Goal: Task Accomplishment & Management: Use online tool/utility

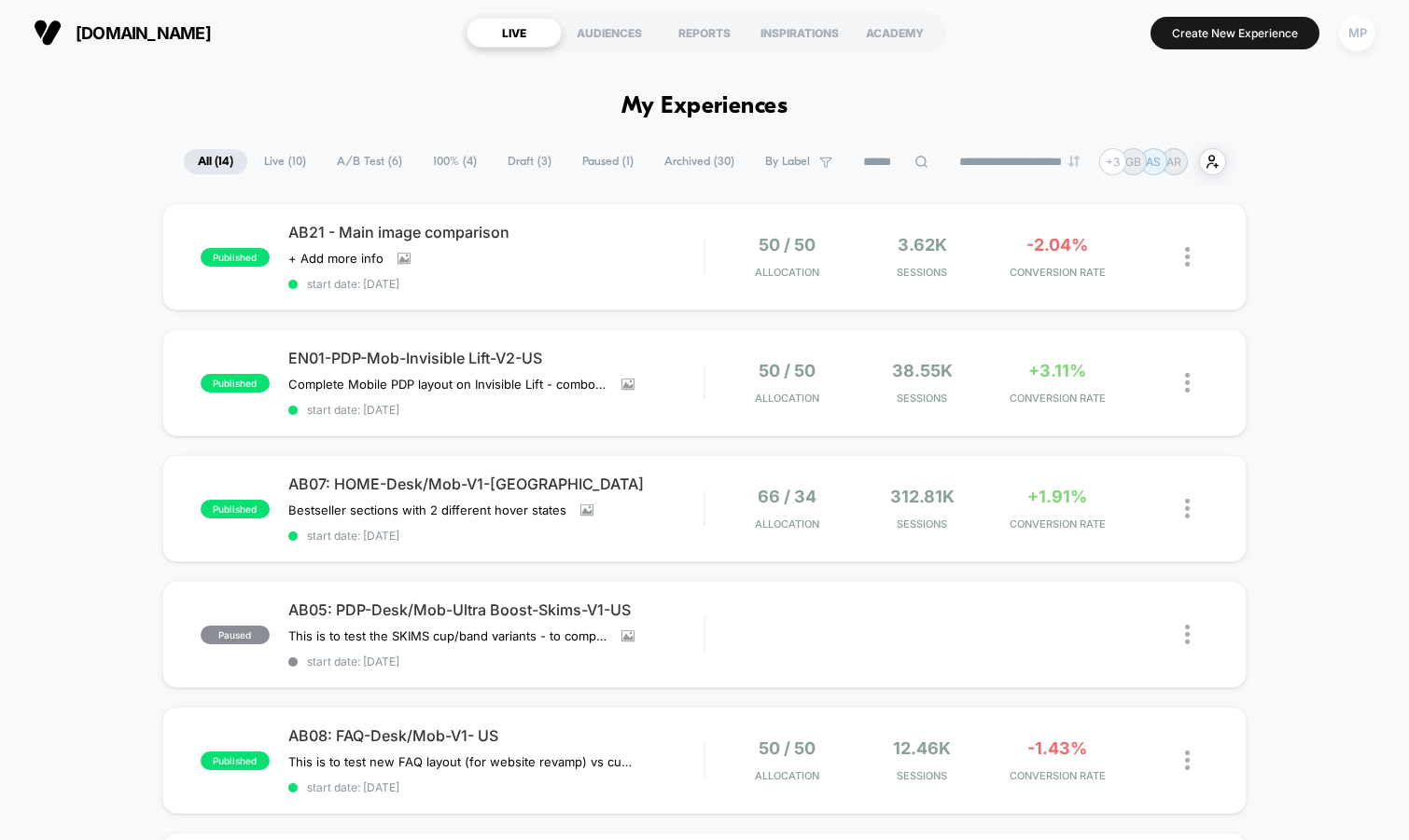
click at [1361, 42] on div "MP" at bounding box center [1357, 33] width 37 height 37
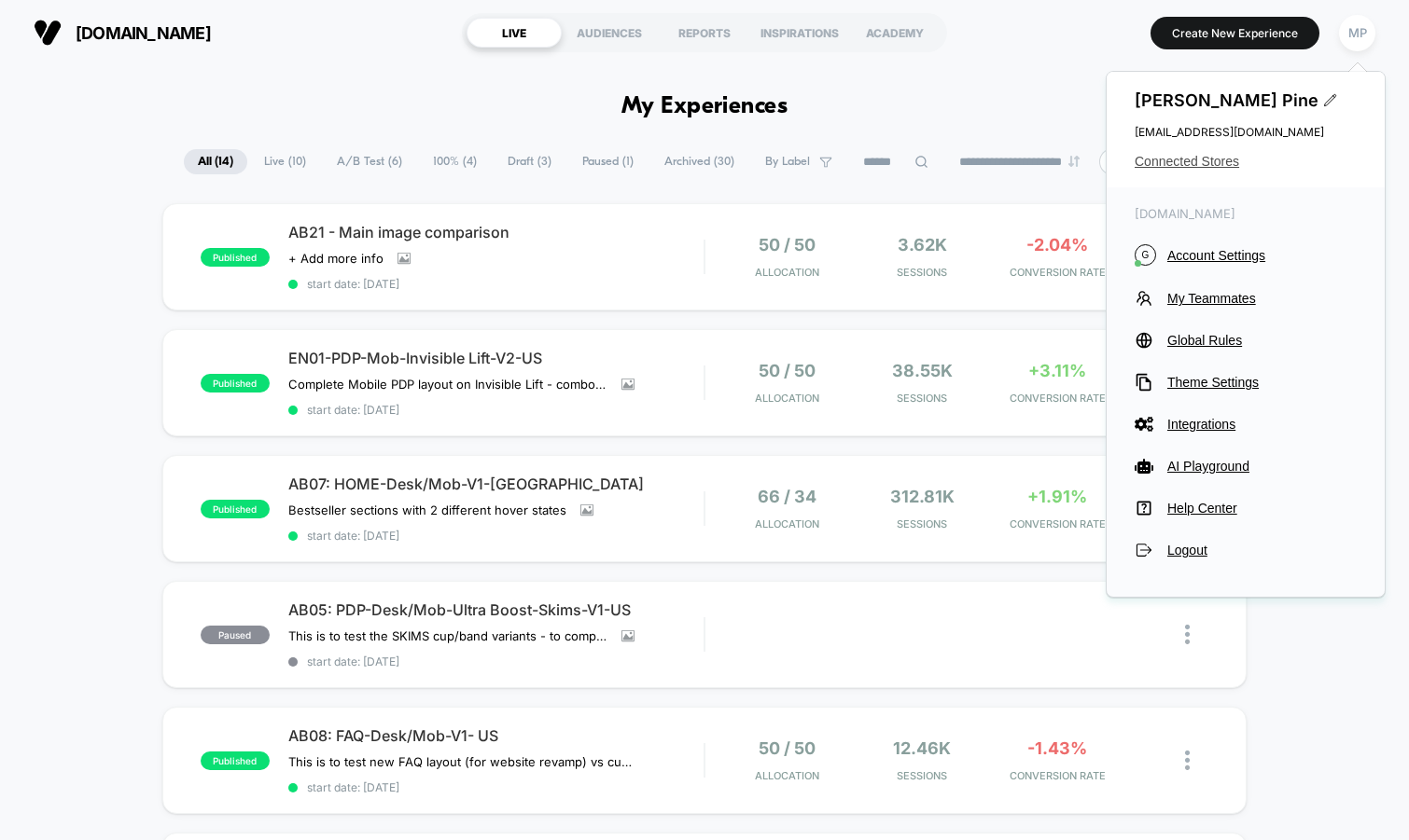
click at [1222, 160] on span "Connected Stores" at bounding box center [1245, 161] width 222 height 15
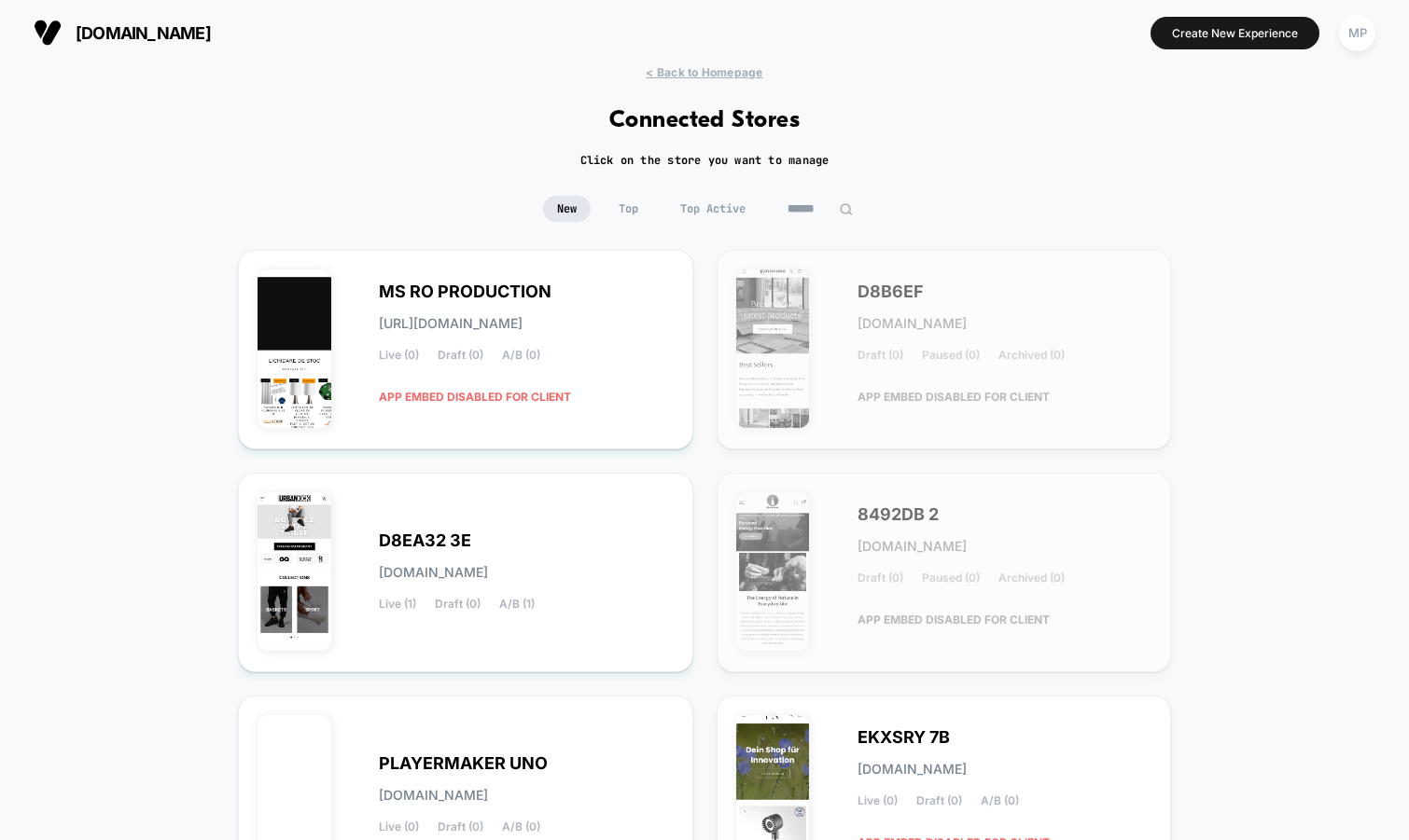
click at [814, 216] on input at bounding box center [821, 209] width 94 height 26
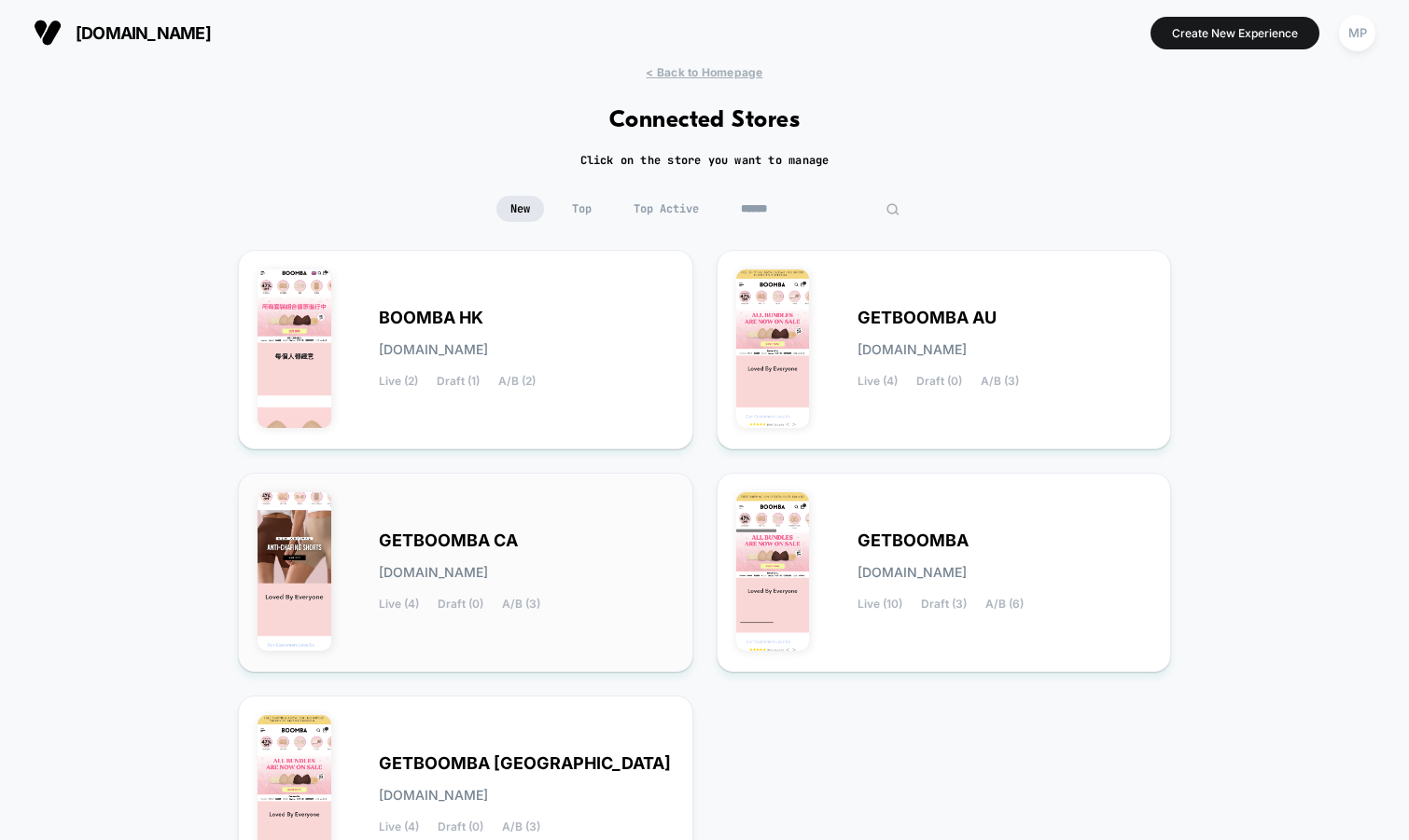
type input "******"
click at [469, 536] on span "GETBOOMBA CA" at bounding box center [448, 541] width 139 height 13
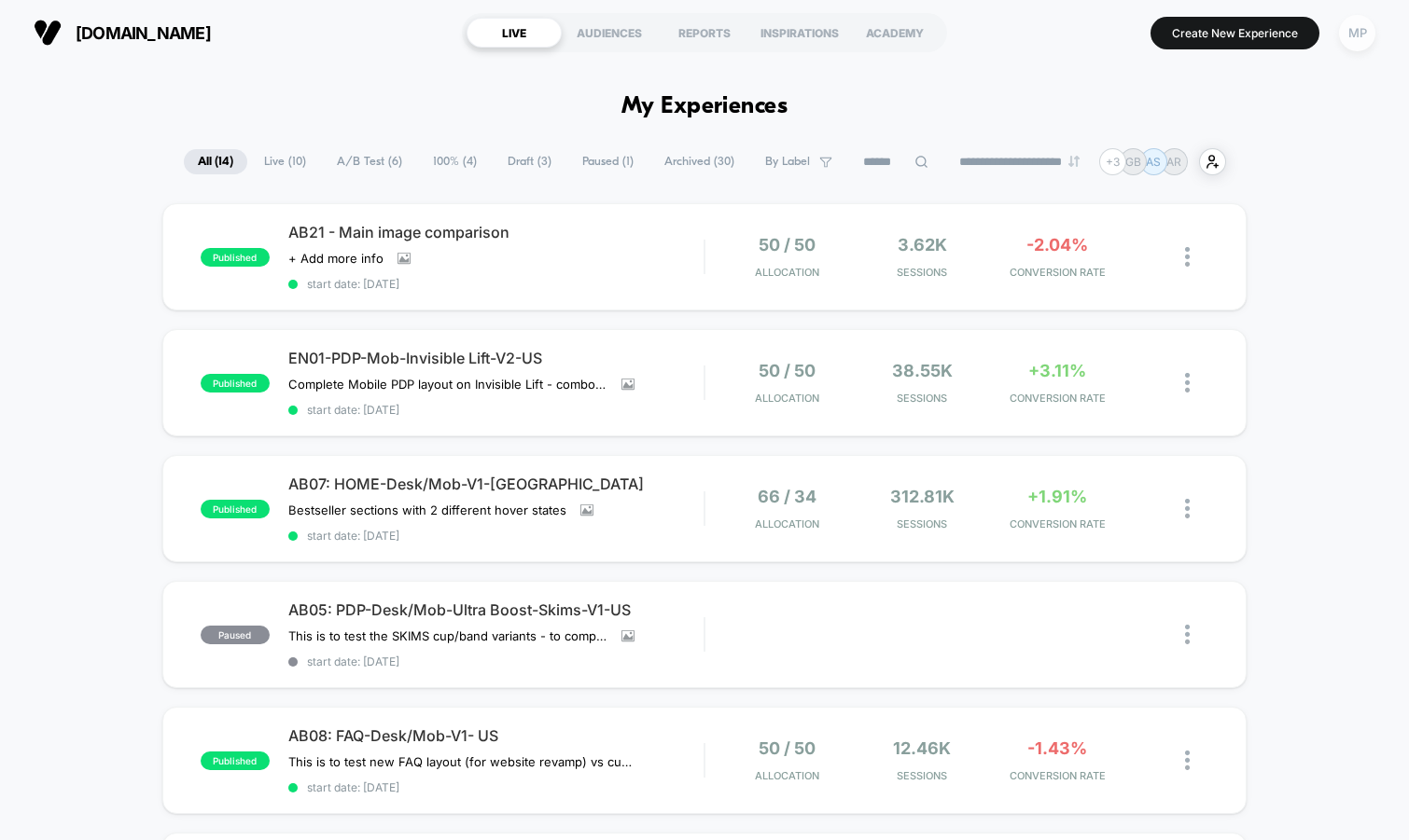
click at [1352, 24] on div "MP" at bounding box center [1357, 33] width 37 height 37
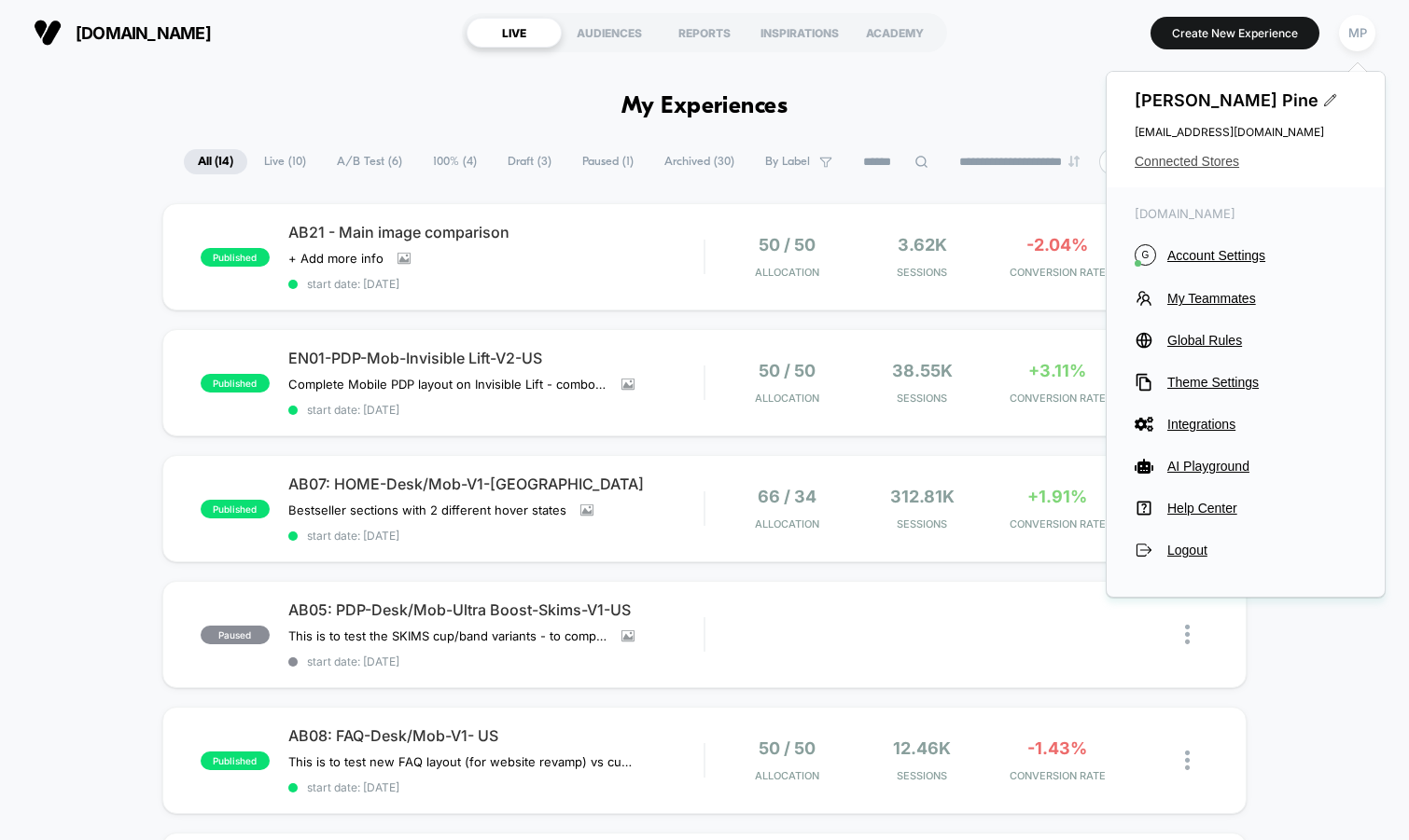
click at [1190, 163] on span "Connected Stores" at bounding box center [1245, 161] width 222 height 15
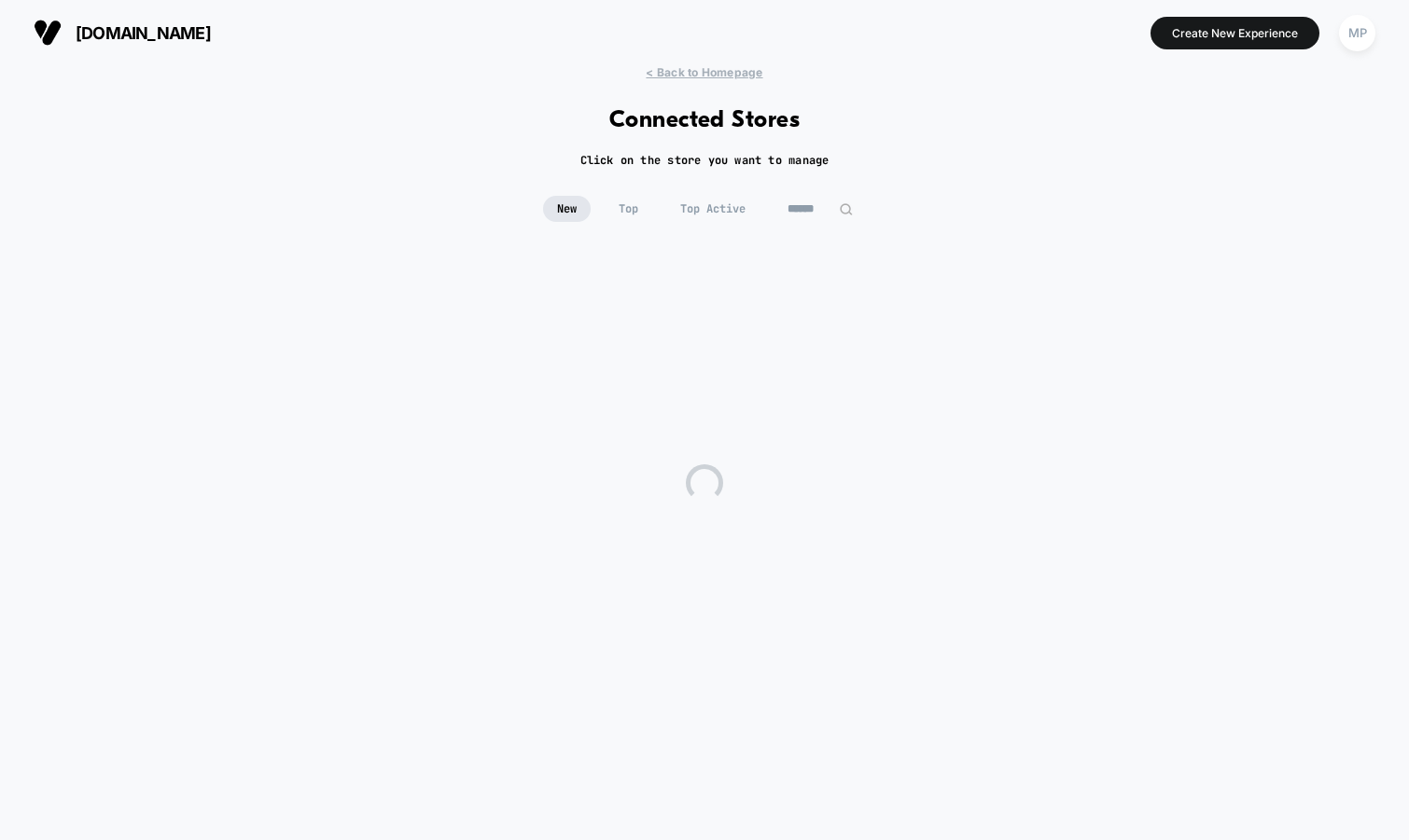
click at [808, 206] on input at bounding box center [821, 209] width 94 height 26
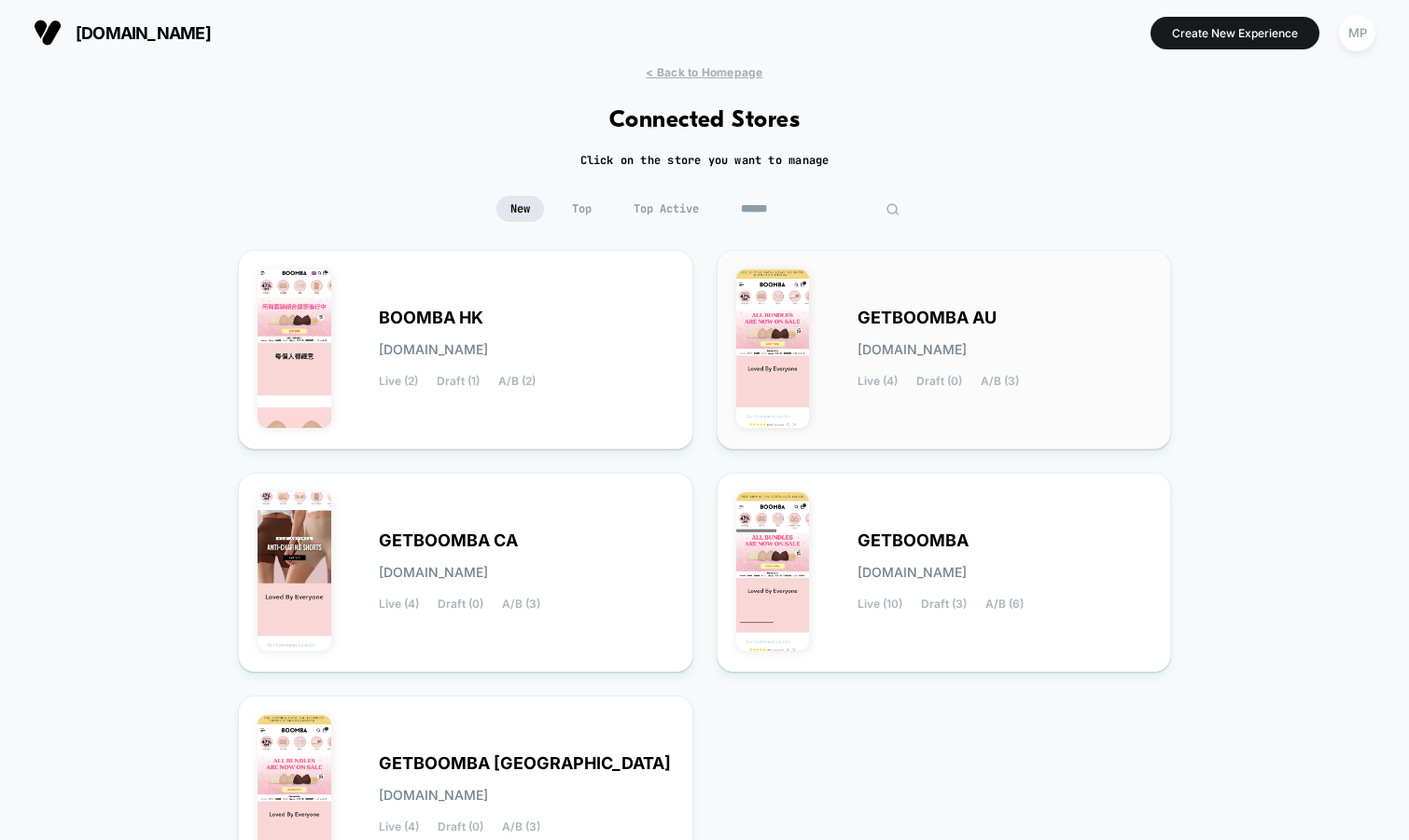
type input "******"
click at [892, 320] on span "GETBOOMBA AU" at bounding box center [927, 318] width 139 height 13
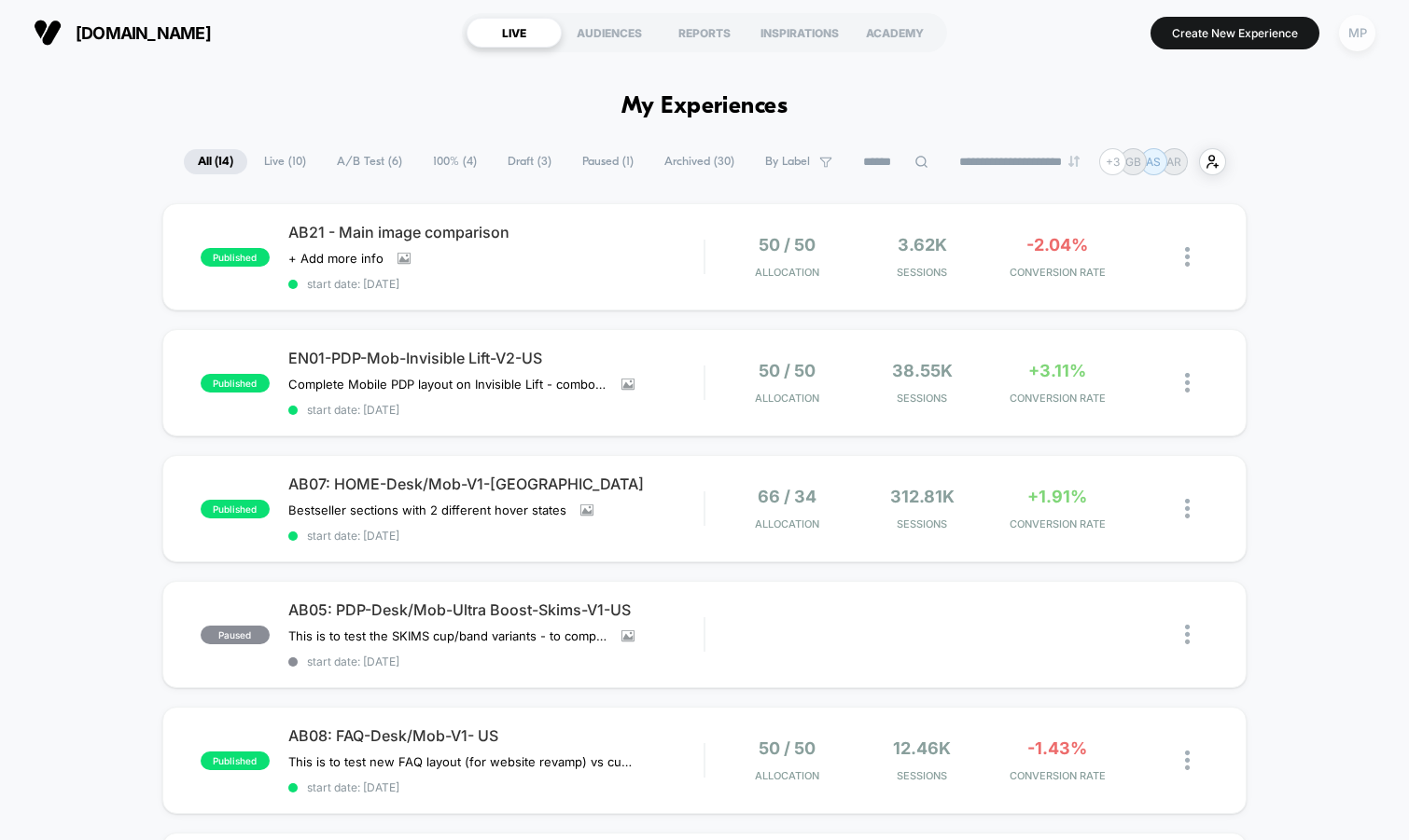
click at [1345, 37] on div "MP" at bounding box center [1357, 33] width 37 height 37
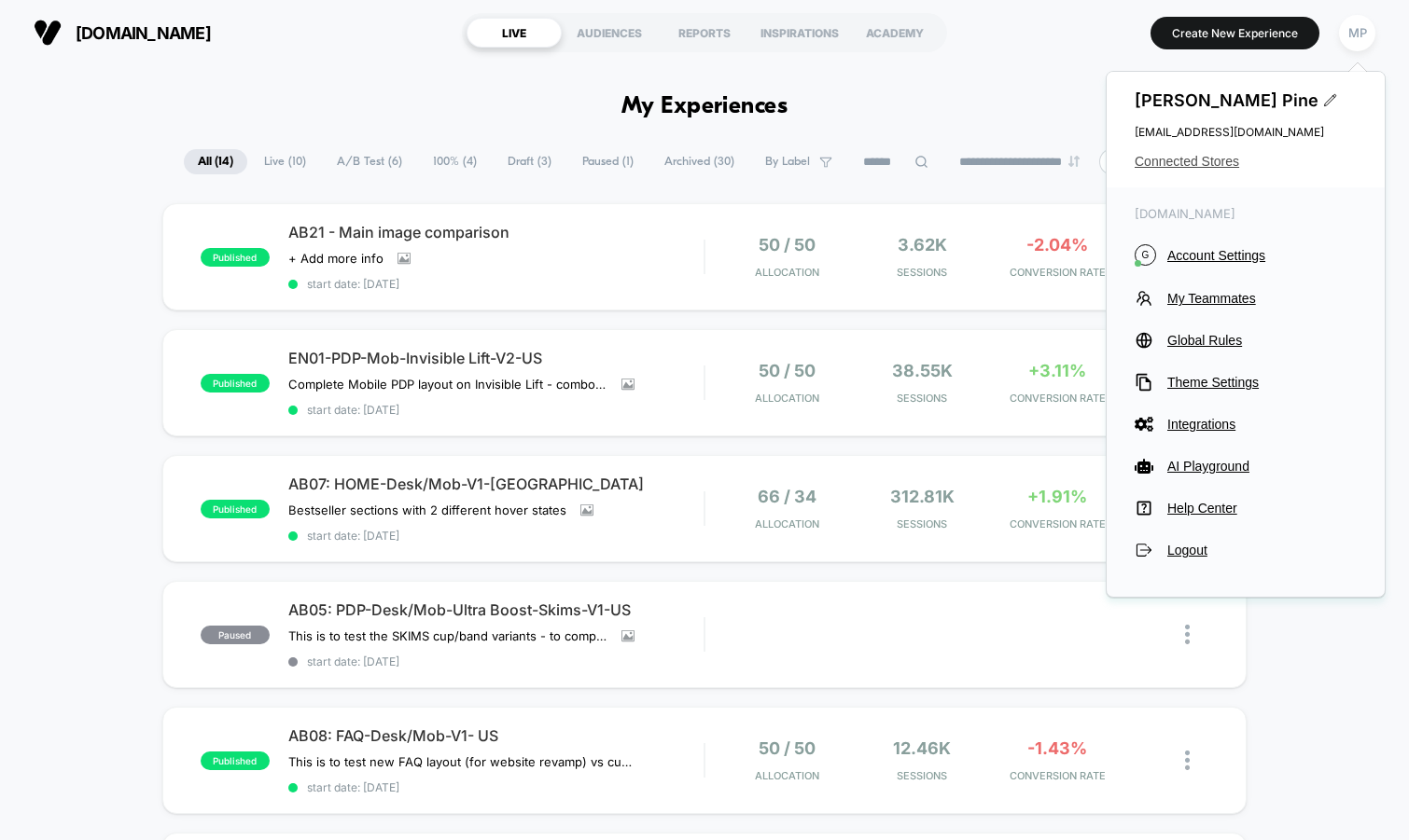
click at [1187, 161] on span "Connected Stores" at bounding box center [1245, 161] width 222 height 15
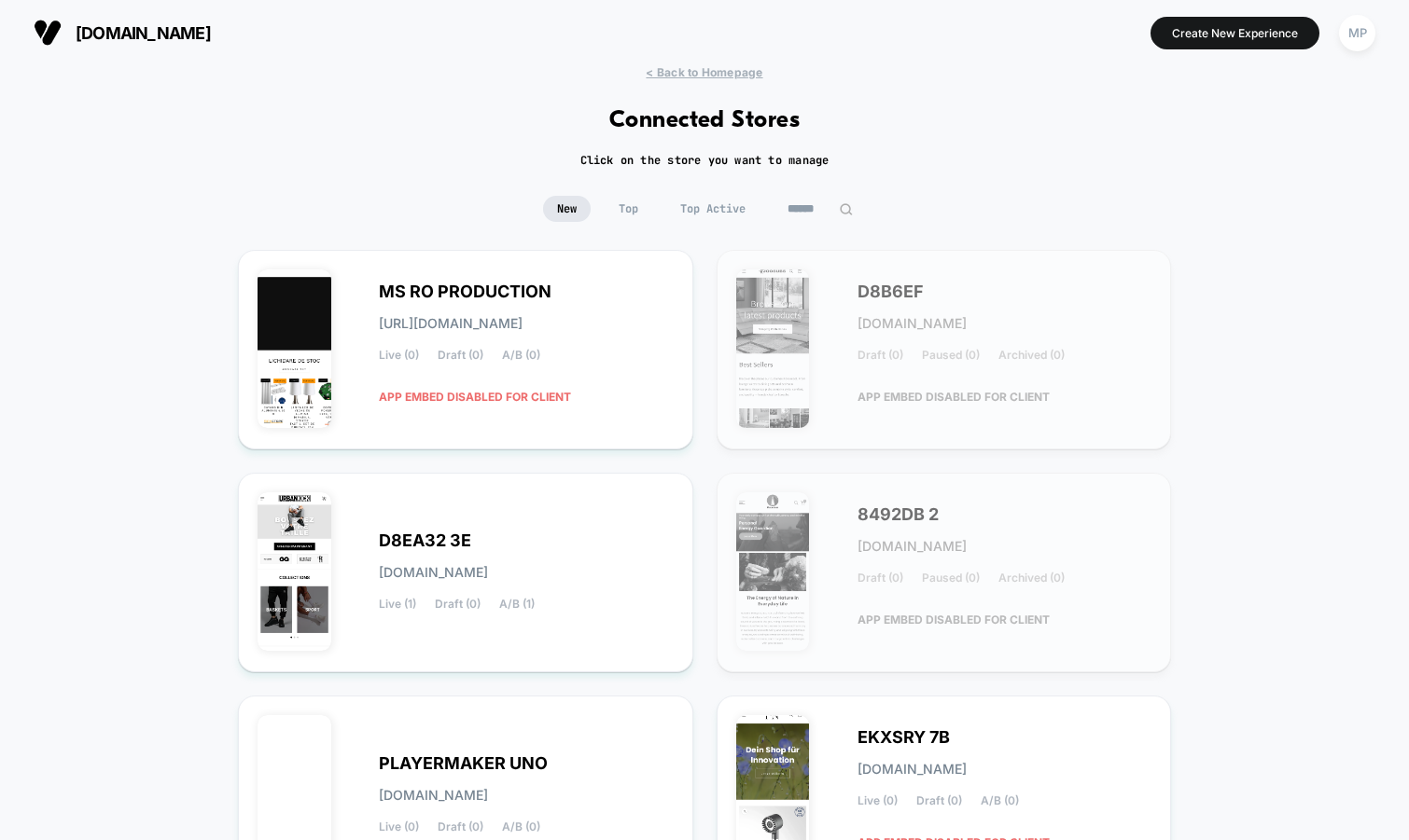
click at [806, 209] on input at bounding box center [821, 209] width 94 height 26
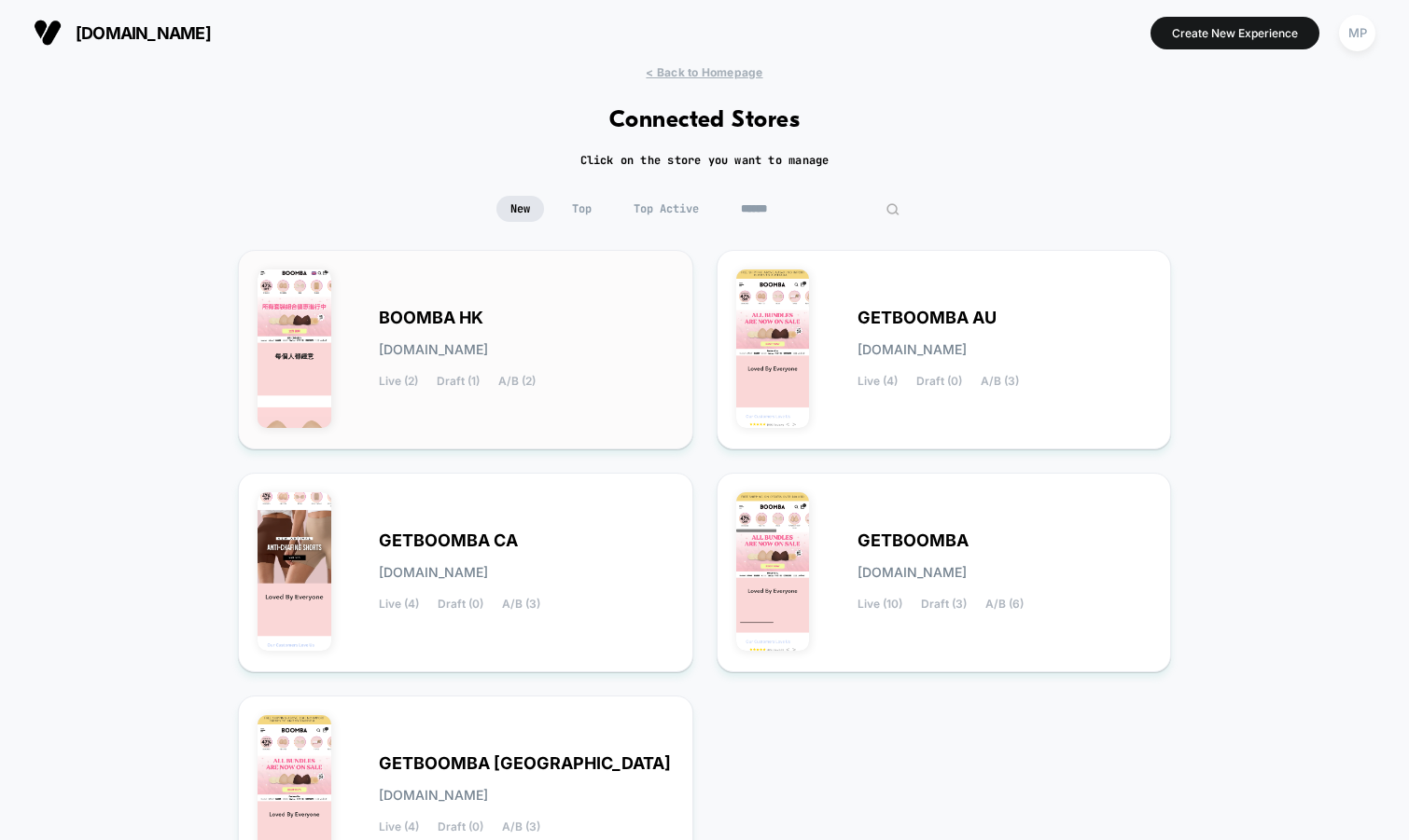
type input "******"
click at [460, 312] on span "BOOMBA HK" at bounding box center [431, 318] width 105 height 13
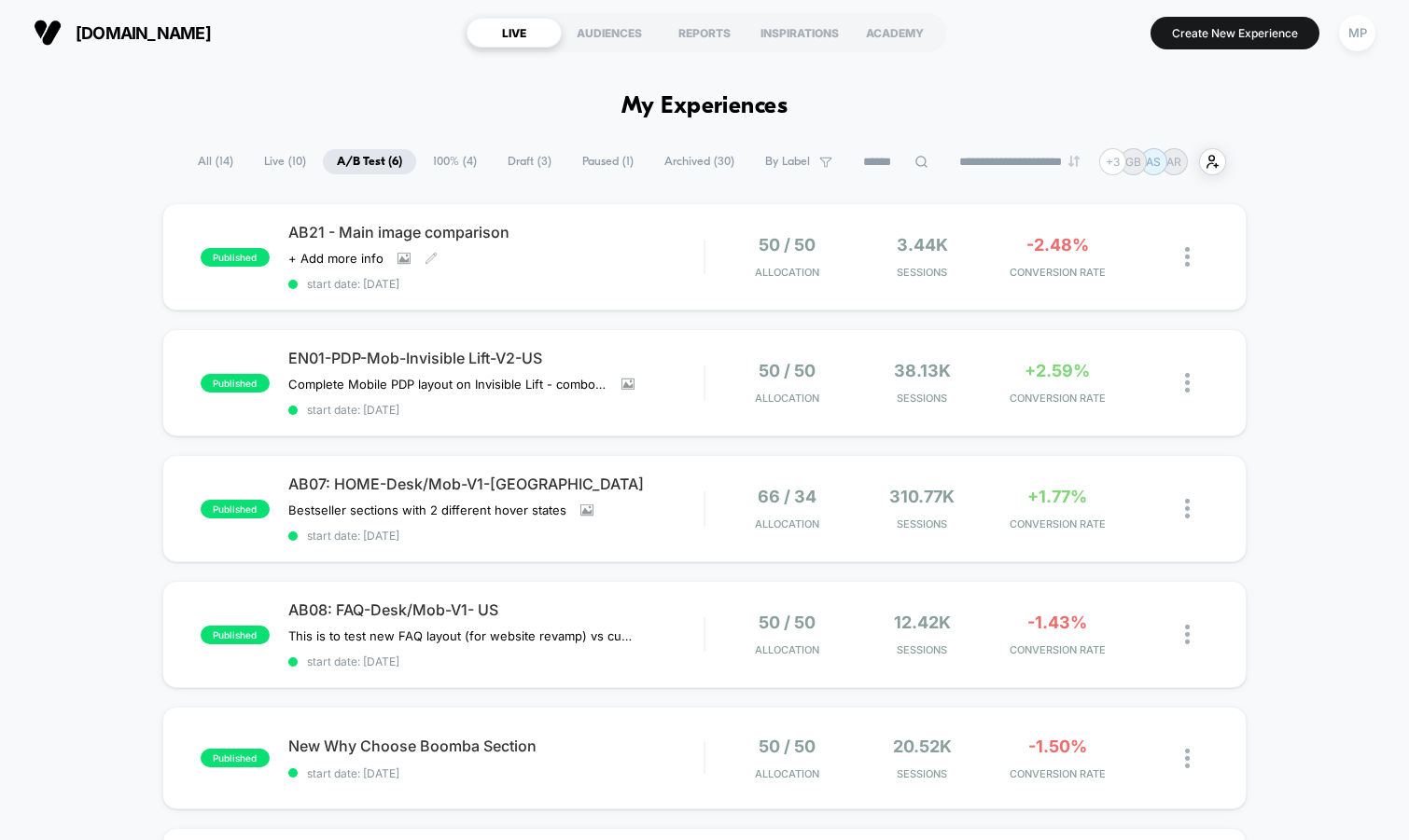
click at [278, 55] on section "[DOMAIN_NAME]" at bounding box center [238, 33] width 420 height 47
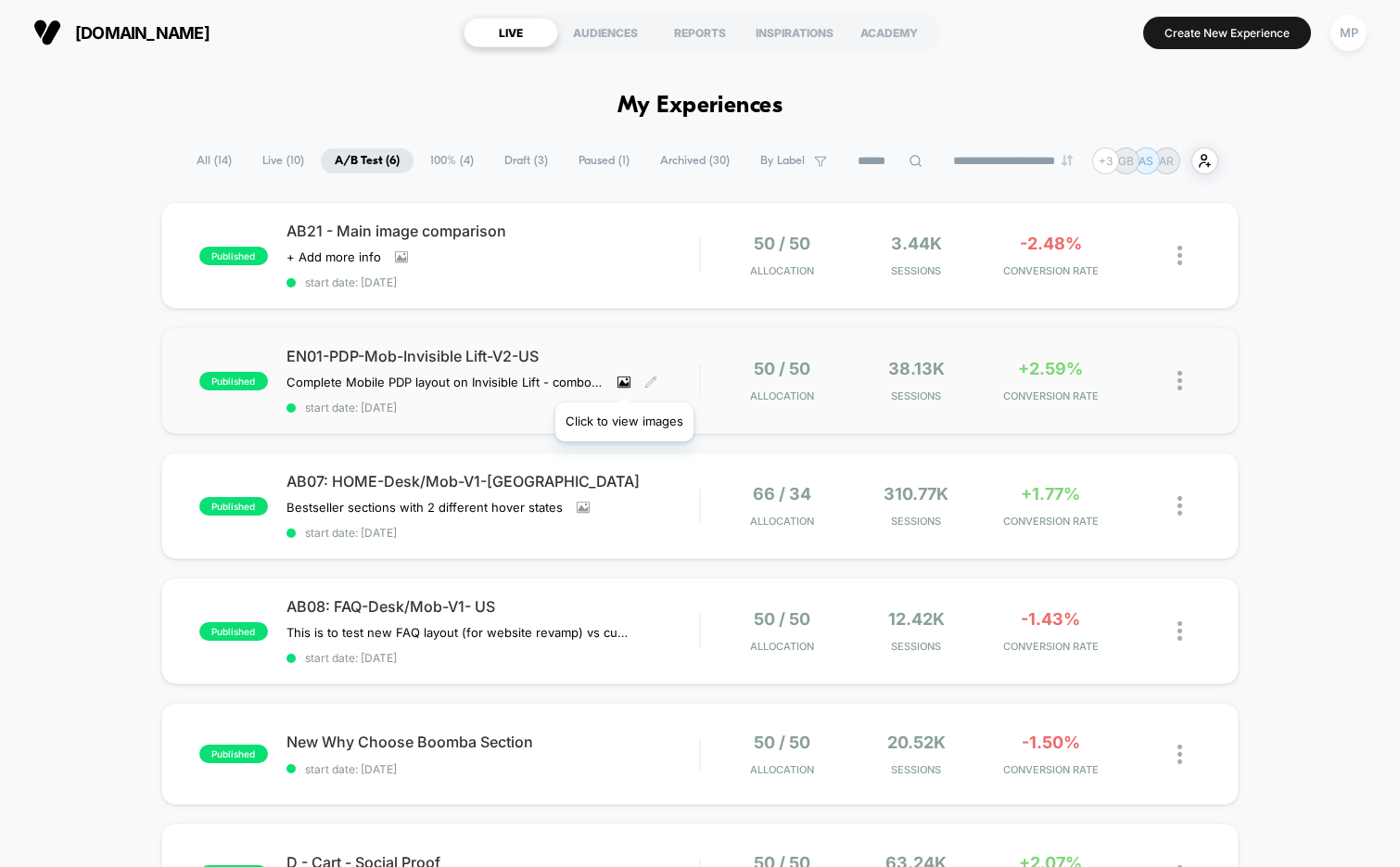
click at [624, 379] on icon at bounding box center [624, 382] width 13 height 13
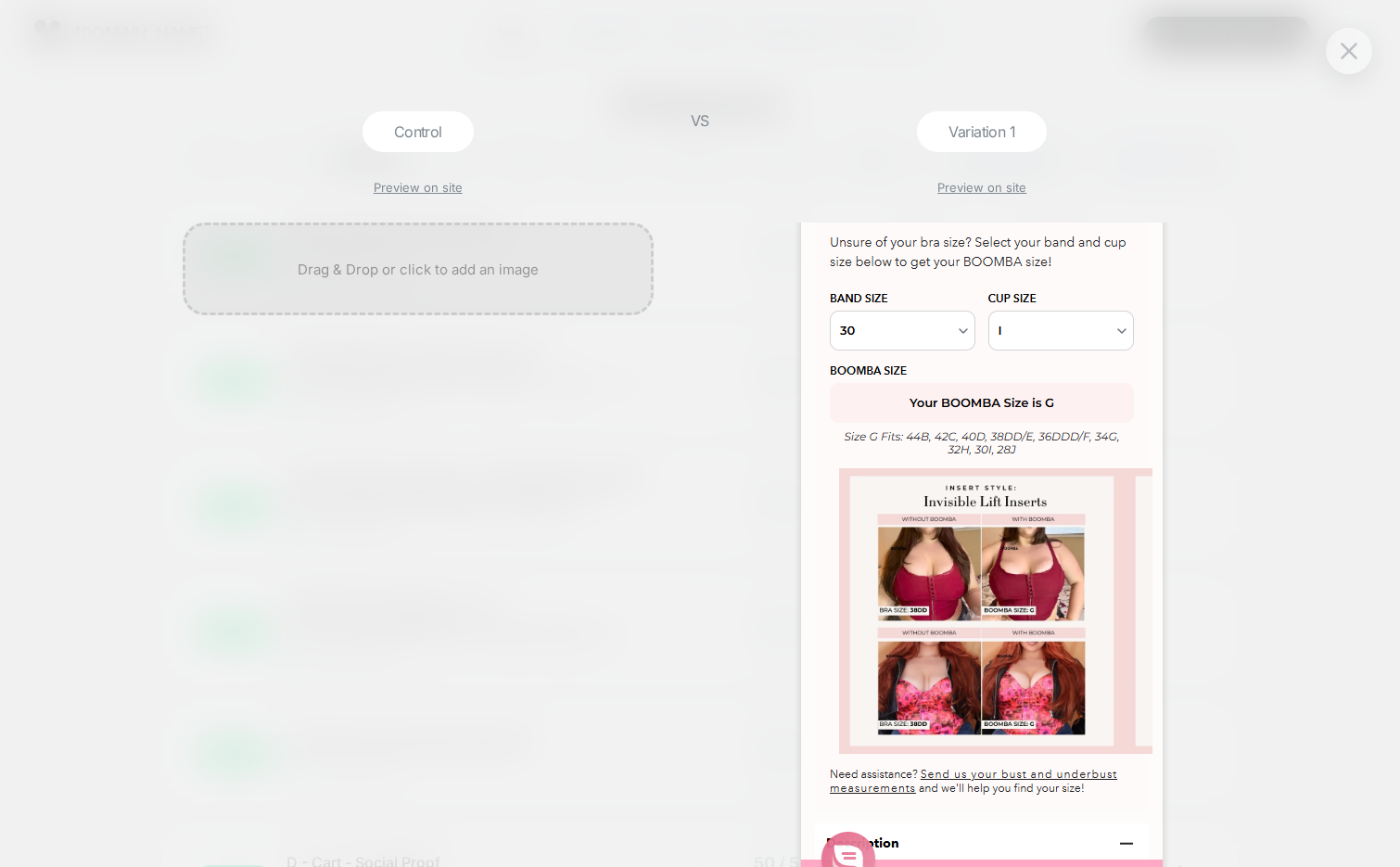
scroll to position [1718, 0]
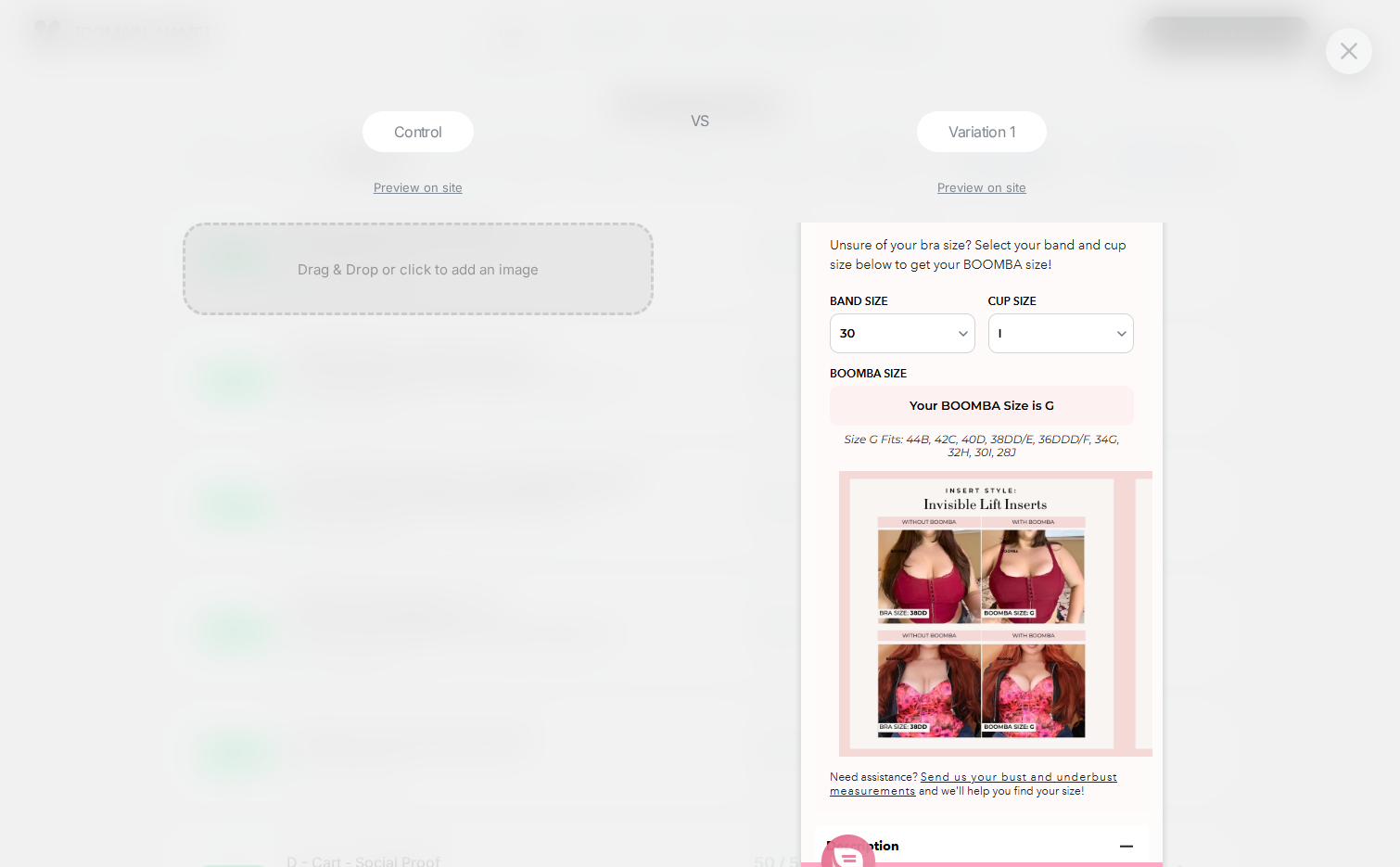
click at [466, 590] on div at bounding box center [418, 545] width 491 height 644
click at [1334, 54] on div at bounding box center [1349, 51] width 47 height 47
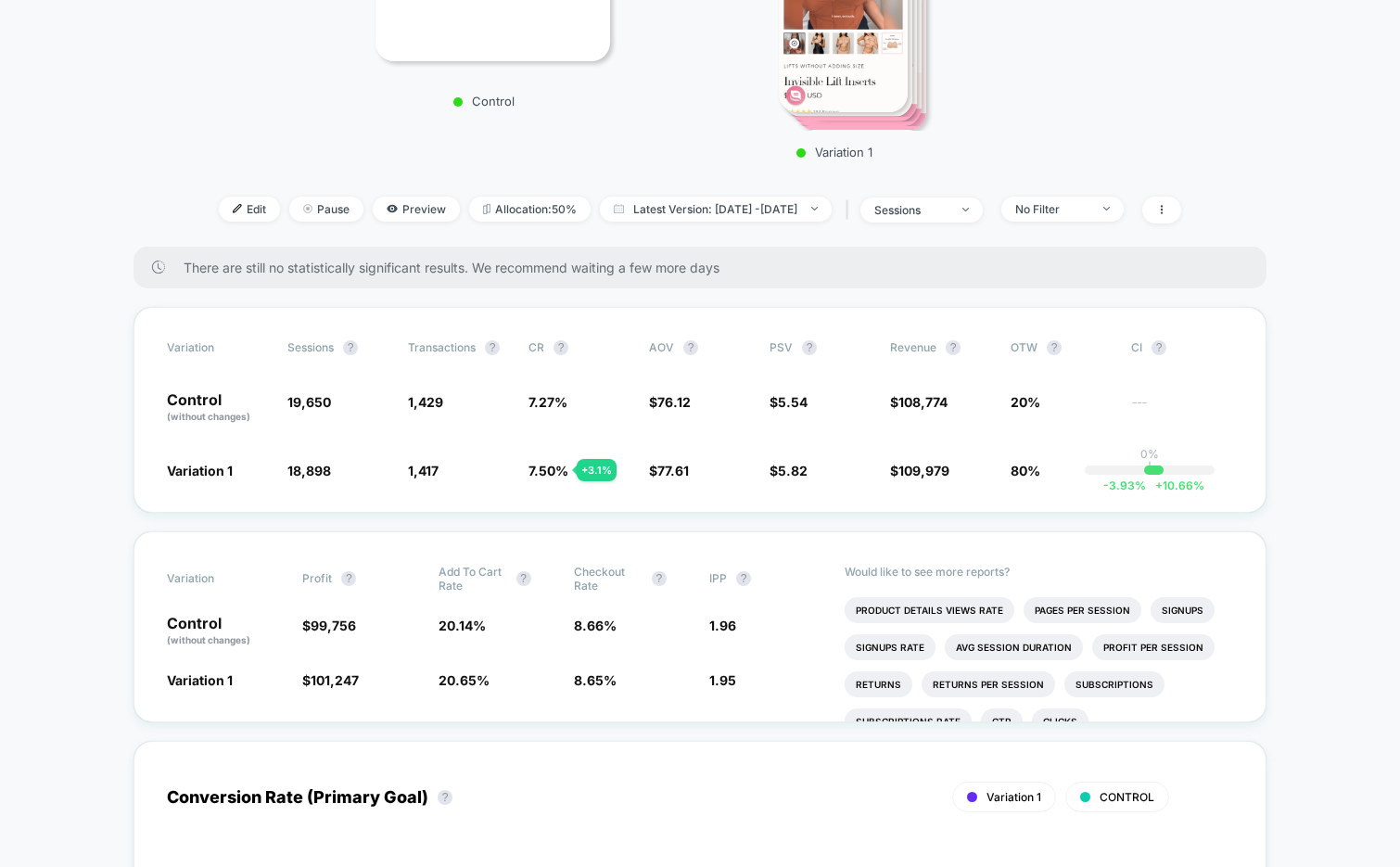
scroll to position [477, 0]
click at [769, 221] on div "Edit Pause Preview Allocation: 50% Latest Version: [DATE] - [DATE] | sessions N…" at bounding box center [700, 210] width 982 height 27
click at [764, 210] on span "Latest Version: Aug 19, 2025 - Sep 4, 2025" at bounding box center [715, 210] width 232 height 25
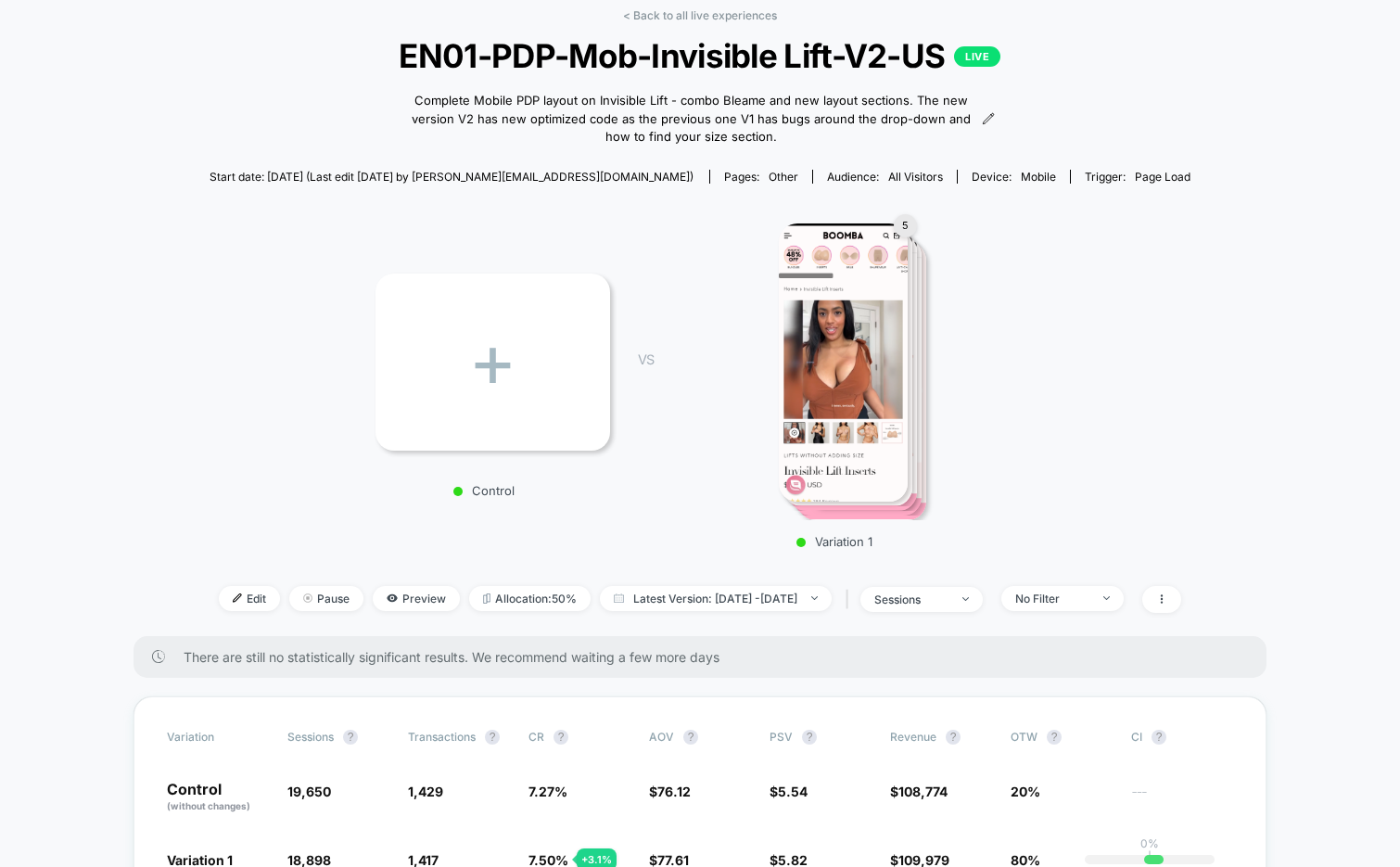
scroll to position [0, 0]
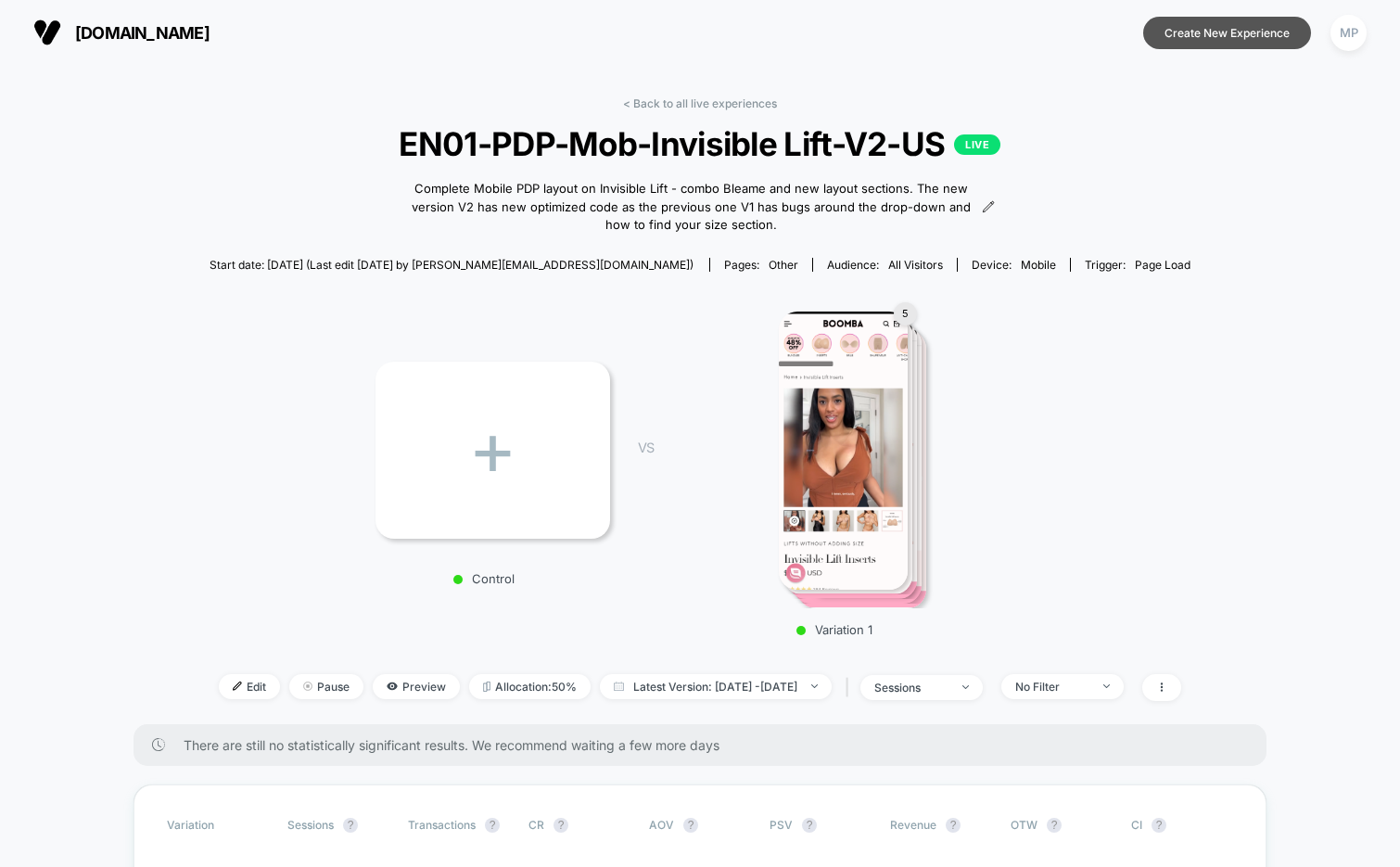
click at [1159, 32] on button "Create New Experience" at bounding box center [1227, 33] width 168 height 33
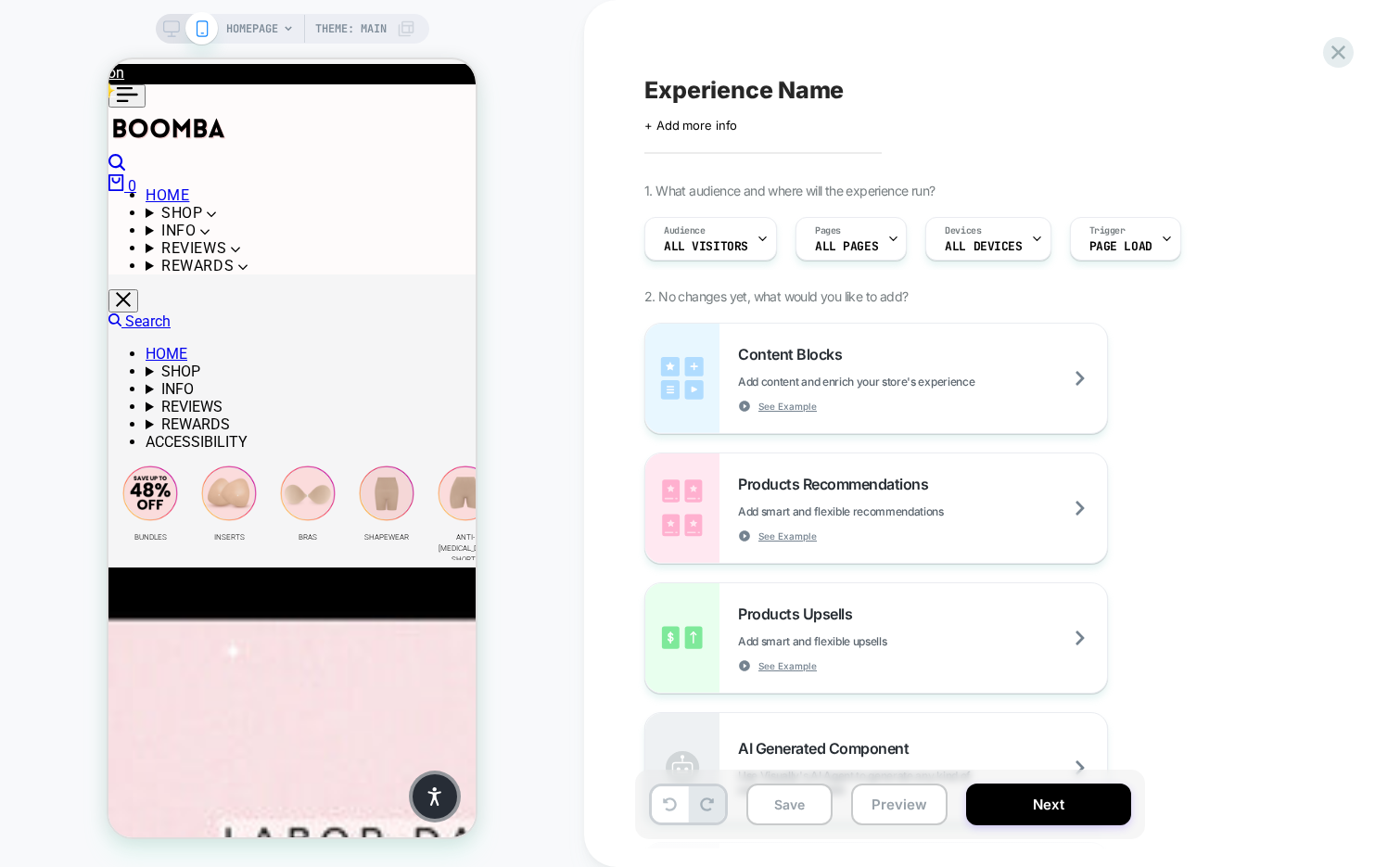
click at [265, 32] on span "HOMEPAGE" at bounding box center [252, 29] width 52 height 30
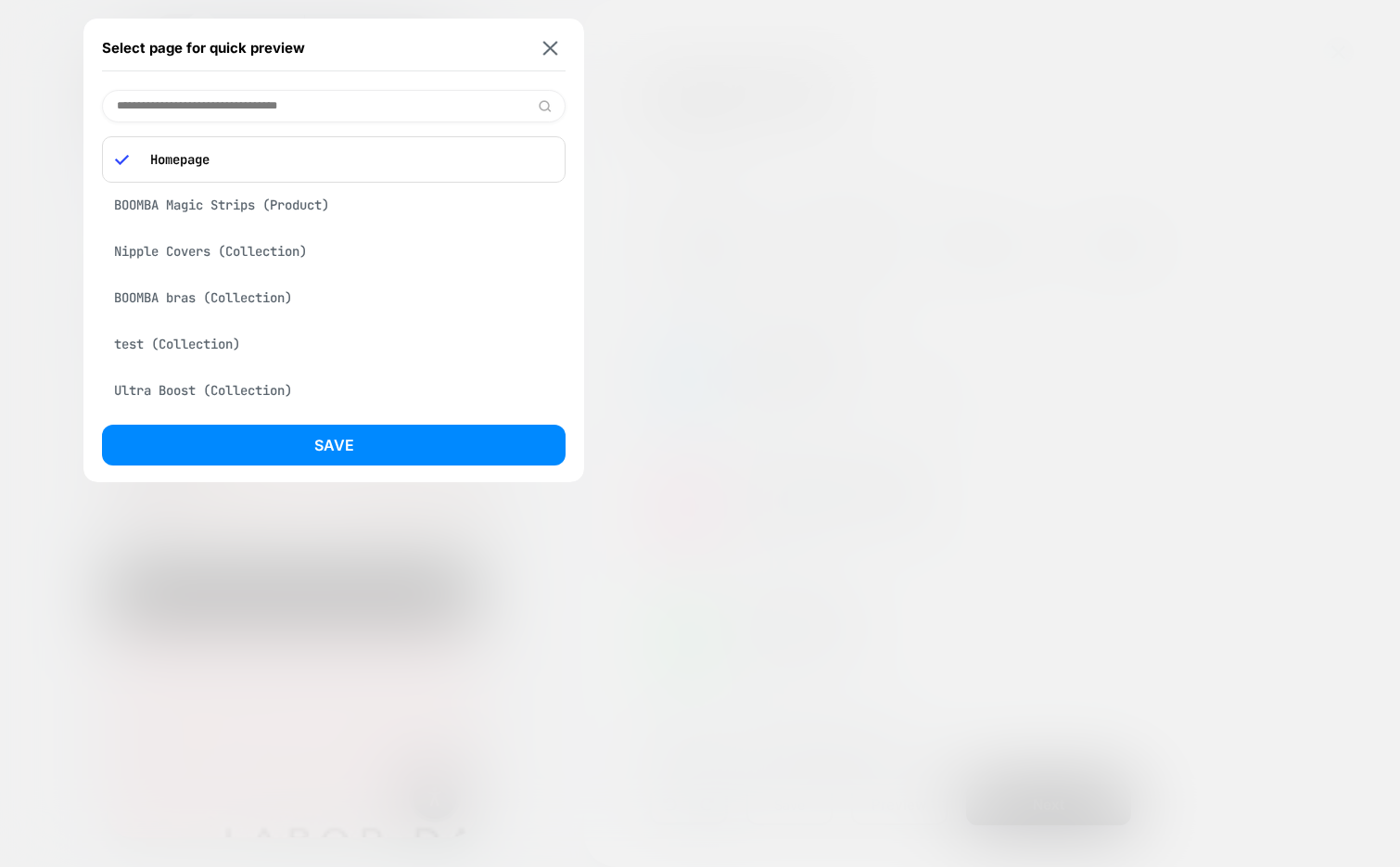
click at [277, 214] on div "BOOMBA Magic Strips (Product)" at bounding box center [334, 205] width 464 height 35
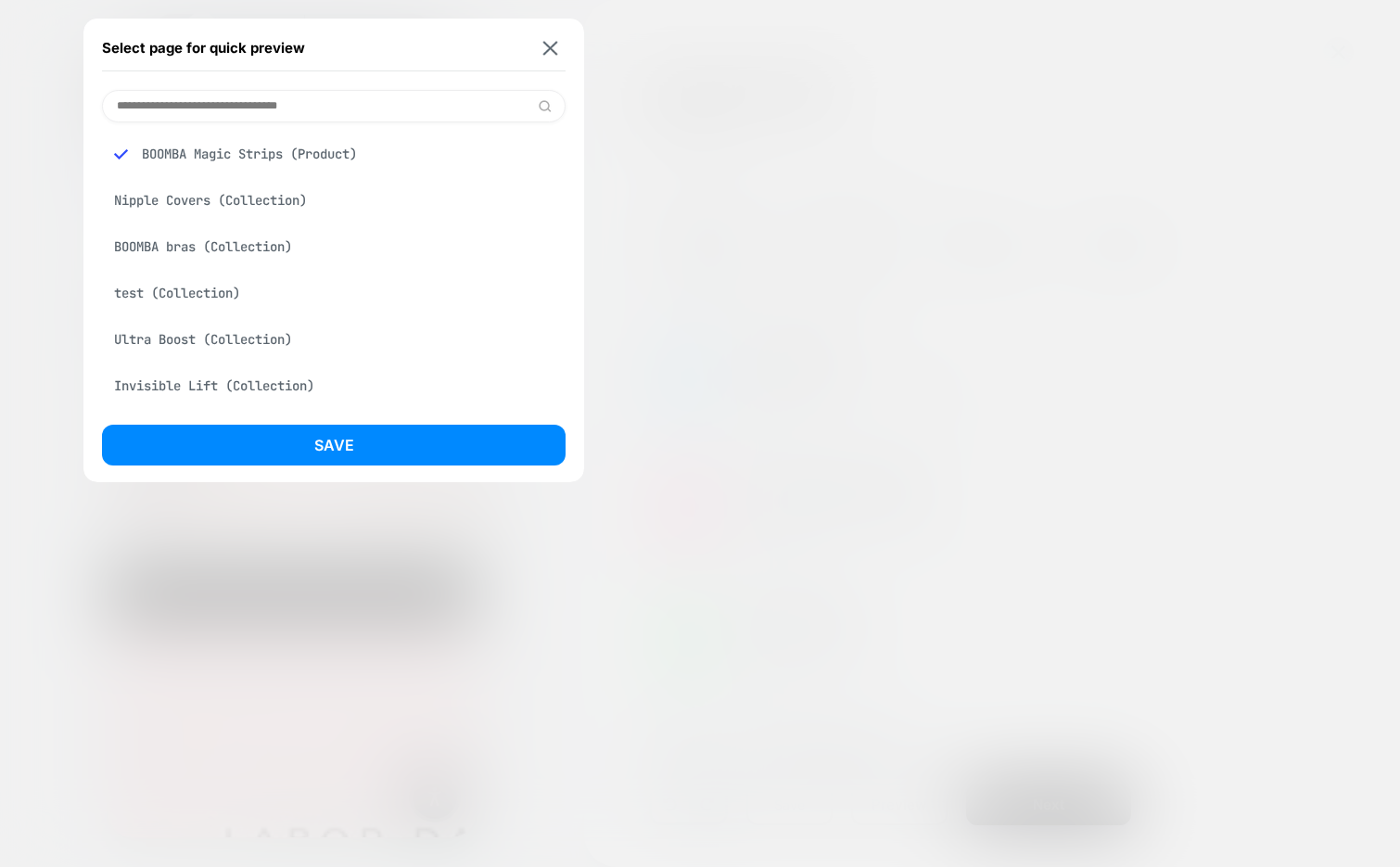
click at [241, 423] on div "Select page for quick preview BOOMBA Magic Strips (Product) Nipple Covers (Coll…" at bounding box center [334, 251] width 501 height 464
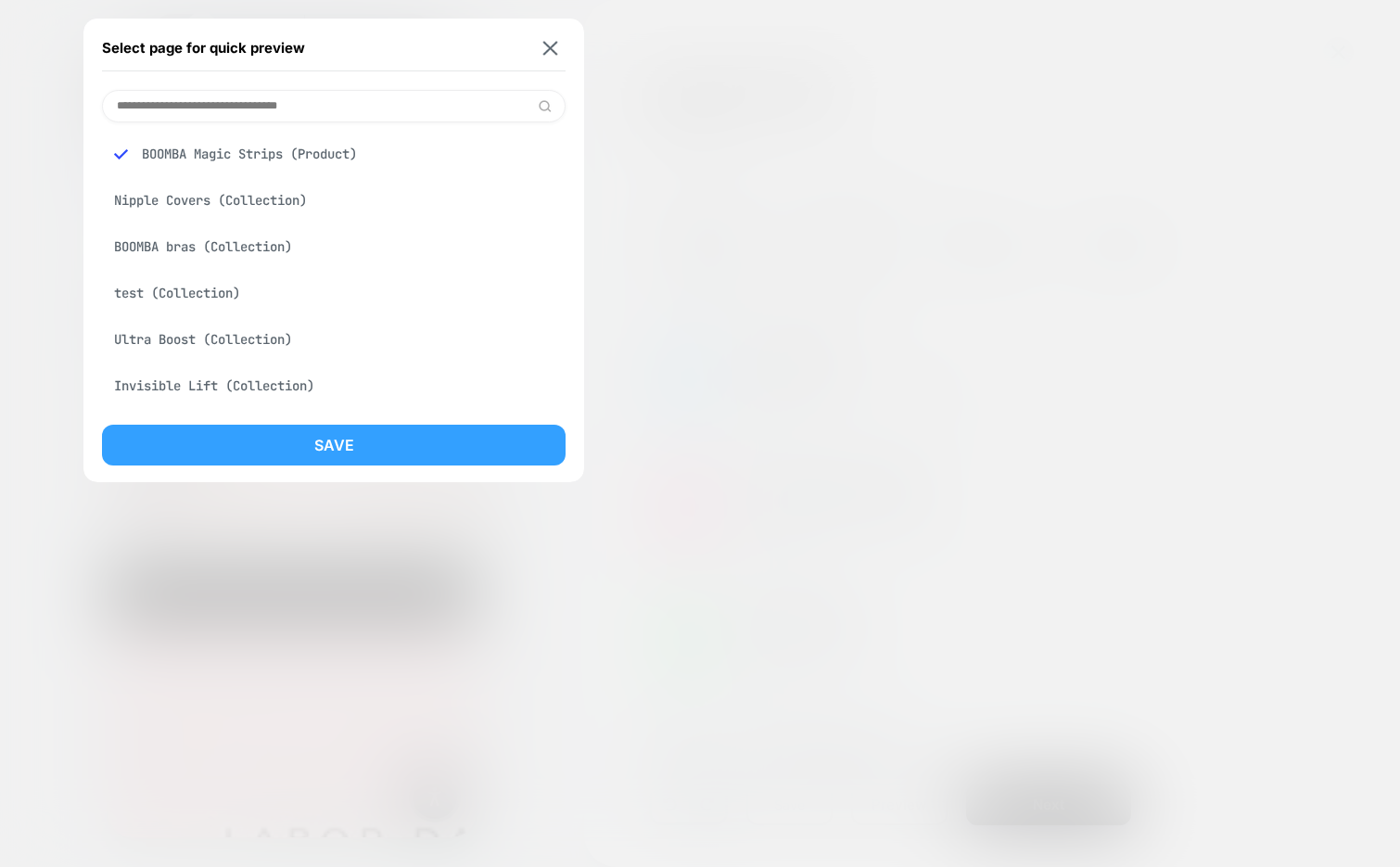
click at [241, 441] on button "Save" at bounding box center [334, 445] width 464 height 41
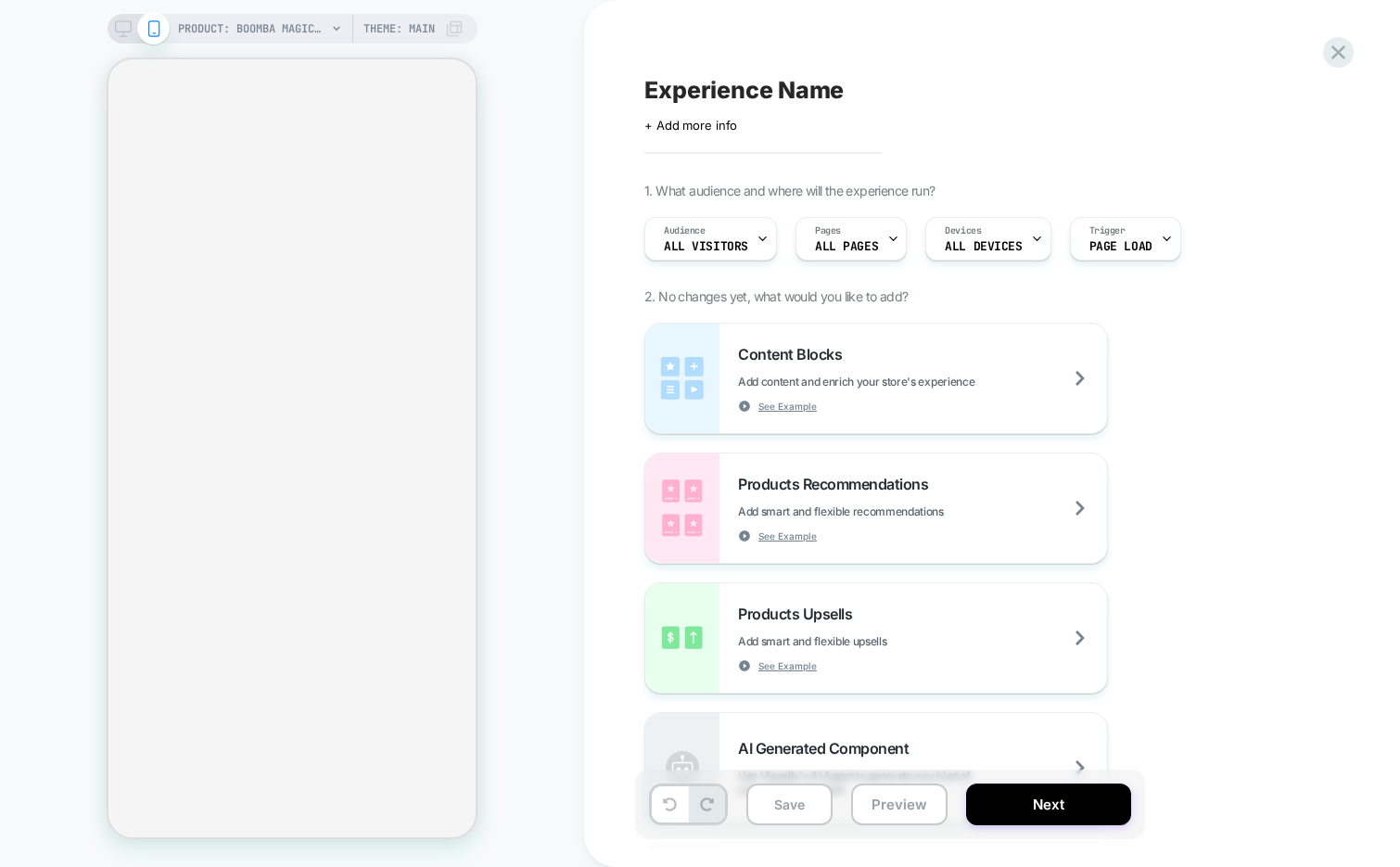
select select "**********"
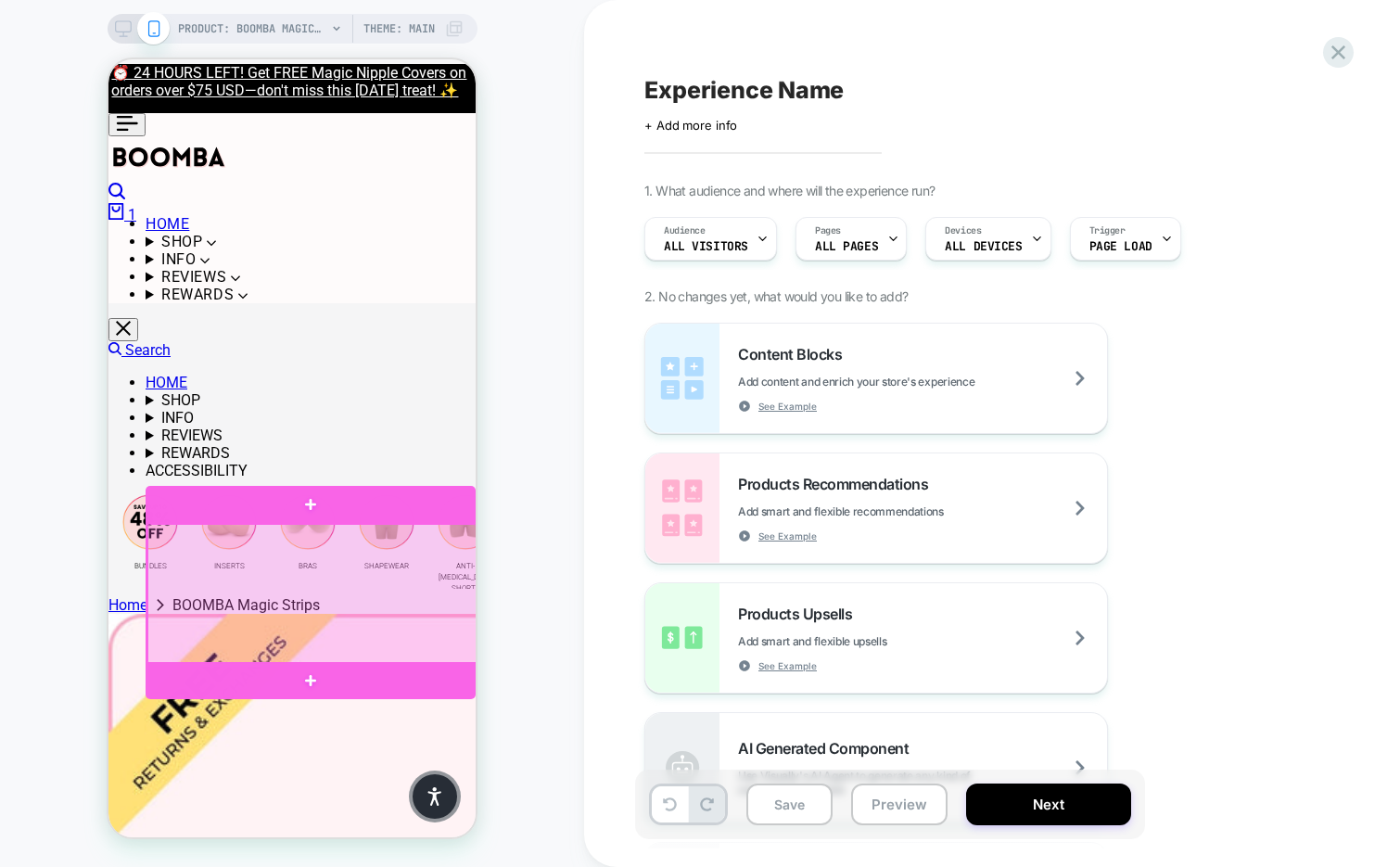
click at [414, 559] on div at bounding box center [312, 594] width 330 height 141
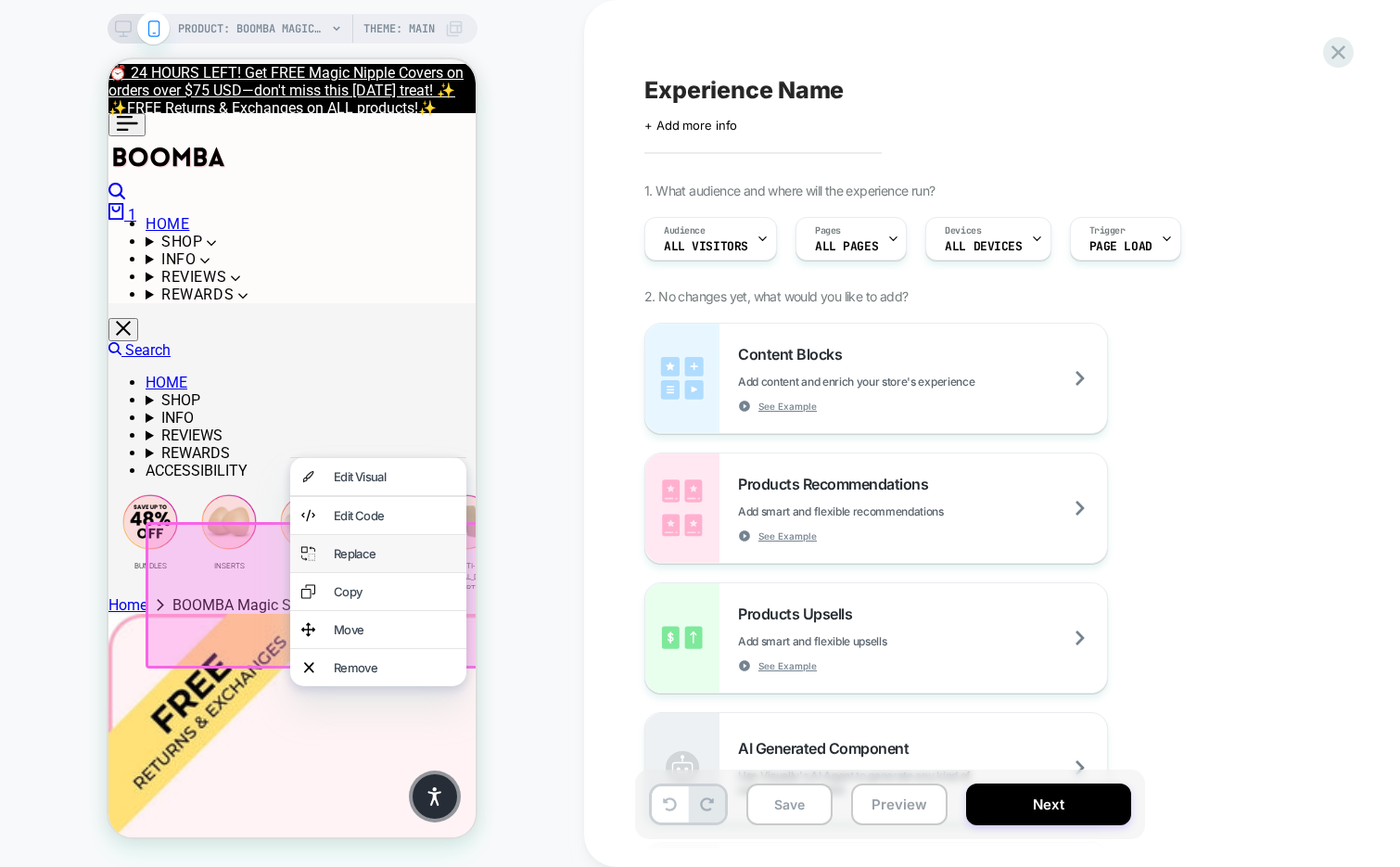
click at [383, 562] on div "Replace" at bounding box center [395, 554] width 121 height 15
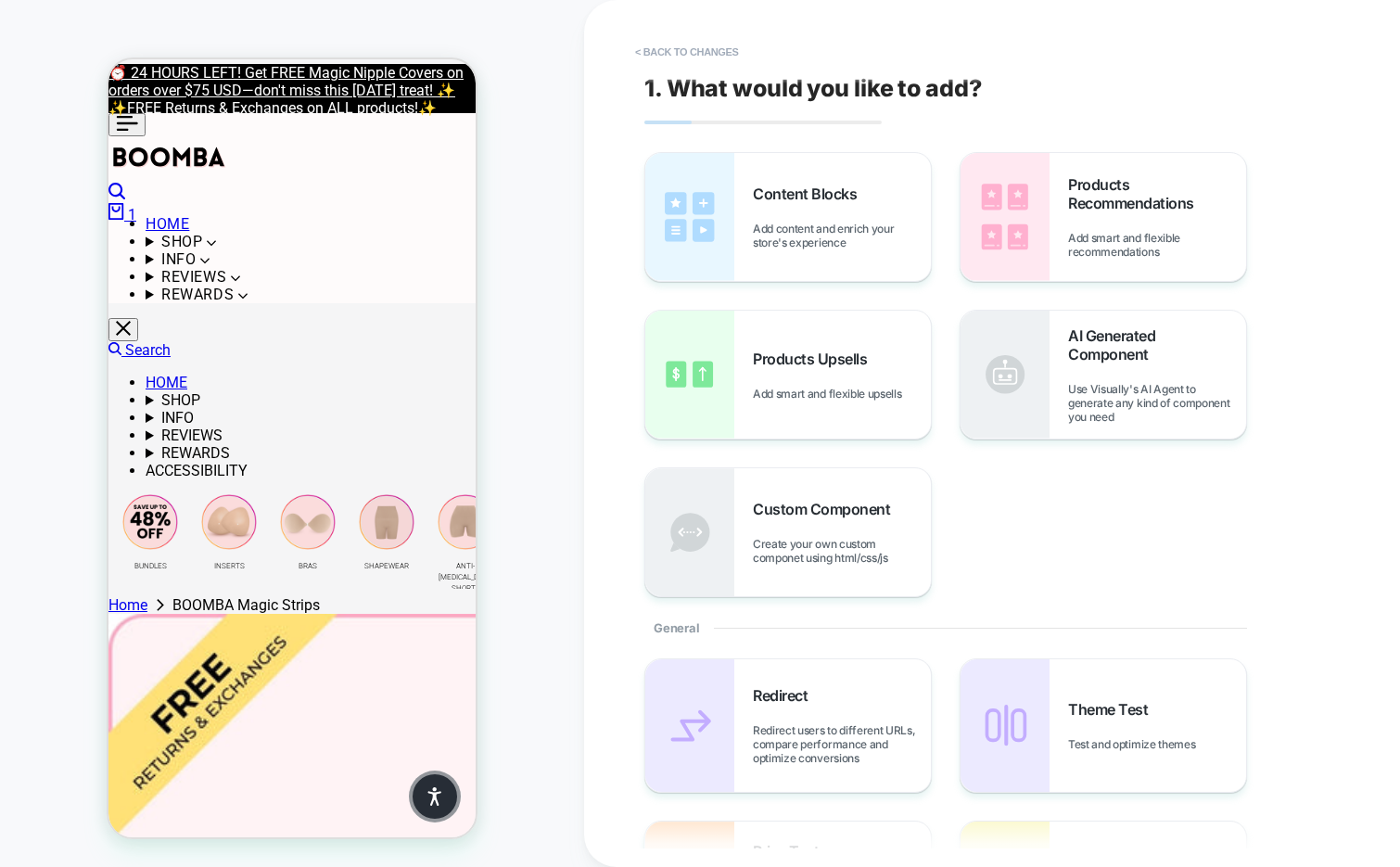
click at [123, 203] on icon at bounding box center [116, 211] width 15 height 17
click at [0, 0] on span "Products Upsells" at bounding box center [0, 0] width 0 height 0
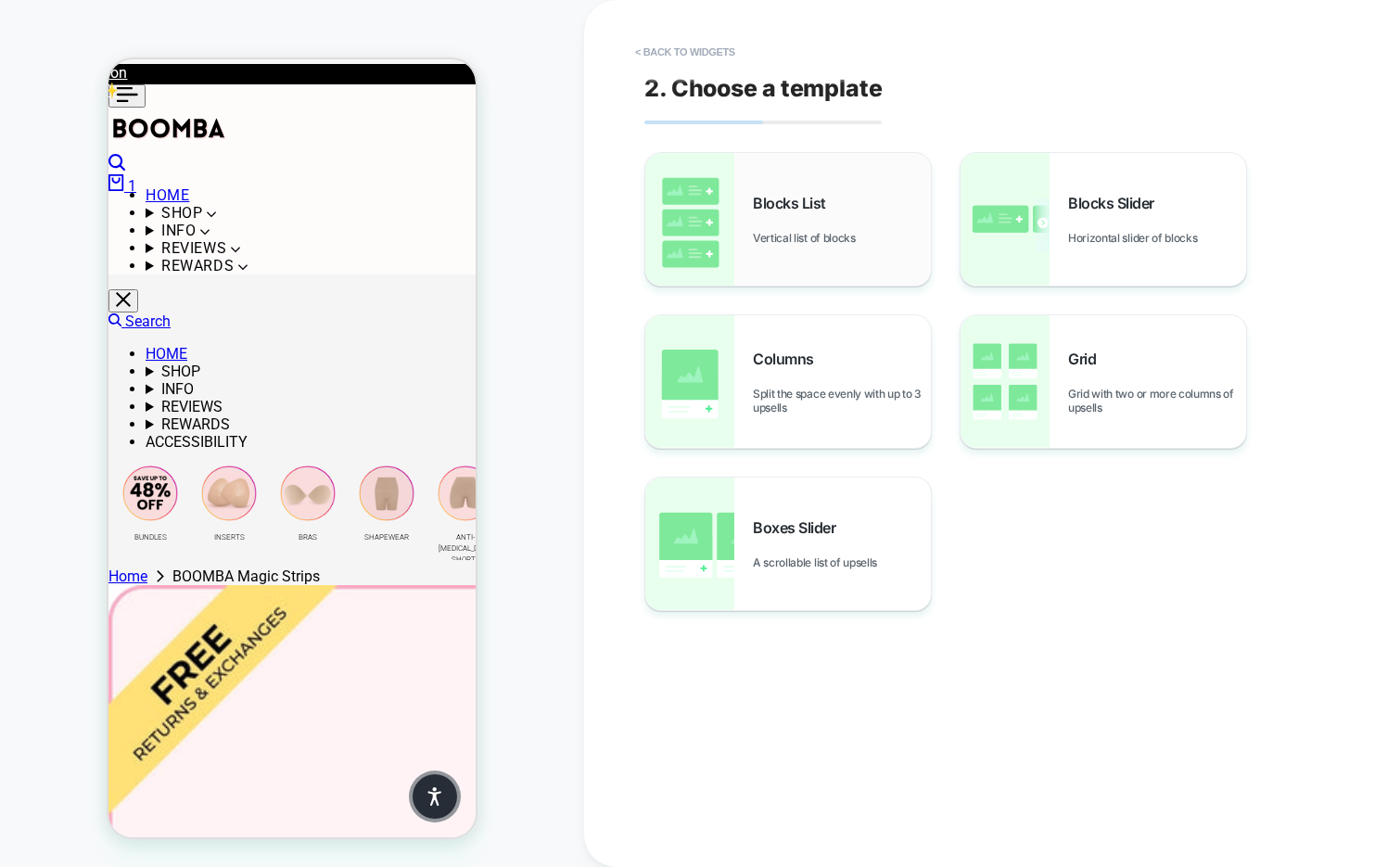
click at [817, 222] on div "Blocks List Vertical list of blocks" at bounding box center [841, 219] width 178 height 51
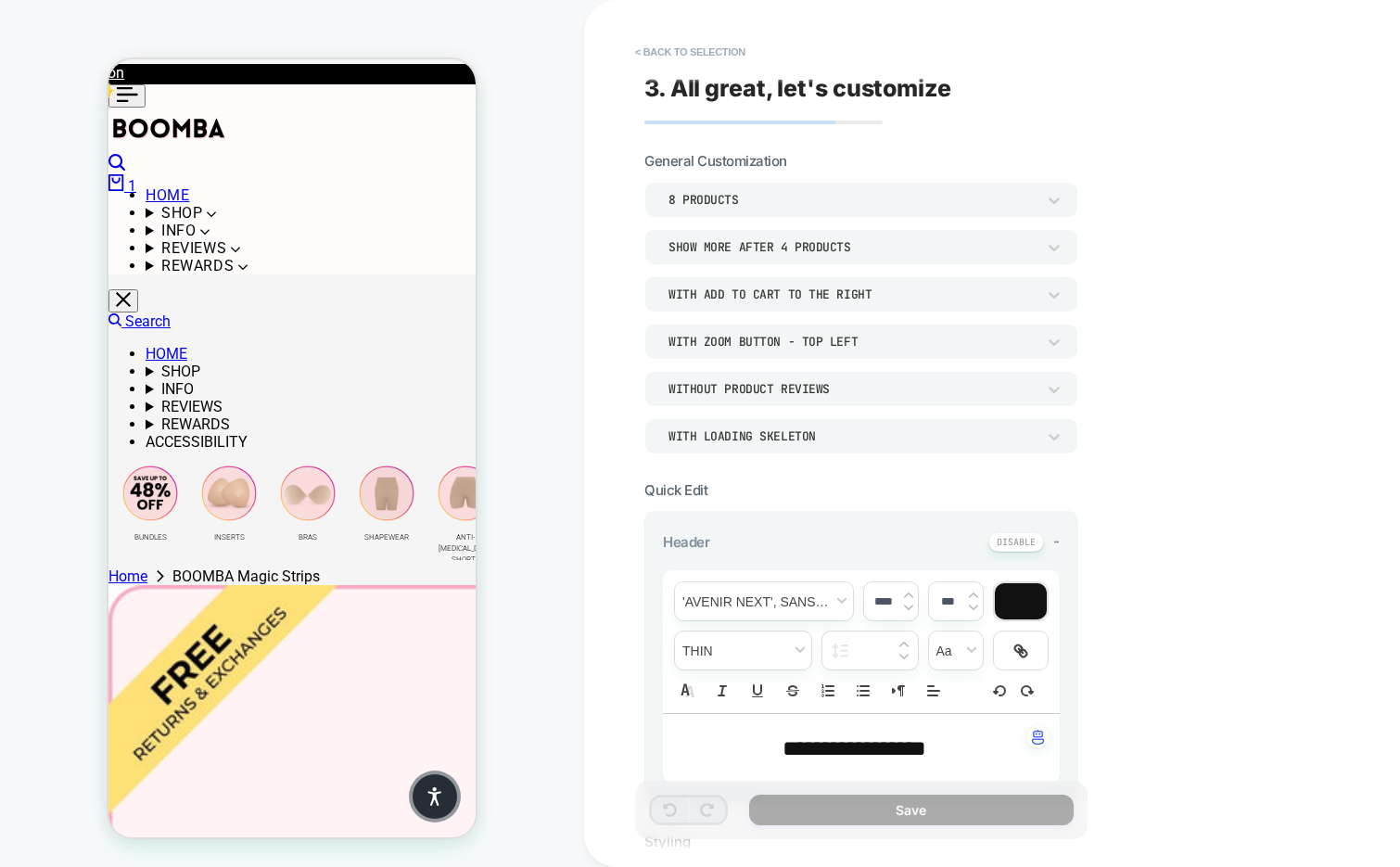
click at [820, 200] on div "8 Products" at bounding box center [852, 199] width 367 height 16
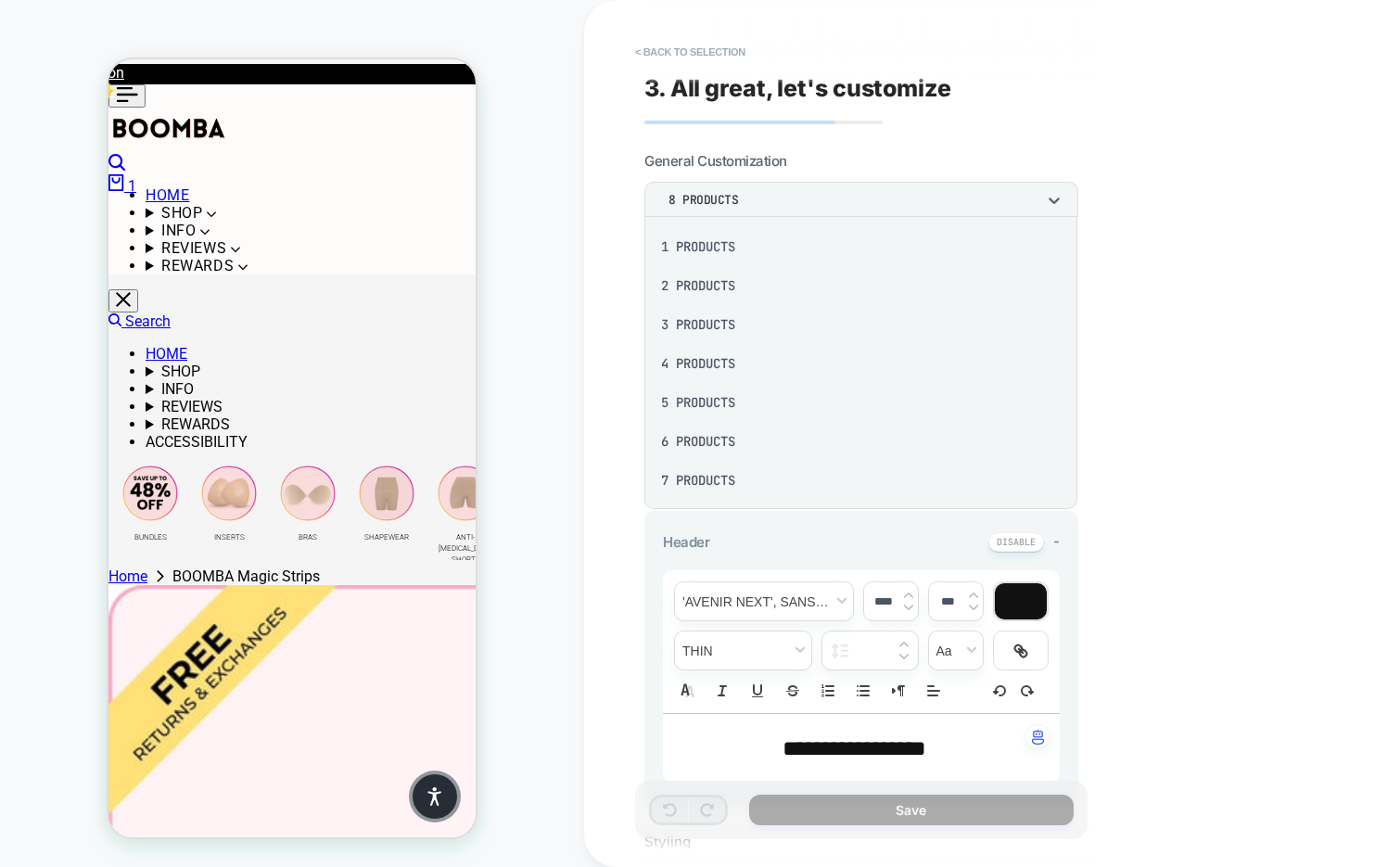
click at [747, 316] on div "3 Products" at bounding box center [860, 325] width 418 height 39
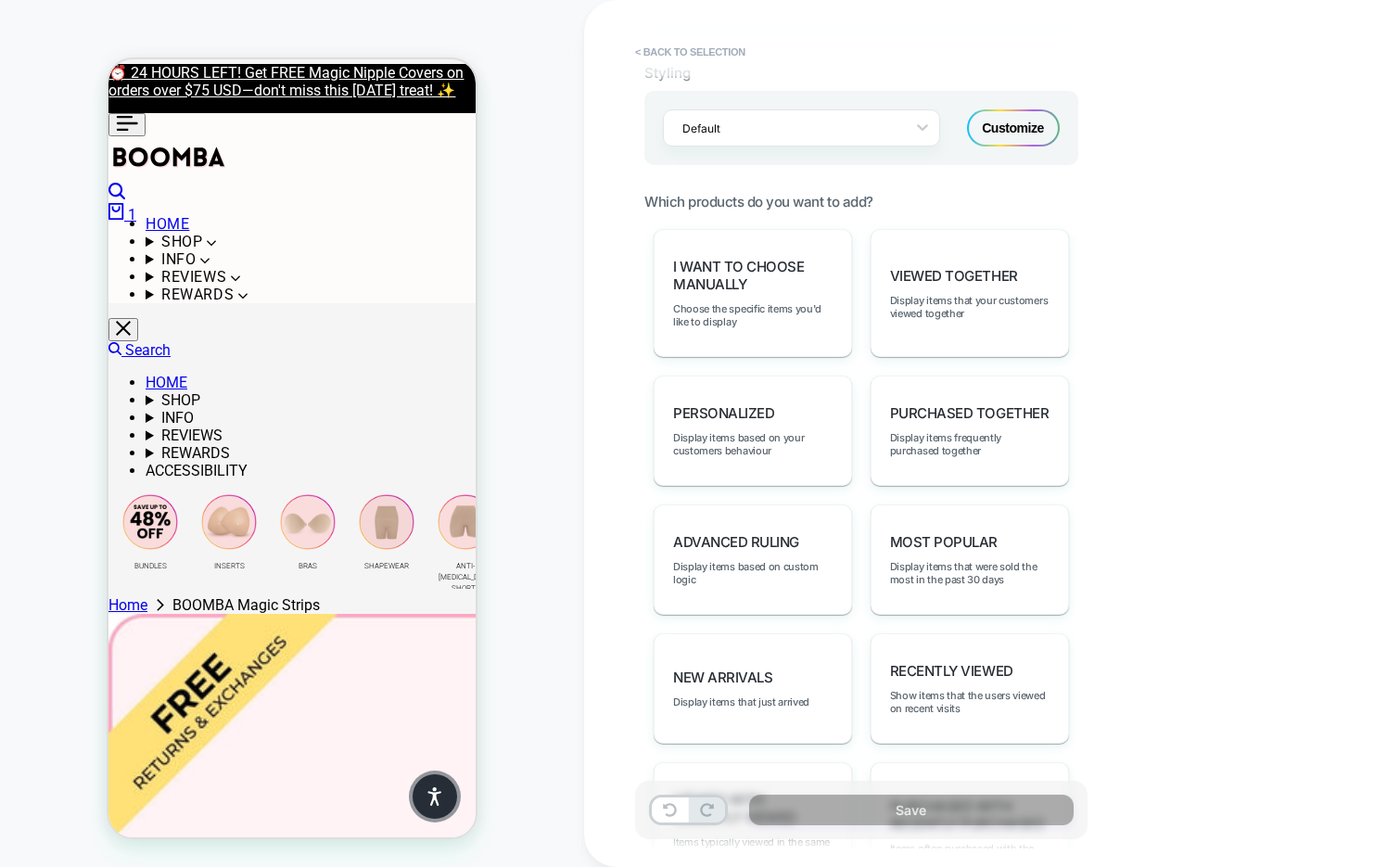
scroll to position [804, 0]
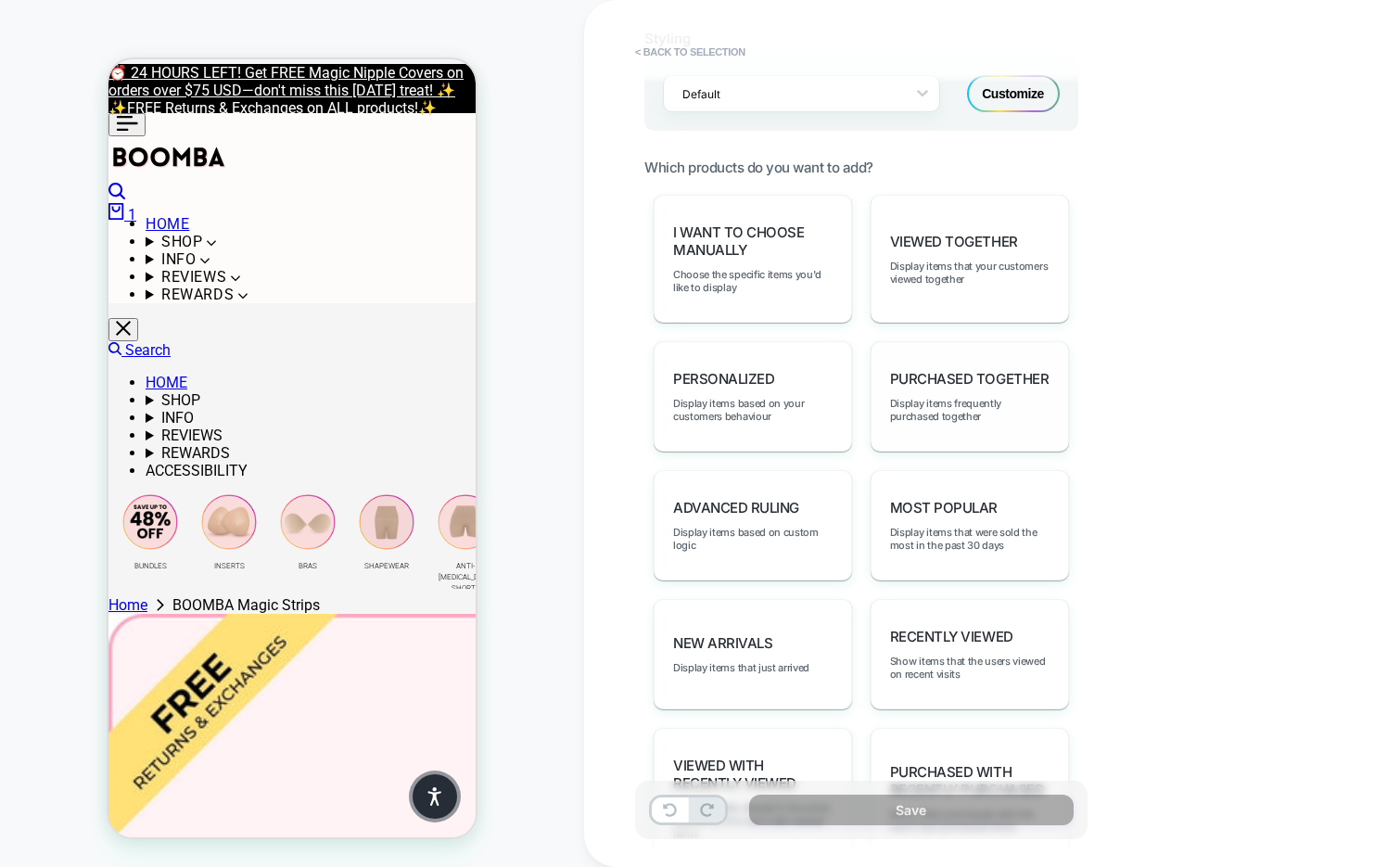
click at [0, 0] on div "Purchased Together Display items frequently purchased together" at bounding box center [0, 0] width 0 height 0
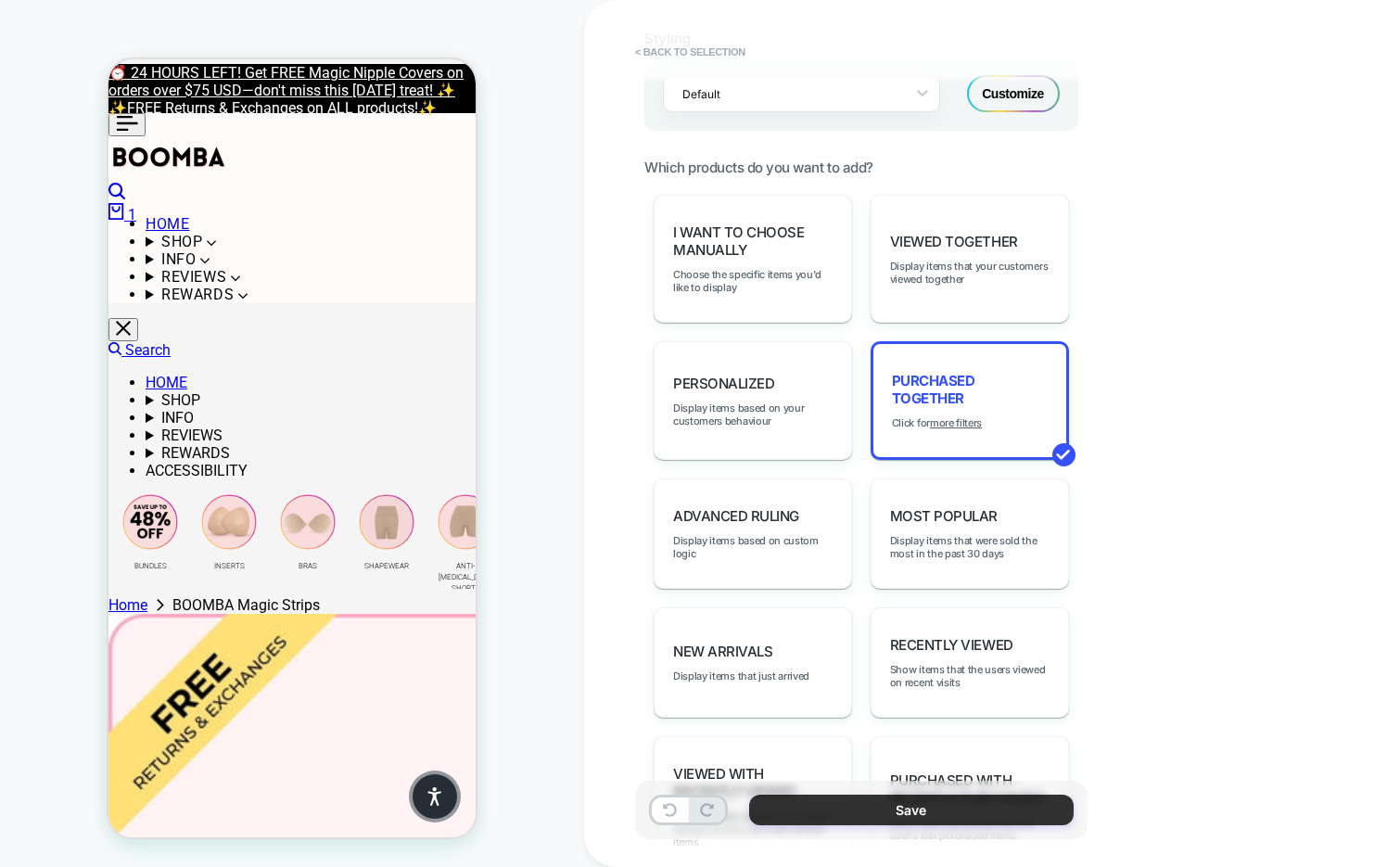
click at [852, 812] on button "Save" at bounding box center [911, 810] width 325 height 31
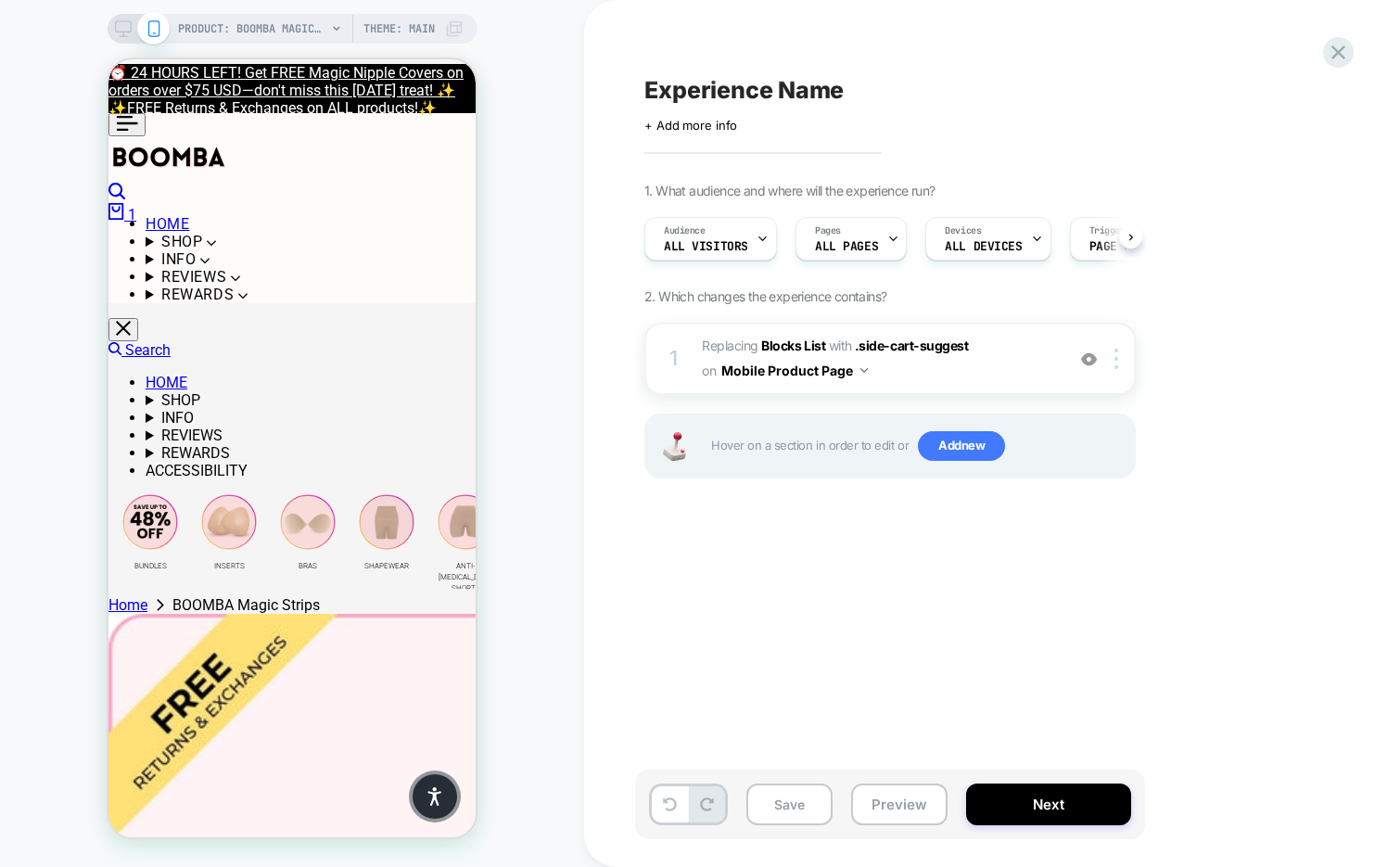
scroll to position [0, 1]
click at [1118, 354] on div at bounding box center [1119, 359] width 31 height 20
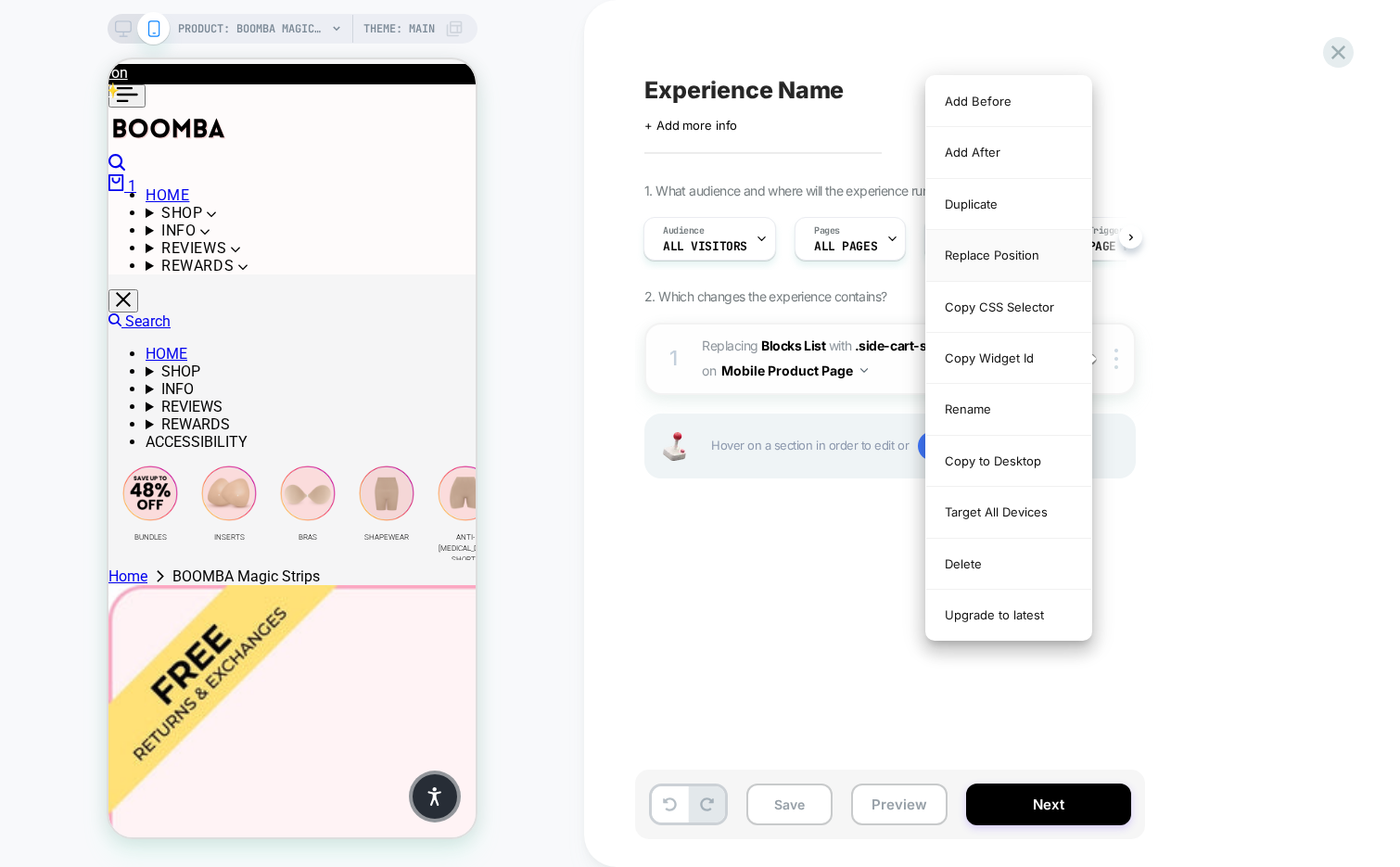
click at [1022, 254] on div "Replace Position" at bounding box center [1008, 255] width 165 height 51
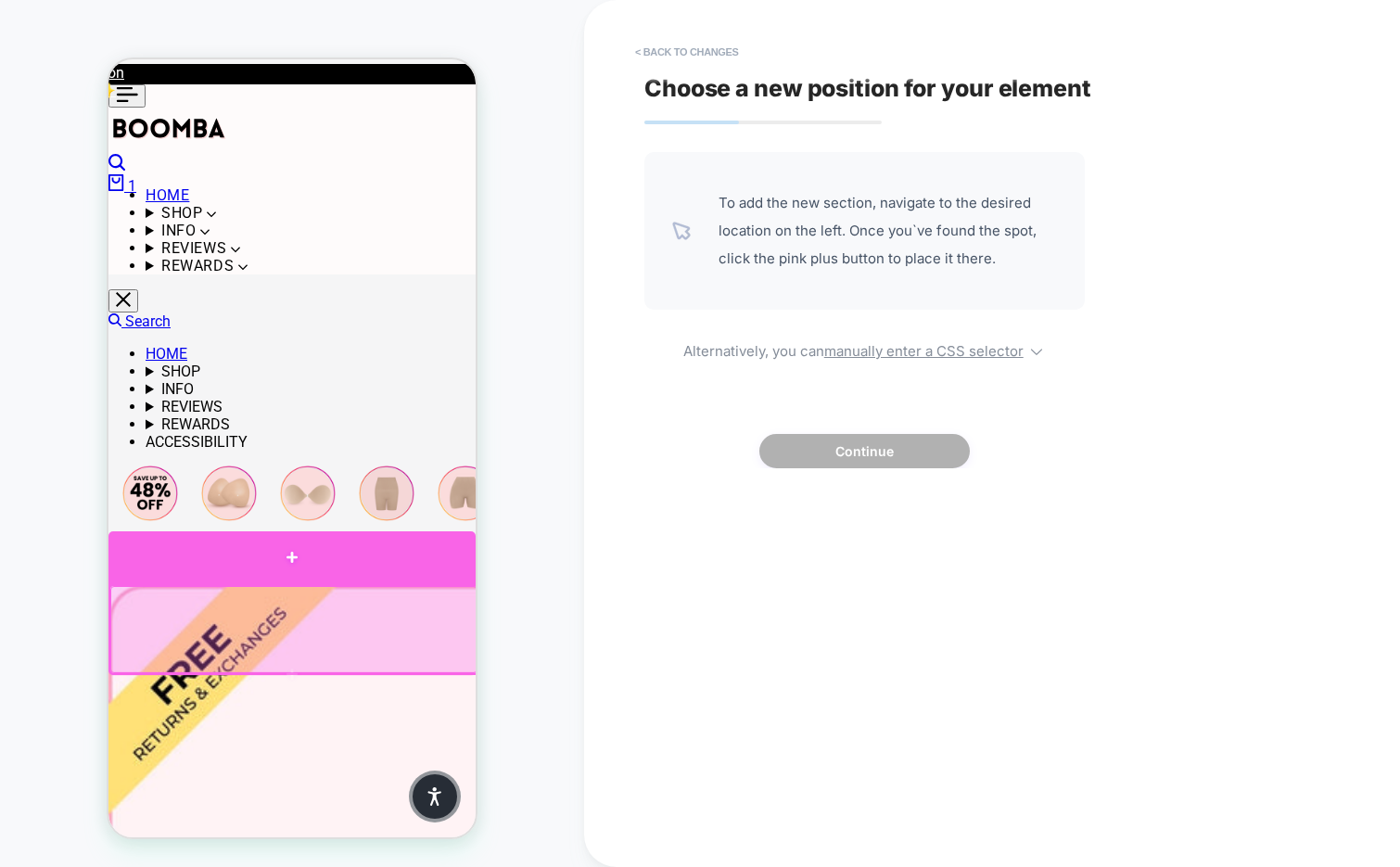
click at [359, 566] on div at bounding box center [292, 558] width 367 height 53
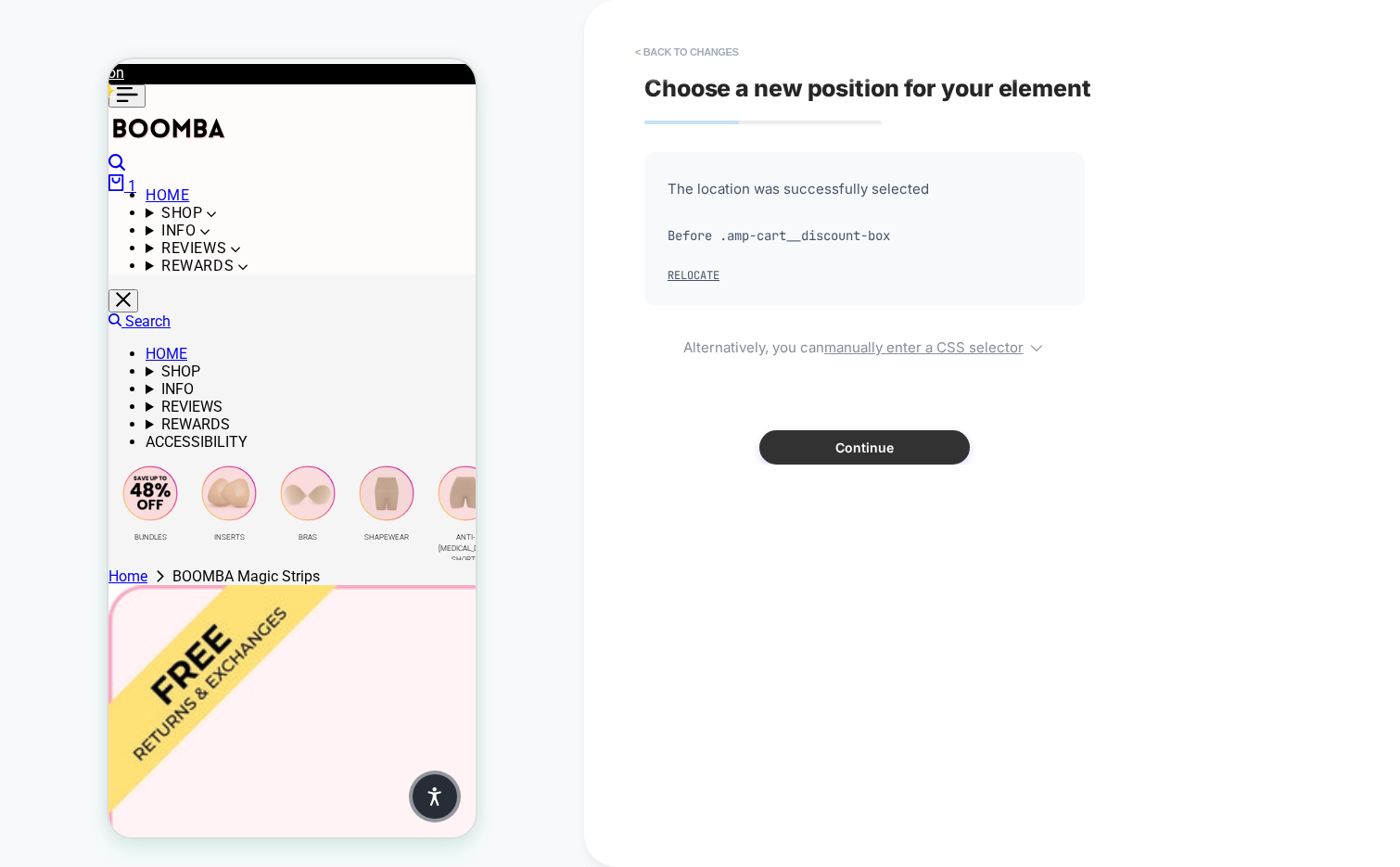
click at [848, 453] on button "Continue" at bounding box center [865, 447] width 210 height 34
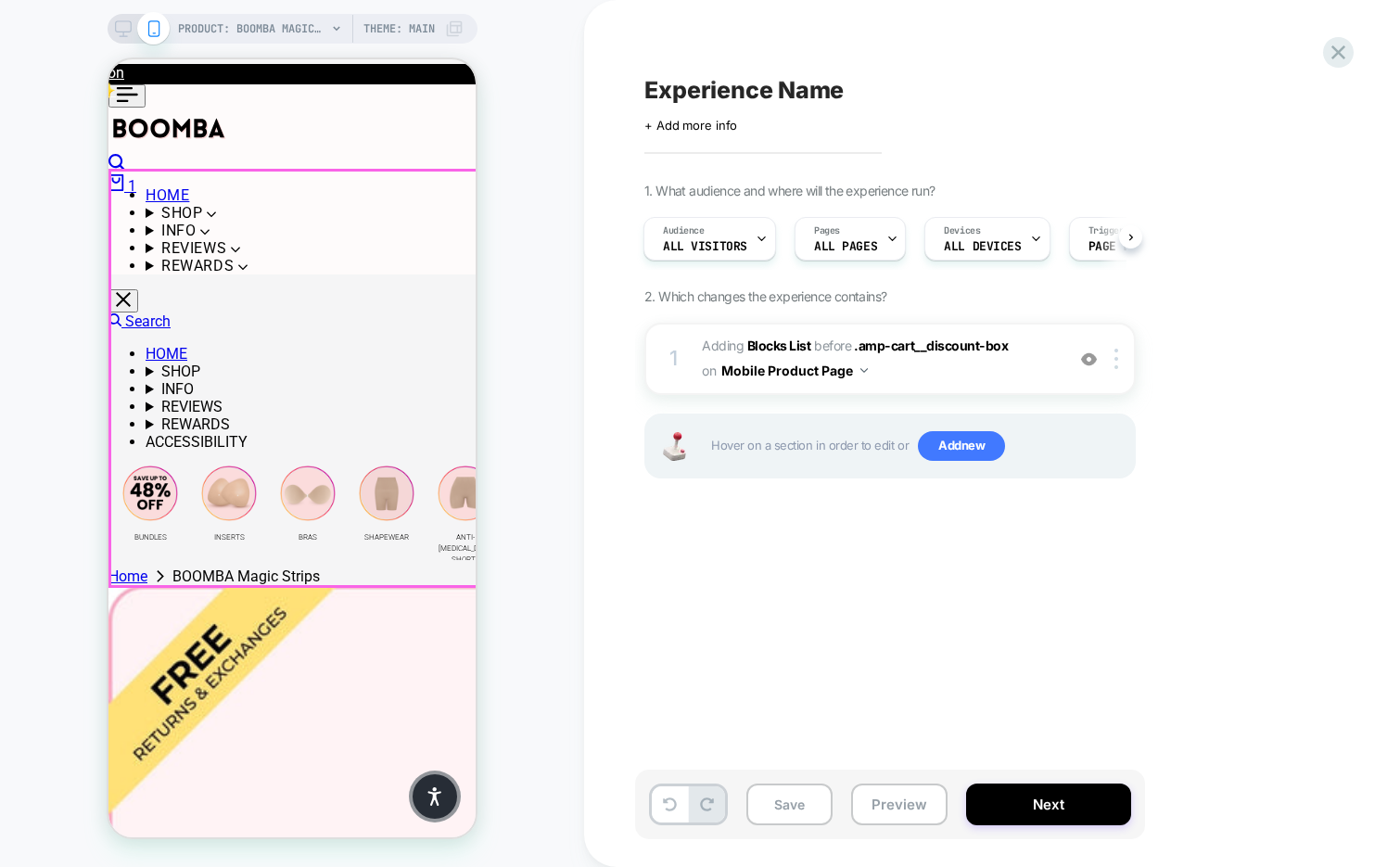
scroll to position [0, 0]
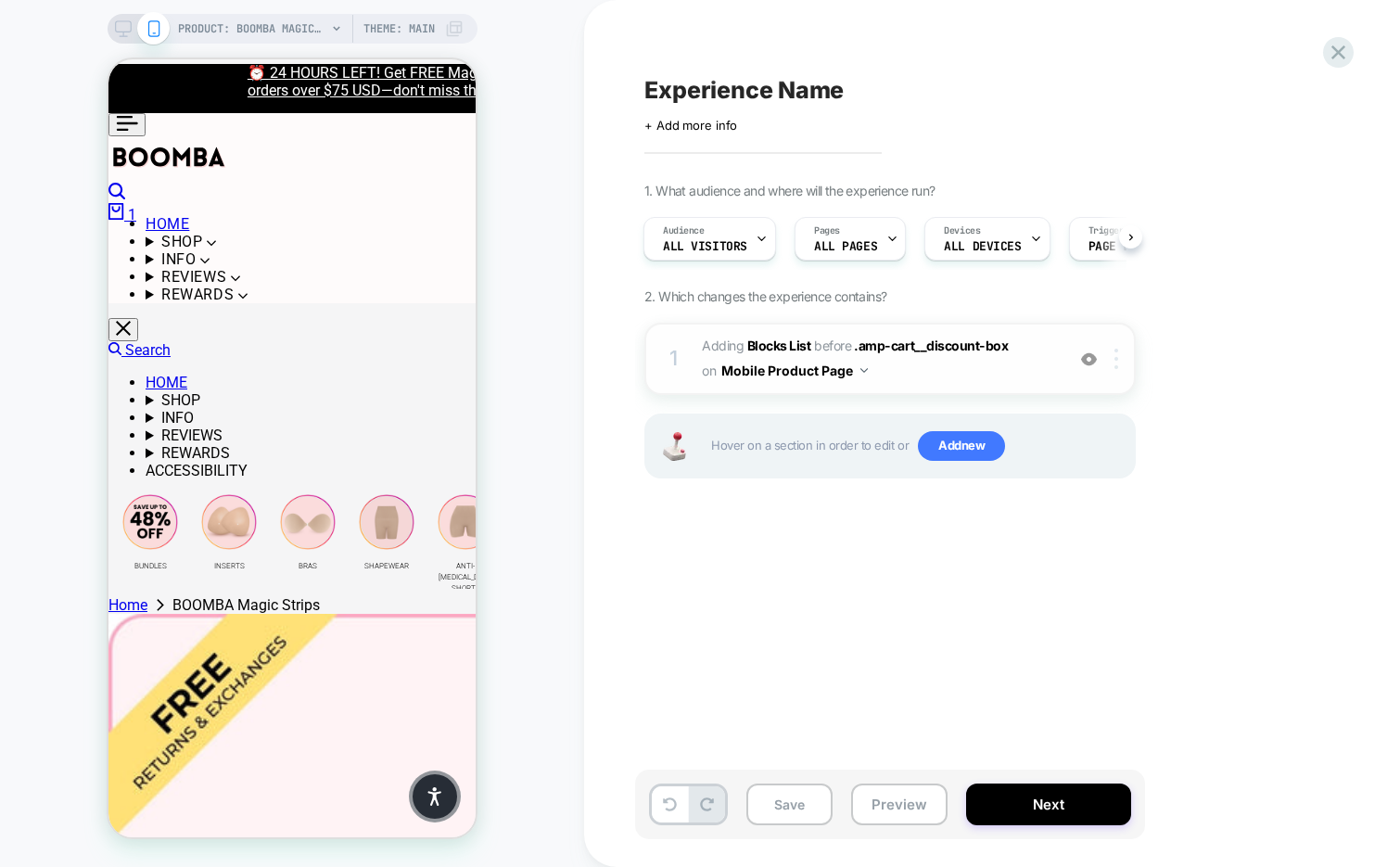
click at [1120, 354] on div at bounding box center [1119, 359] width 31 height 20
click at [1115, 362] on img at bounding box center [1116, 359] width 4 height 20
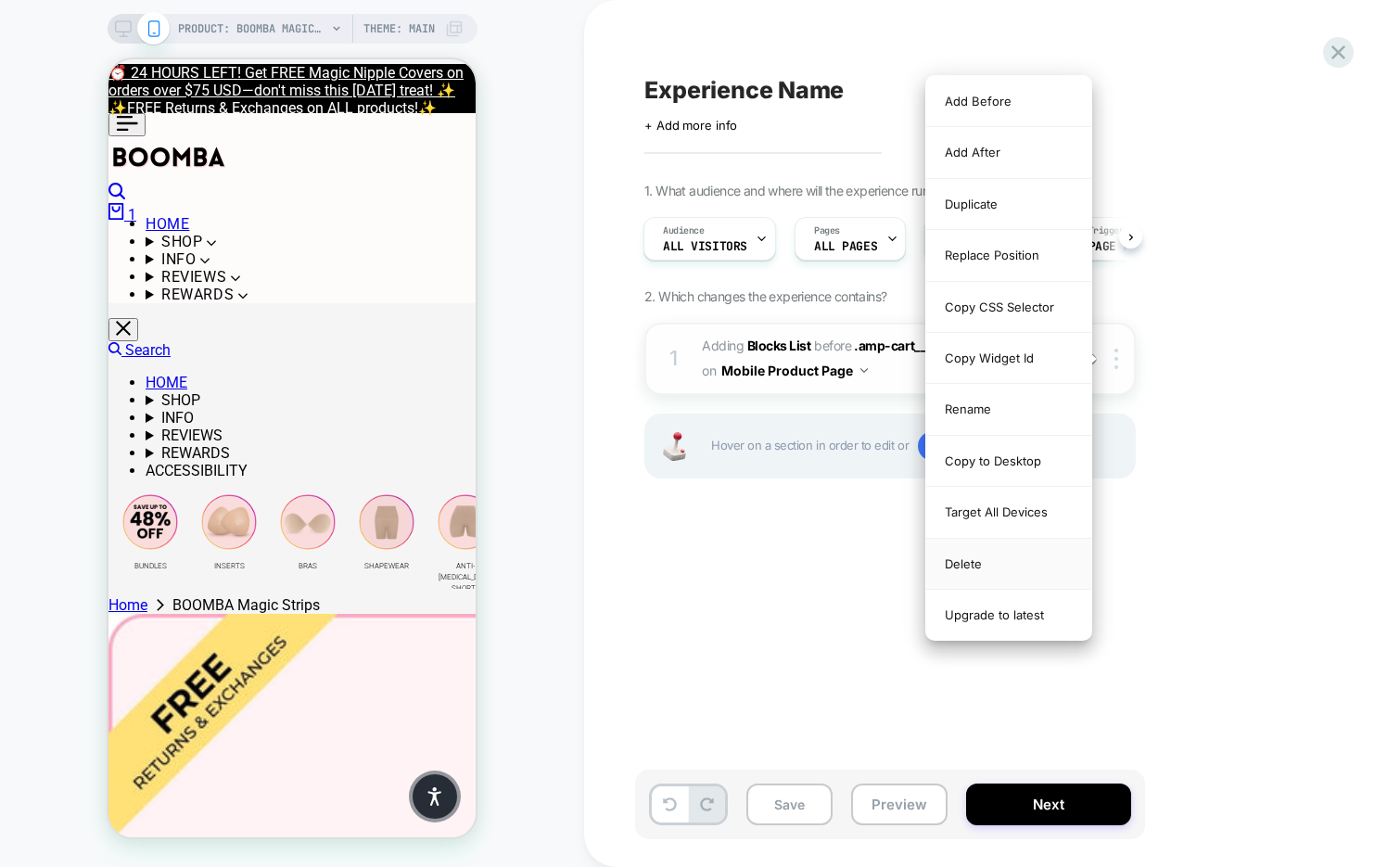
click at [1030, 560] on div "Delete" at bounding box center [1008, 564] width 165 height 51
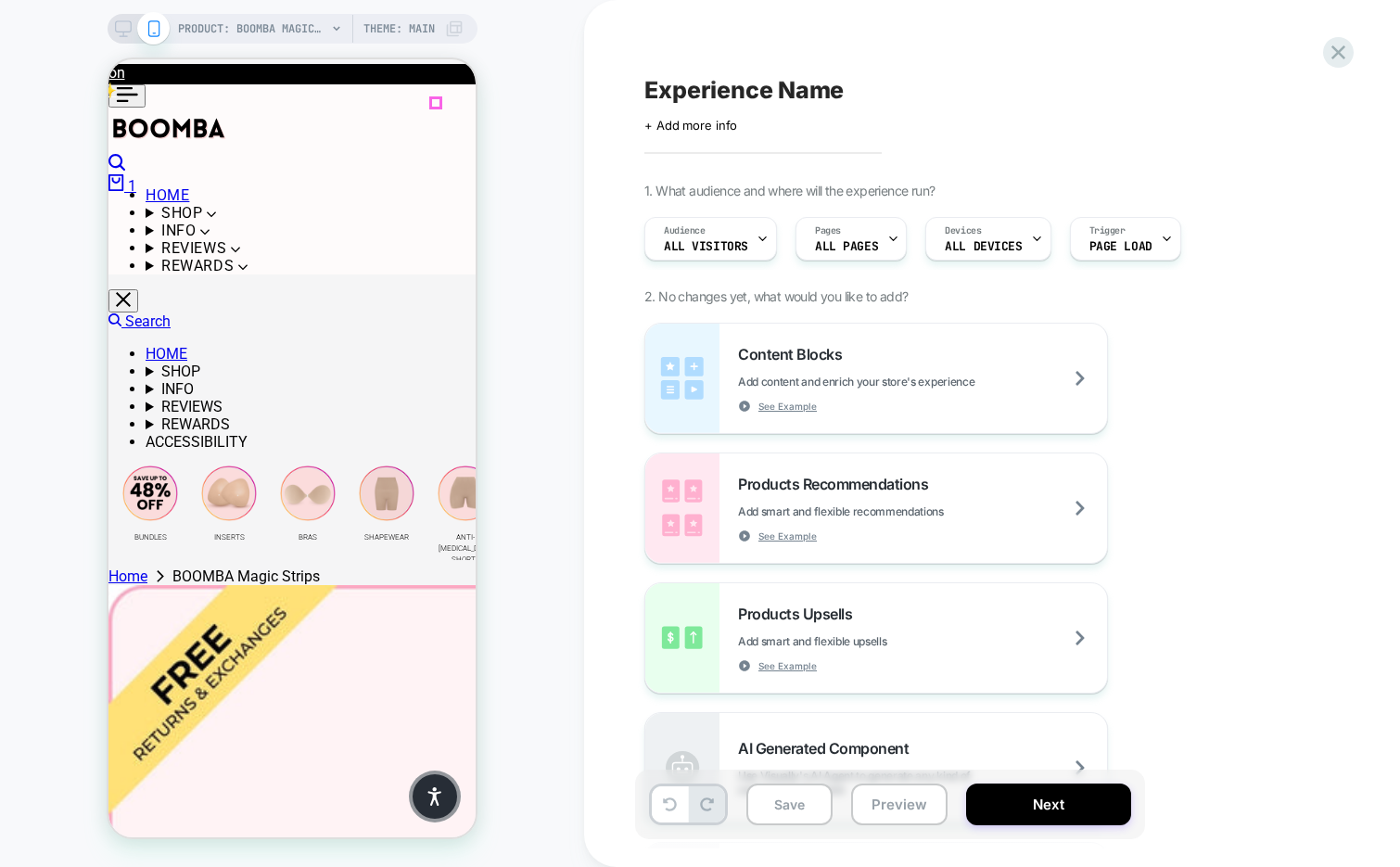
click at [124, 174] on icon at bounding box center [116, 183] width 16 height 17
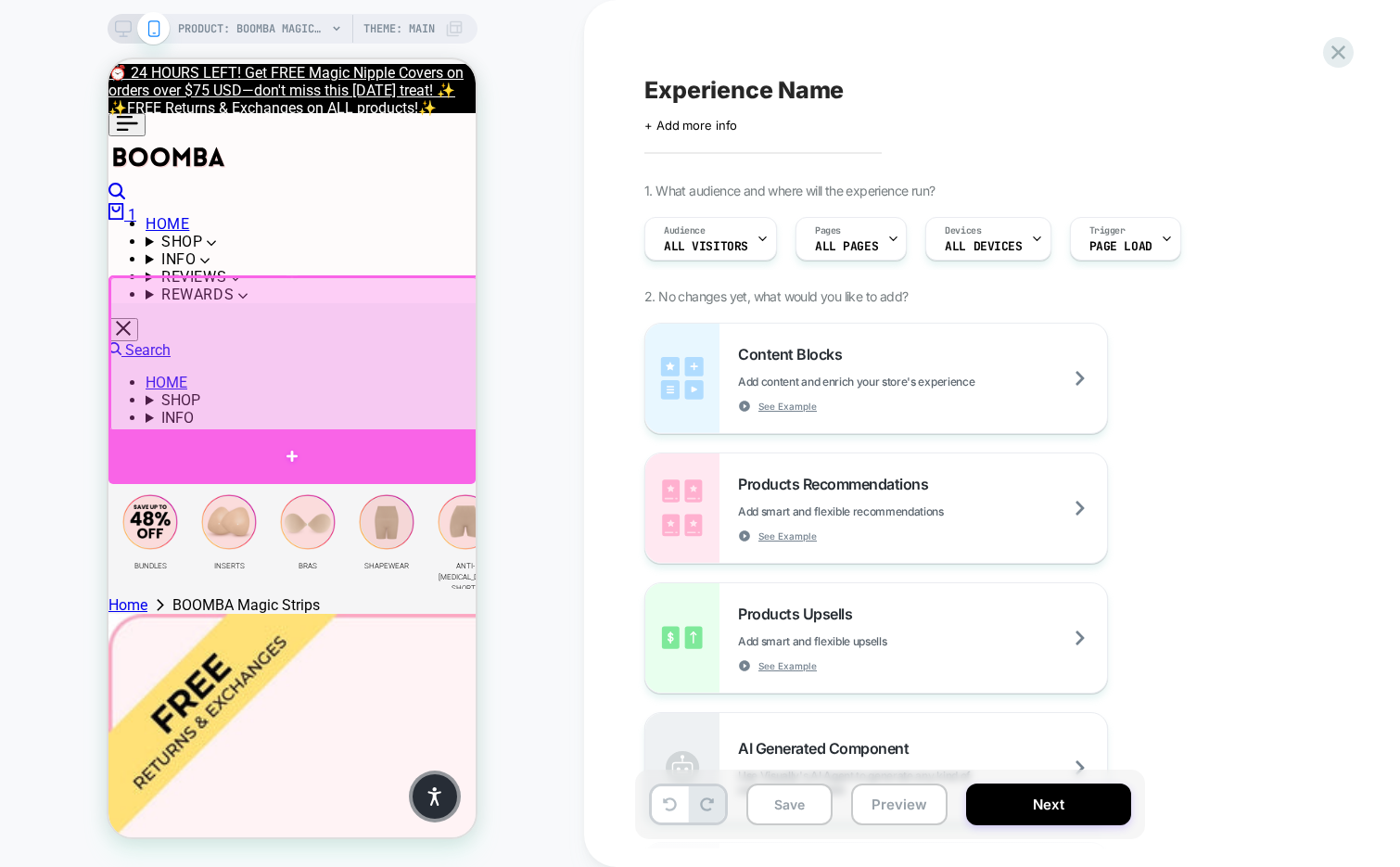
click at [416, 459] on div at bounding box center [292, 456] width 367 height 55
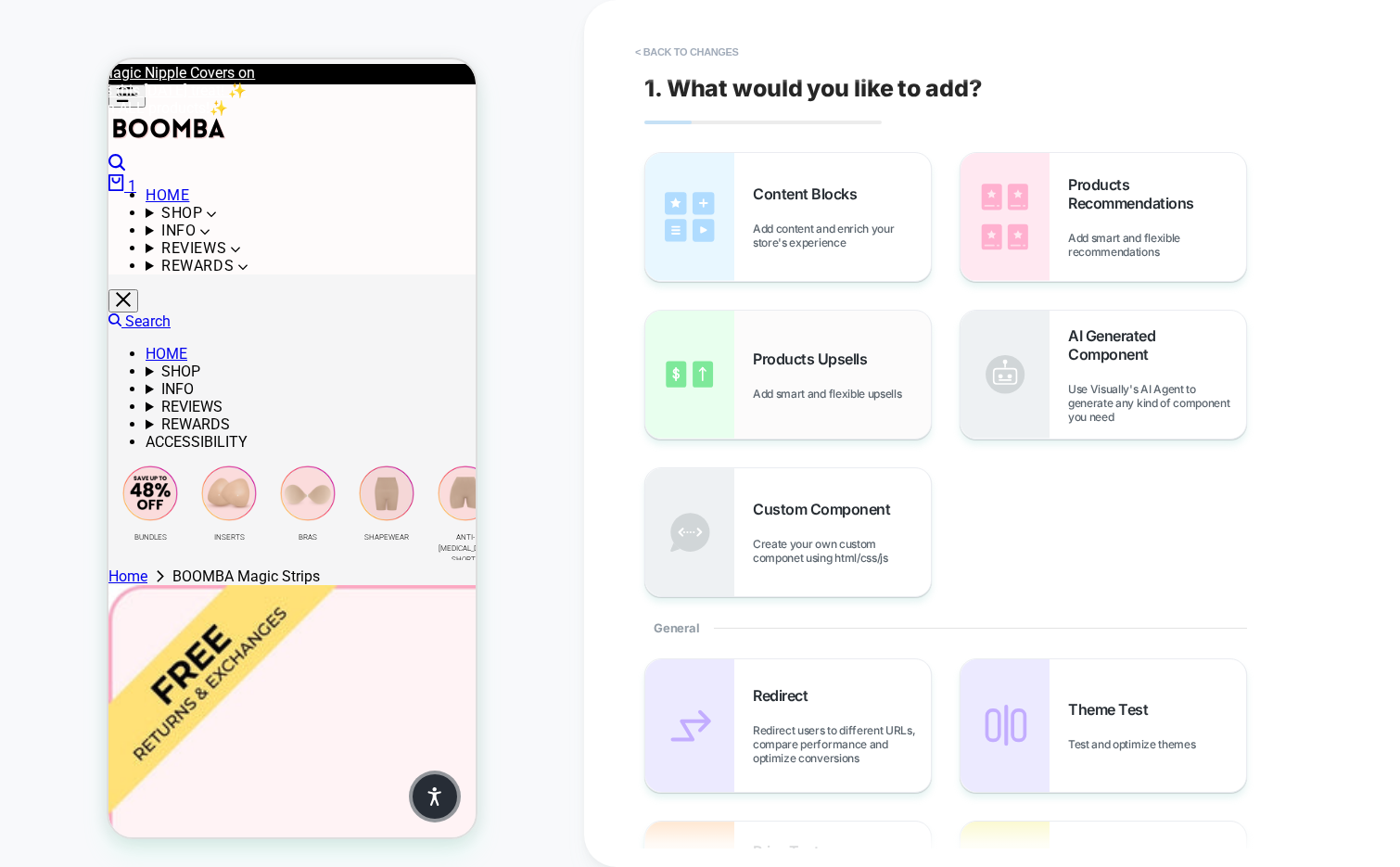
click at [746, 354] on div "Products Upsells Add smart and flexible upsells" at bounding box center [788, 374] width 286 height 128
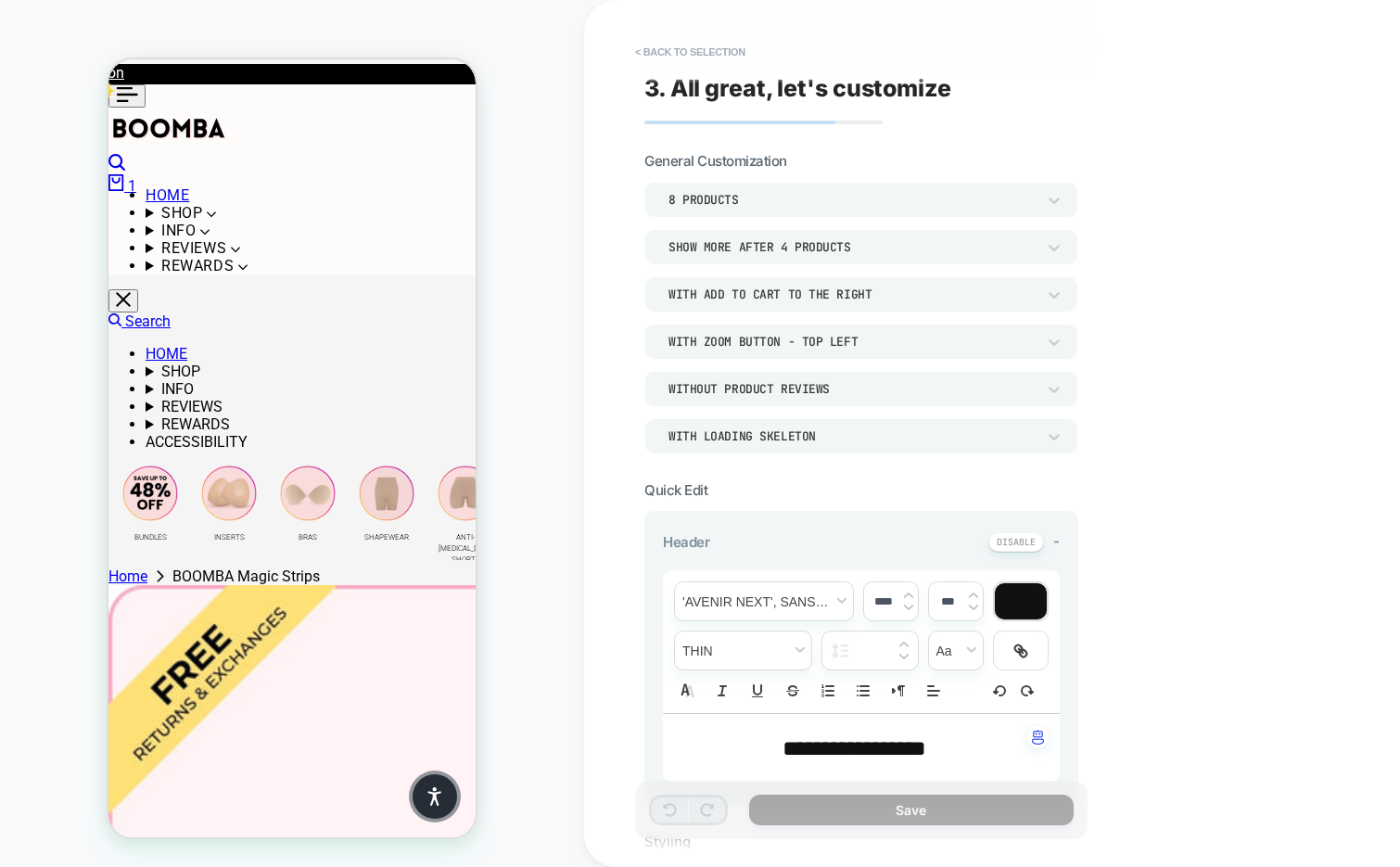
scroll to position [267, 0]
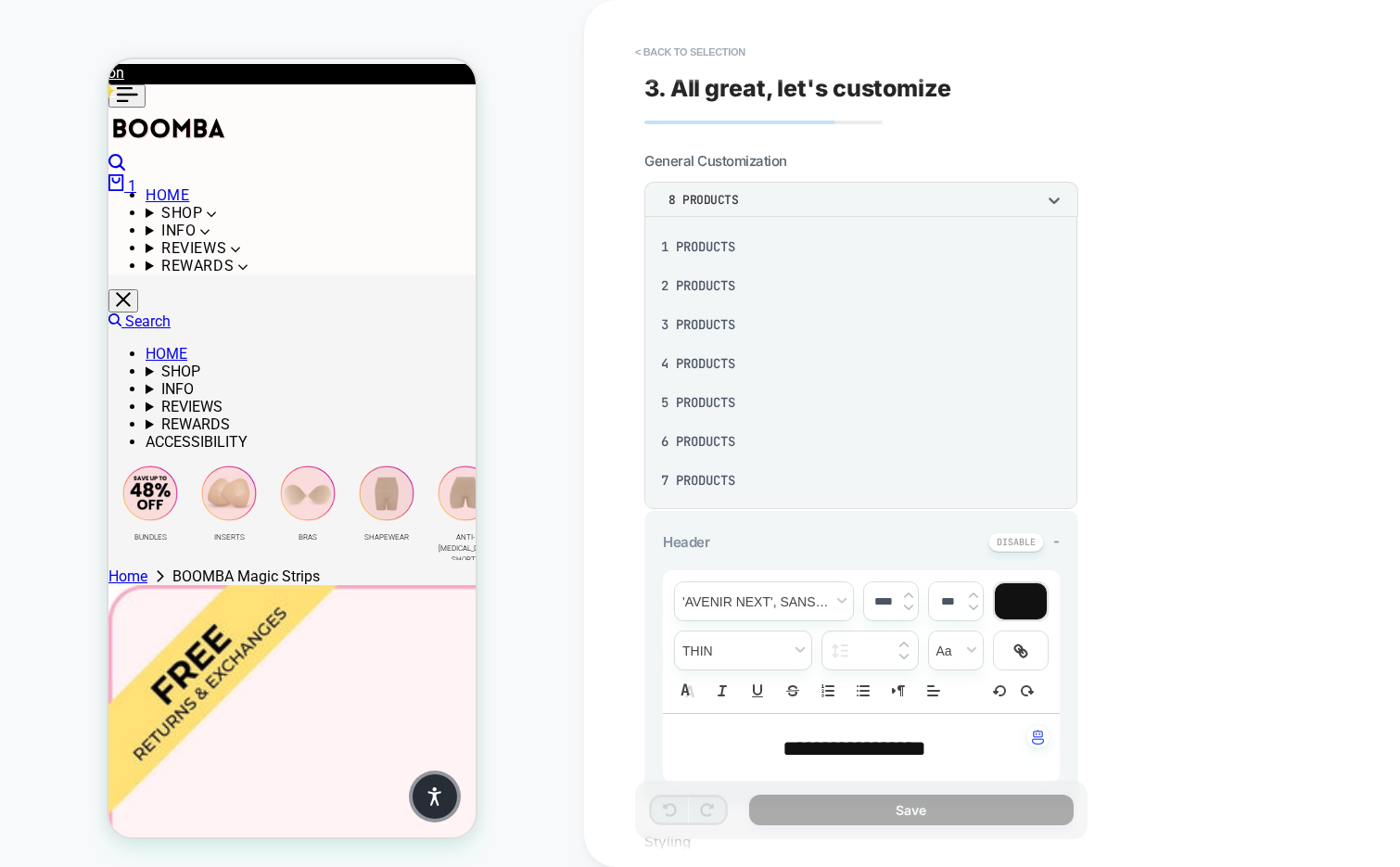
click at [704, 325] on div "3 Products" at bounding box center [860, 325] width 418 height 39
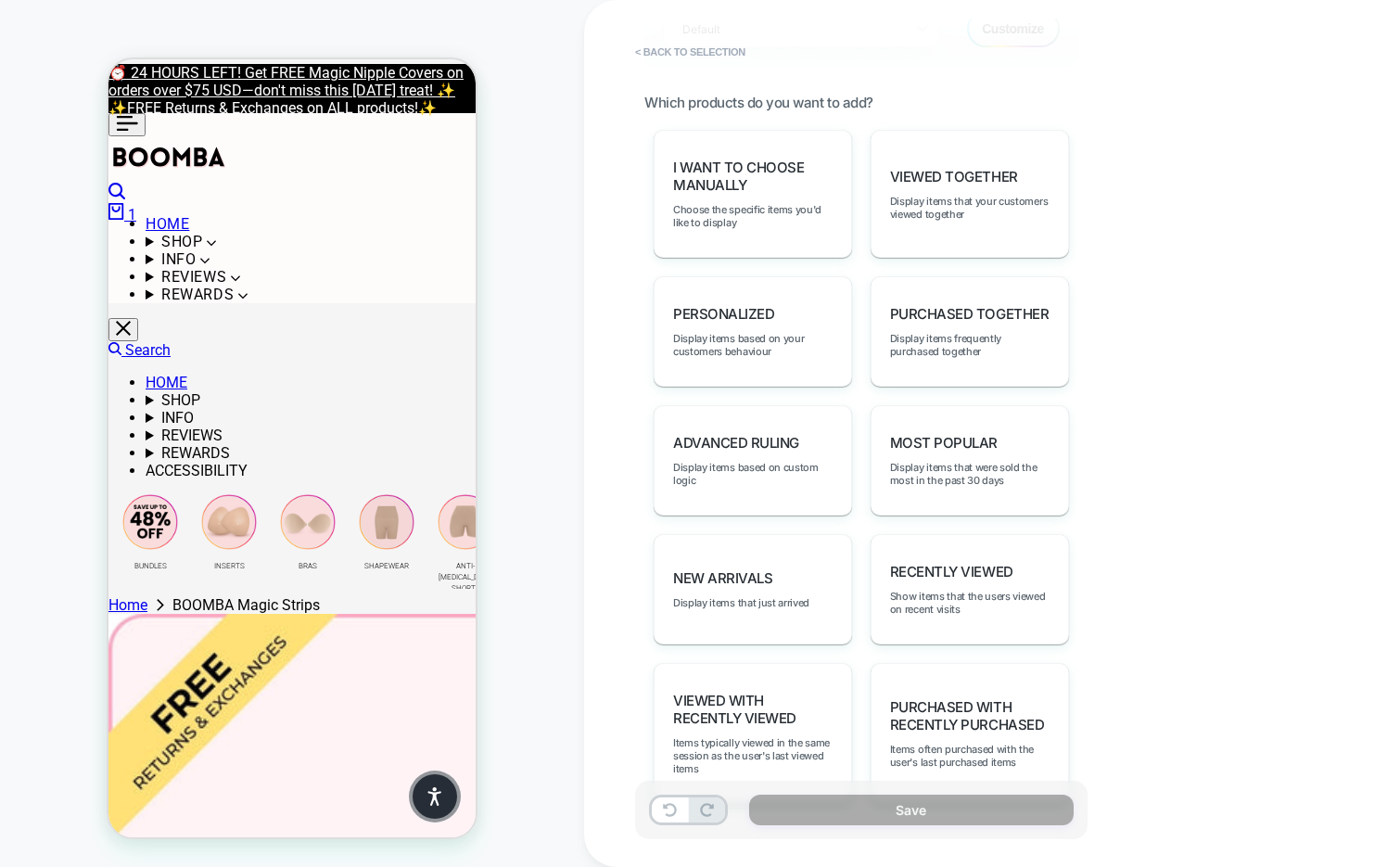
scroll to position [901, 0]
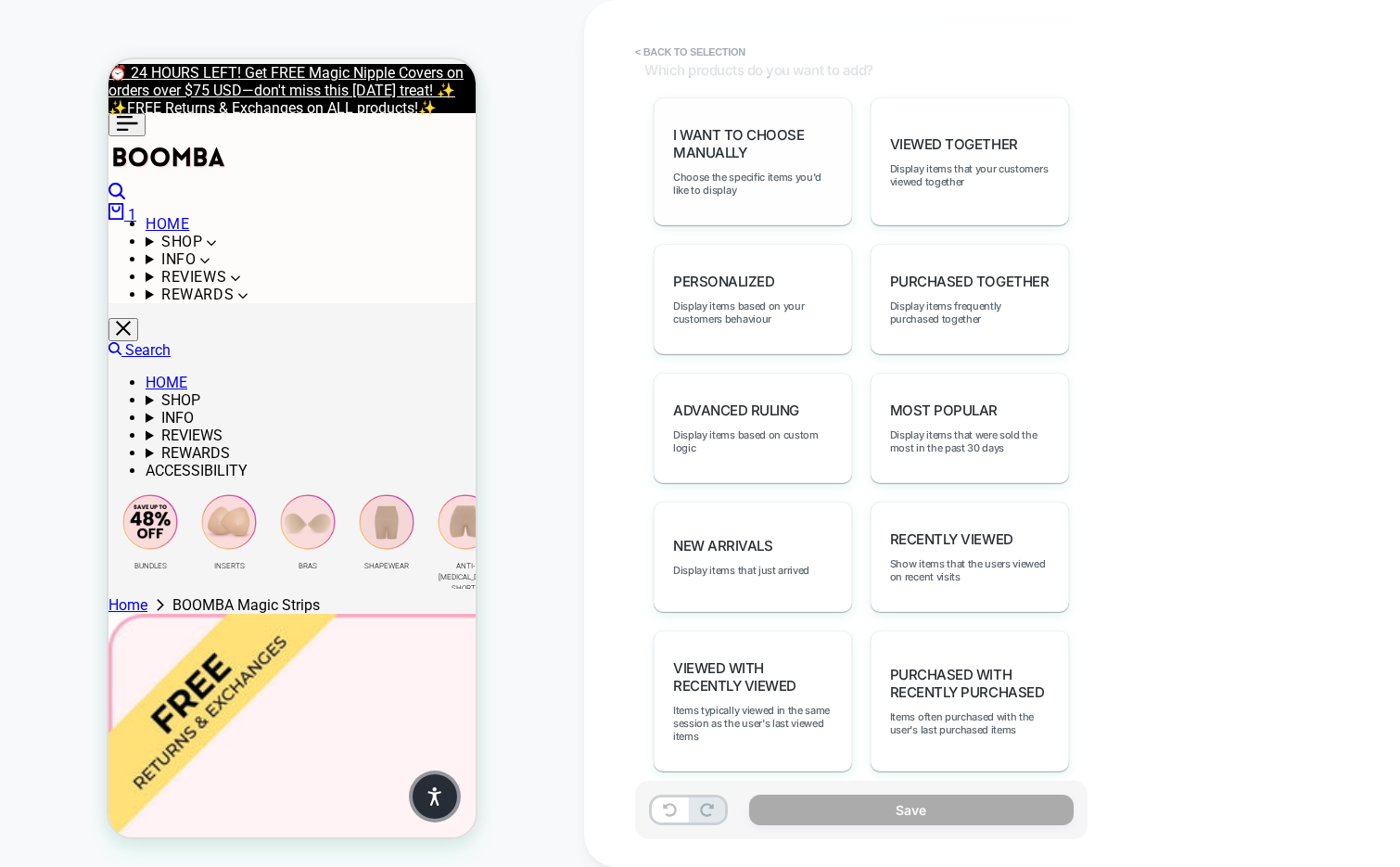
click at [747, 158] on div "I want to choose manually Choose the specific items you'd like to display" at bounding box center [752, 161] width 198 height 128
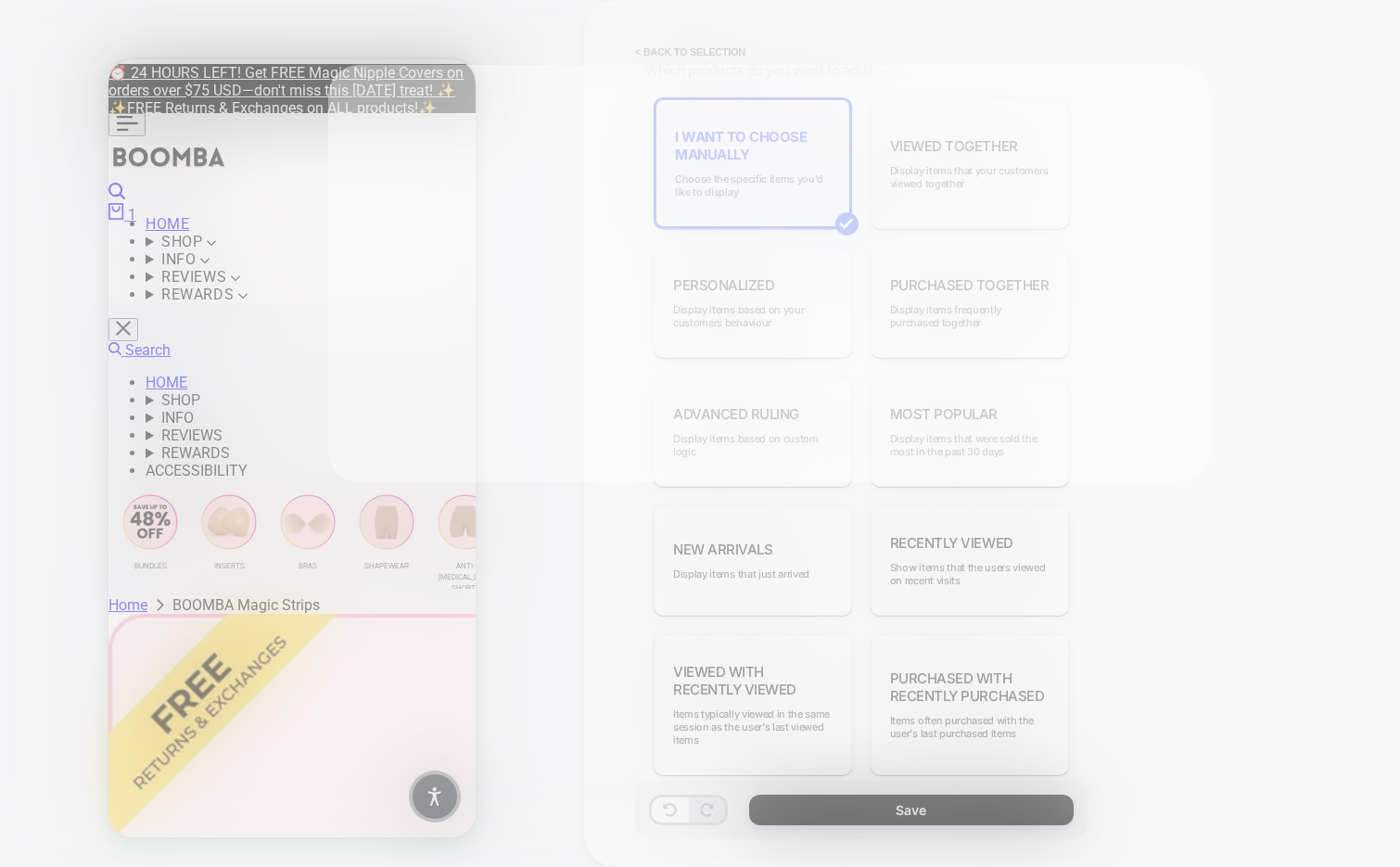
scroll to position [0, 0]
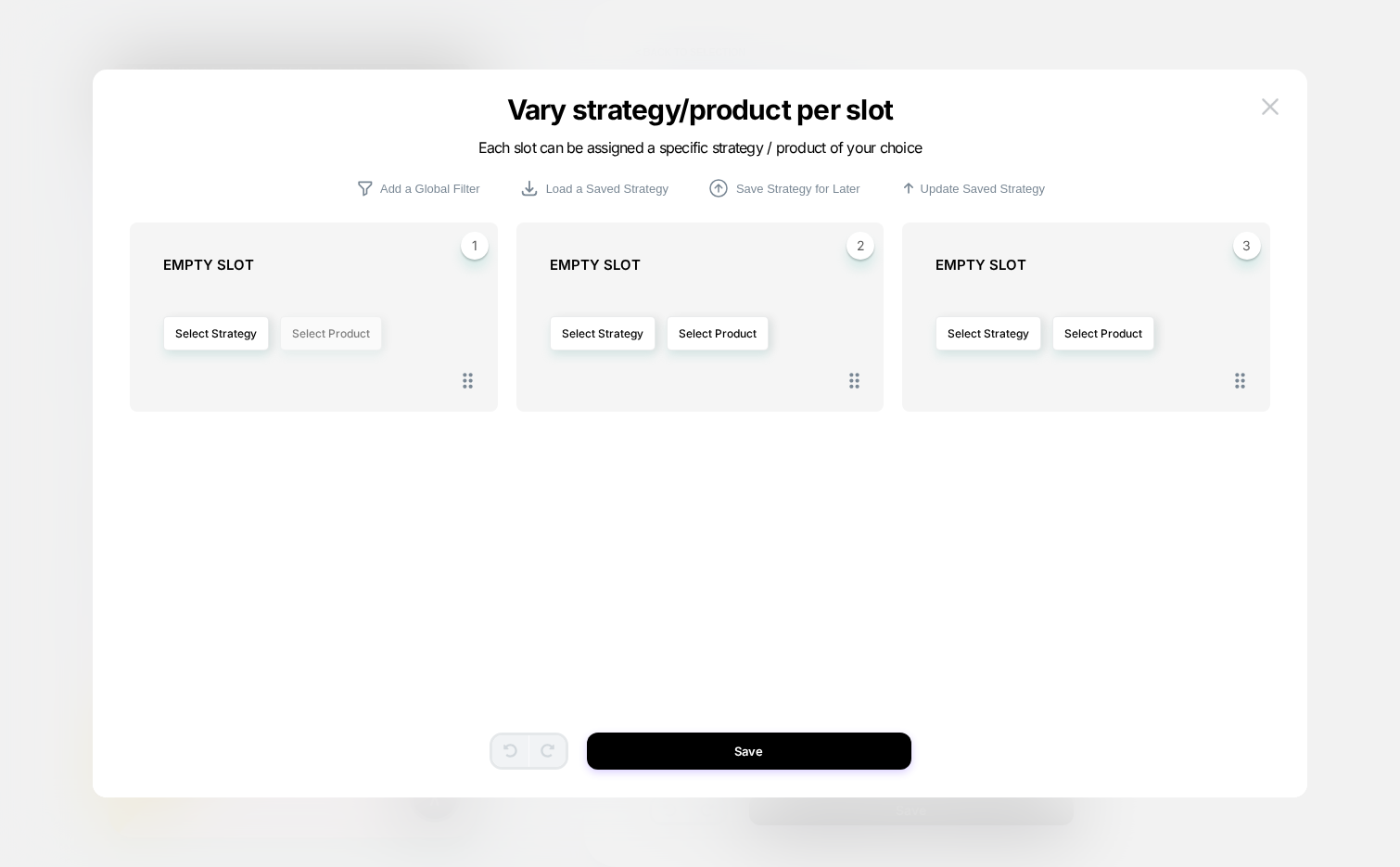
click at [340, 326] on button "Select Product" at bounding box center [331, 333] width 102 height 34
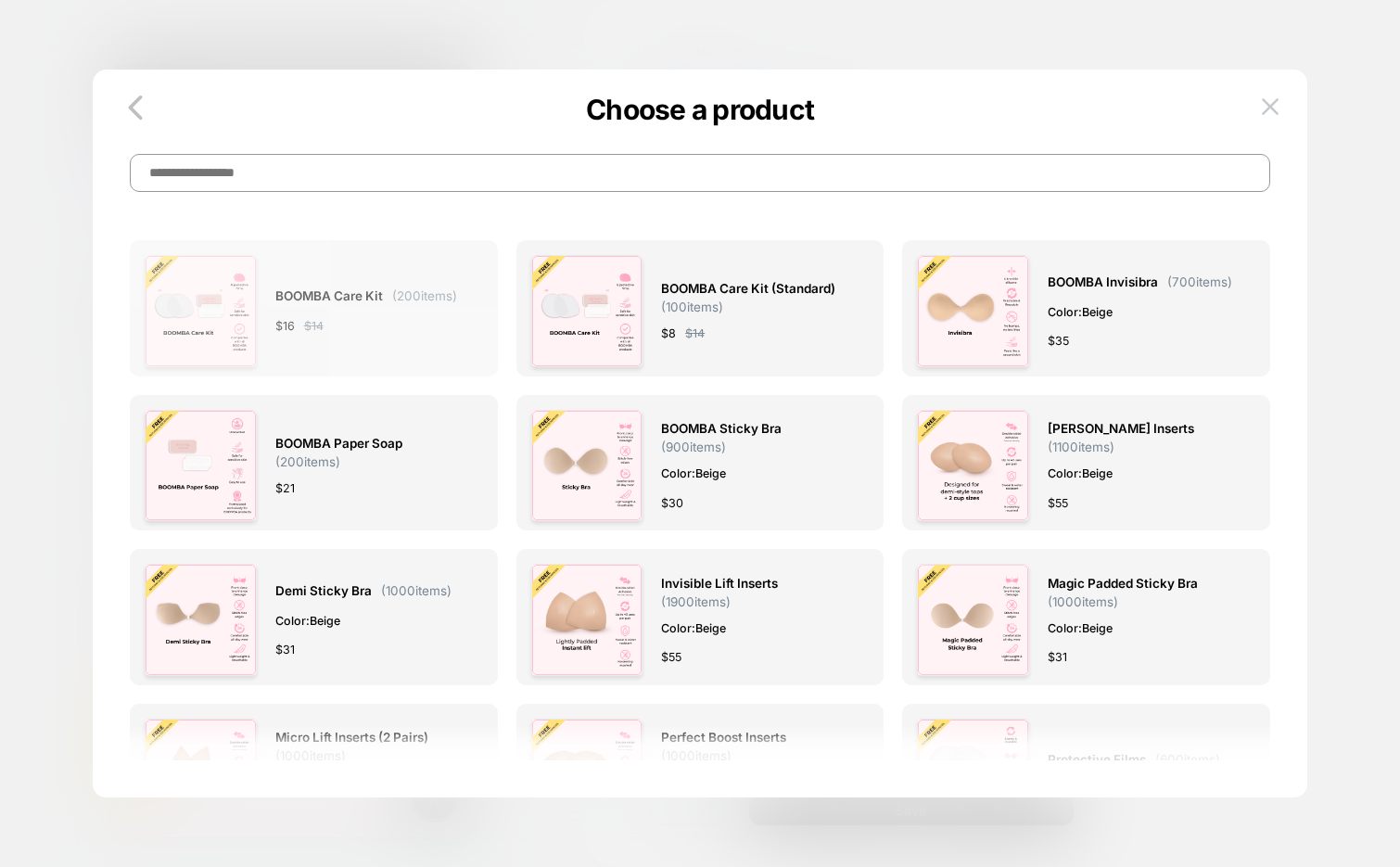
click at [391, 347] on div "BOOMBA Care Kit ( 200 items) $ 16 $ 14" at bounding box center [366, 311] width 182 height 113
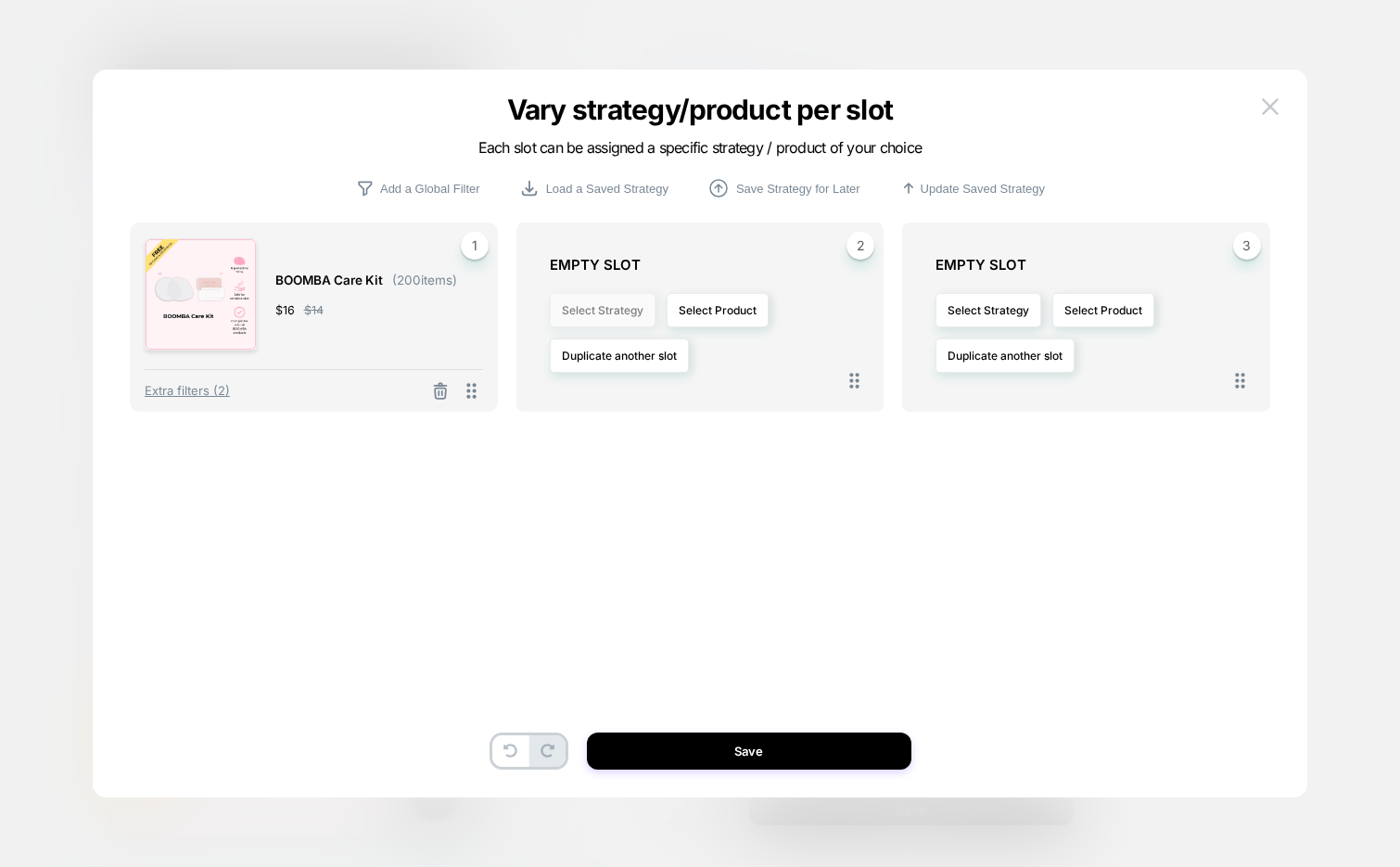
click at [617, 311] on button "Select Strategy" at bounding box center [603, 310] width 106 height 34
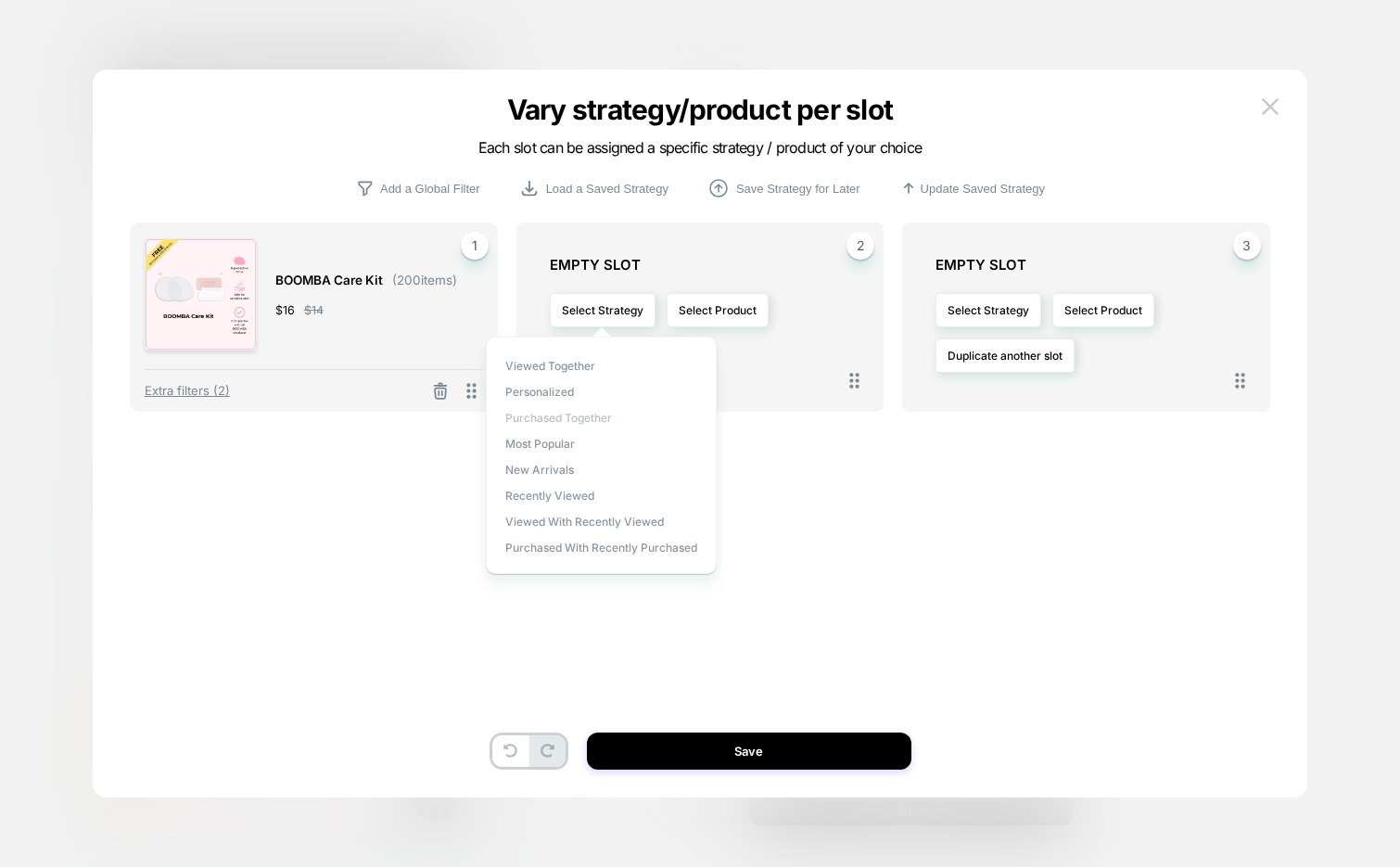
click at [596, 413] on span "Purchased Together" at bounding box center [559, 417] width 107 height 14
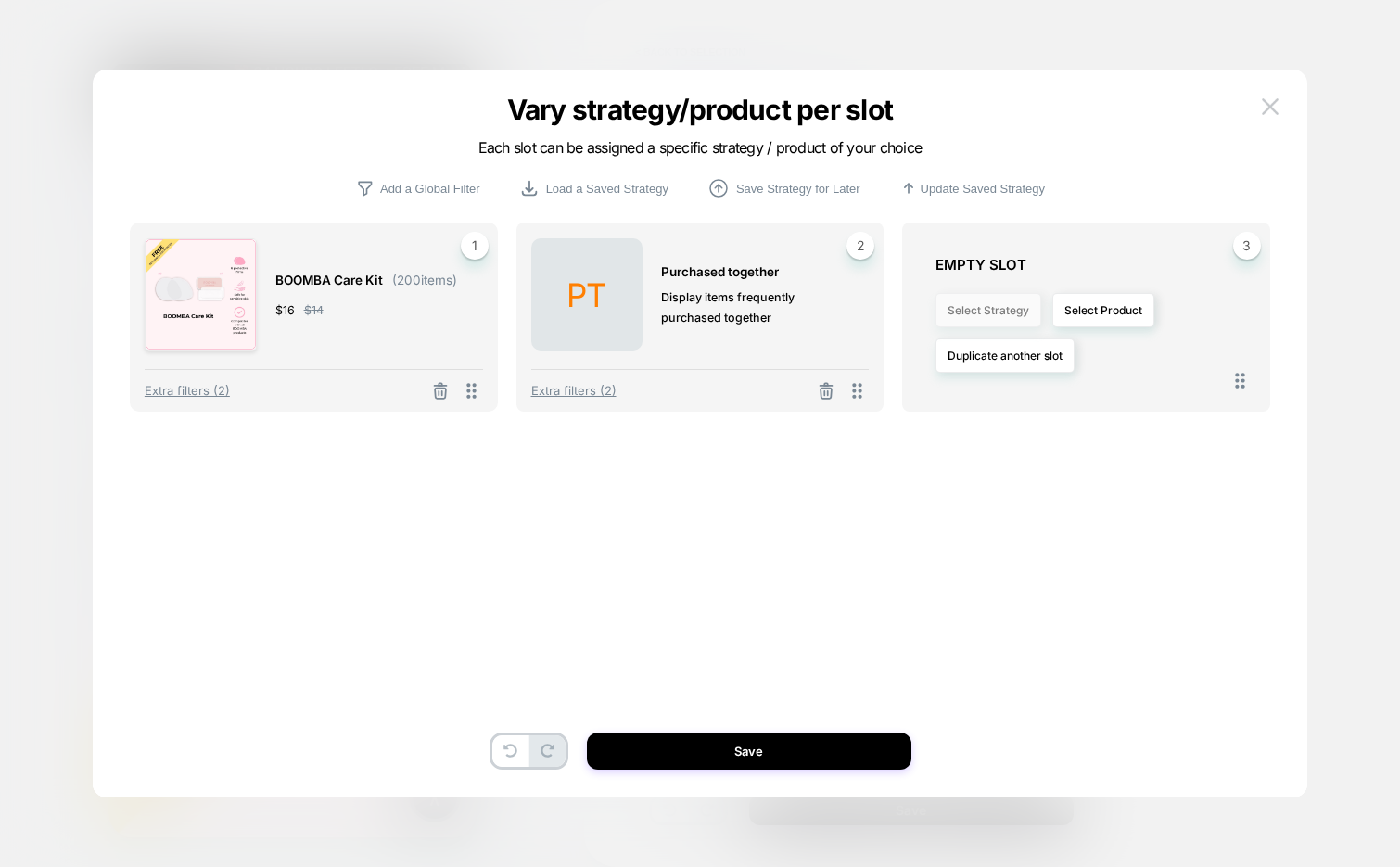
click at [990, 309] on button "Select Strategy" at bounding box center [989, 310] width 106 height 34
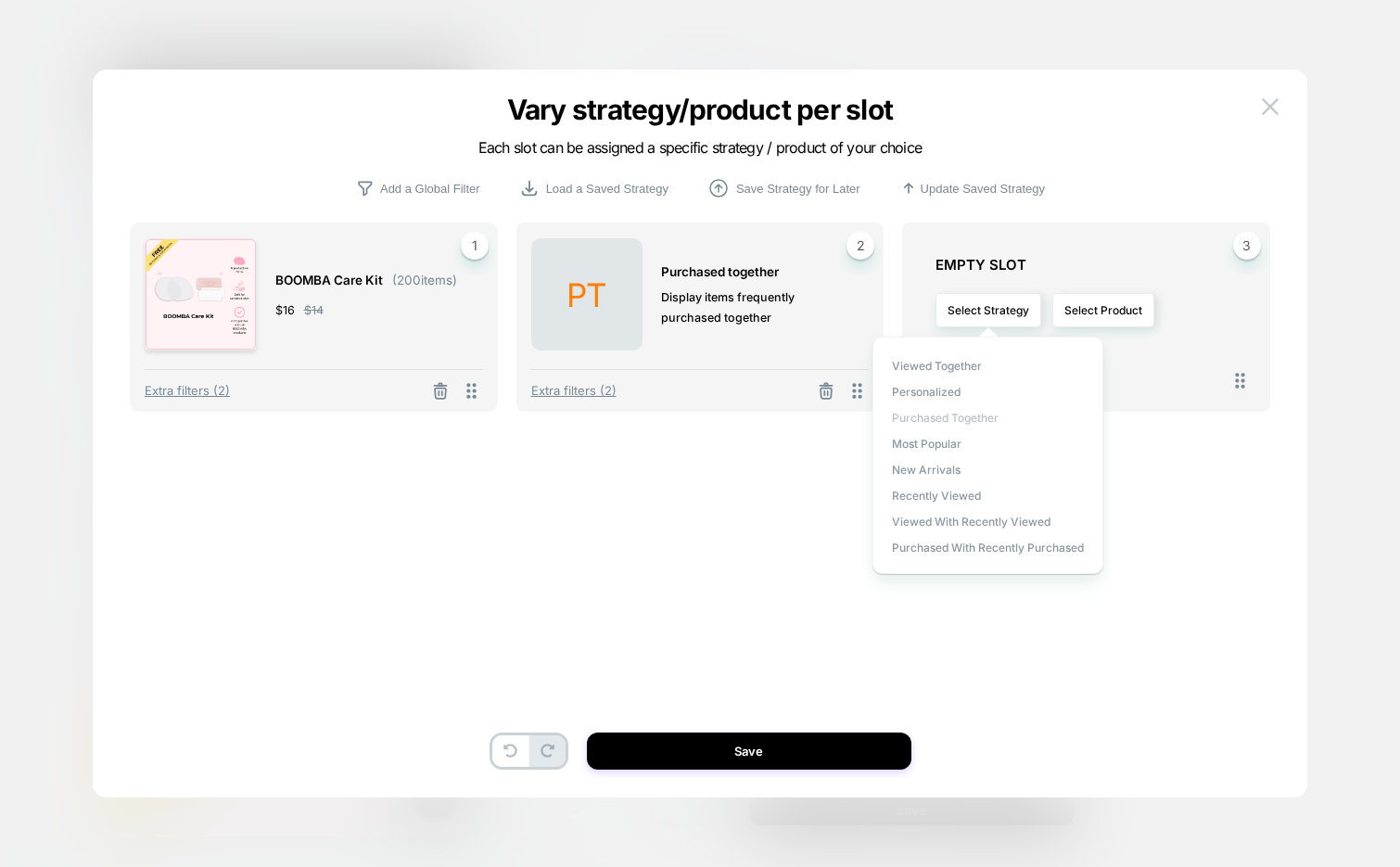
click at [942, 416] on span "Purchased Together" at bounding box center [945, 417] width 107 height 14
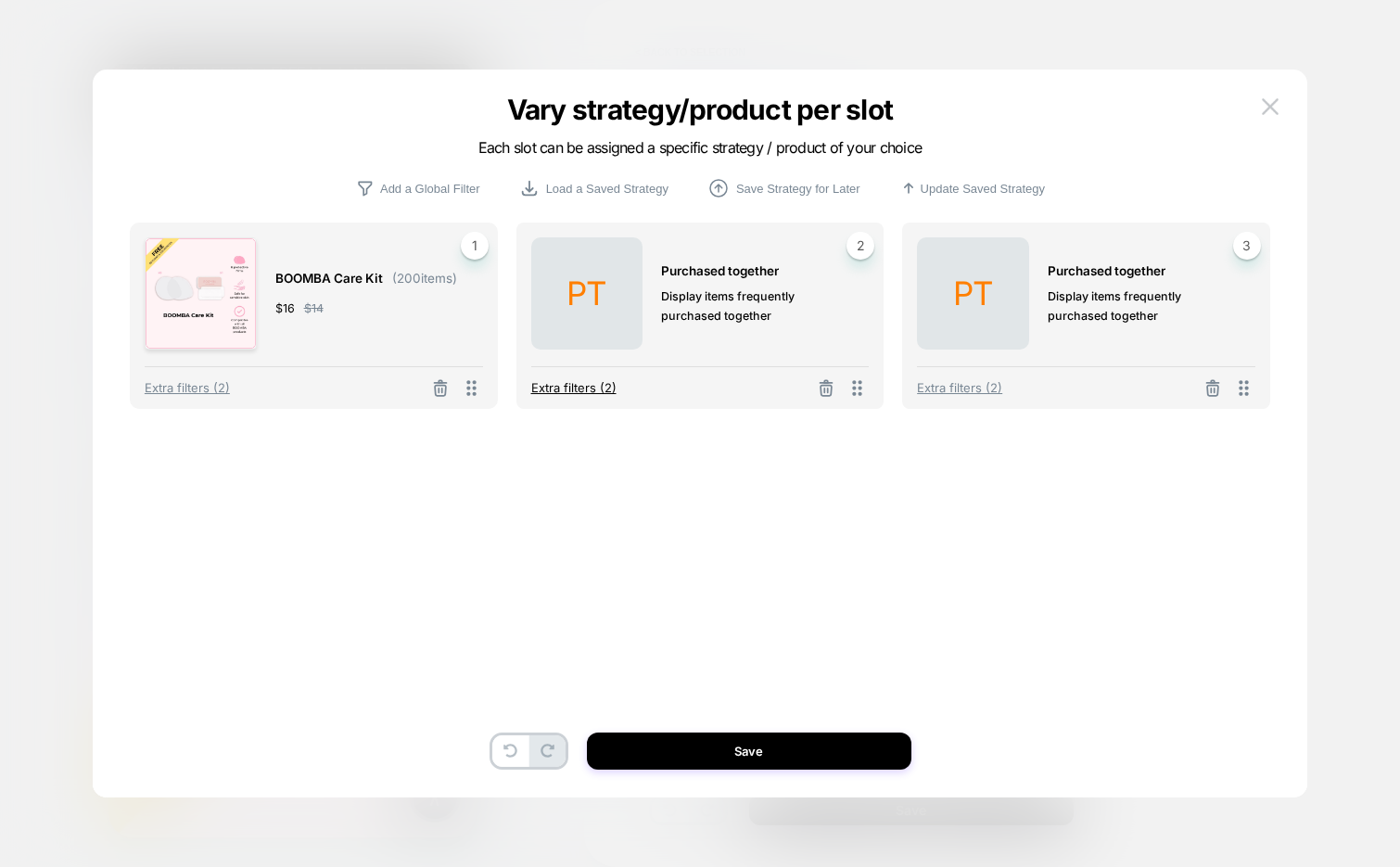
click at [572, 386] on span "Extra filters (2)" at bounding box center [574, 387] width 86 height 15
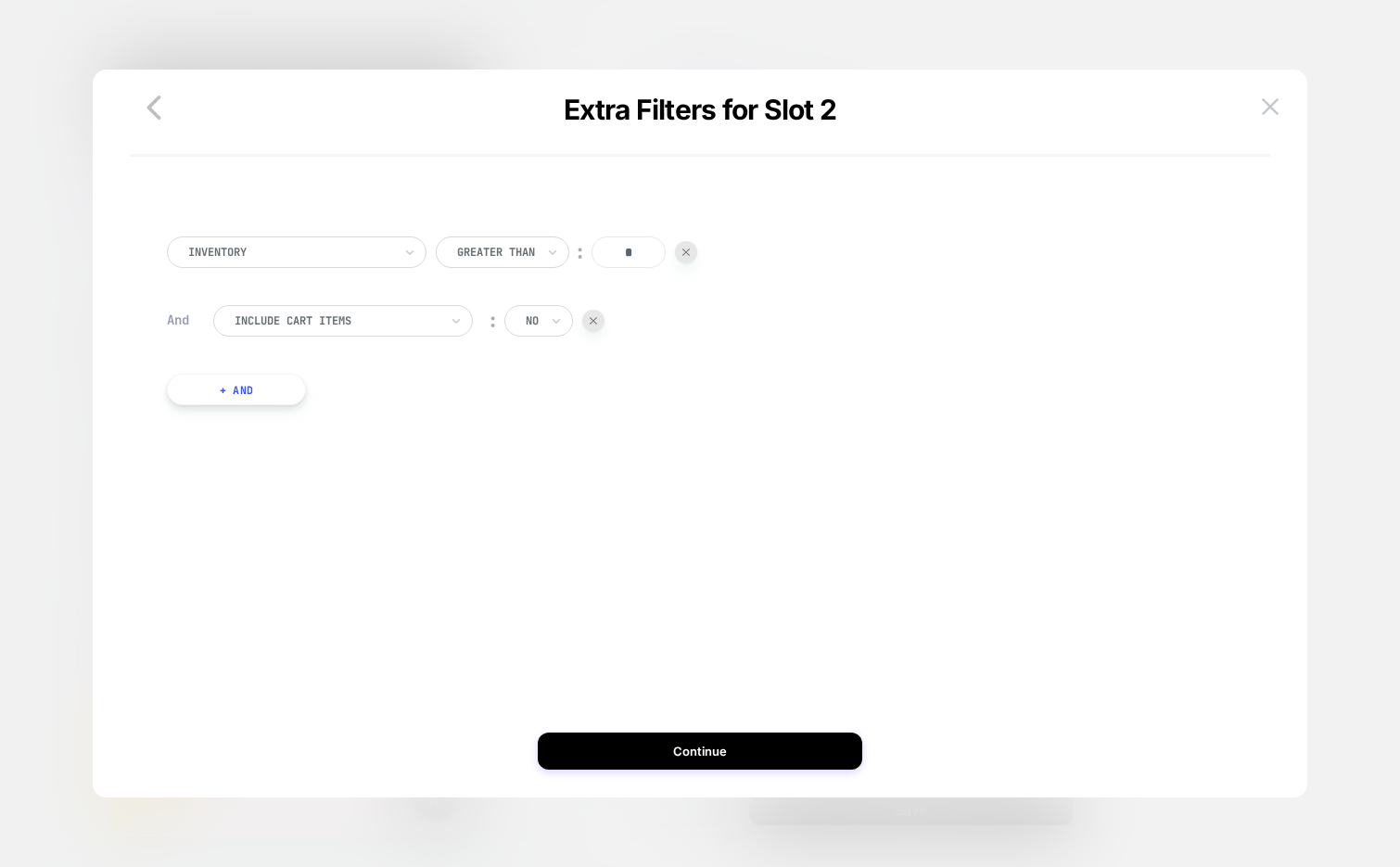
click at [265, 380] on button "+ And" at bounding box center [236, 389] width 139 height 32
click at [292, 400] on div at bounding box center [336, 408] width 204 height 17
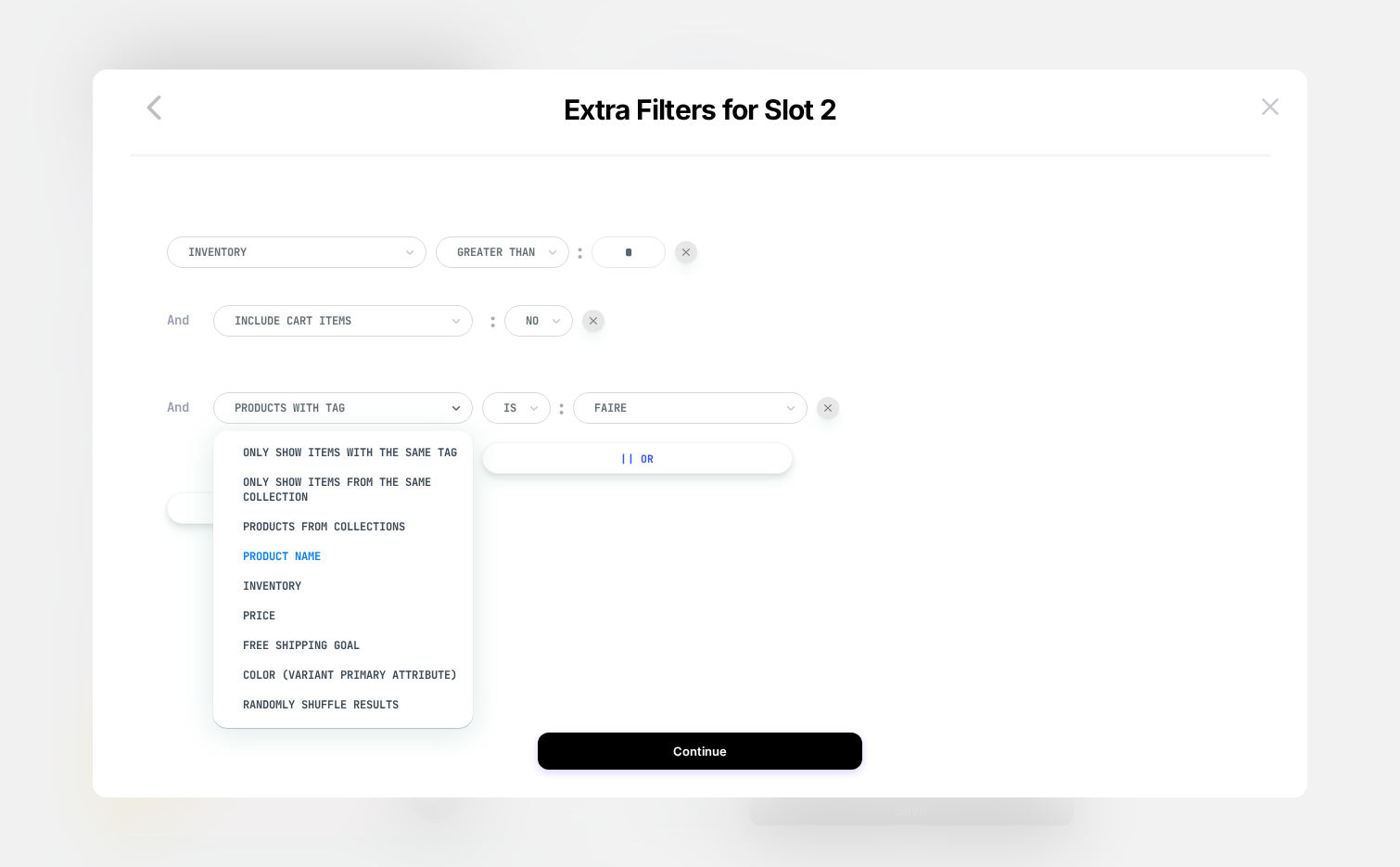
scroll to position [41, 0]
click at [280, 617] on div "Price" at bounding box center [352, 611] width 241 height 30
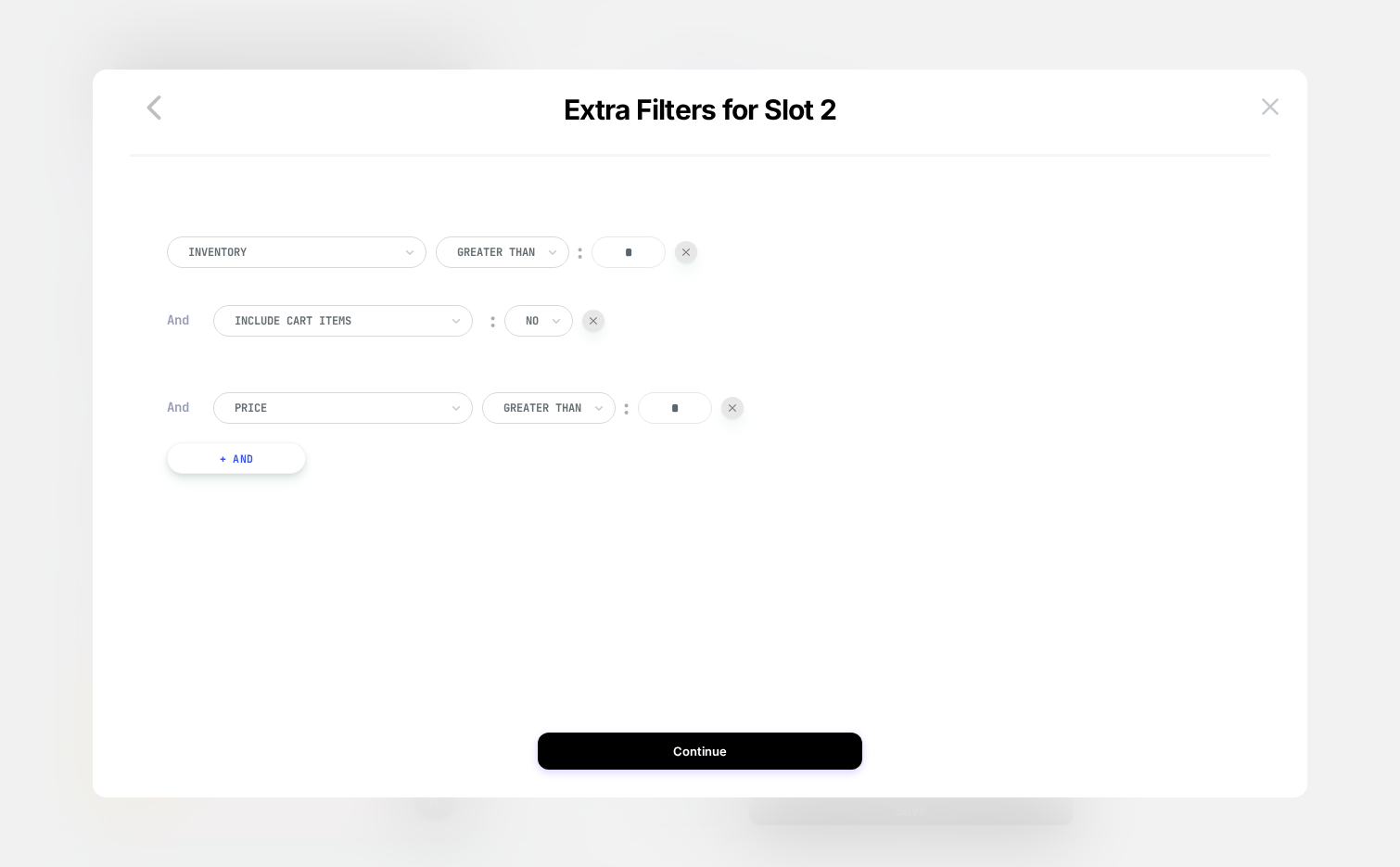
click at [580, 414] on div at bounding box center [543, 408] width 78 height 17
click at [558, 589] on div "Lower Than" at bounding box center [560, 578] width 120 height 30
click at [659, 407] on input "*" at bounding box center [662, 408] width 74 height 32
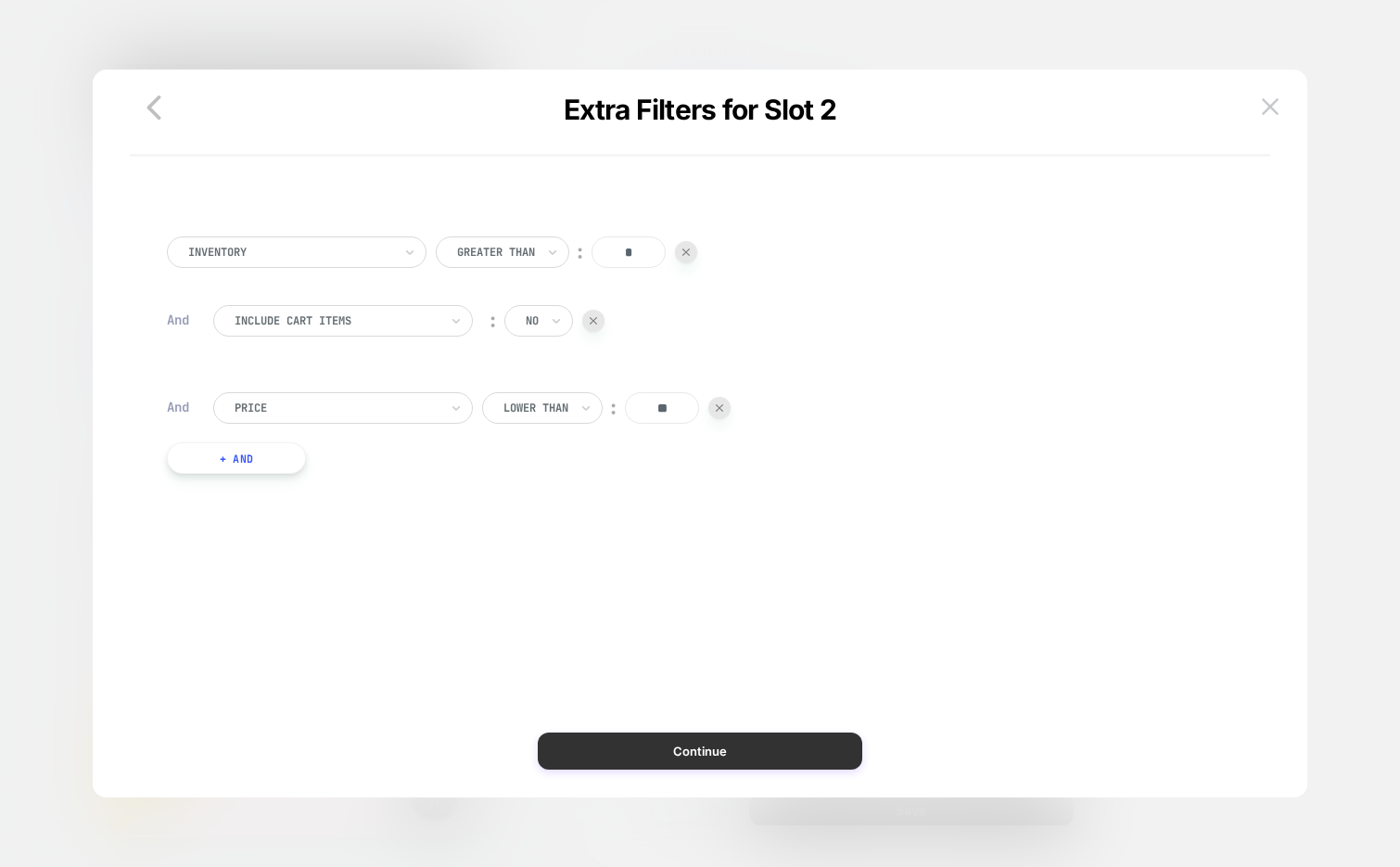
type input "**"
click at [599, 756] on button "Continue" at bounding box center [700, 752] width 325 height 37
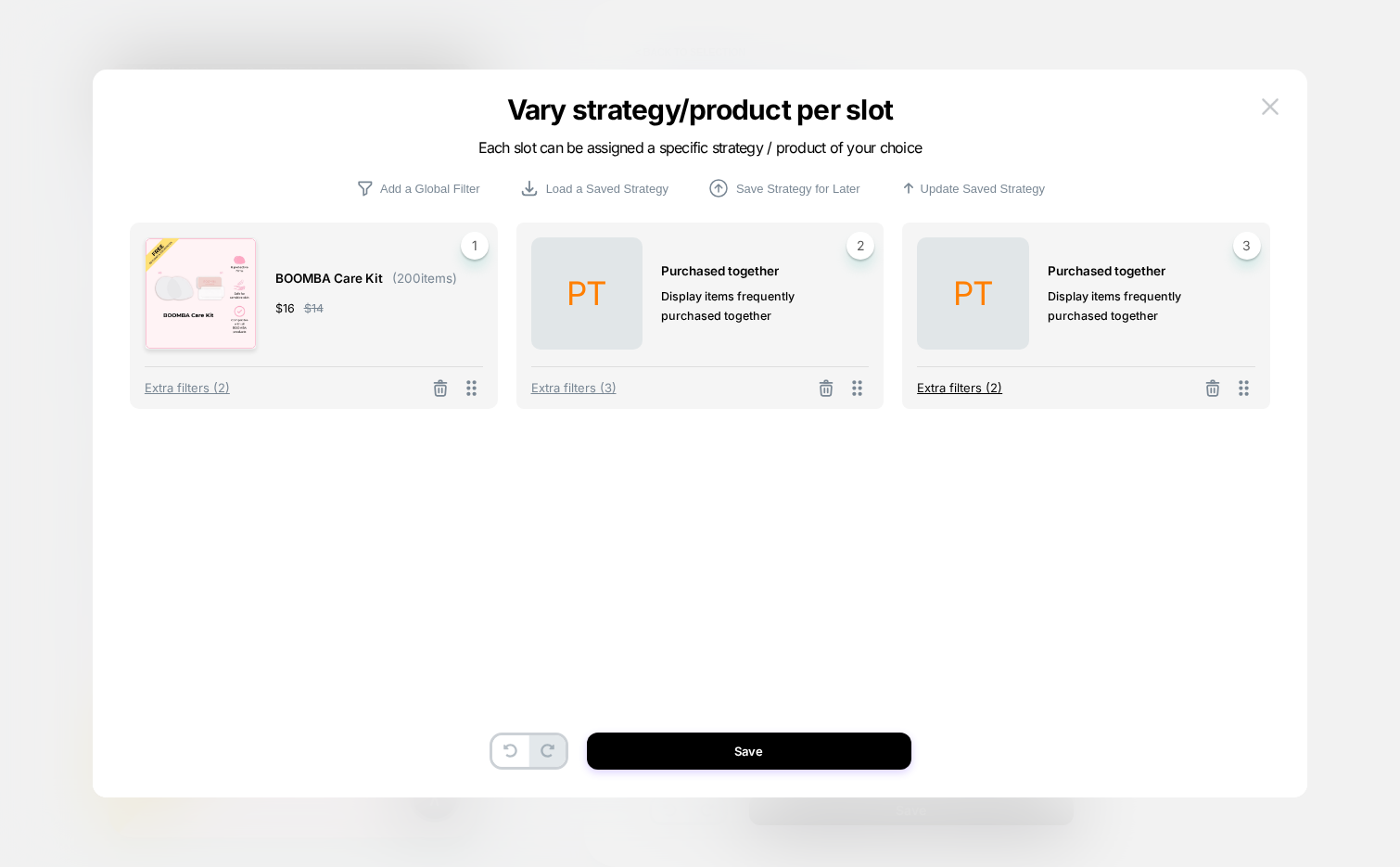
click at [949, 387] on span "Extra filters (2)" at bounding box center [960, 387] width 86 height 15
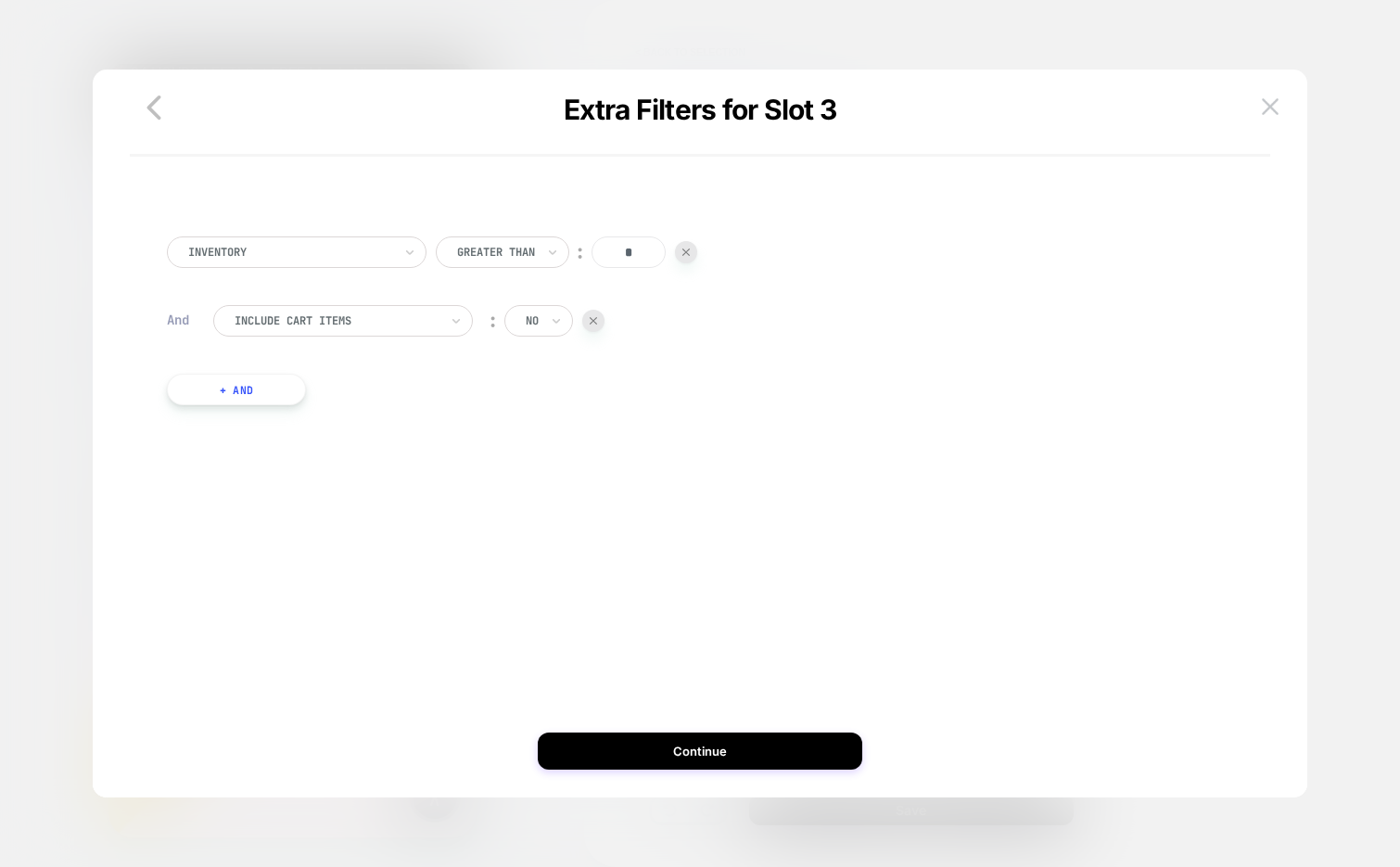
click at [377, 320] on div at bounding box center [336, 321] width 204 height 17
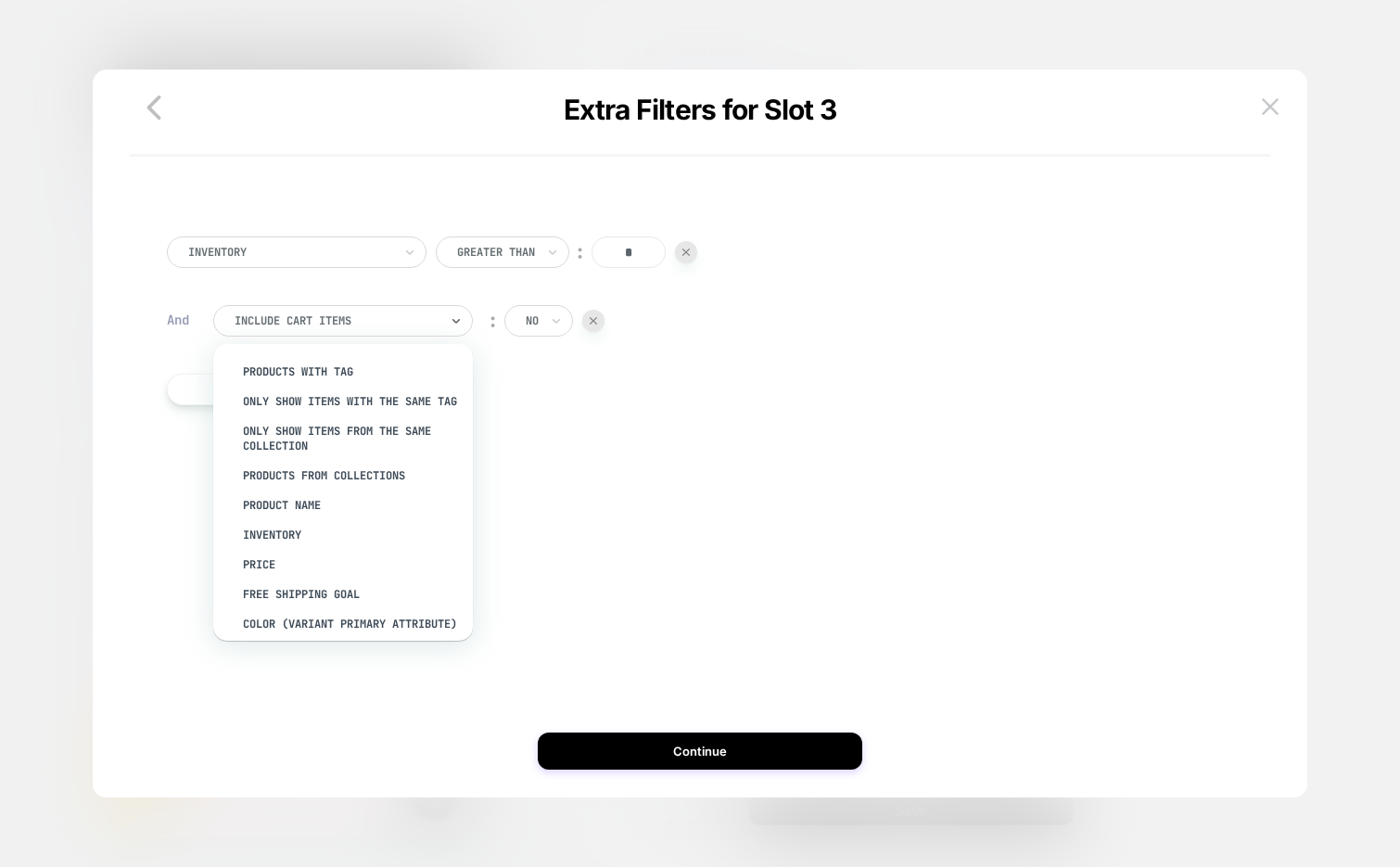
click at [533, 414] on div "Inventory Greater Than ︰ * And option PRODUCTS WITH TAG focused, 1 of 13. 13 re…" at bounding box center [699, 325] width 1084 height 234
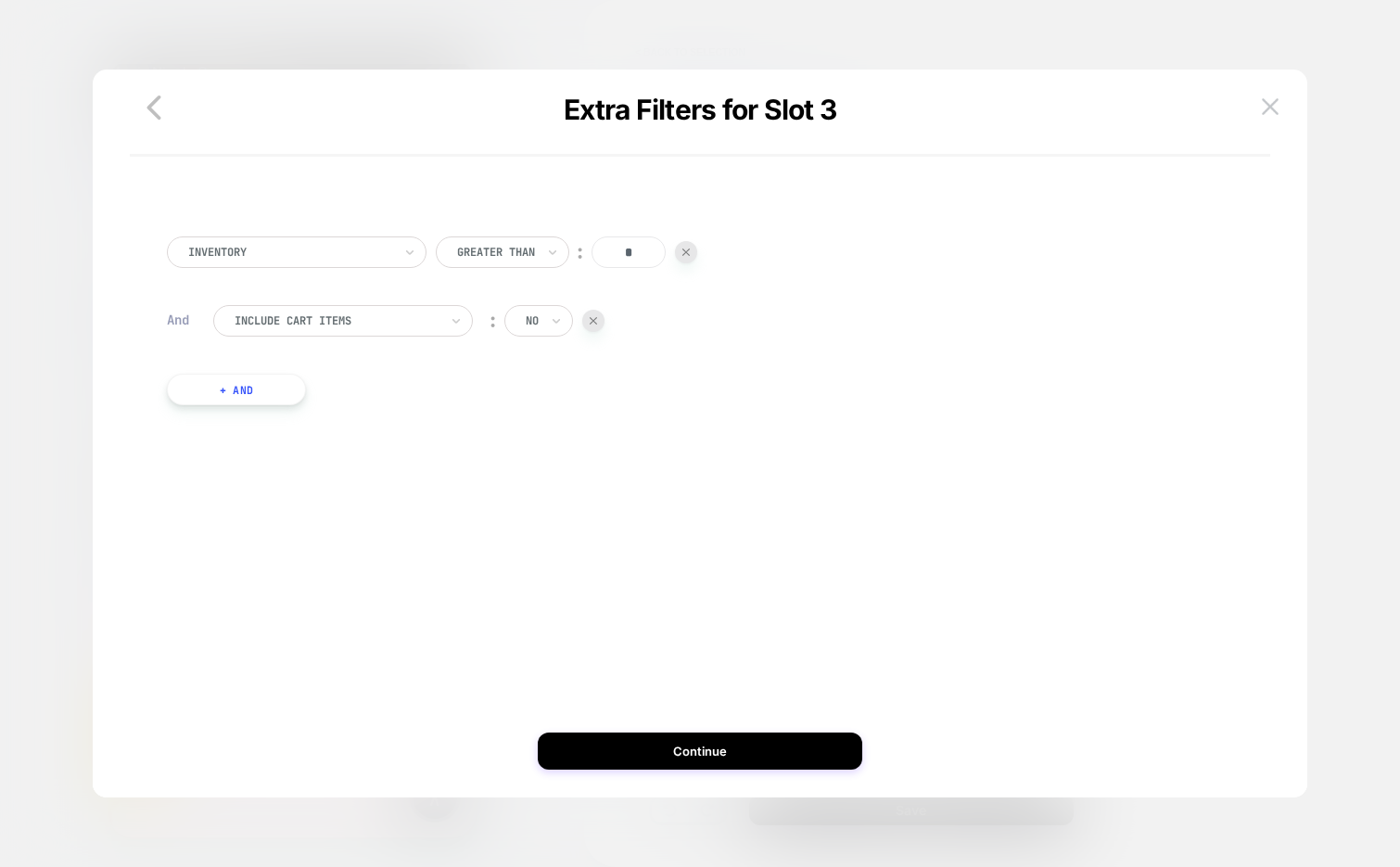
click at [256, 386] on button "+ And" at bounding box center [236, 389] width 139 height 32
click at [296, 414] on div at bounding box center [336, 408] width 204 height 17
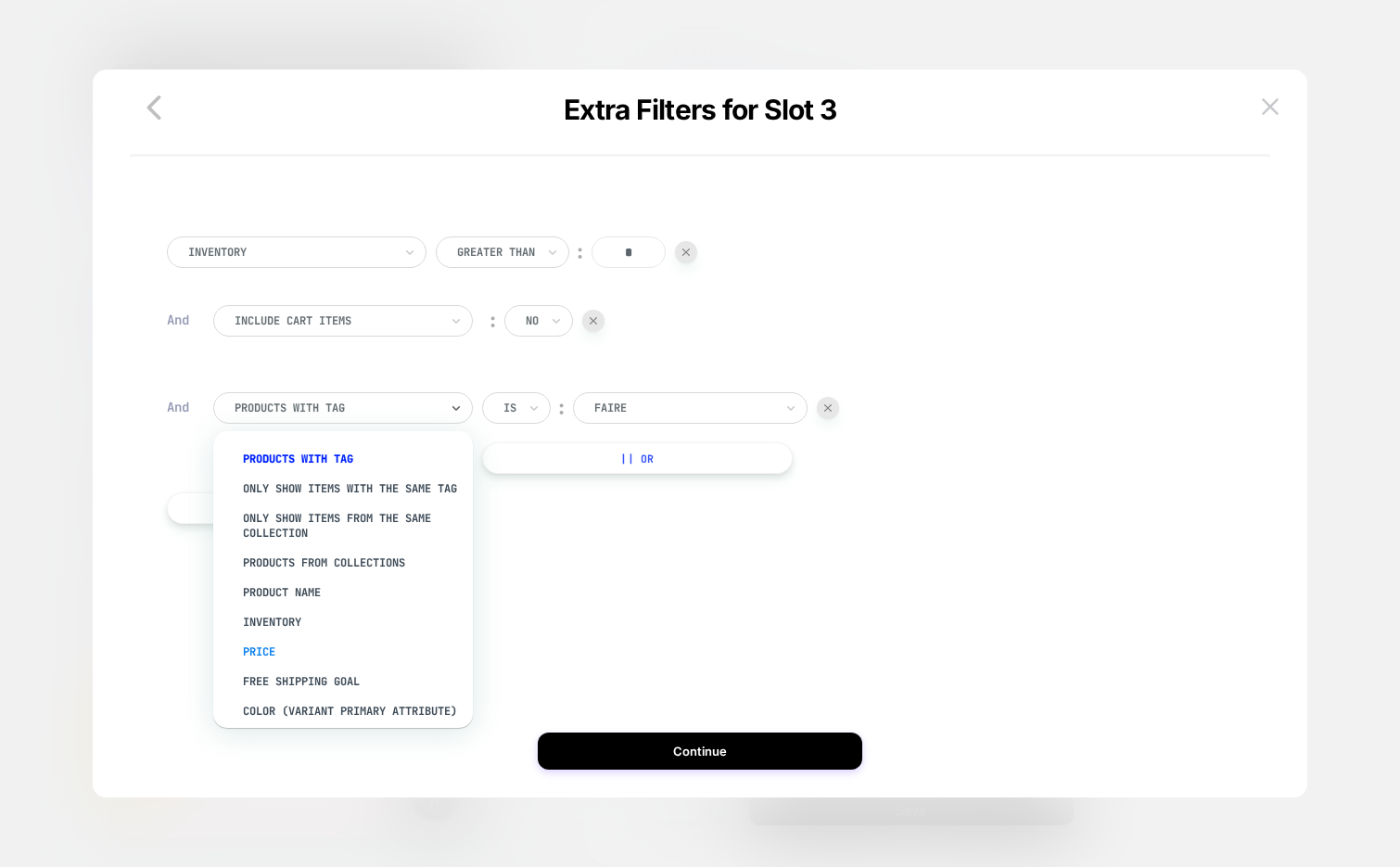
click at [281, 661] on div "Price" at bounding box center [352, 652] width 241 height 30
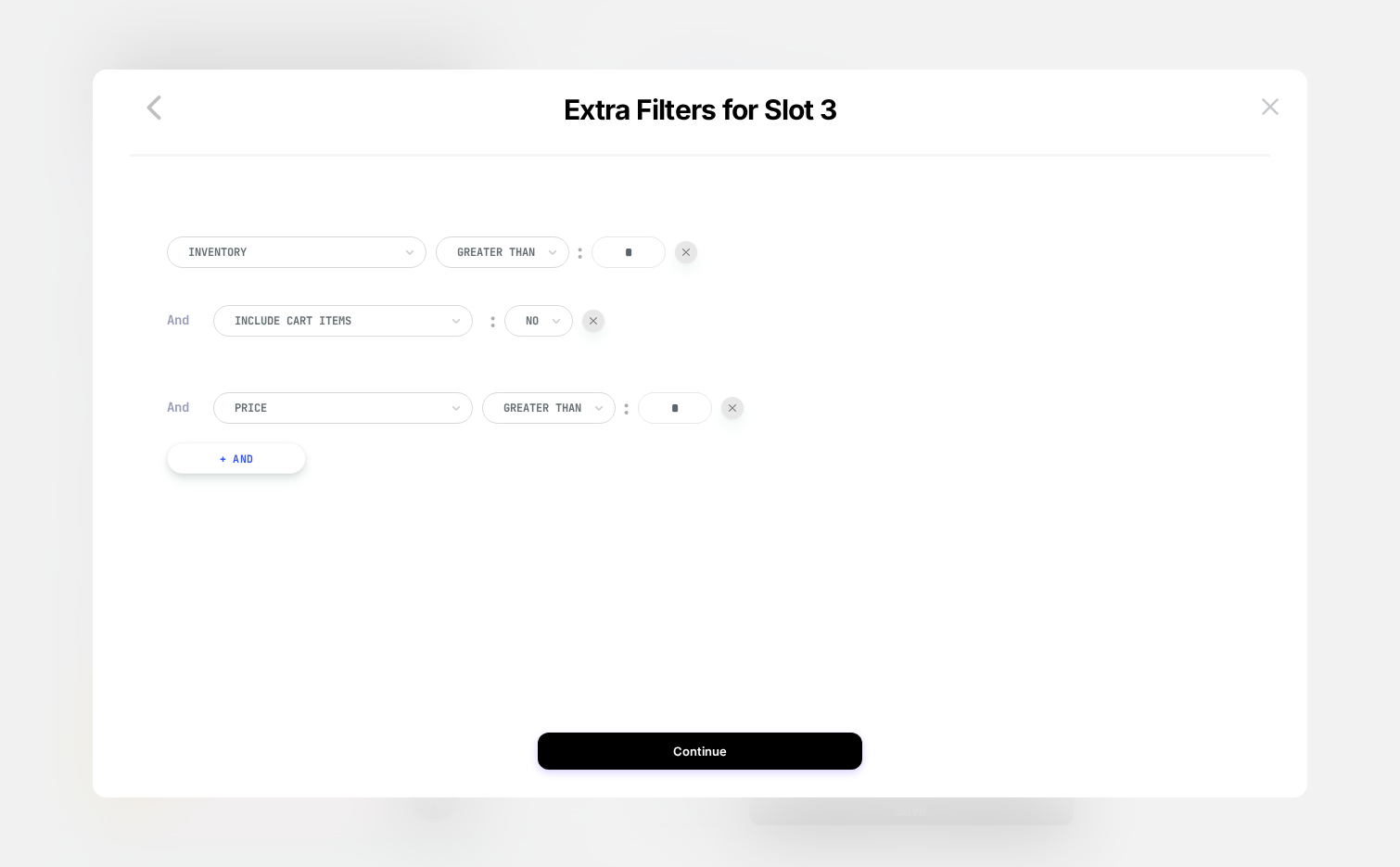
click at [572, 411] on div at bounding box center [543, 408] width 78 height 17
click at [540, 579] on div "Lower Than" at bounding box center [560, 578] width 120 height 30
click at [650, 409] on input "*" at bounding box center [662, 408] width 74 height 32
type input "**"
click at [752, 499] on div "Inventory Greater Than ︰ * And Include Cart Items ︰ no And Price Lower Than ︰ *…" at bounding box center [699, 359] width 1084 height 303
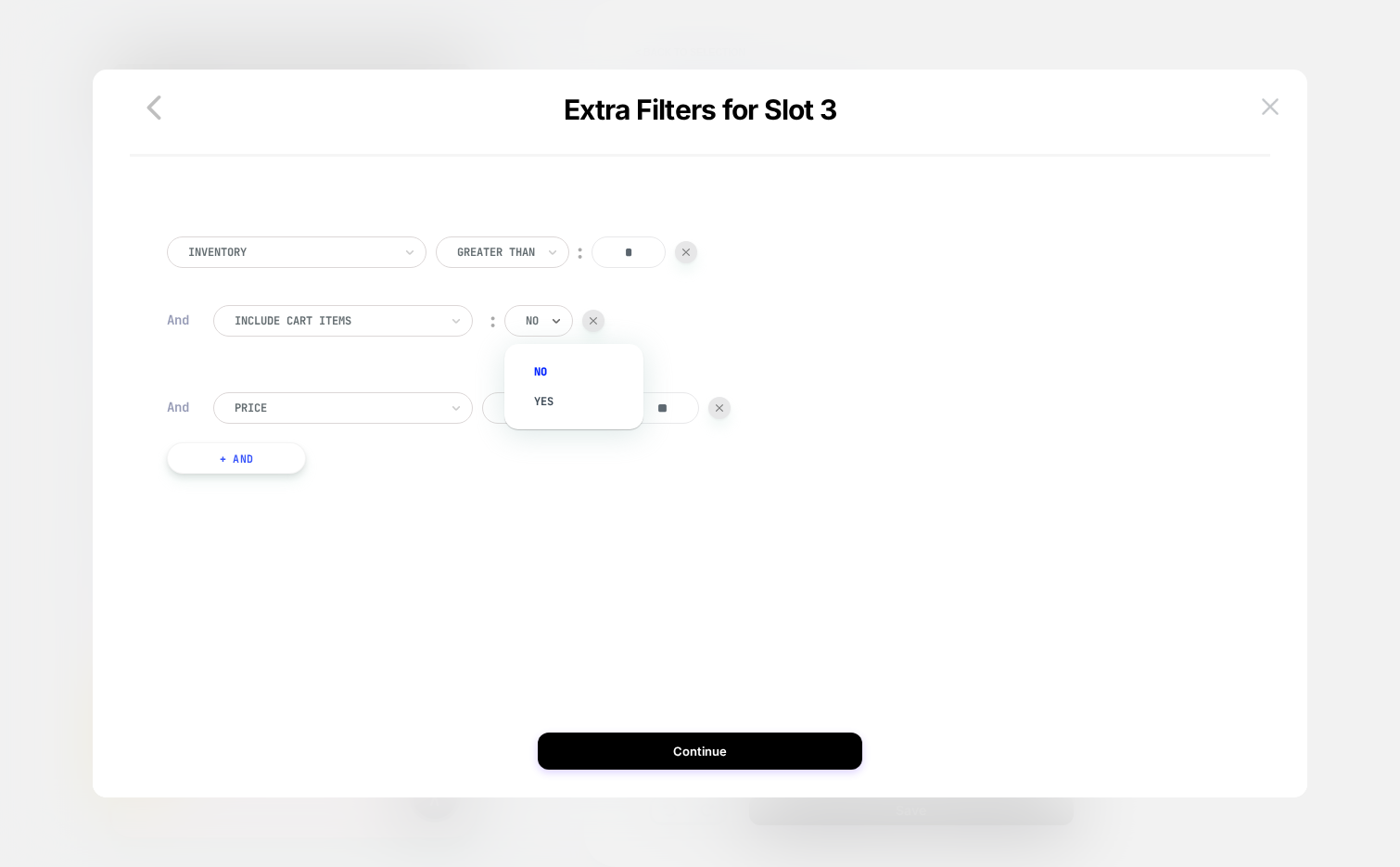
click at [537, 321] on div at bounding box center [532, 321] width 13 height 17
click at [694, 326] on div "Include Cart Items ︰ option no focused, 1 of 2. 2 results available. Use Up and…" at bounding box center [723, 331] width 1020 height 50
click at [260, 460] on button "+ And" at bounding box center [236, 458] width 139 height 32
click at [302, 490] on div "PRODUCTS WITH TAG" at bounding box center [343, 477] width 260 height 32
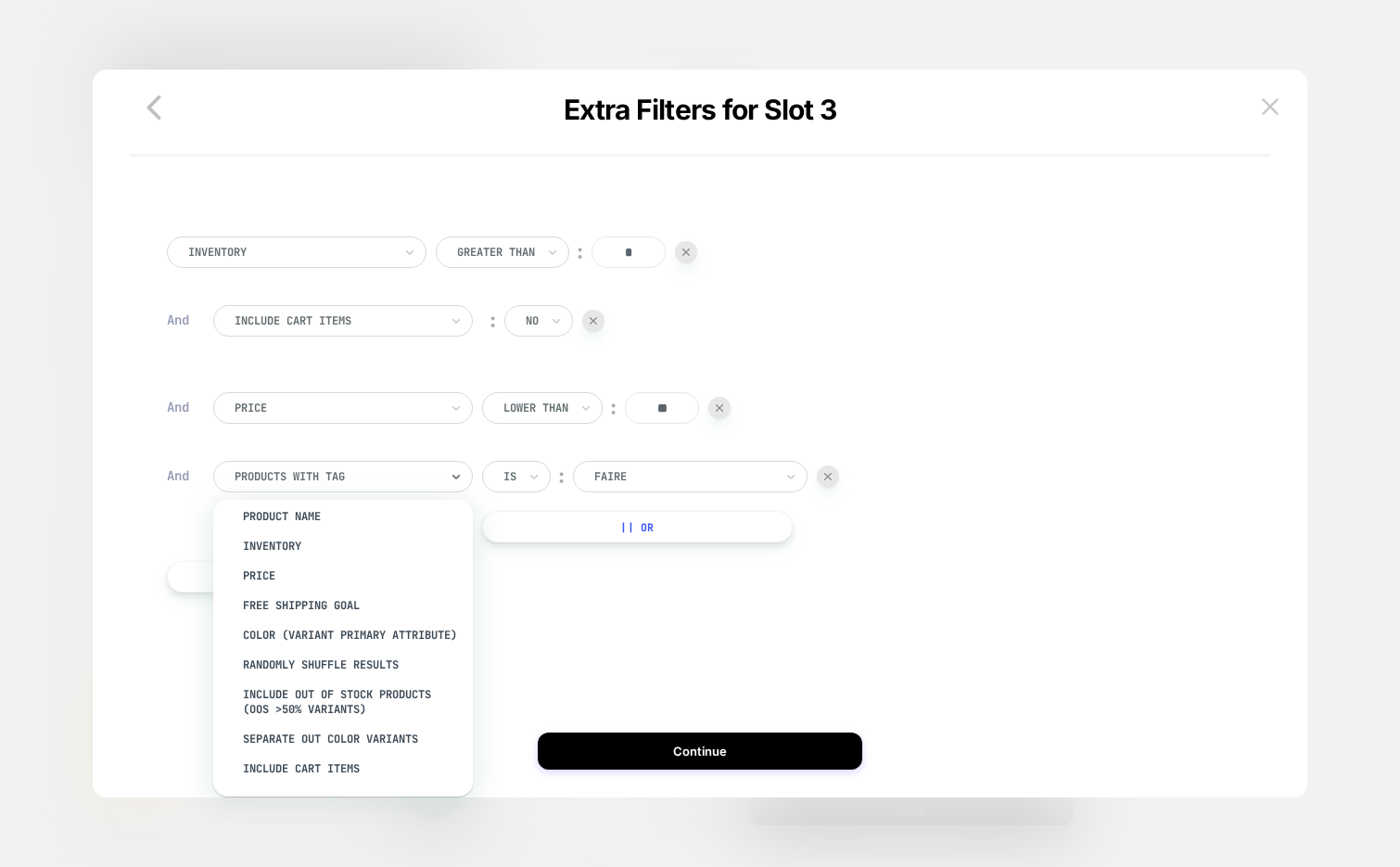
scroll to position [166, 0]
click at [554, 637] on div "Inventory Greater Than ︰ * And Include Cart Items ︰ no And Price Lower Than ︰ *…" at bounding box center [699, 447] width 1140 height 458
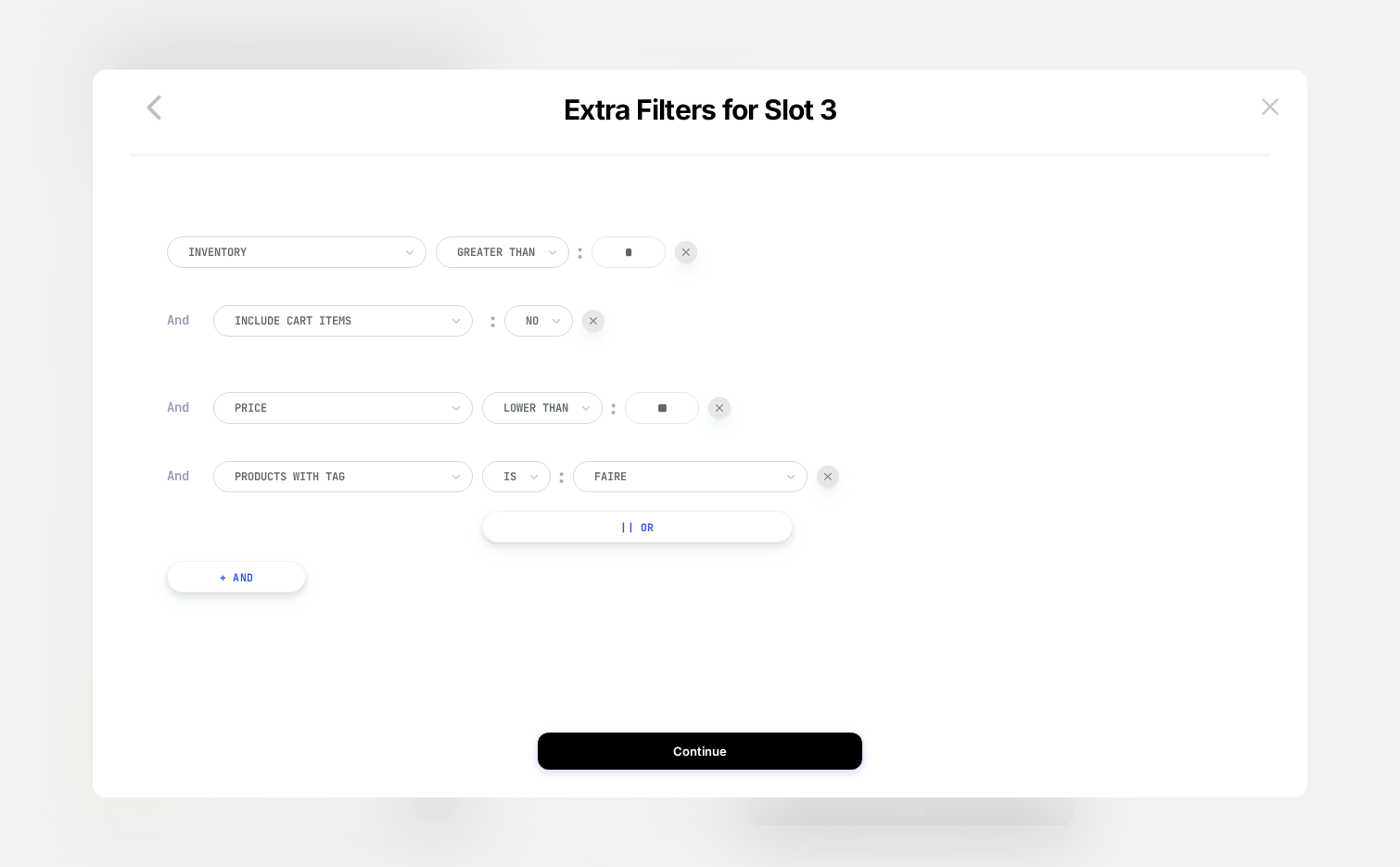
click at [835, 478] on div at bounding box center [828, 477] width 22 height 22
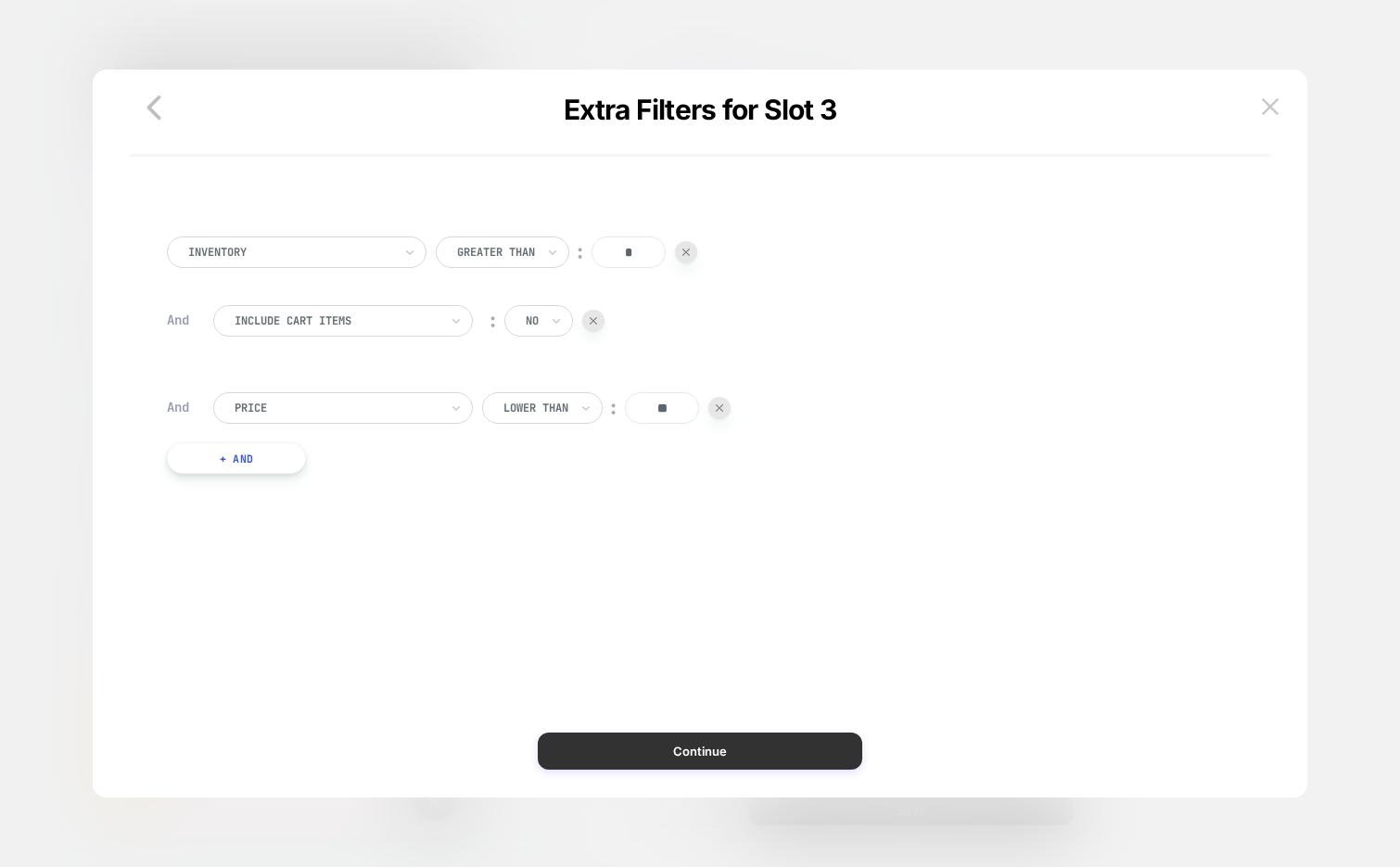
click at [623, 751] on button "Continue" at bounding box center [700, 752] width 325 height 37
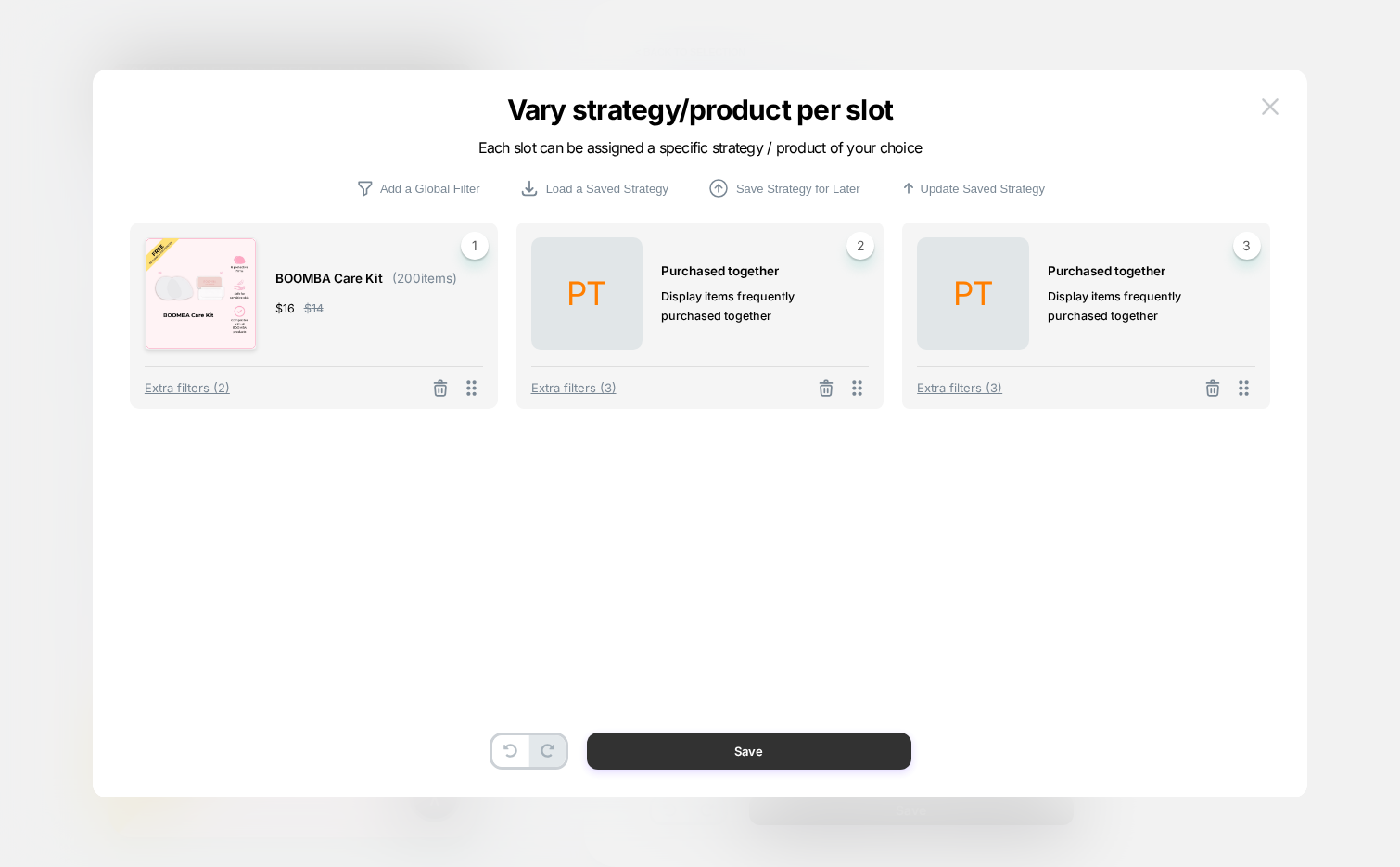
click at [714, 745] on button "Save" at bounding box center [749, 752] width 325 height 37
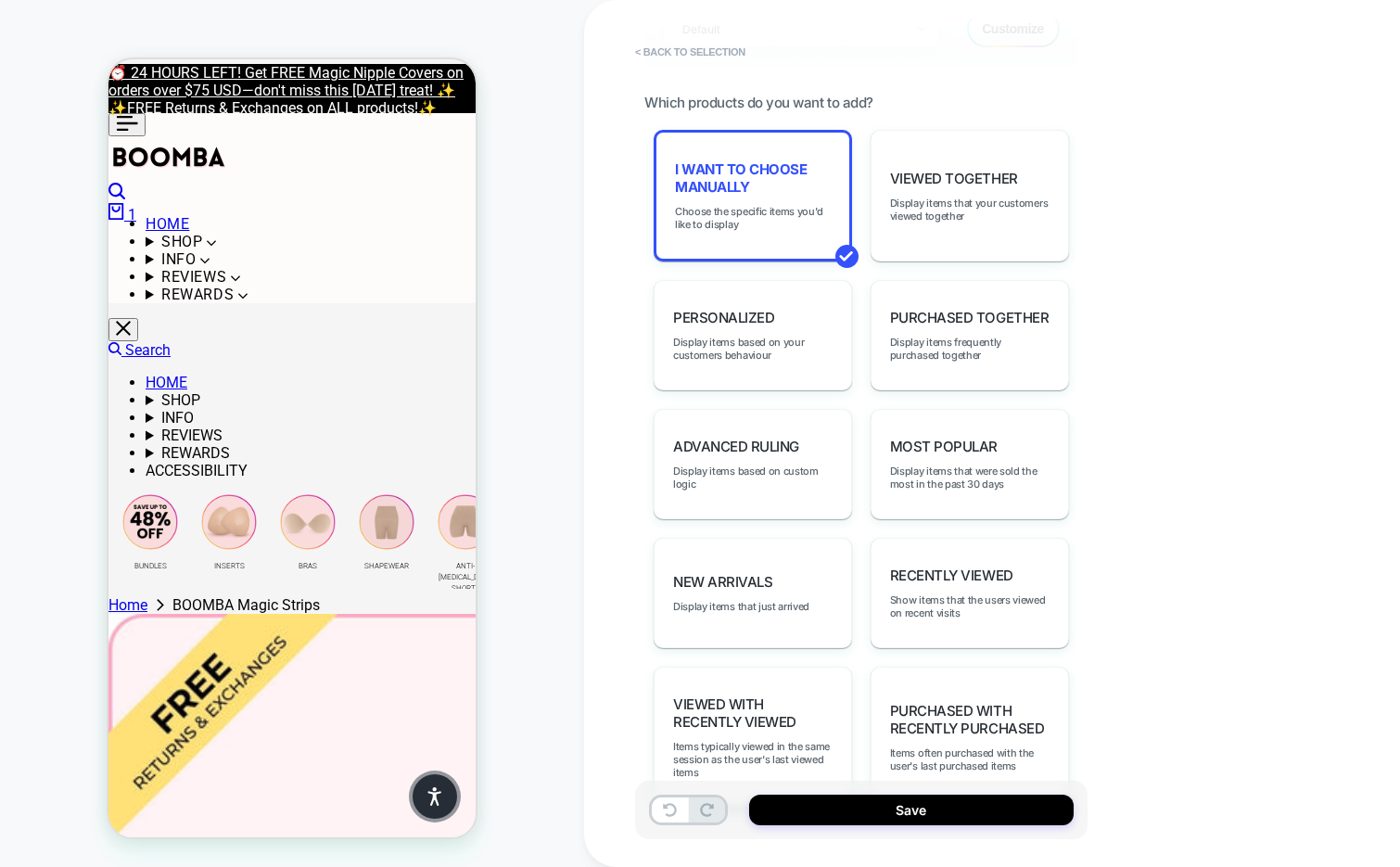
scroll to position [871, 0]
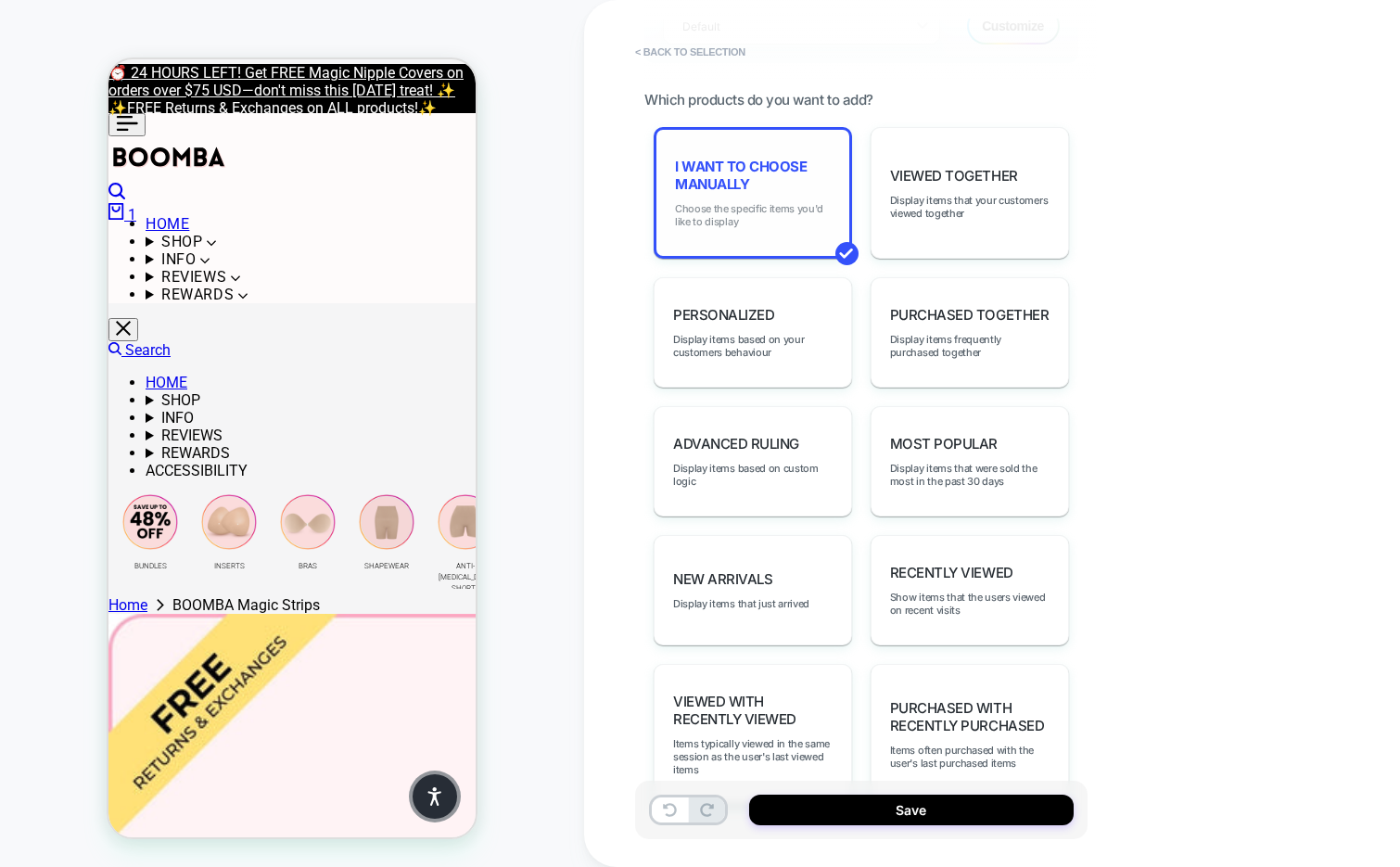
click at [788, 205] on span "Choose the specific items you'd like to display" at bounding box center [752, 215] width 155 height 26
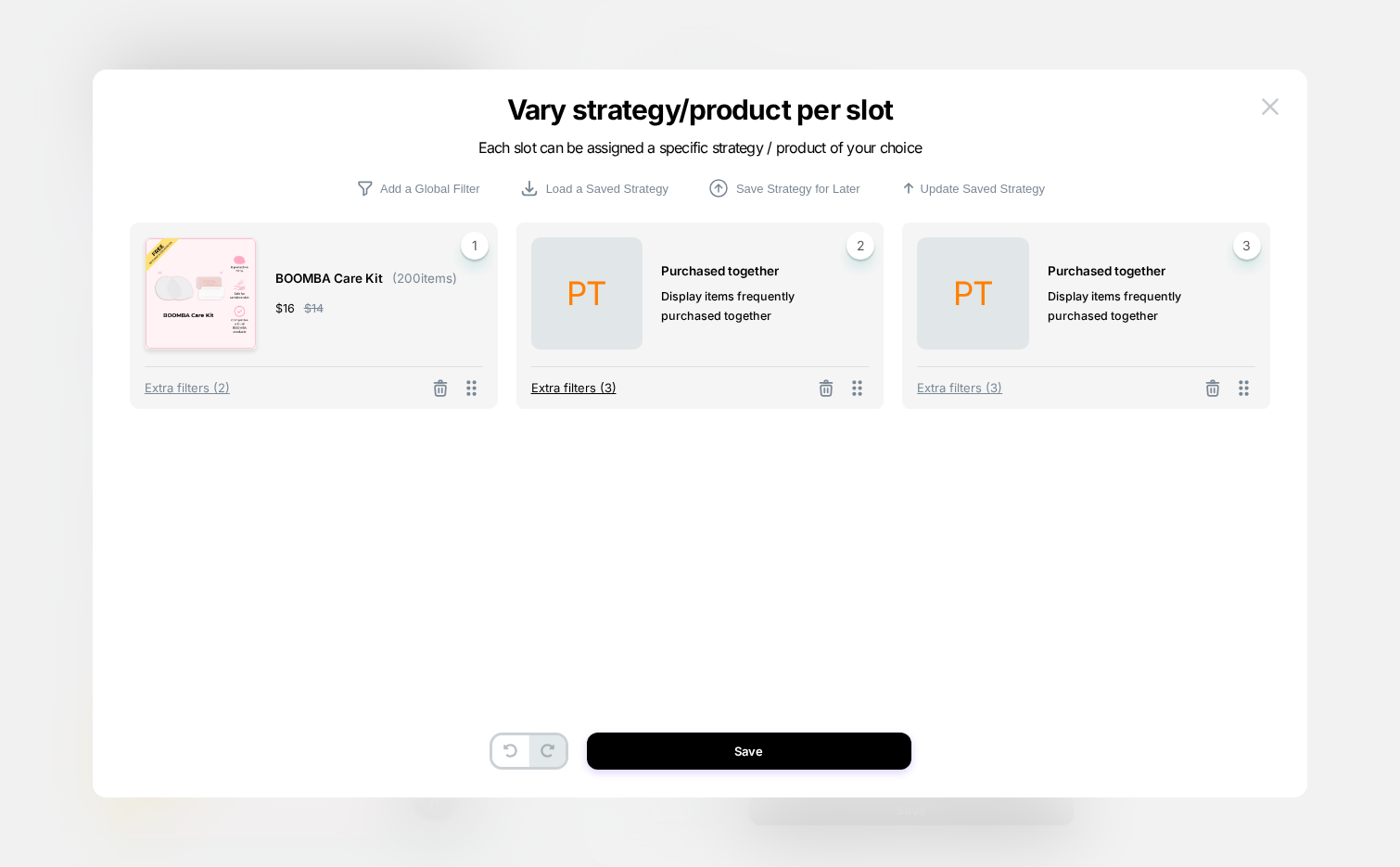
click at [569, 388] on span "Extra filters (3)" at bounding box center [574, 387] width 86 height 15
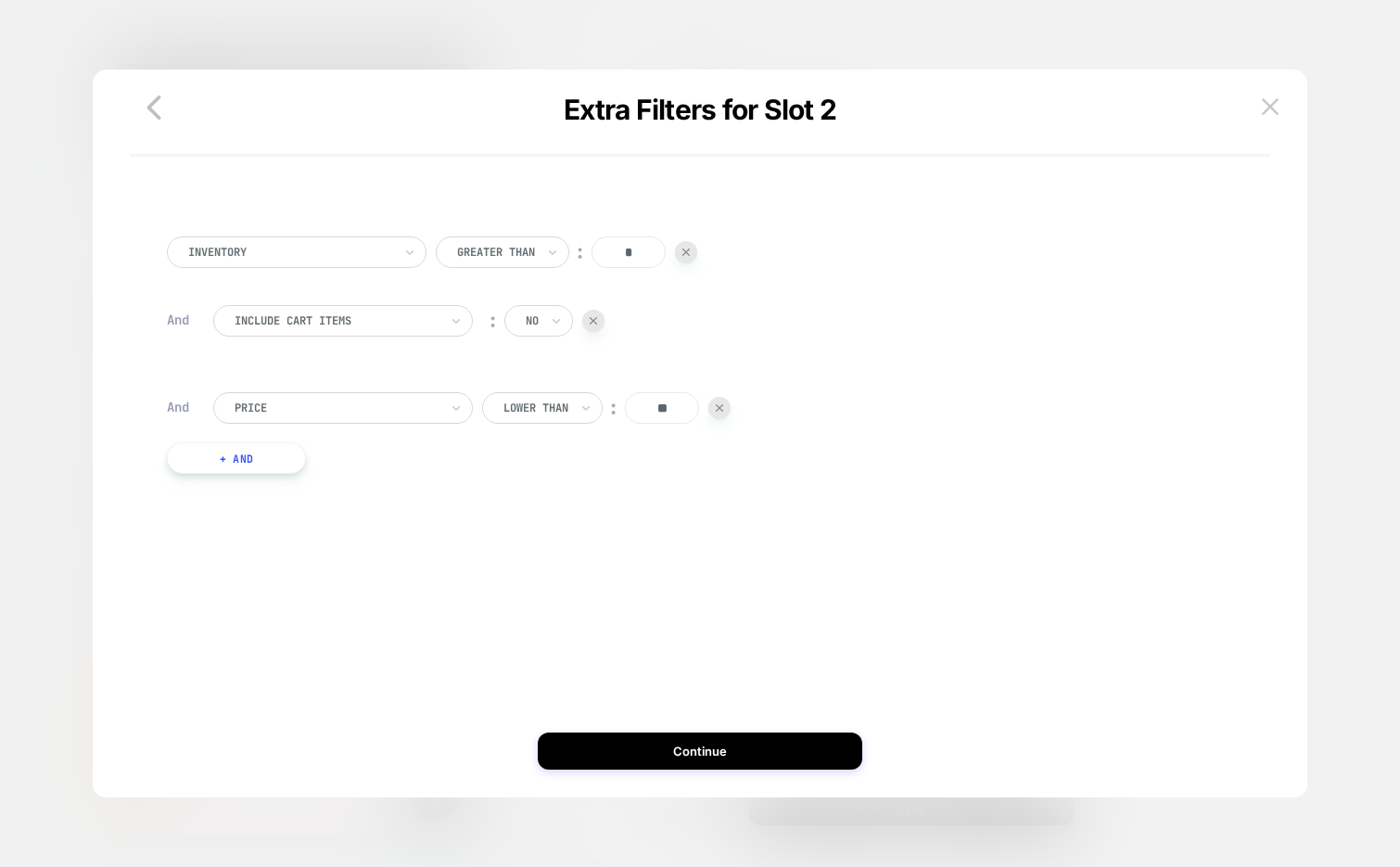
click at [273, 461] on button "+ And" at bounding box center [236, 458] width 139 height 32
click at [297, 476] on div at bounding box center [336, 477] width 204 height 17
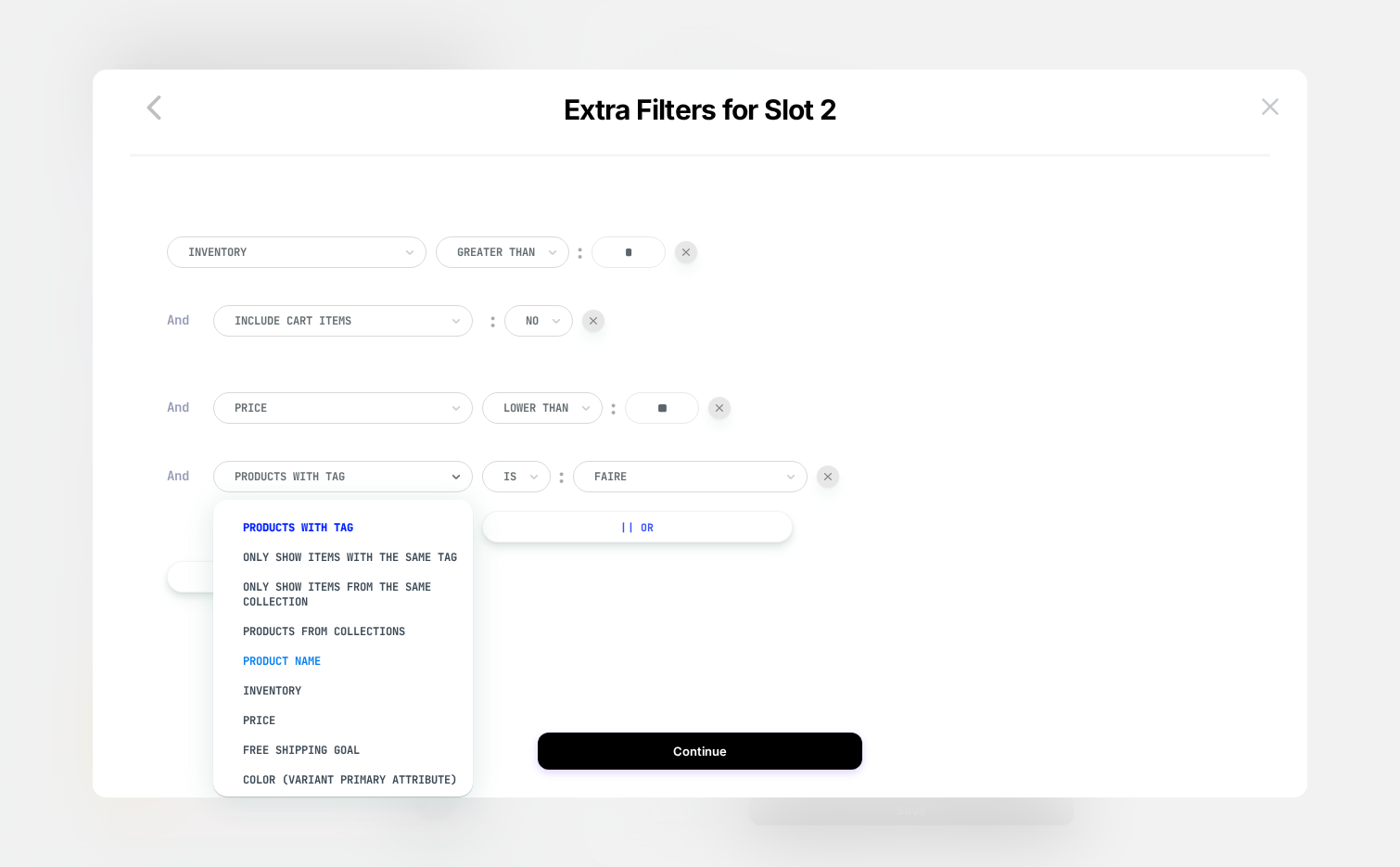
click at [316, 670] on div "Product Name" at bounding box center [352, 661] width 241 height 30
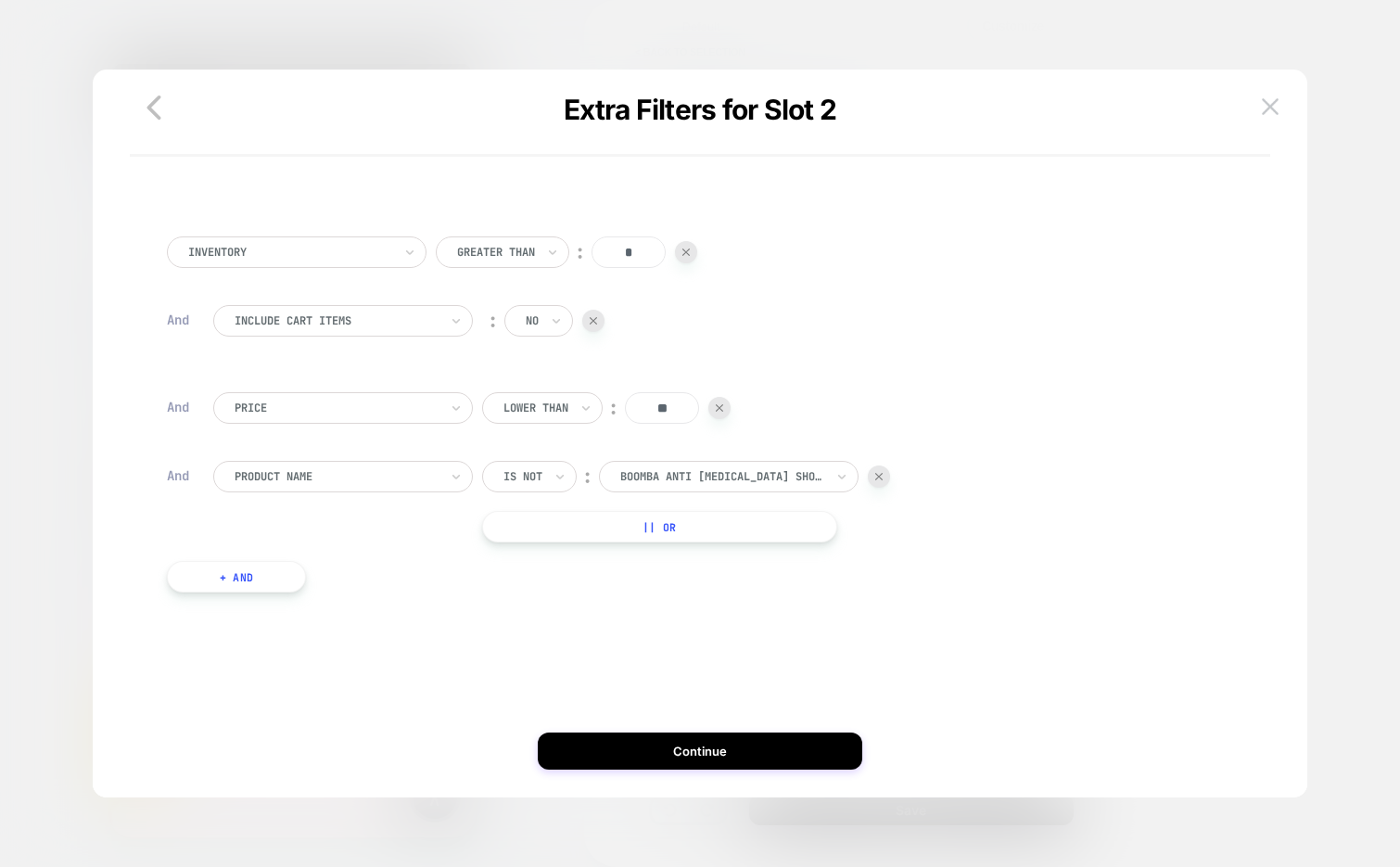
click at [702, 470] on div at bounding box center [721, 477] width 204 height 17
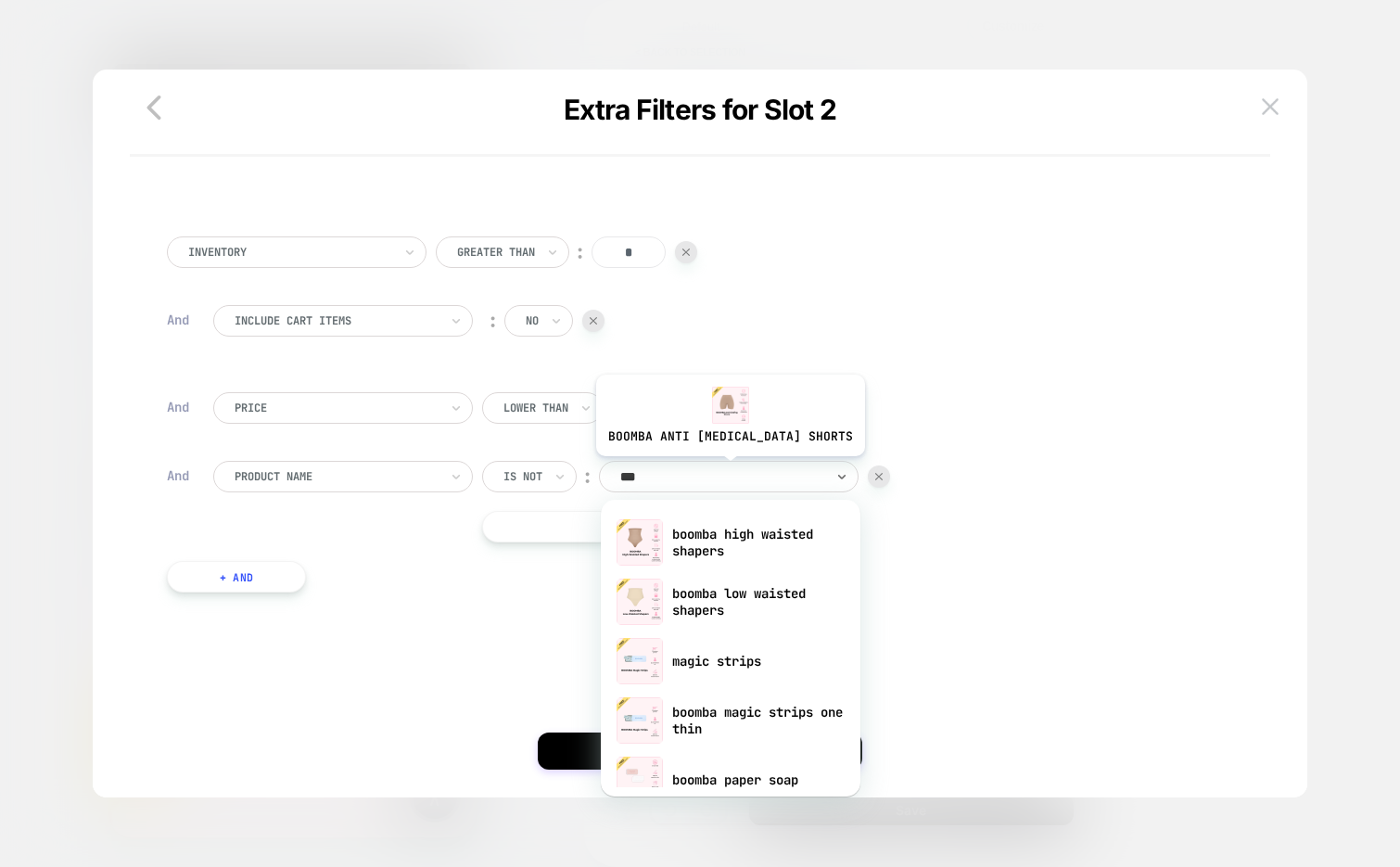
type input "****"
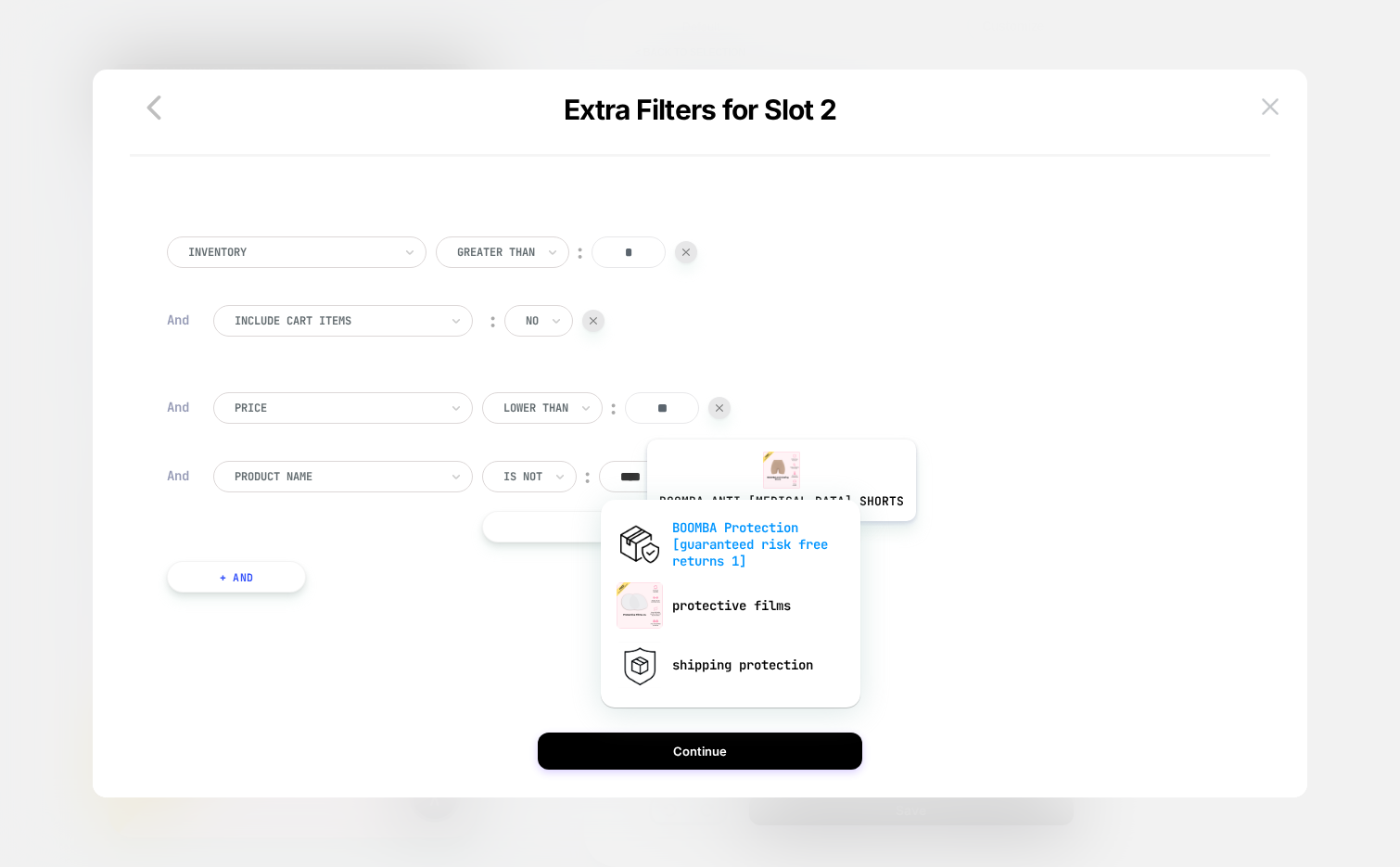
click at [766, 535] on div "BOOMBA Protection [guaranteed risk free returns 1]" at bounding box center [730, 545] width 241 height 63
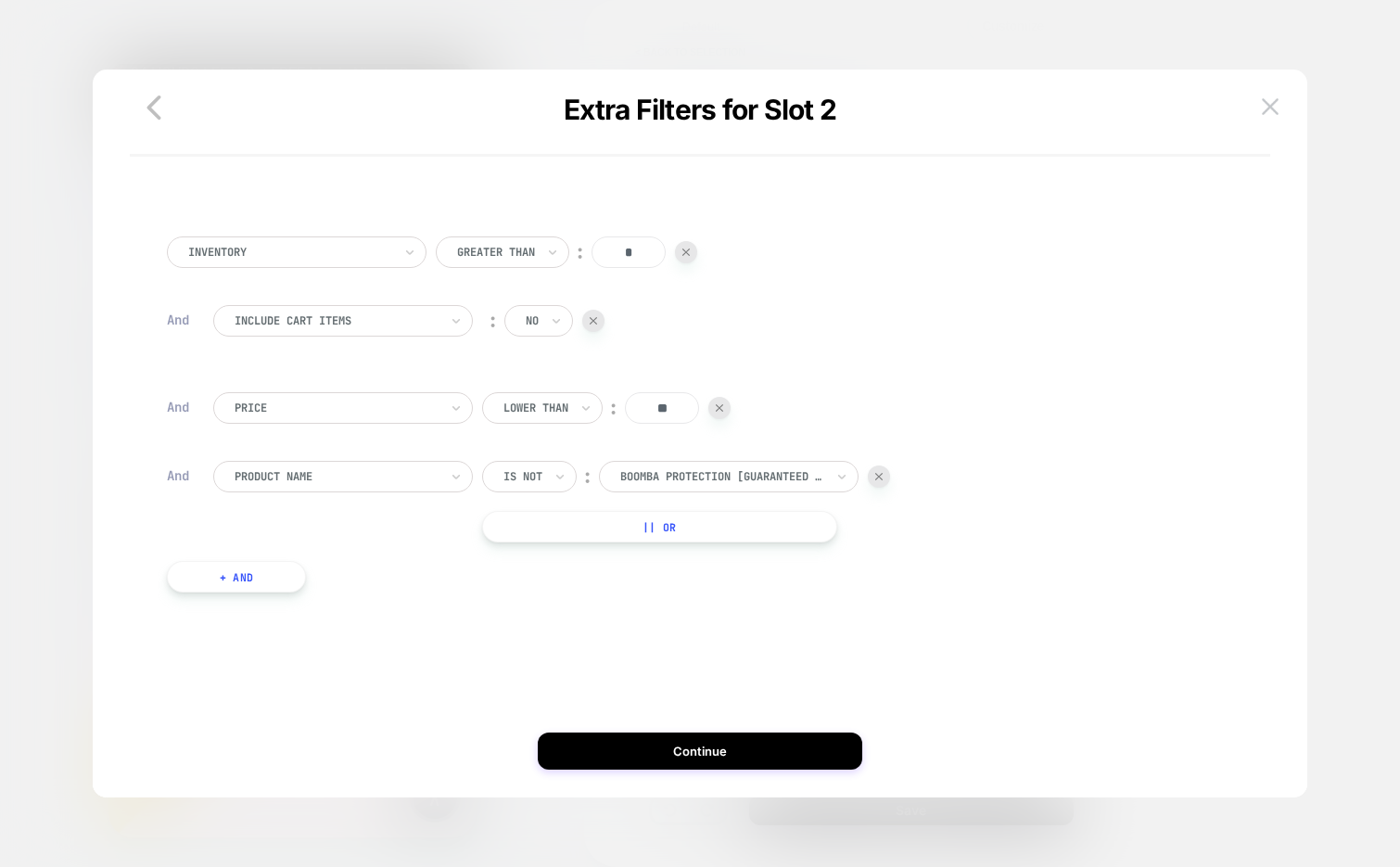
click at [236, 582] on button "+ And" at bounding box center [236, 577] width 139 height 32
click at [303, 587] on div at bounding box center [336, 595] width 204 height 17
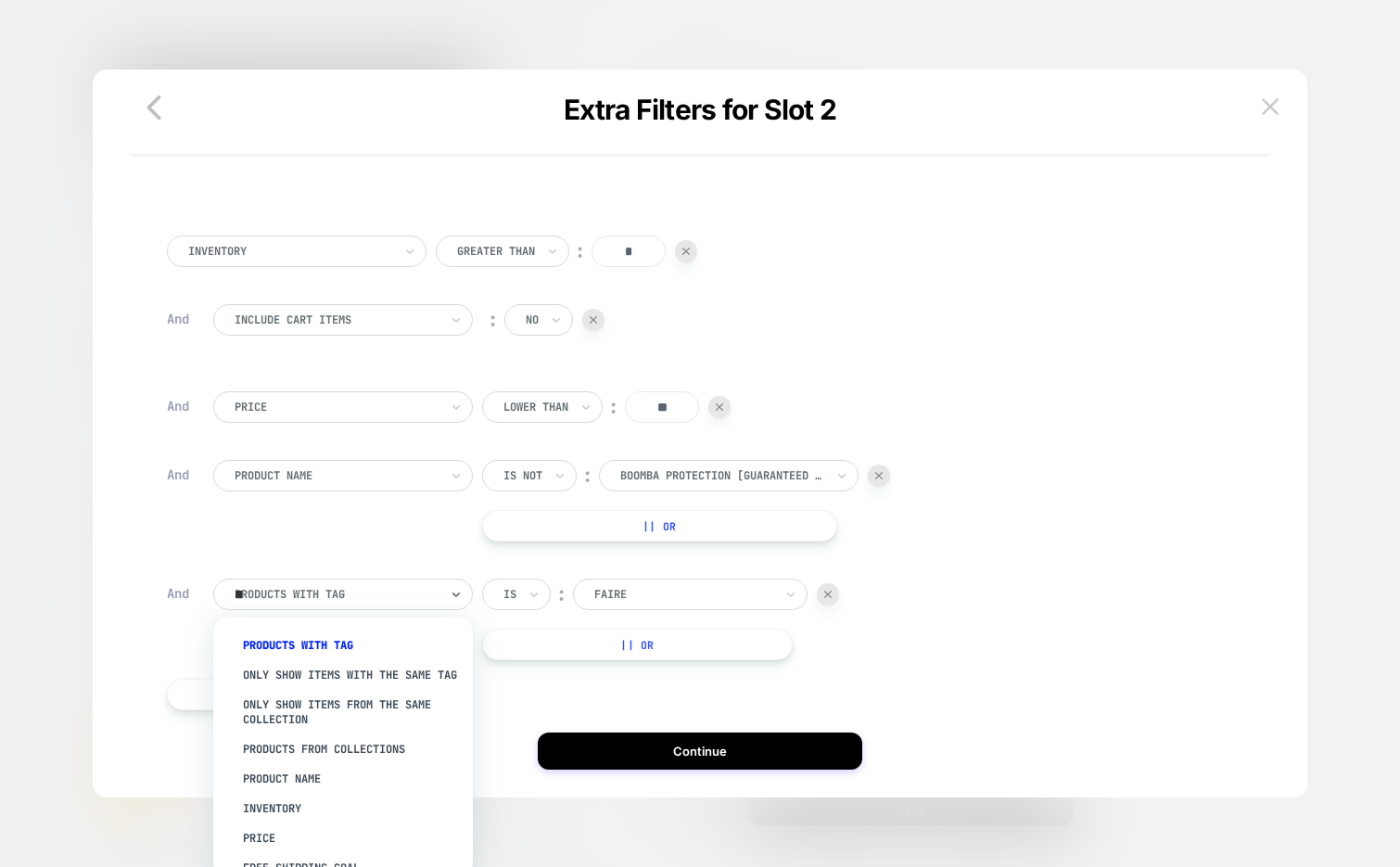
type input "***"
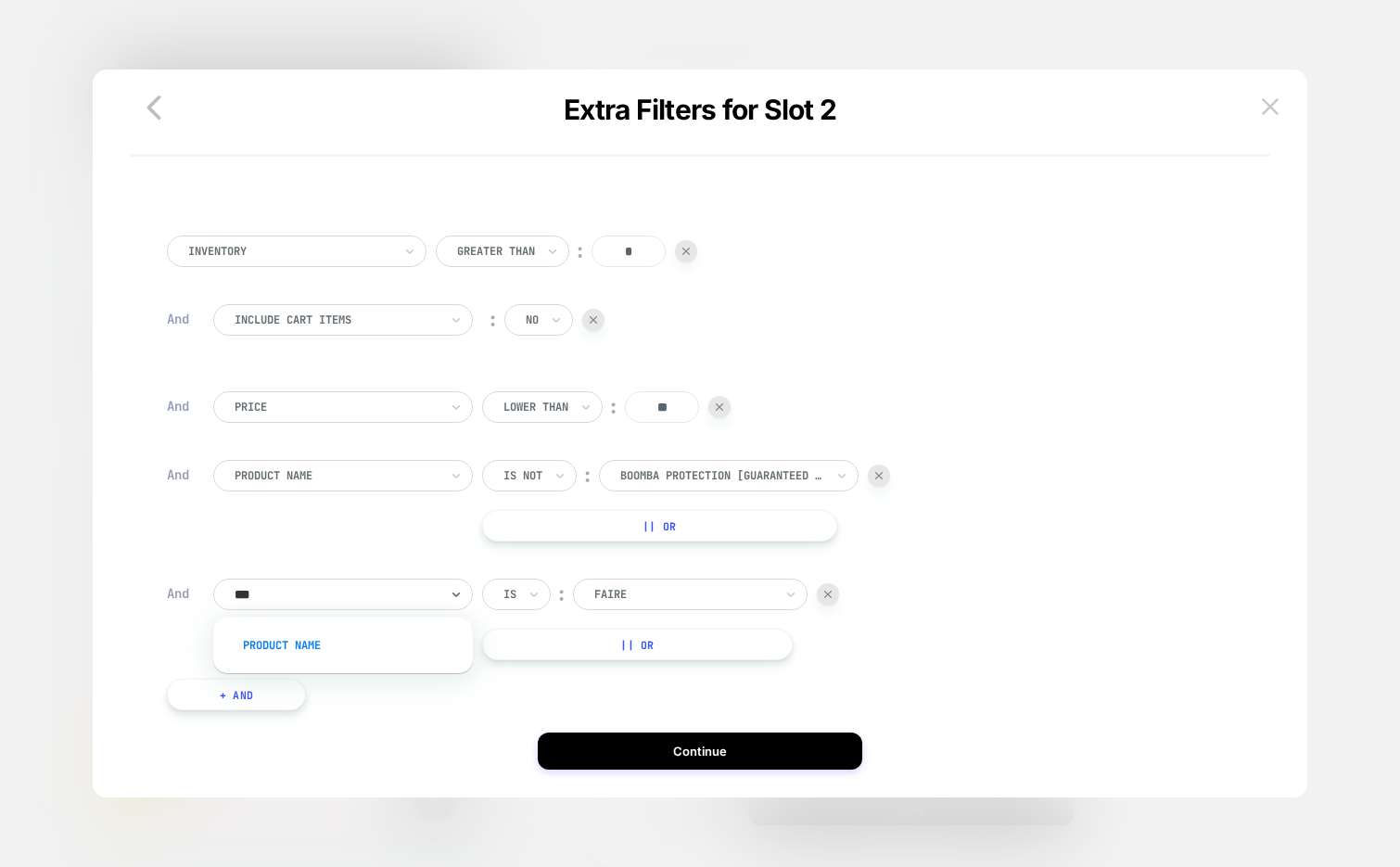
click at [300, 644] on div "Product Name" at bounding box center [352, 645] width 241 height 30
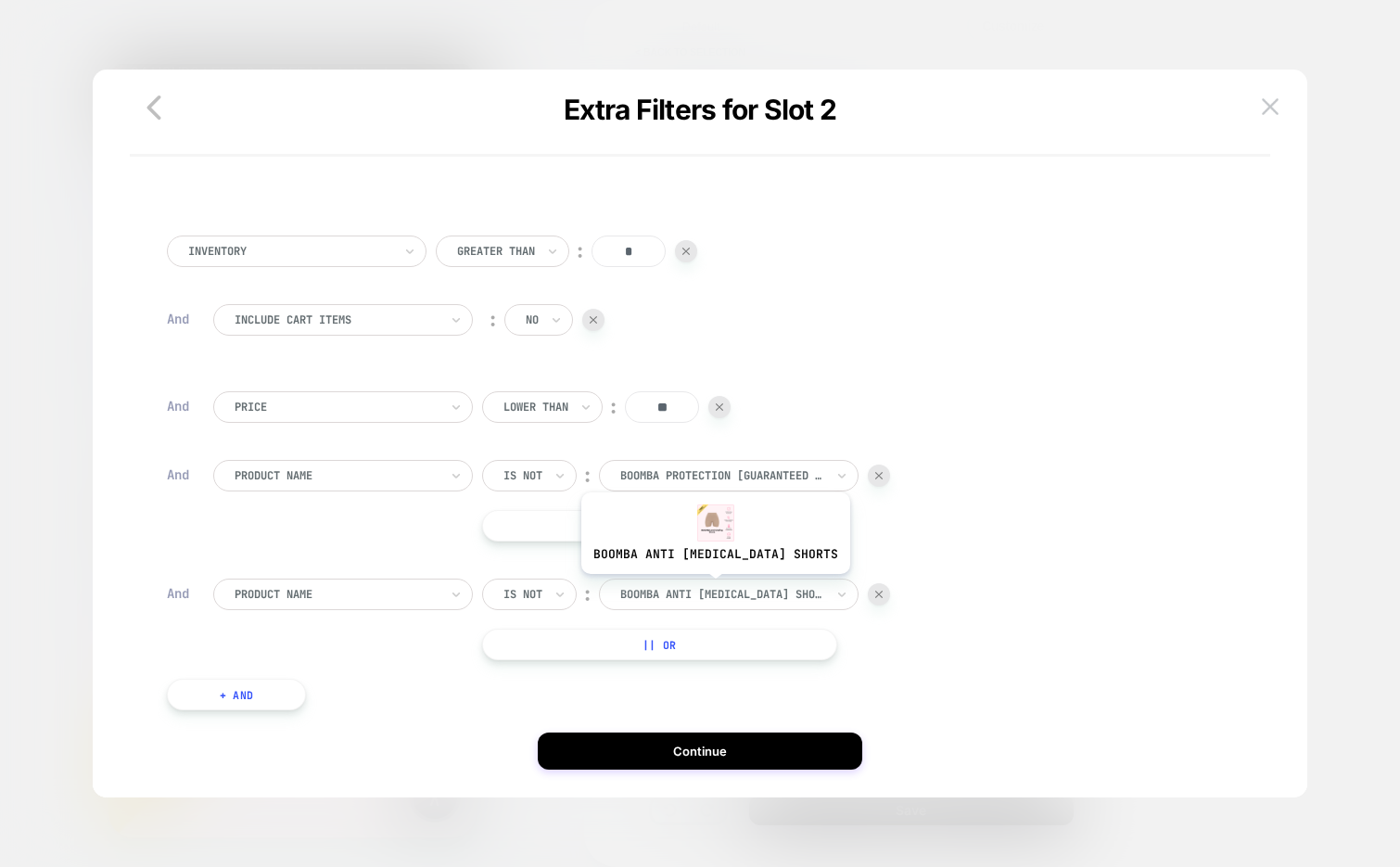
click at [687, 589] on div at bounding box center [721, 595] width 204 height 17
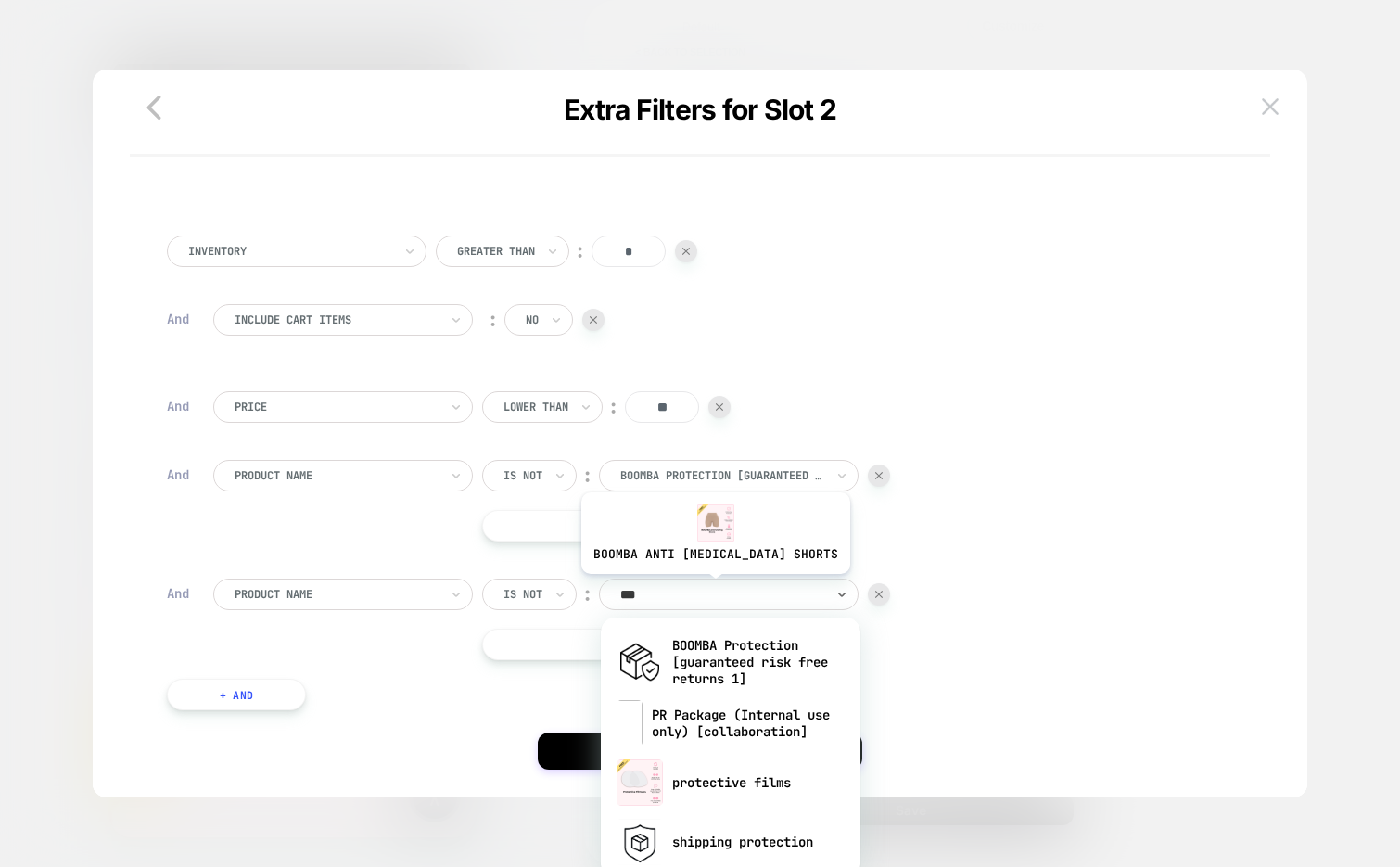
type input "****"
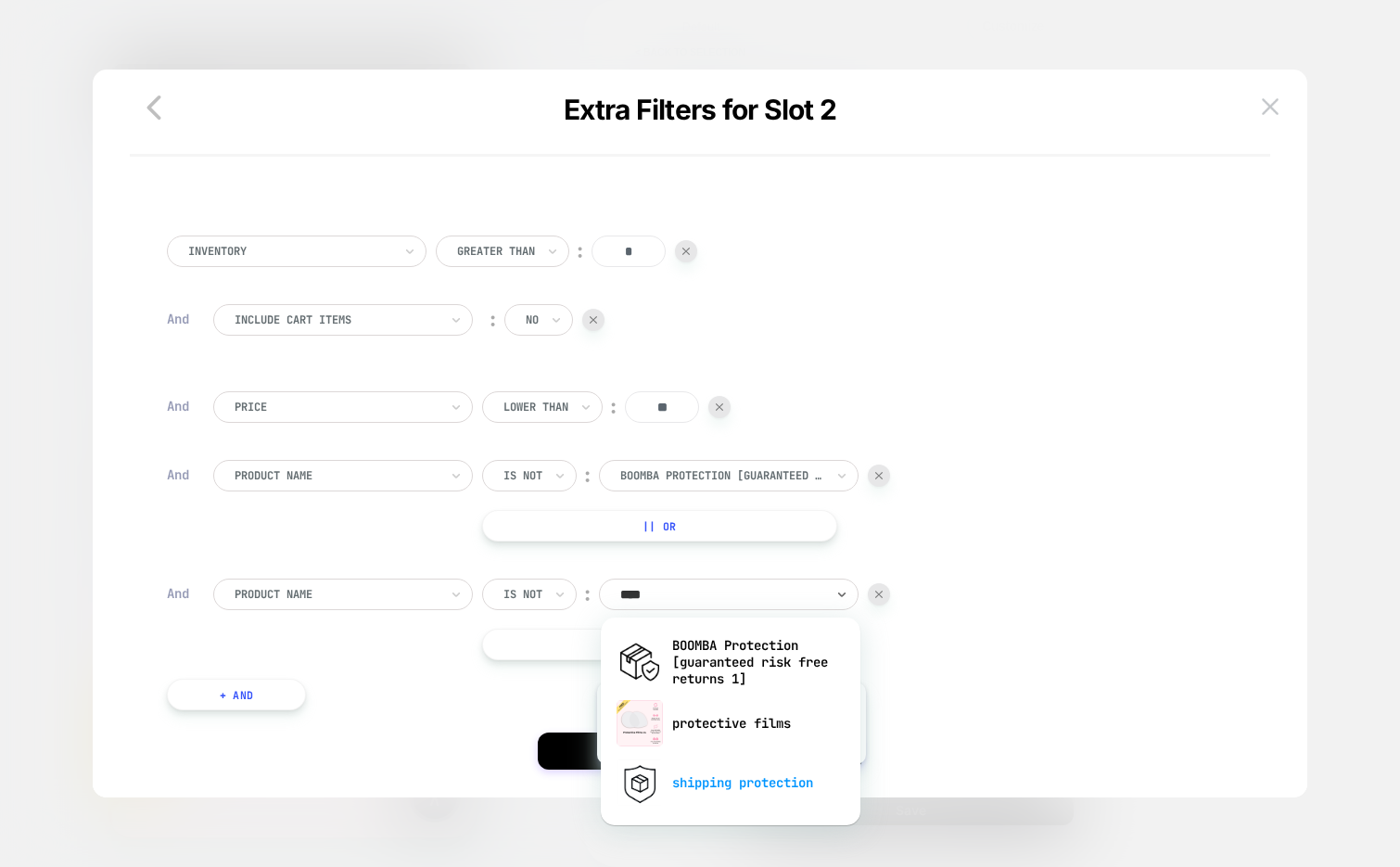
click at [703, 779] on div "shipping protection" at bounding box center [730, 783] width 241 height 60
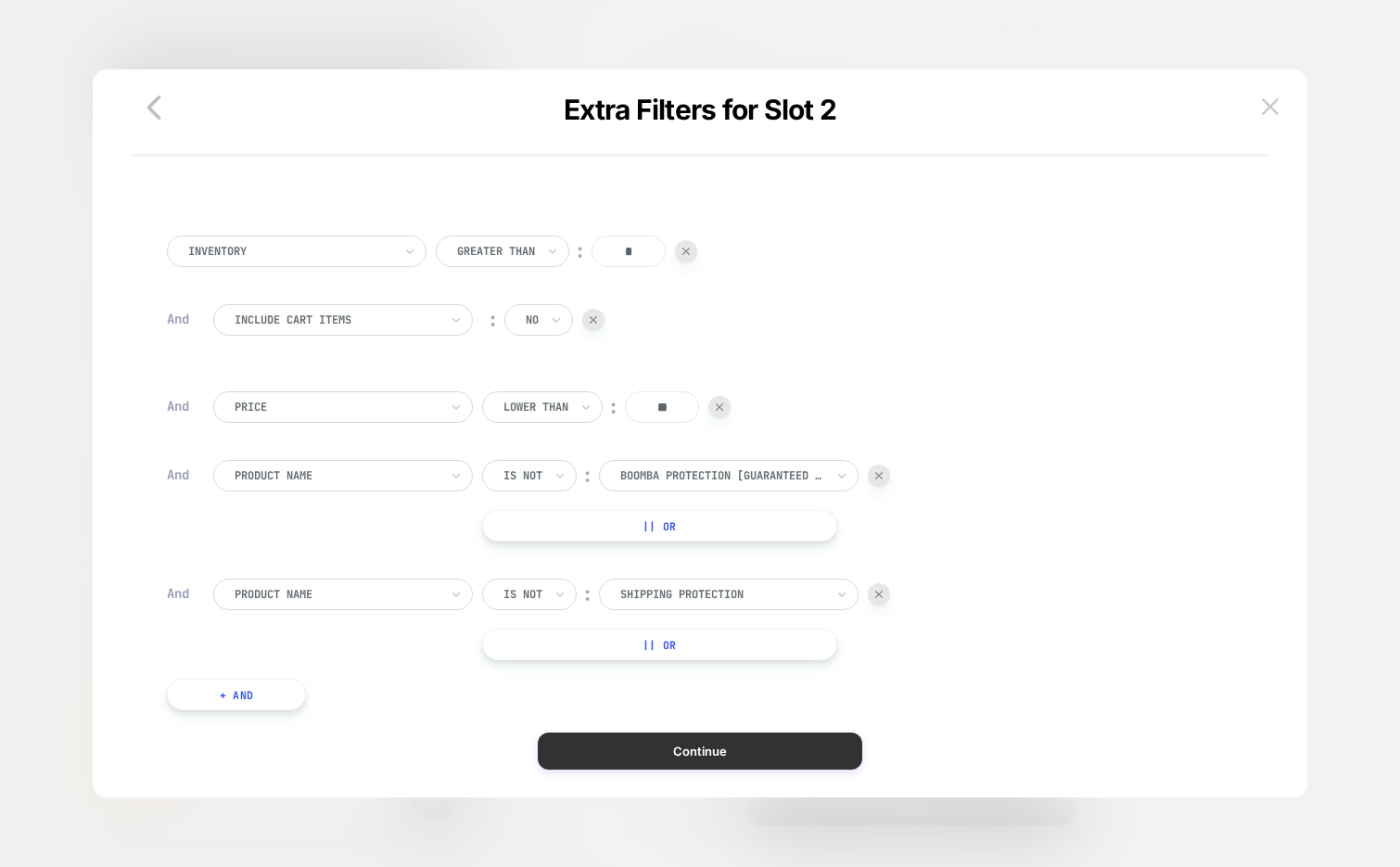
click at [645, 752] on button "Continue" at bounding box center [700, 752] width 325 height 37
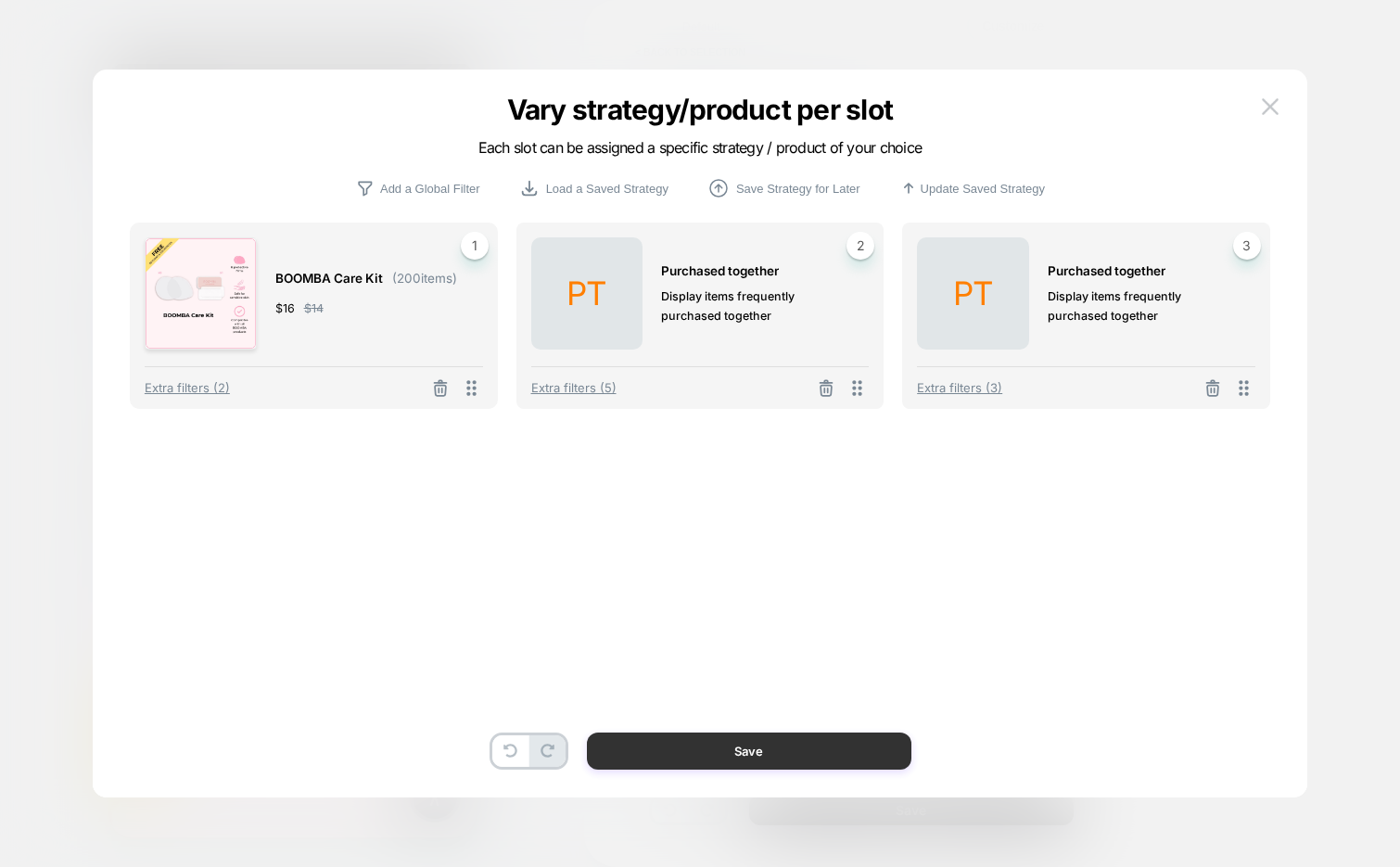
click at [715, 765] on button "Save" at bounding box center [749, 752] width 325 height 37
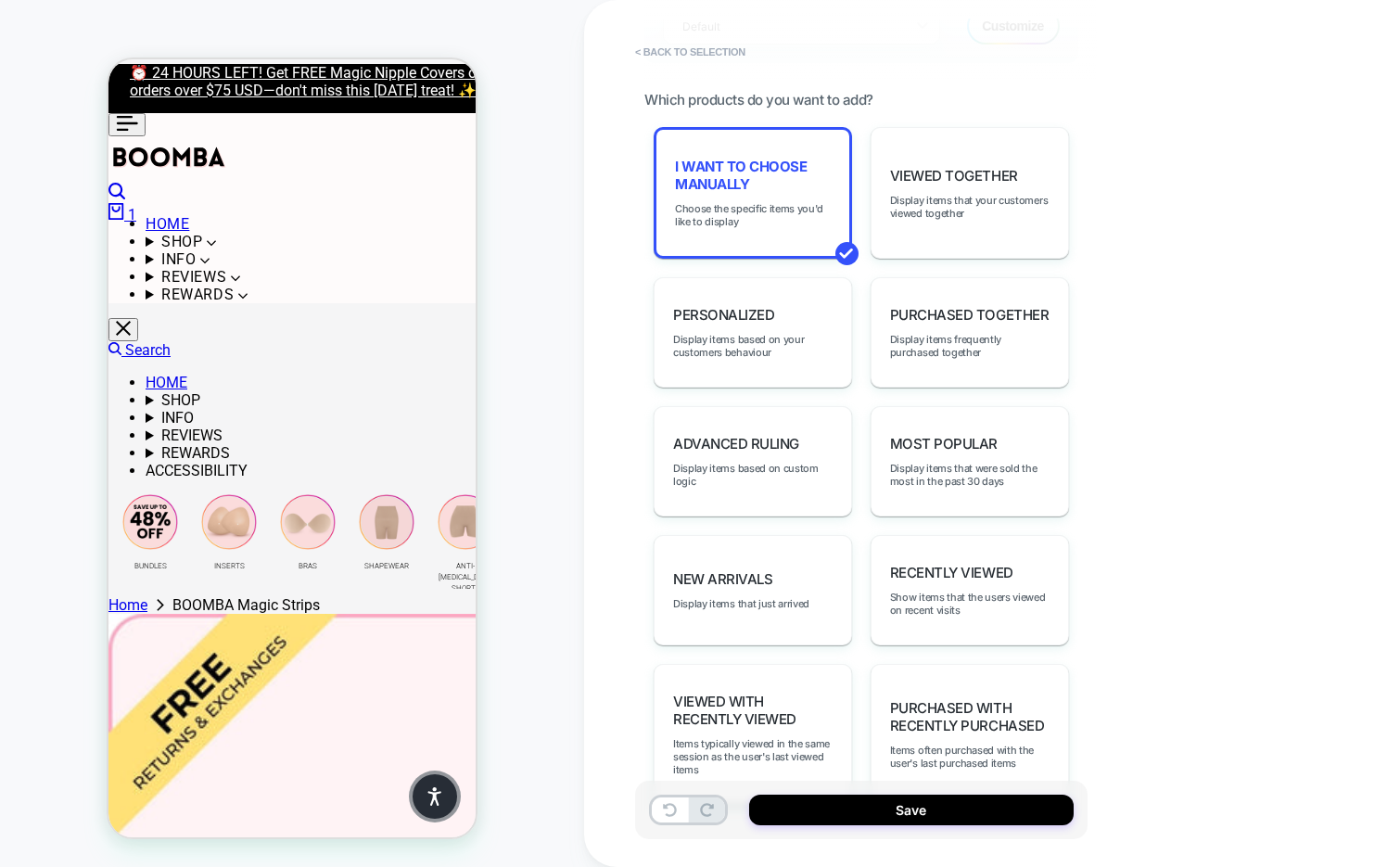
scroll to position [293, 0]
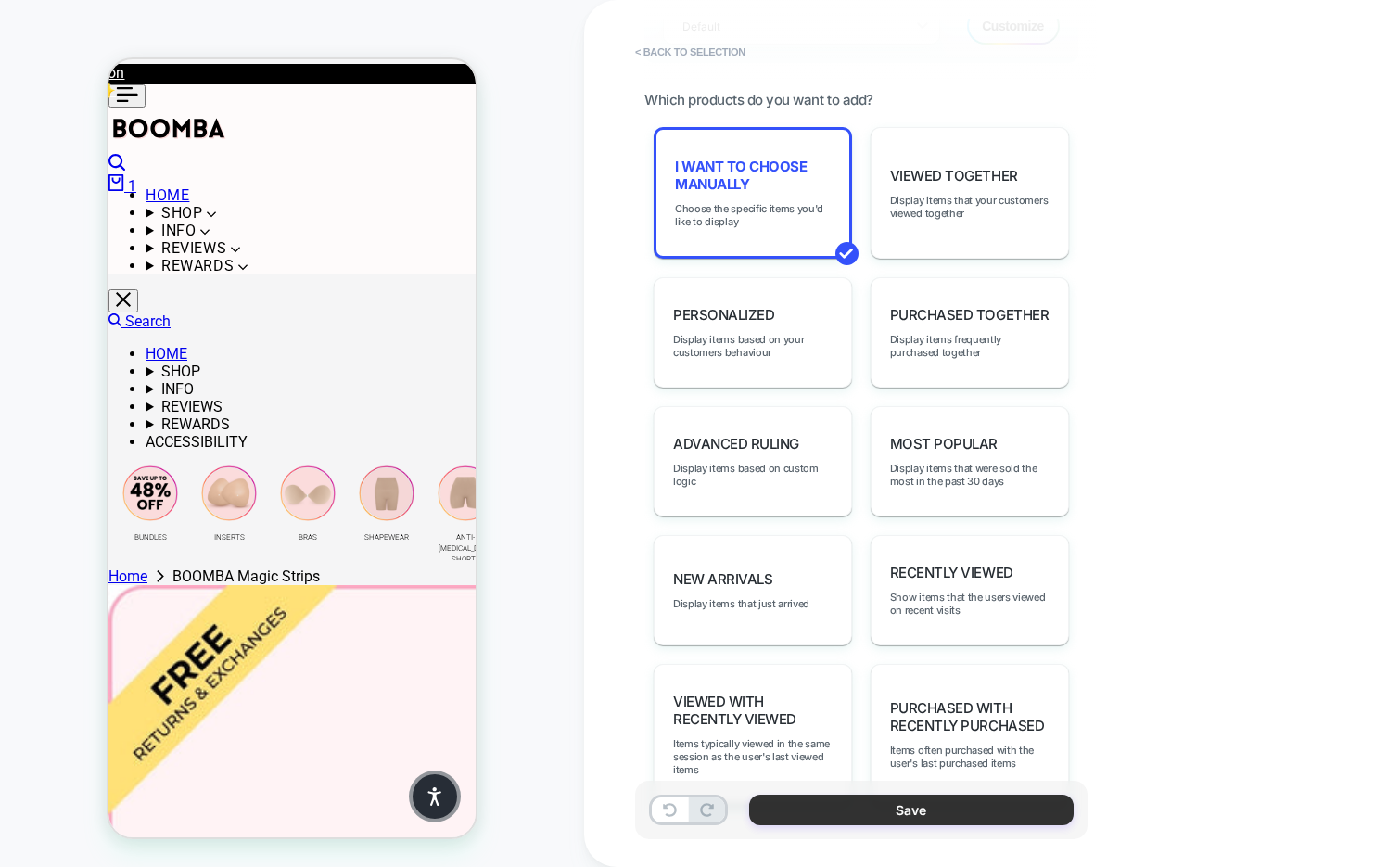
click at [812, 806] on button "Save" at bounding box center [911, 810] width 325 height 31
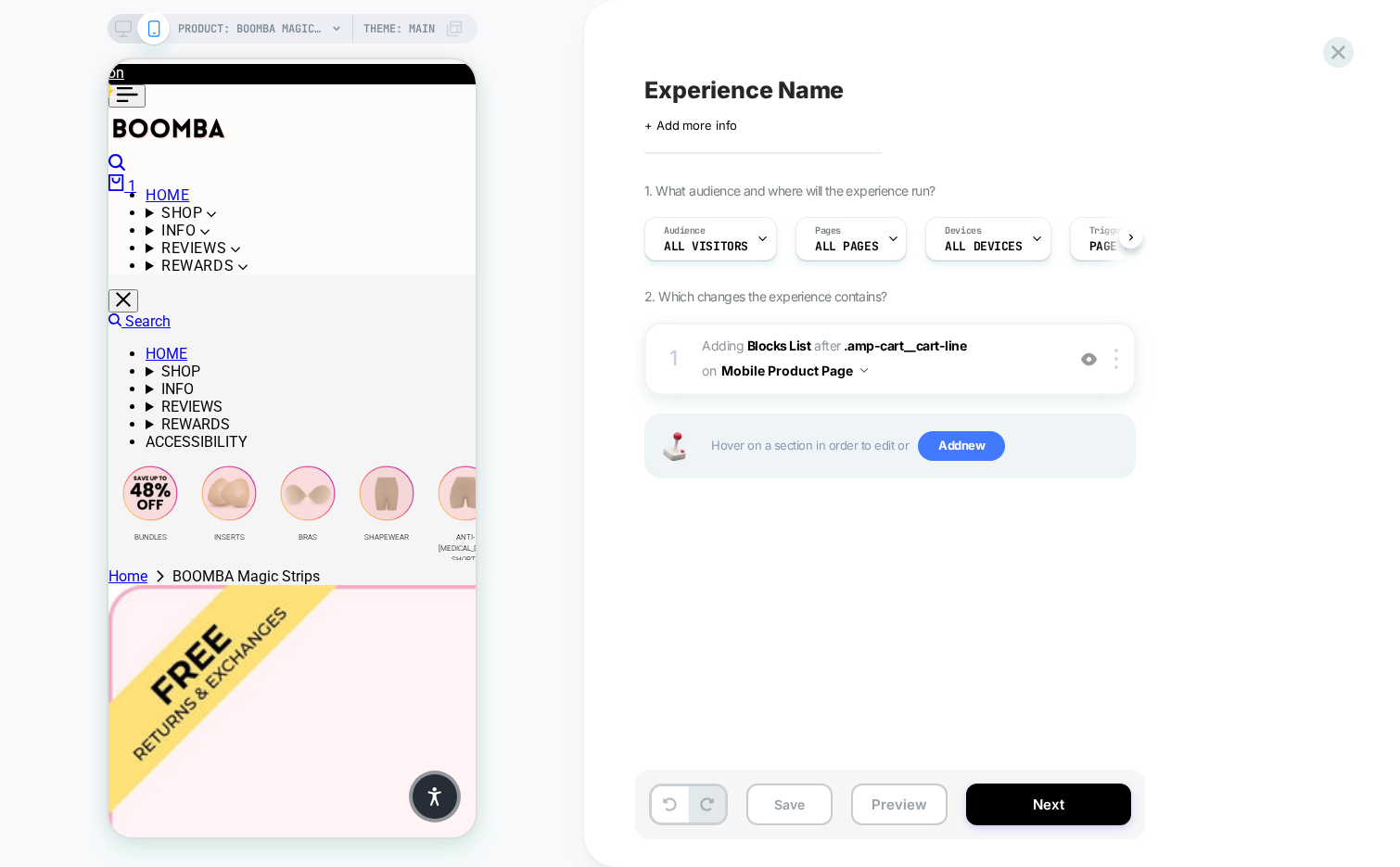
scroll to position [0, 1]
click at [1013, 379] on span "#_loomi_addon_1756991867016 Adding Blocks List AFTER .amp-cart__cart-line .amp-…" at bounding box center [879, 359] width 354 height 50
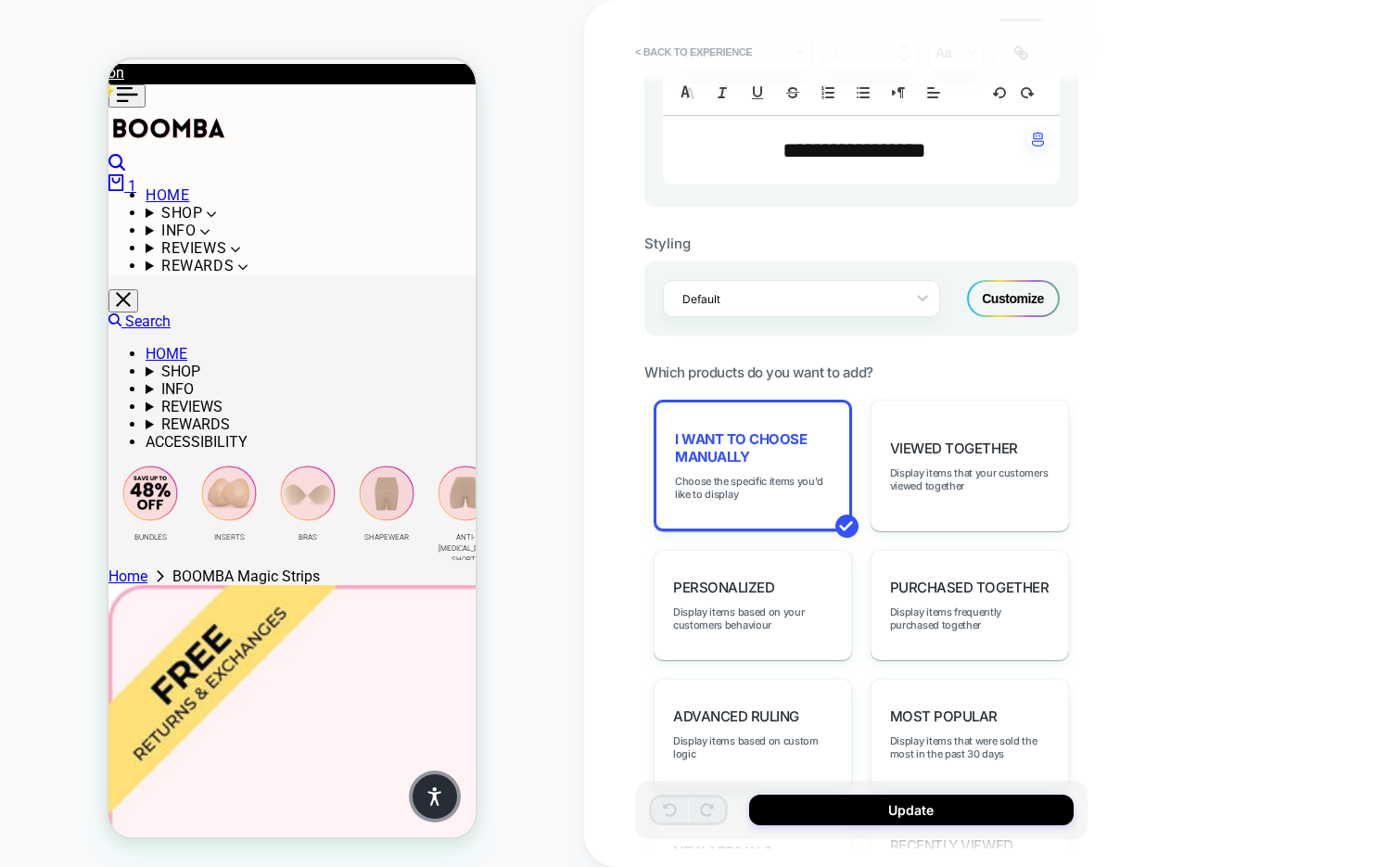
scroll to position [580, 0]
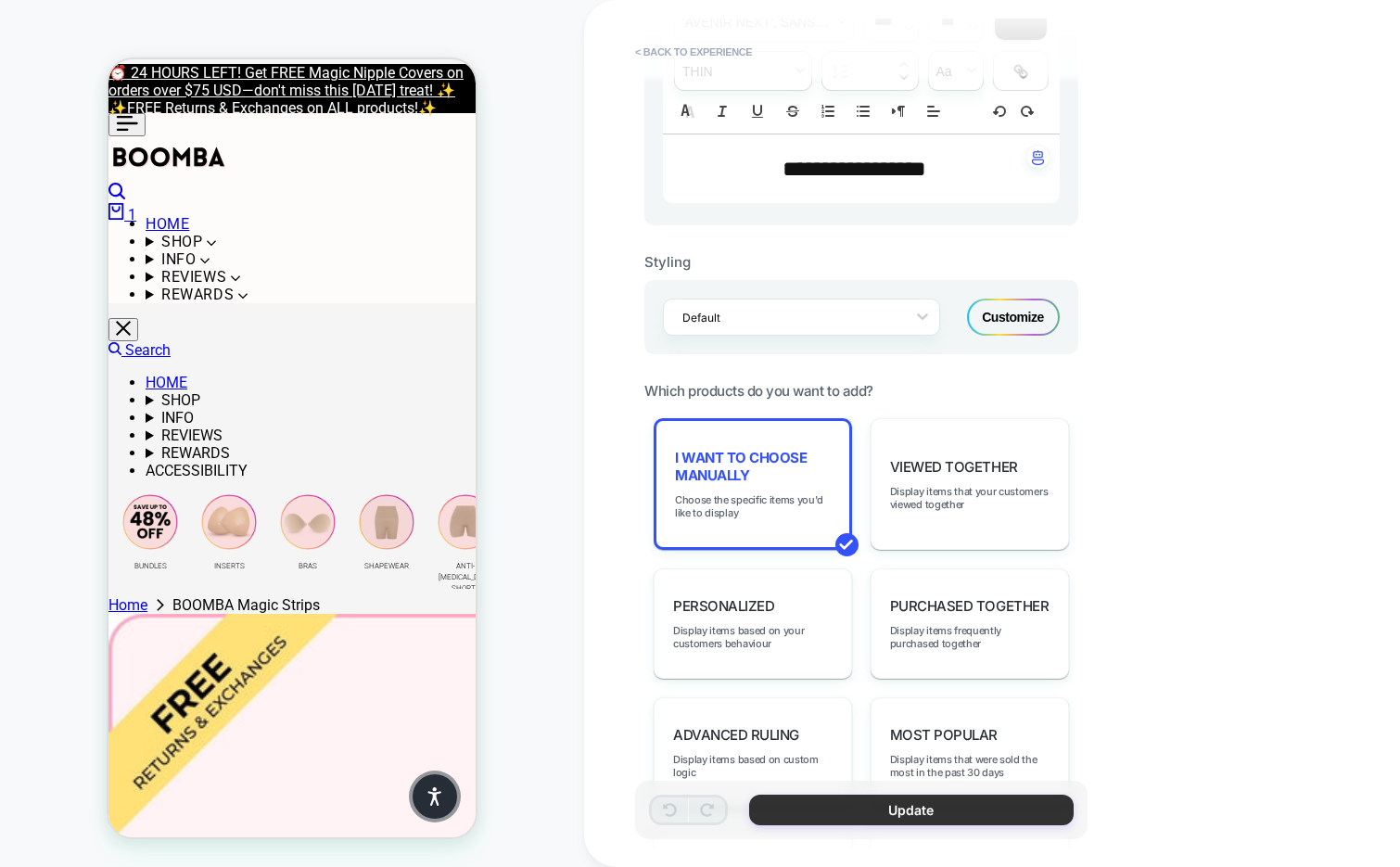
click at [816, 807] on button "Update" at bounding box center [911, 810] width 325 height 31
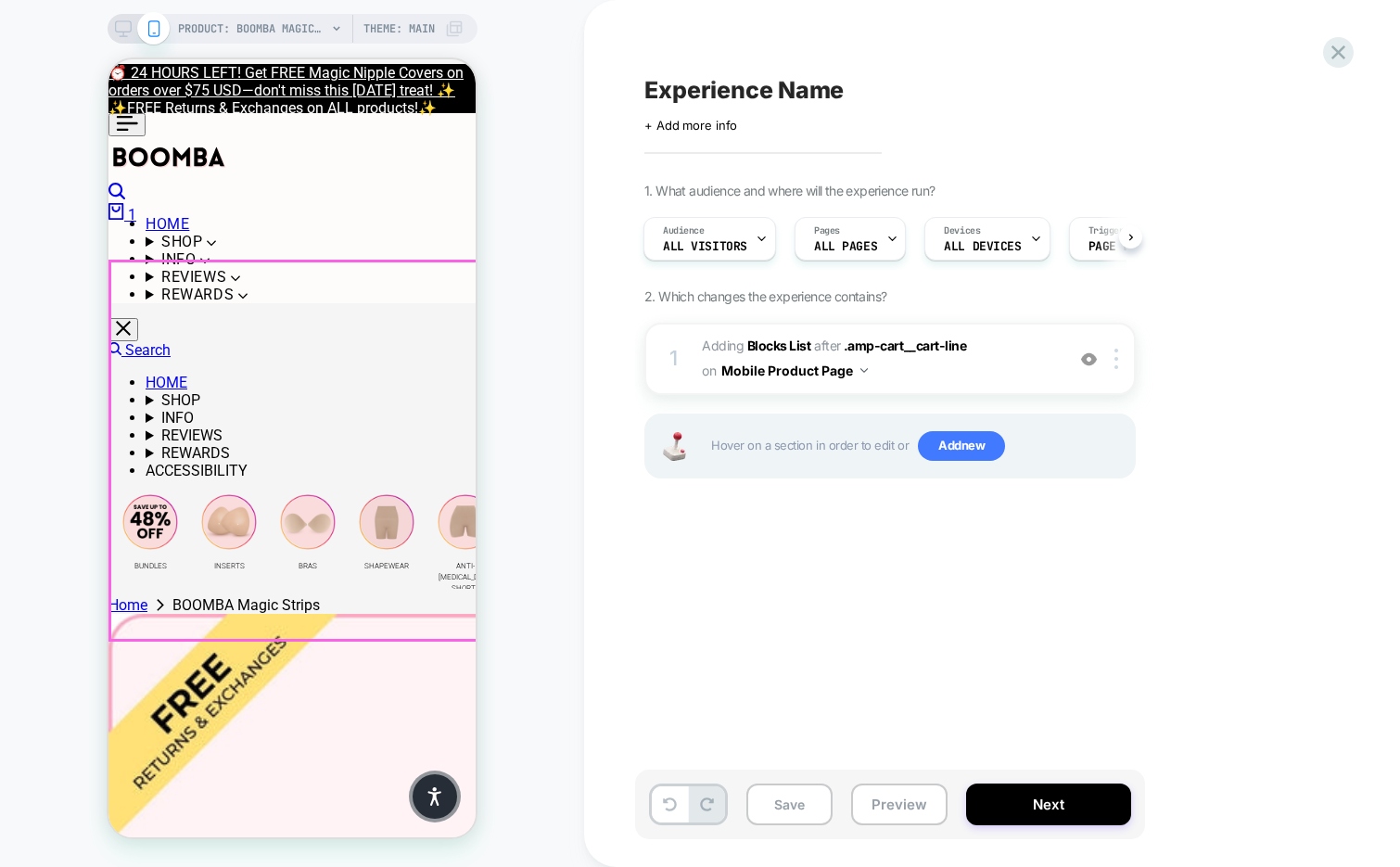
scroll to position [454, 0]
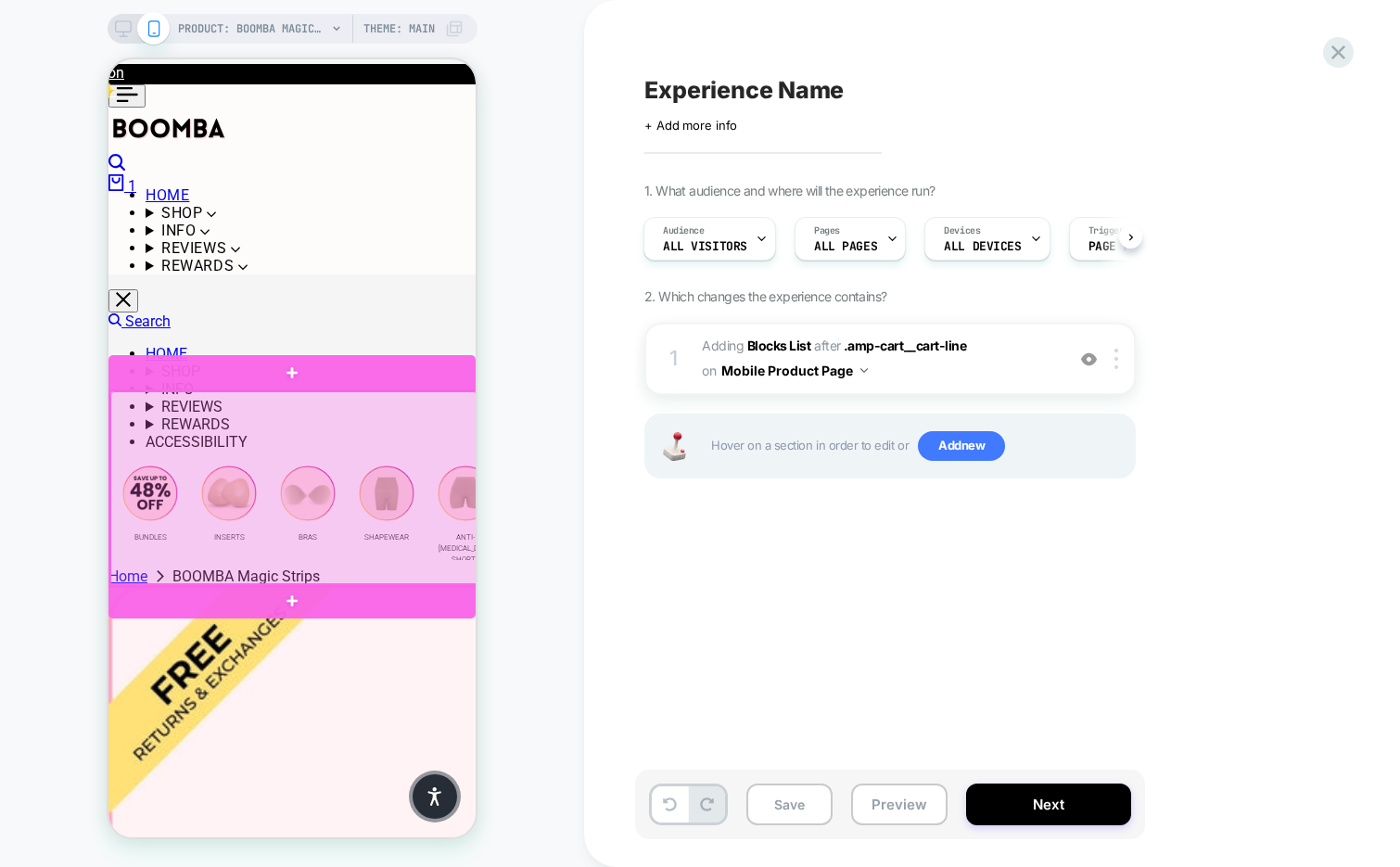
click at [424, 418] on div at bounding box center [294, 488] width 367 height 194
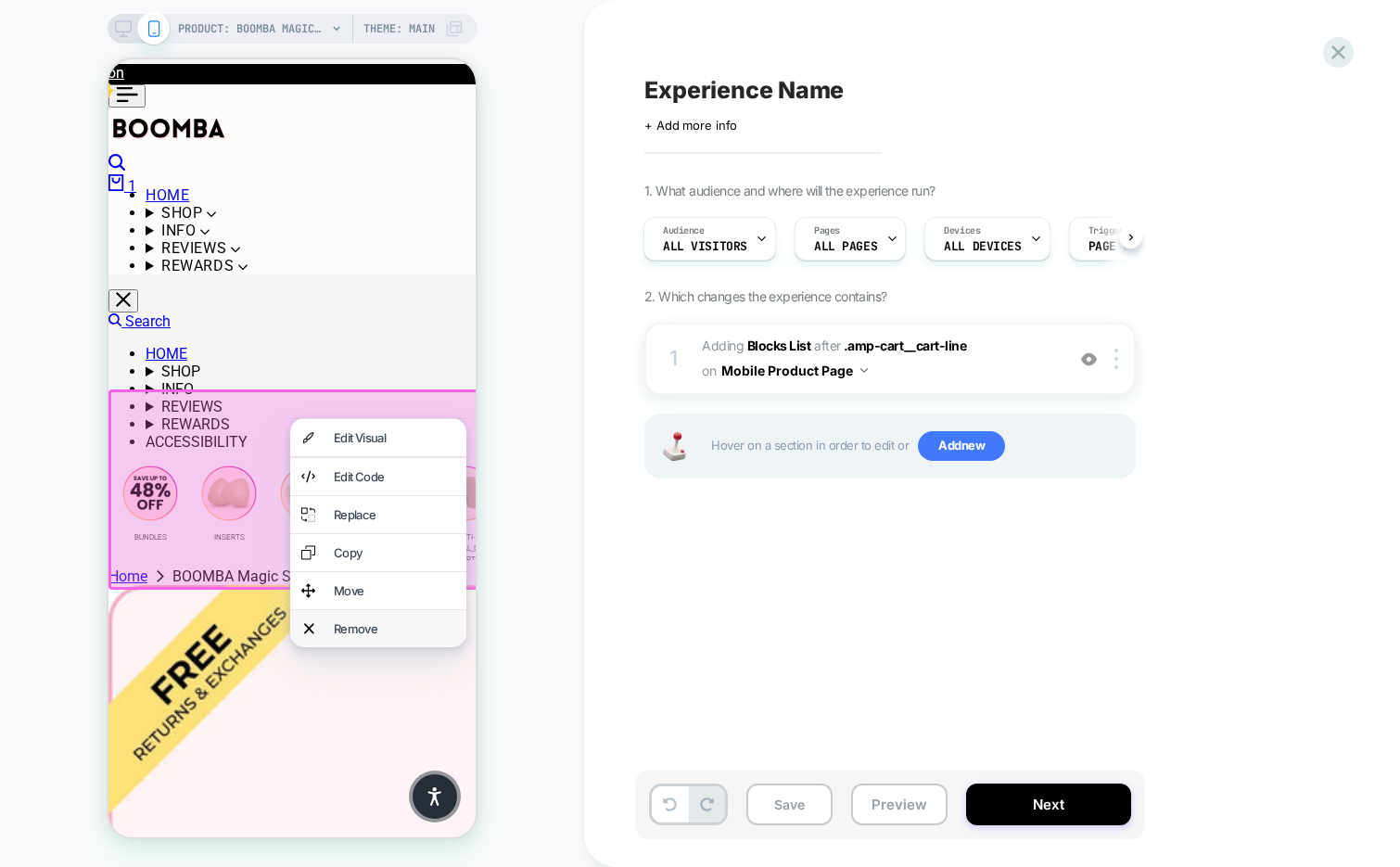
click at [382, 636] on div "Remove" at bounding box center [395, 629] width 121 height 15
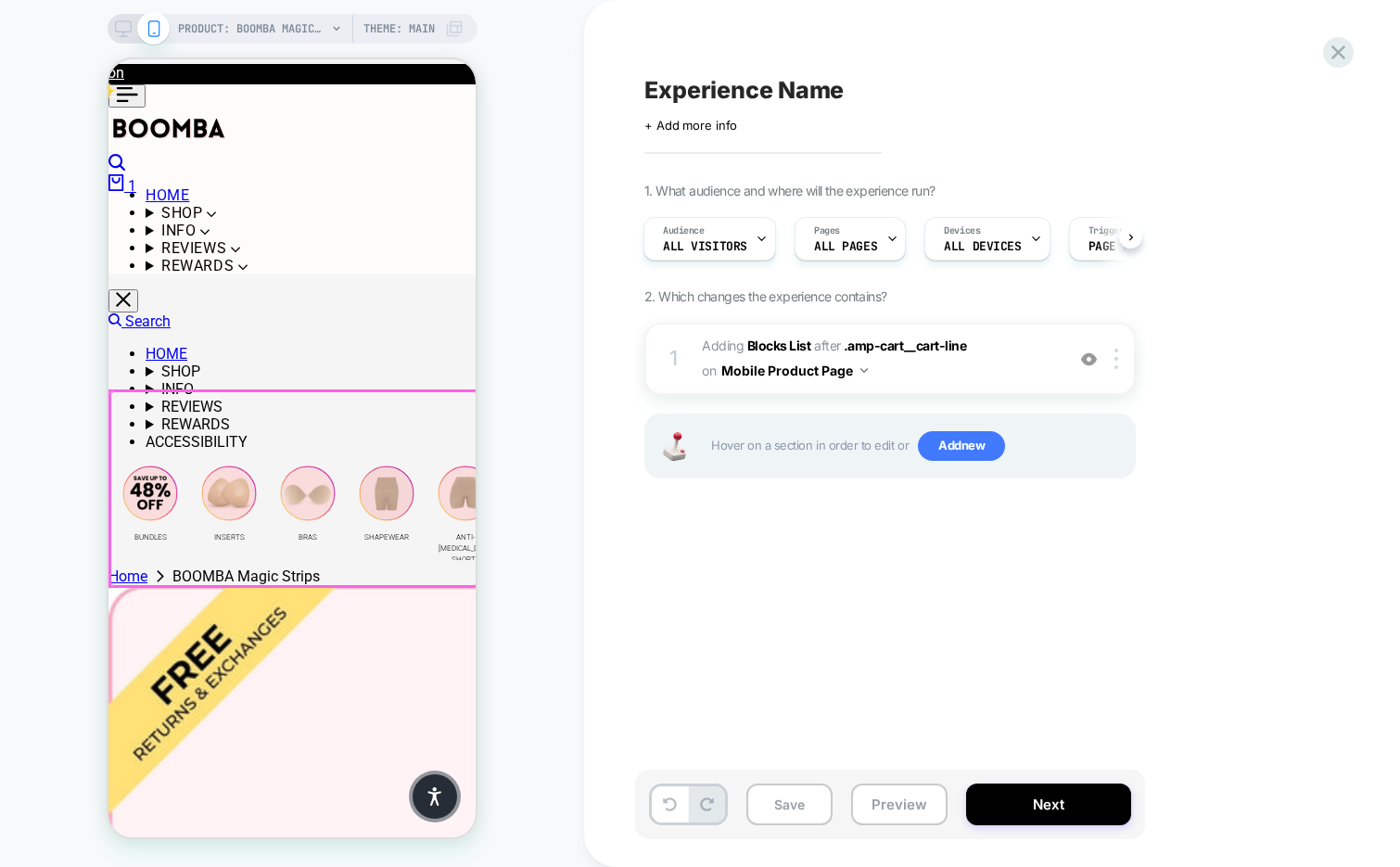
scroll to position [0, 0]
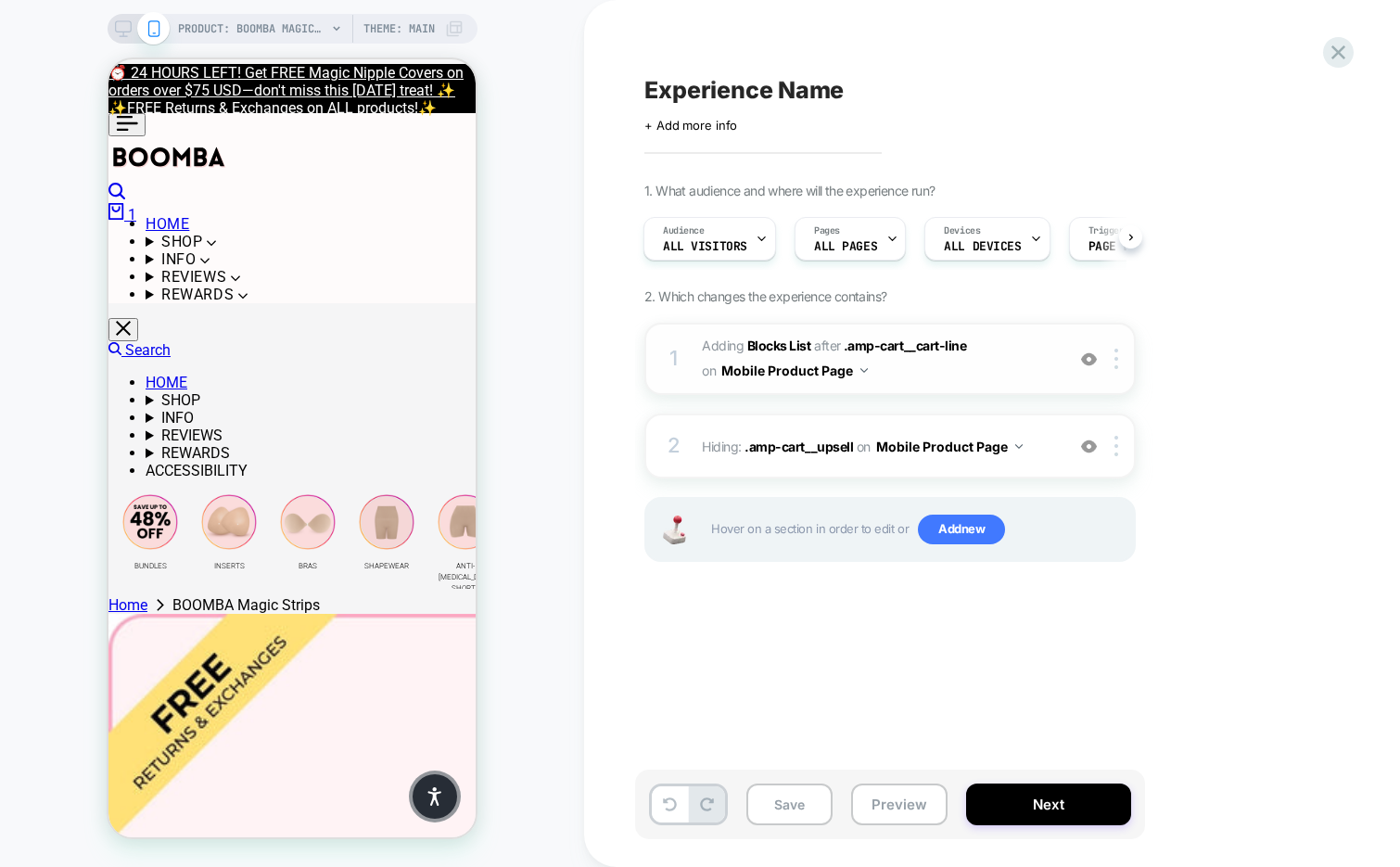
click at [1006, 379] on span "#_loomi_addon_1756991867016 Adding Blocks List AFTER .amp-cart__cart-line .amp-…" at bounding box center [879, 359] width 354 height 50
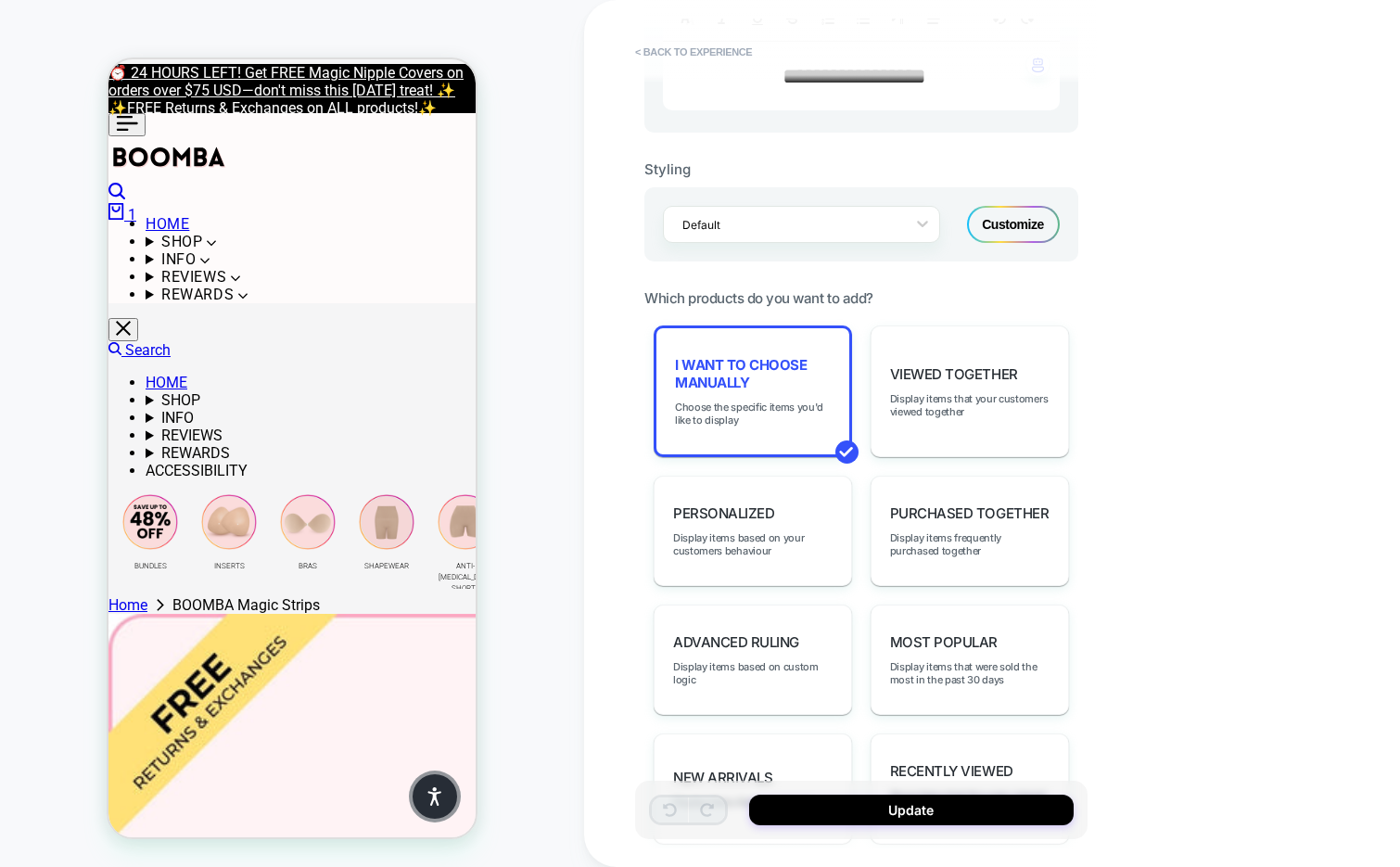
scroll to position [669, 0]
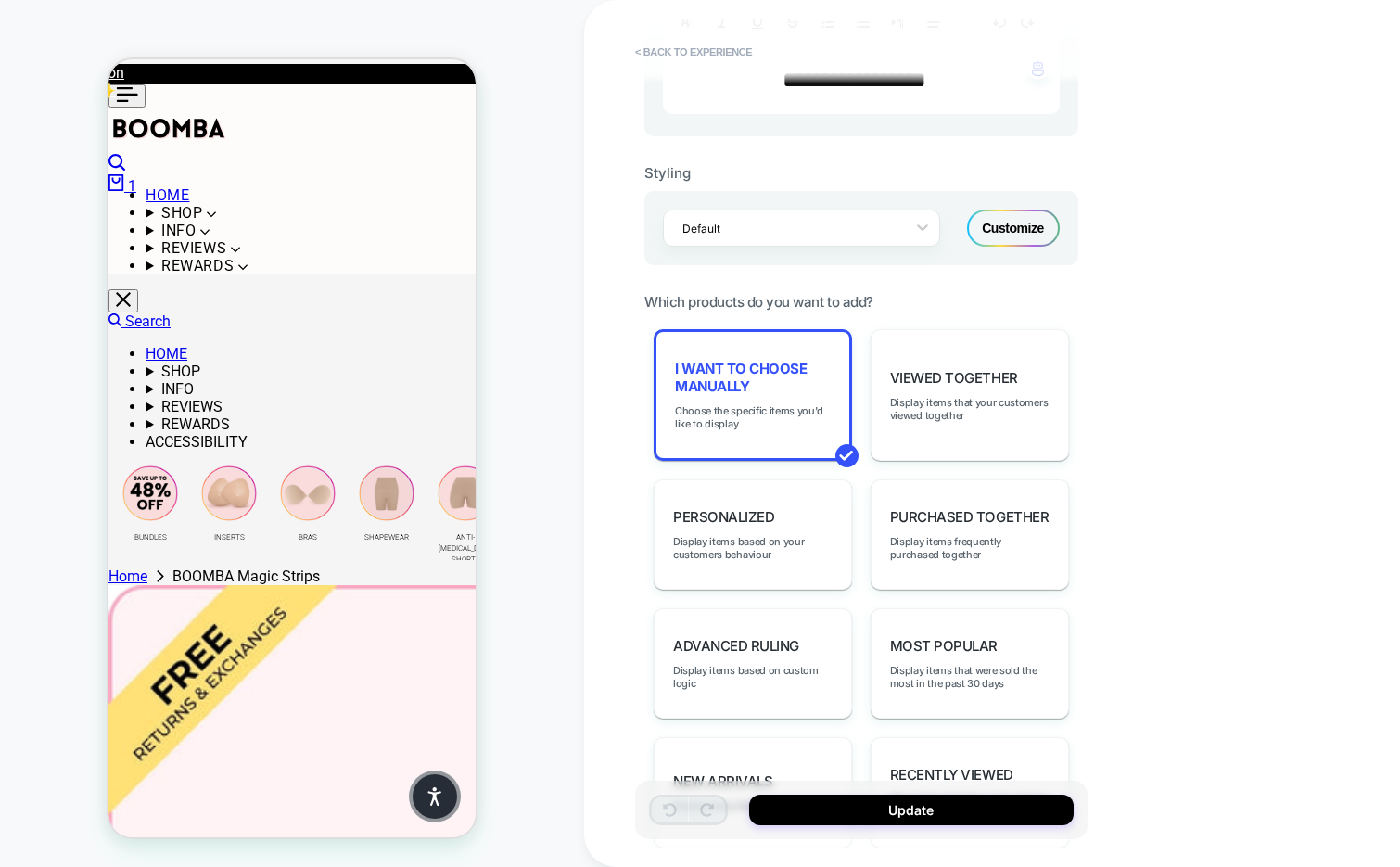
click at [1006, 233] on div "Customize" at bounding box center [1014, 228] width 93 height 37
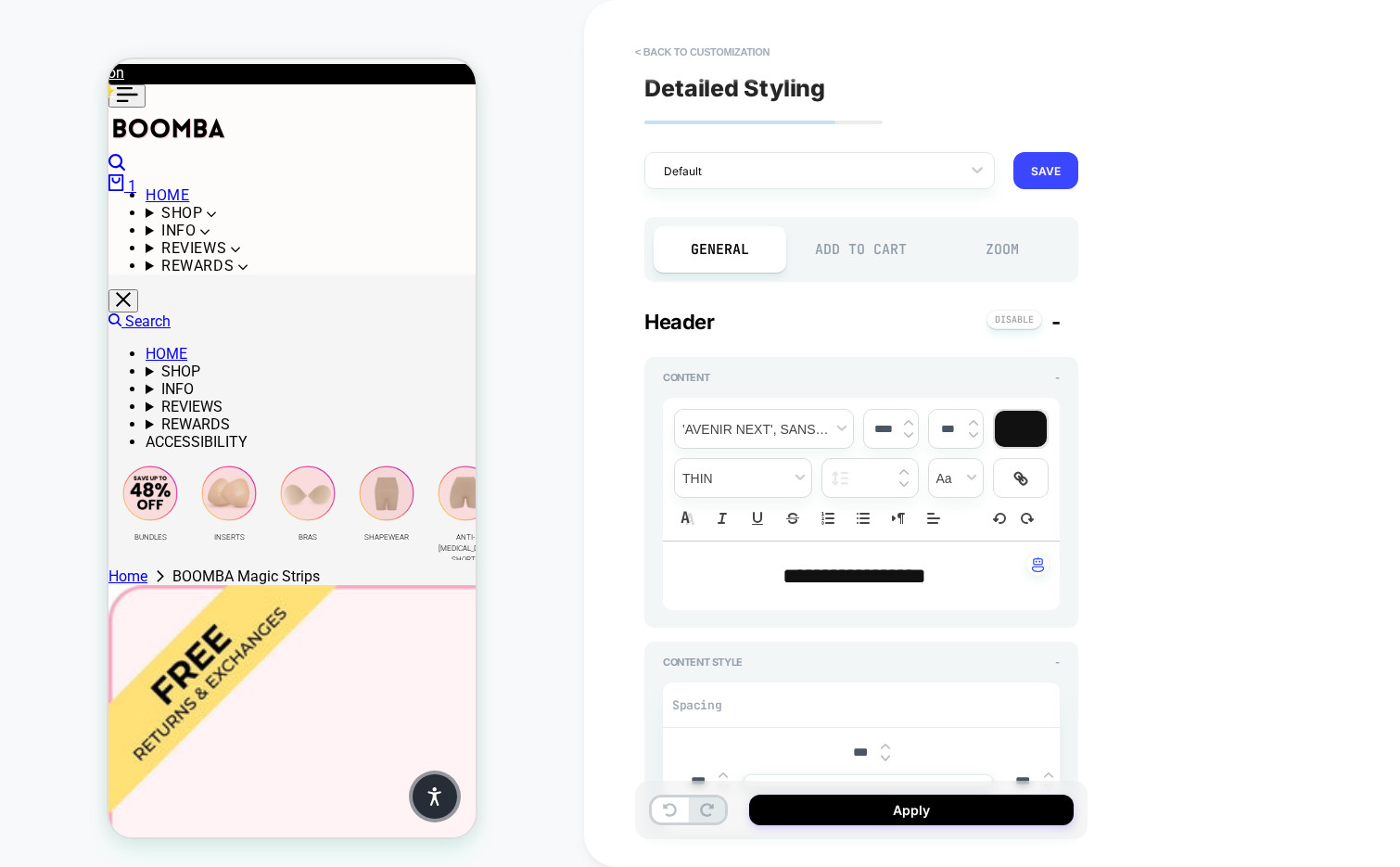
click at [842, 240] on div "Add to Cart" at bounding box center [862, 250] width 132 height 47
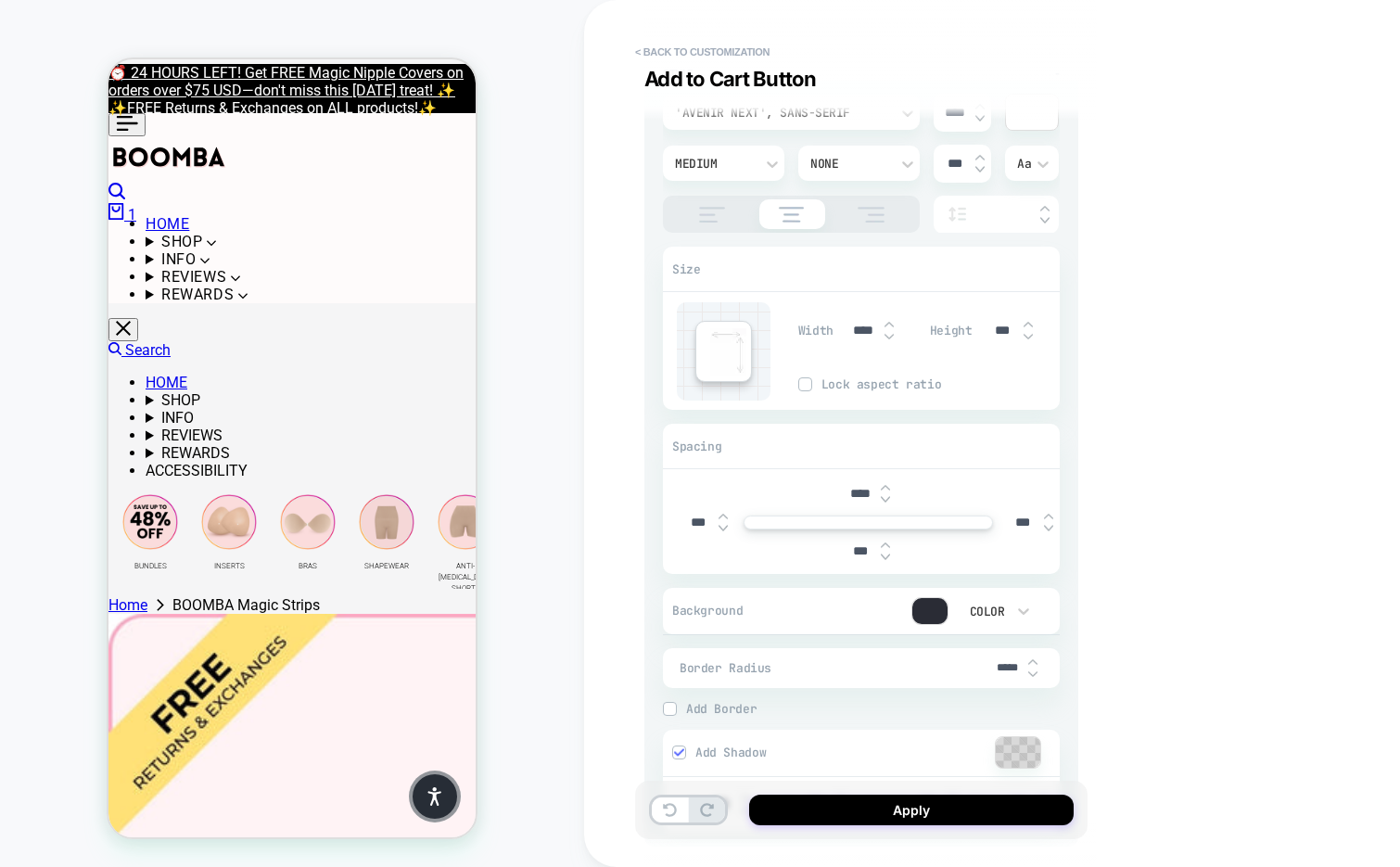
scroll to position [448, 0]
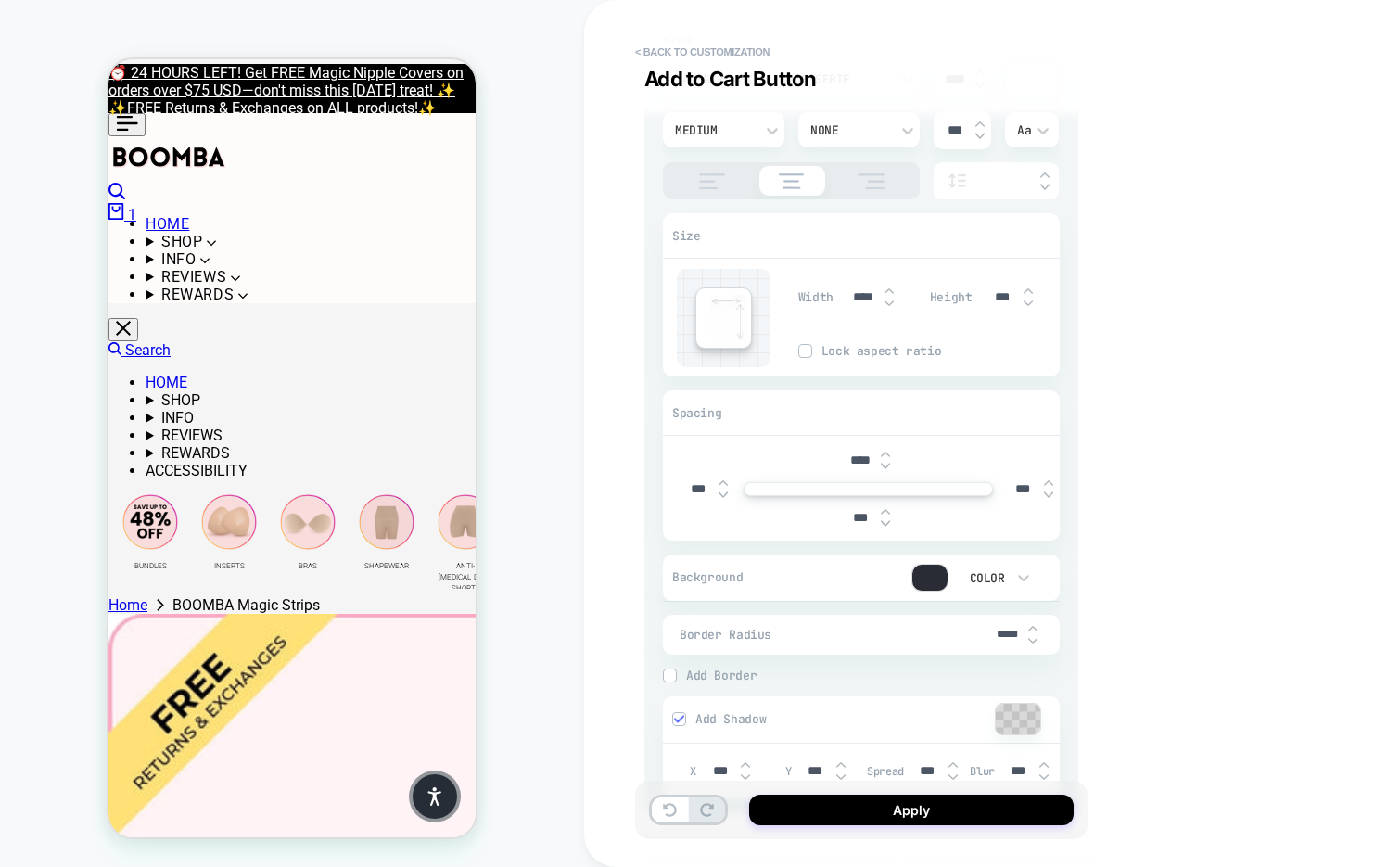
click at [927, 576] on div at bounding box center [930, 578] width 35 height 26
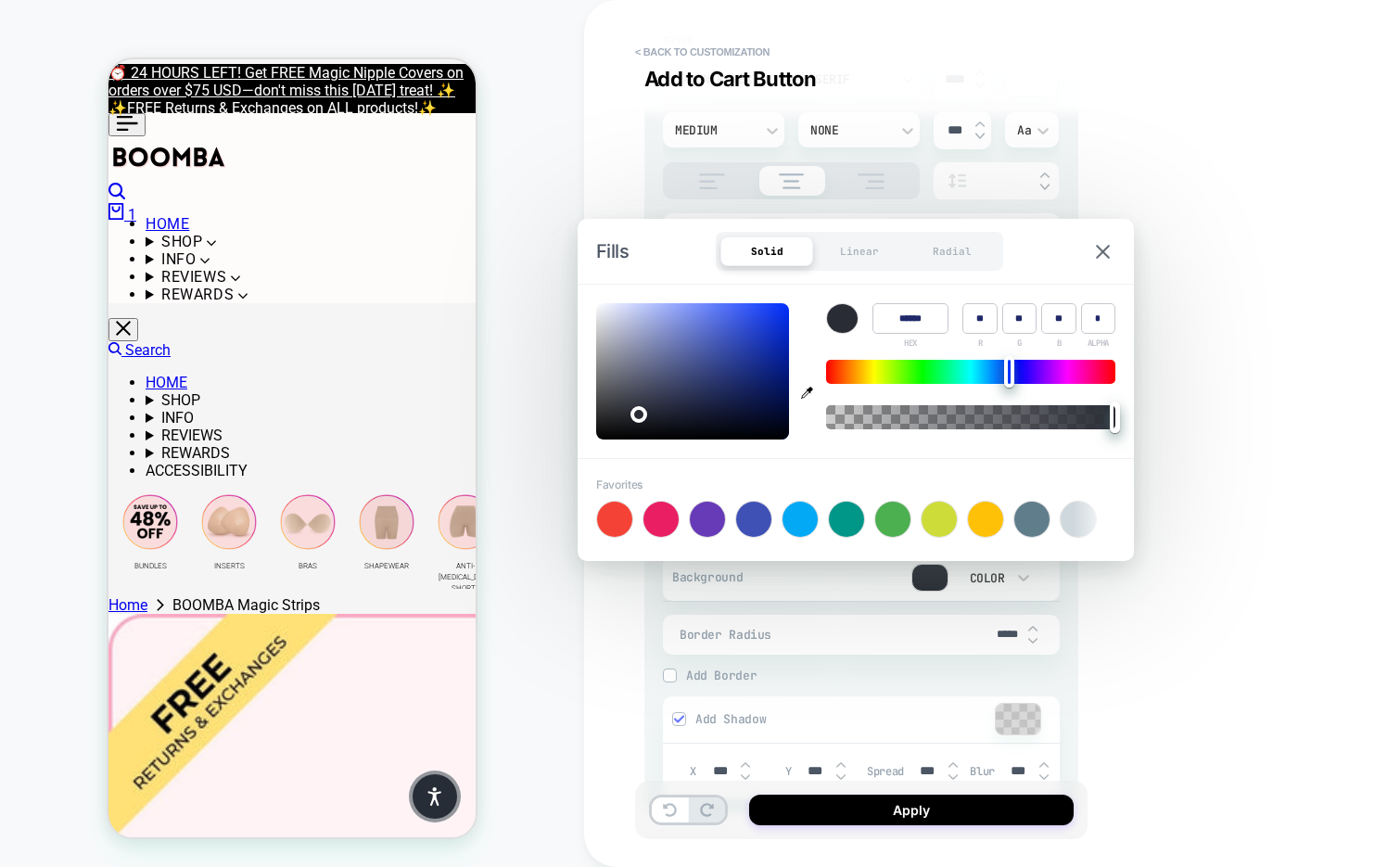
type textarea "*"
click at [812, 389] on icon "button" at bounding box center [807, 392] width 12 height 12
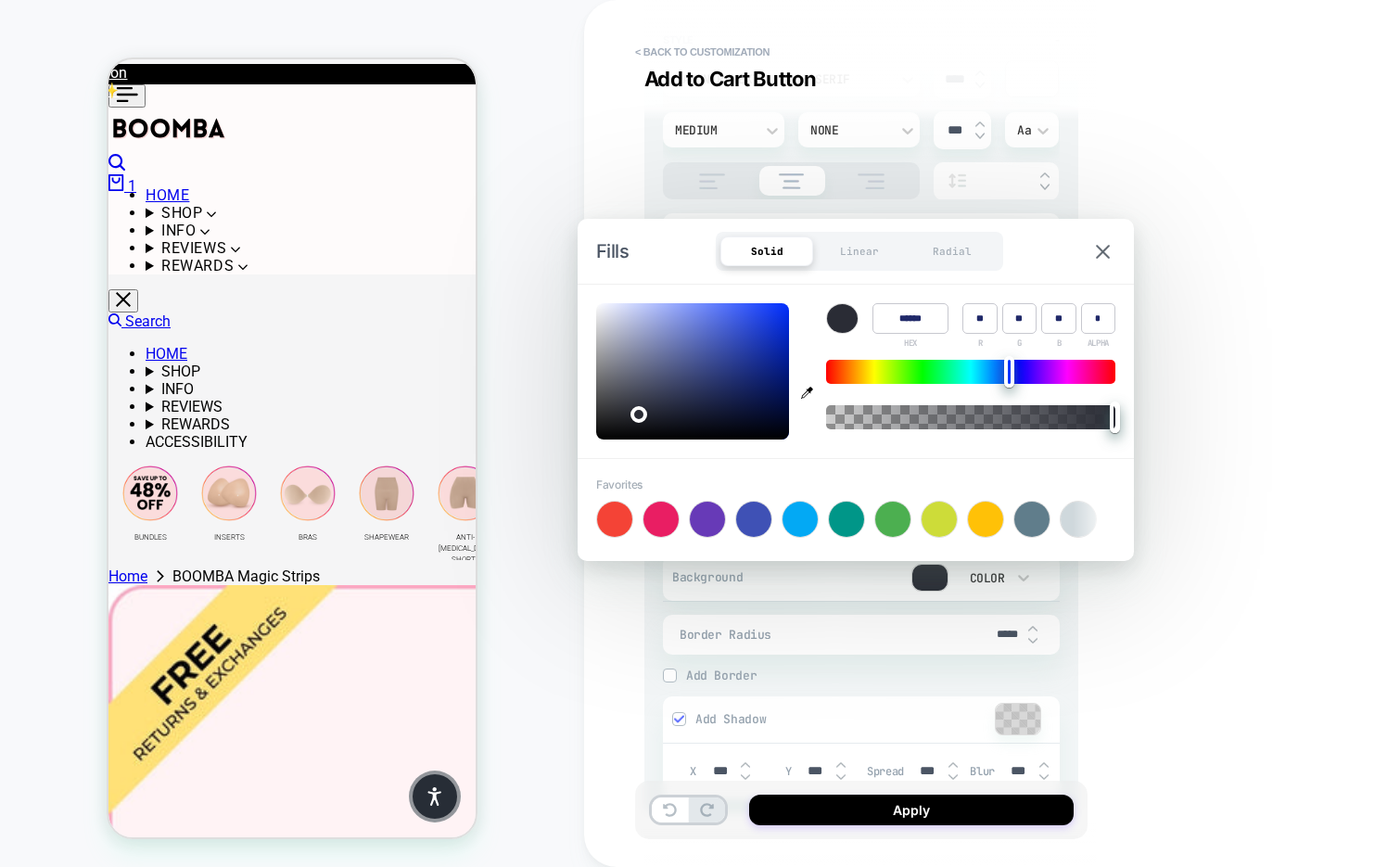
type input "******"
type input "***"
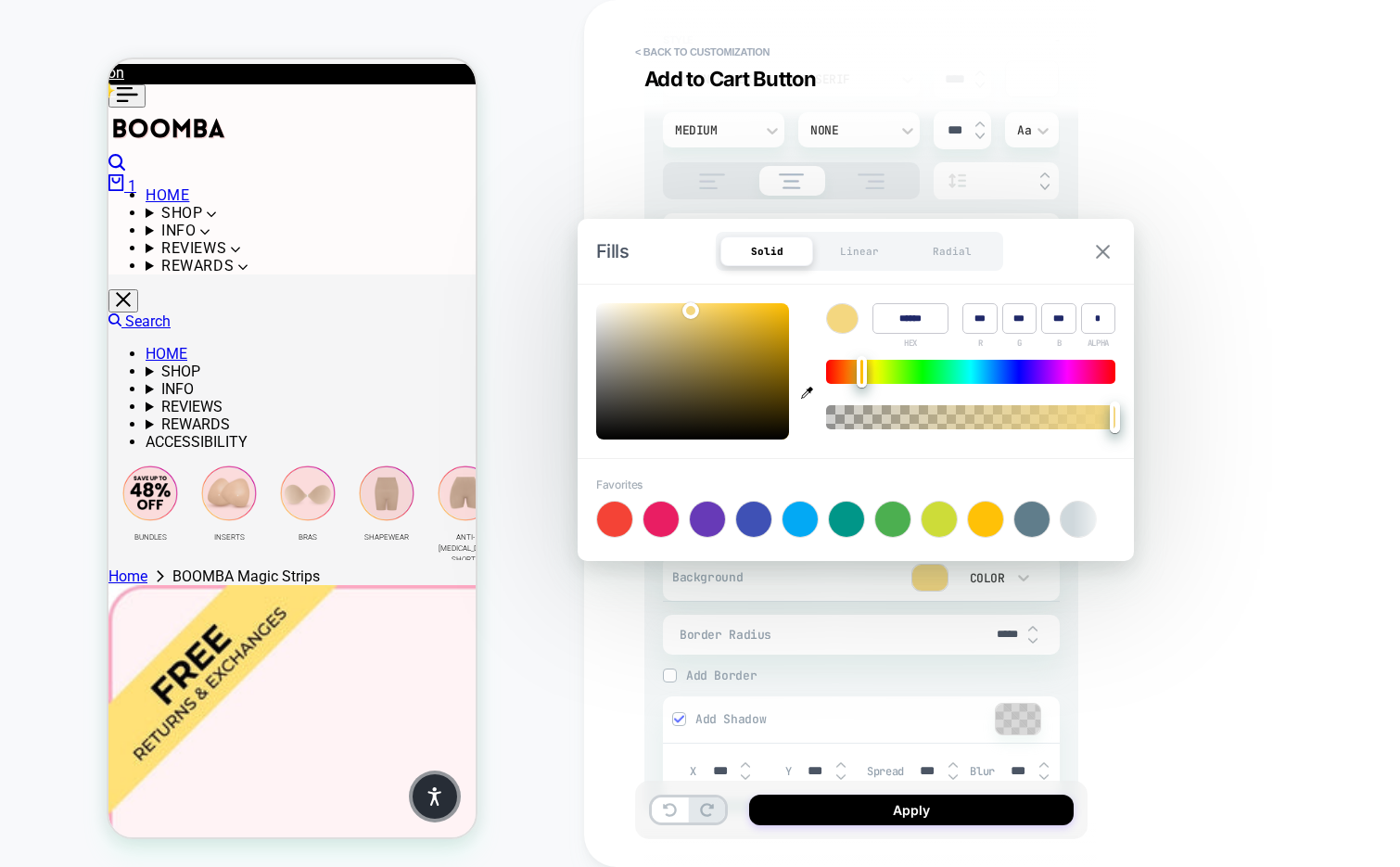
click at [1107, 246] on img at bounding box center [1102, 251] width 14 height 14
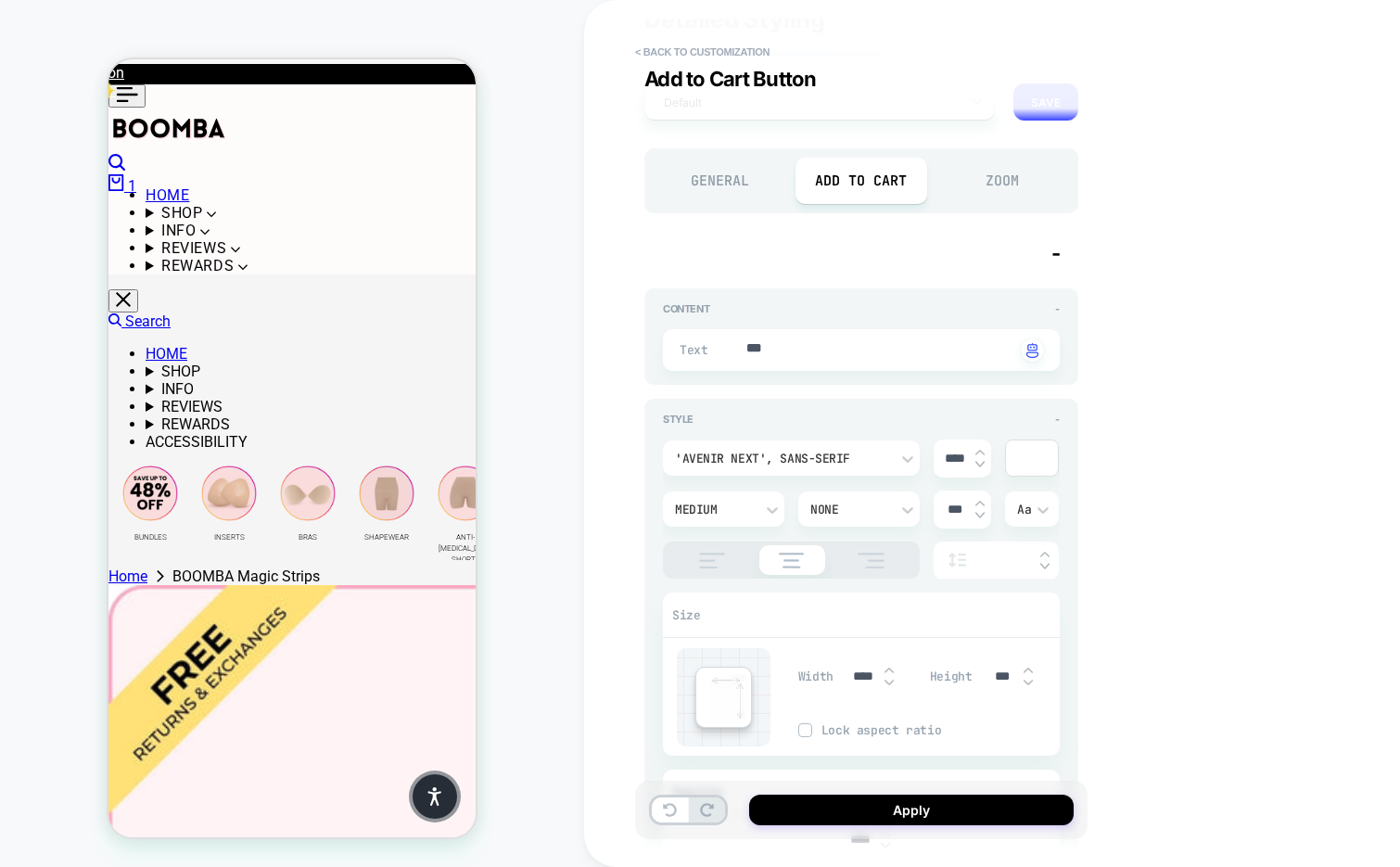
scroll to position [59, 0]
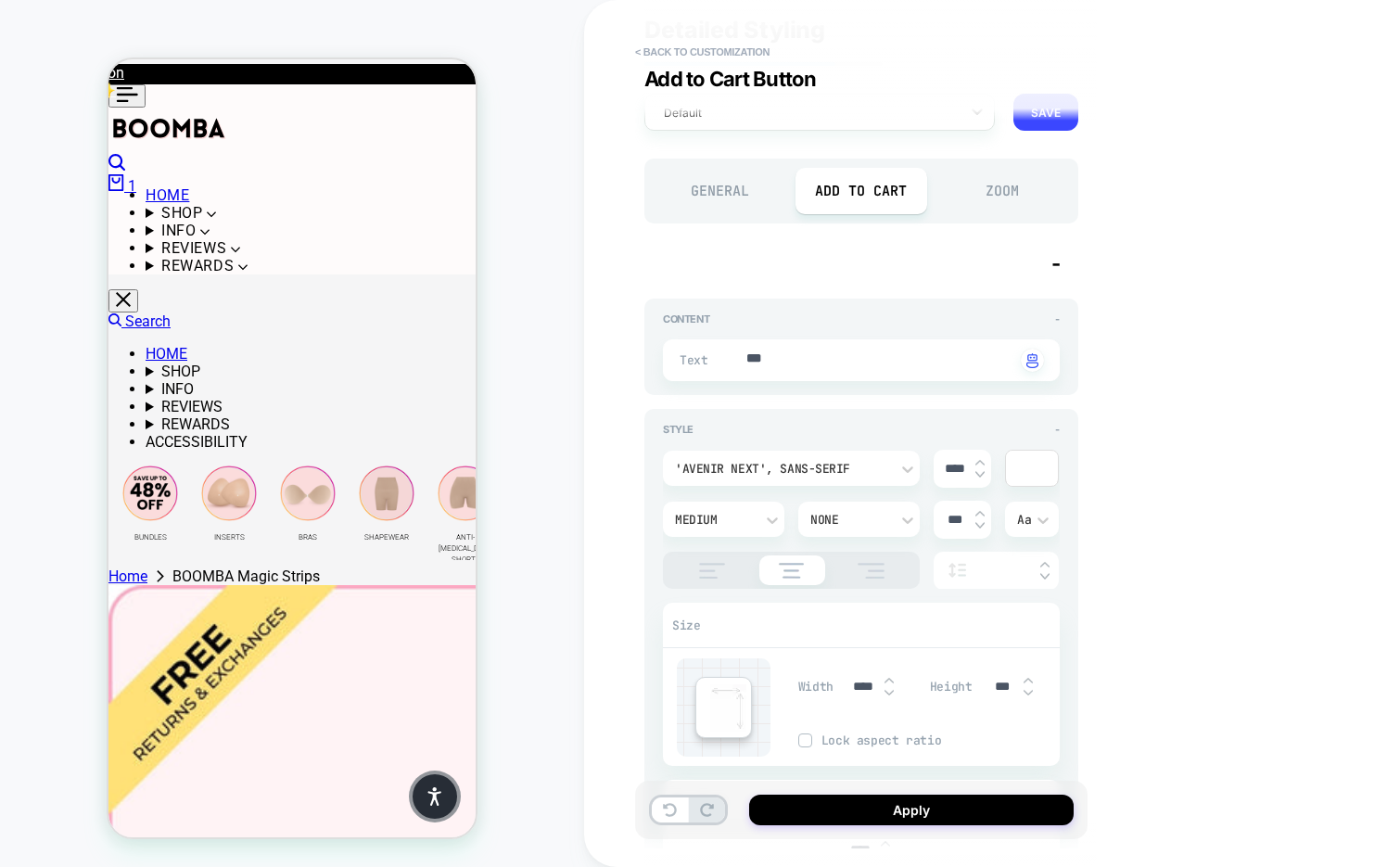
click at [1015, 463] on div at bounding box center [1032, 468] width 52 height 35
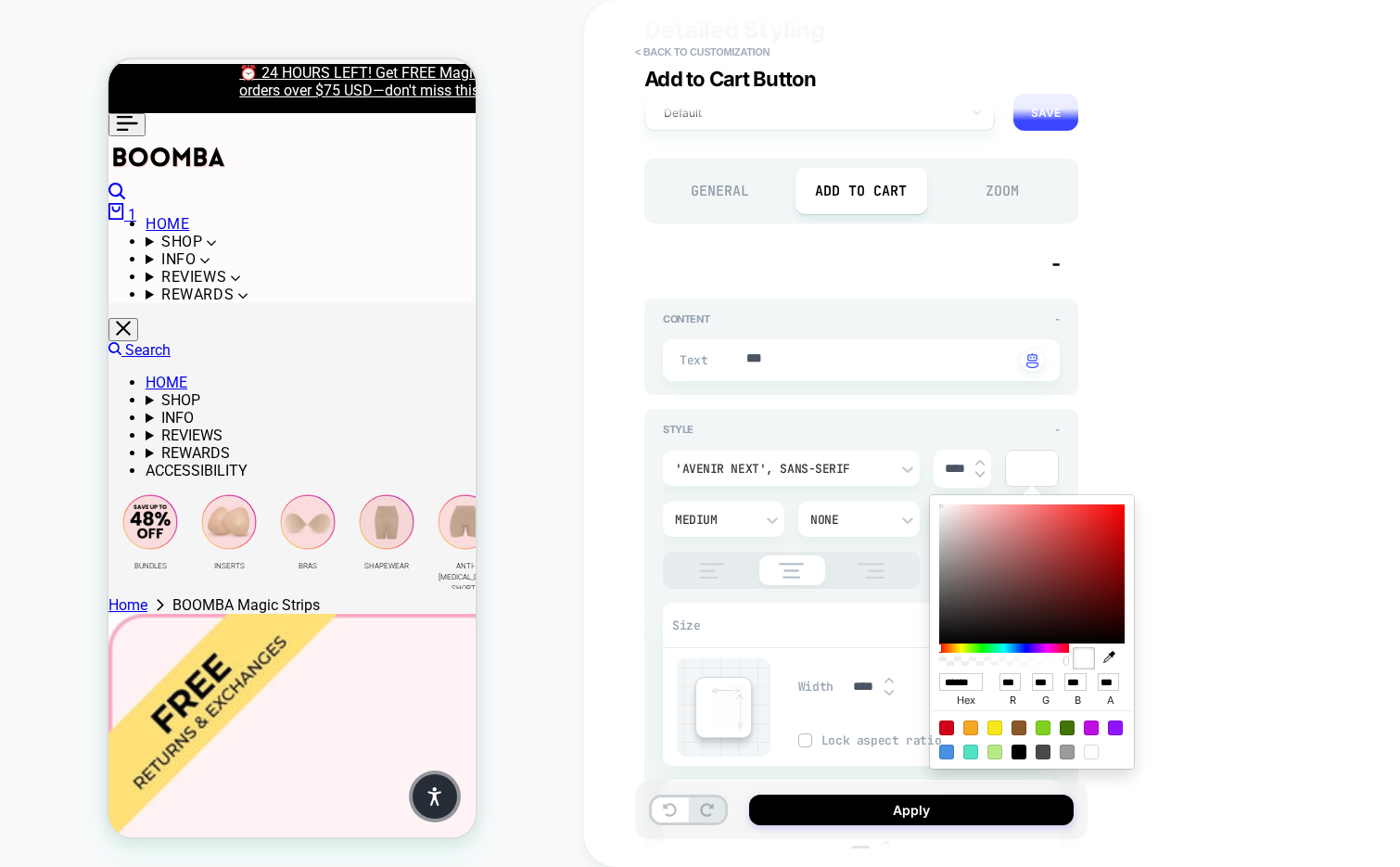
click at [1019, 751] on div at bounding box center [1019, 752] width 15 height 15
type textarea "*"
type input "******"
type input "*"
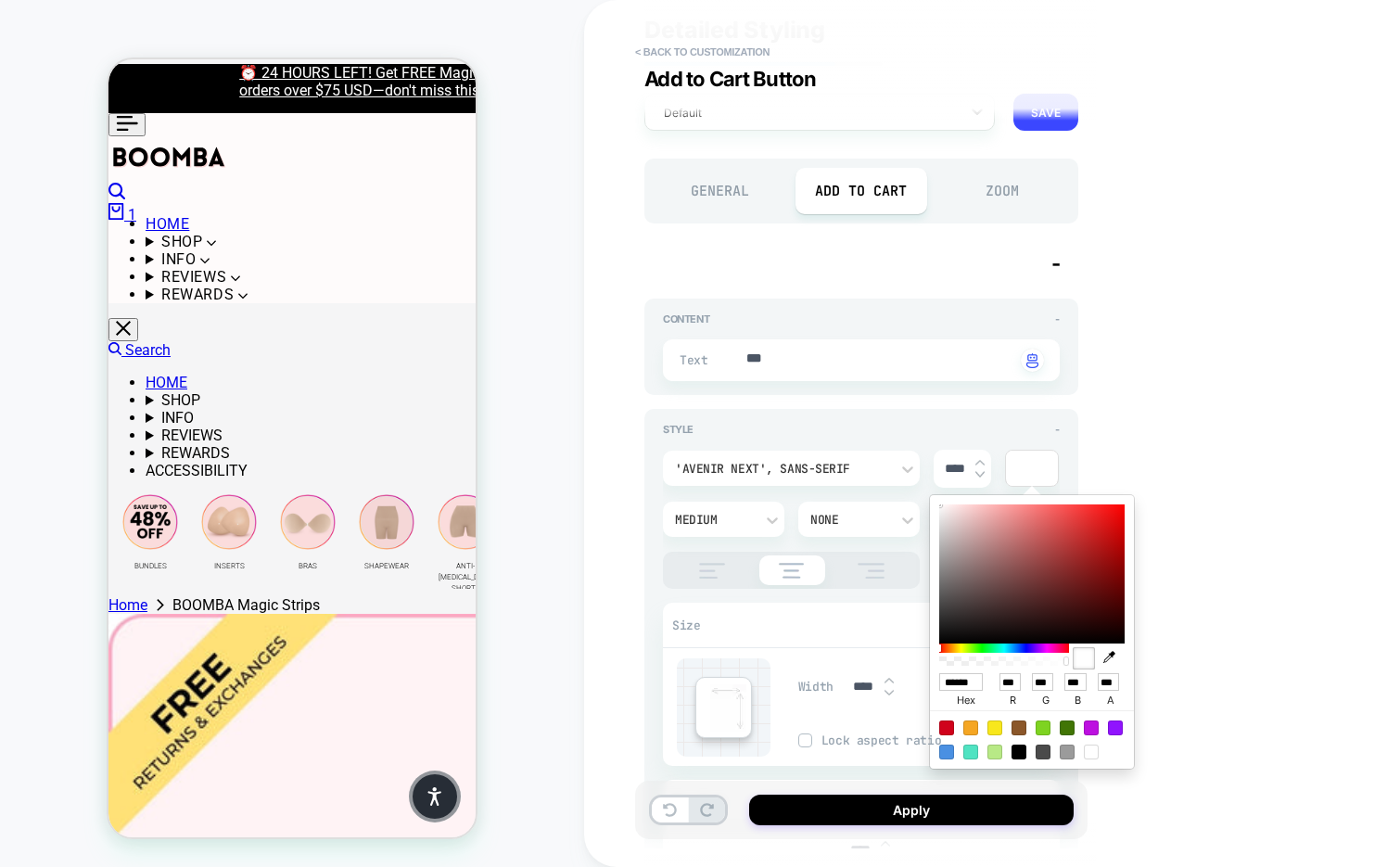
type input "*"
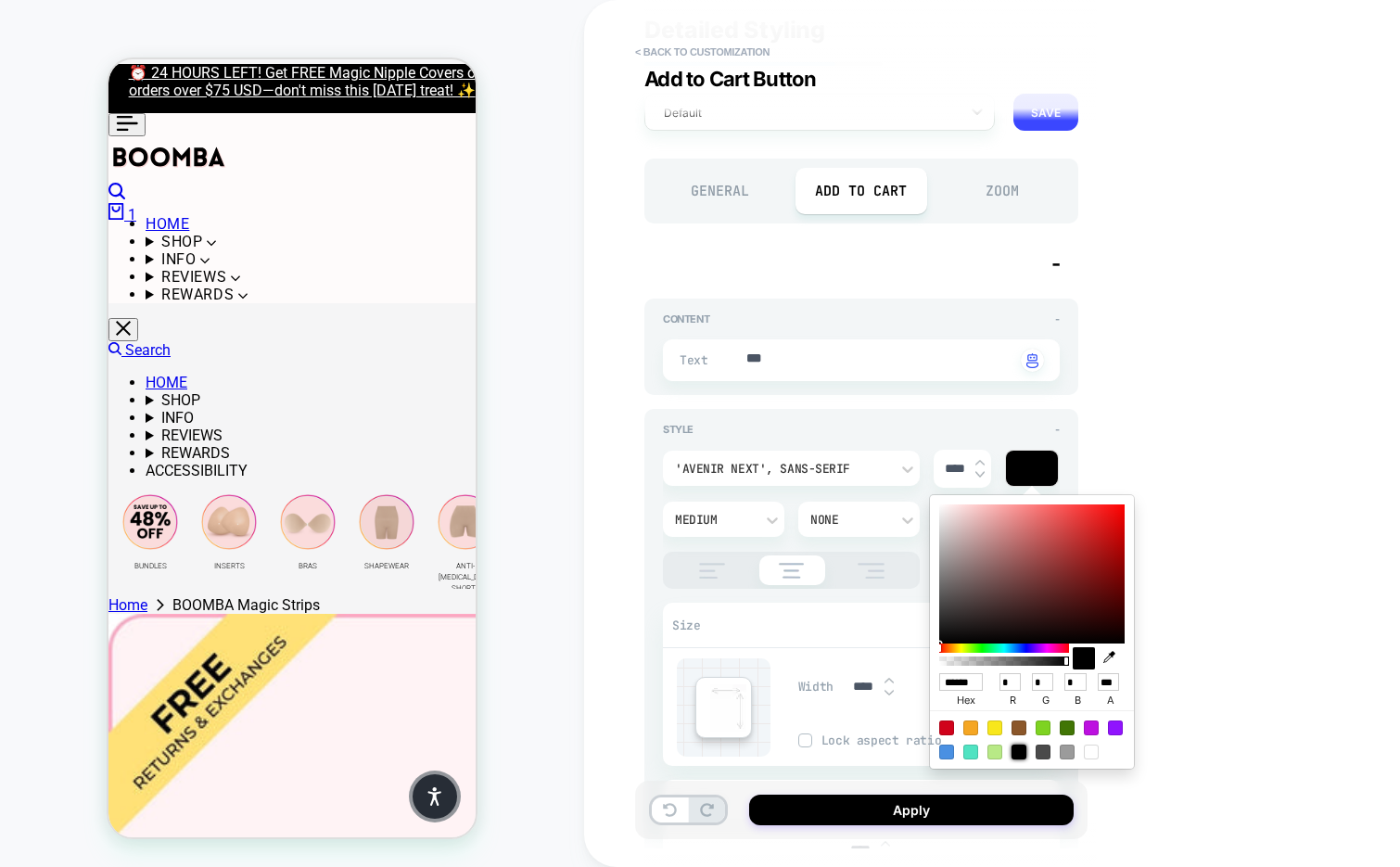
type textarea "*"
click at [1074, 392] on div "Content - Text *** Click to change to alternative text" at bounding box center [861, 347] width 434 height 97
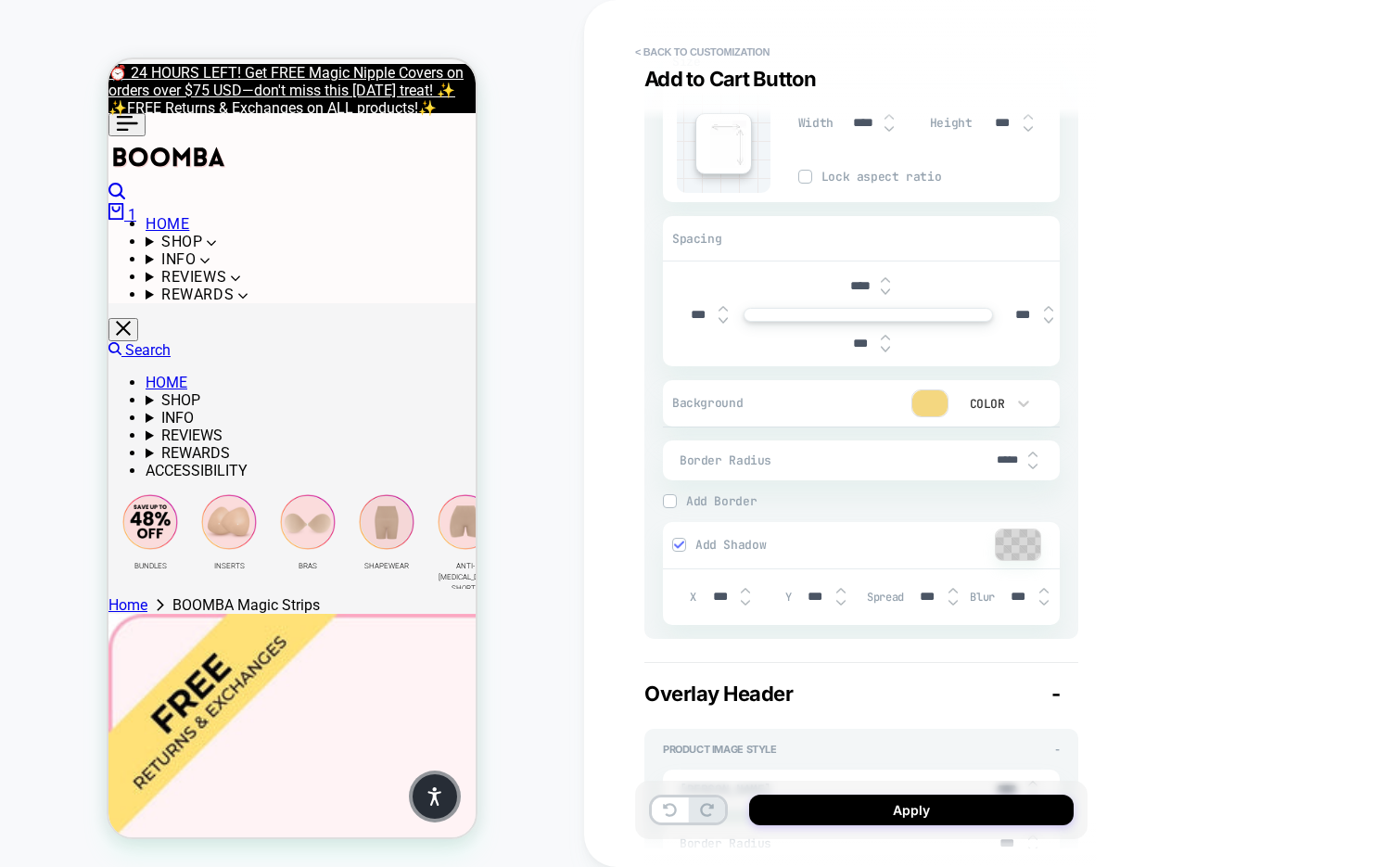
scroll to position [621, 0]
click at [1009, 454] on input "*****" at bounding box center [1007, 461] width 42 height 14
type input "***"
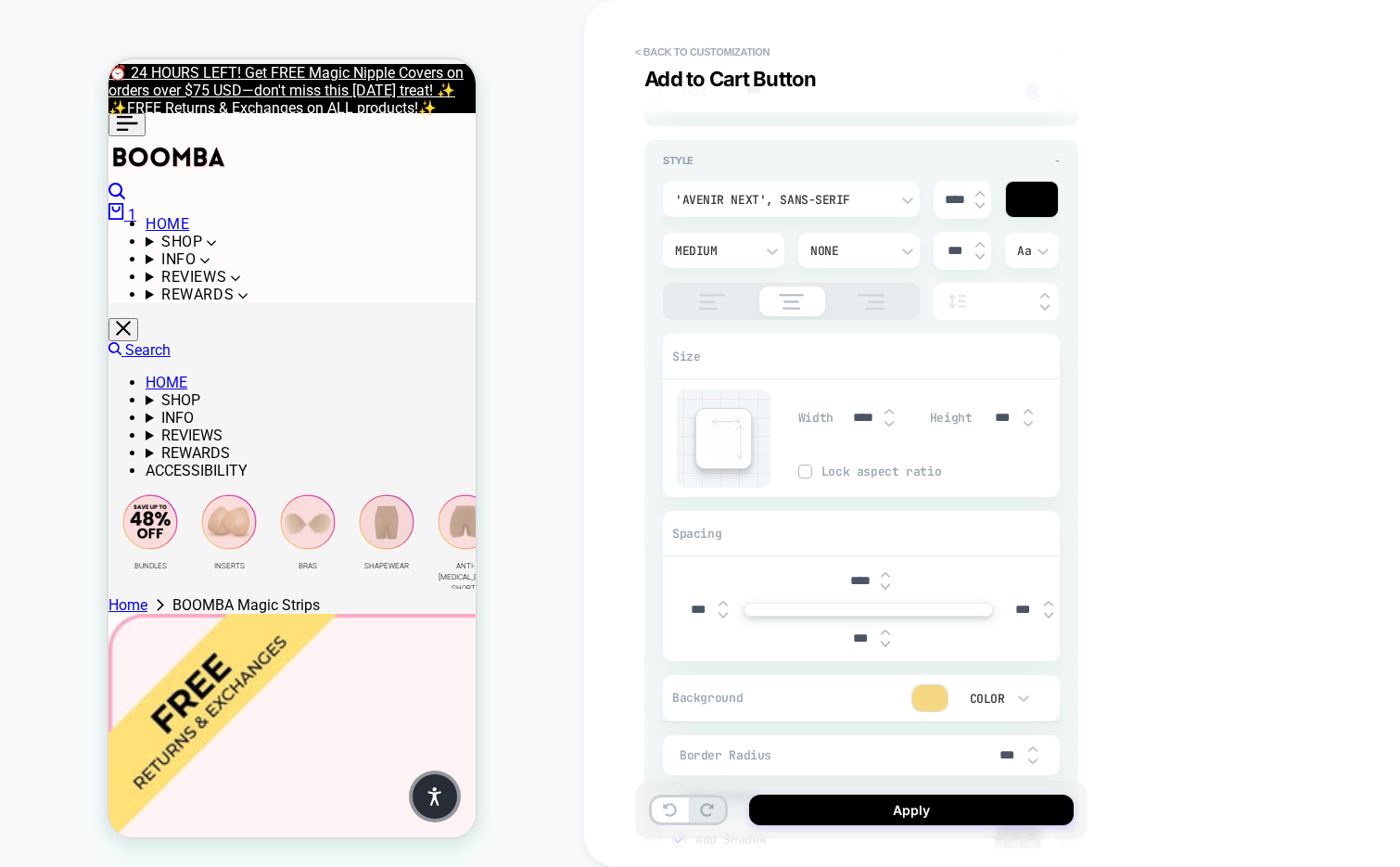
scroll to position [47, 0]
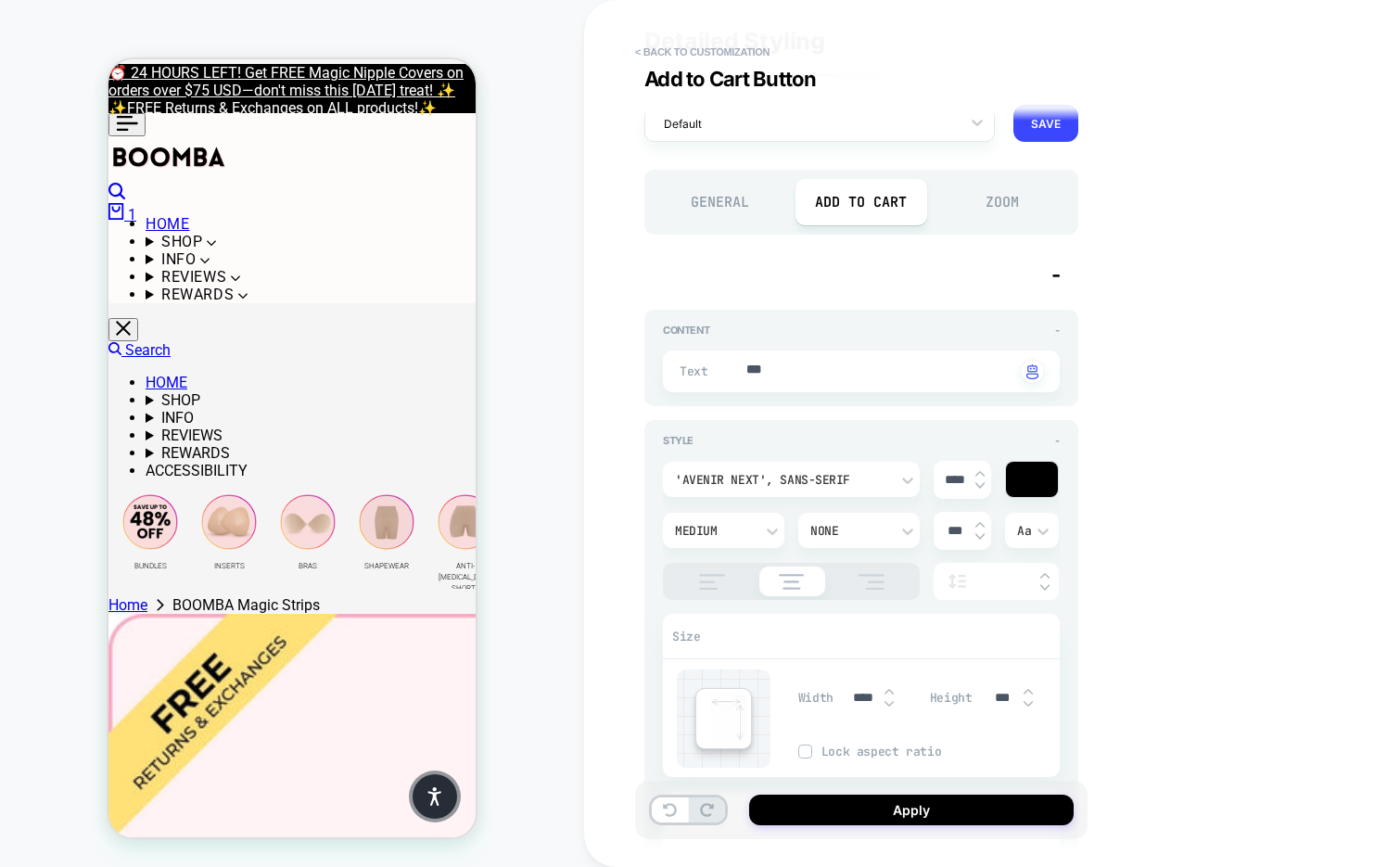
type textarea "*"
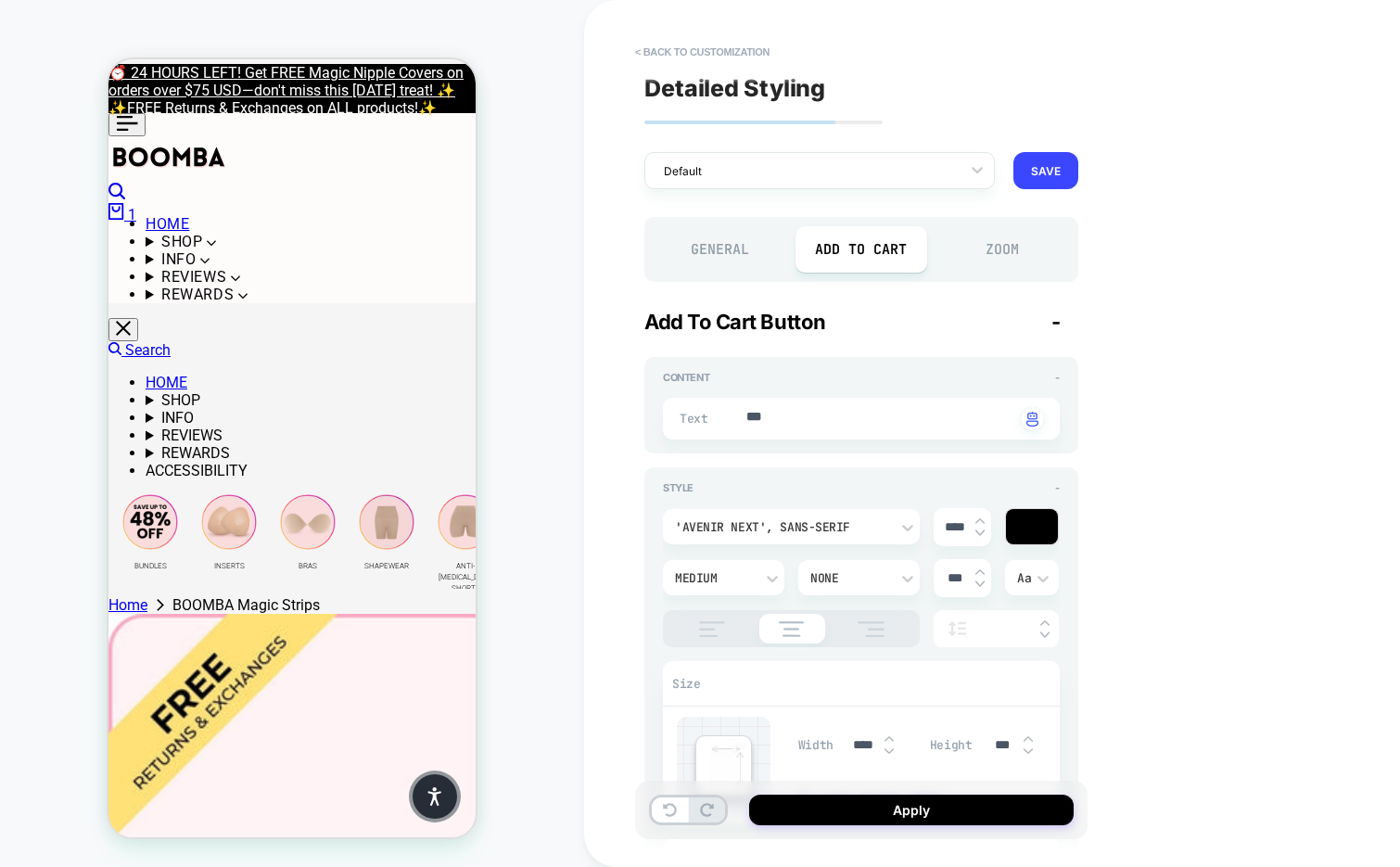
type input "***"
click at [701, 230] on div "General" at bounding box center [720, 250] width 132 height 47
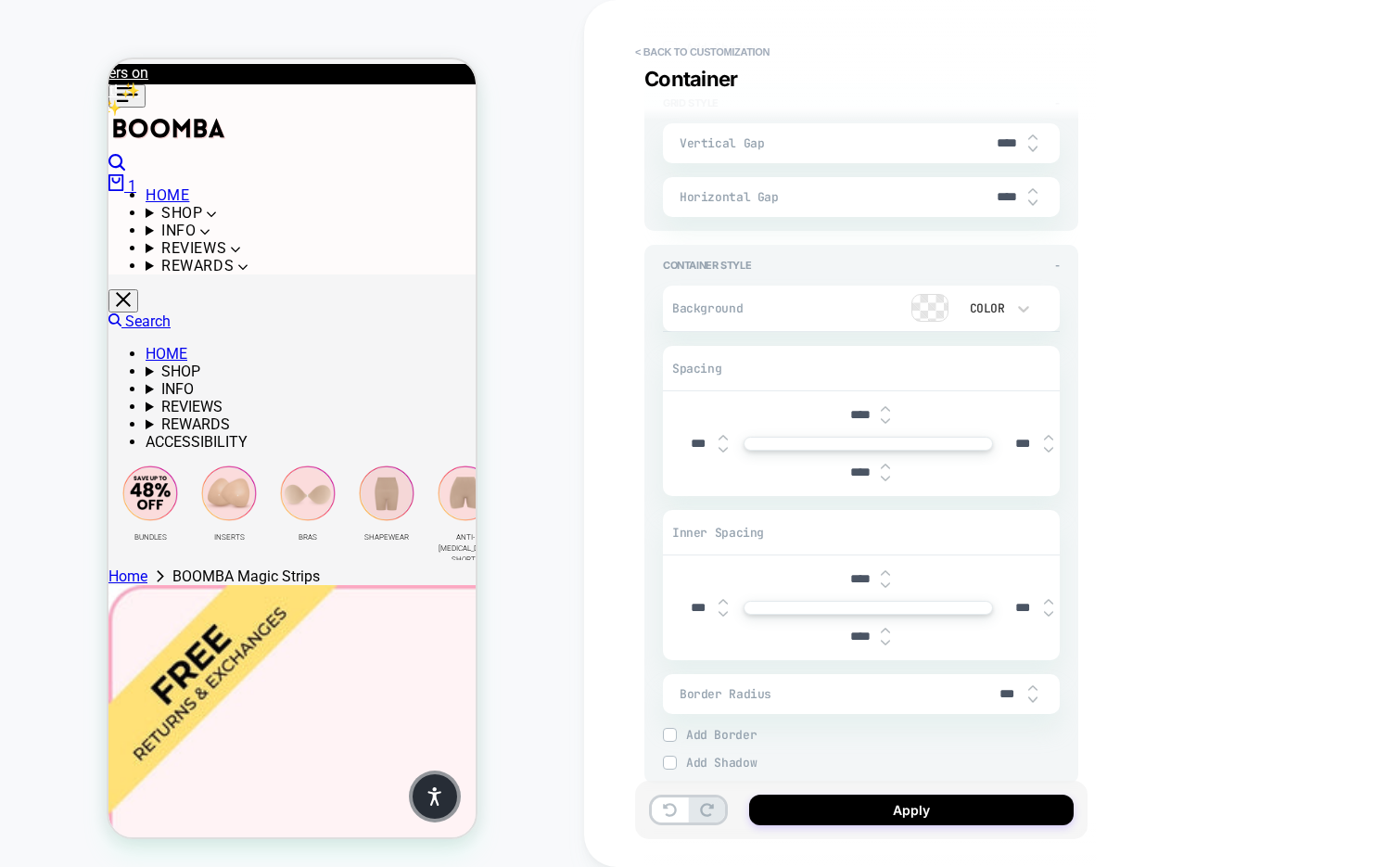
scroll to position [4239, 0]
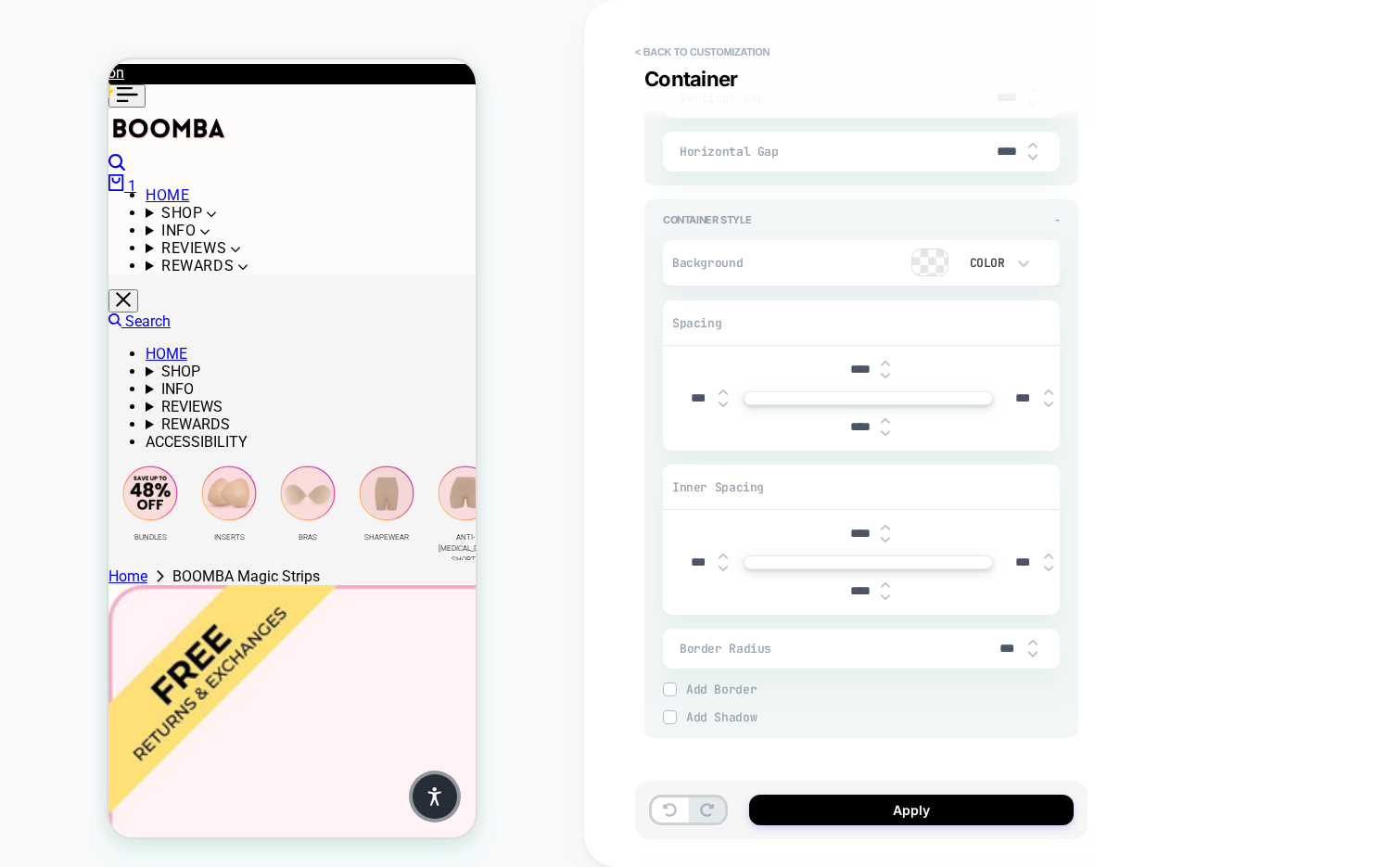
click at [1008, 391] on input "***" at bounding box center [1023, 398] width 42 height 16
type textarea "*"
type input "****"
type textarea "*"
type input "****"
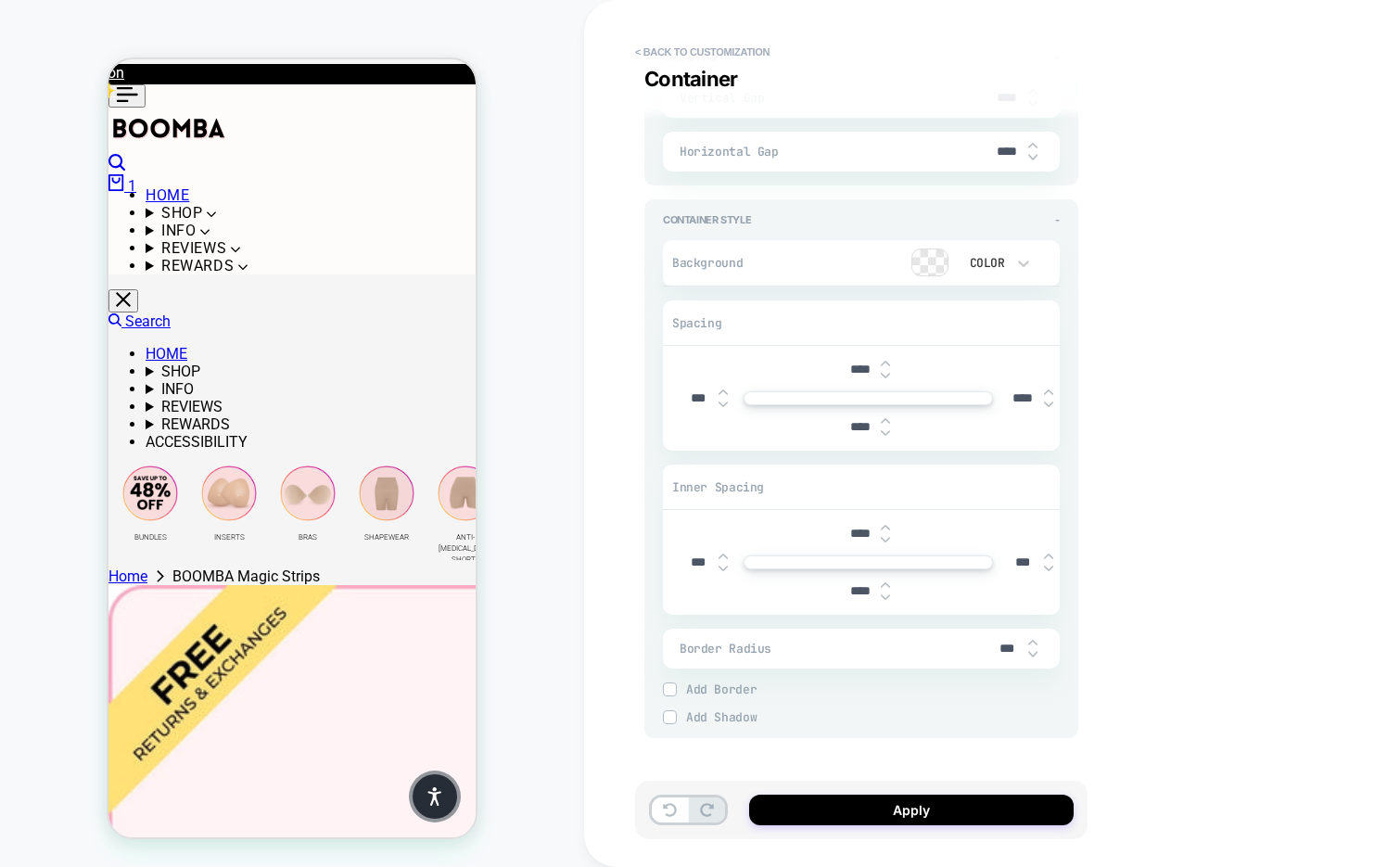
click at [684, 390] on input "***" at bounding box center [697, 398] width 42 height 16
type textarea "*"
type input "****"
type textarea "*"
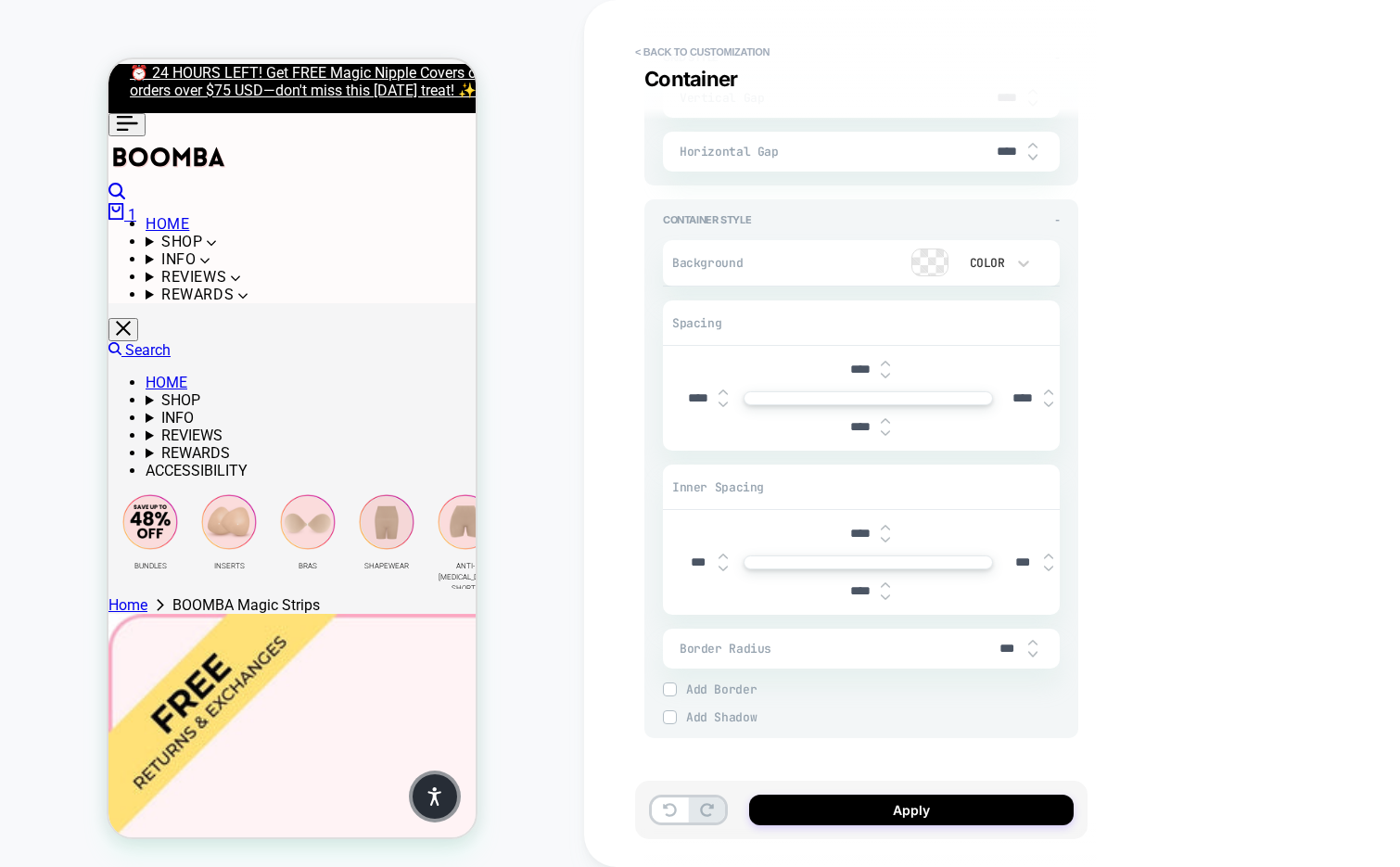
type input "****"
click at [1007, 555] on input "***" at bounding box center [1023, 562] width 42 height 16
type input "****"
type textarea "*"
type input "****"
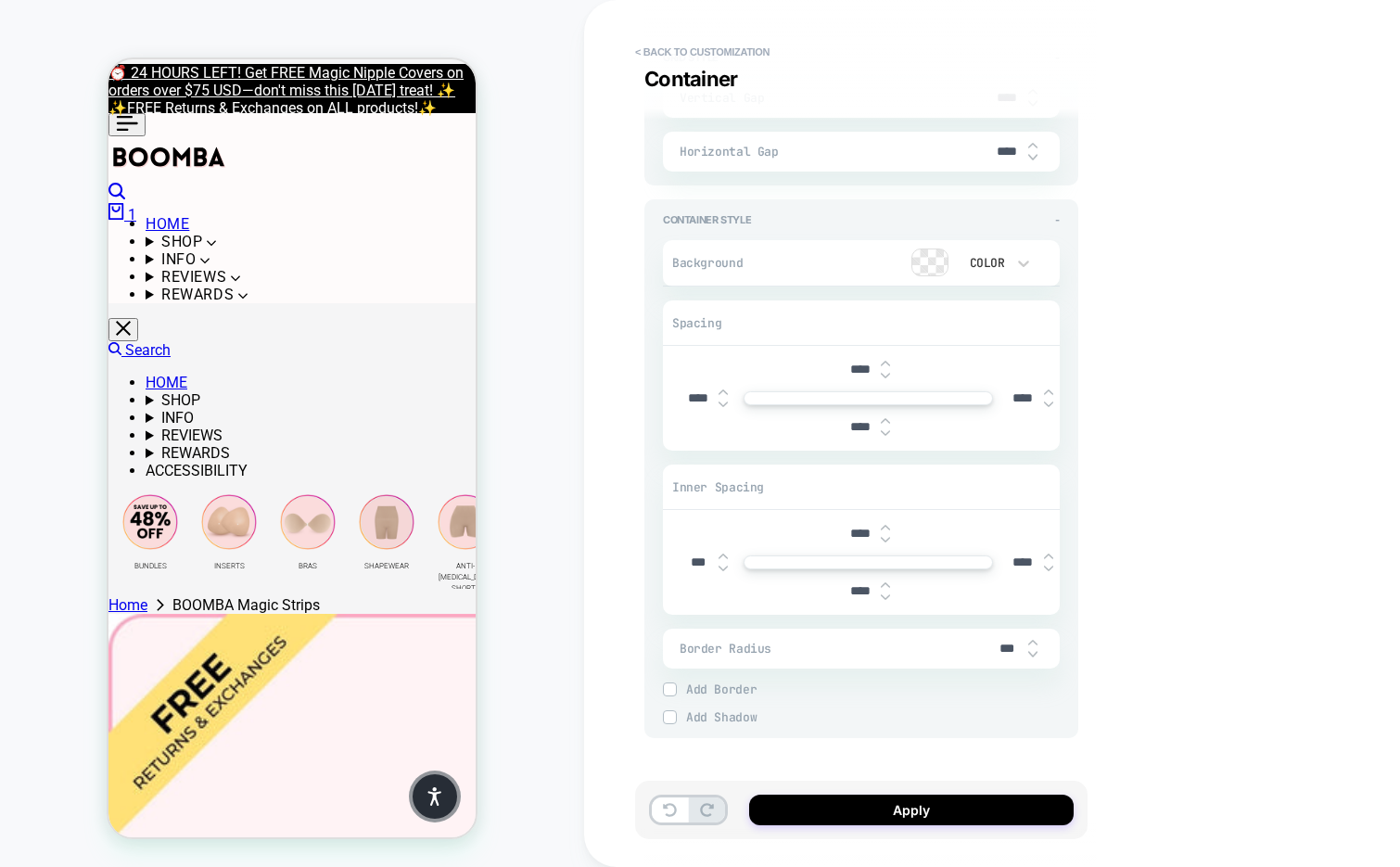
click at [679, 555] on input "***" at bounding box center [697, 562] width 42 height 16
type textarea "*"
type input "****"
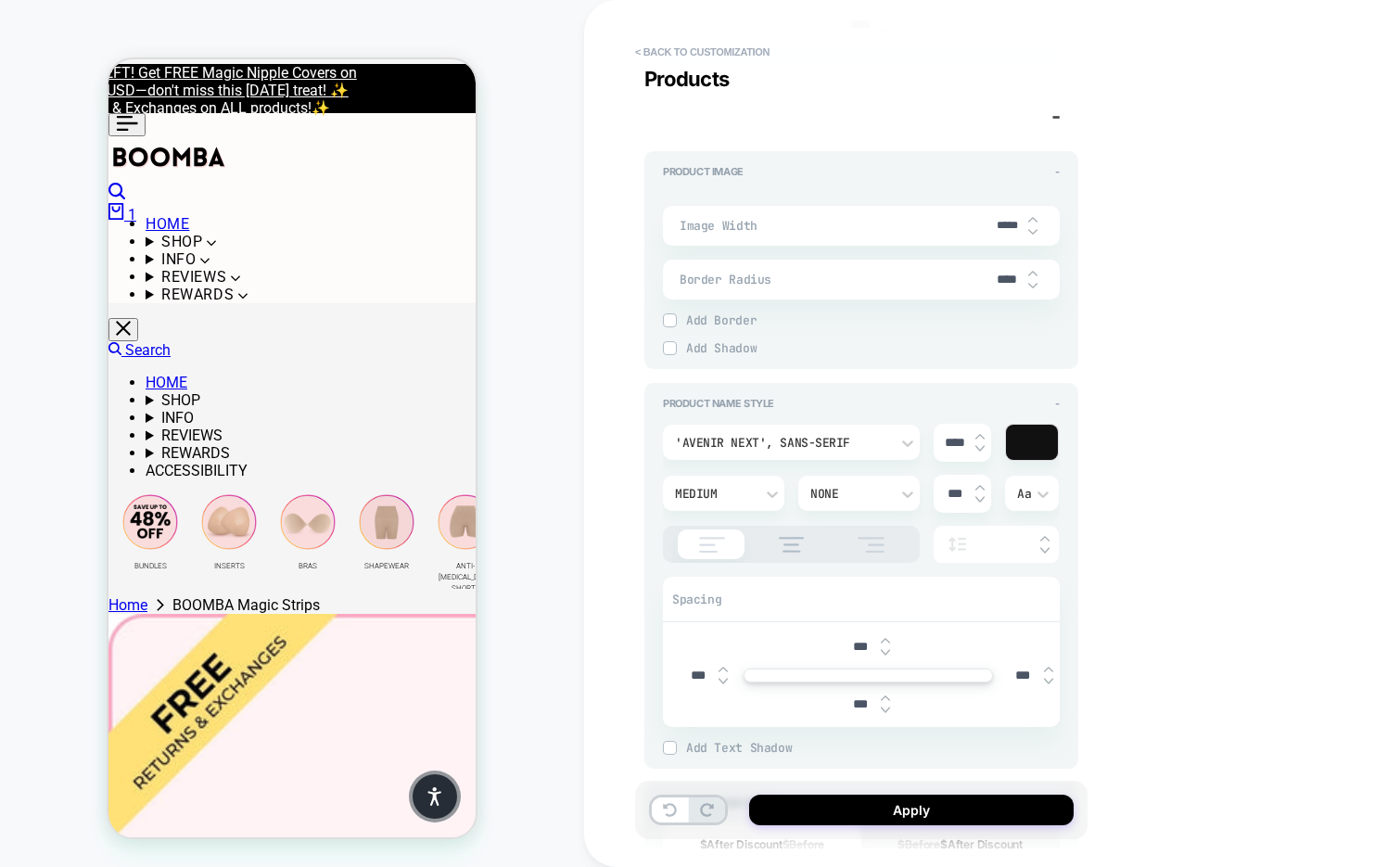
scroll to position [0, 0]
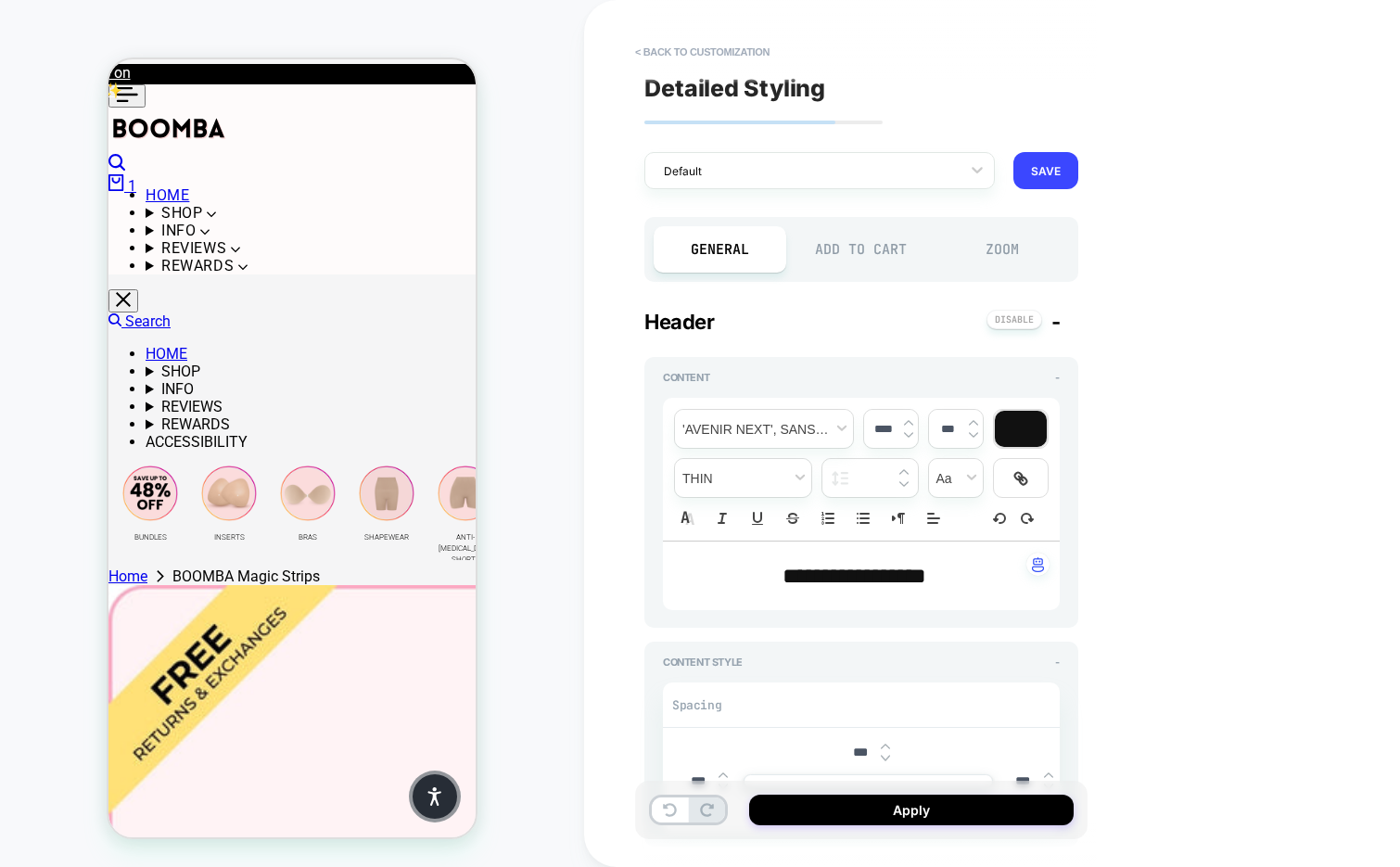
type textarea "*"
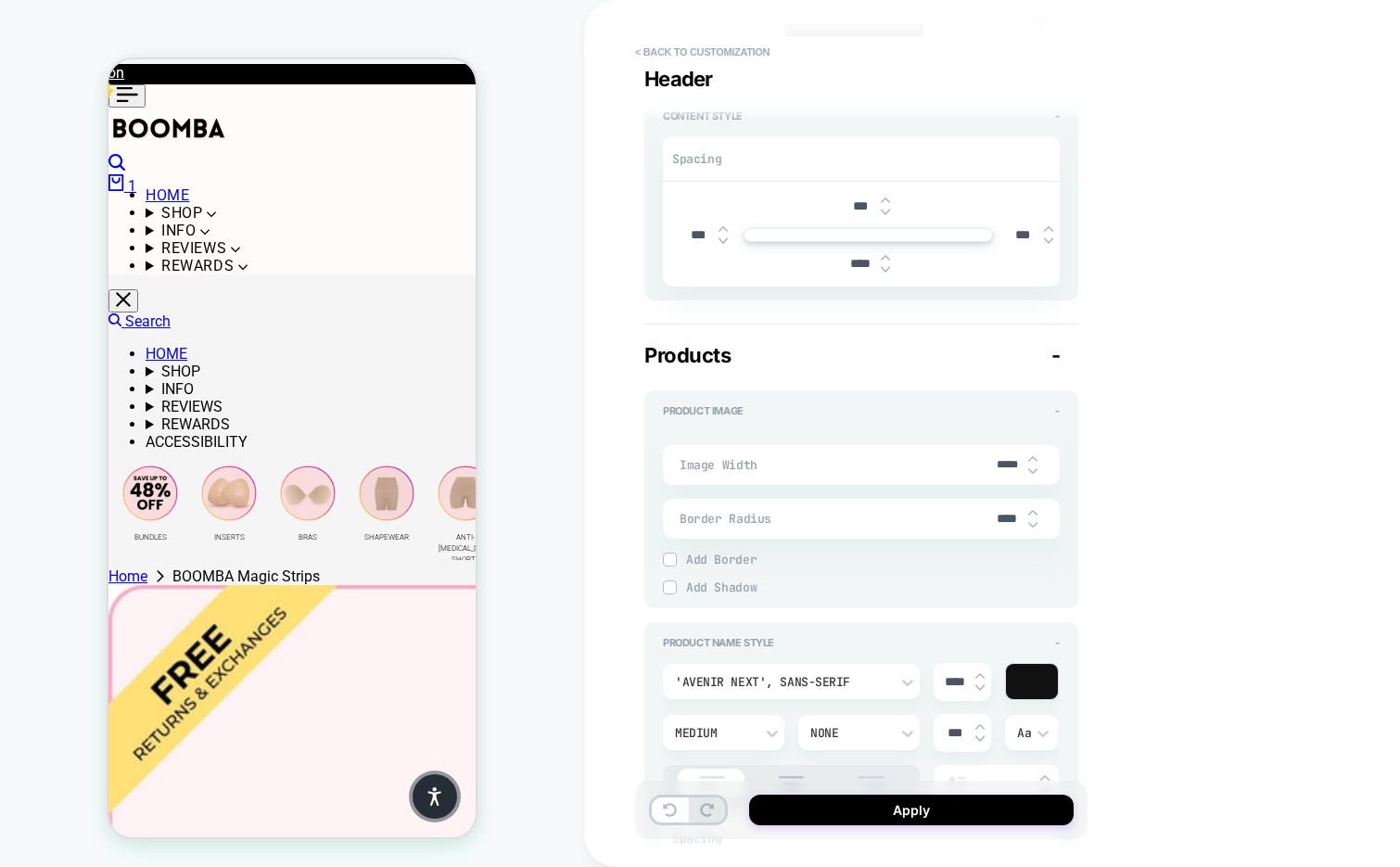
scroll to position [549, 0]
type input "****"
click at [1003, 512] on input "****" at bounding box center [1007, 517] width 42 height 16
type textarea "*"
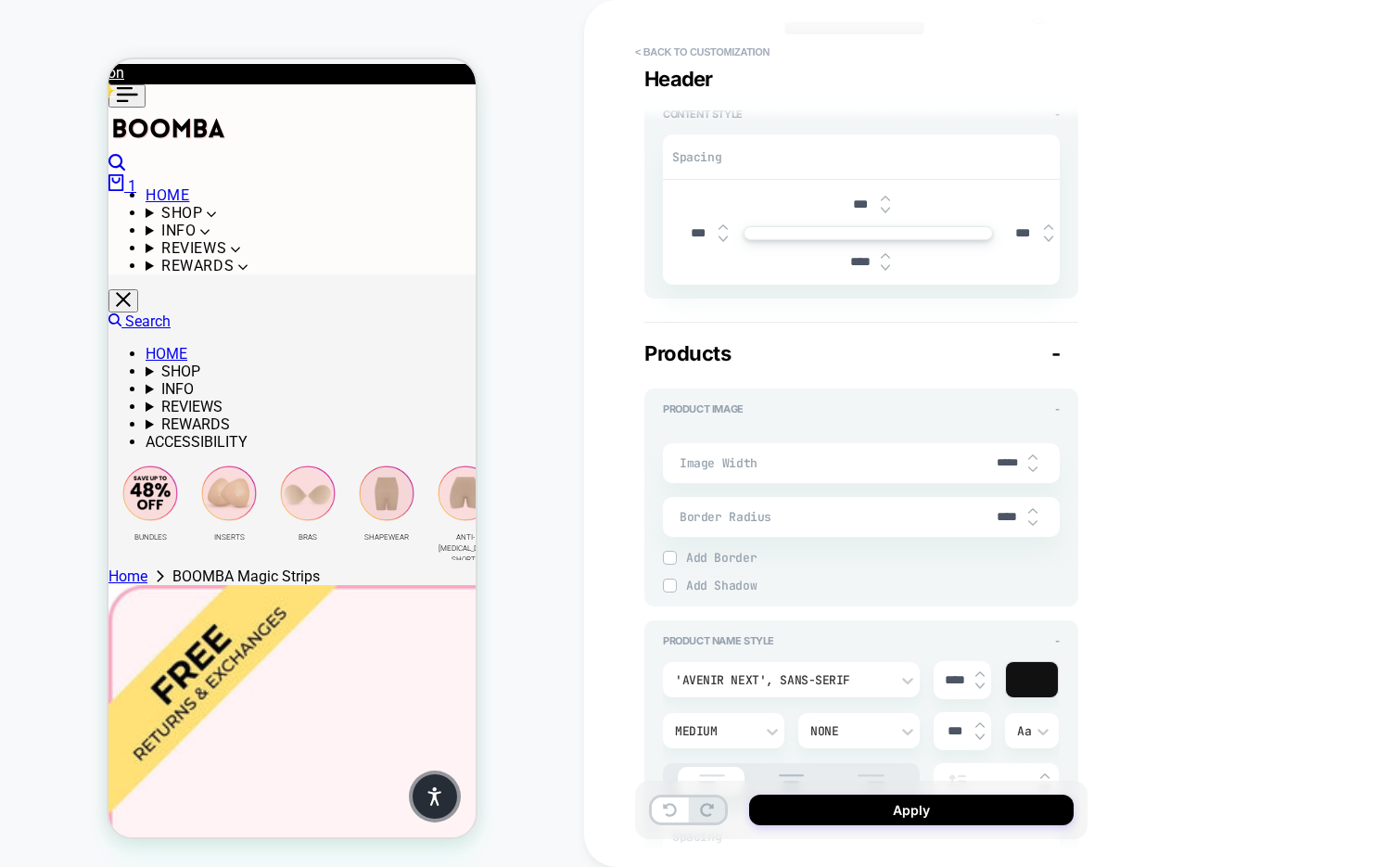
type input "***"
type textarea "*"
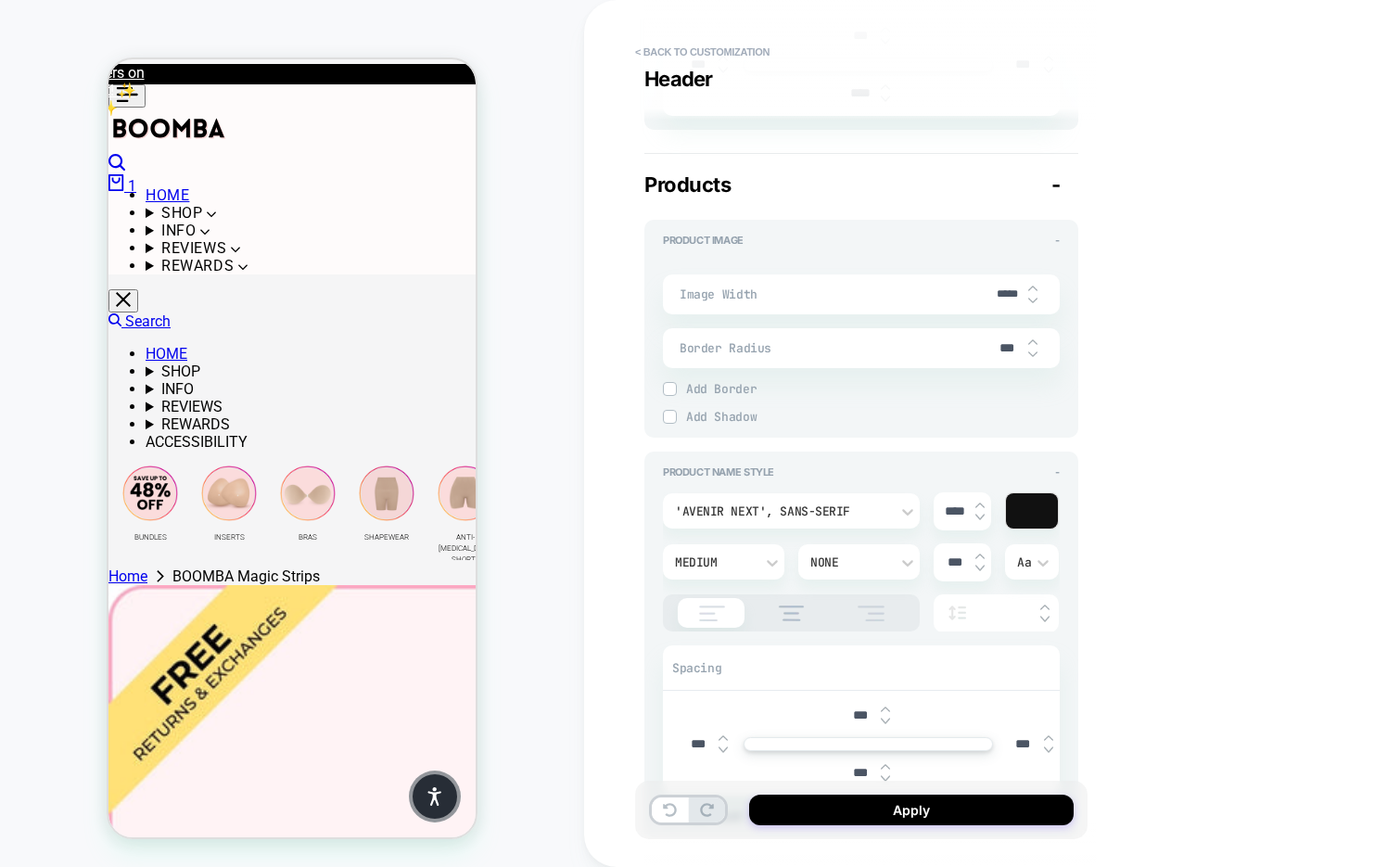
scroll to position [746, 0]
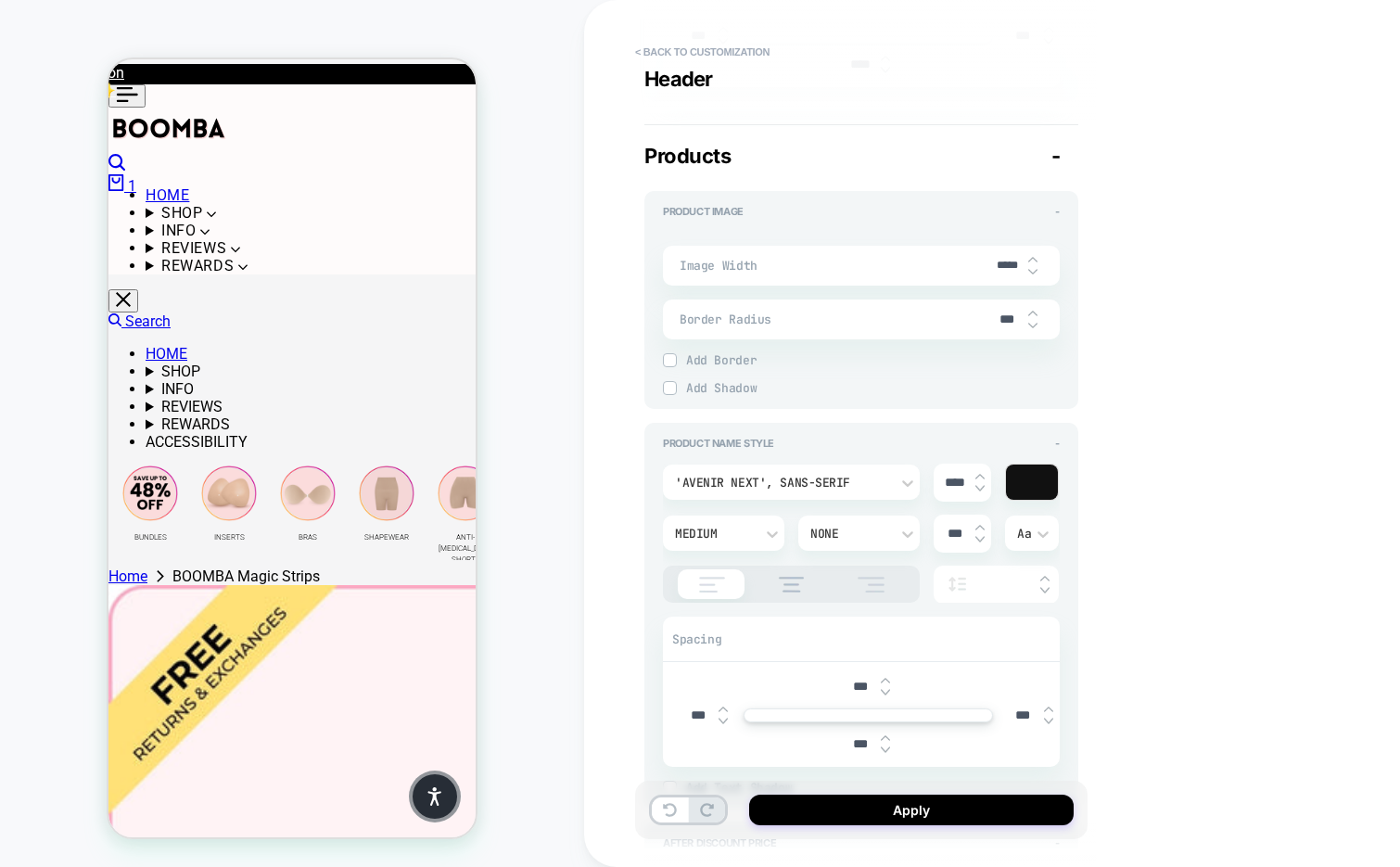
type input "***"
click at [720, 528] on div "Medium" at bounding box center [714, 534] width 79 height 16
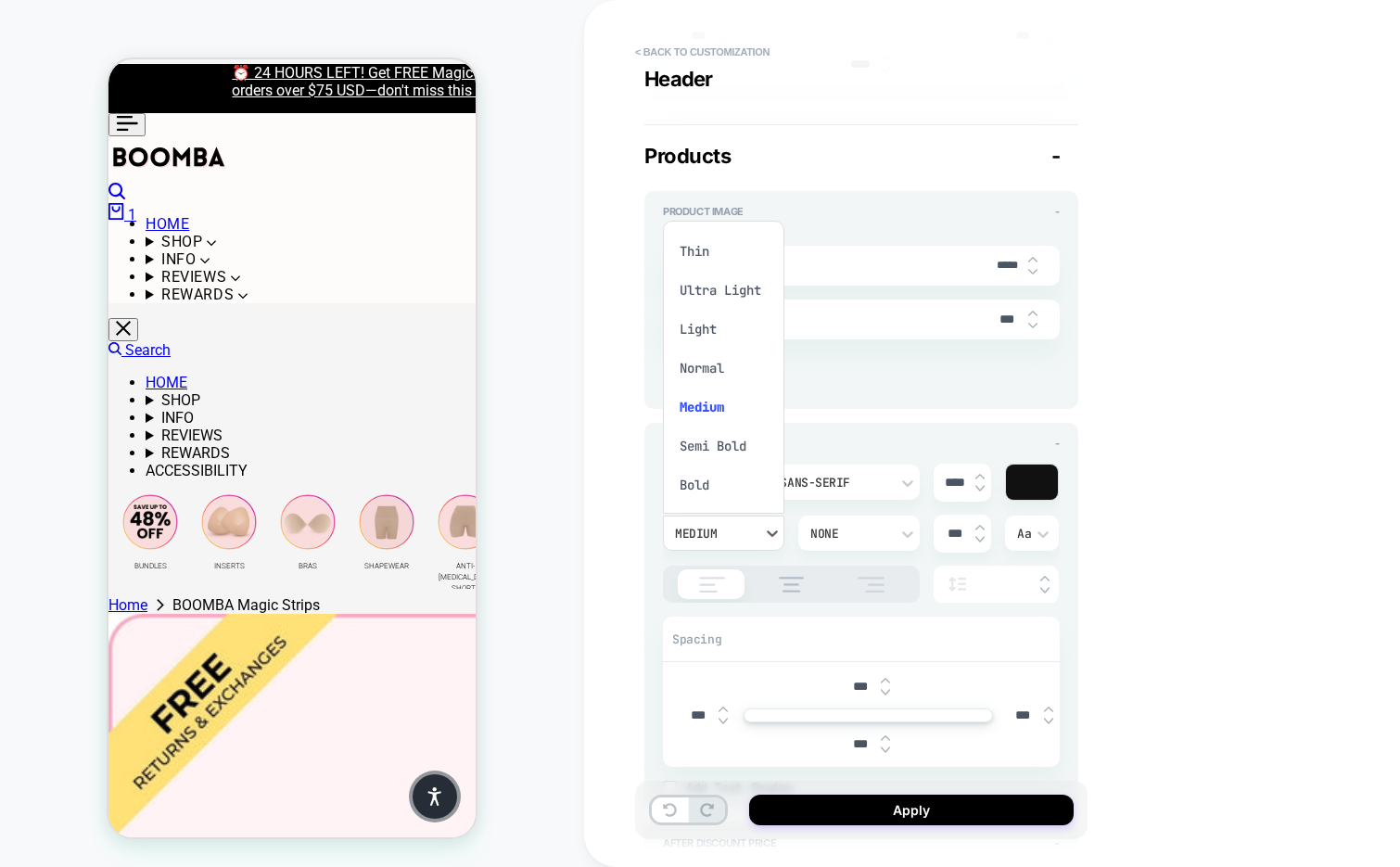
scroll to position [15, 0]
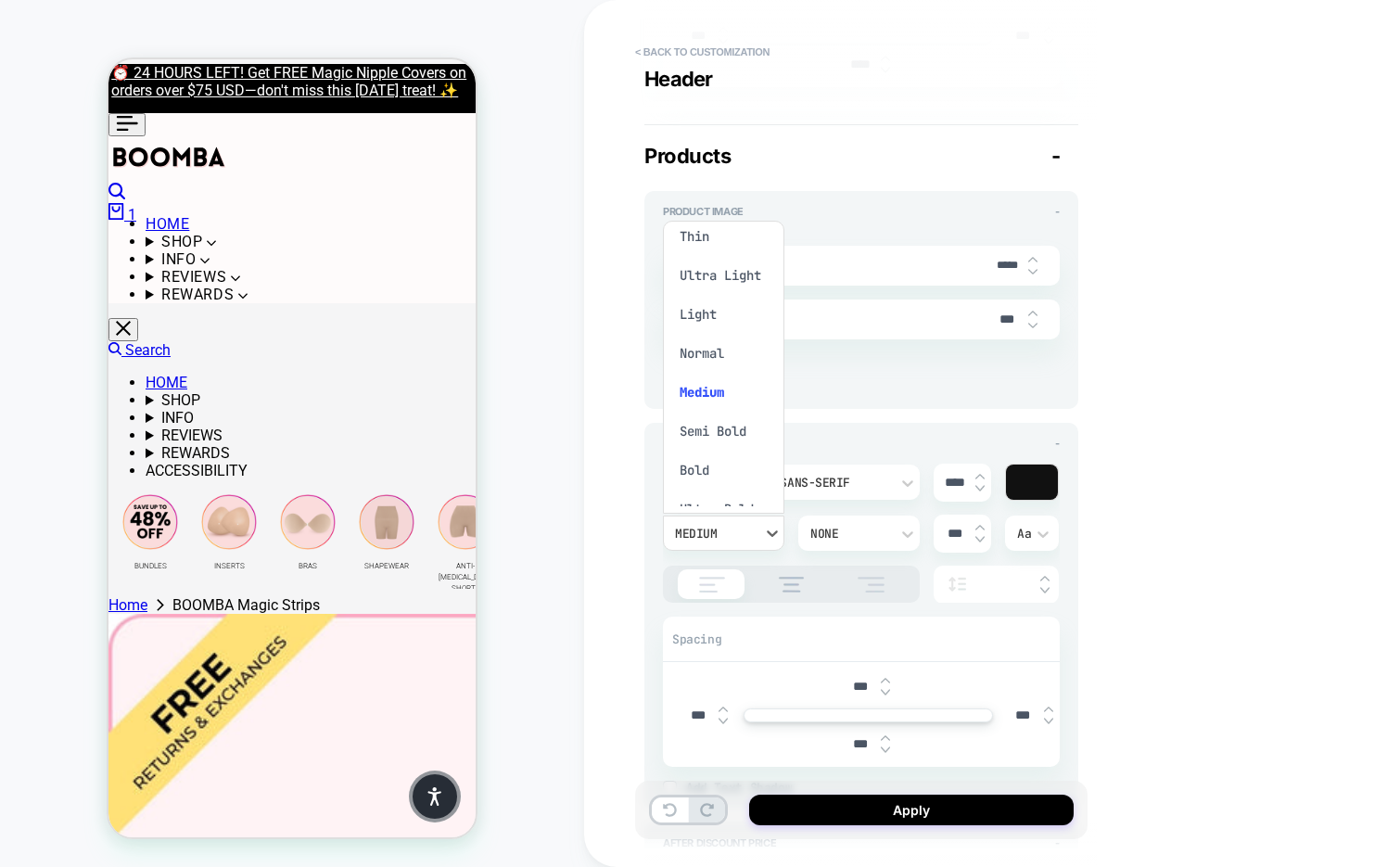
click at [727, 427] on div "Semi Bold" at bounding box center [723, 431] width 107 height 39
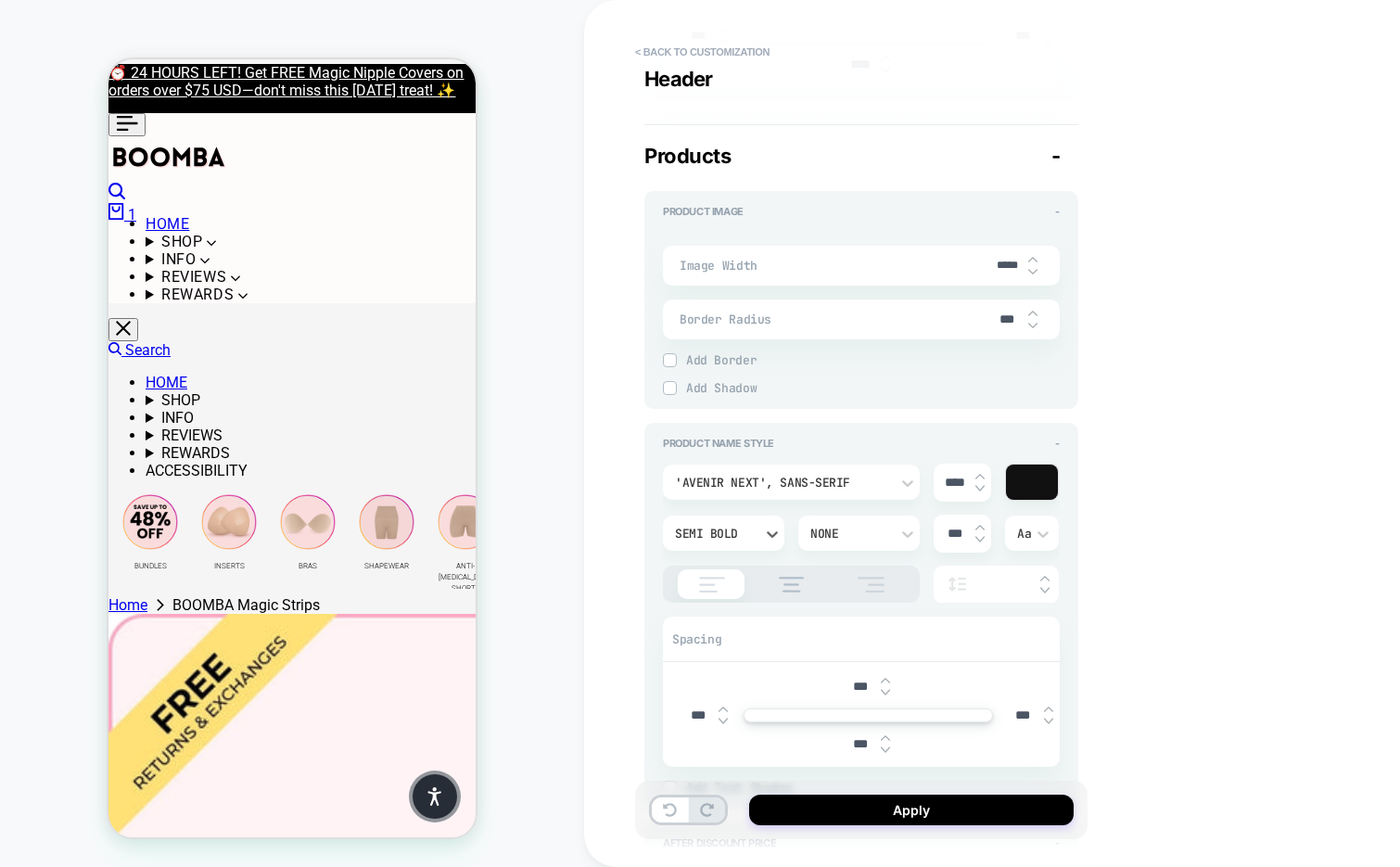
type textarea "*"
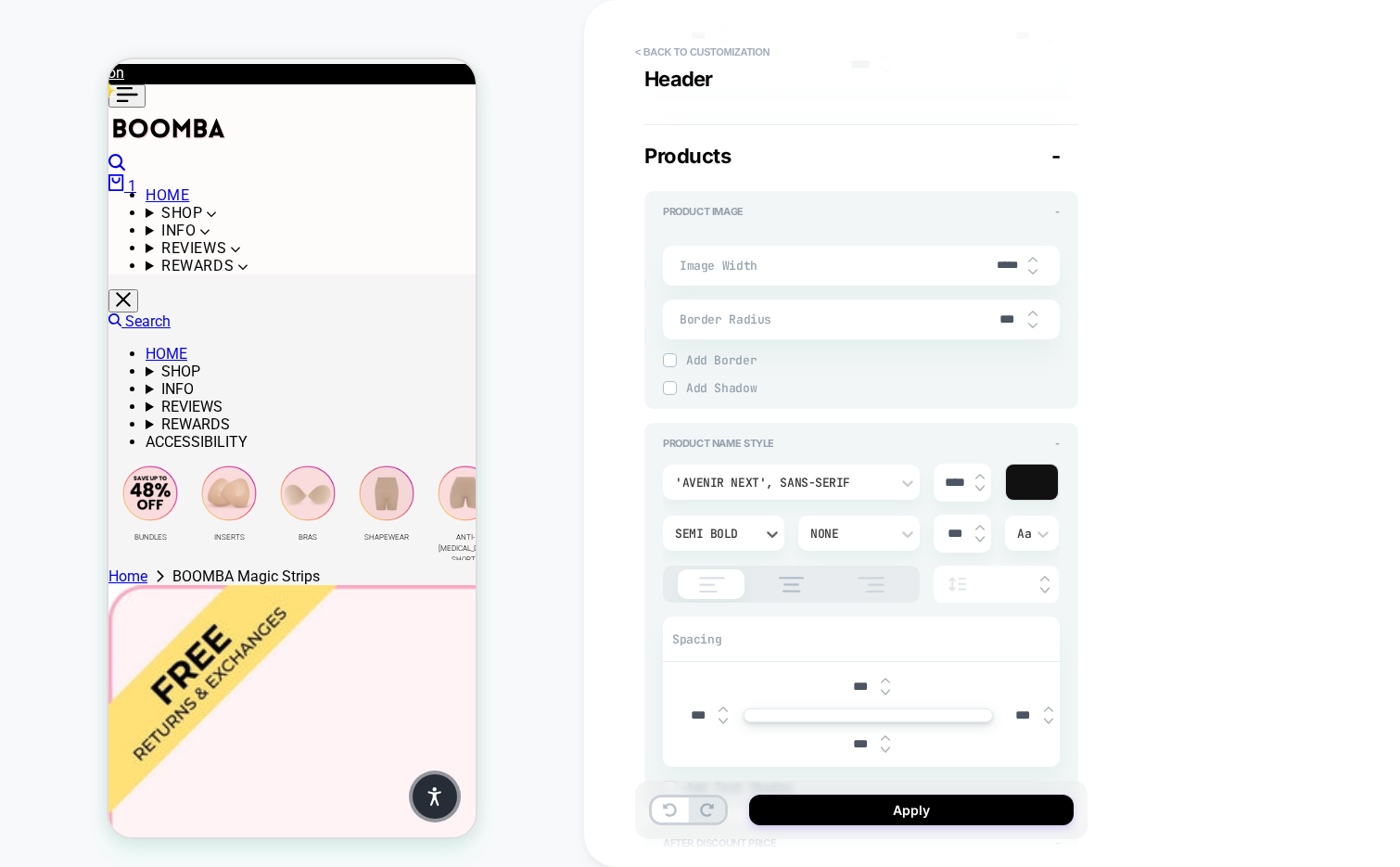
scroll to position [0, 0]
click at [824, 806] on button "Apply" at bounding box center [911, 810] width 325 height 31
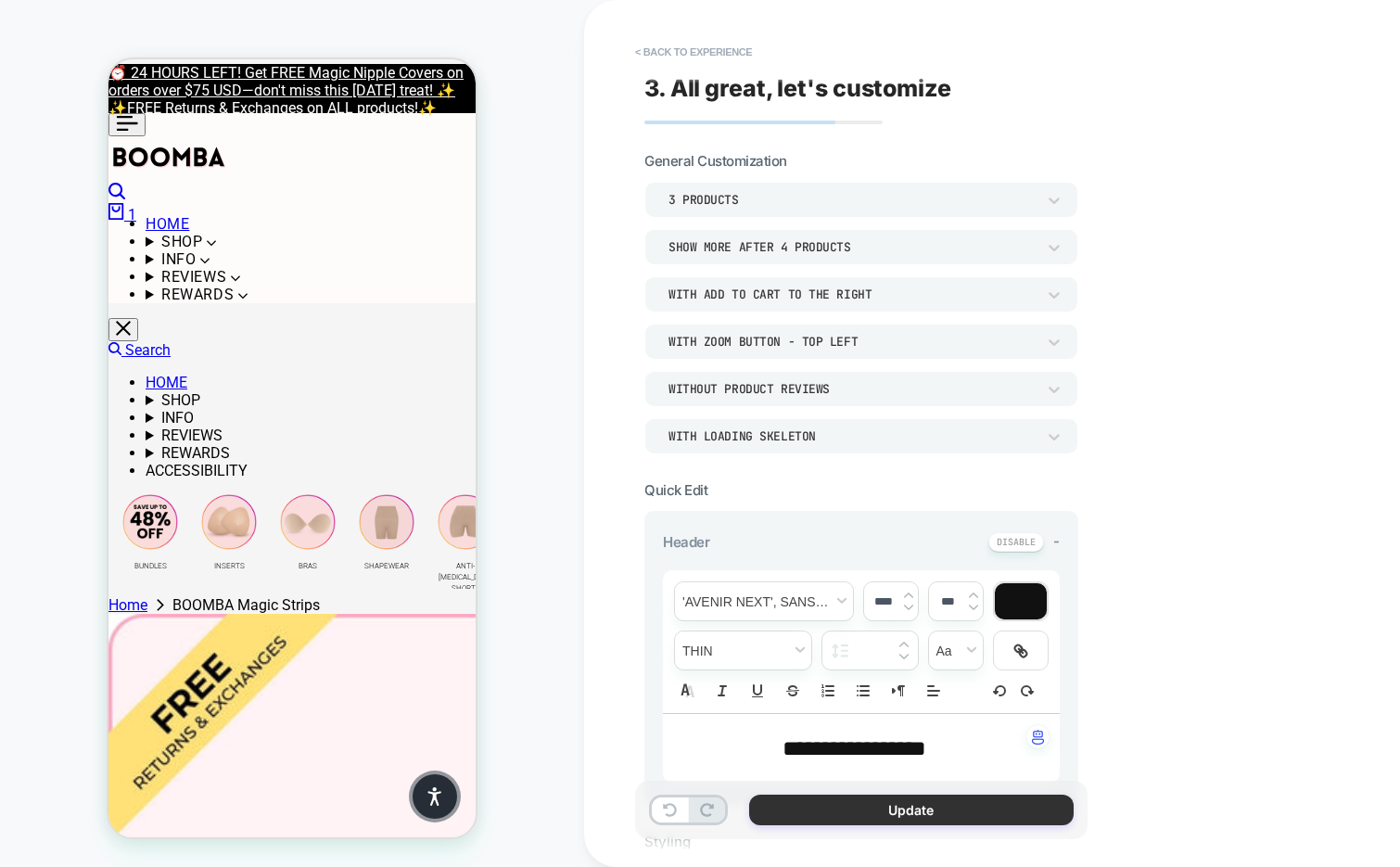
click at [802, 810] on button "Update" at bounding box center [911, 810] width 325 height 31
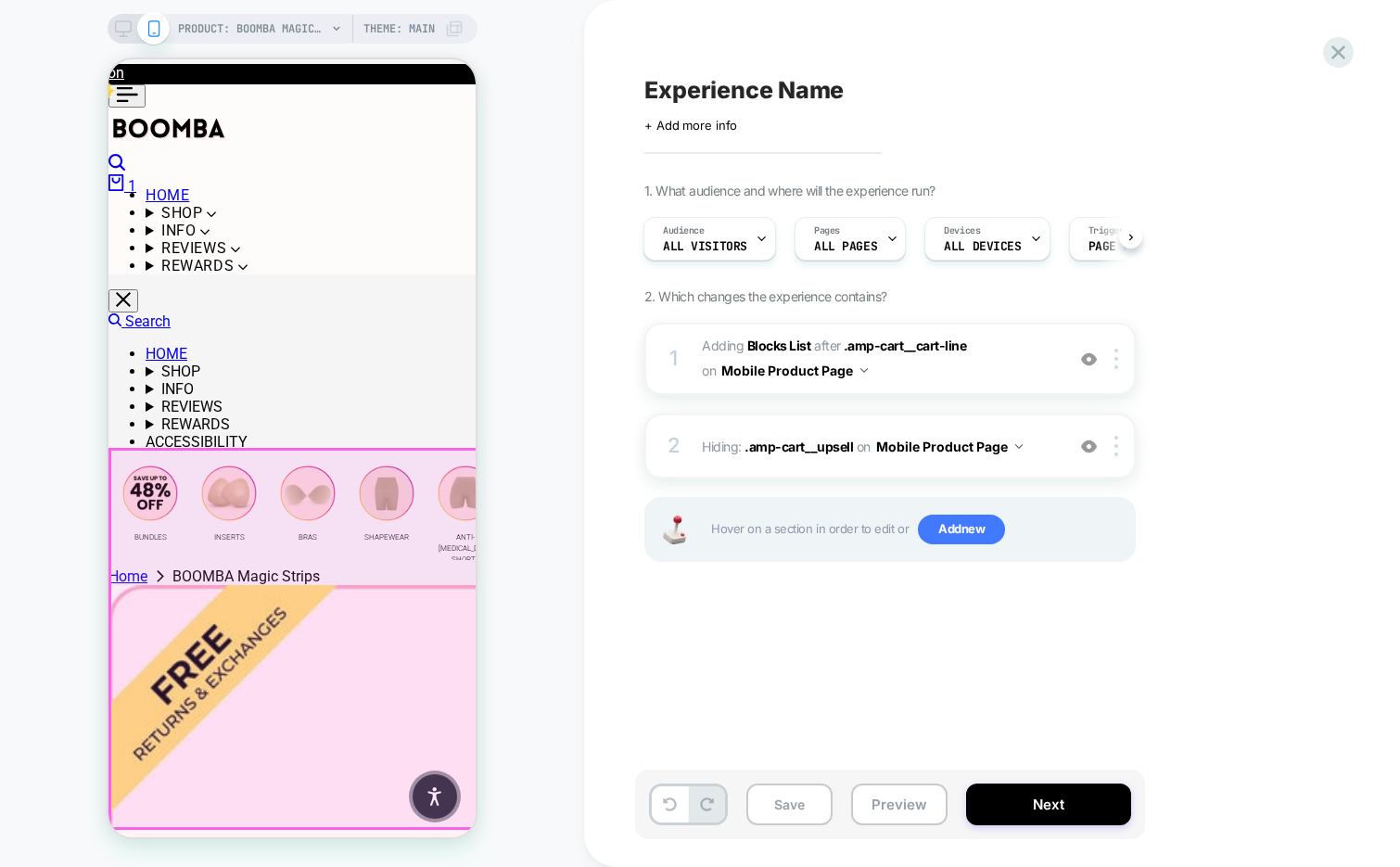
scroll to position [199, 0]
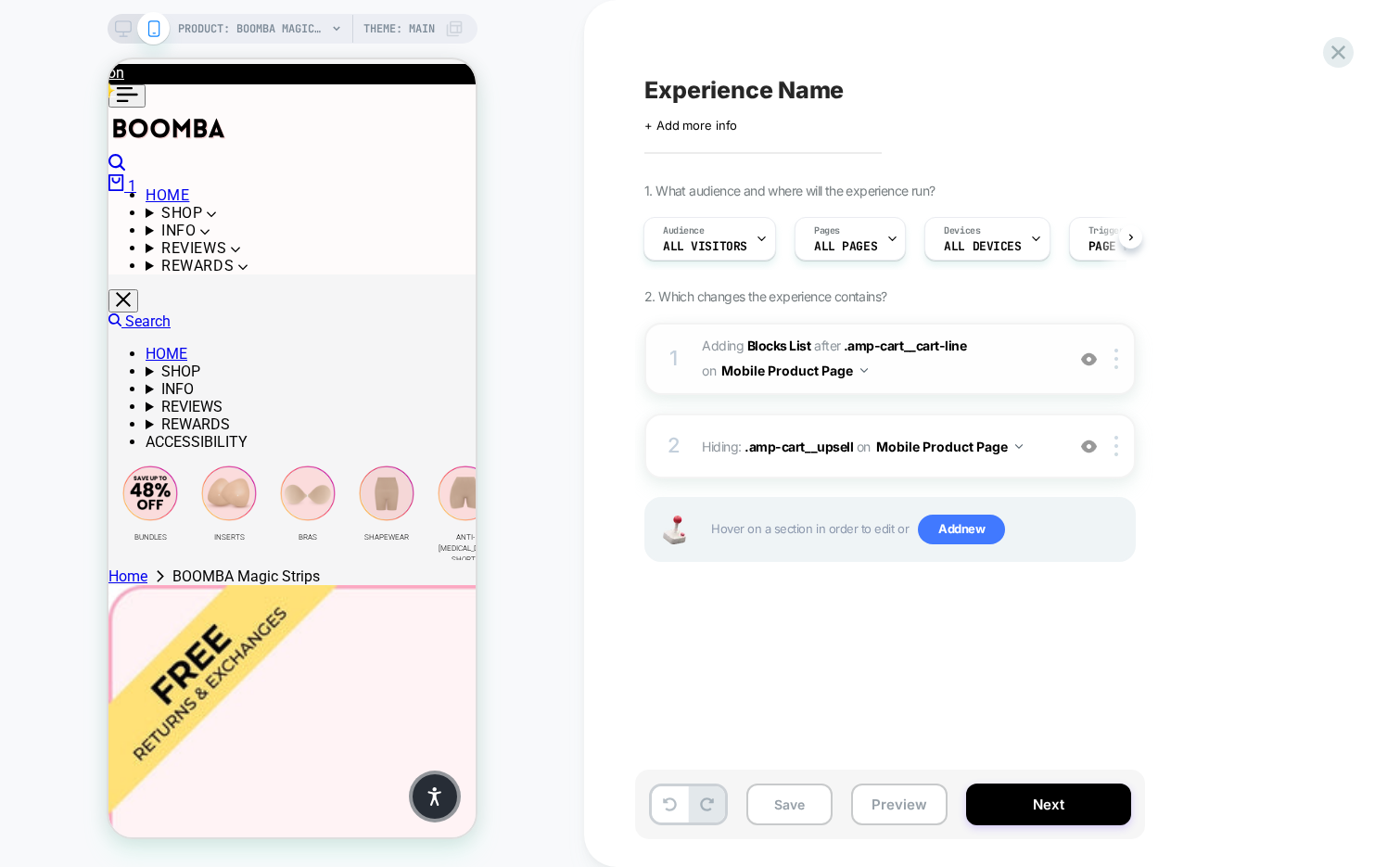
click at [871, 369] on span "#_loomi_addon_1756991867016 Adding Blocks List AFTER .amp-cart__cart-line .amp-…" at bounding box center [879, 359] width 354 height 50
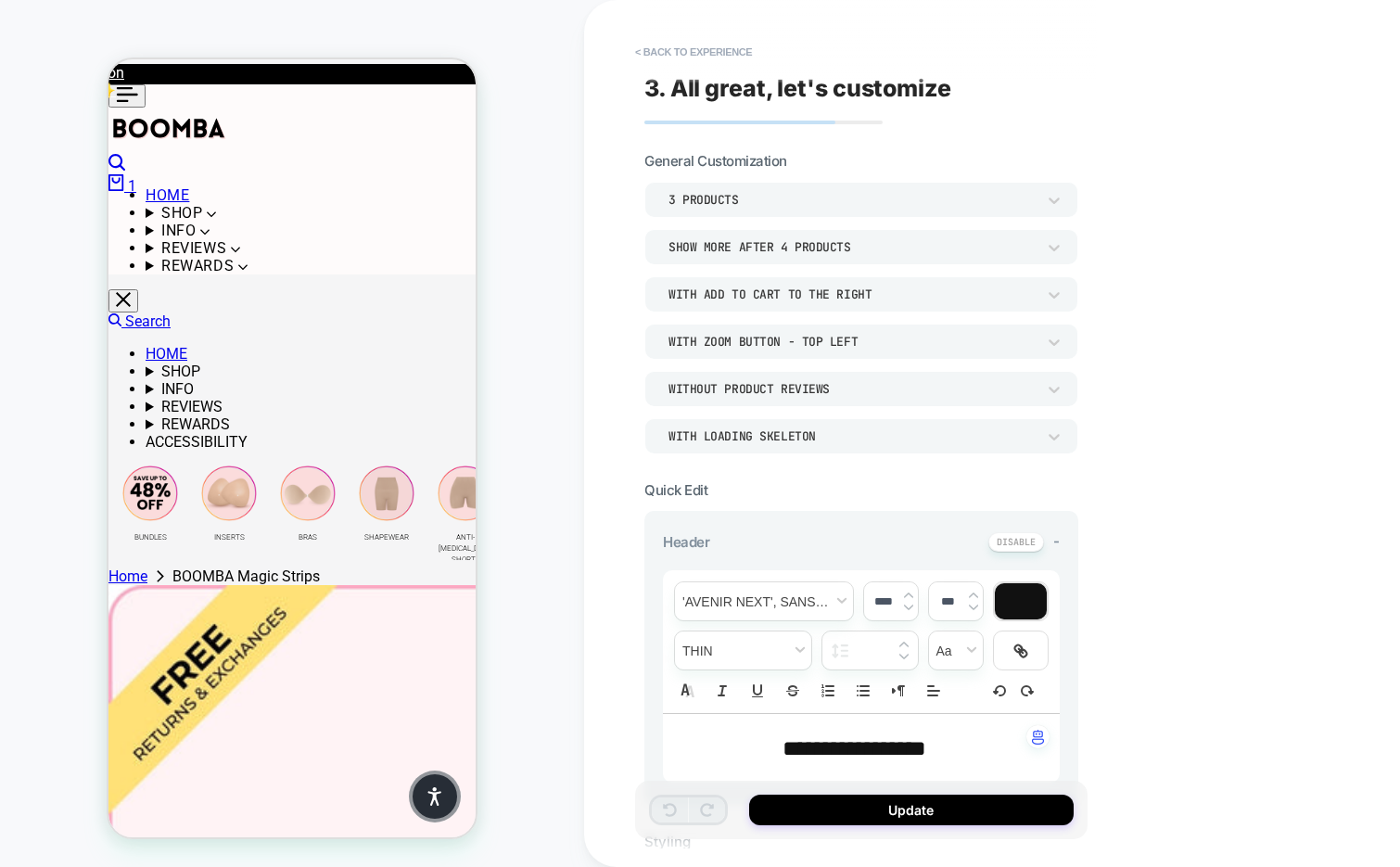
scroll to position [0, 0]
click at [653, 57] on button "< Back to experience" at bounding box center [693, 52] width 135 height 30
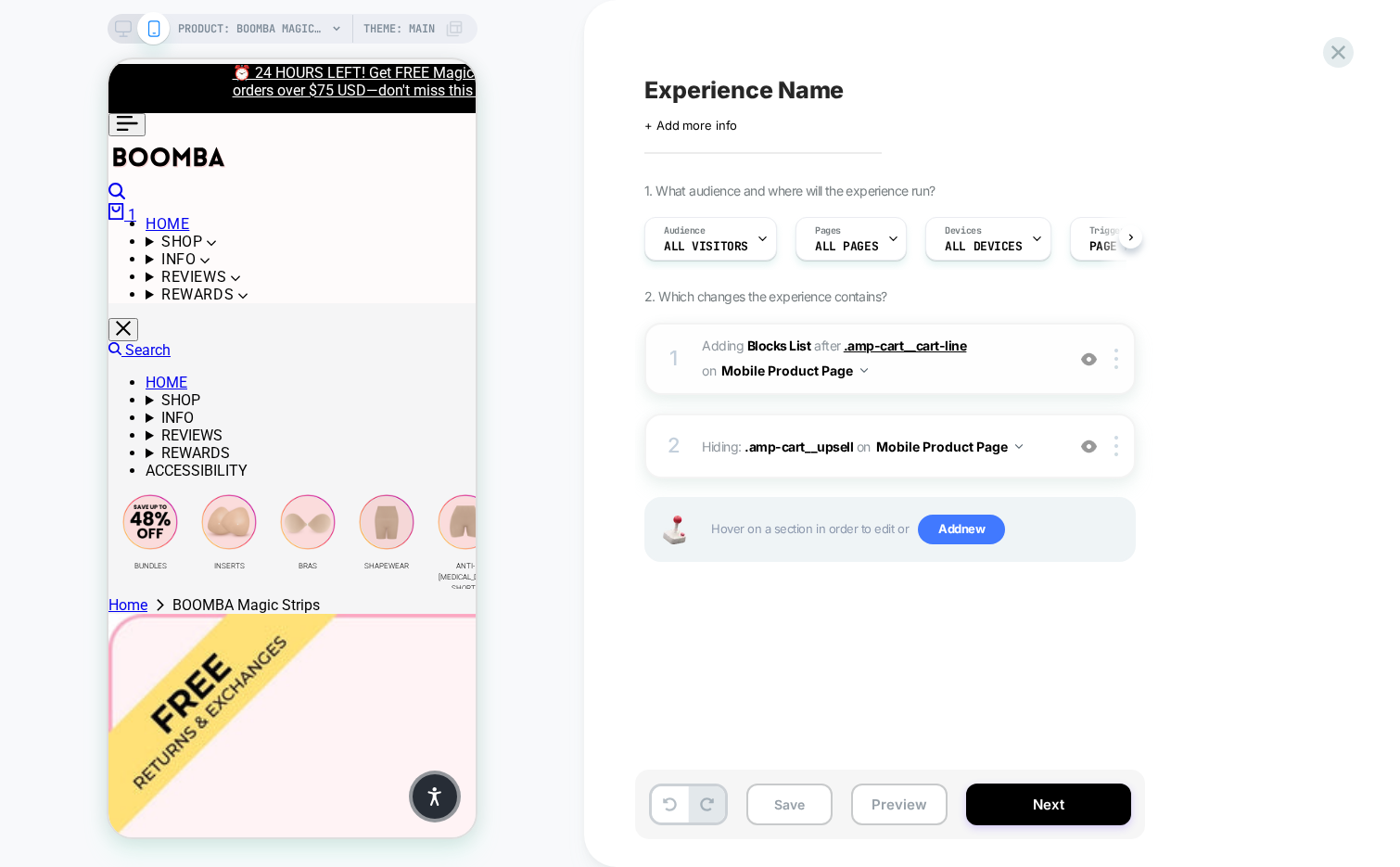
scroll to position [0, 1]
click at [863, 370] on img at bounding box center [864, 370] width 7 height 5
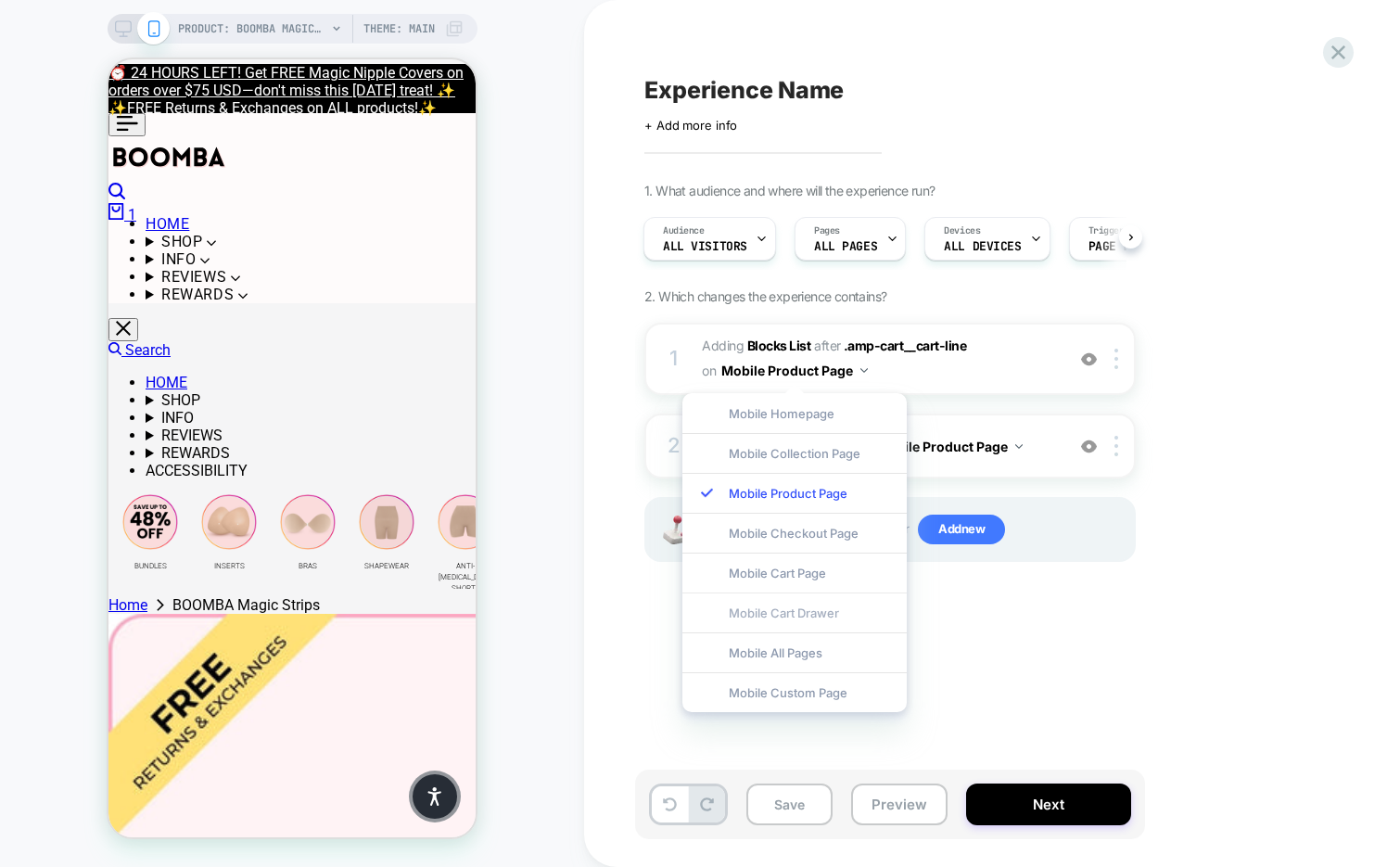
click at [803, 616] on div "Mobile Cart Drawer" at bounding box center [794, 612] width 224 height 40
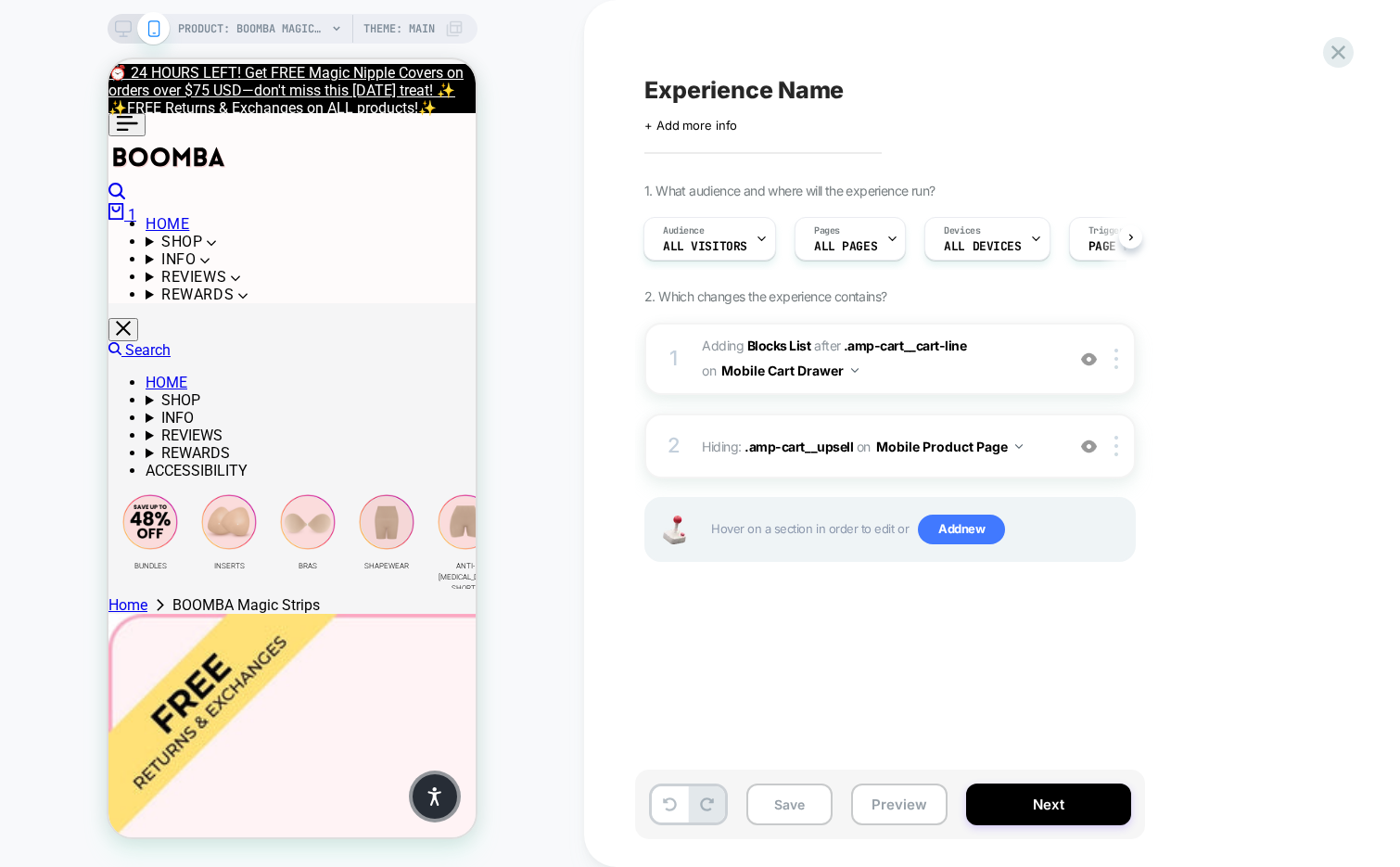
scroll to position [0, 0]
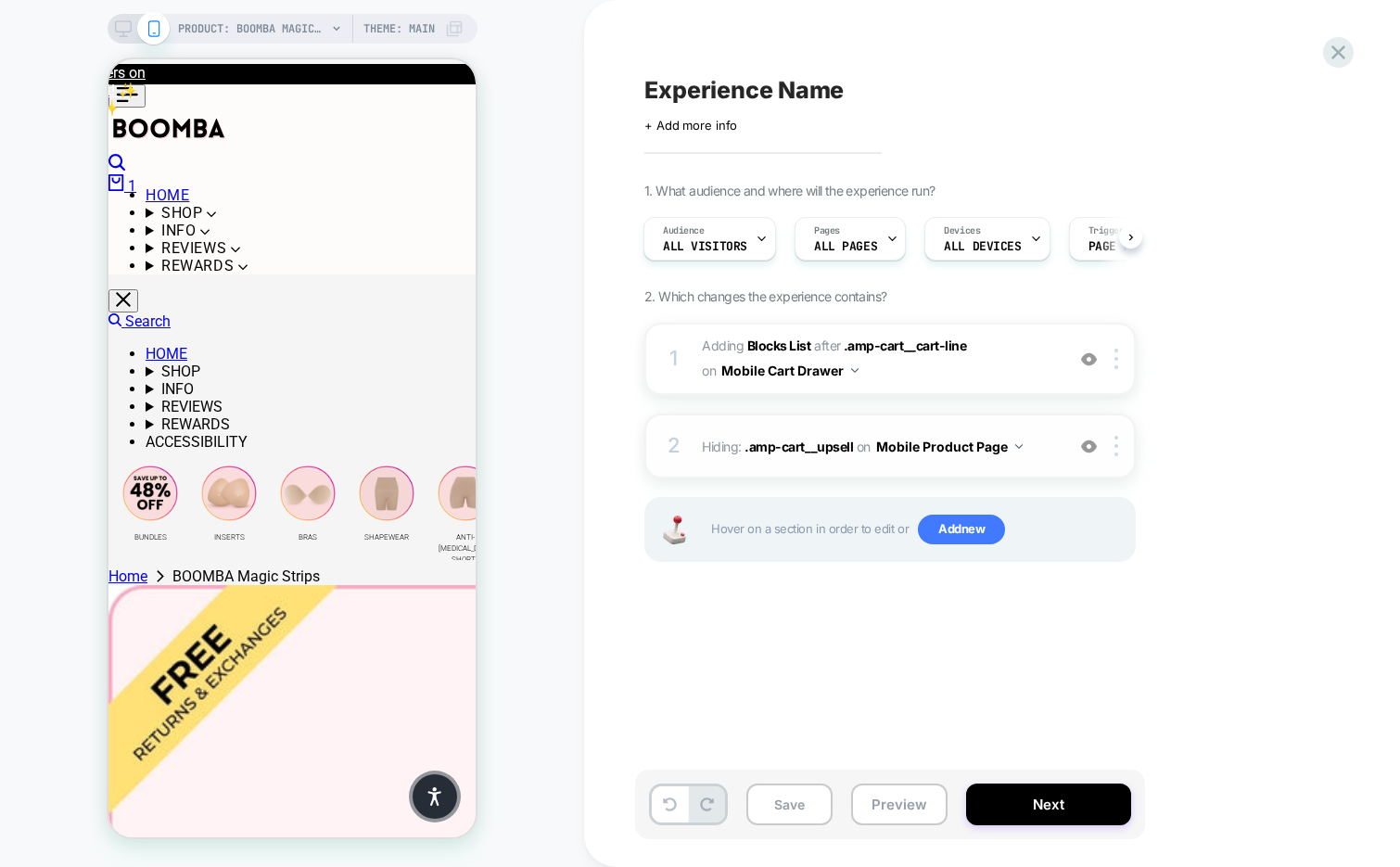
click at [1017, 444] on img at bounding box center [1019, 446] width 7 height 5
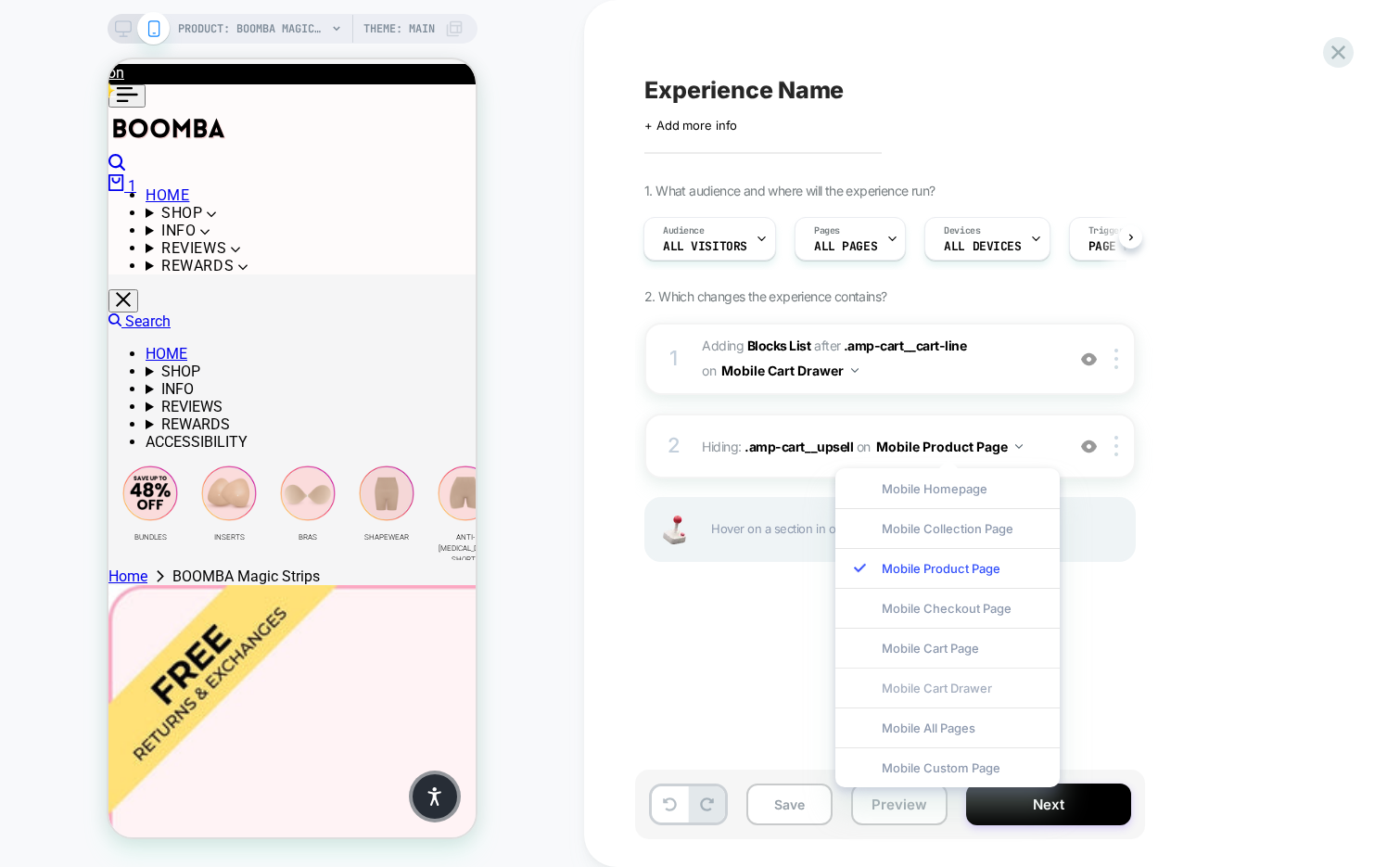
click at [958, 688] on div "Mobile Cart Drawer" at bounding box center [947, 687] width 224 height 40
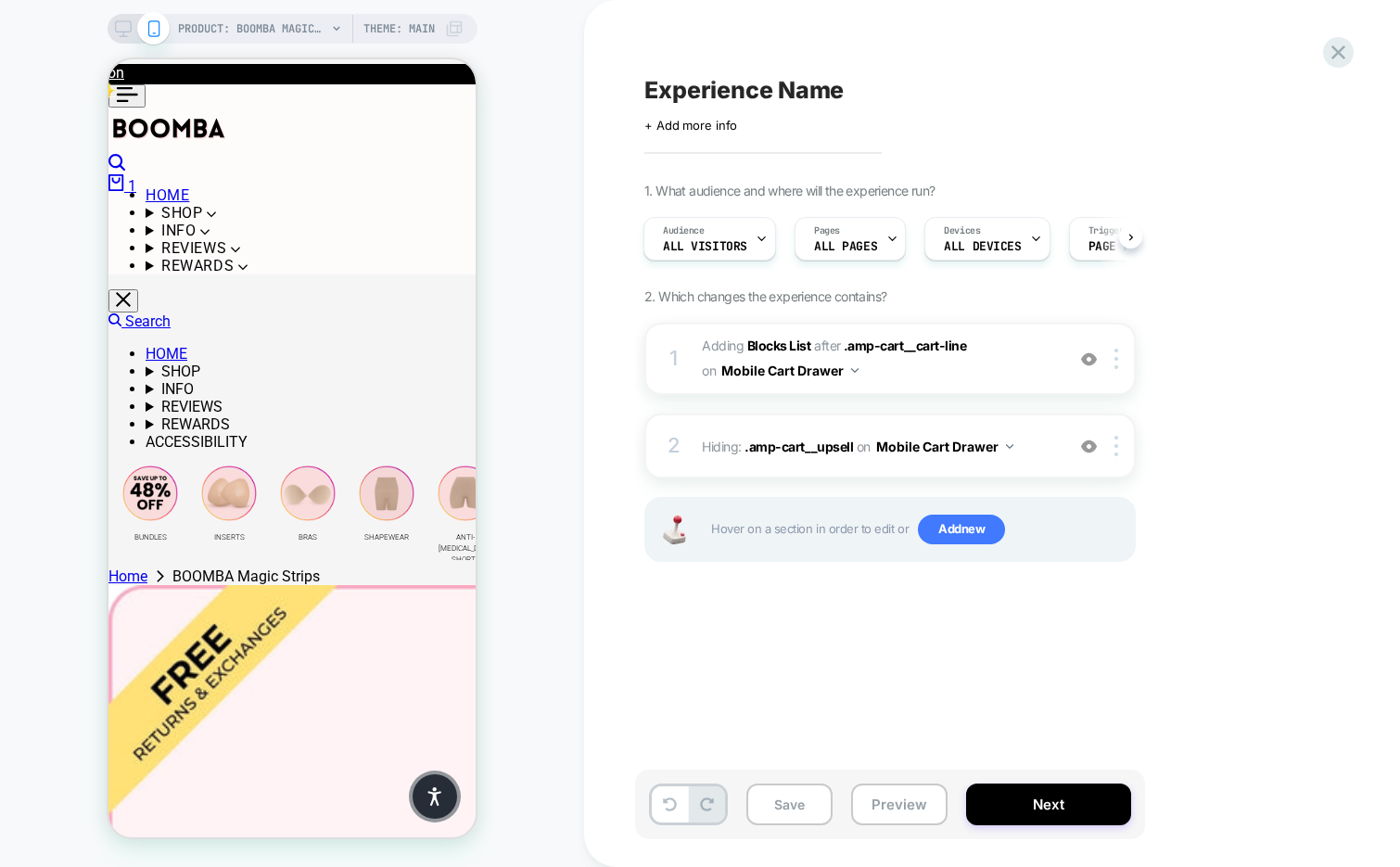
click at [963, 264] on div "Audience All Visitors Pages ALL PAGES Devices ALL DEVICES Trigger Page Load" at bounding box center [881, 238] width 491 height 62
click at [978, 243] on span "ALL DEVICES" at bounding box center [982, 247] width 77 height 13
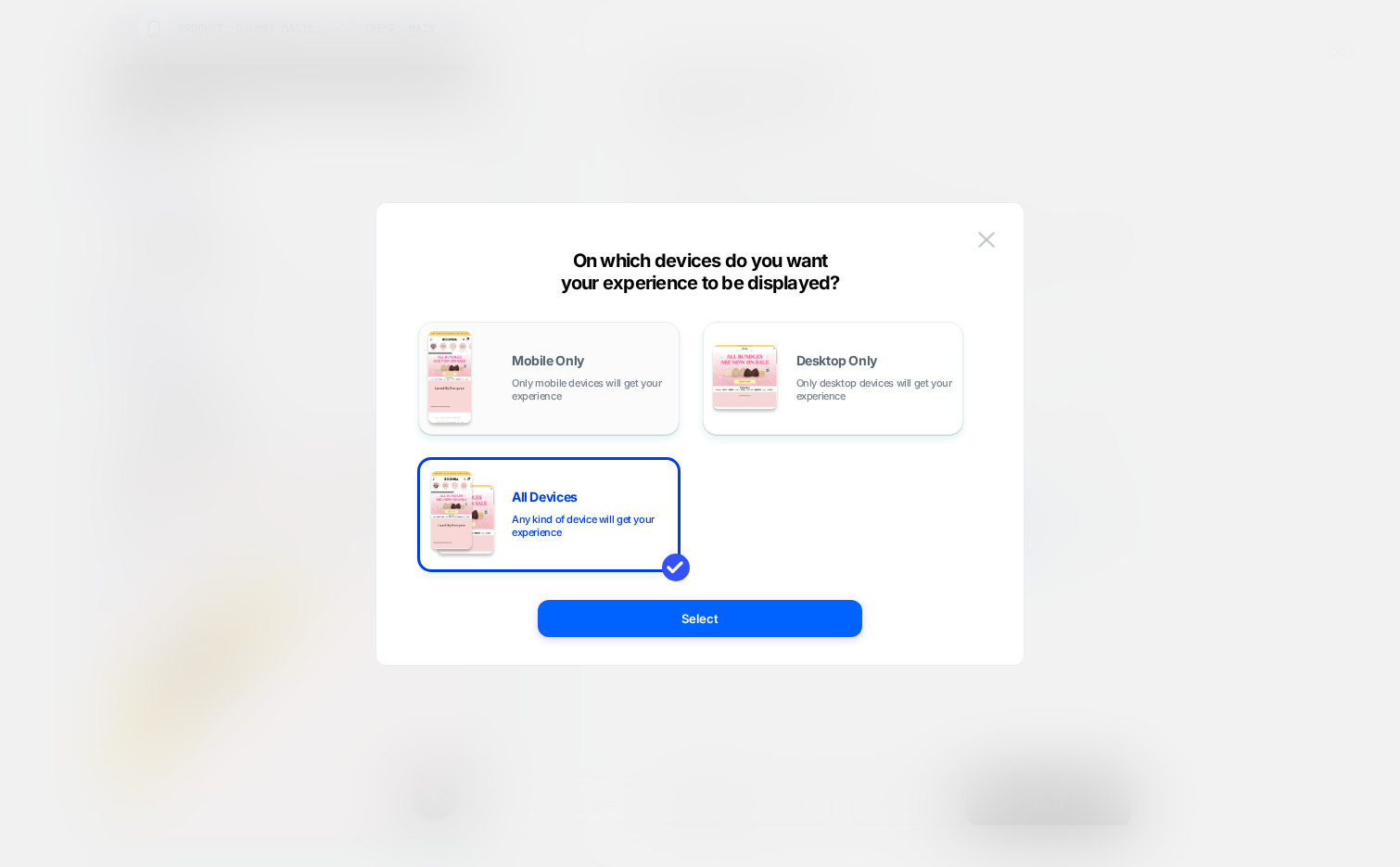
click at [598, 359] on div "Mobile Only Only mobile devices will get your experience" at bounding box center [590, 378] width 157 height 48
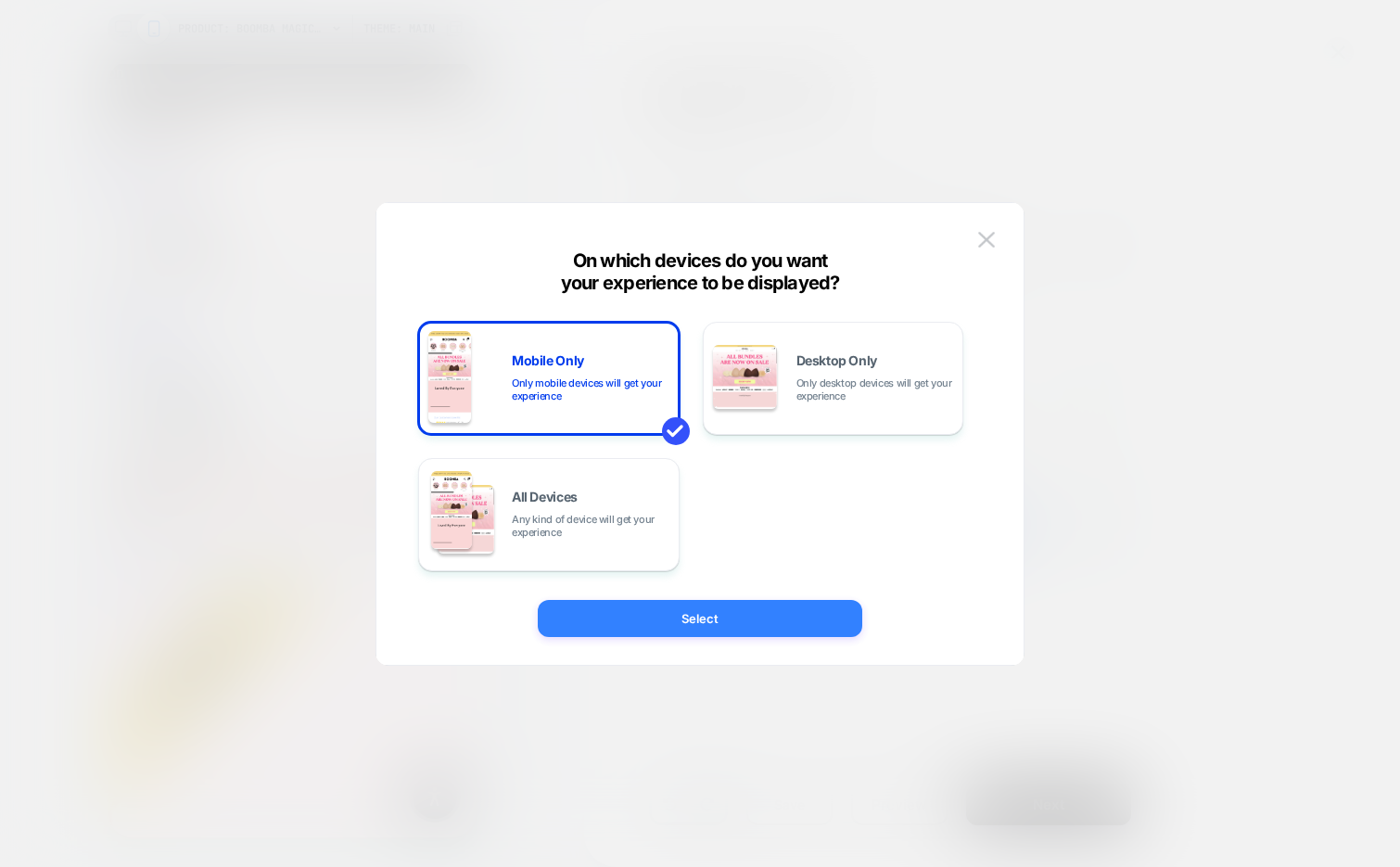
click at [619, 617] on button "Select" at bounding box center [700, 618] width 325 height 37
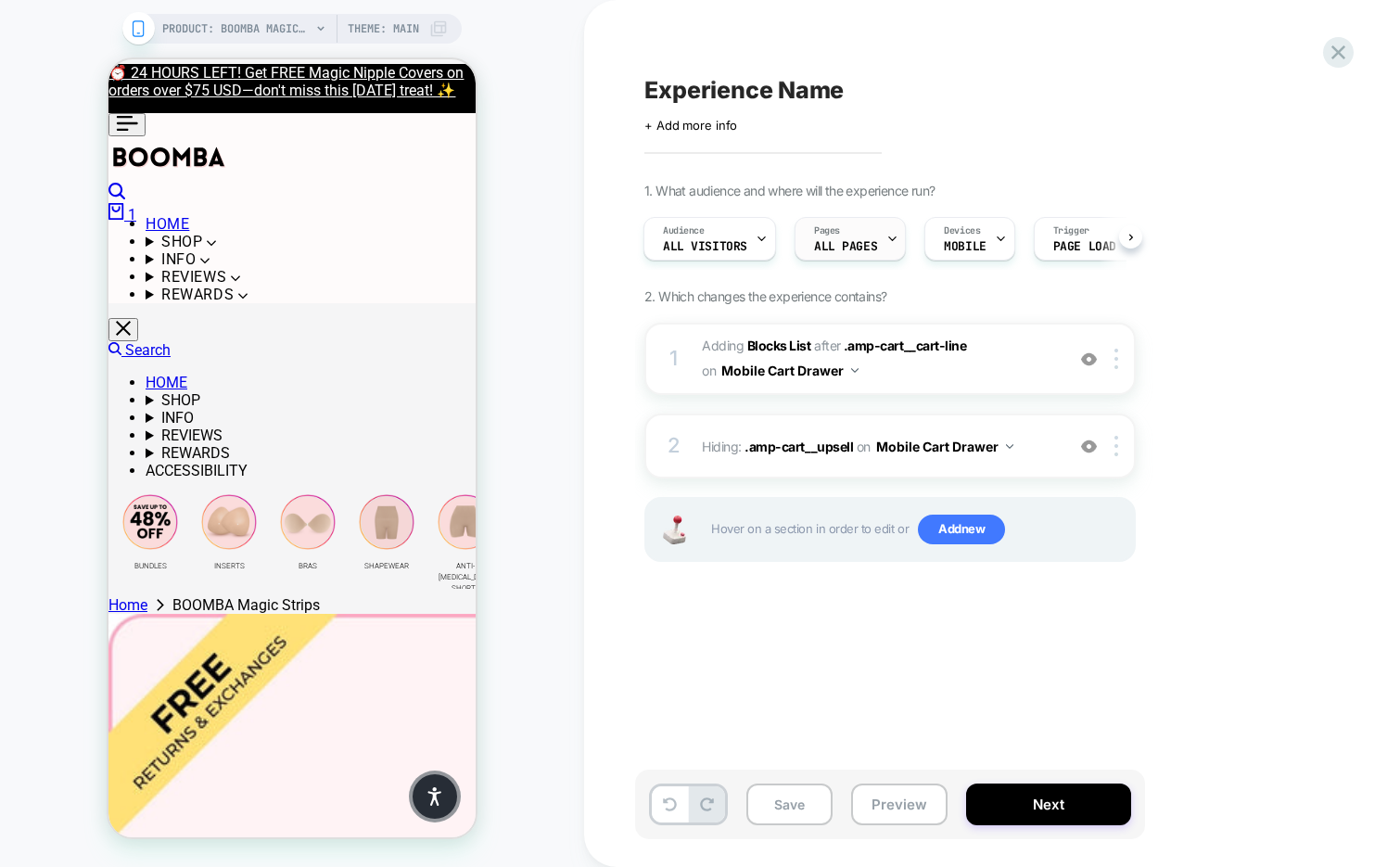
click at [886, 233] on icon at bounding box center [892, 238] width 12 height 12
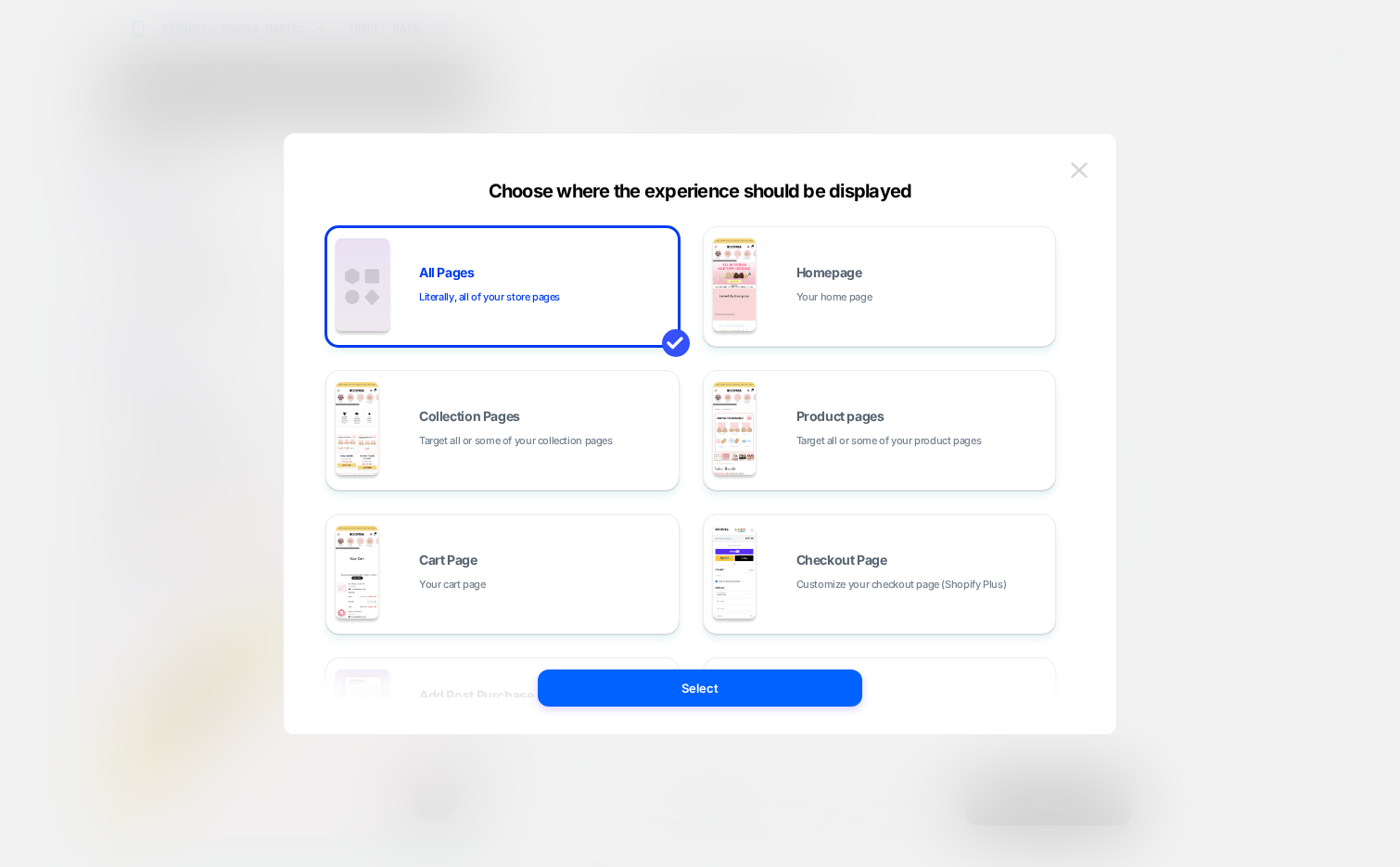
click at [1068, 163] on button at bounding box center [1079, 170] width 28 height 28
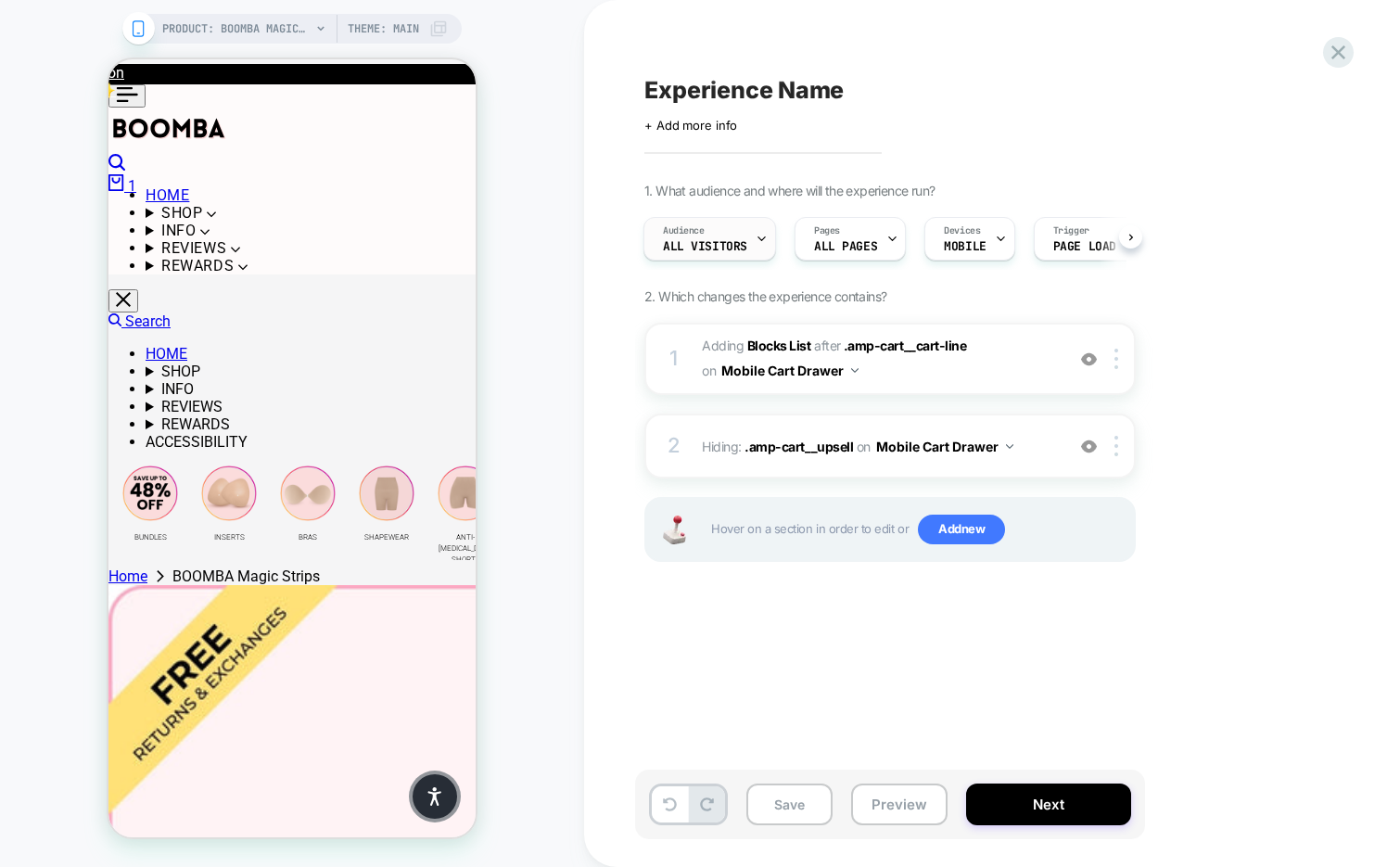
click at [765, 243] on icon at bounding box center [761, 238] width 12 height 12
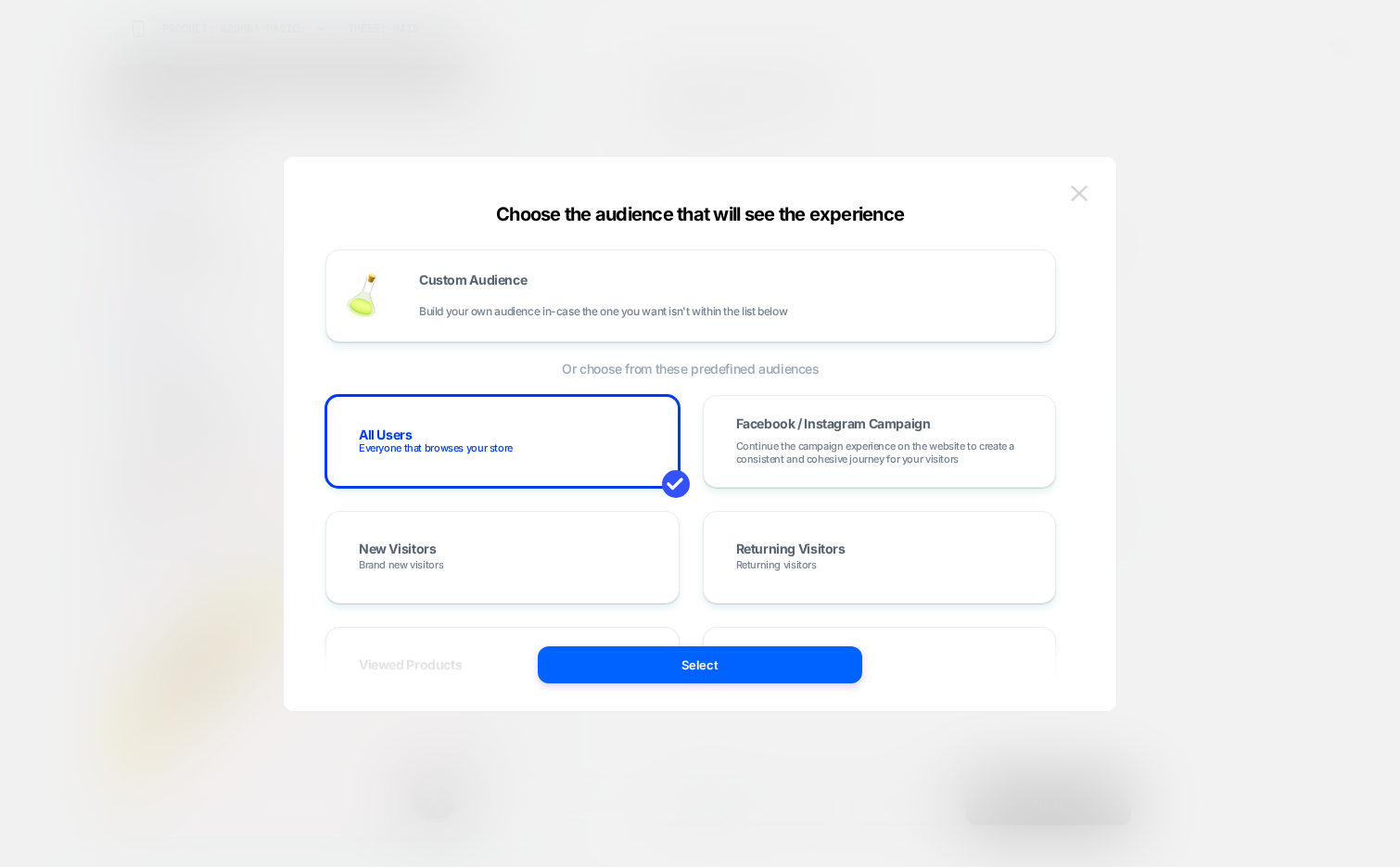
click at [1082, 192] on img at bounding box center [1079, 193] width 17 height 16
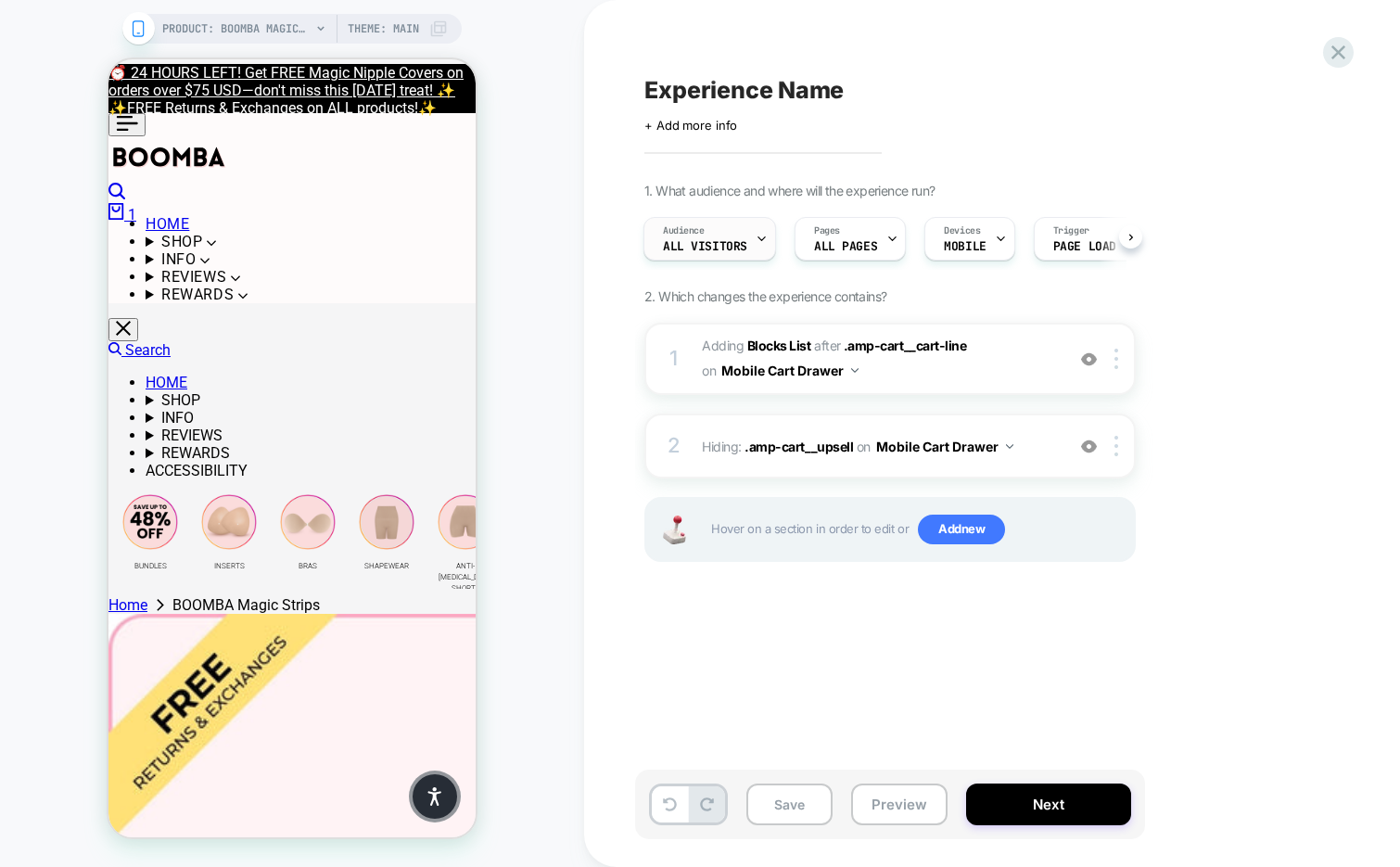
click at [743, 225] on div "Audience All Visitors" at bounding box center [705, 238] width 121 height 42
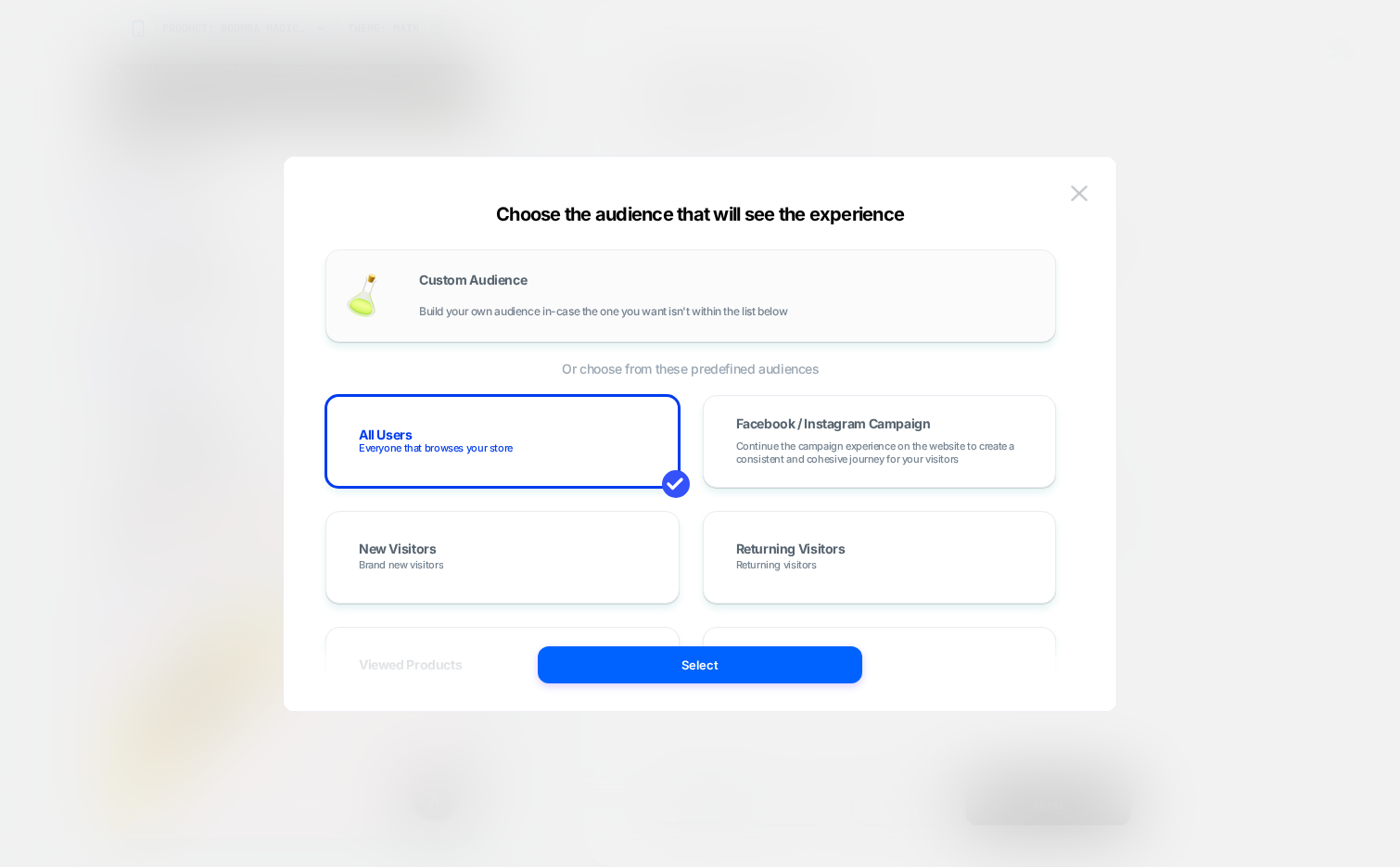
click at [599, 271] on div "Custom Audience Build your own audience in-case the one you want isn't within t…" at bounding box center [691, 296] width 692 height 54
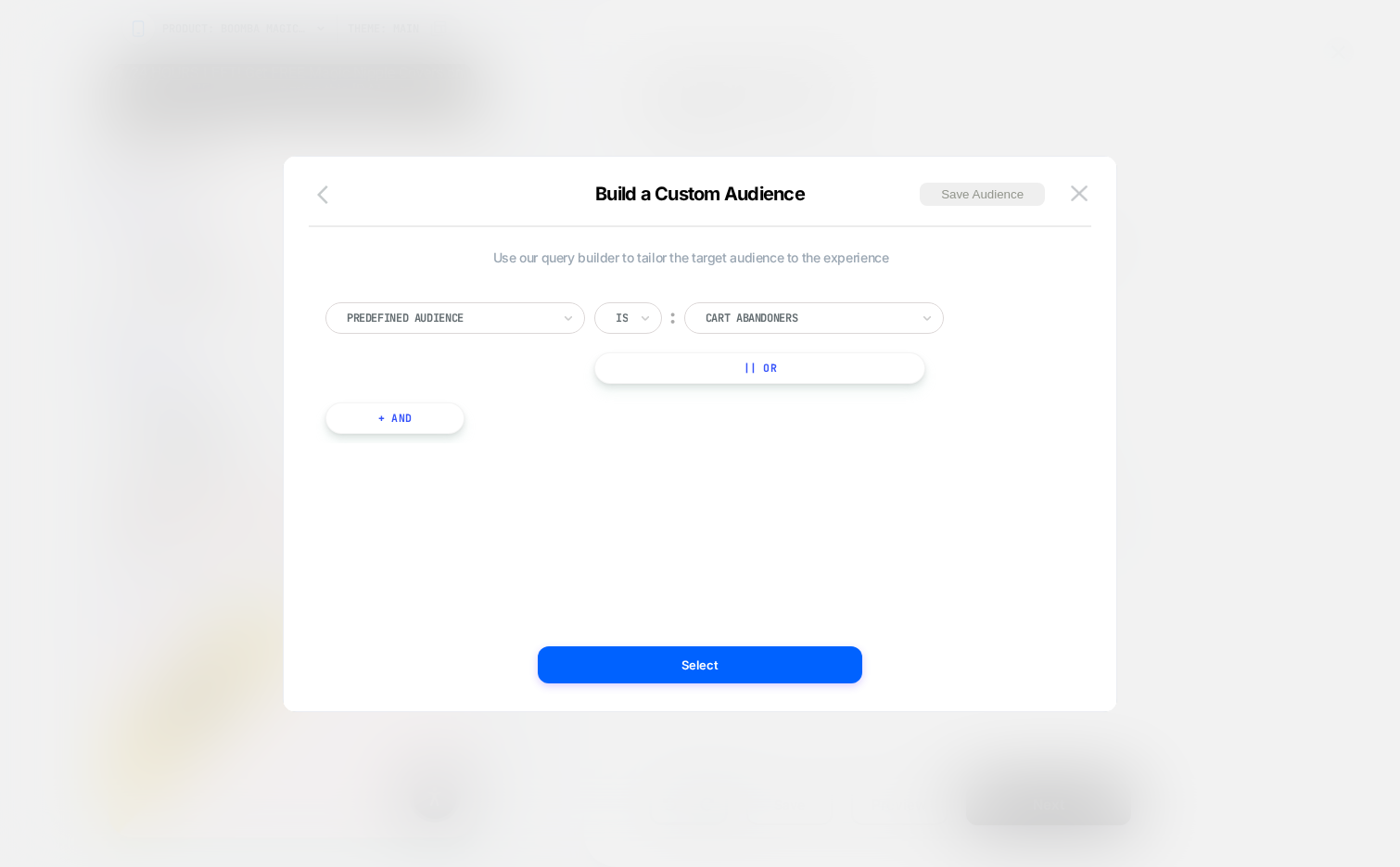
click at [316, 200] on button "button" at bounding box center [329, 196] width 34 height 27
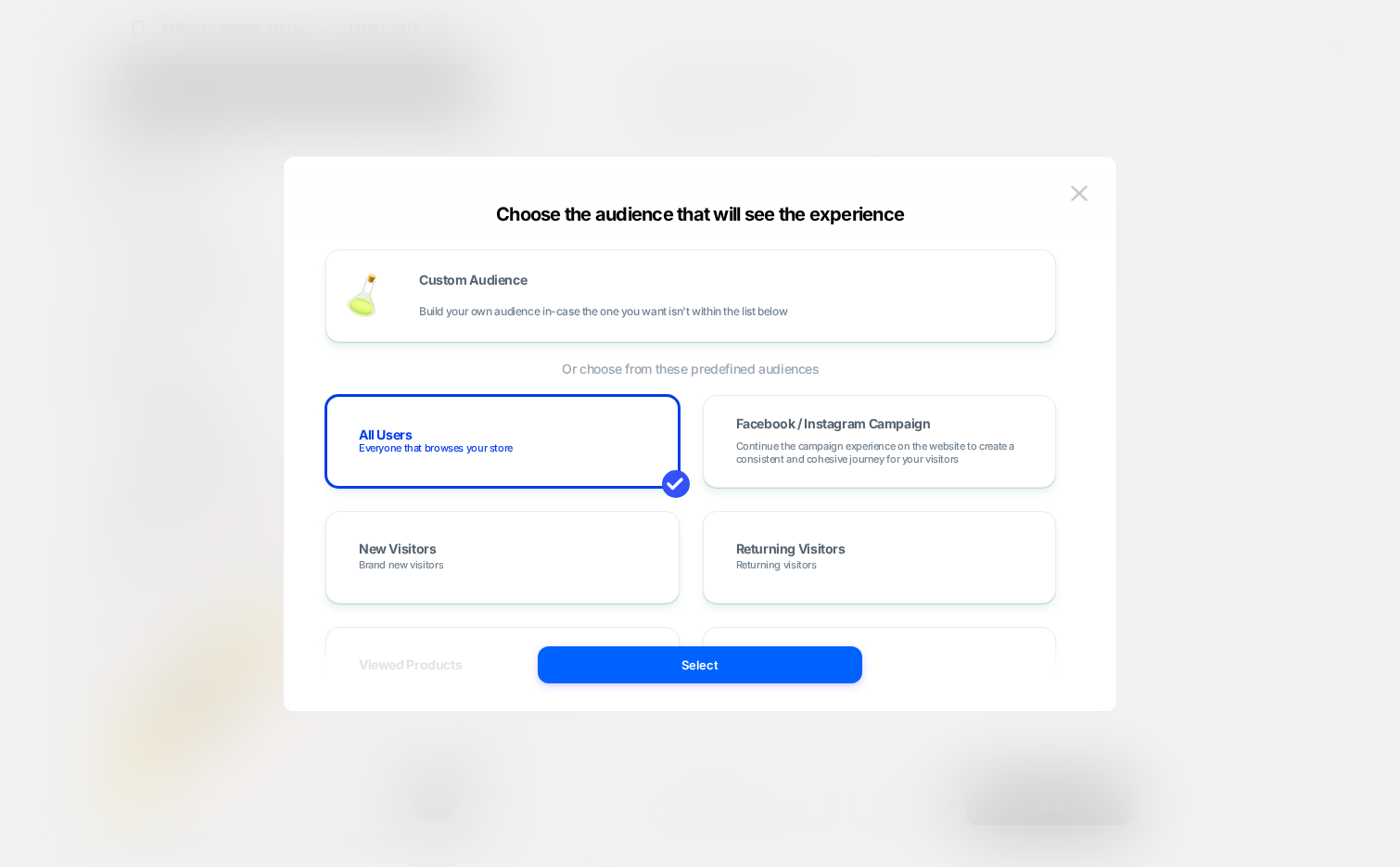
click at [1070, 175] on div "Custom Audience Build your own audience in-case the one you want isn't within t…" at bounding box center [700, 443] width 777 height 536
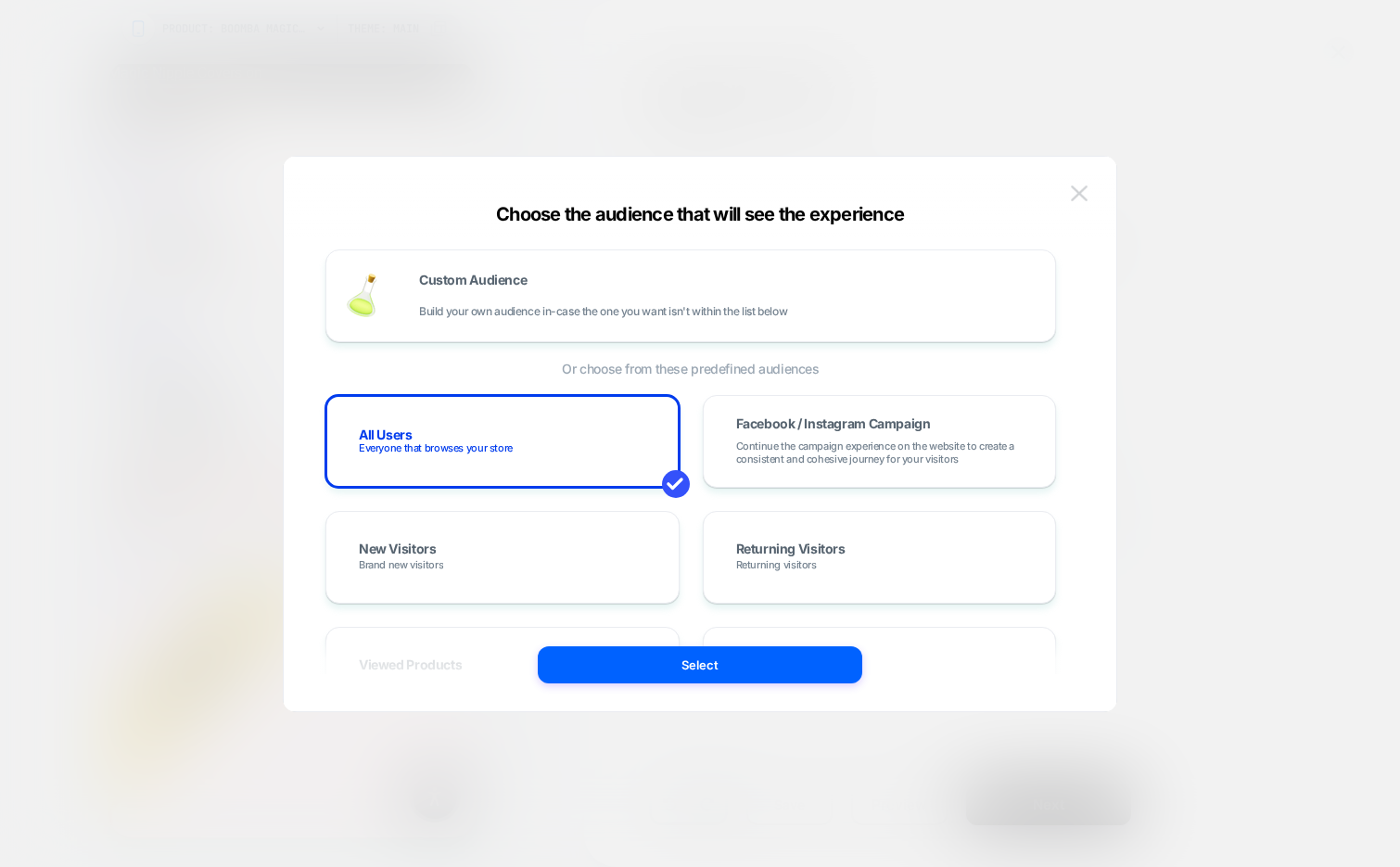
click at [1075, 185] on img at bounding box center [1079, 193] width 17 height 16
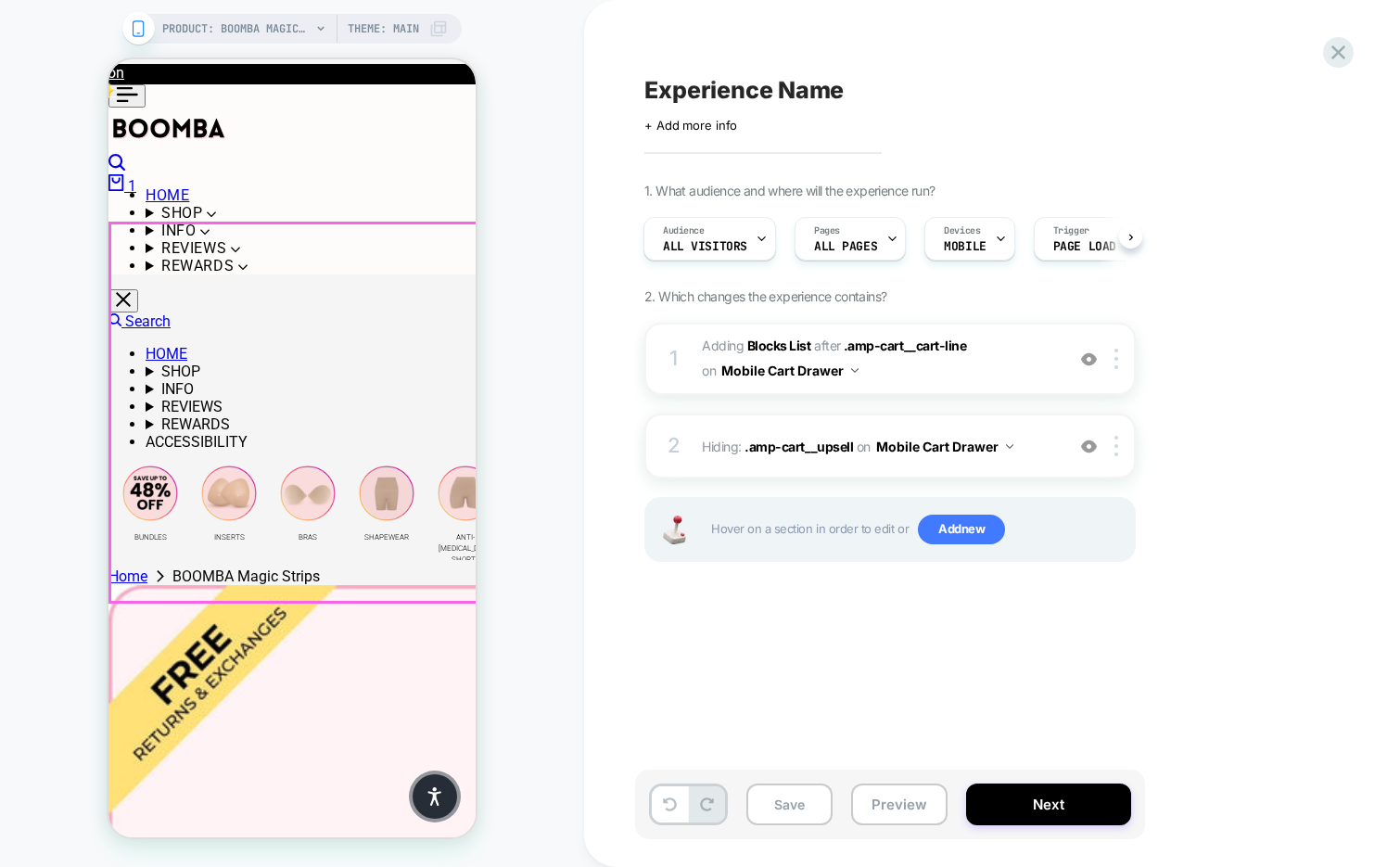
scroll to position [238, 0]
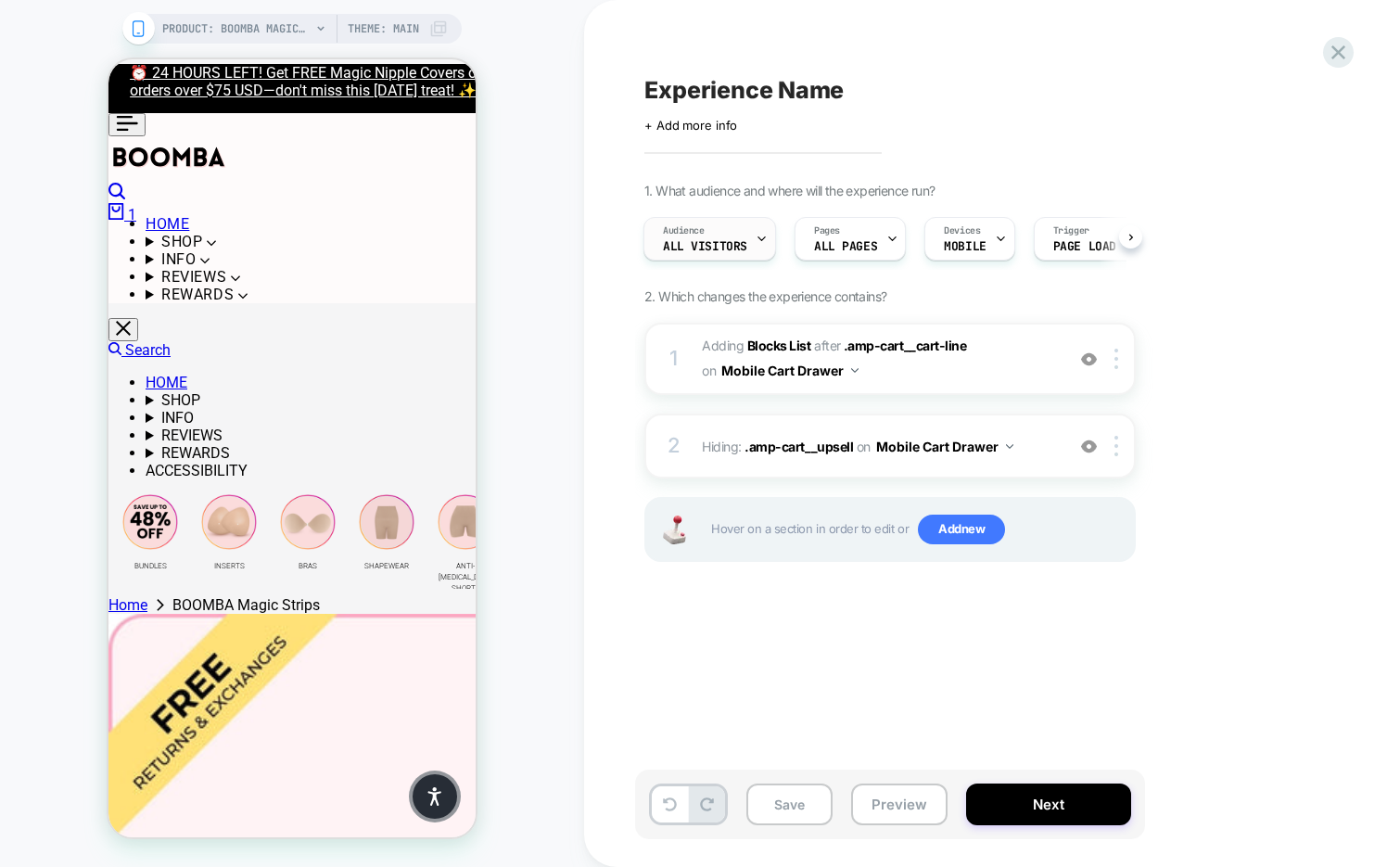
click at [716, 240] on span "All Visitors" at bounding box center [705, 247] width 85 height 13
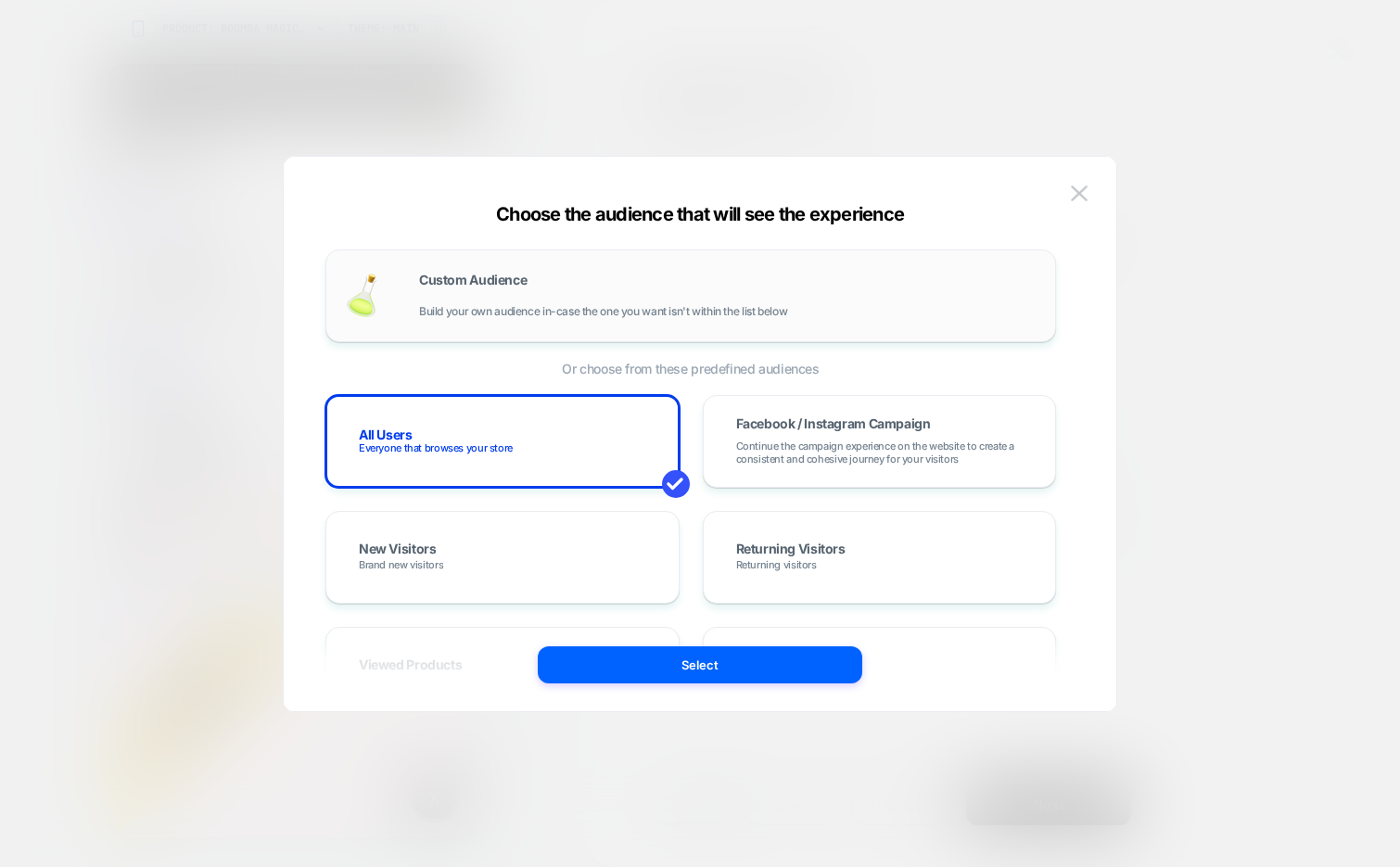
click at [534, 276] on div "Custom Audience Build your own audience in-case the one you want isn't within t…" at bounding box center [727, 296] width 617 height 45
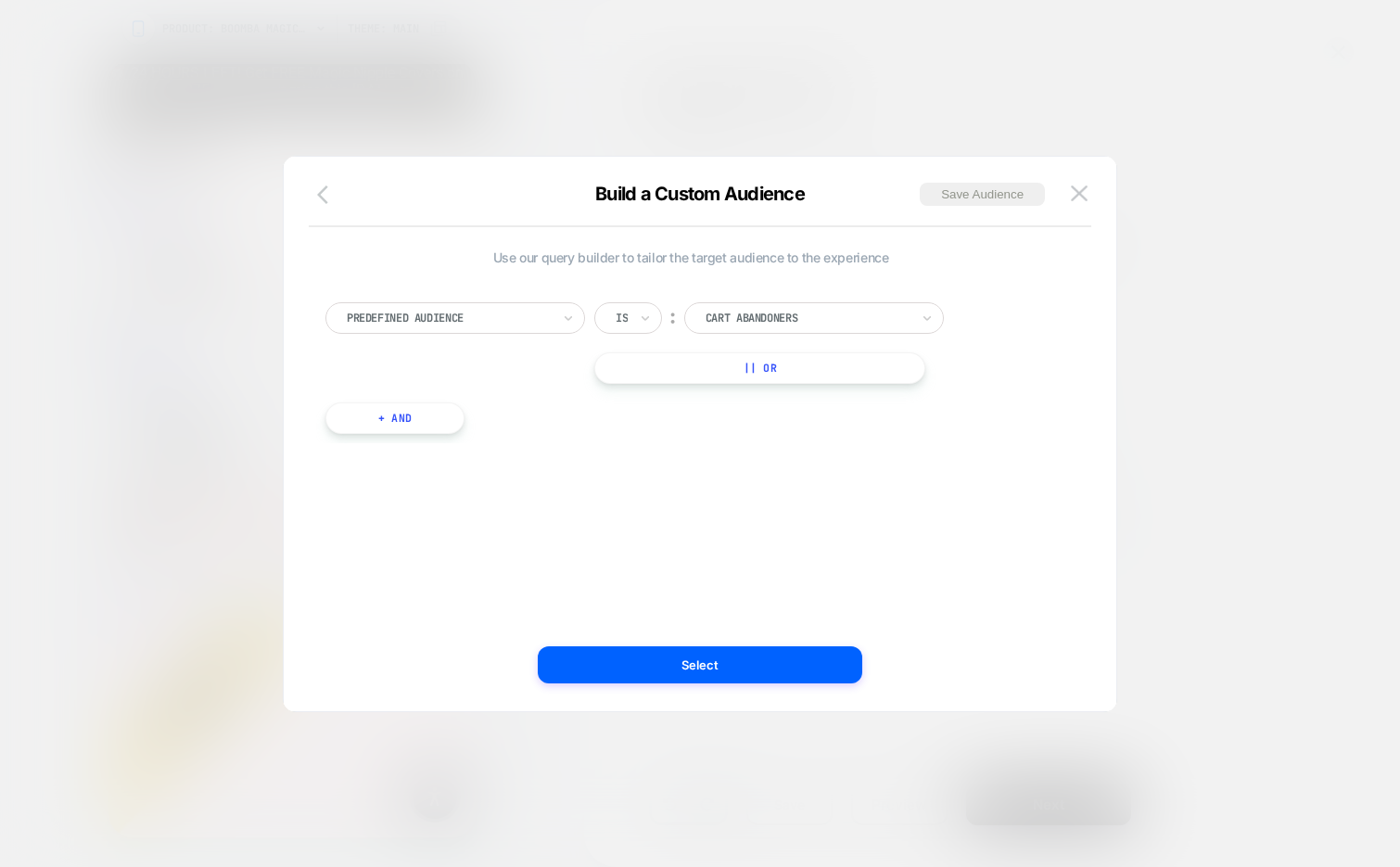
click at [313, 193] on button "button" at bounding box center [329, 196] width 34 height 27
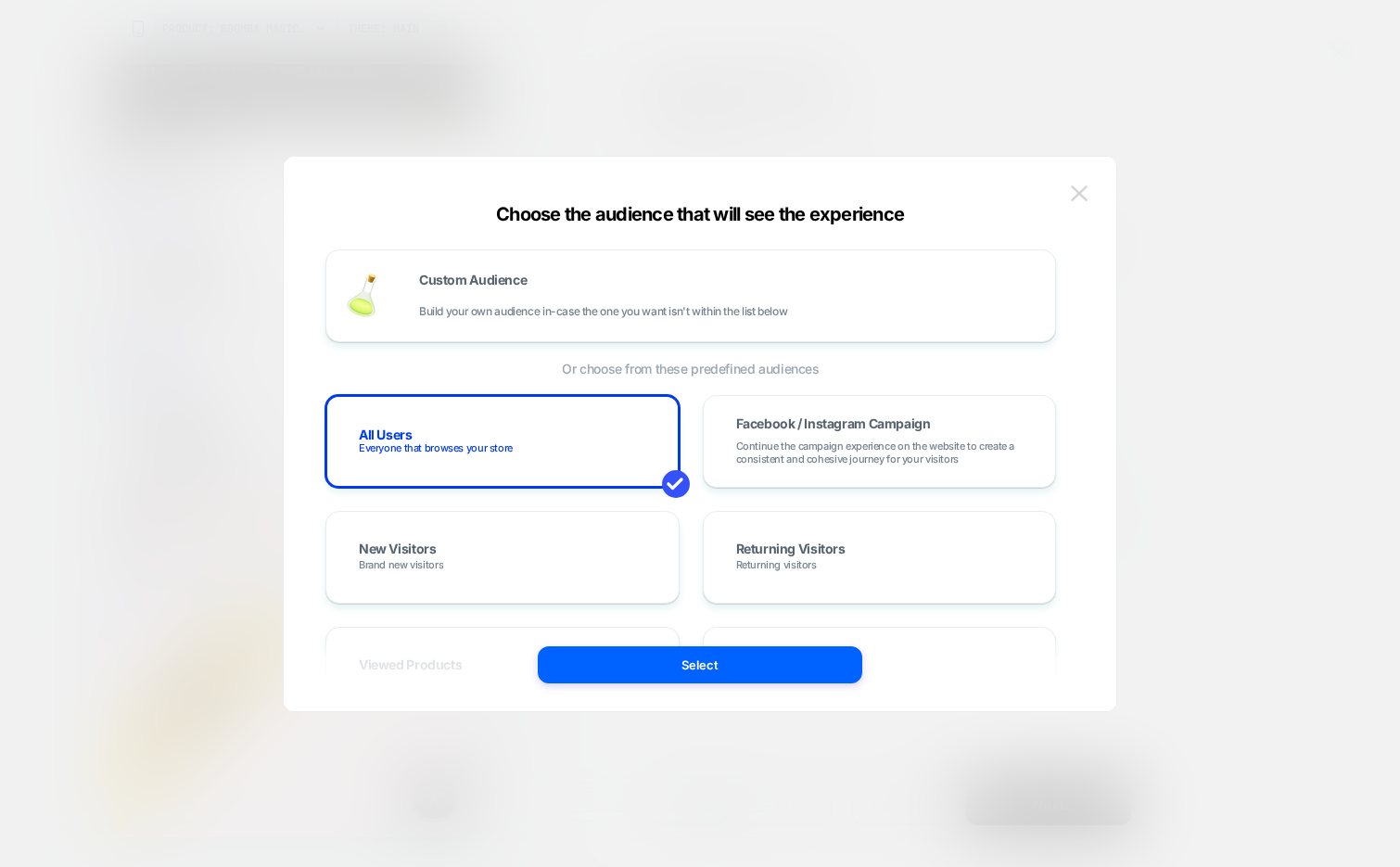
click at [1082, 198] on img at bounding box center [1079, 193] width 17 height 16
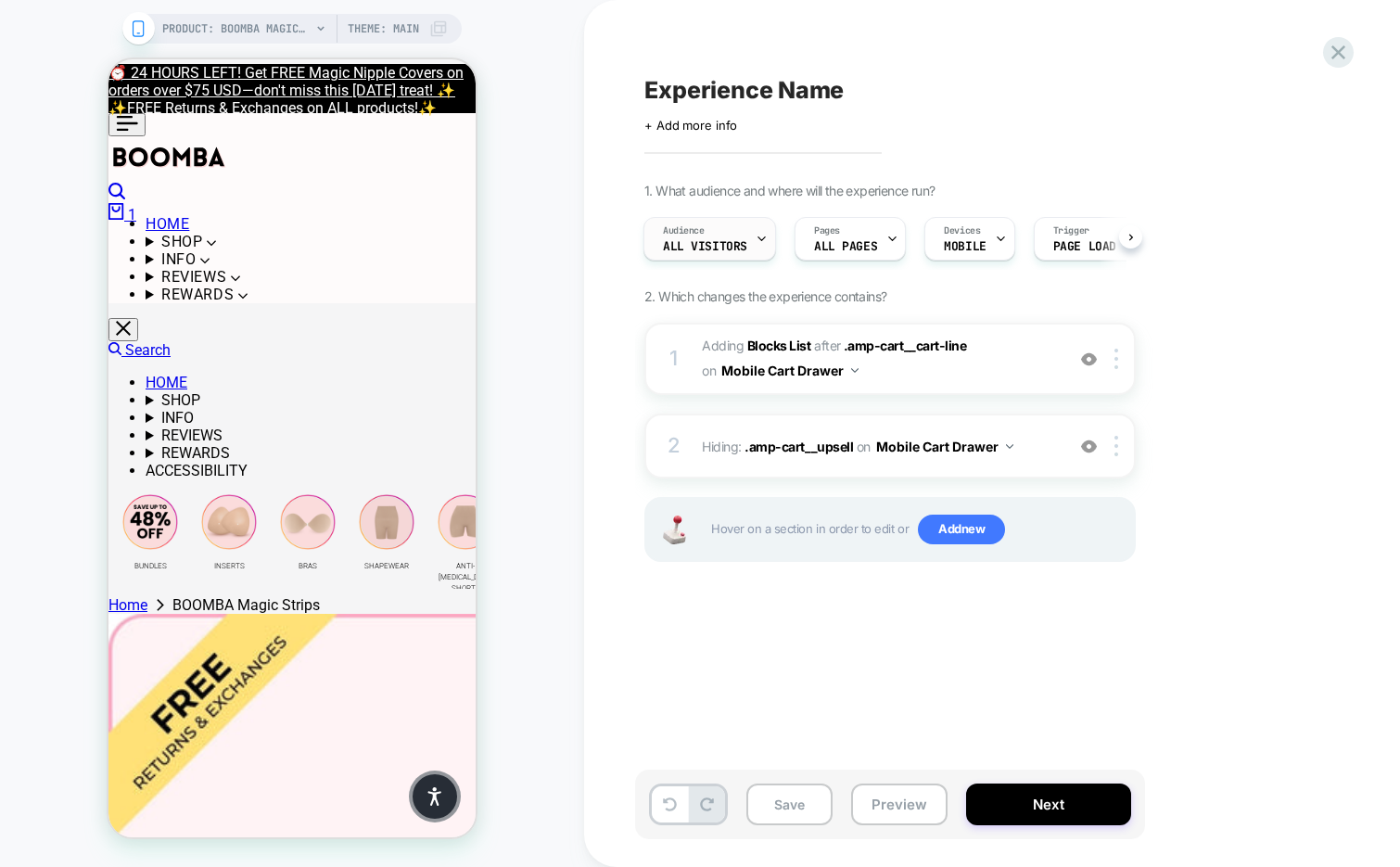
click at [730, 259] on div "Audience All Visitors" at bounding box center [709, 238] width 132 height 44
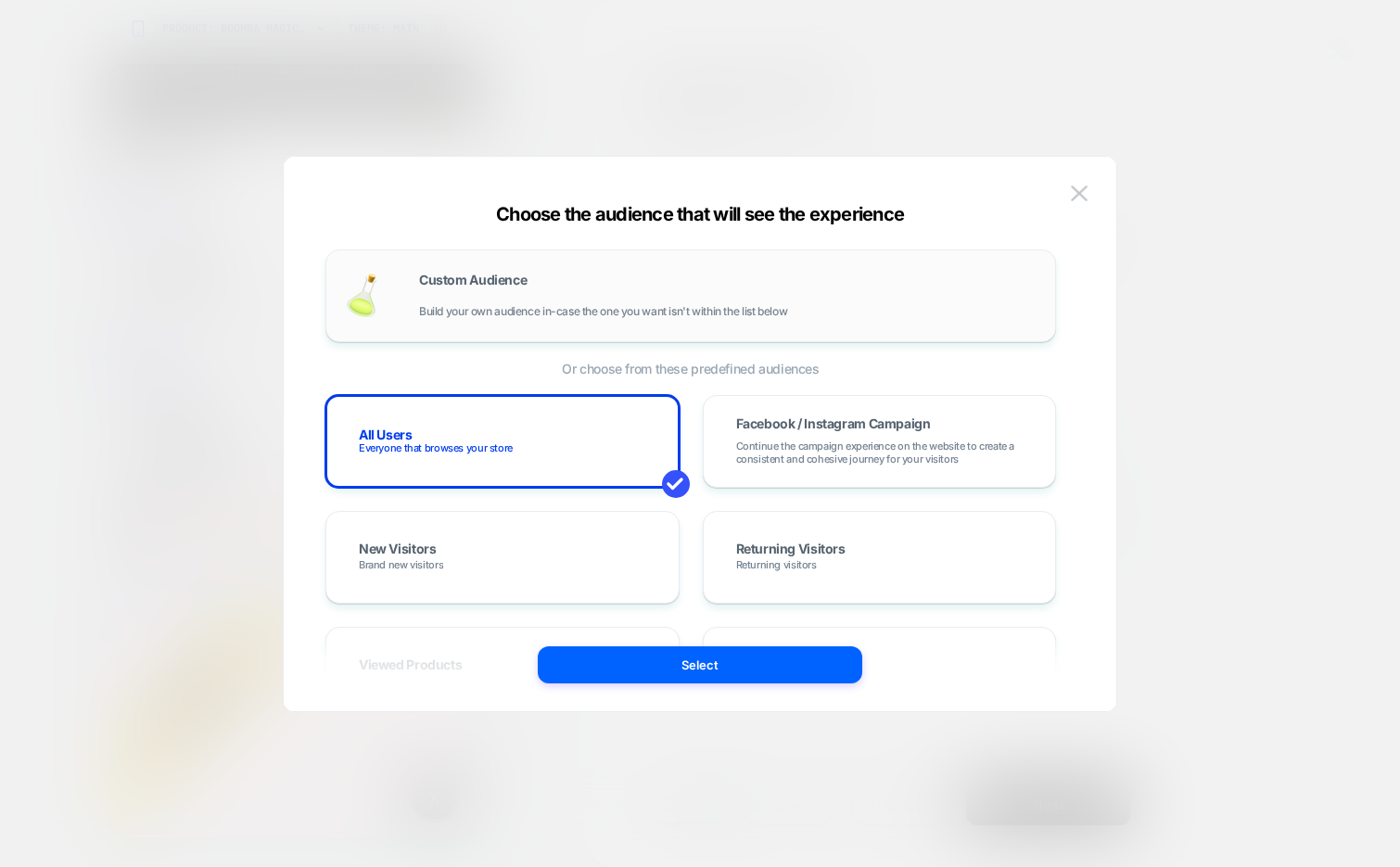
click at [581, 285] on div "Custom Audience Build your own audience in-case the one you want isn't within t…" at bounding box center [727, 296] width 617 height 45
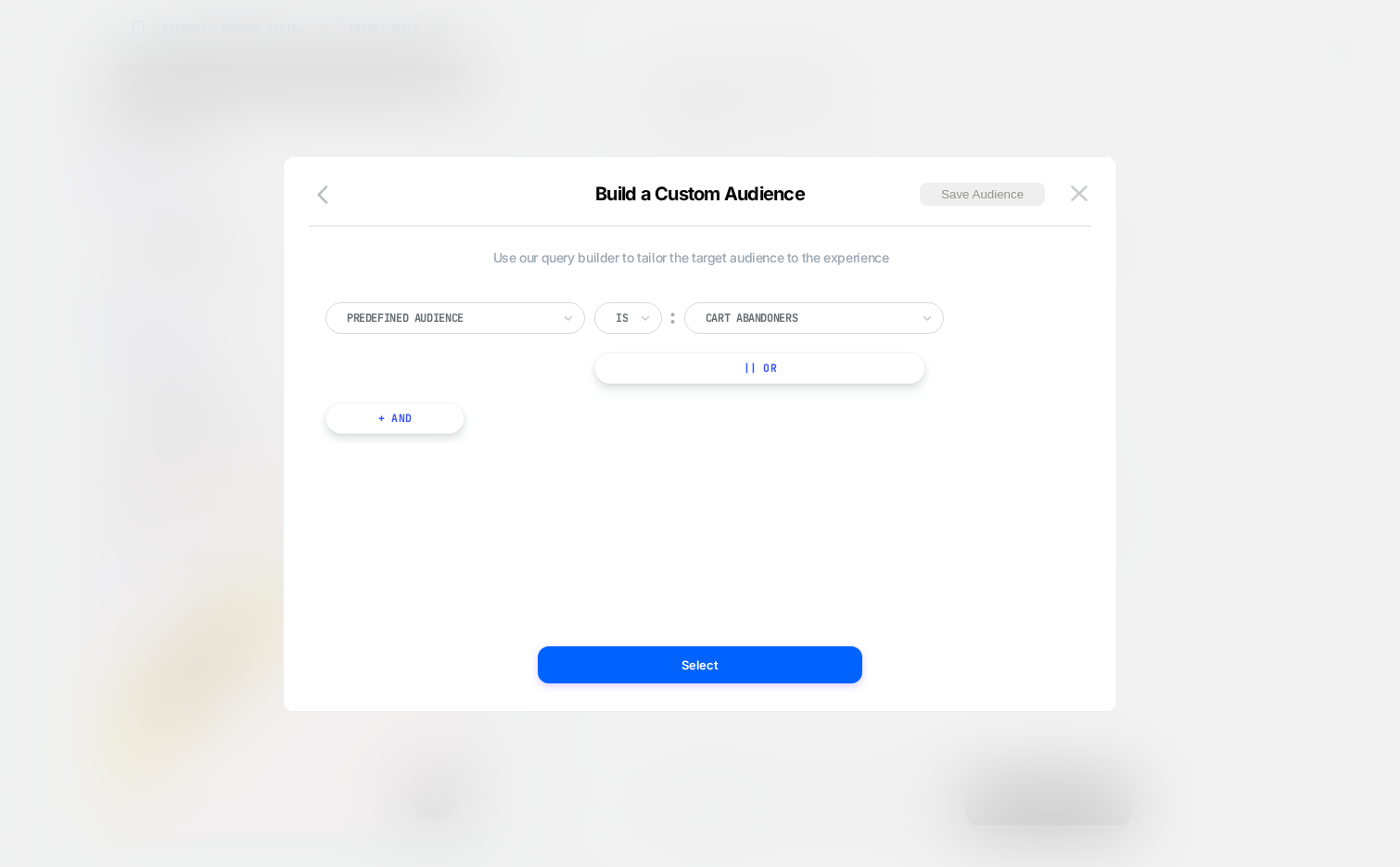
click at [471, 322] on div at bounding box center [449, 318] width 204 height 17
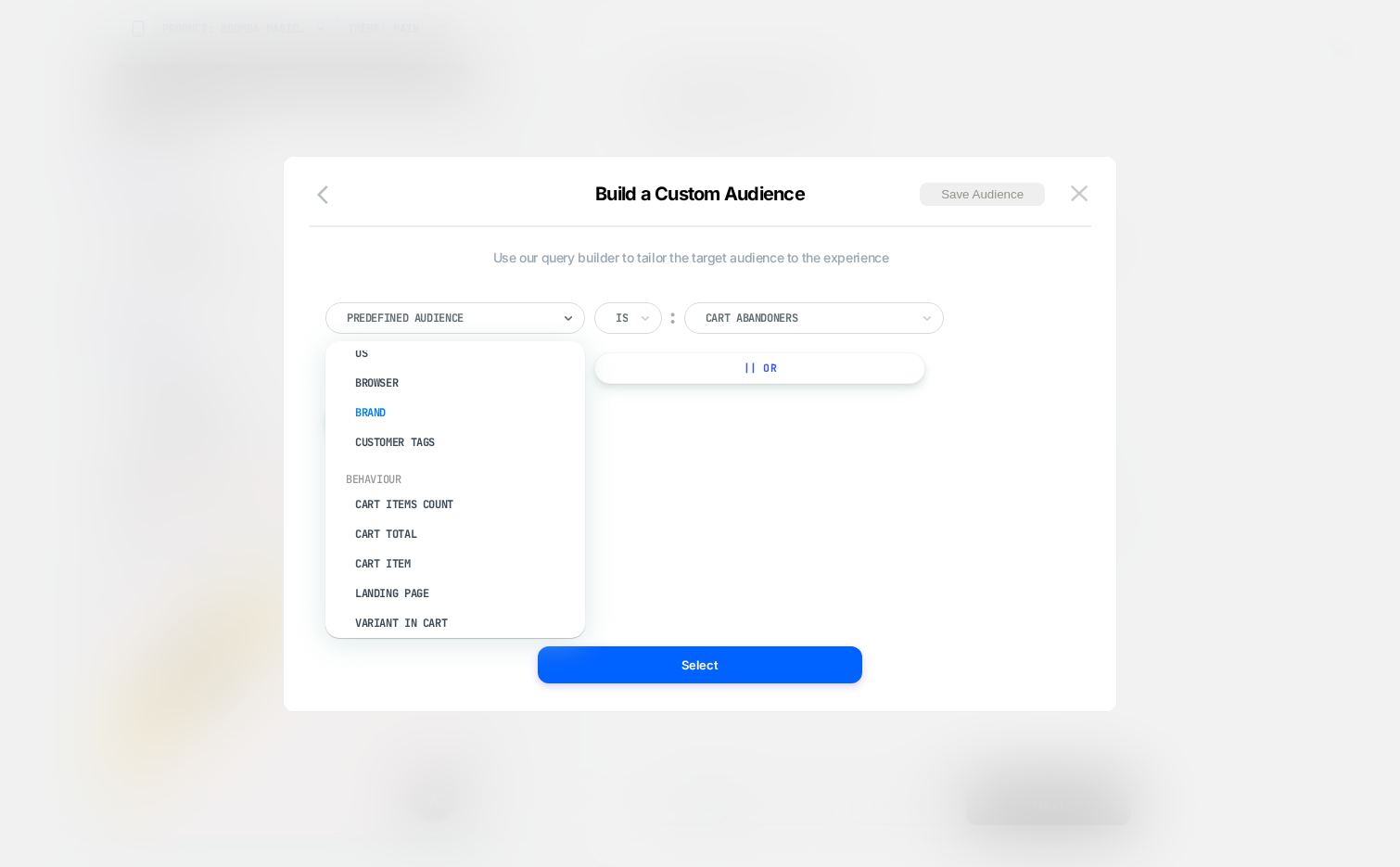
scroll to position [109, 0]
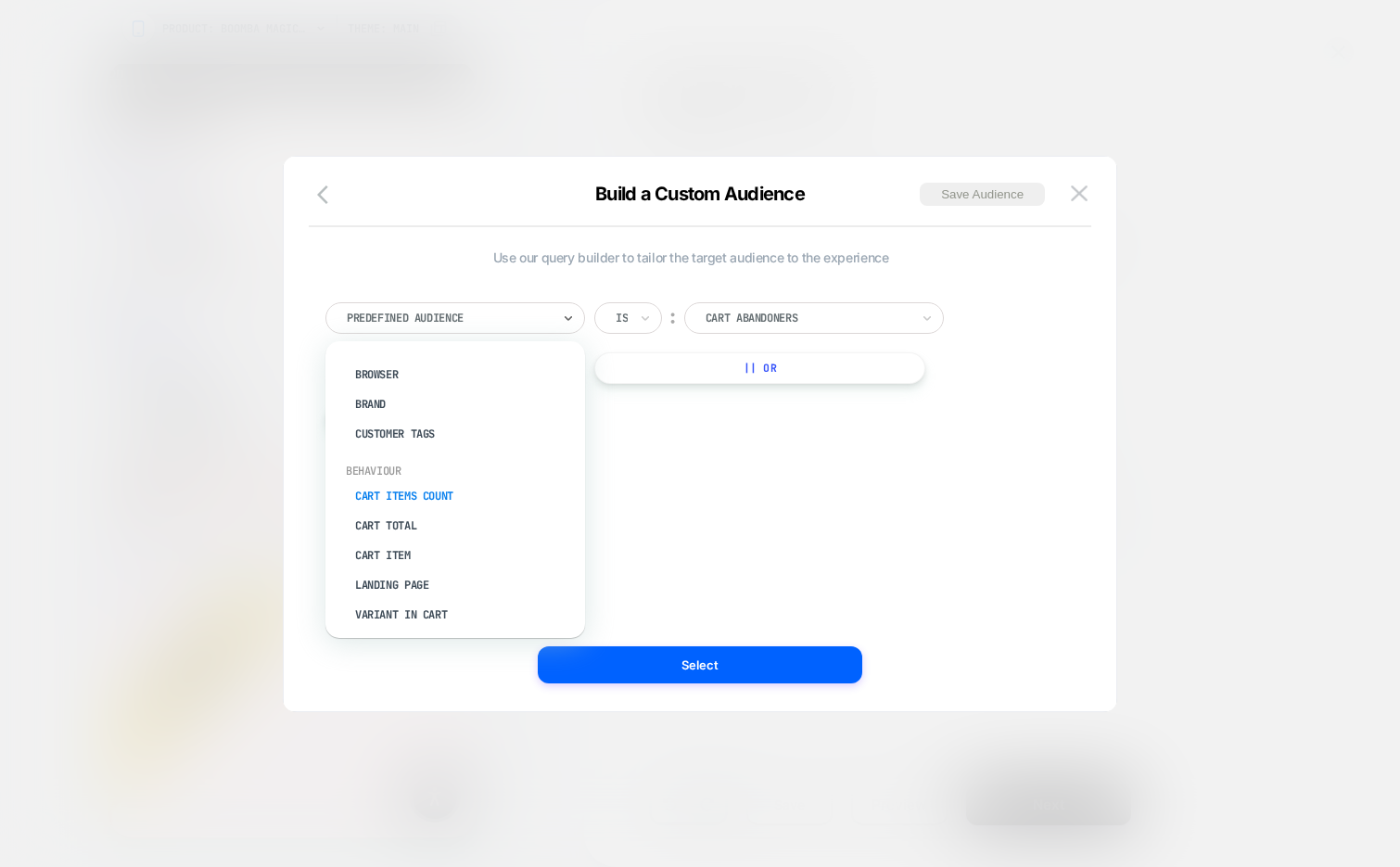
click at [431, 484] on div "Cart Items Count" at bounding box center [464, 496] width 241 height 30
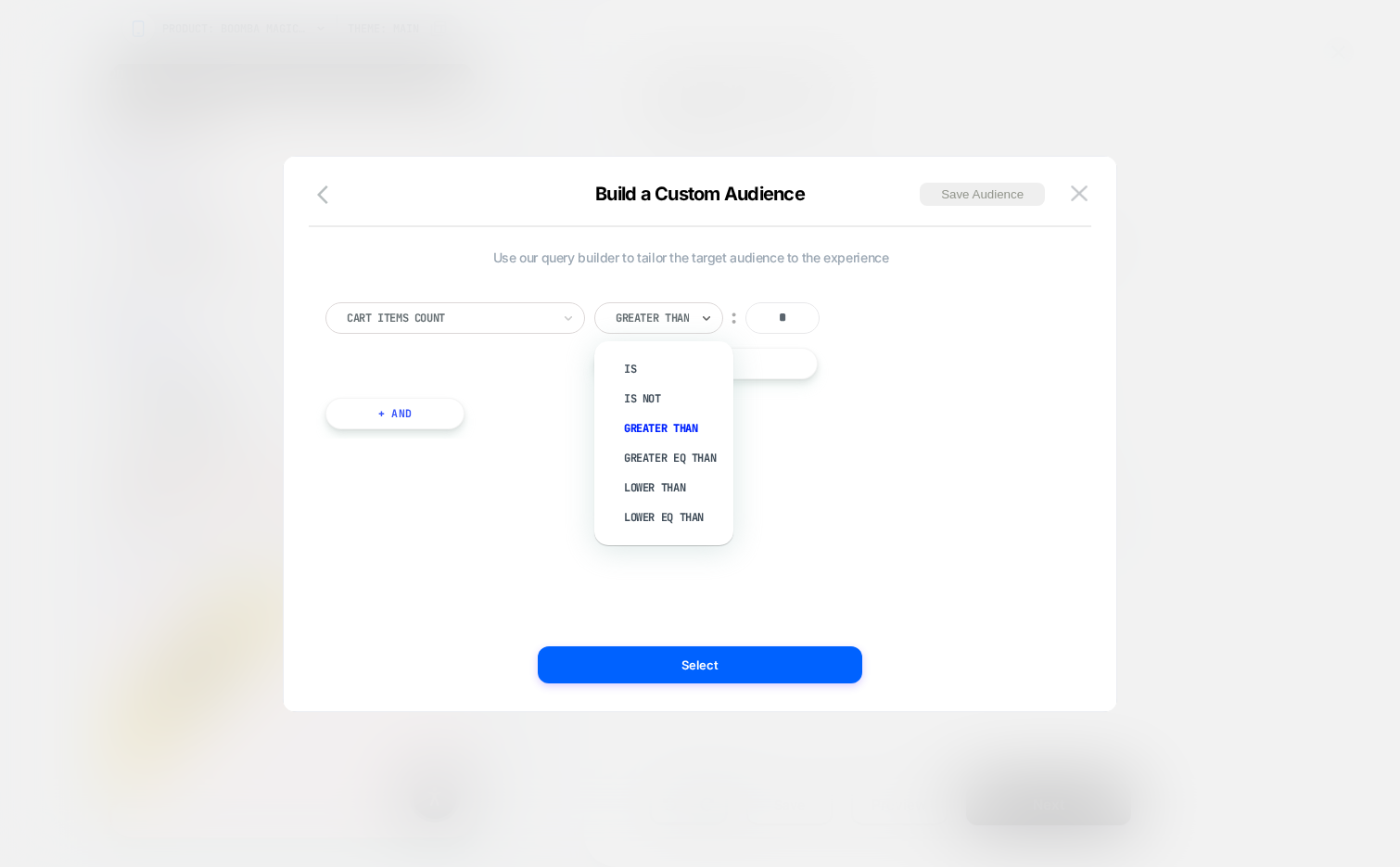
click at [649, 323] on div at bounding box center [652, 318] width 74 height 17
click at [646, 362] on div "Is" at bounding box center [672, 369] width 120 height 30
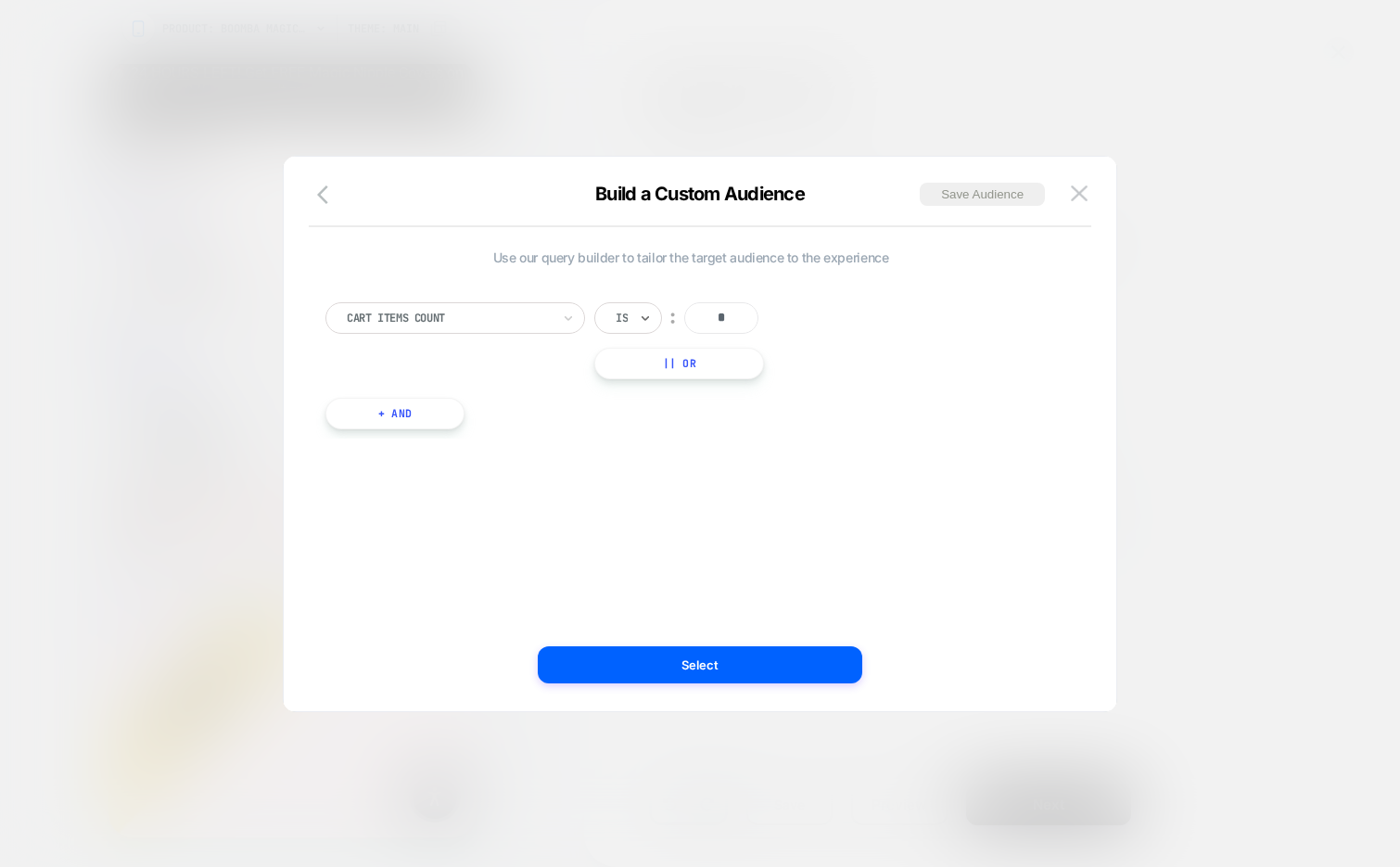
click at [624, 318] on div at bounding box center [621, 318] width 12 height 17
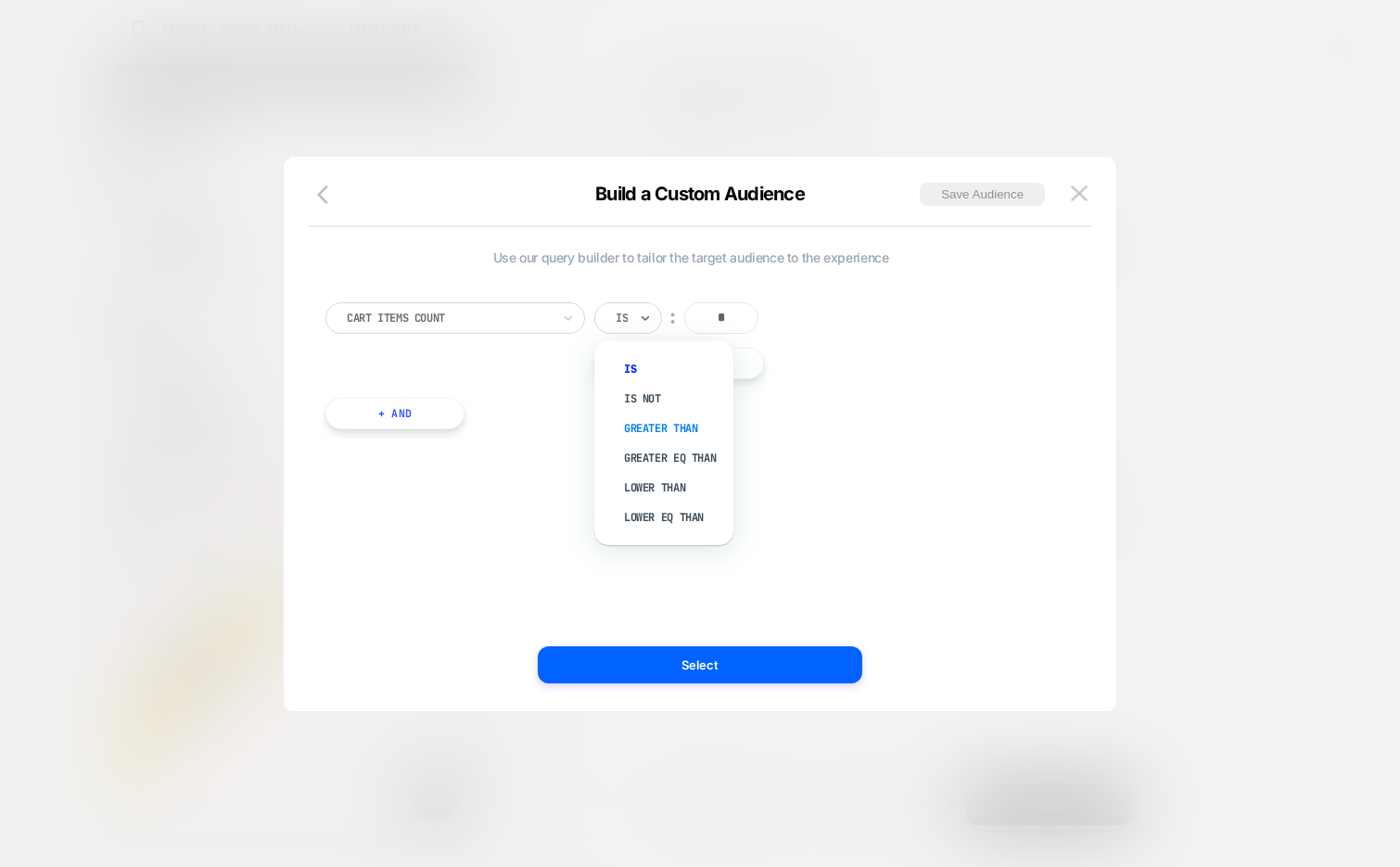
click at [676, 415] on div "Greater Than" at bounding box center [672, 428] width 120 height 30
click at [1086, 196] on img at bounding box center [1079, 193] width 17 height 16
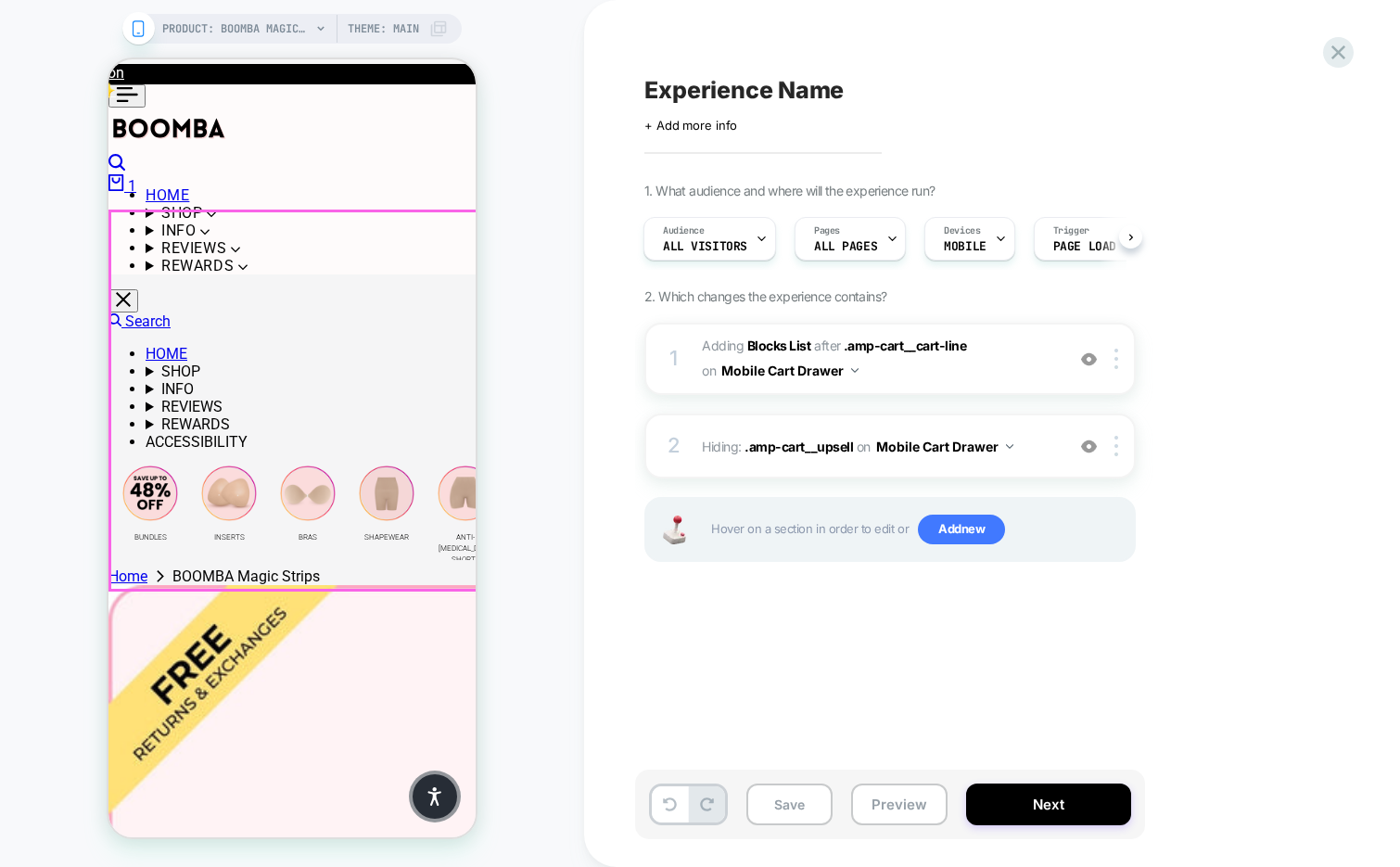
scroll to position [211, 0]
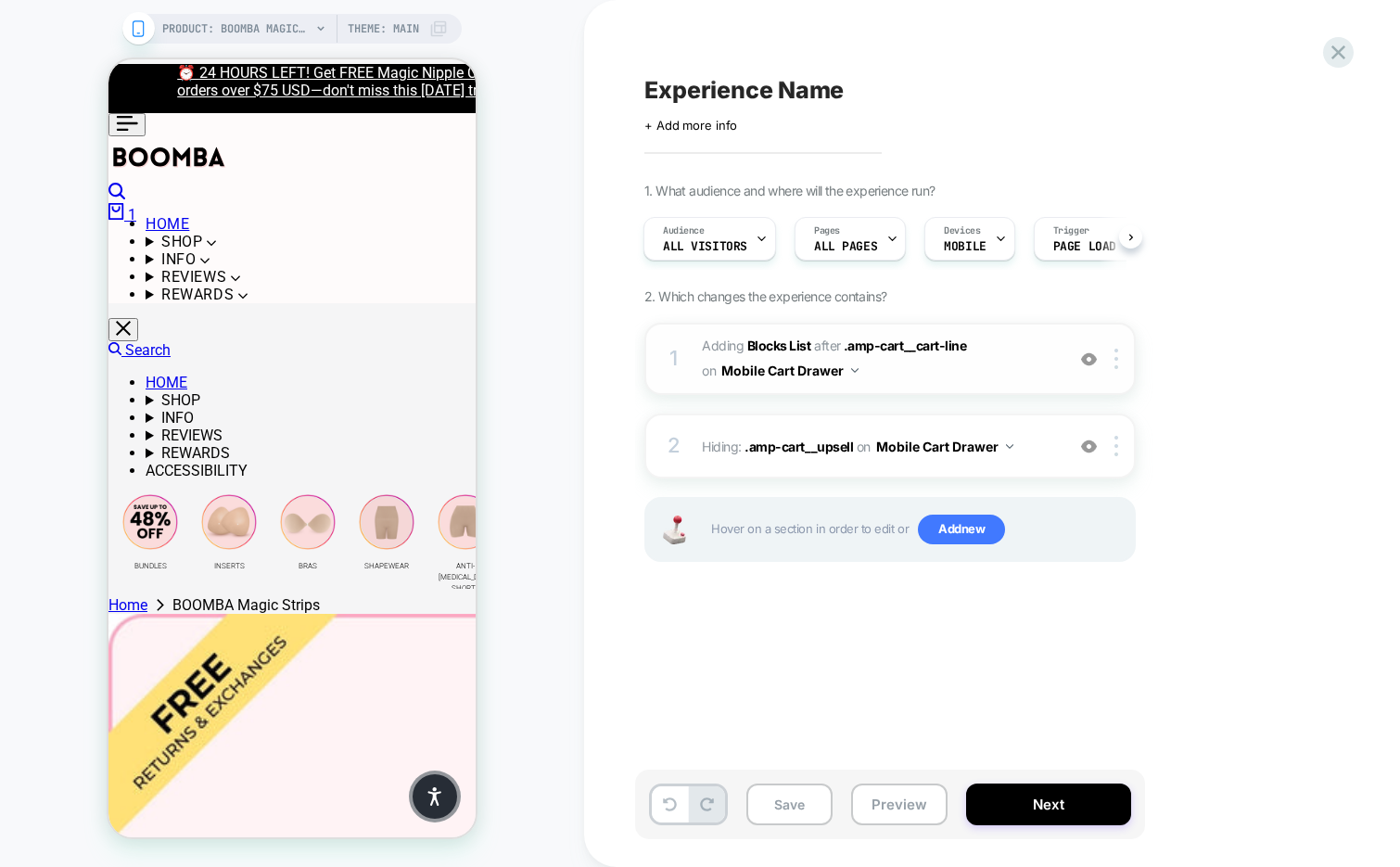
click at [974, 371] on span "#_loomi_addon_1756991867016 Adding Blocks List AFTER .amp-cart__cart-line .amp-…" at bounding box center [879, 359] width 354 height 50
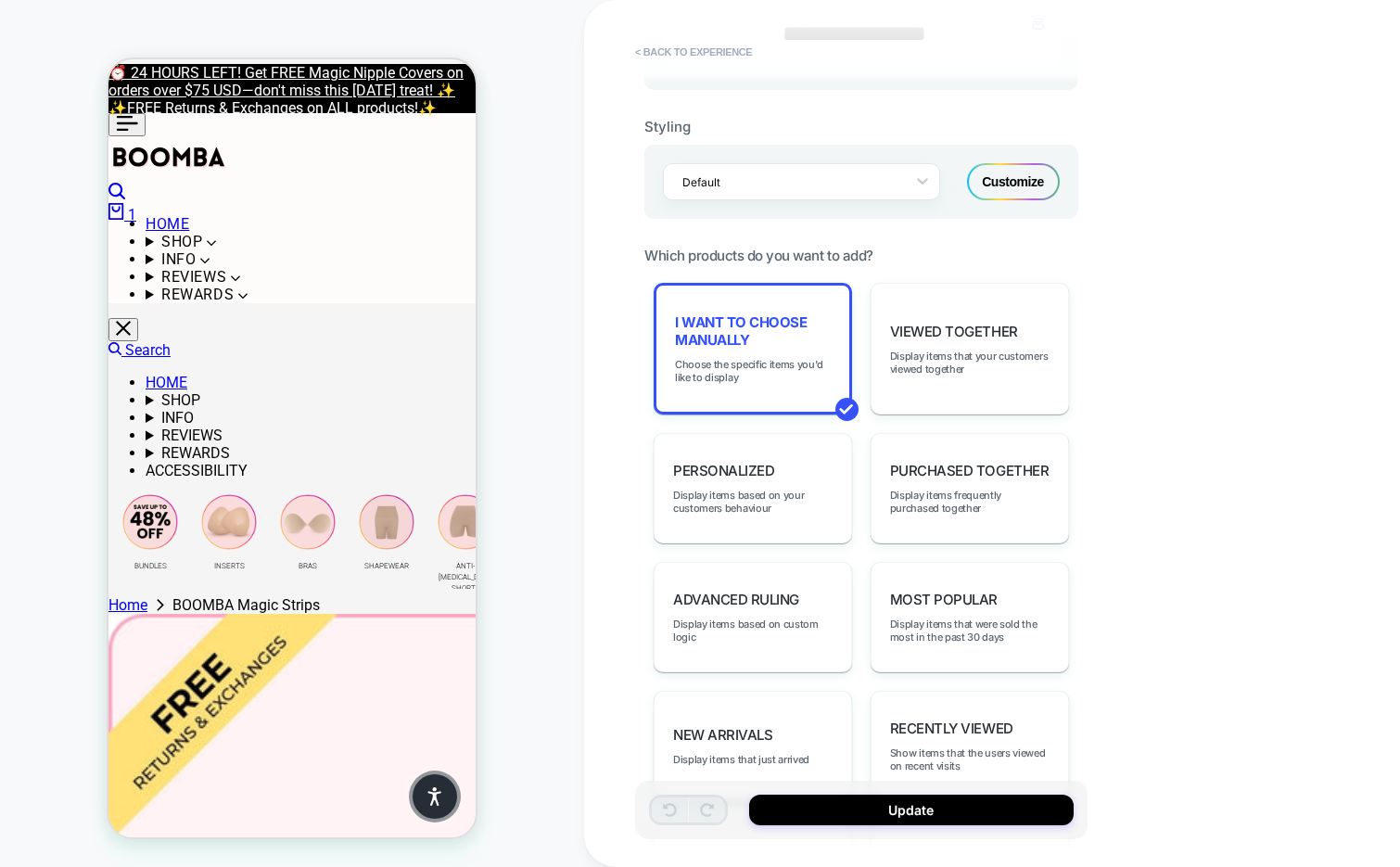
scroll to position [743, 0]
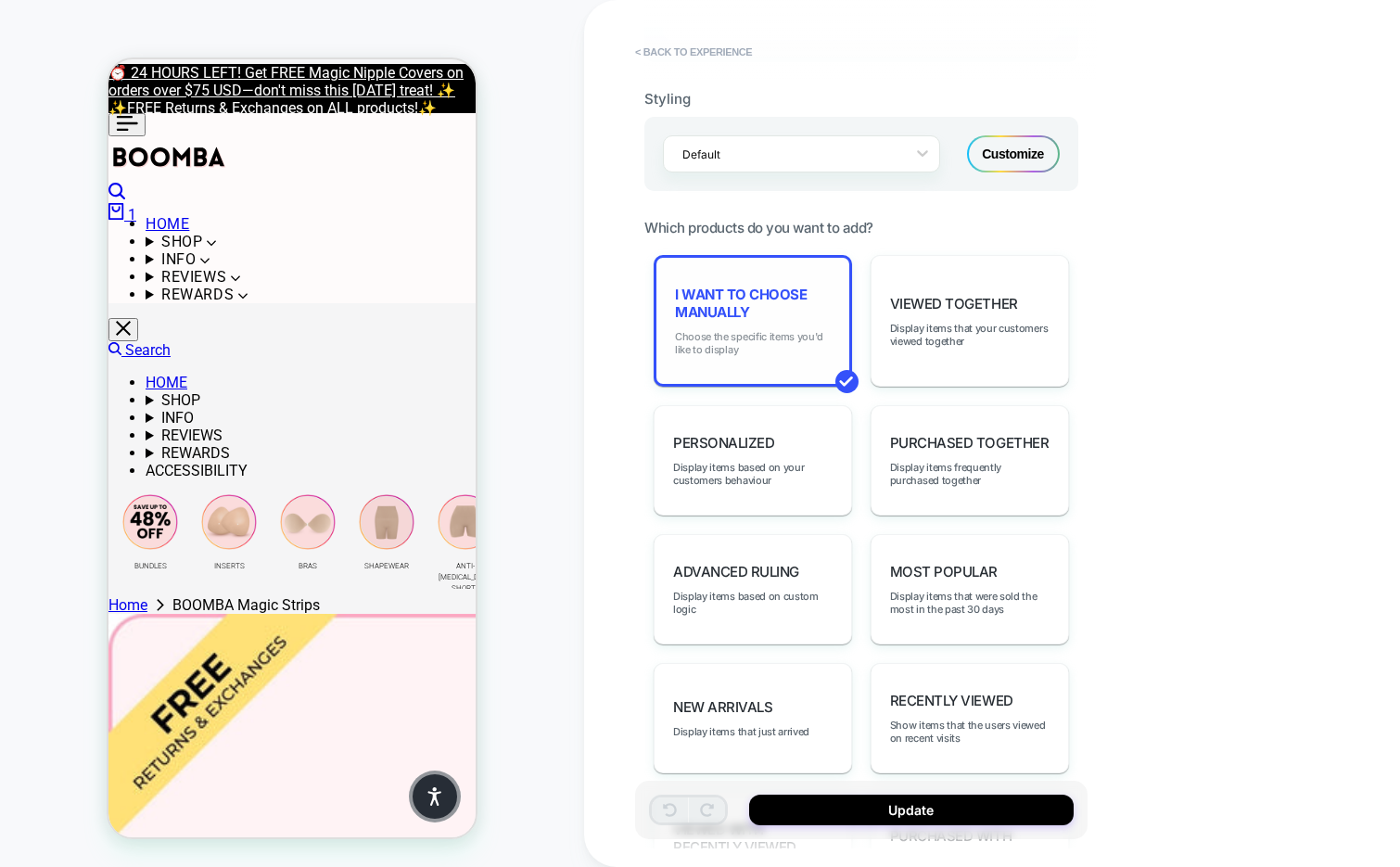
click at [777, 333] on span "Choose the specific items you'd like to display" at bounding box center [752, 344] width 155 height 26
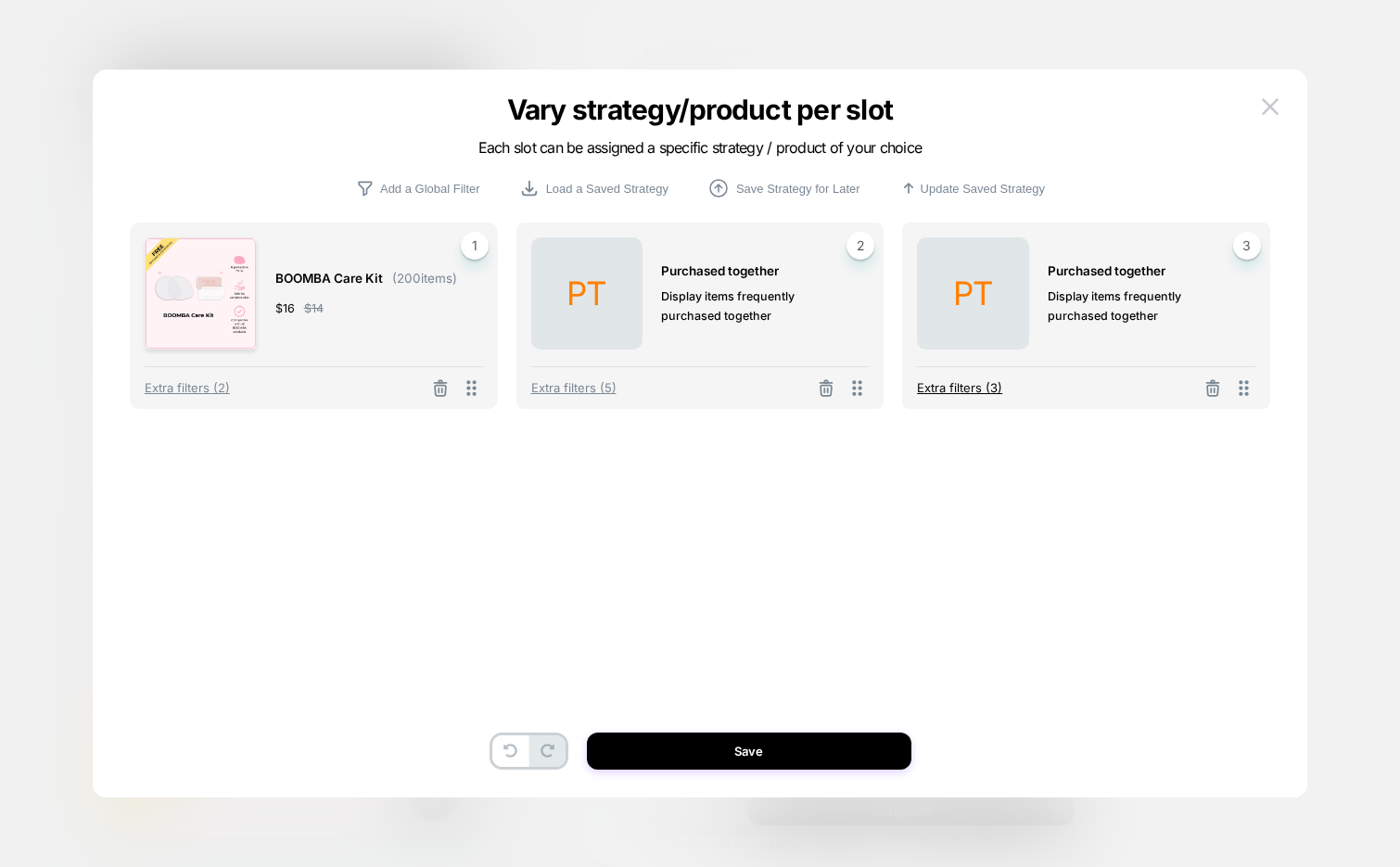
click at [976, 393] on span "Extra filters (3)" at bounding box center [960, 387] width 86 height 15
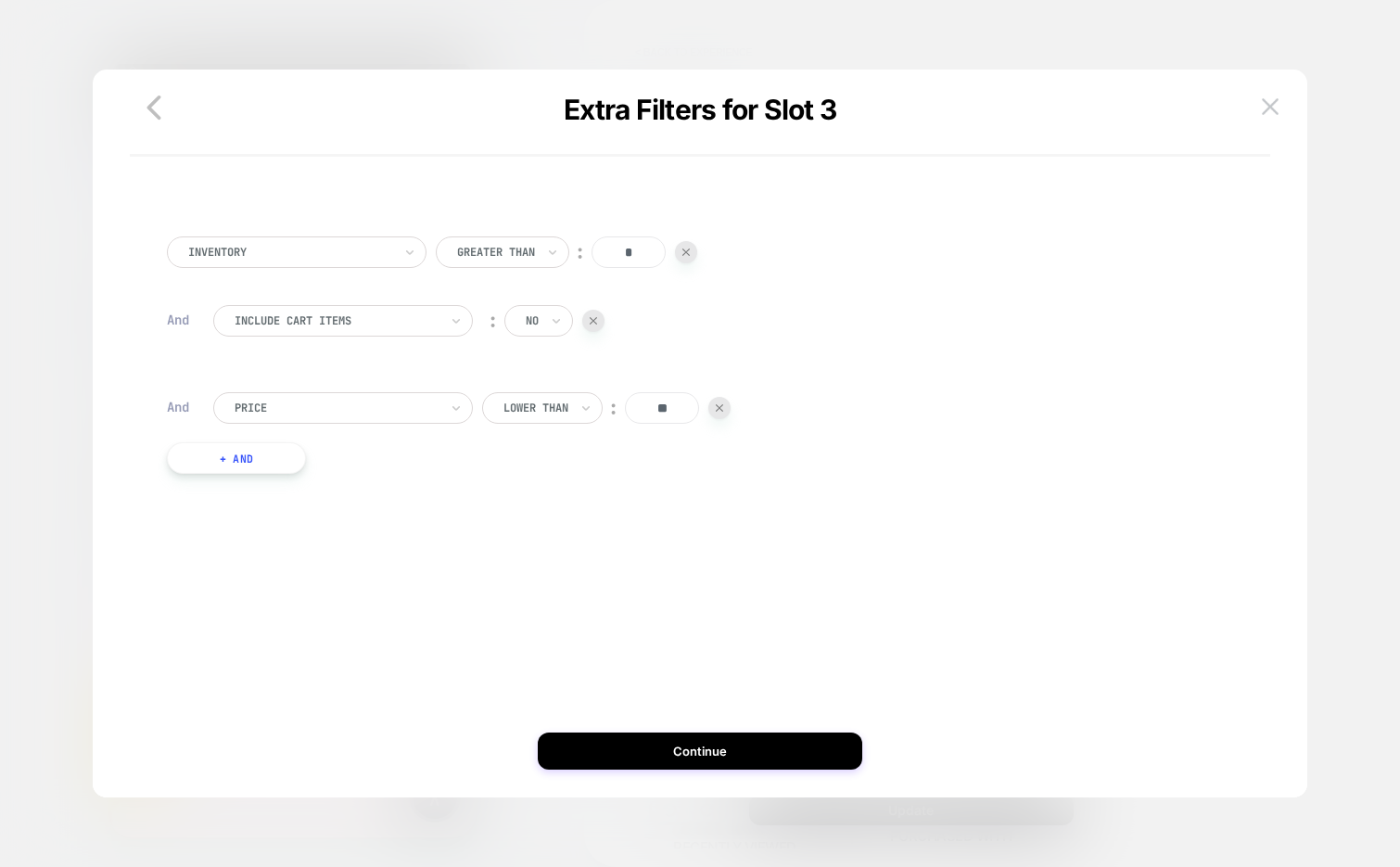
click at [276, 454] on button "+ And" at bounding box center [236, 458] width 139 height 32
click at [286, 473] on div at bounding box center [336, 477] width 204 height 17
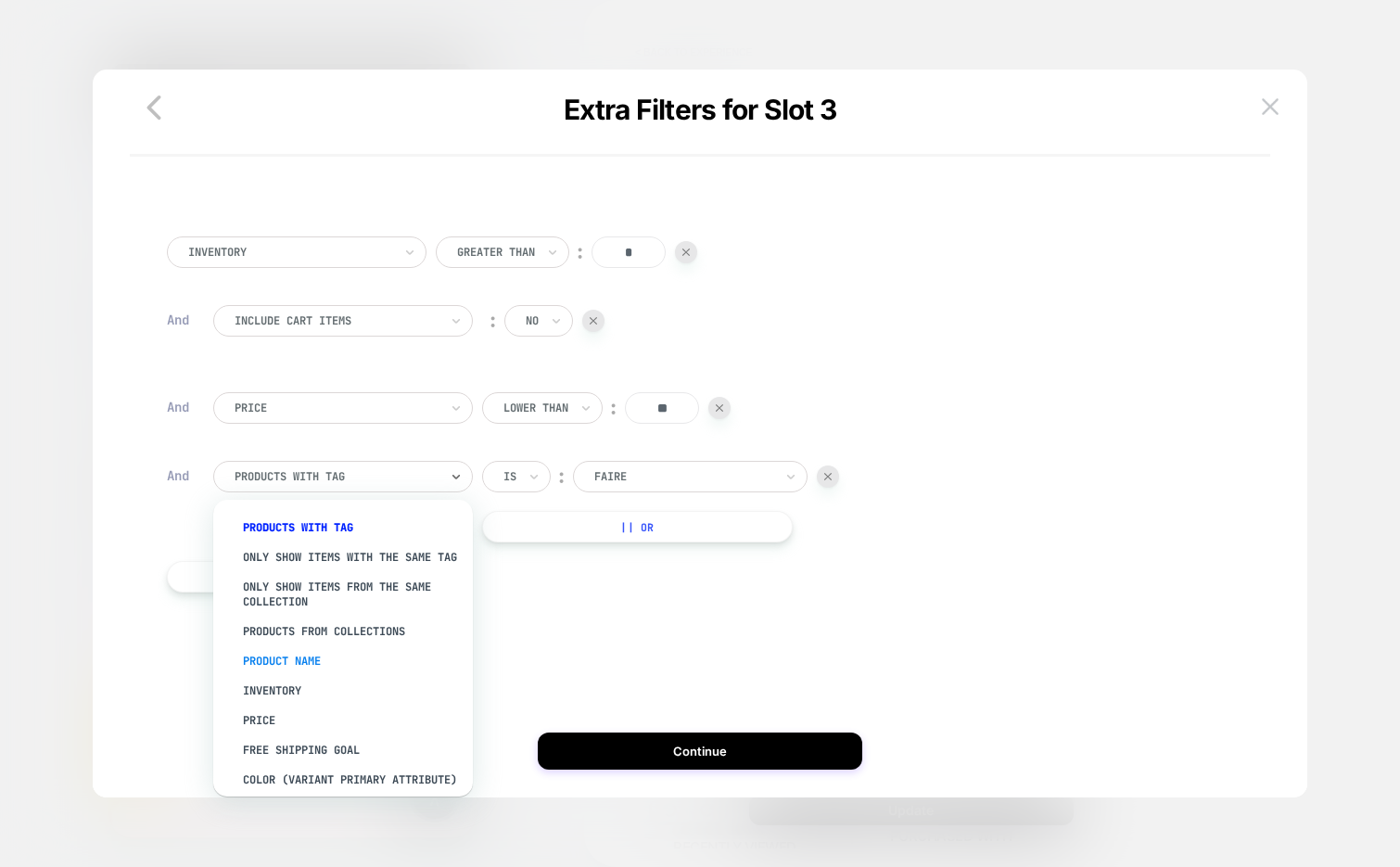
click at [341, 673] on div "Product Name" at bounding box center [352, 661] width 241 height 30
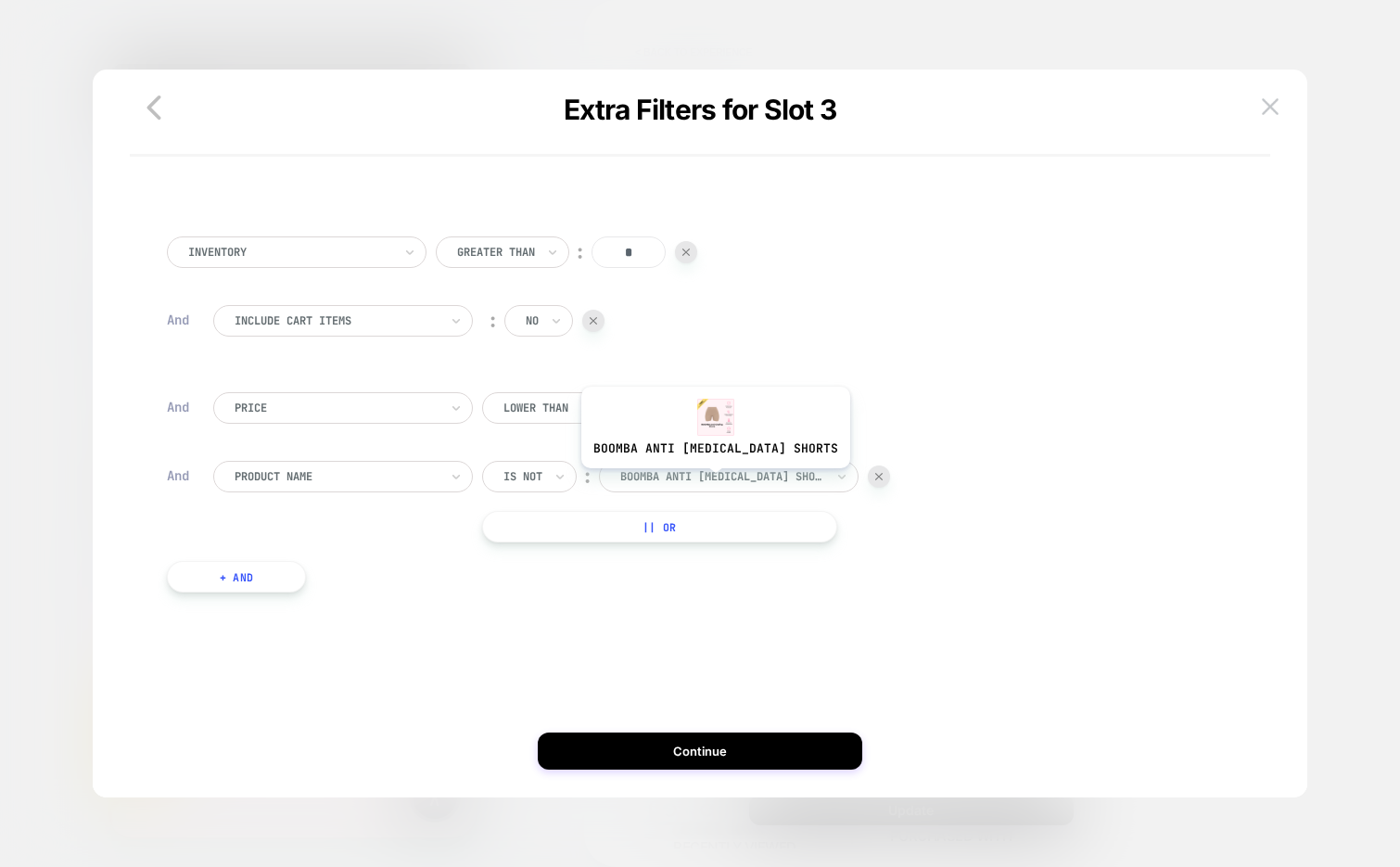
click at [687, 481] on div at bounding box center [721, 477] width 204 height 17
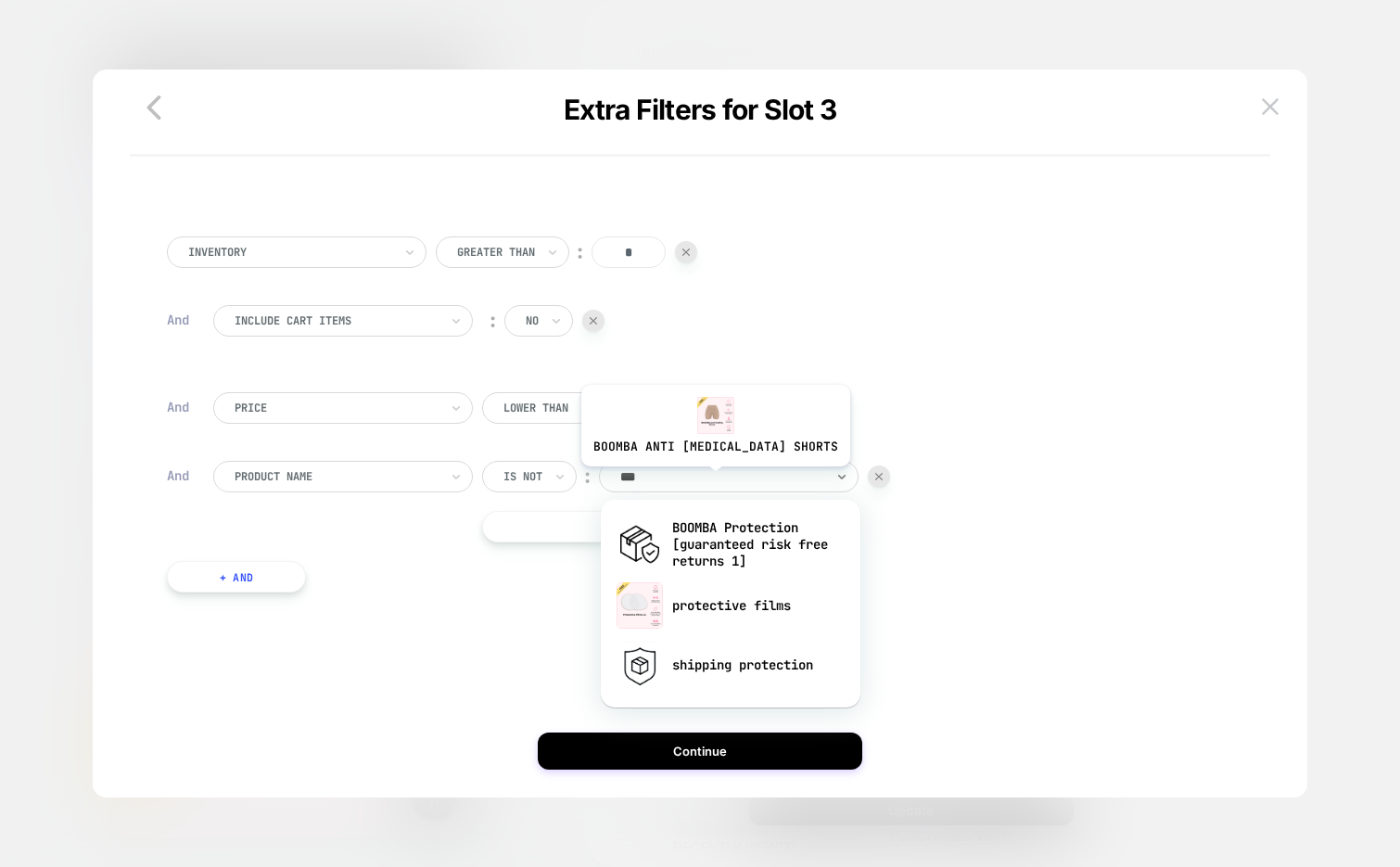
type input "****"
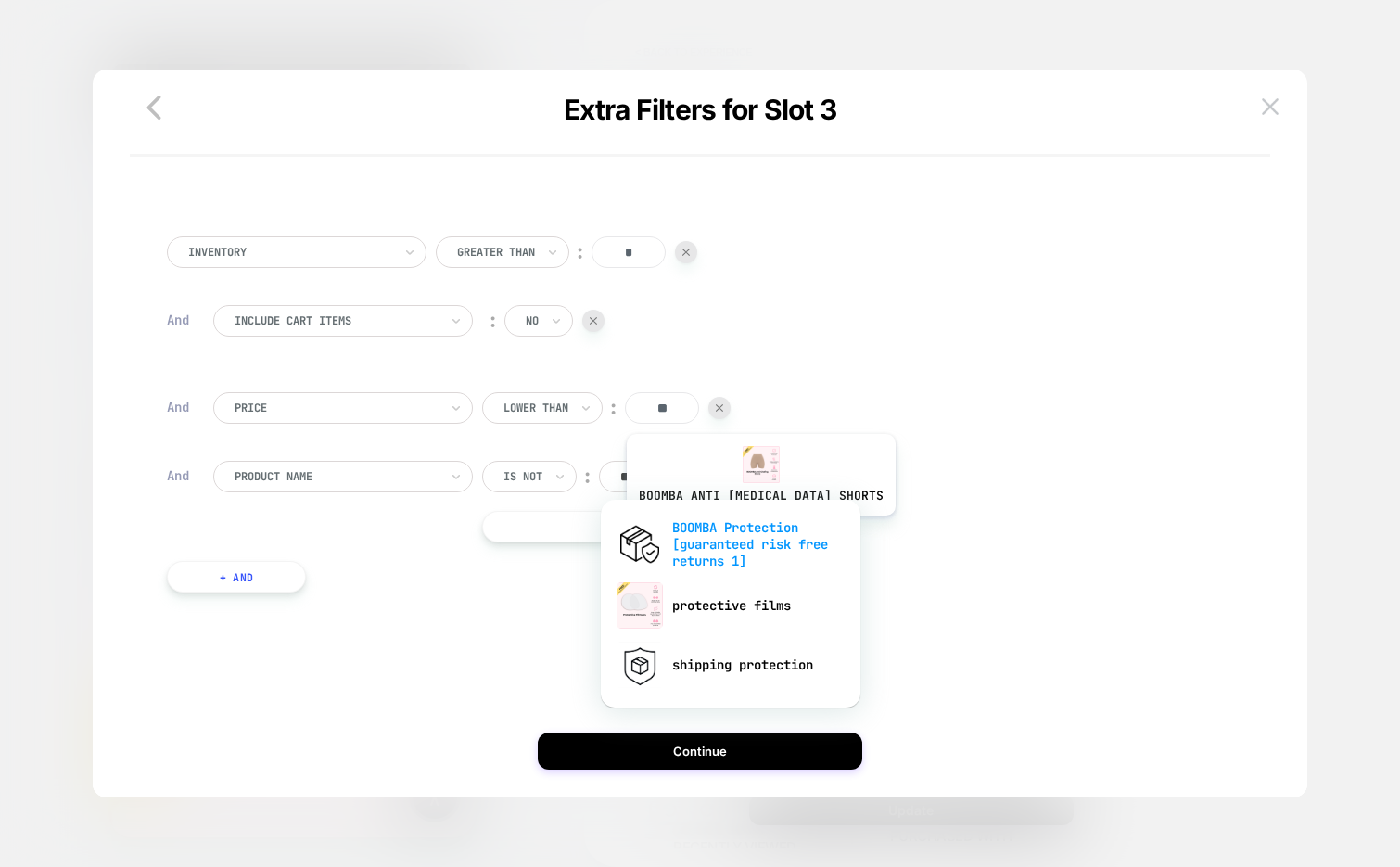
click at [733, 530] on div "BOOMBA Protection [guaranteed risk free returns 1]" at bounding box center [730, 545] width 241 height 63
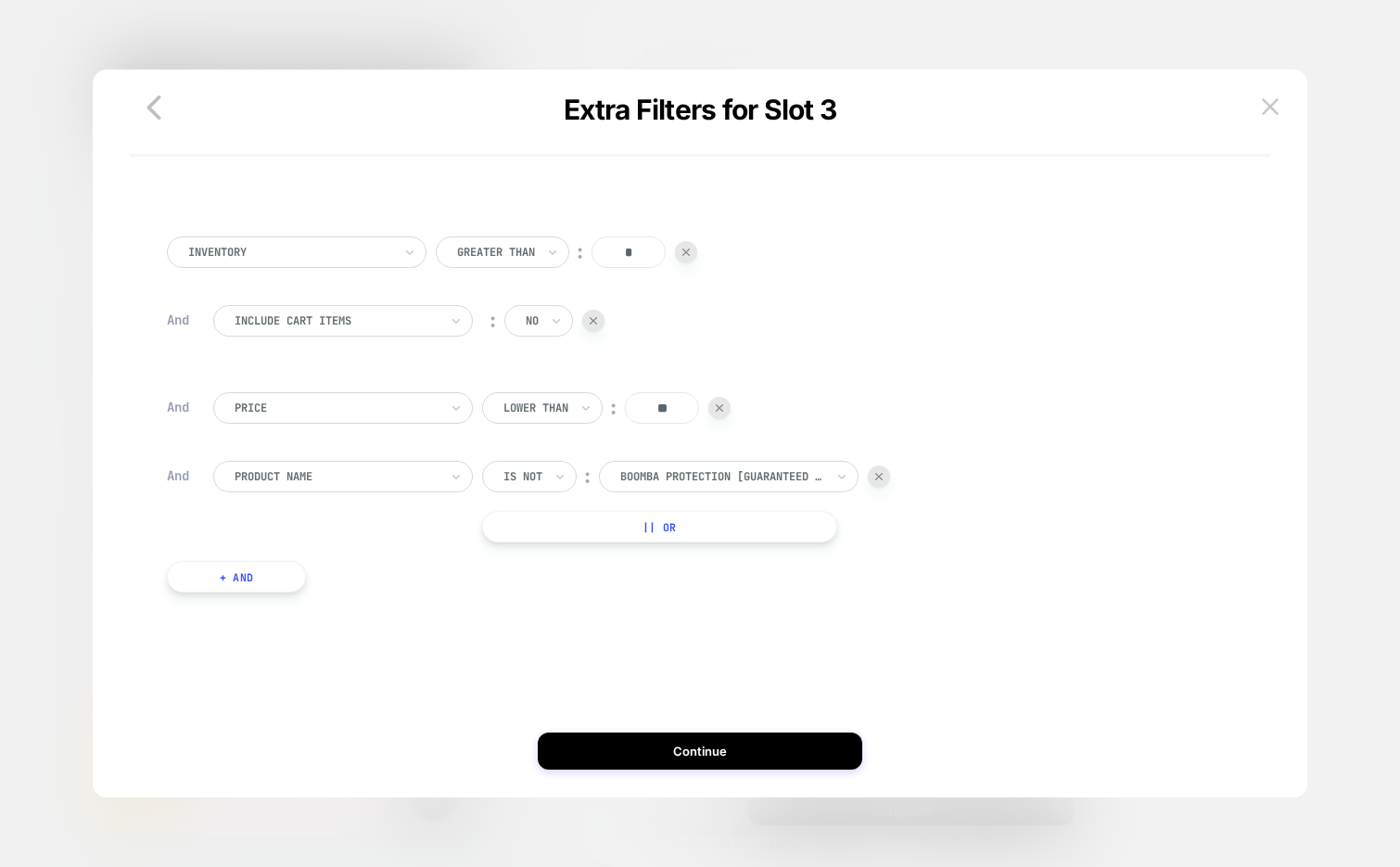
click at [229, 573] on button "+ And" at bounding box center [236, 577] width 139 height 32
click at [342, 603] on div "PRODUCTS WITH TAG" at bounding box center [336, 595] width 208 height 20
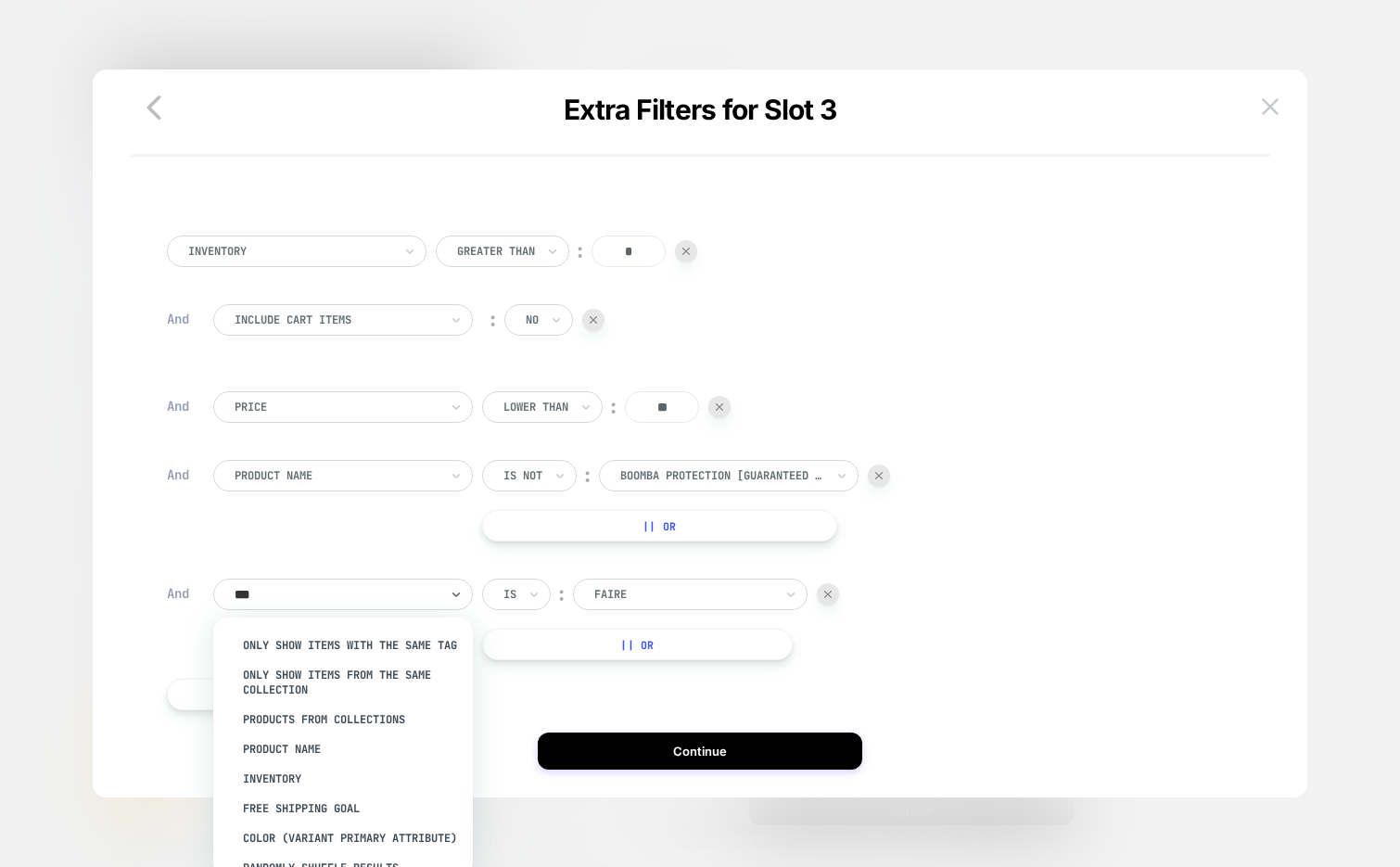
type input "****"
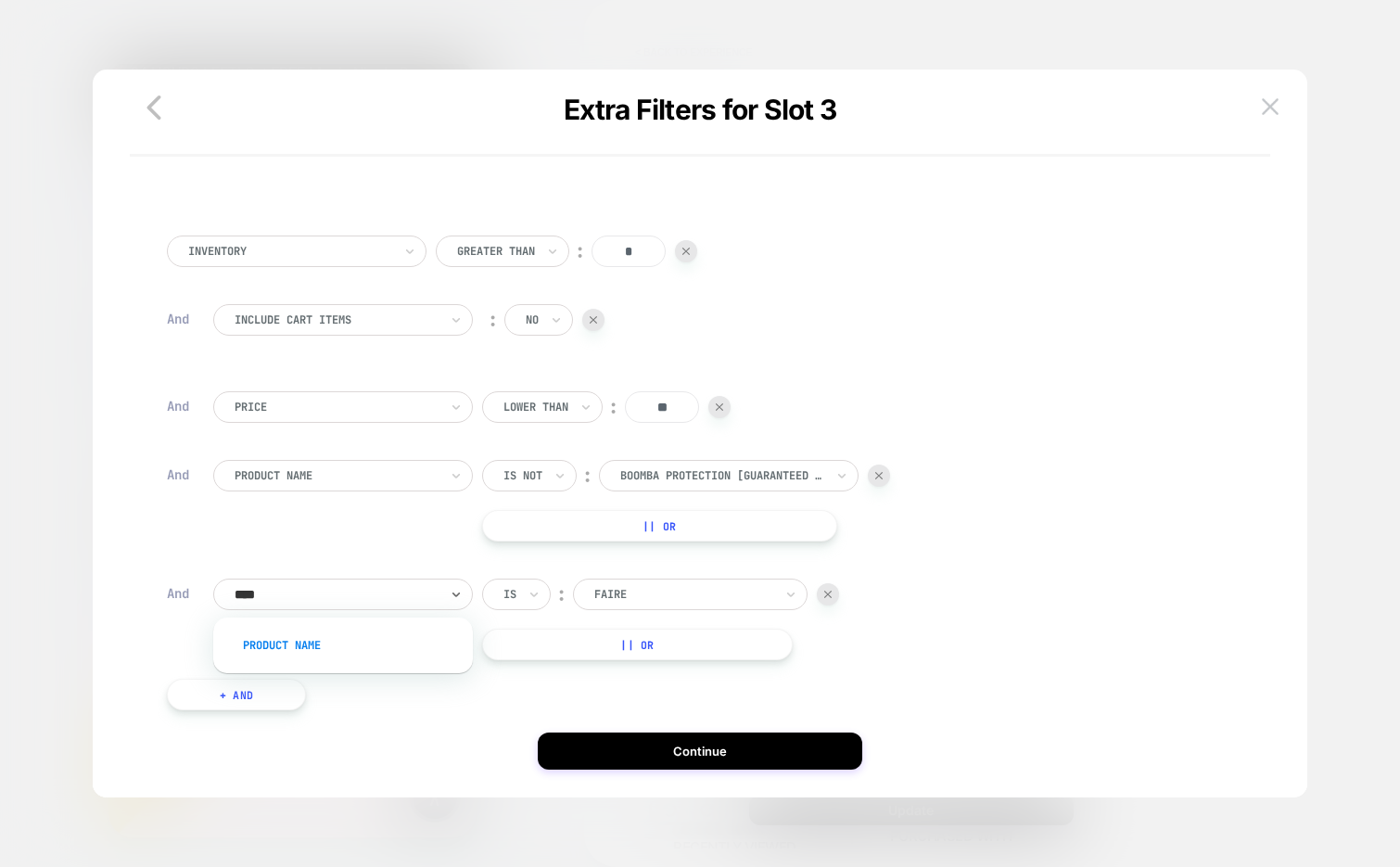
click at [359, 647] on div "Product Name" at bounding box center [352, 645] width 241 height 30
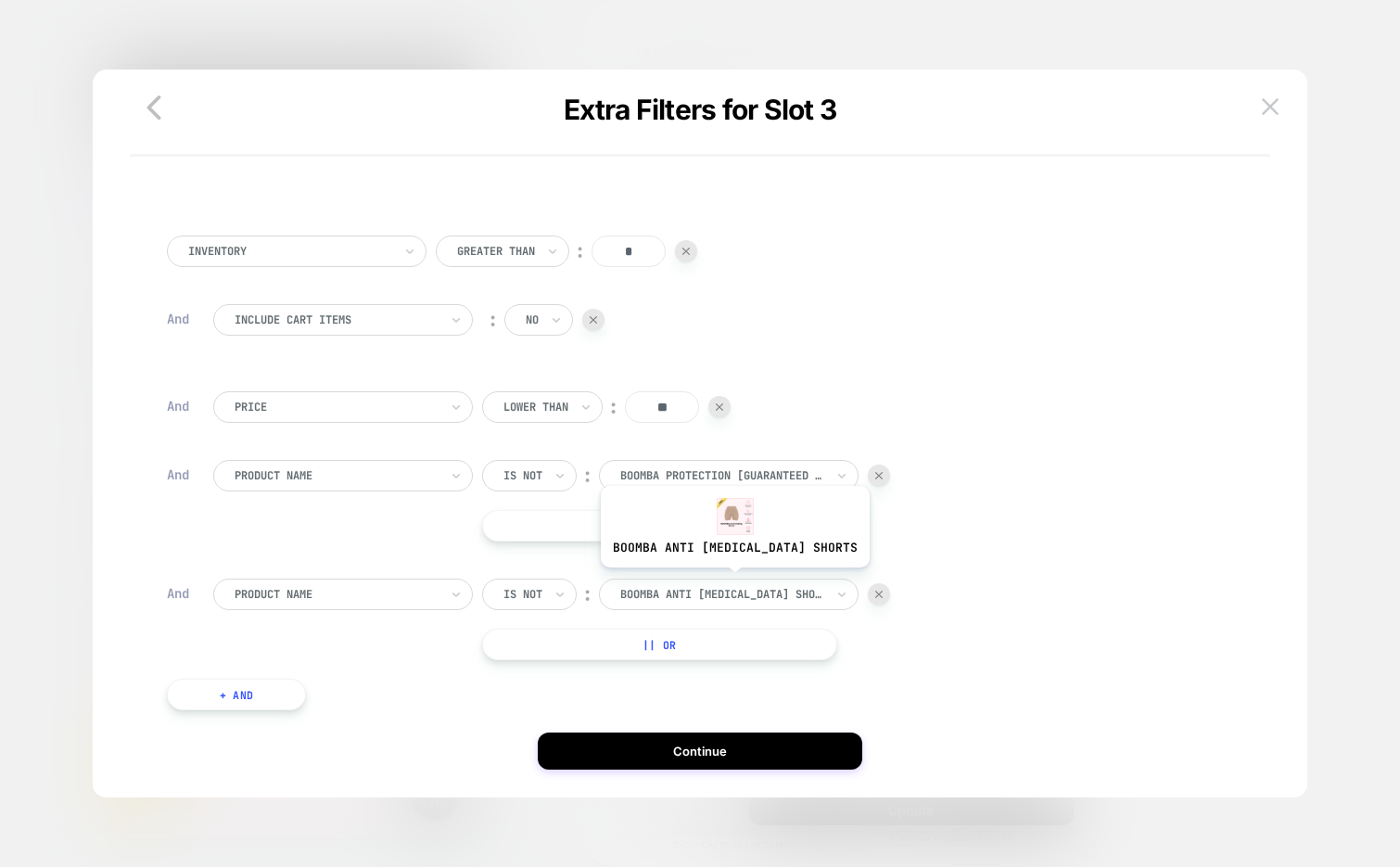
click at [707, 602] on div at bounding box center [721, 595] width 204 height 17
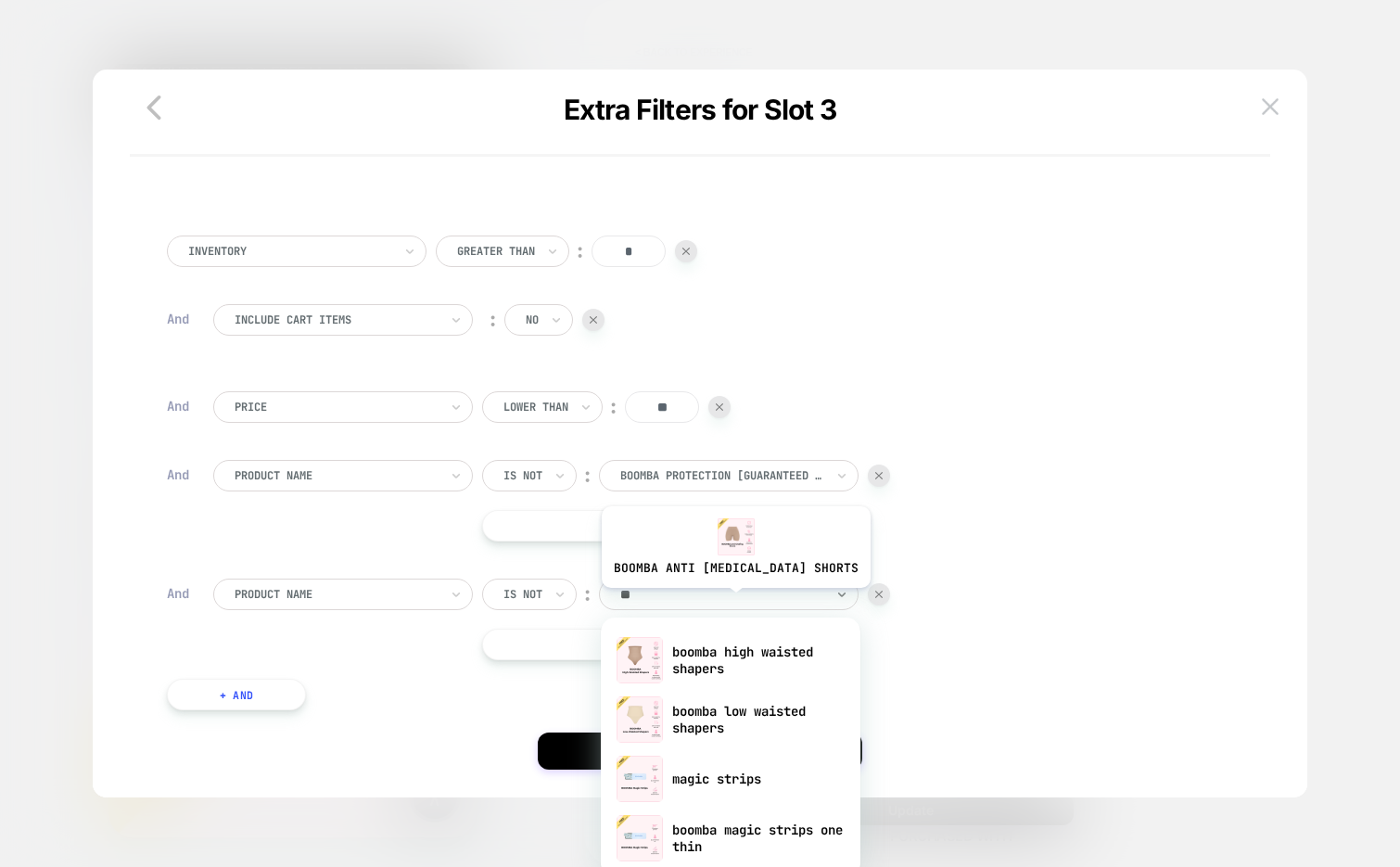
type input "***"
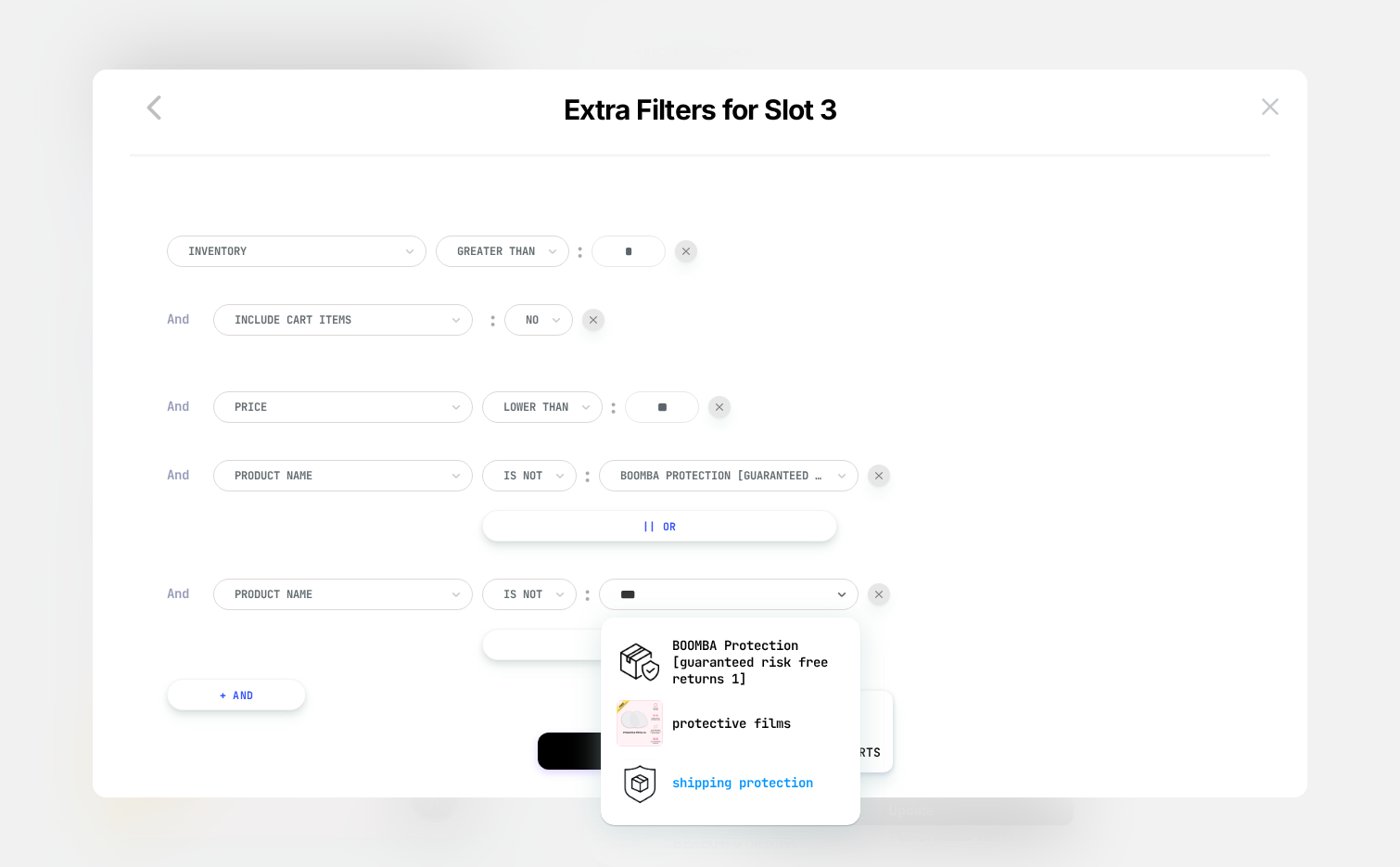
click at [730, 792] on div "shipping protection" at bounding box center [730, 783] width 241 height 60
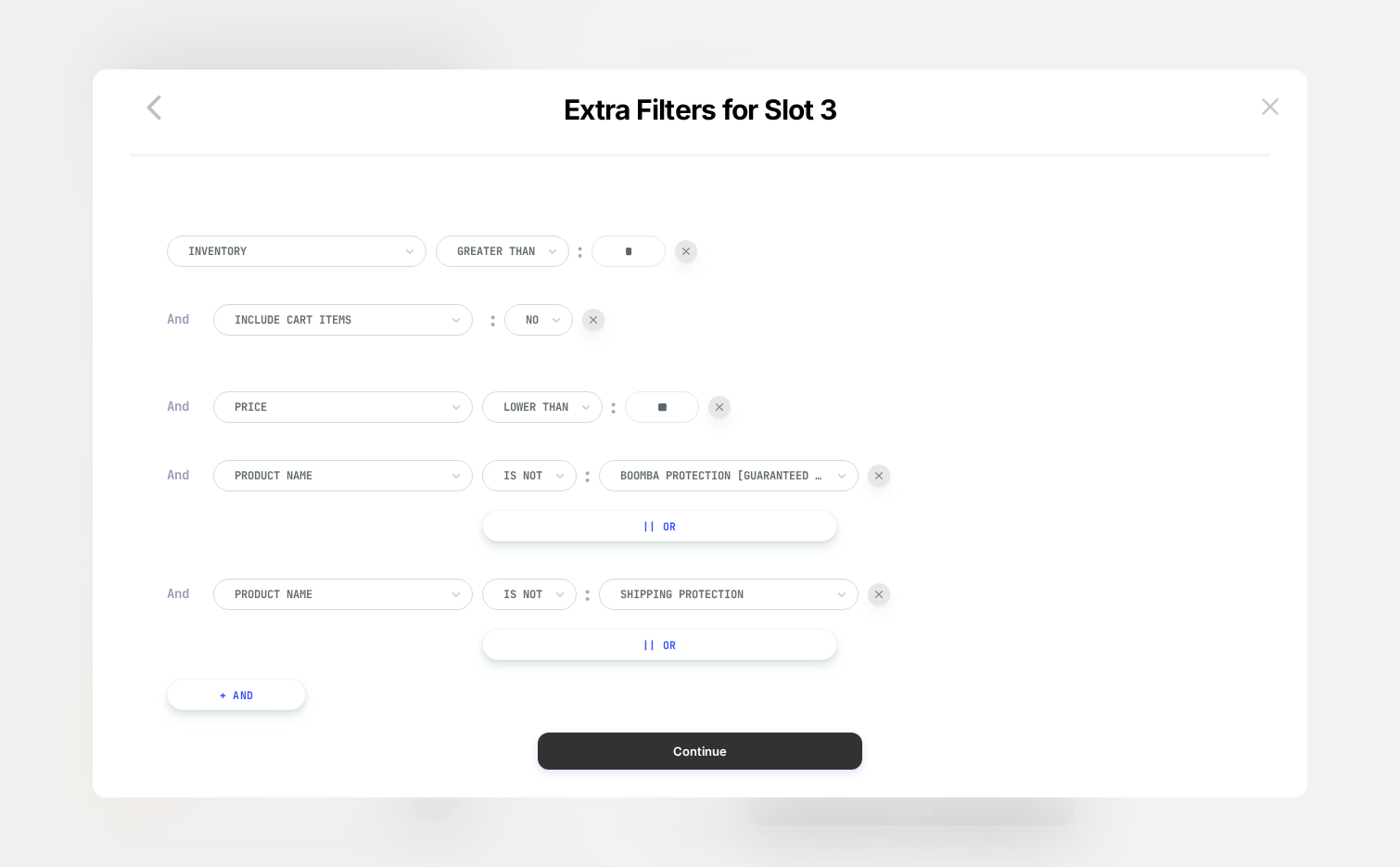
click at [734, 748] on button "Continue" at bounding box center [700, 752] width 325 height 37
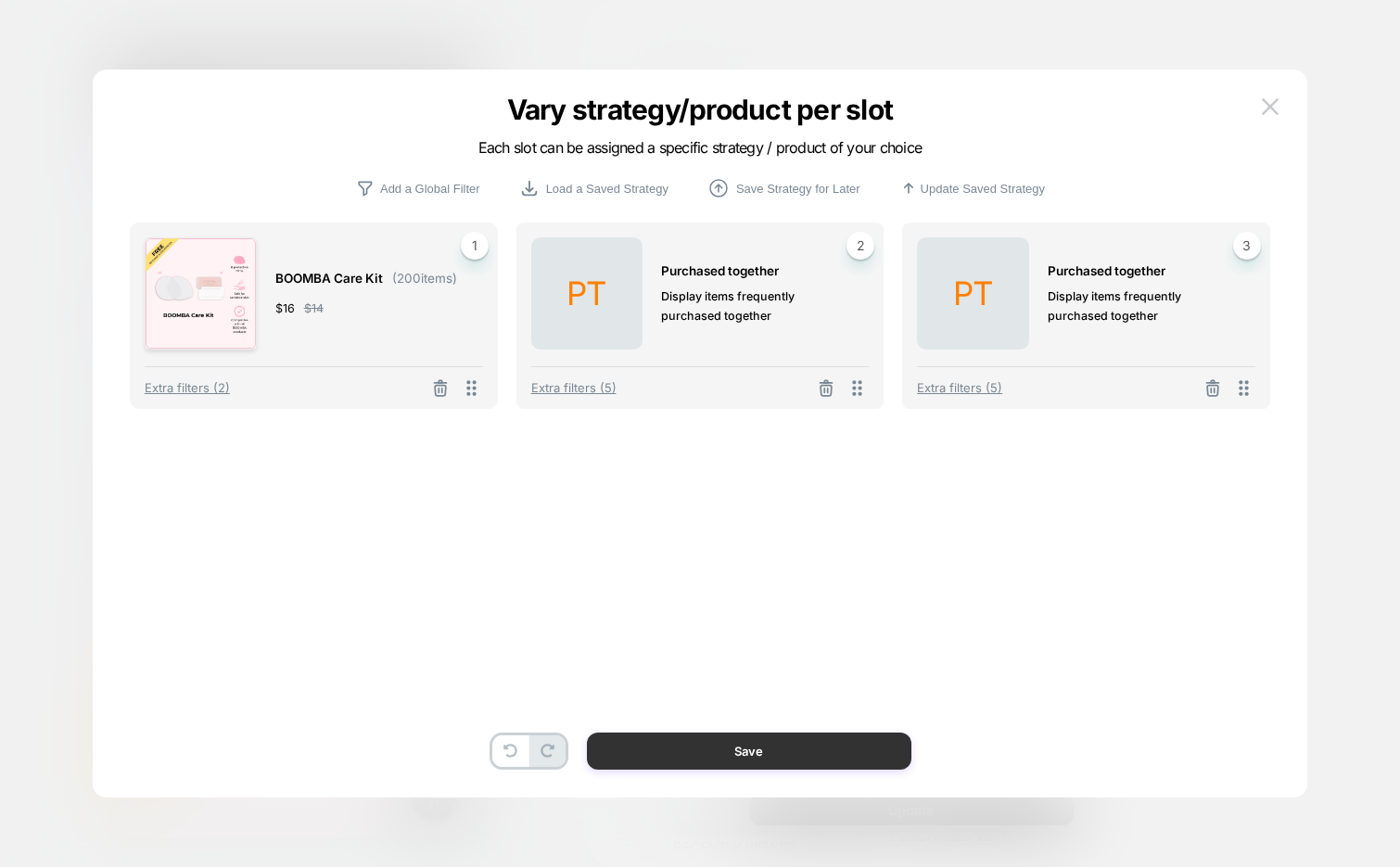
click at [666, 752] on button "Save" at bounding box center [749, 752] width 325 height 37
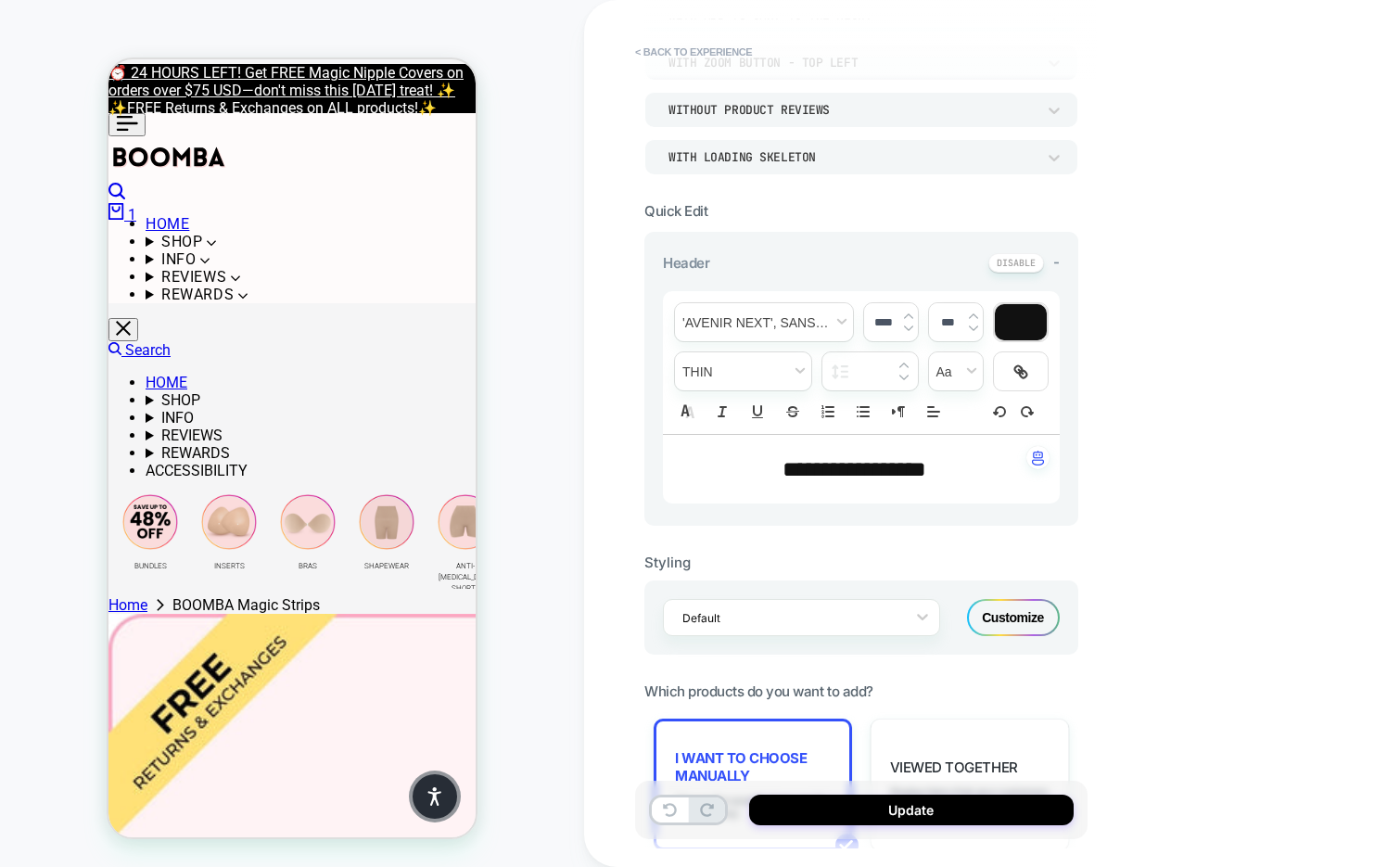
scroll to position [0, 0]
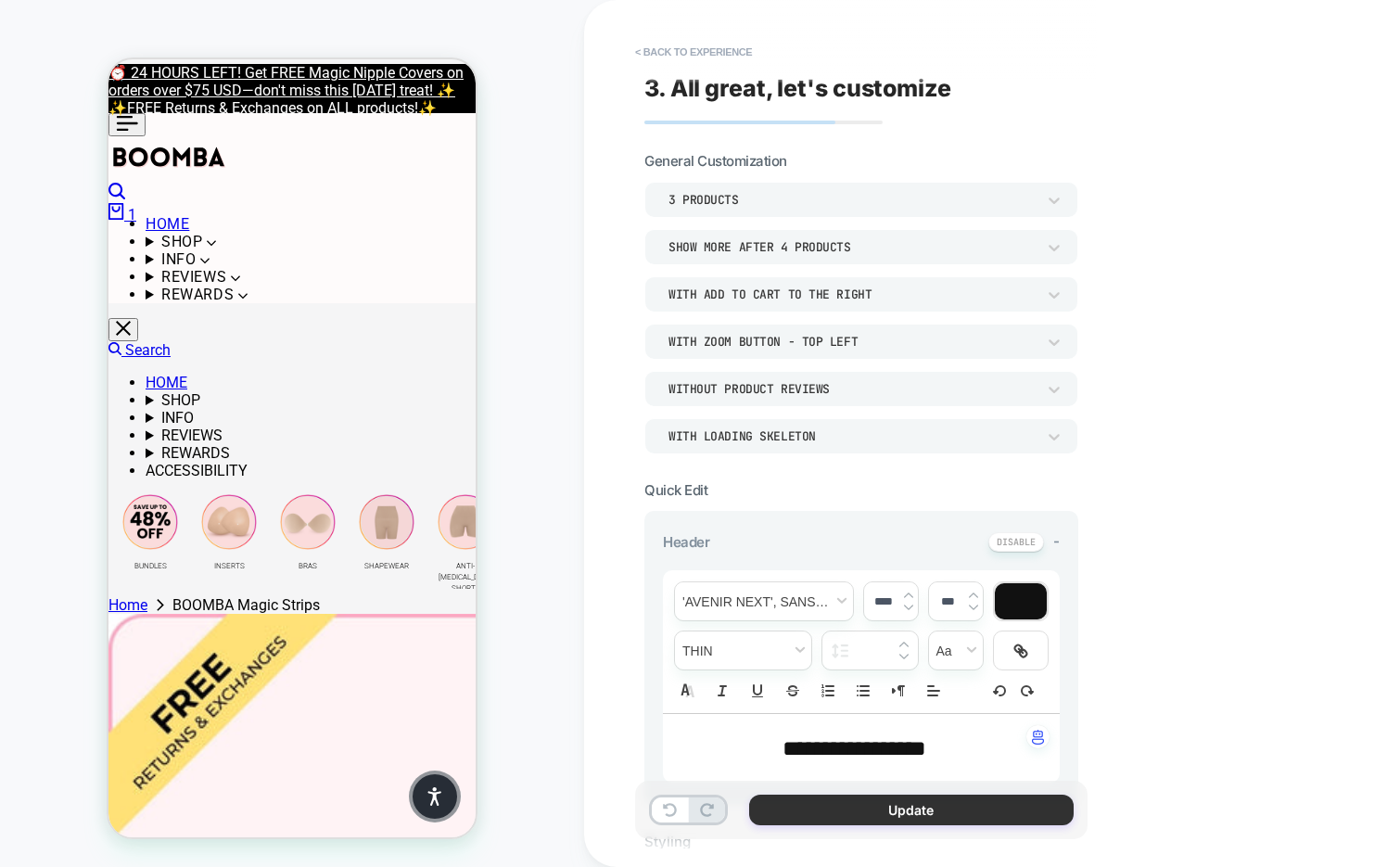
click at [820, 811] on button "Update" at bounding box center [911, 810] width 325 height 31
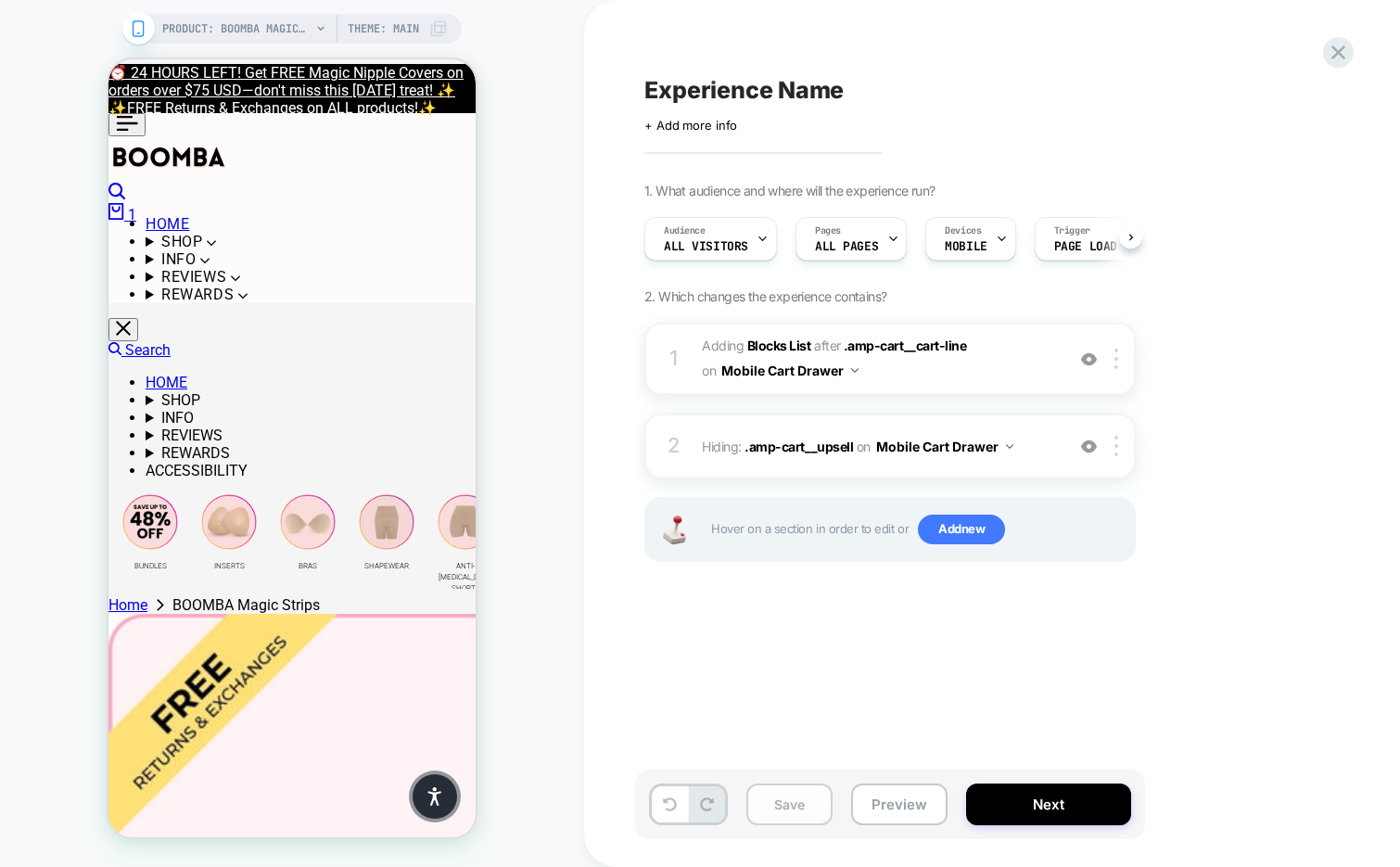
scroll to position [0, 1]
click at [782, 808] on button "Save" at bounding box center [789, 805] width 87 height 42
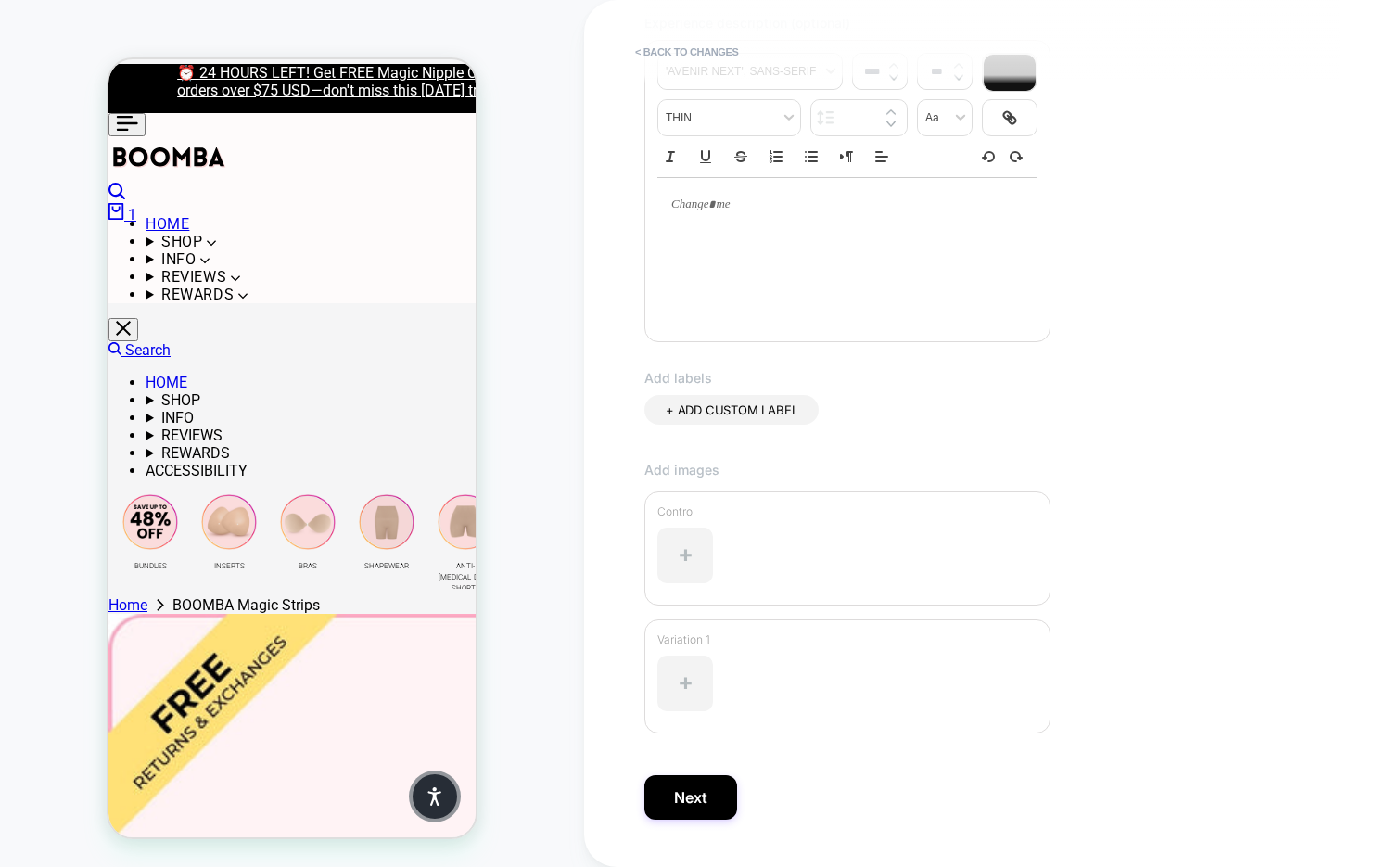
scroll to position [315, 0]
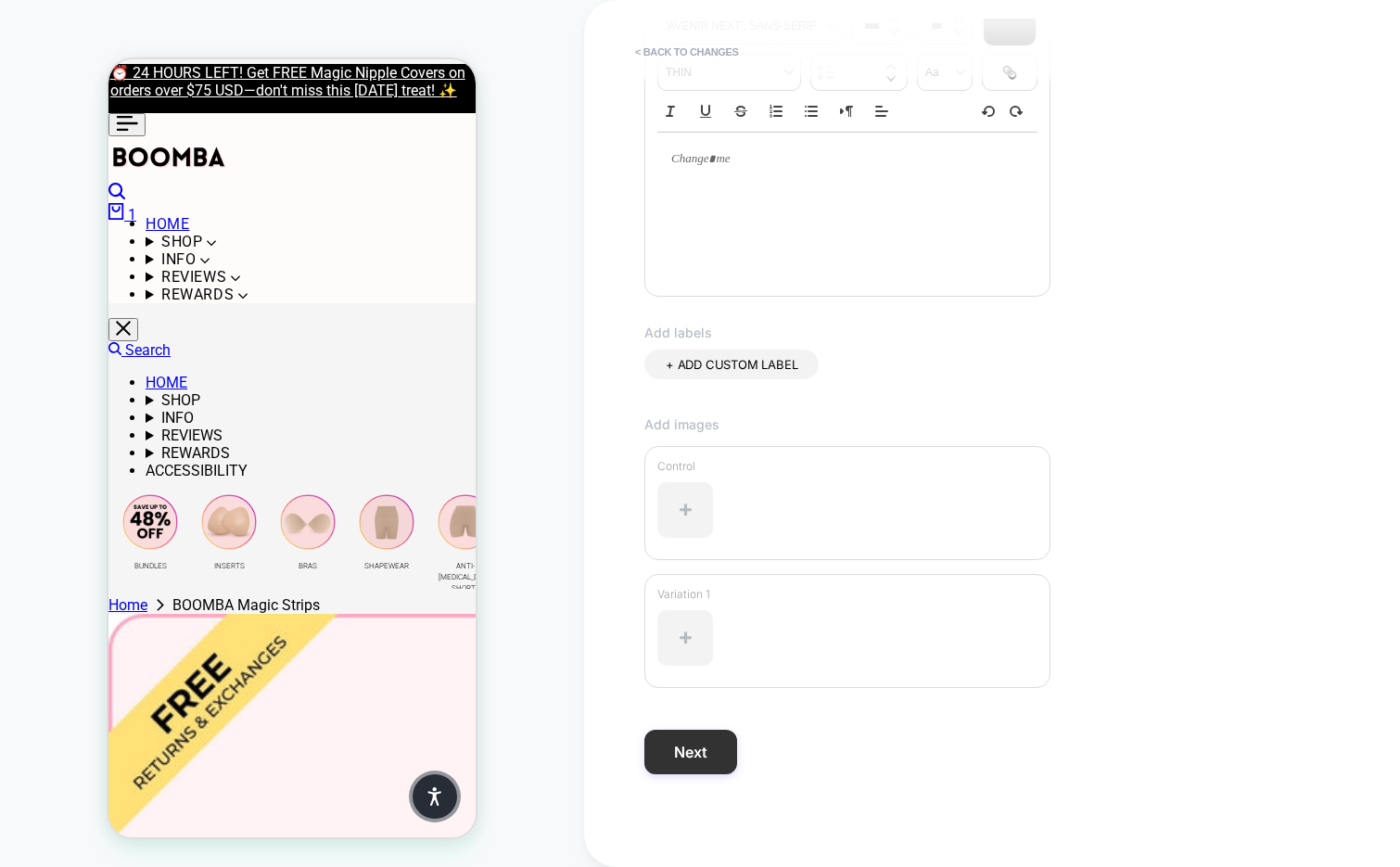
type input "**********"
click at [694, 739] on button "Next" at bounding box center [691, 752] width 93 height 45
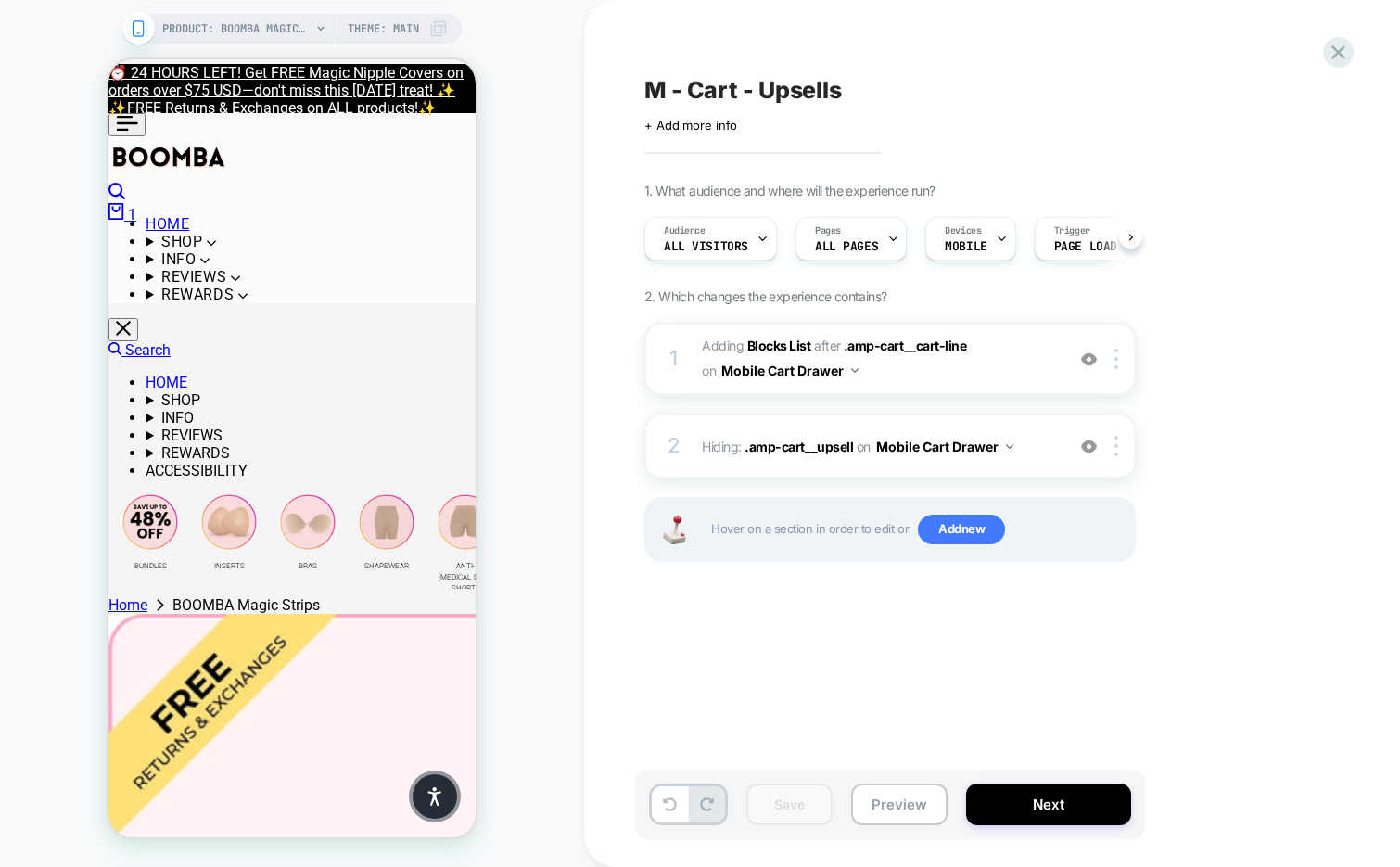
scroll to position [0, 1]
click at [1335, 47] on icon at bounding box center [1338, 52] width 25 height 25
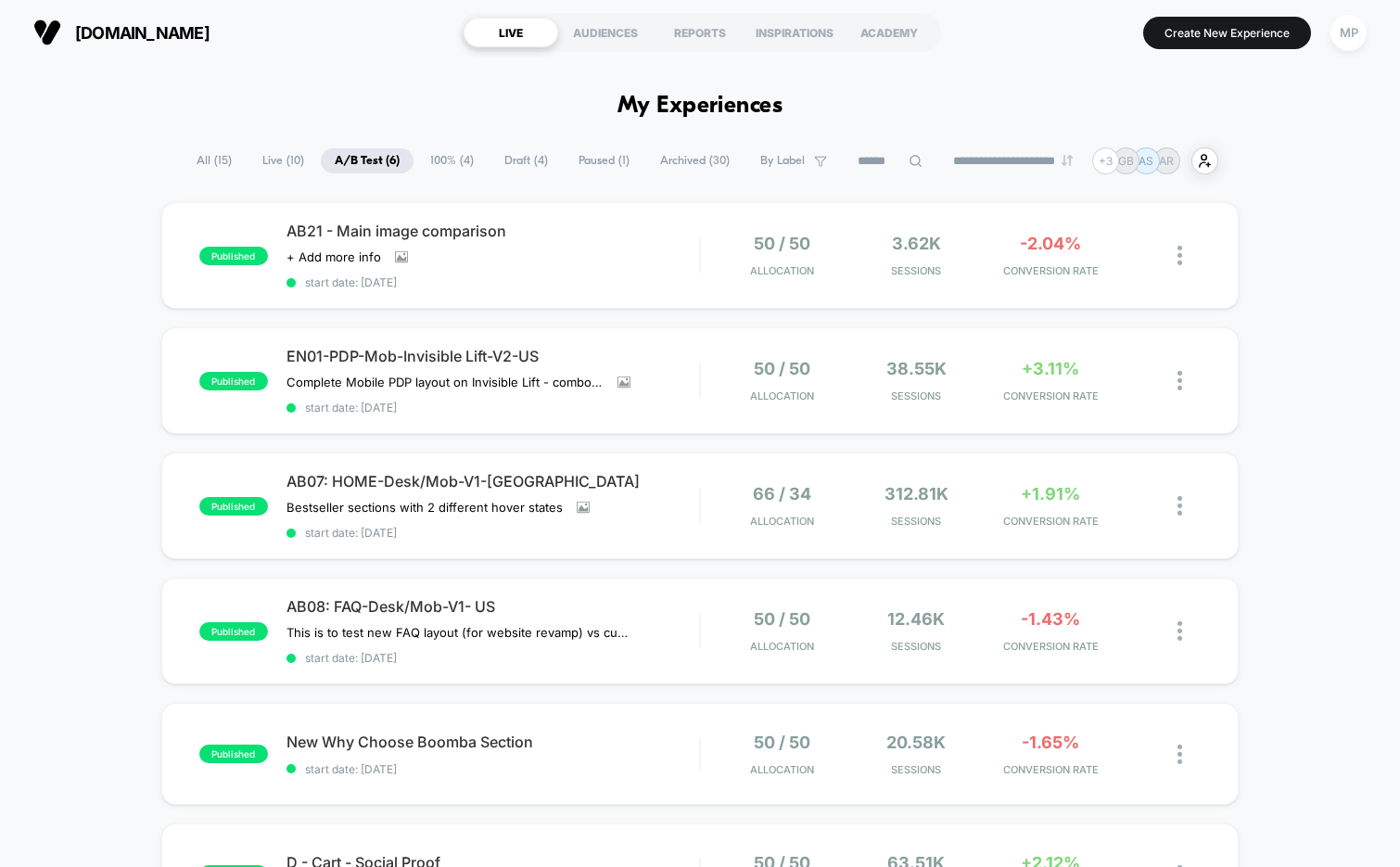
click at [856, 161] on input at bounding box center [890, 161] width 93 height 22
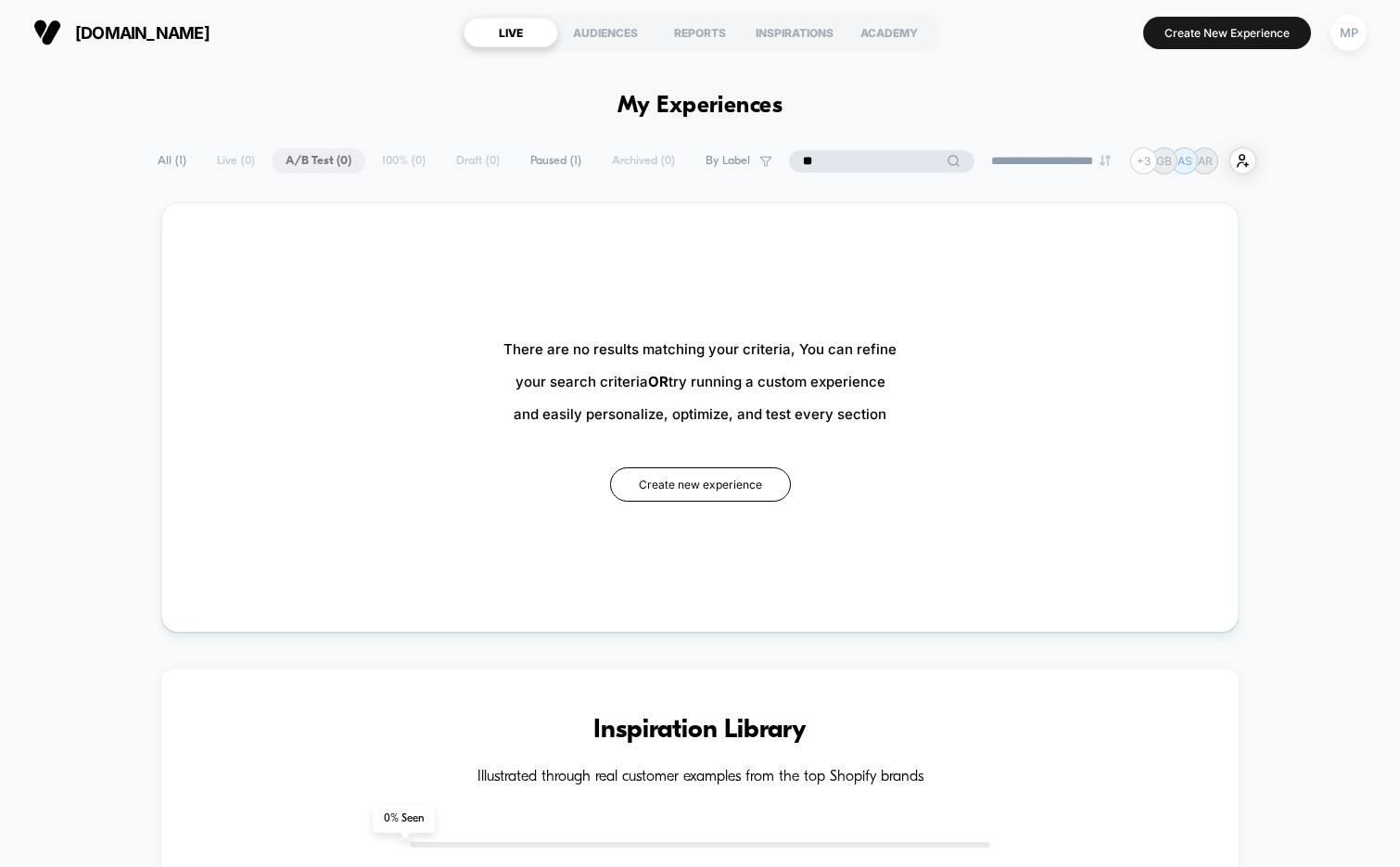
type input "*"
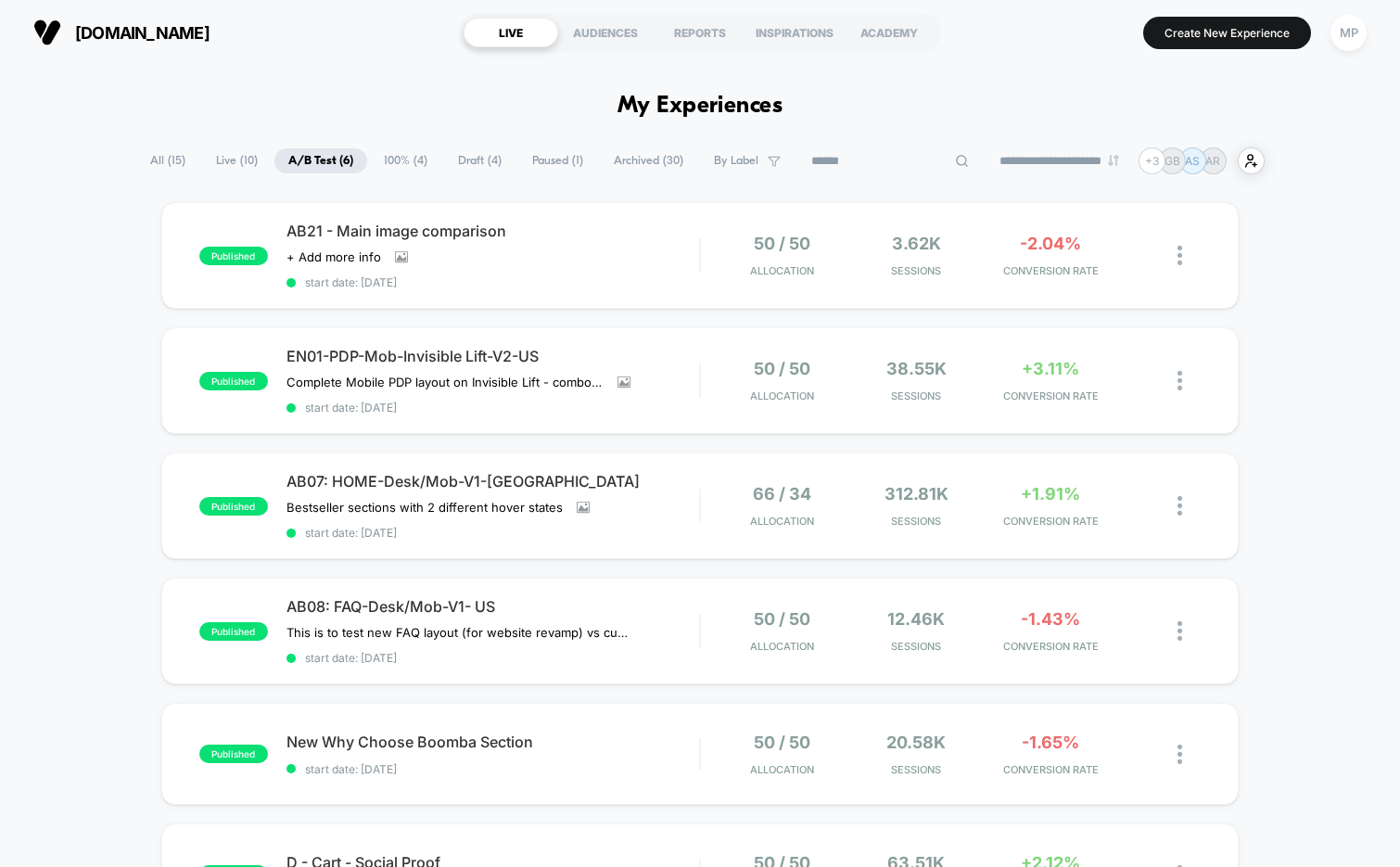
click at [545, 165] on span "Paused ( 1 )" at bounding box center [558, 160] width 79 height 25
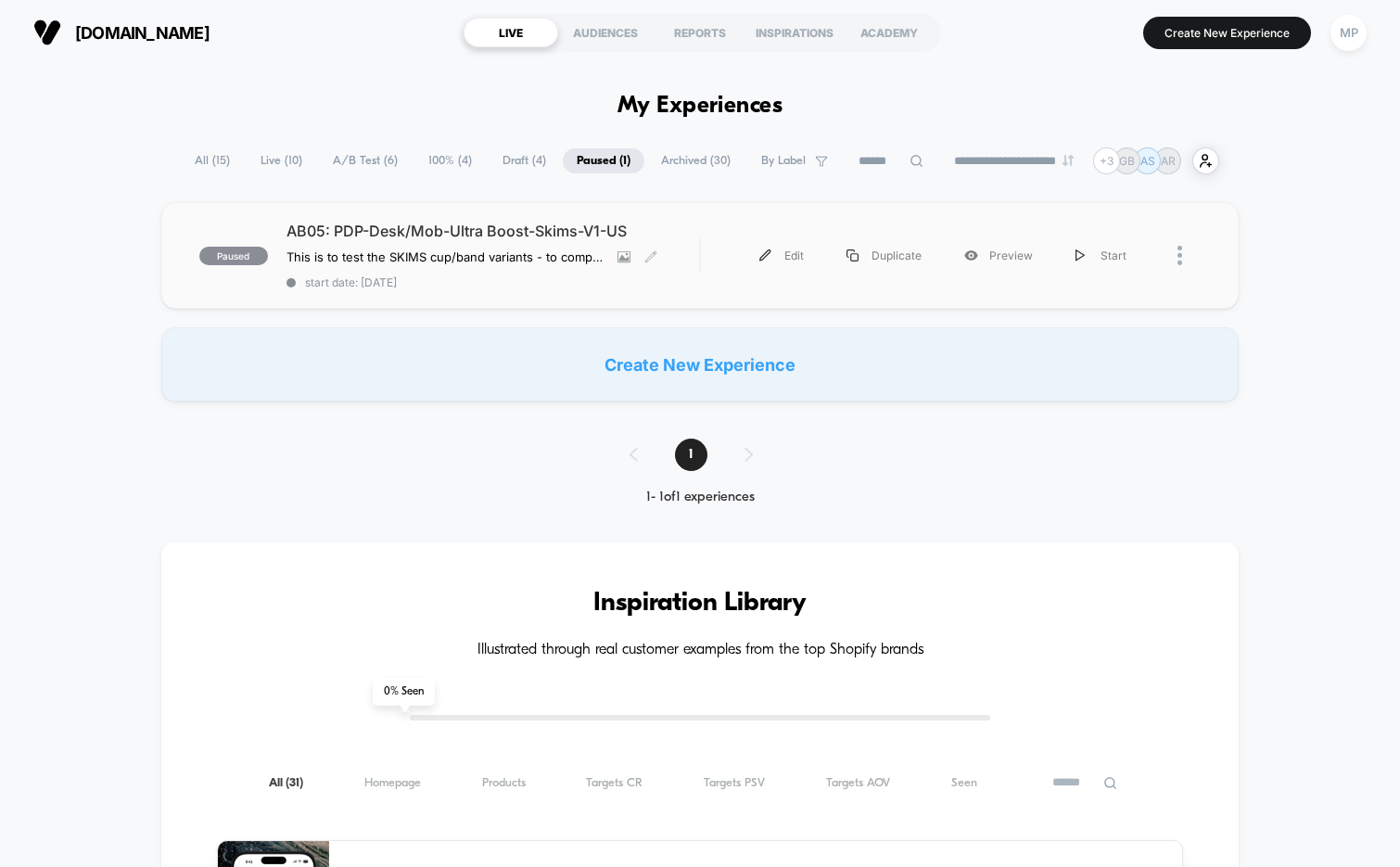
click at [581, 288] on div "paused AB05: PDP-Desk/Mob-Ultra Boost-Skims-V1-US This is to test the SKIMS cup…" at bounding box center [700, 255] width 1078 height 107
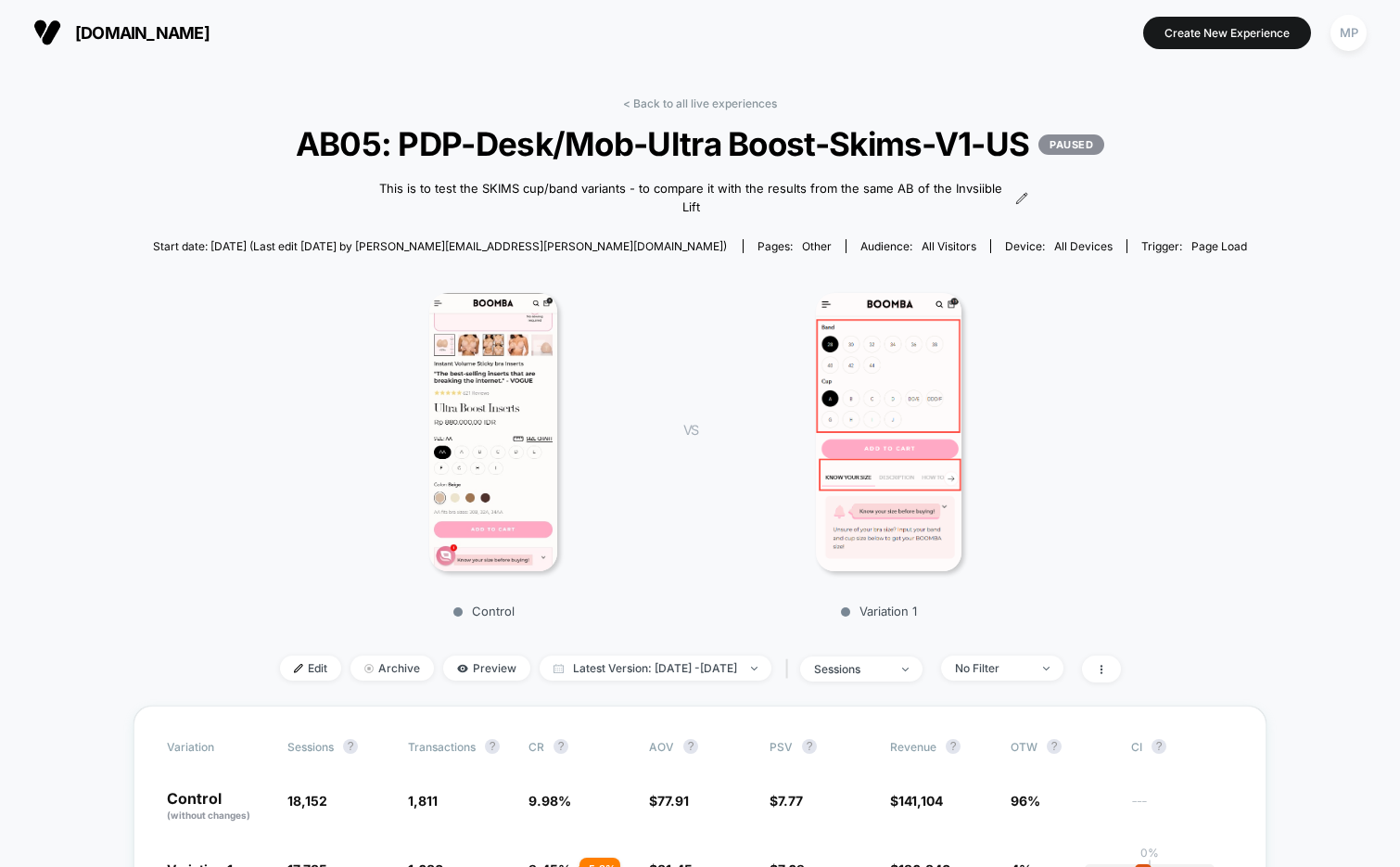
click at [877, 424] on img at bounding box center [889, 432] width 145 height 278
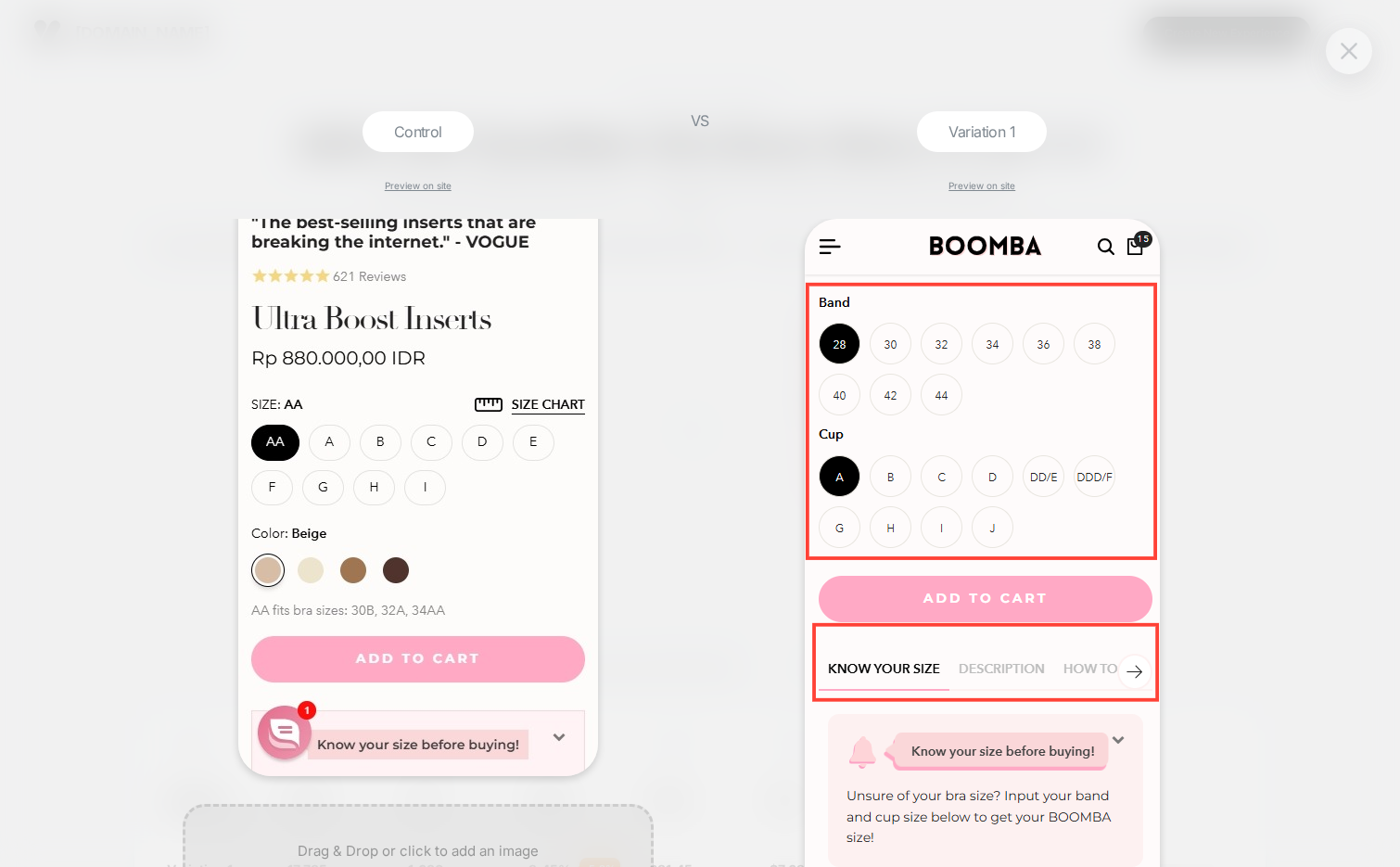
click at [1351, 42] on button at bounding box center [1349, 51] width 28 height 28
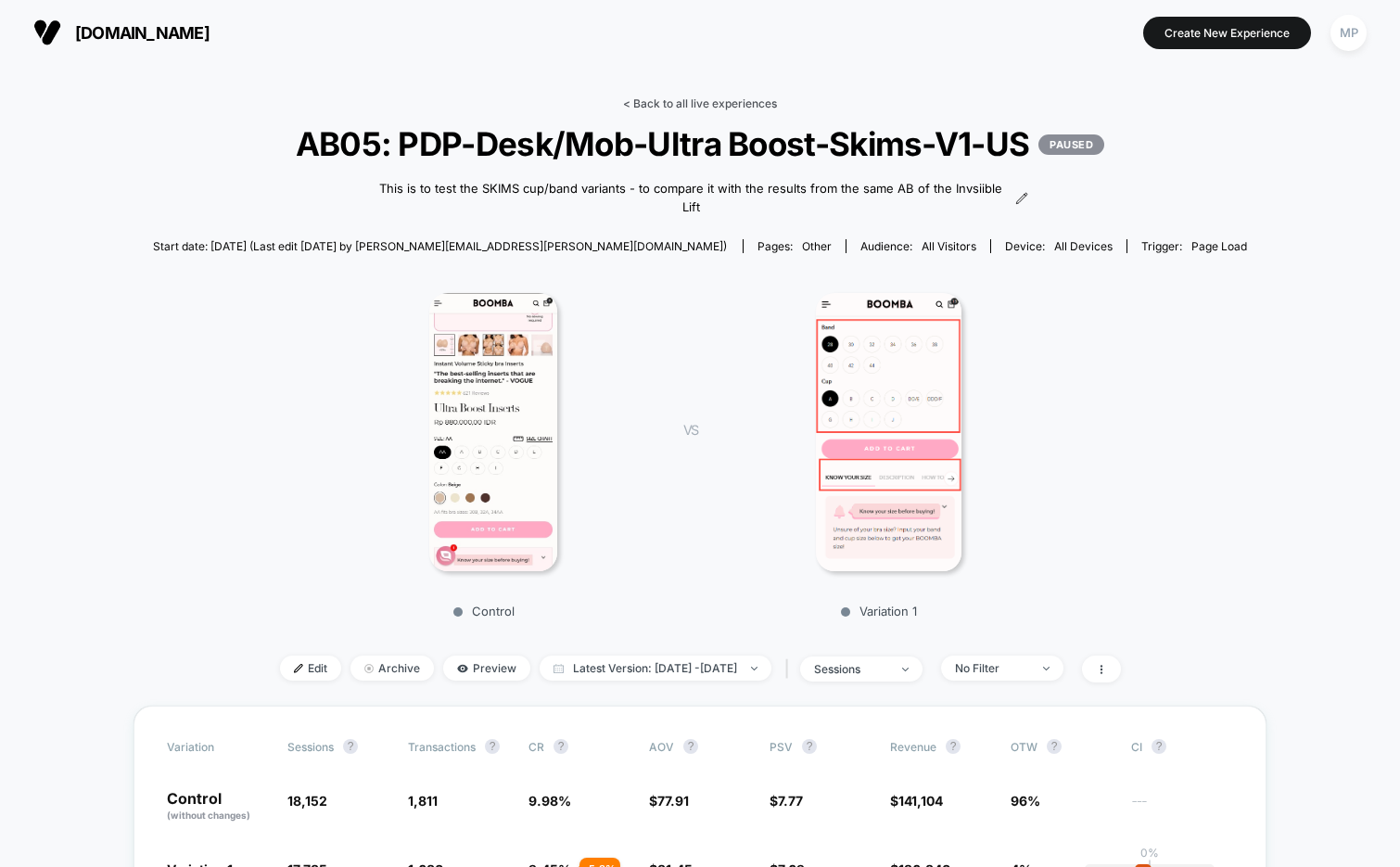
click at [754, 102] on link "< Back to all live experiences" at bounding box center [699, 103] width 154 height 14
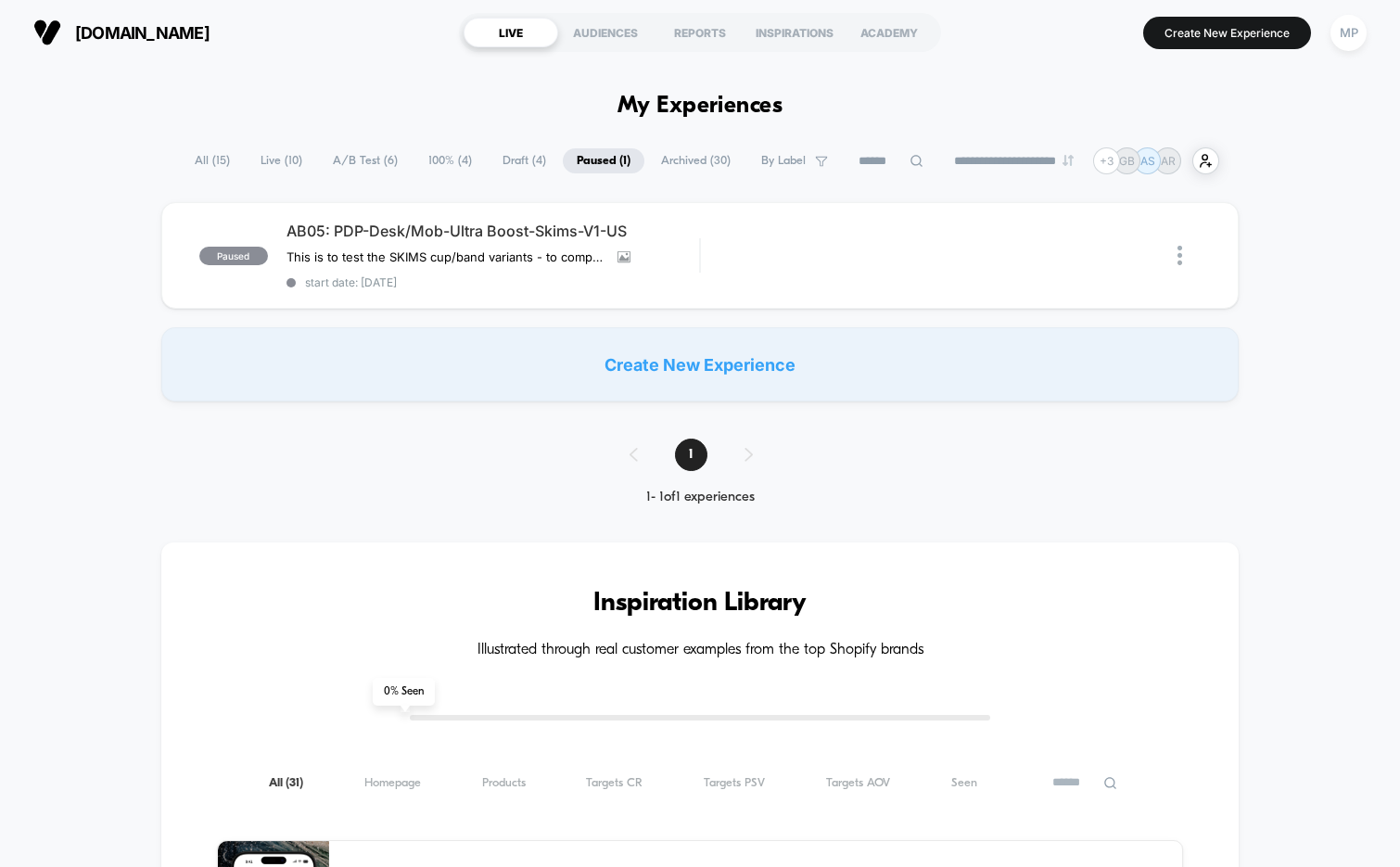
click at [508, 157] on span "Draft ( 4 )" at bounding box center [524, 160] width 72 height 25
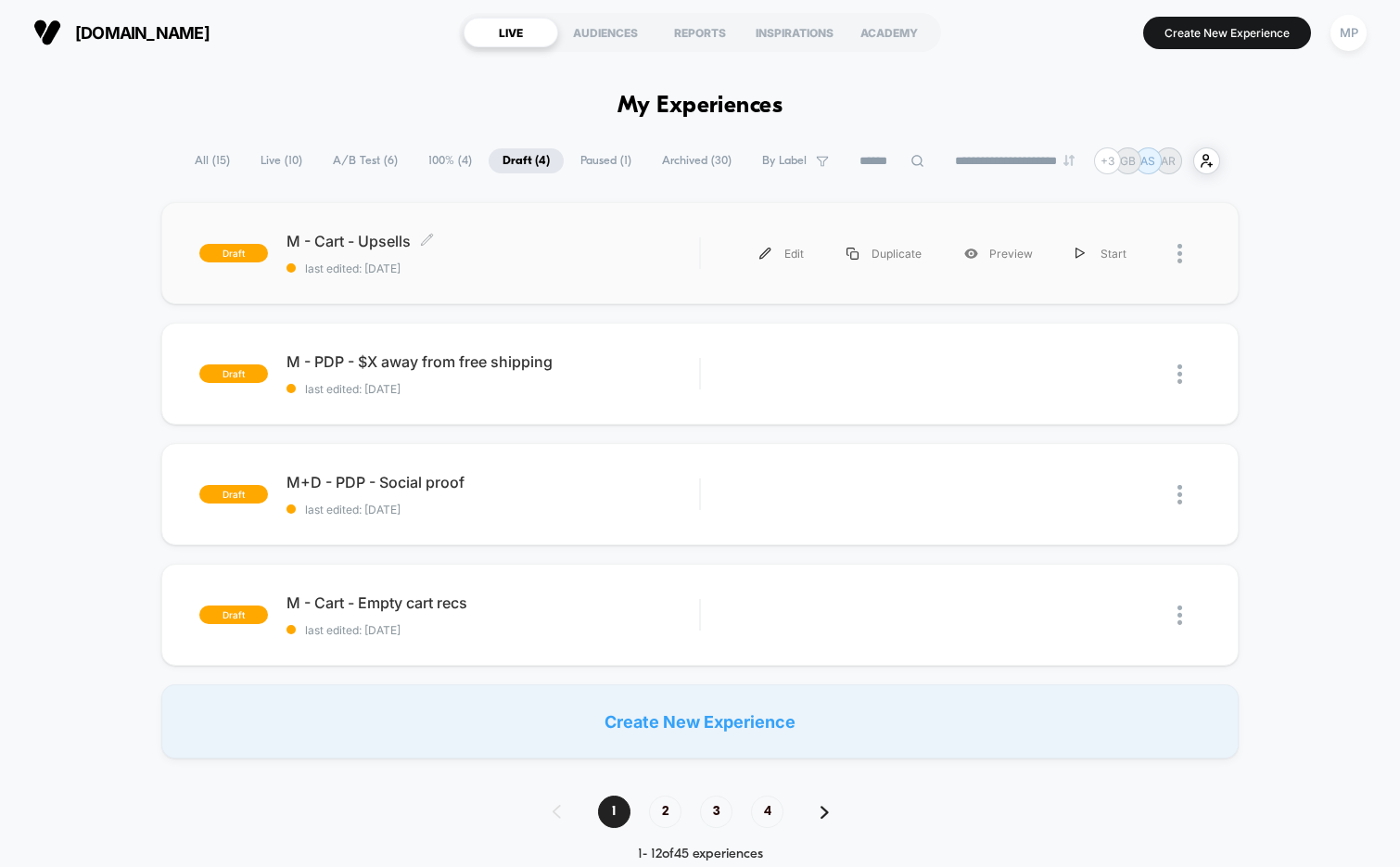
click at [522, 270] on span "last edited: 9/4/2025" at bounding box center [493, 268] width 413 height 14
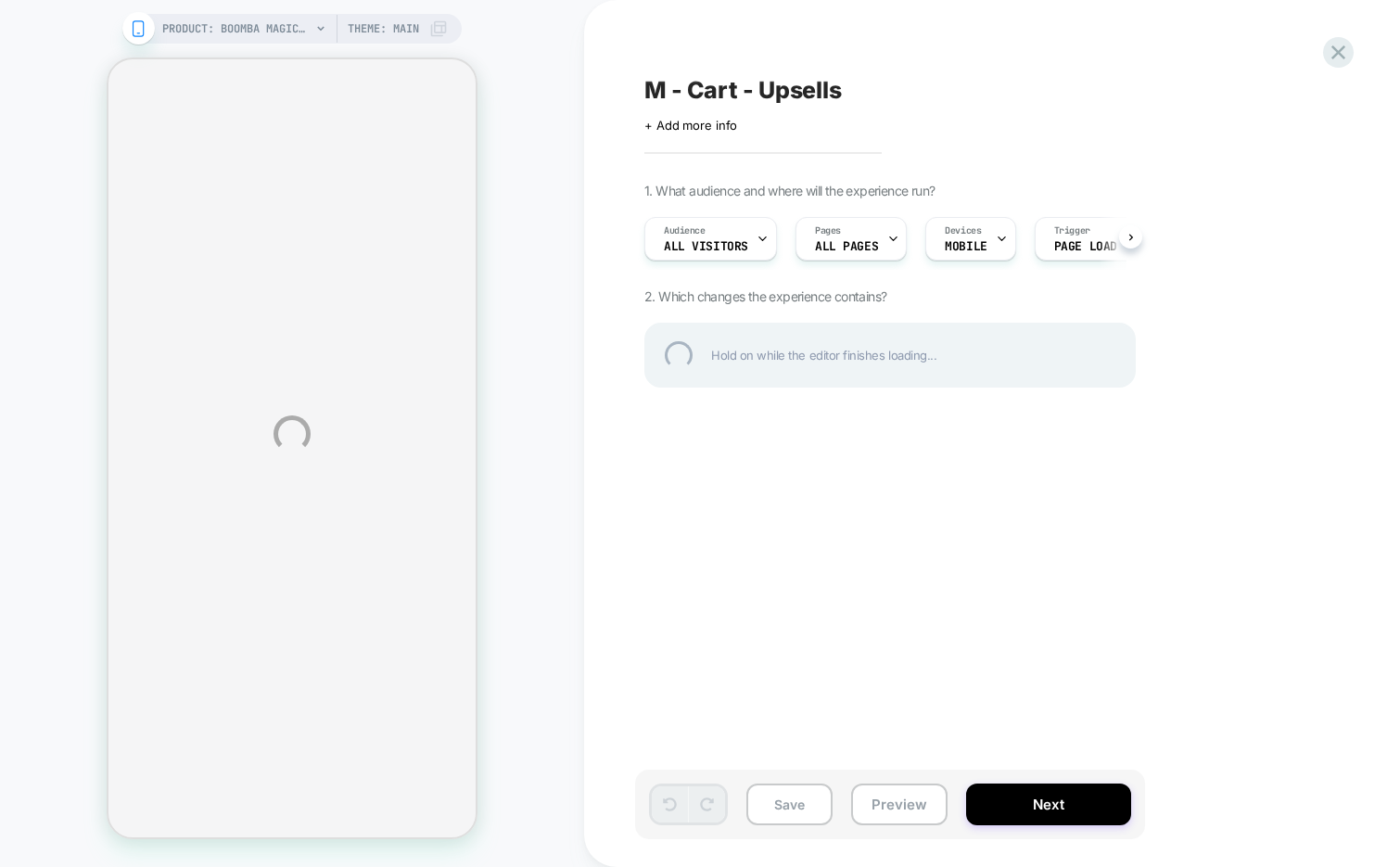
select select "**********"
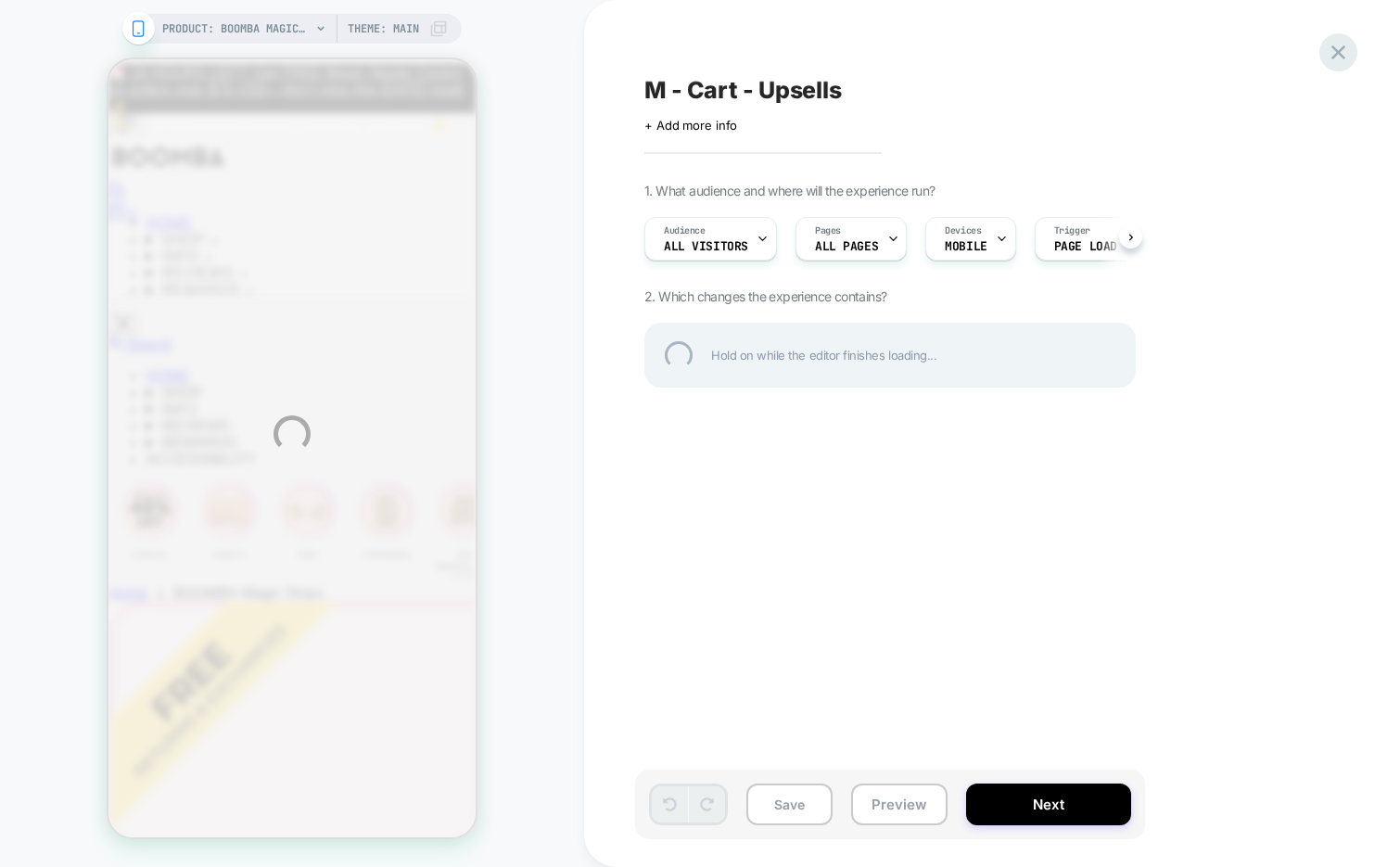
click at [1339, 52] on div at bounding box center [1338, 52] width 38 height 38
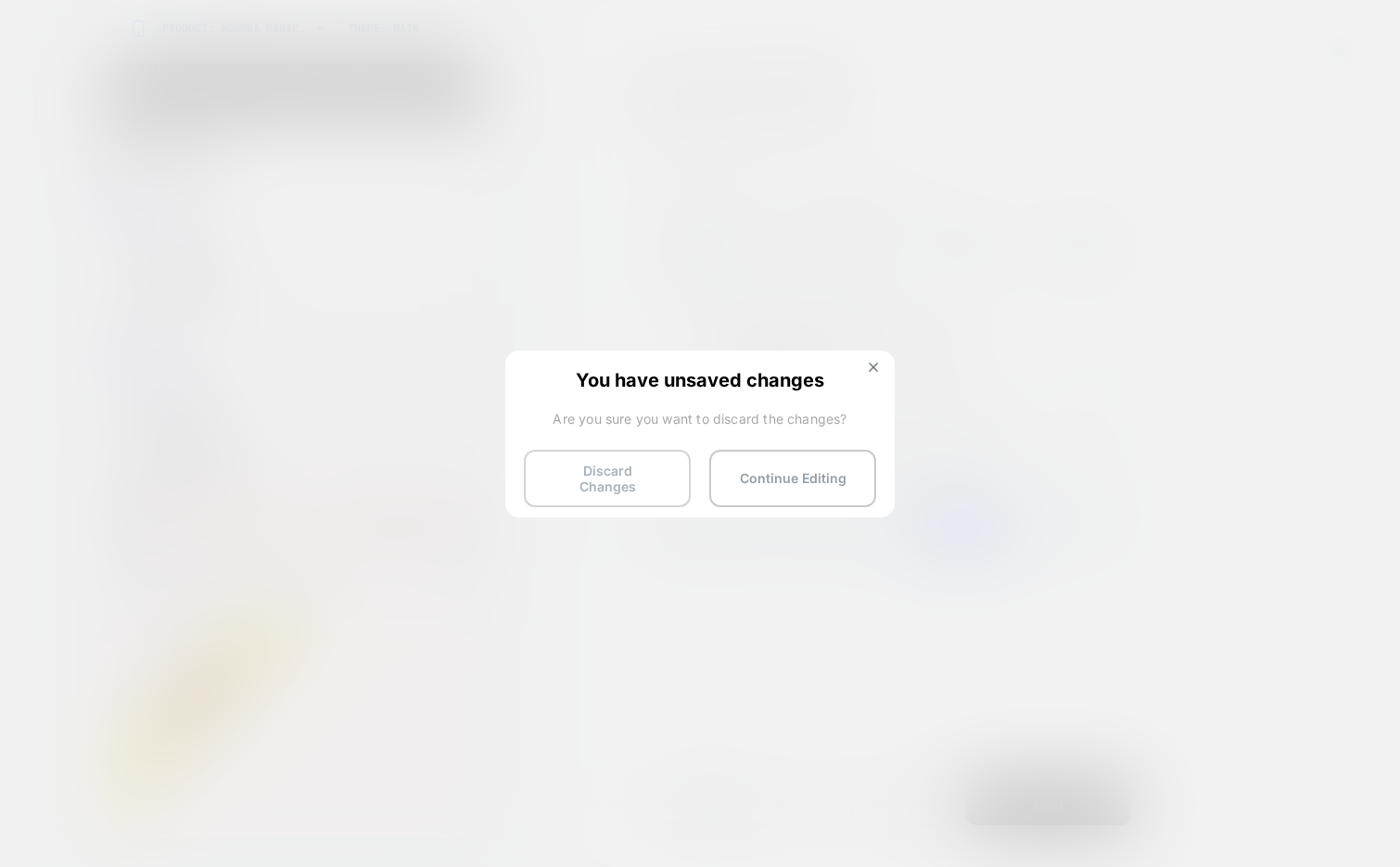
click at [584, 466] on button "Discard Changes" at bounding box center [607, 479] width 167 height 58
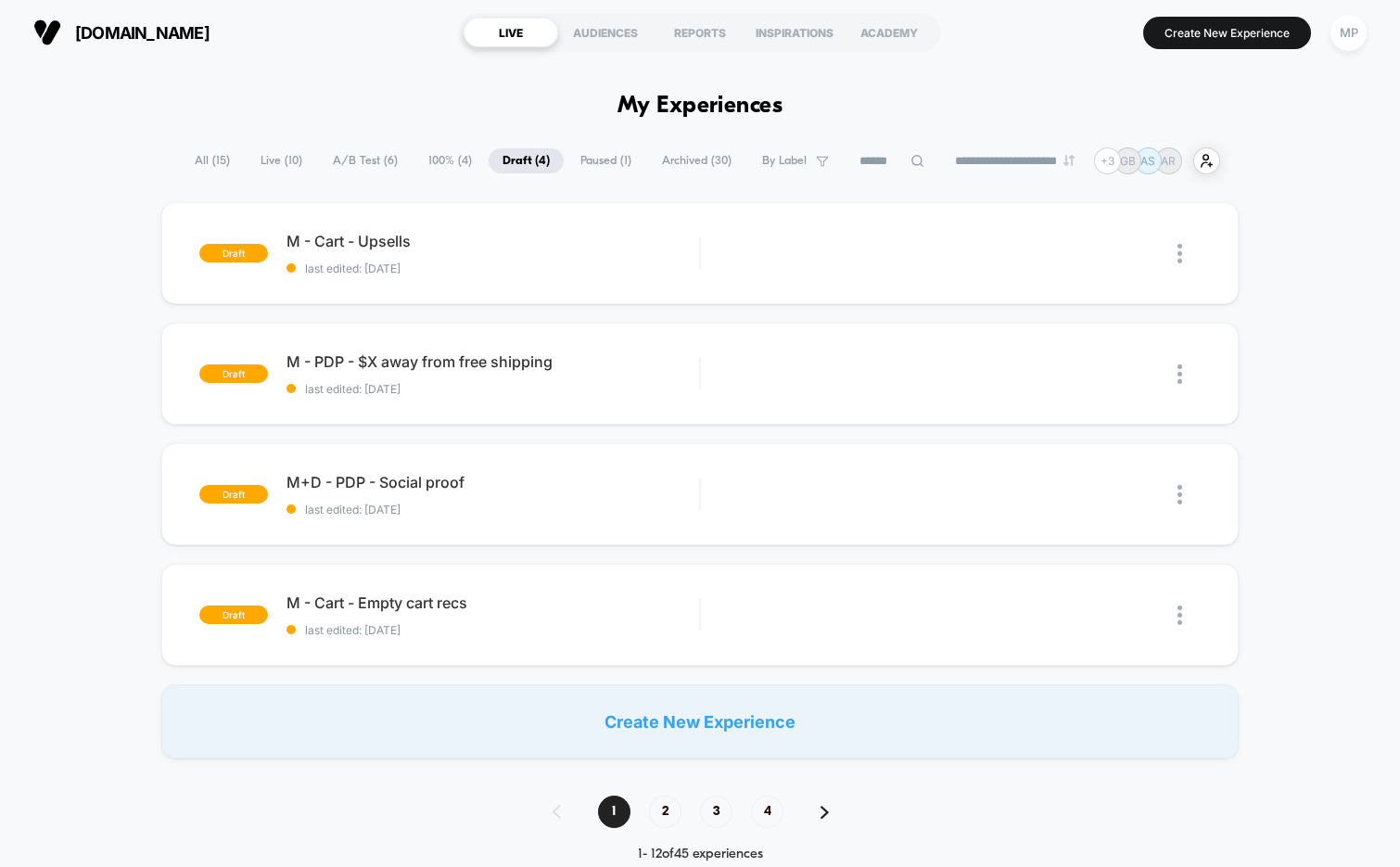
click at [582, 163] on span "Paused ( 1 )" at bounding box center [606, 160] width 79 height 25
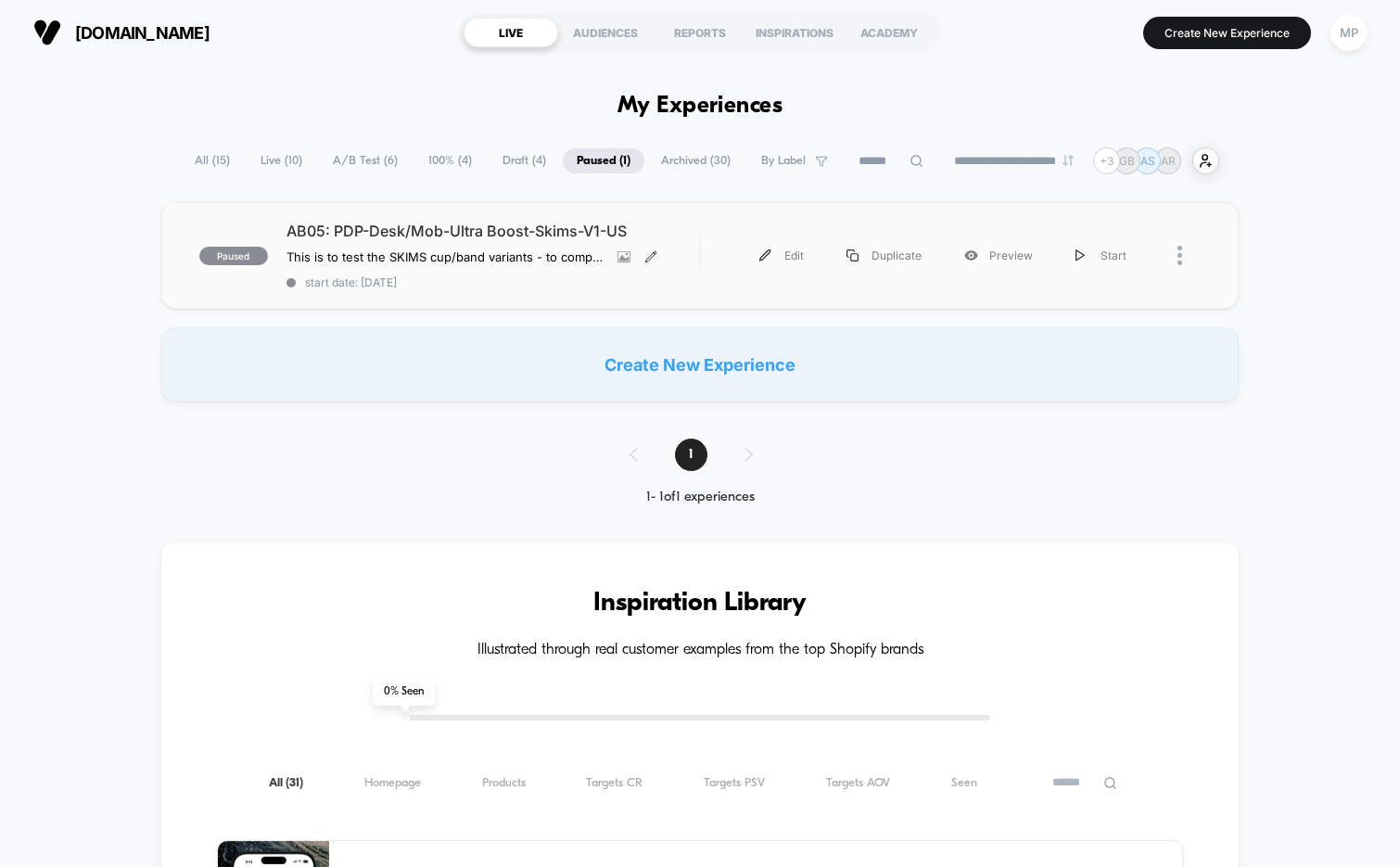
click at [656, 261] on icon at bounding box center [651, 257] width 13 height 13
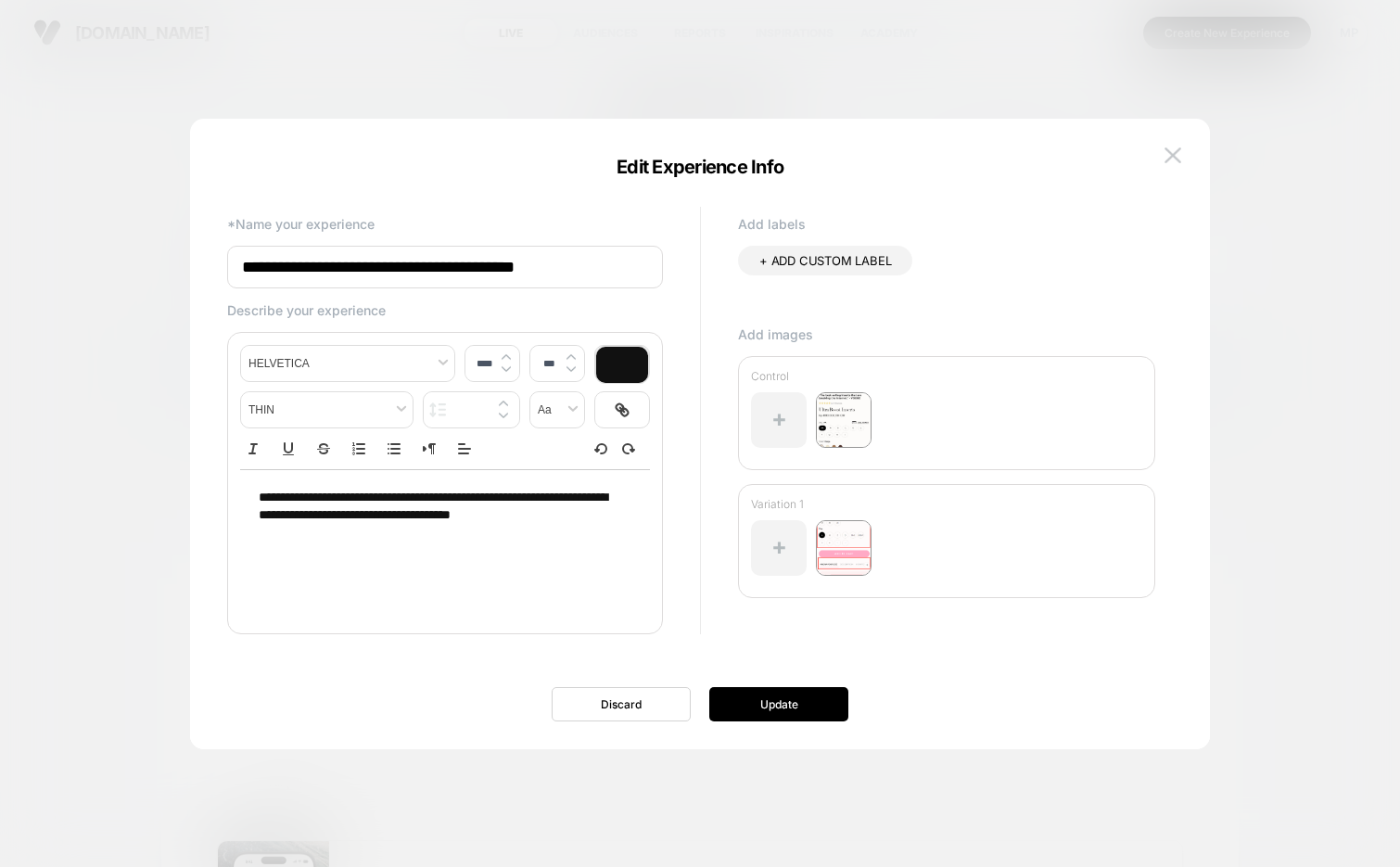
click at [486, 259] on input "**********" at bounding box center [445, 267] width 436 height 43
click at [1168, 151] on img at bounding box center [1173, 155] width 17 height 16
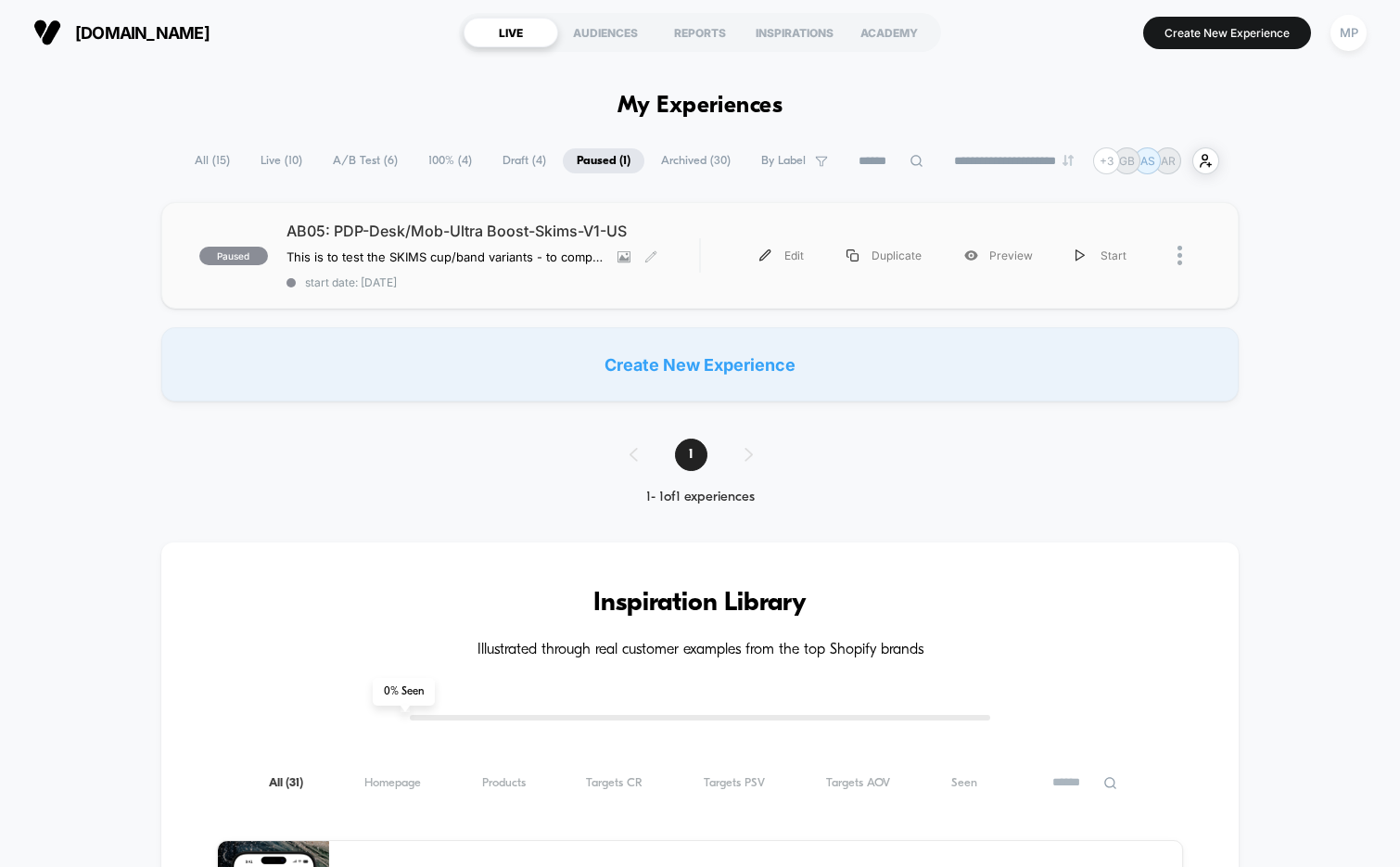
click at [597, 286] on span "start date: 7/30/2025" at bounding box center [493, 282] width 413 height 14
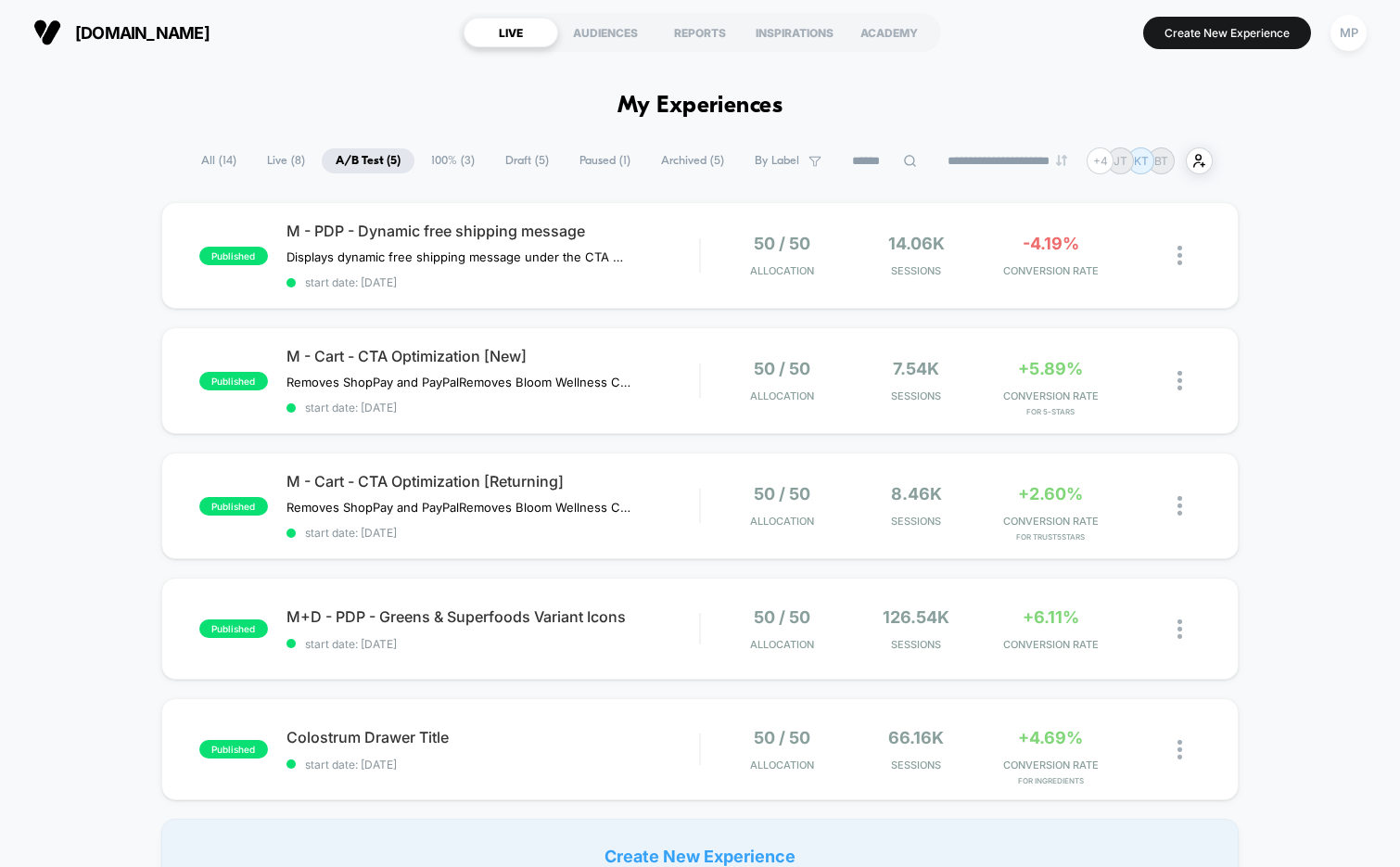
click at [197, 155] on span "All ( 14 )" at bounding box center [219, 160] width 63 height 25
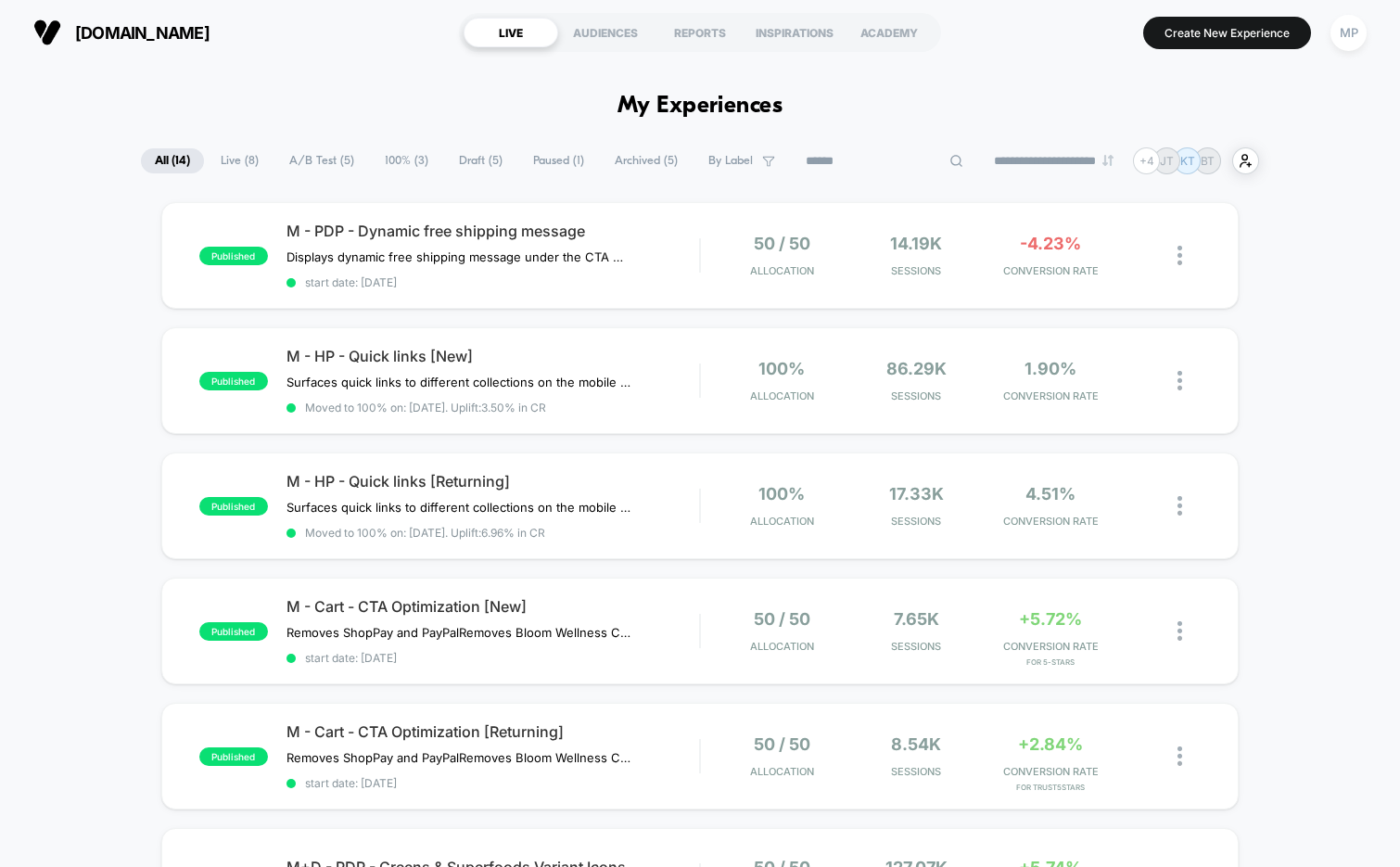
click at [846, 156] on input at bounding box center [884, 161] width 185 height 22
type input "**"
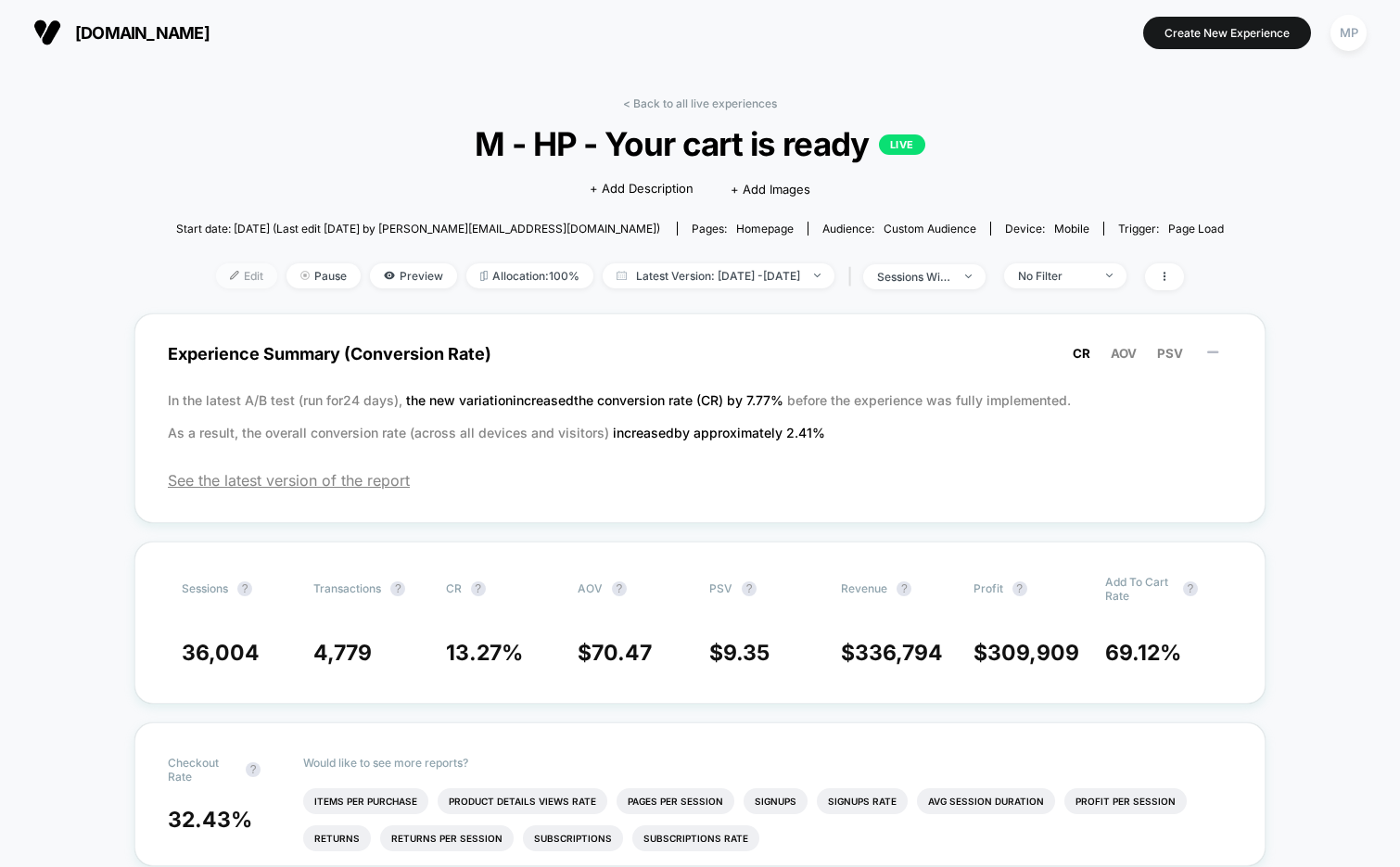
click at [228, 264] on span "Edit" at bounding box center [247, 276] width 61 height 25
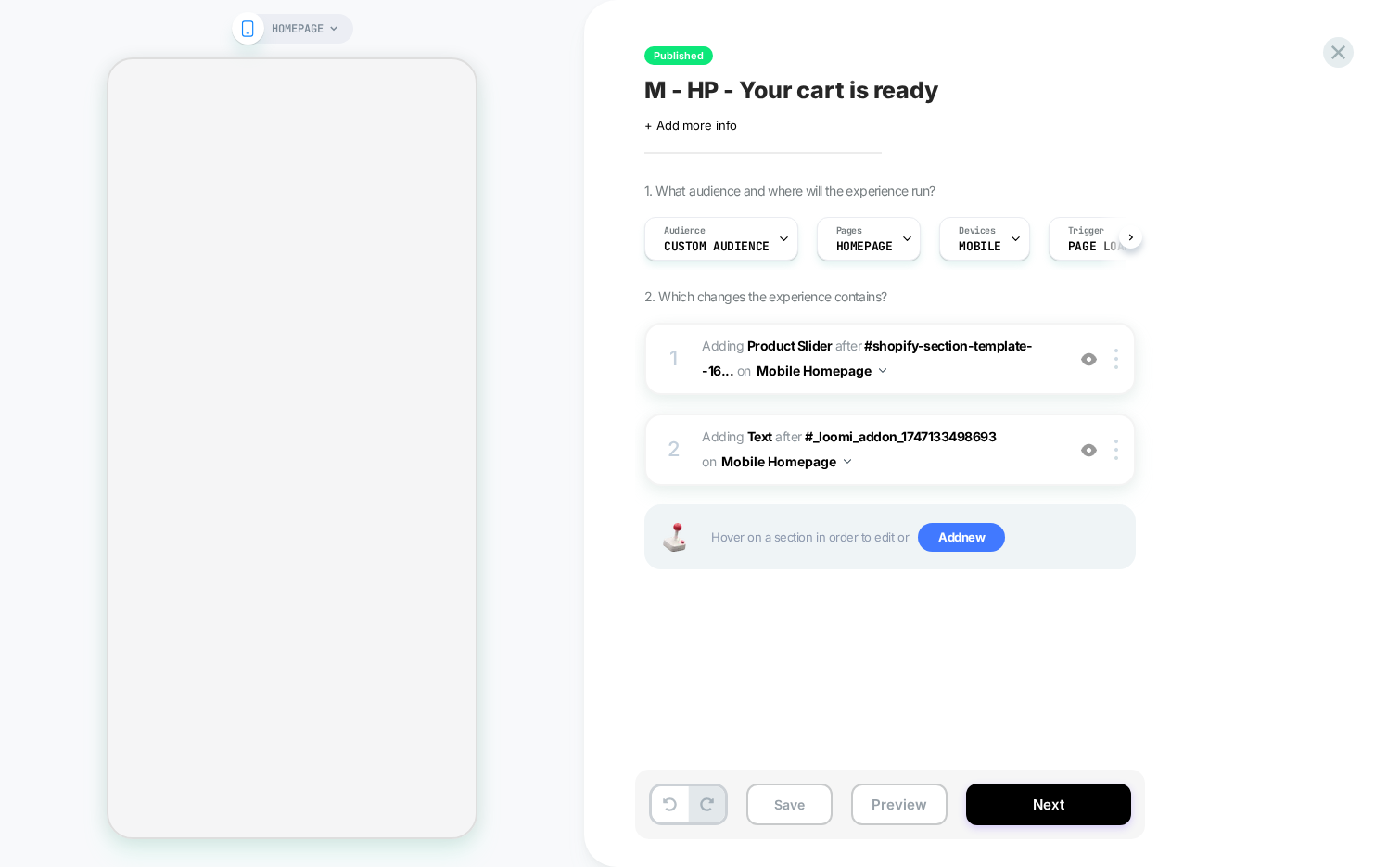
scroll to position [0, 2]
click at [840, 81] on span "M - HP - Your cart is ready" at bounding box center [791, 90] width 294 height 28
click at [840, 81] on textarea "**********" at bounding box center [868, 90] width 449 height 28
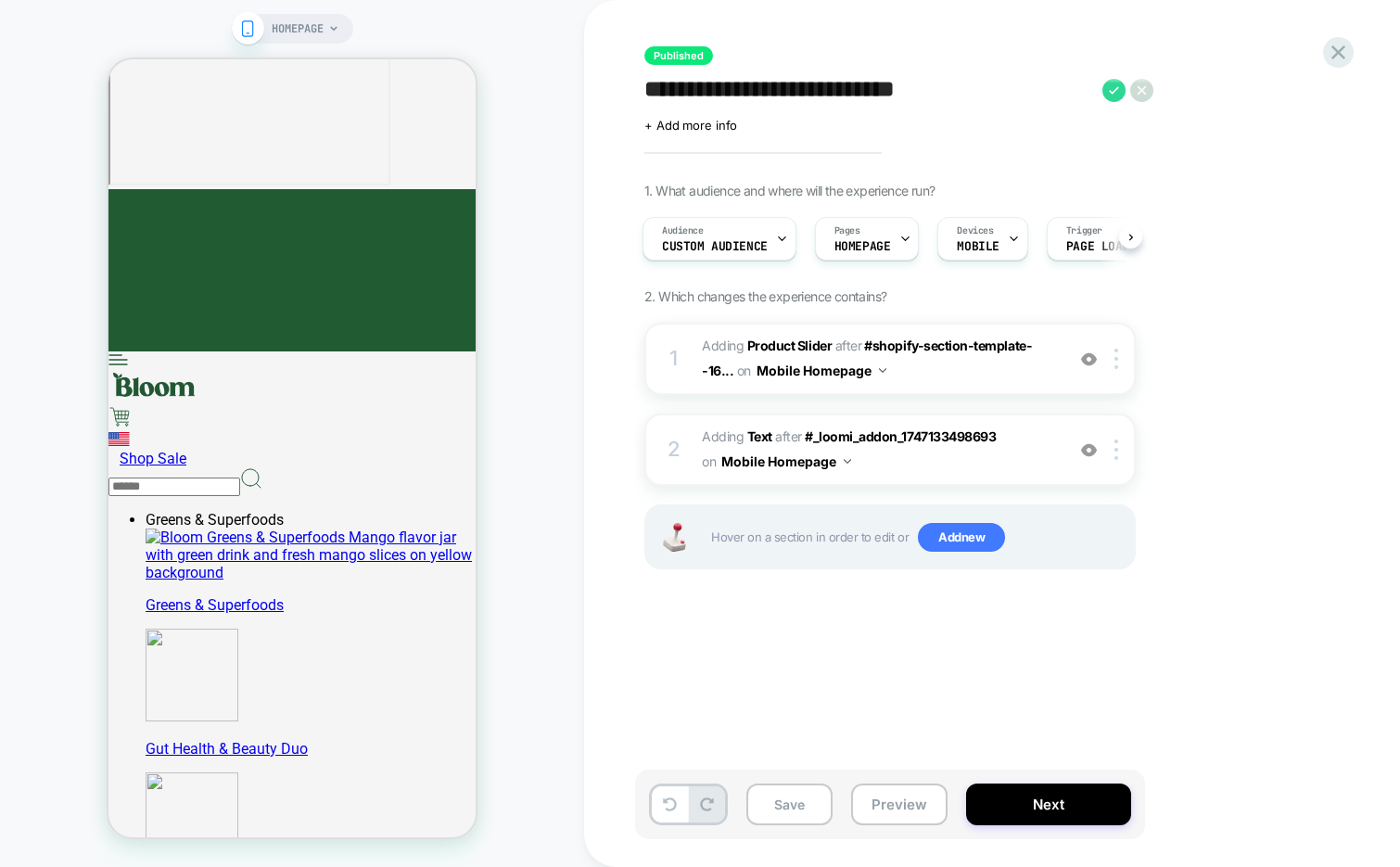
scroll to position [0, 0]
click at [1326, 64] on icon at bounding box center [1338, 52] width 25 height 25
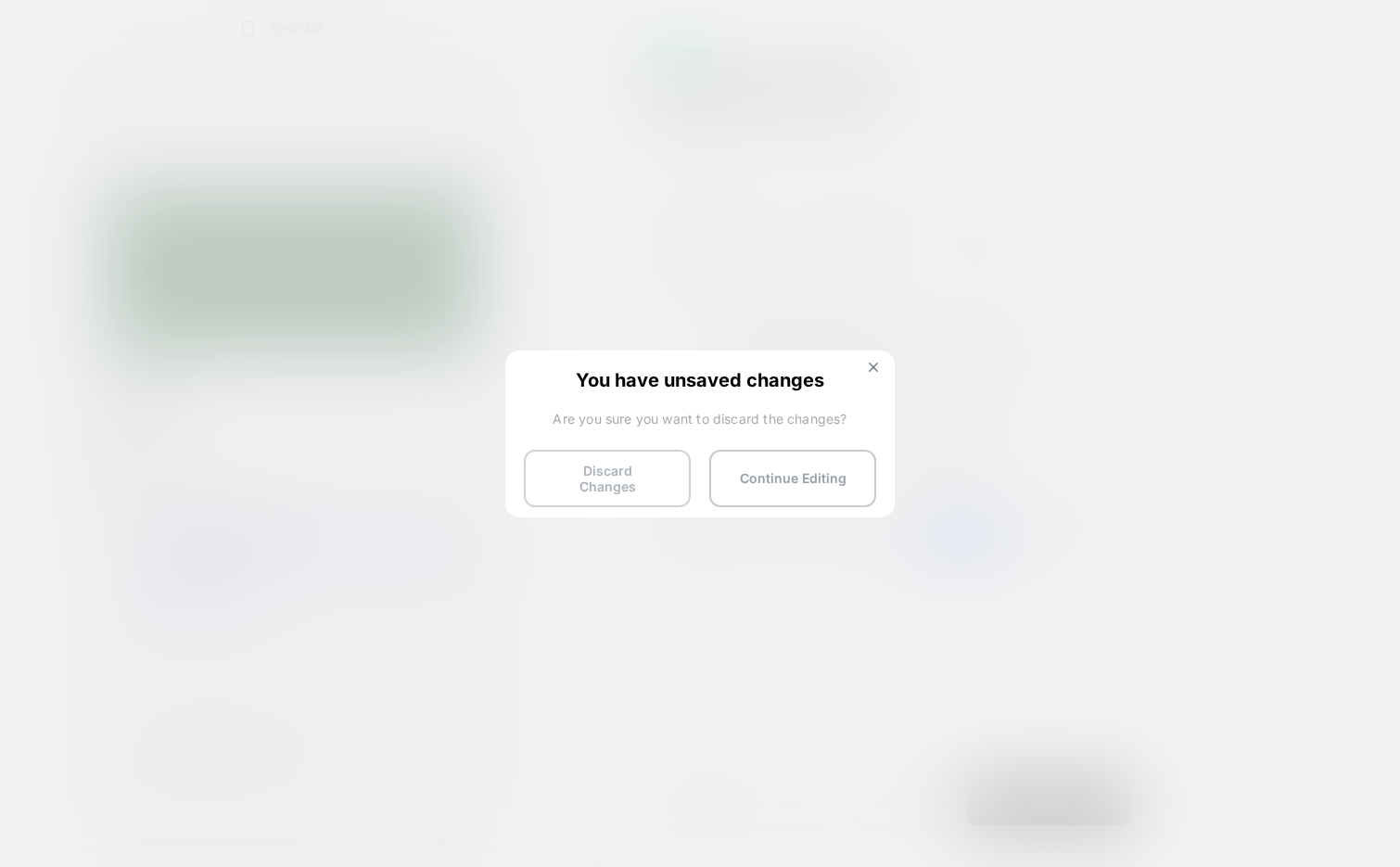
click at [0, 0] on button "Discard Changes" at bounding box center [0, 0] width 0 height 0
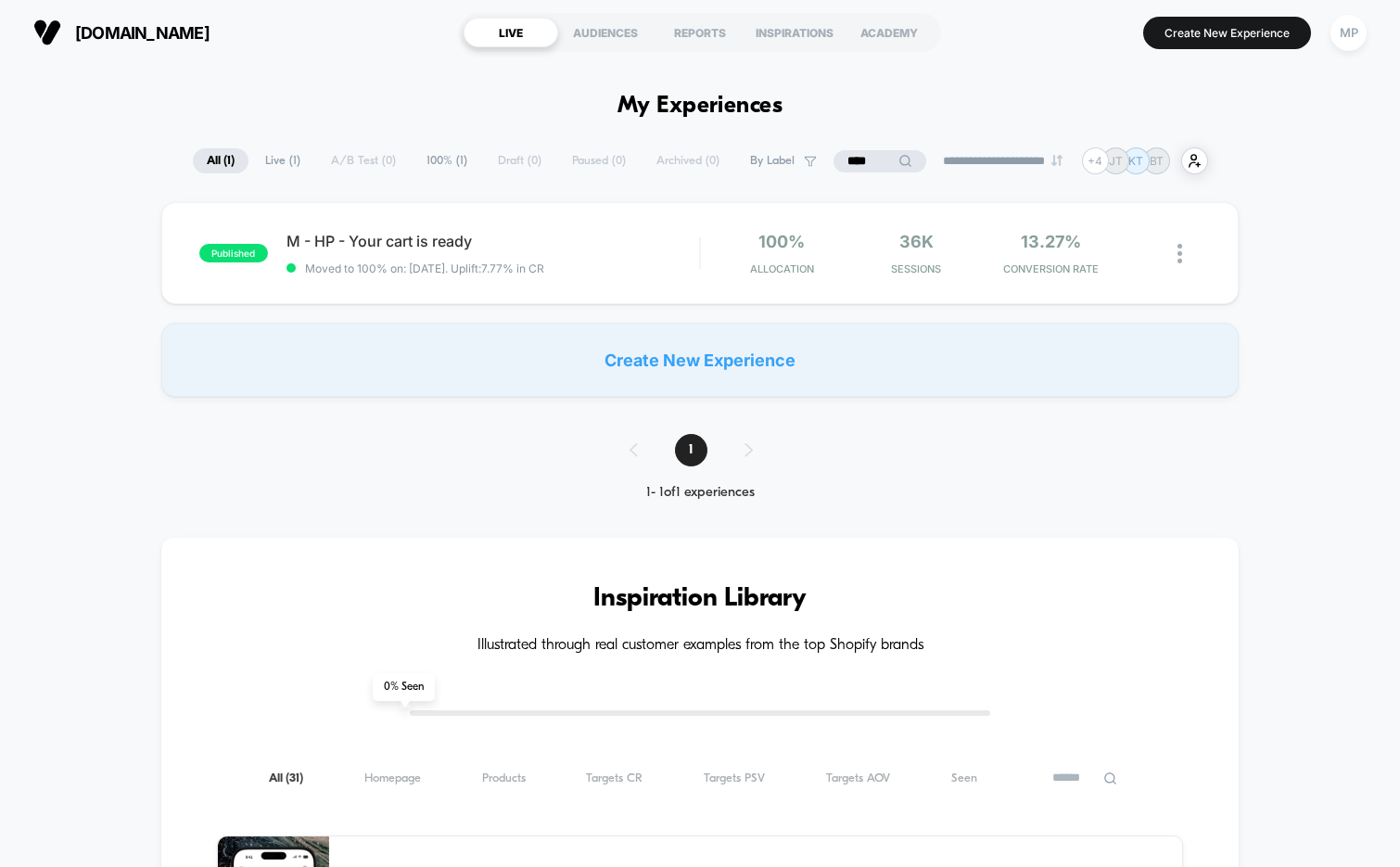
click at [843, 158] on input "****" at bounding box center [880, 161] width 93 height 22
click at [843, 158] on input "****" at bounding box center [880, 161] width 185 height 22
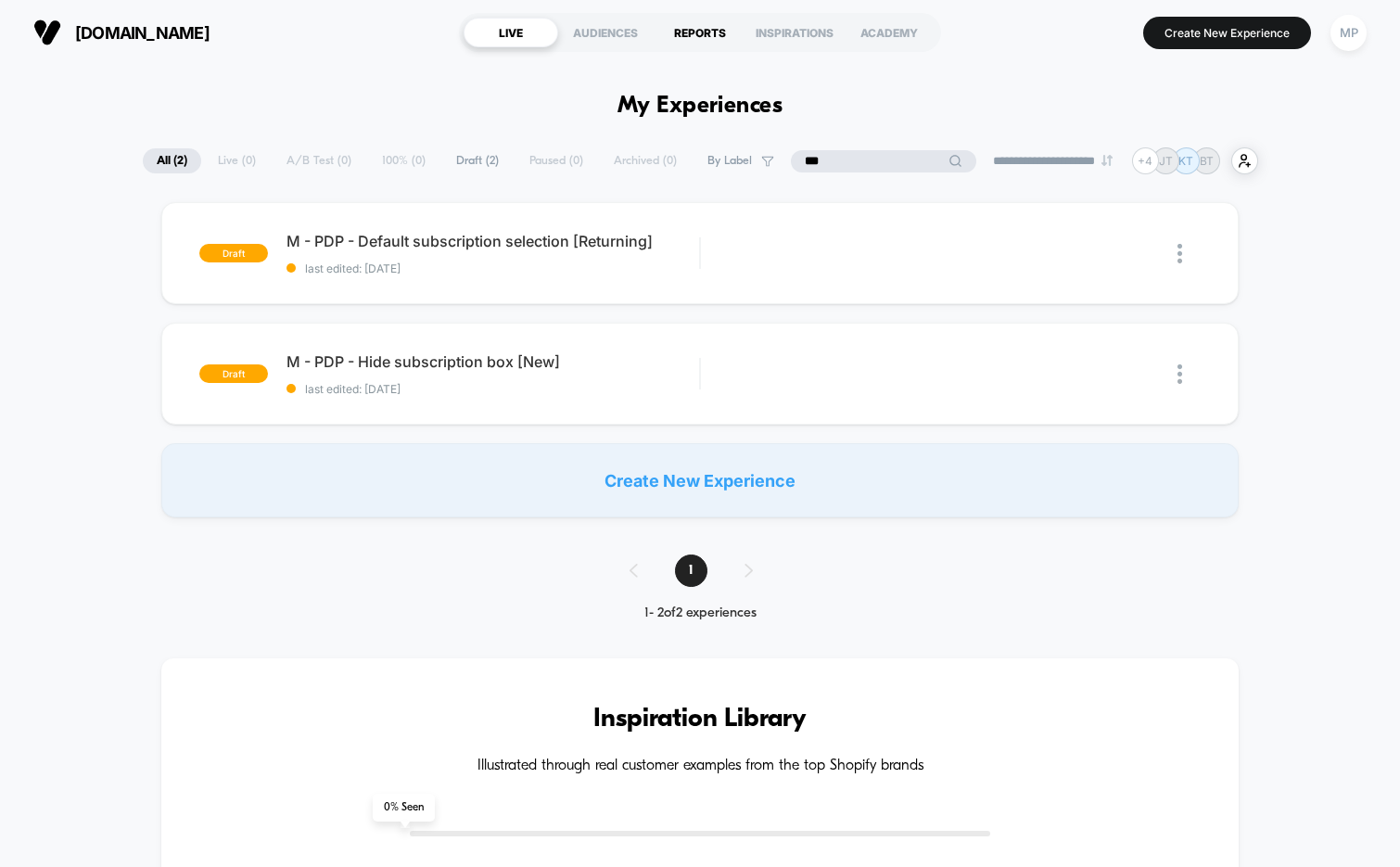
type input "***"
click at [841, 153] on input "***" at bounding box center [883, 161] width 185 height 22
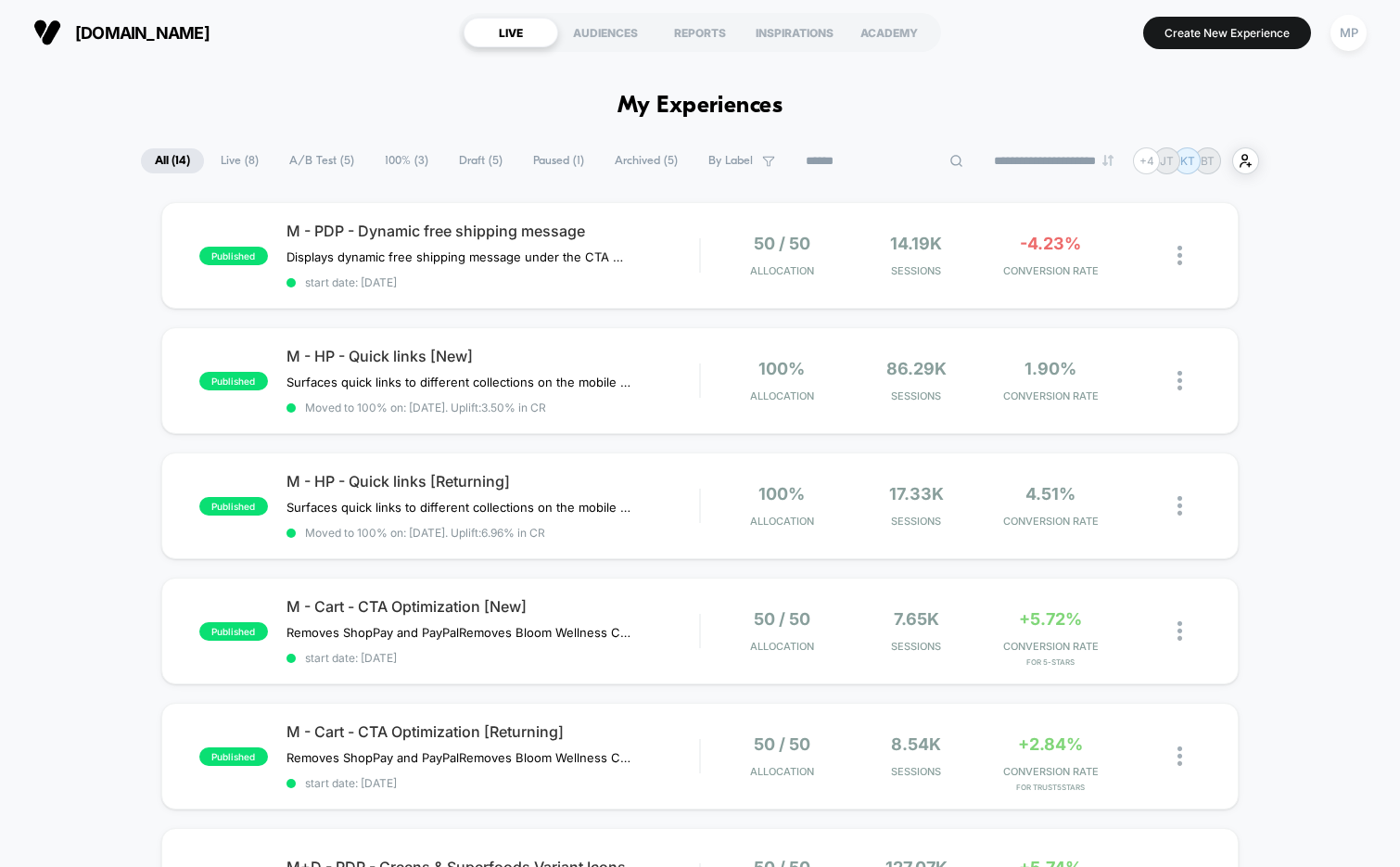
click at [314, 159] on span "A/B Test ( 5 )" at bounding box center [322, 160] width 93 height 25
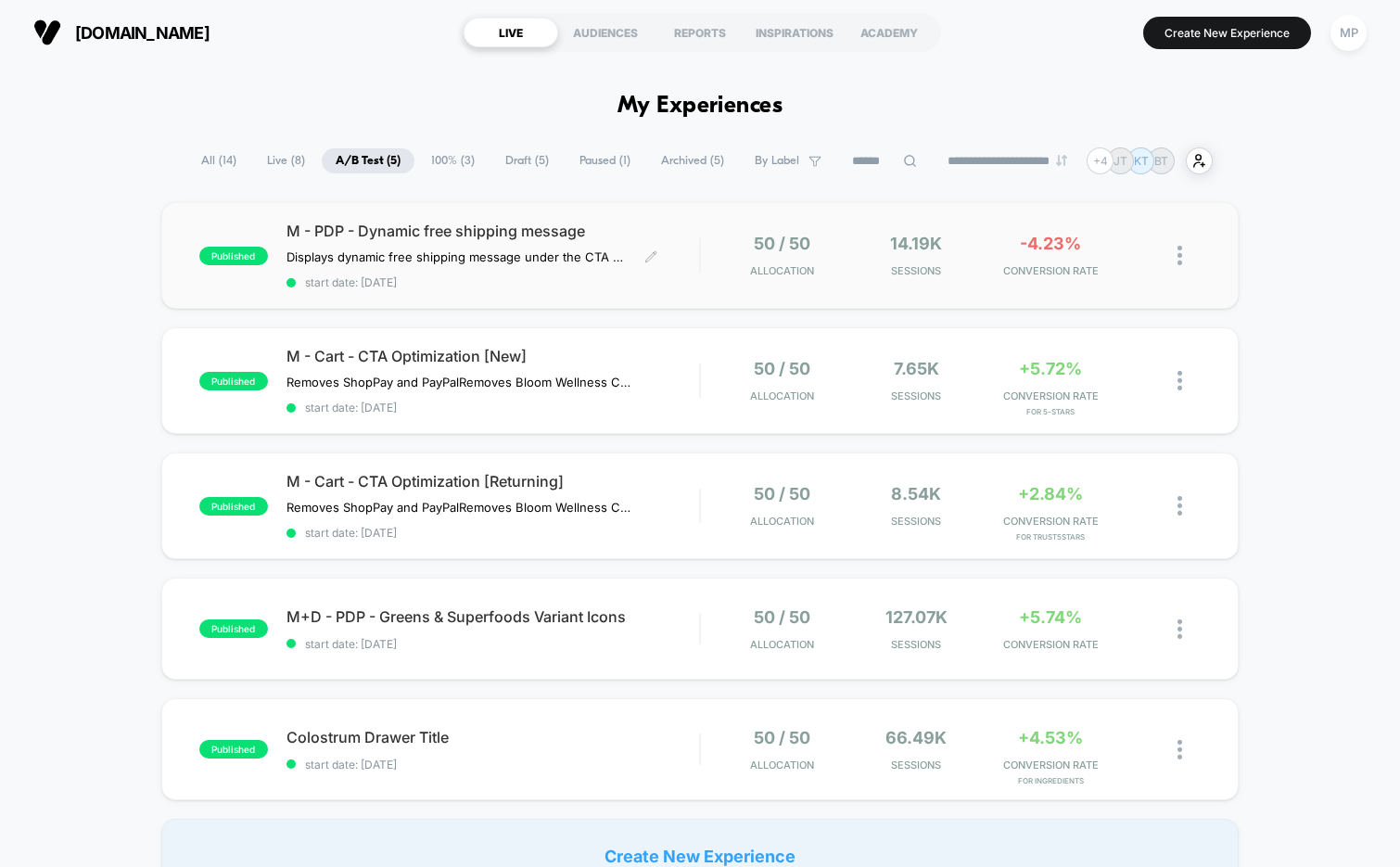
click at [502, 280] on span "start date: 8/7/2025" at bounding box center [493, 282] width 413 height 14
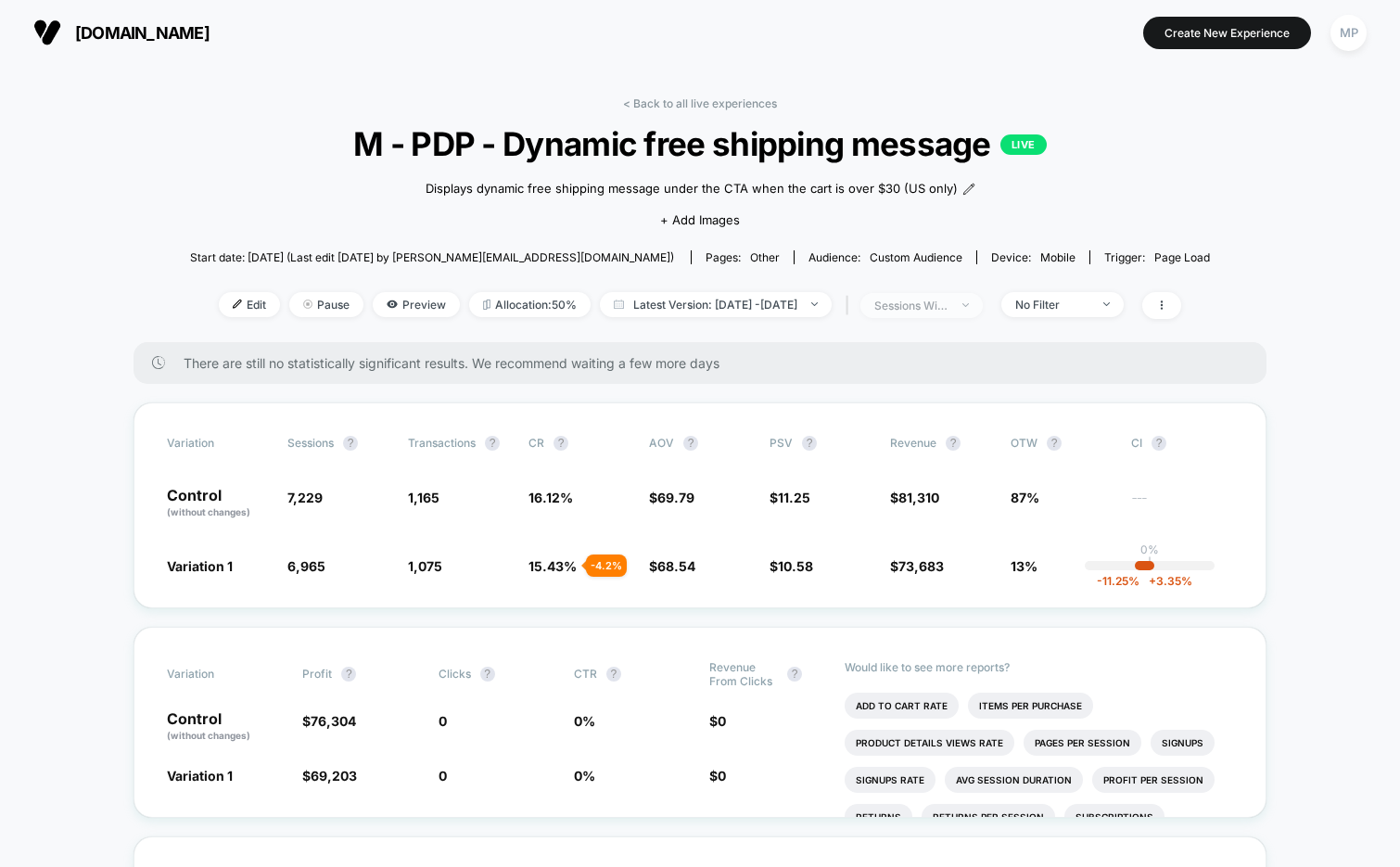
click at [938, 303] on div "sessions with impression" at bounding box center [911, 305] width 74 height 14
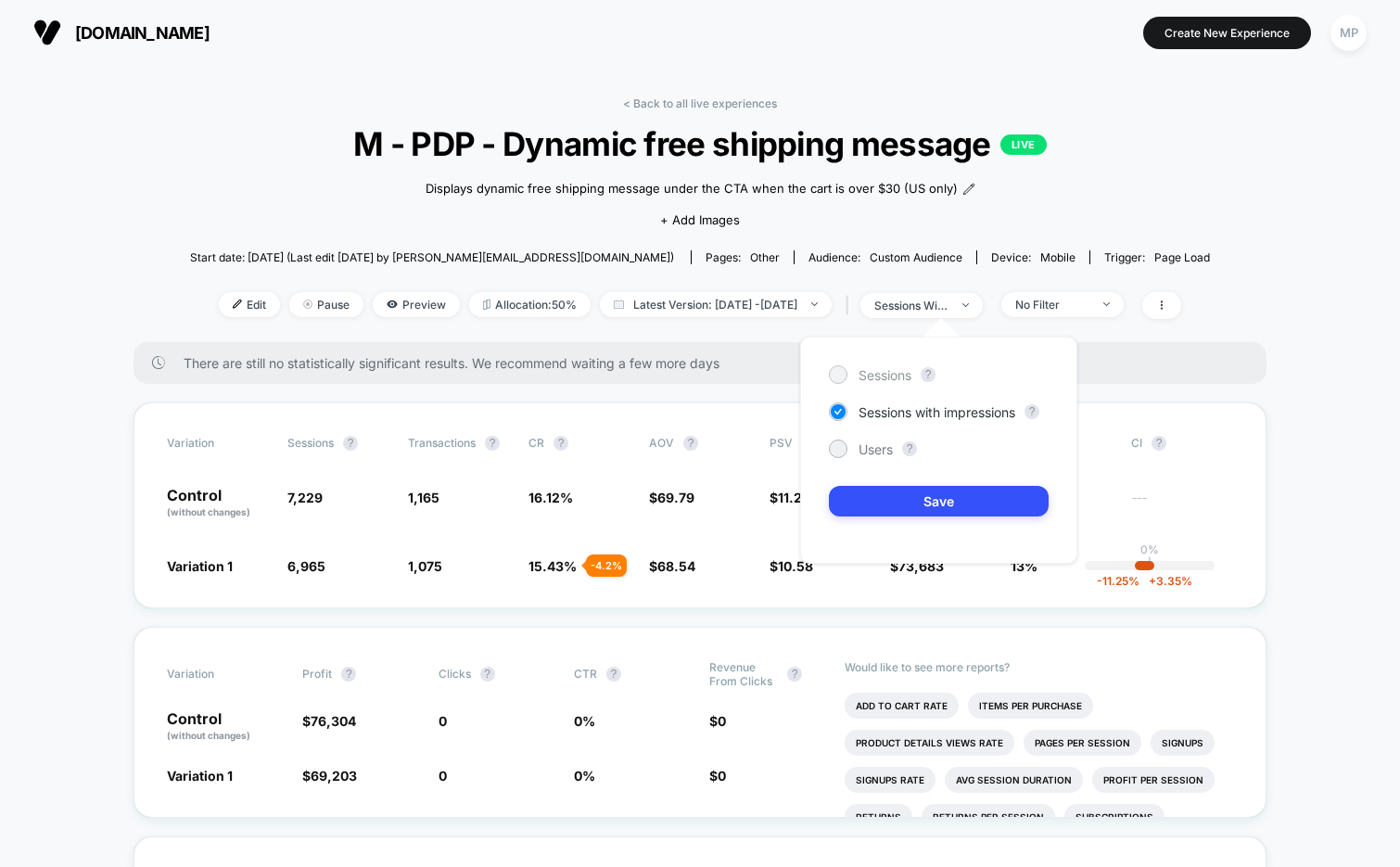
click at [881, 372] on span "Sessions" at bounding box center [884, 374] width 53 height 16
click at [869, 488] on button "Save" at bounding box center [938, 501] width 220 height 31
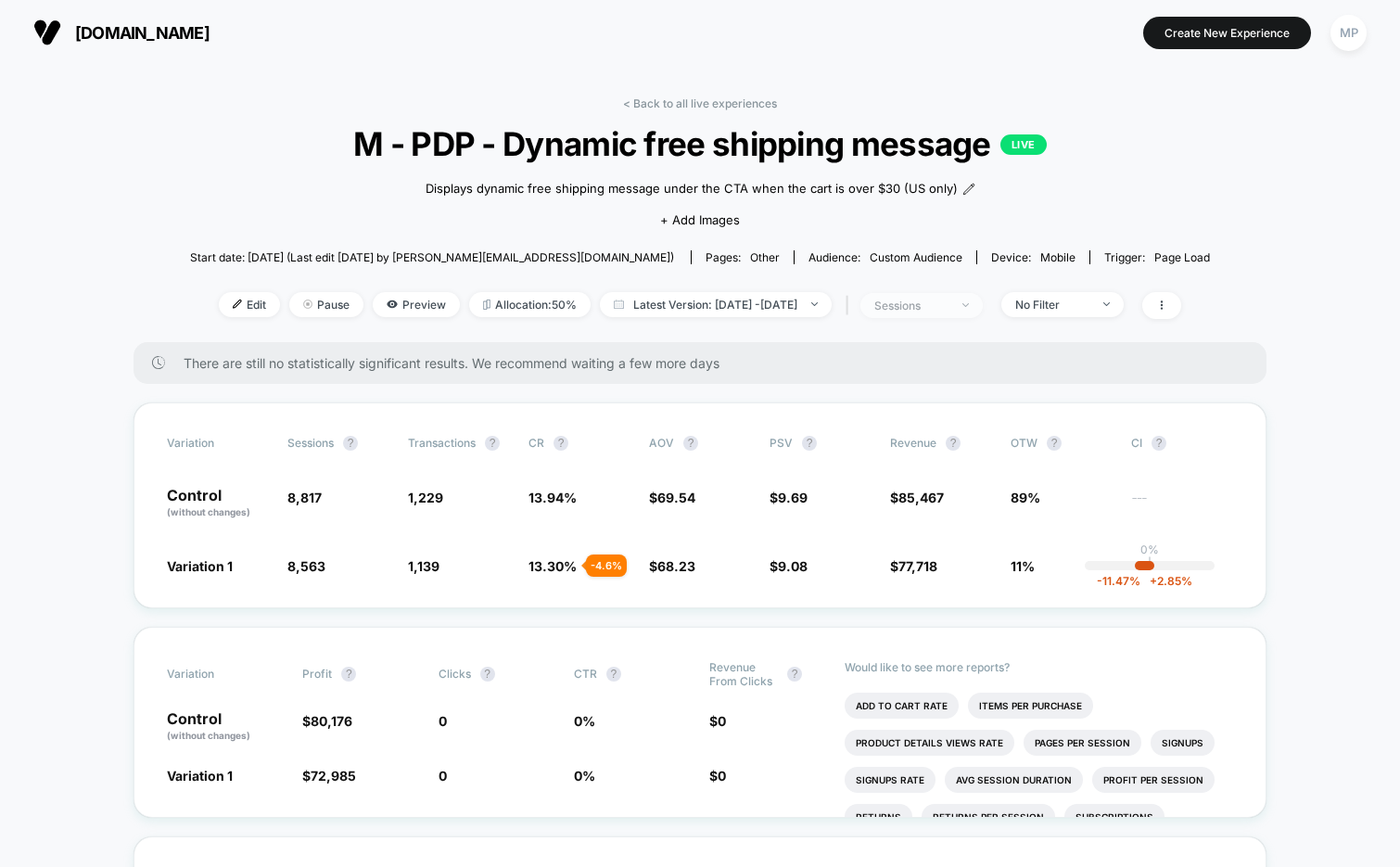
click at [942, 301] on div "sessions" at bounding box center [911, 305] width 74 height 14
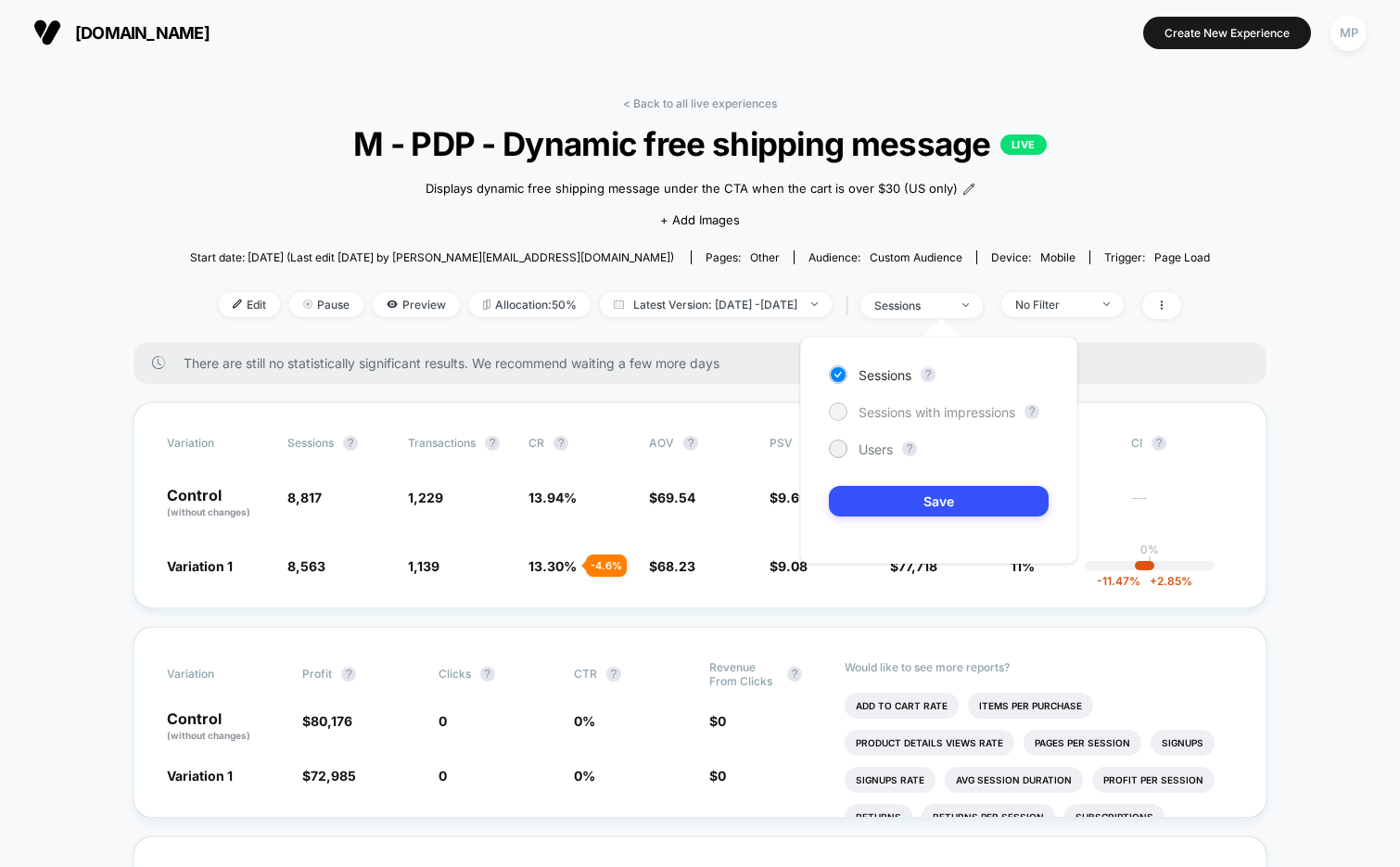
click at [899, 413] on span "Sessions with impressions" at bounding box center [936, 412] width 156 height 16
click at [872, 494] on button "Save" at bounding box center [938, 501] width 220 height 31
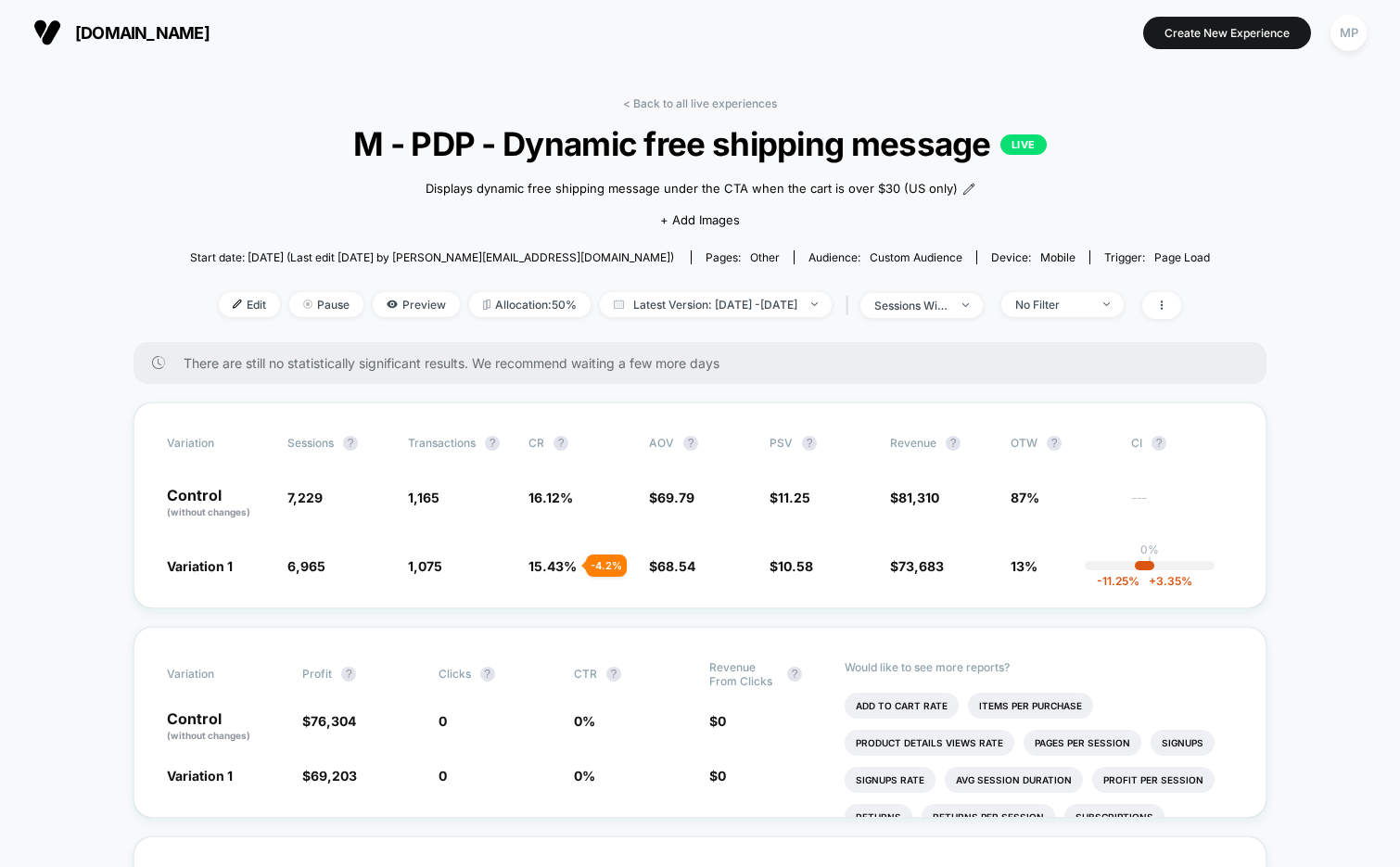
click at [785, 317] on div "Edit Pause Preview Allocation: 50% Latest Version: Aug 7, 2025 - Sep 4, 2025 | …" at bounding box center [700, 305] width 1020 height 27
click at [785, 309] on span "Latest Version: Aug 7, 2025 - Sep 4, 2025" at bounding box center [715, 305] width 232 height 25
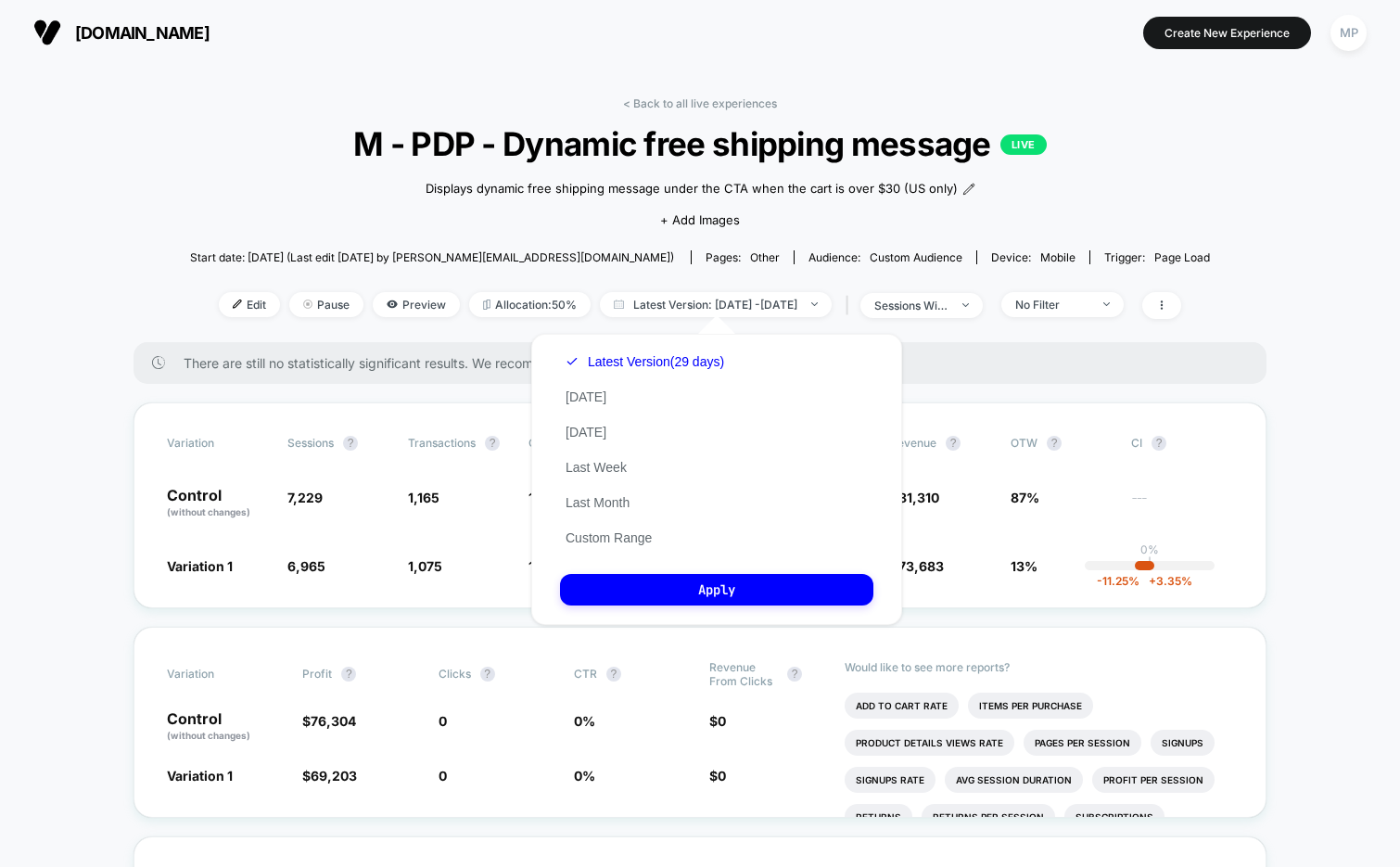
click at [842, 215] on div "Displays dynamic free shipping message under the CTA when the cart is over $30 …" at bounding box center [699, 202] width 612 height 78
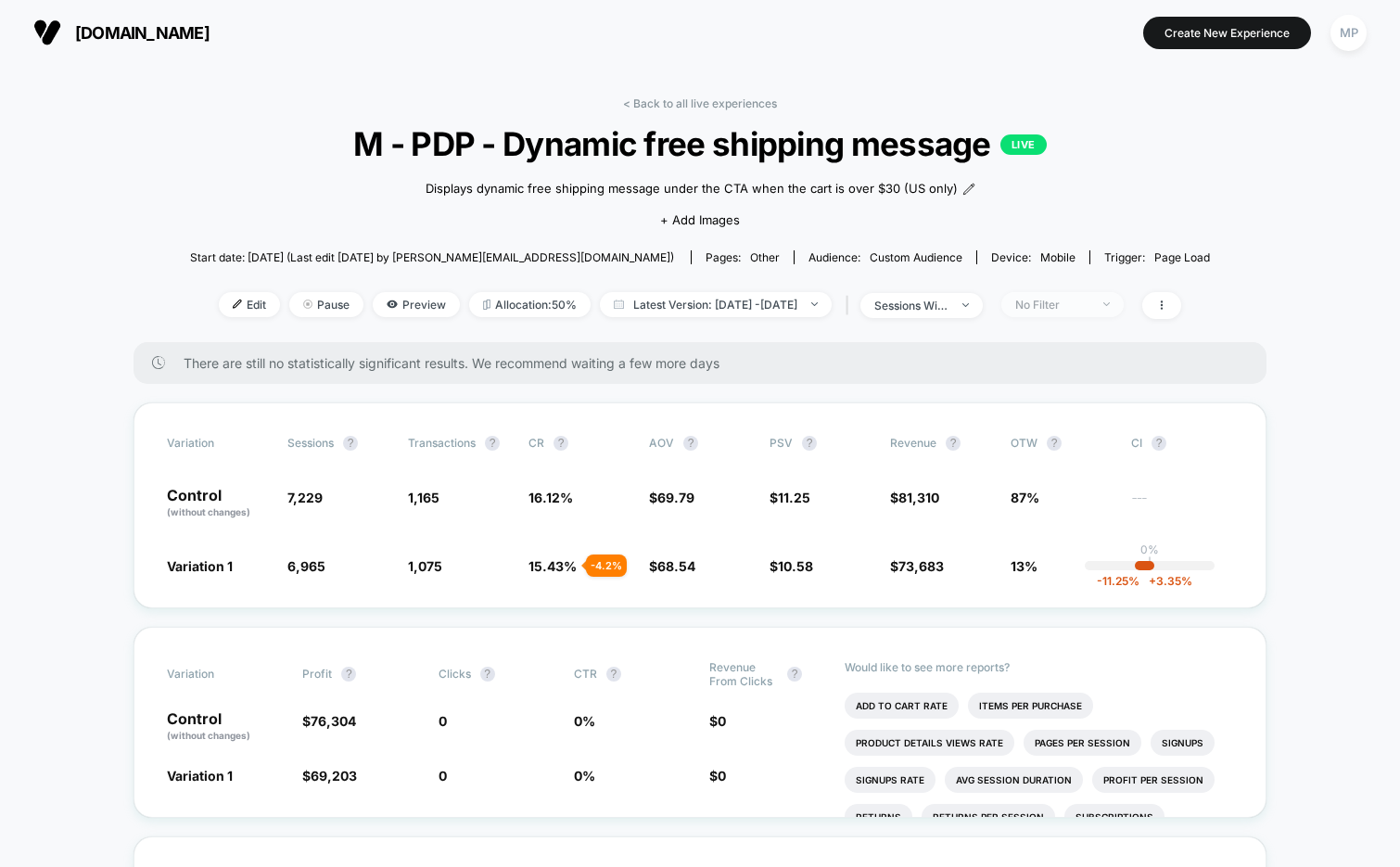
click at [1069, 298] on div "No Filter" at bounding box center [1053, 305] width 74 height 14
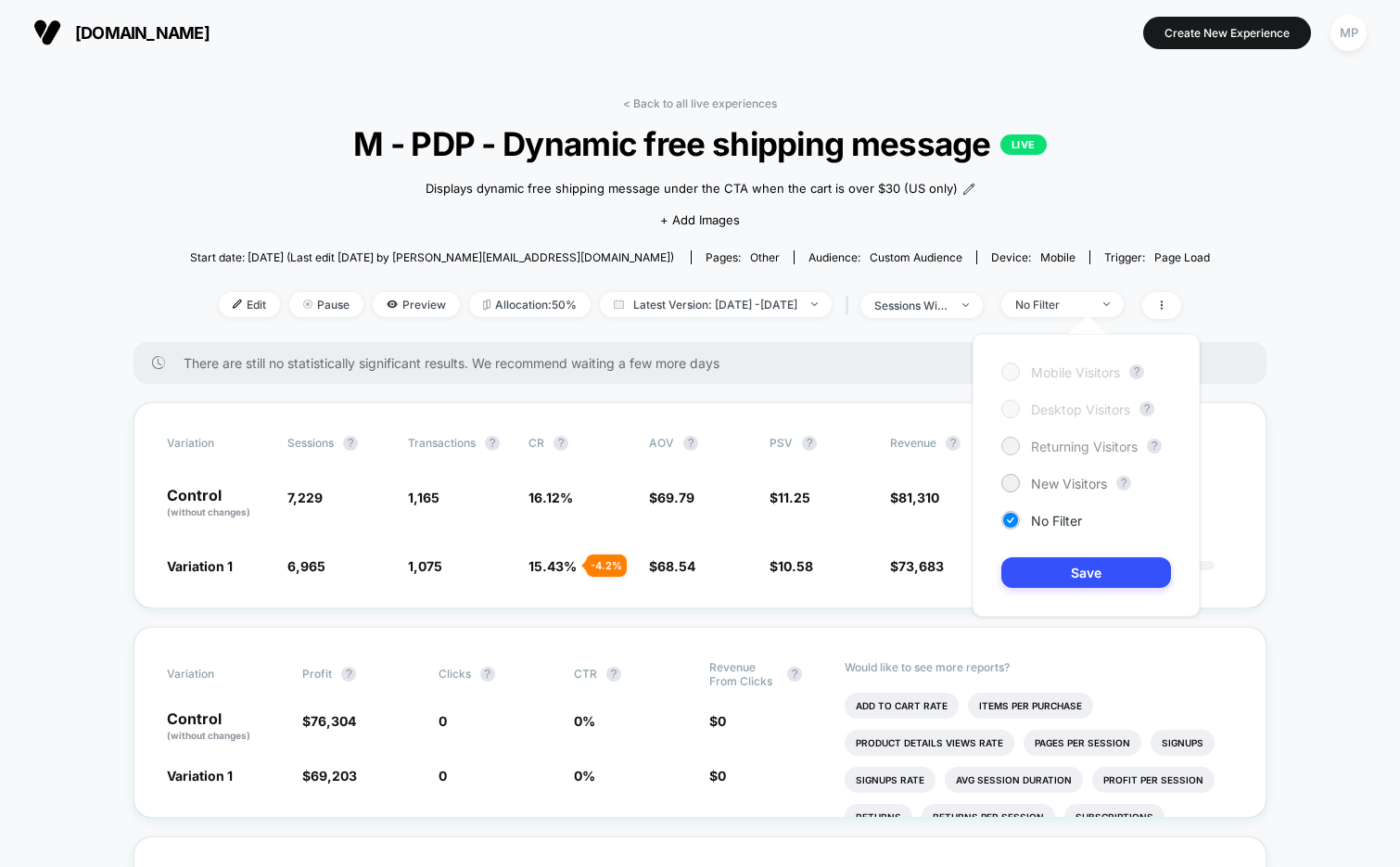
click at [1061, 448] on span "Returning Visitors" at bounding box center [1084, 446] width 107 height 16
click at [1057, 561] on button "Save" at bounding box center [1086, 573] width 169 height 31
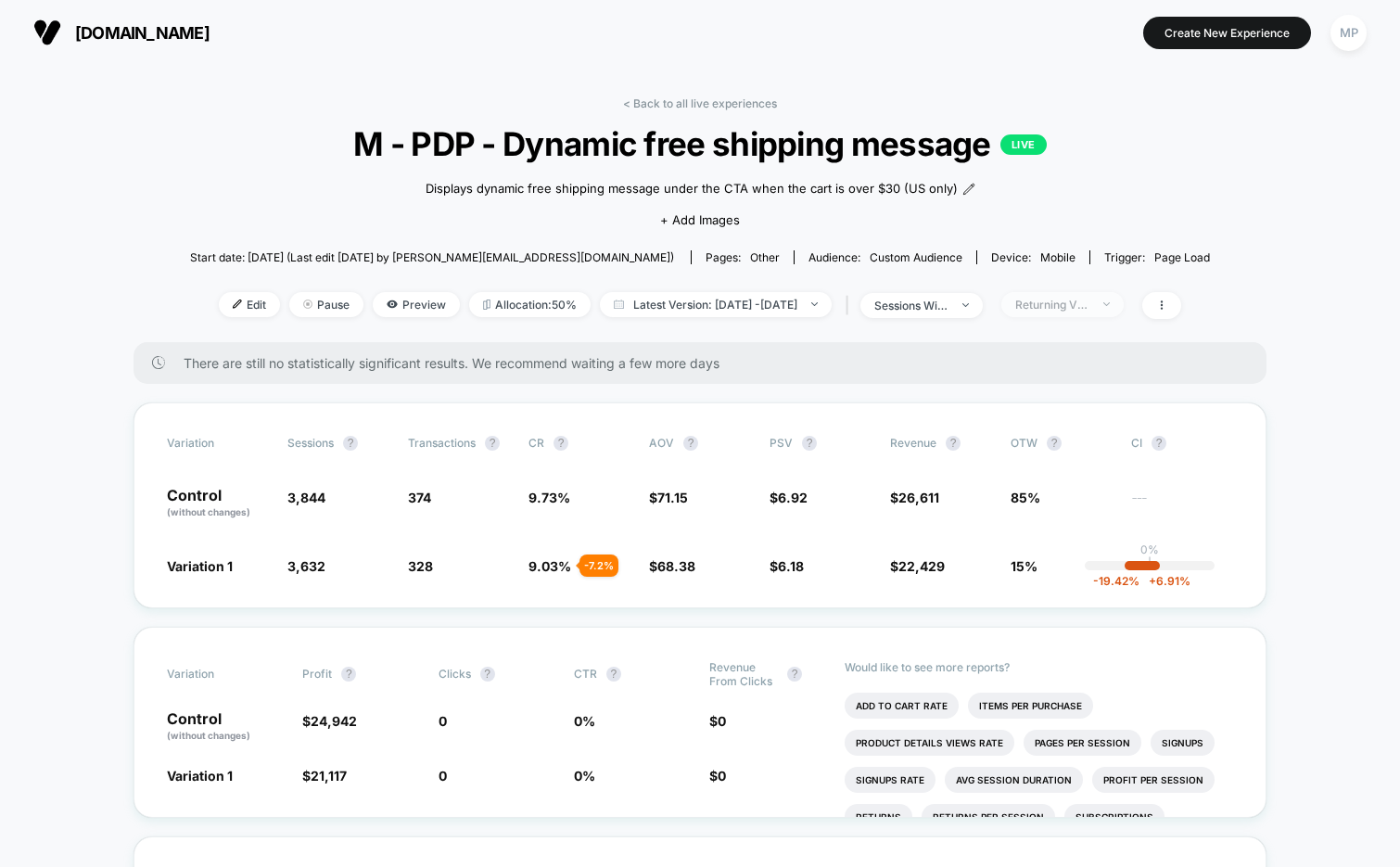
click at [1073, 307] on div "Returning Visitors" at bounding box center [1053, 305] width 74 height 14
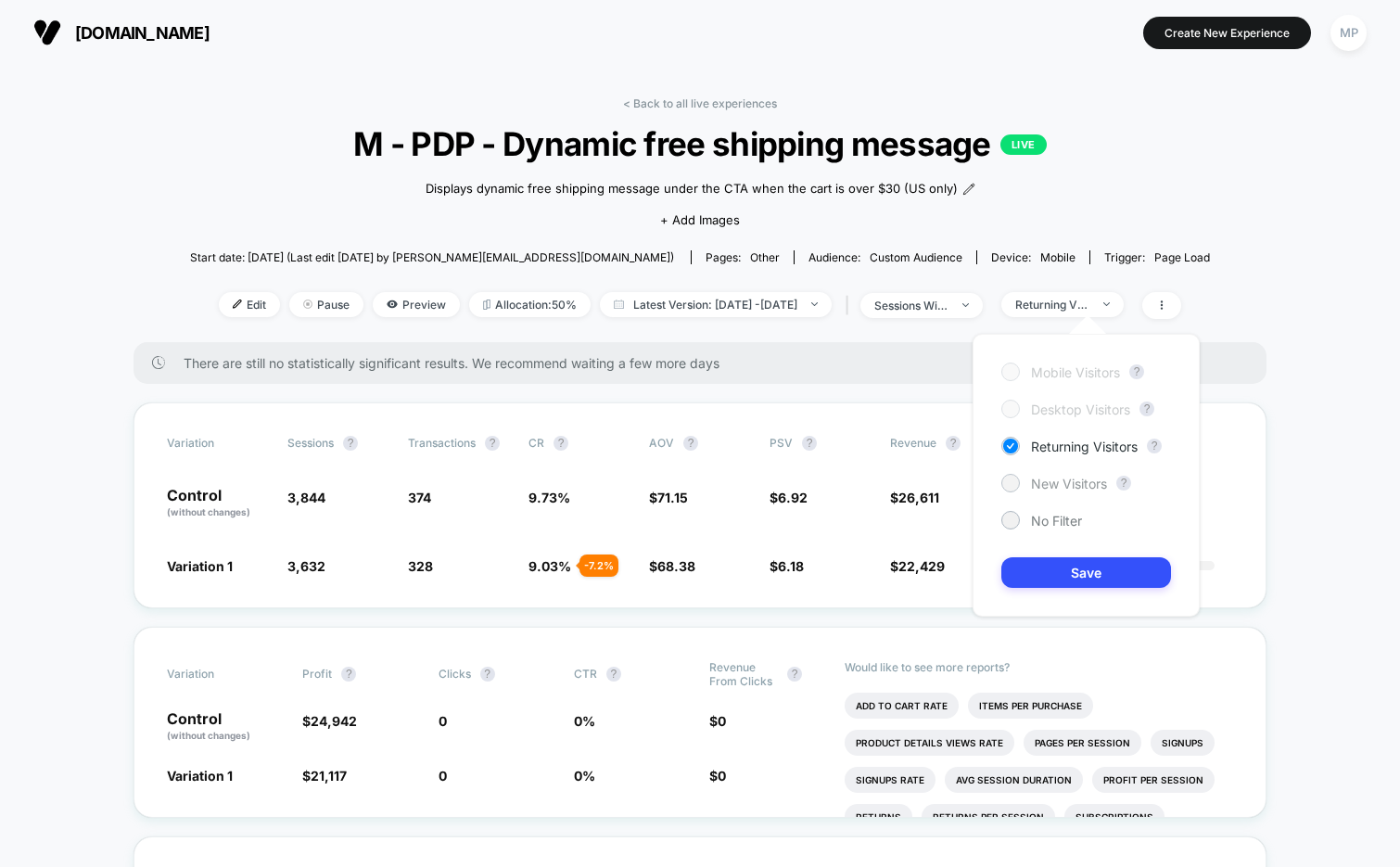
click at [1043, 479] on span "New Visitors" at bounding box center [1070, 483] width 76 height 16
click at [1038, 558] on button "Save" at bounding box center [1086, 573] width 169 height 31
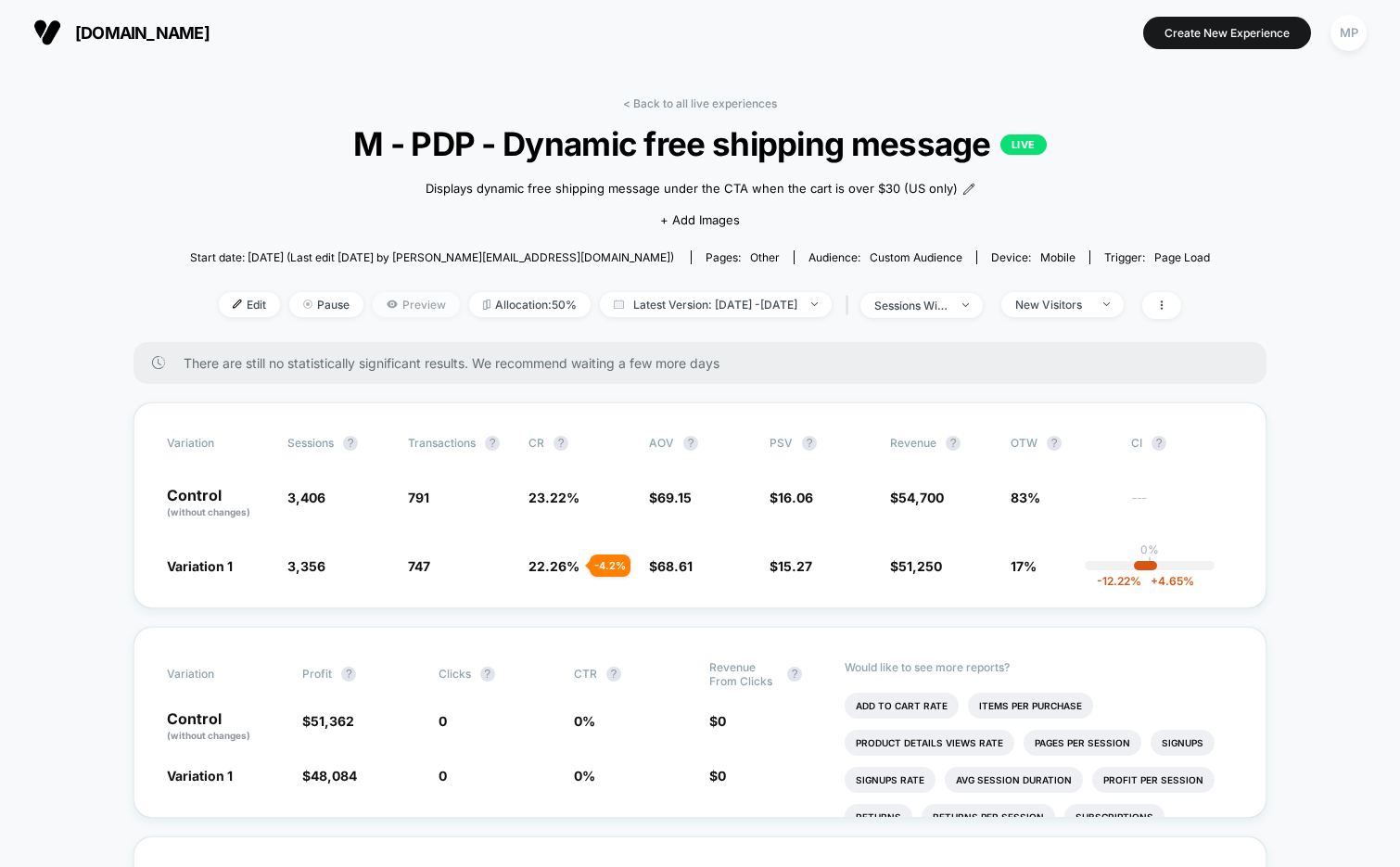
click at [374, 299] on span "Preview" at bounding box center [416, 305] width 88 height 25
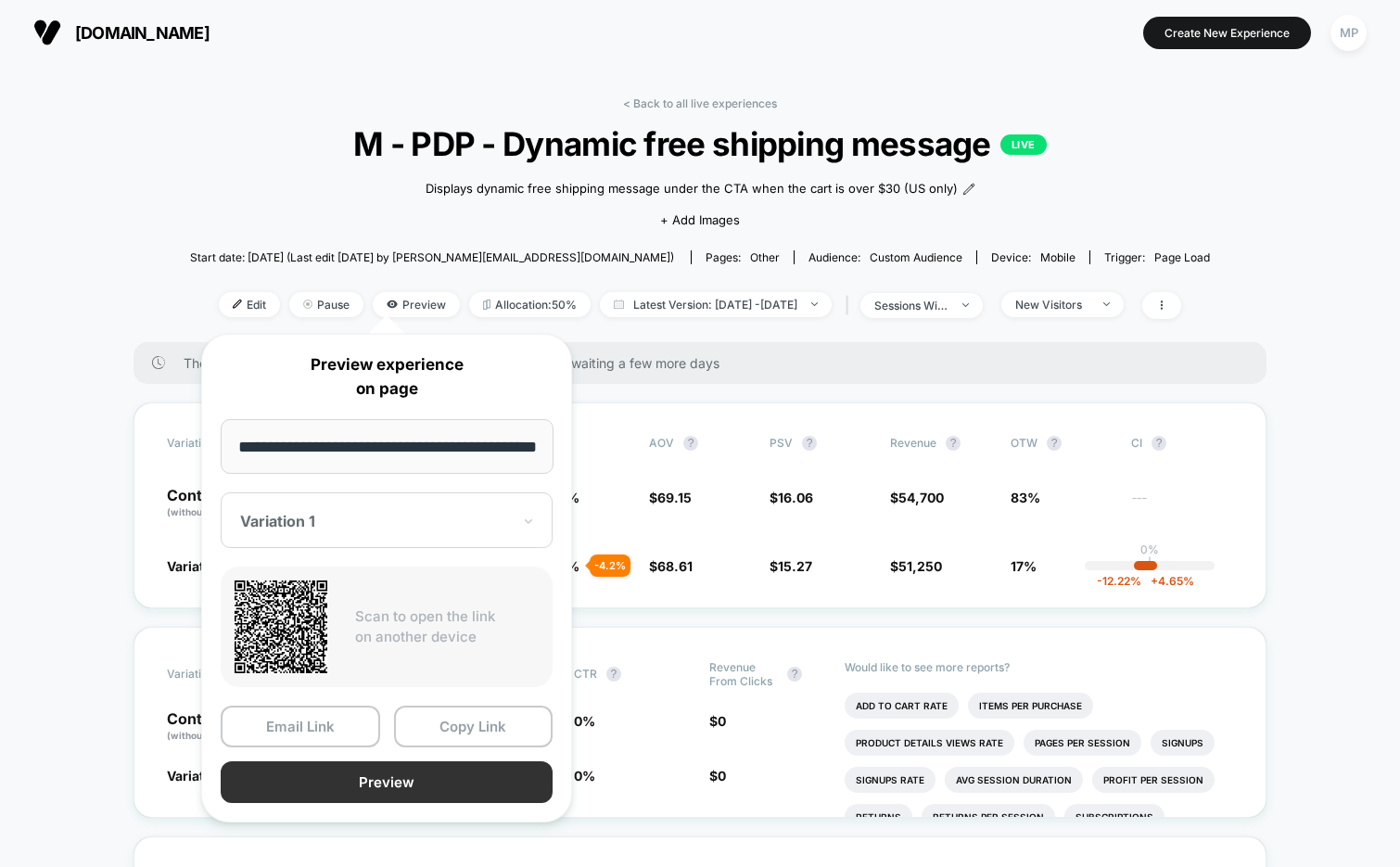
click at [327, 772] on button "Preview" at bounding box center [386, 782] width 332 height 42
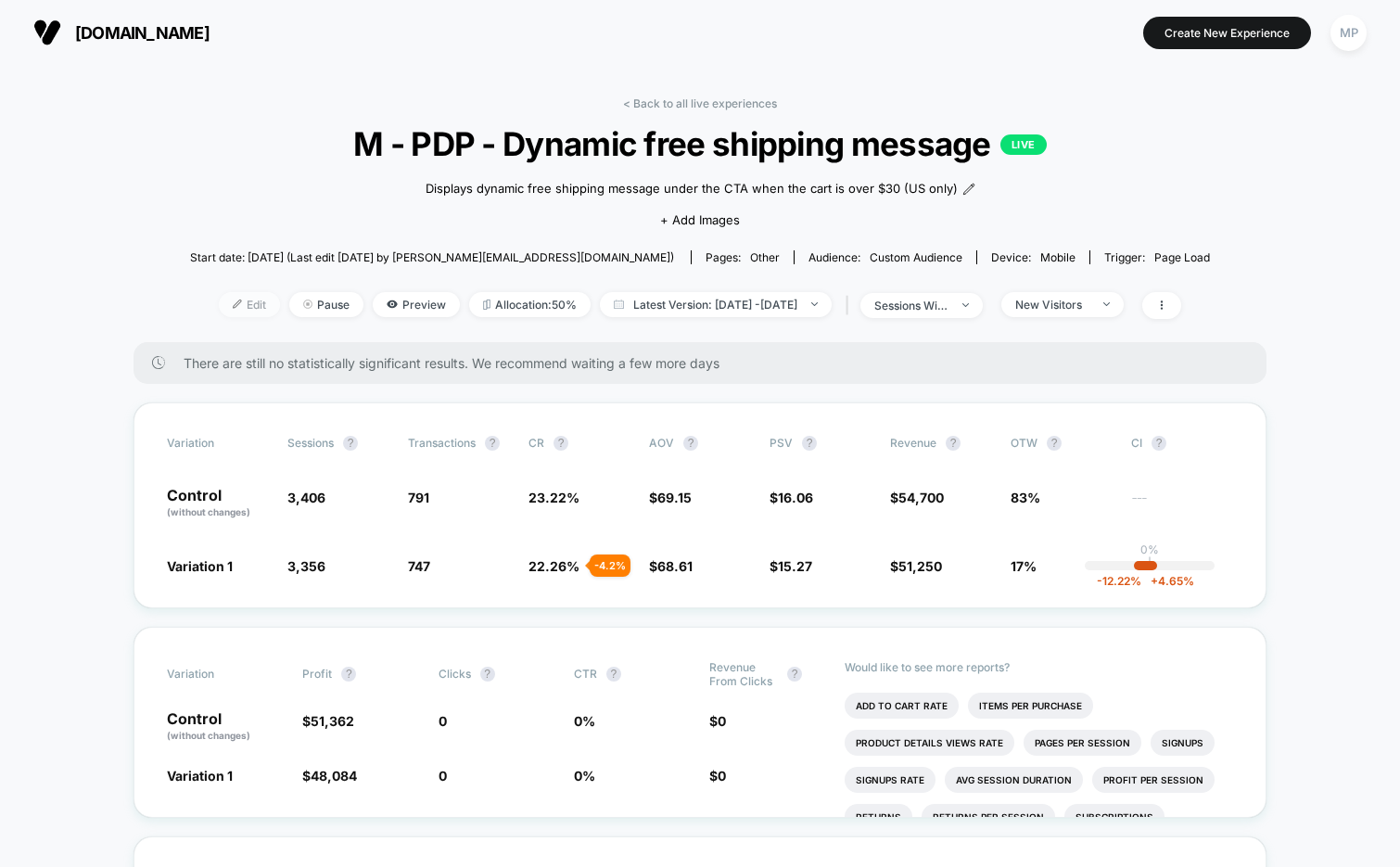
click at [224, 300] on span "Edit" at bounding box center [249, 305] width 61 height 25
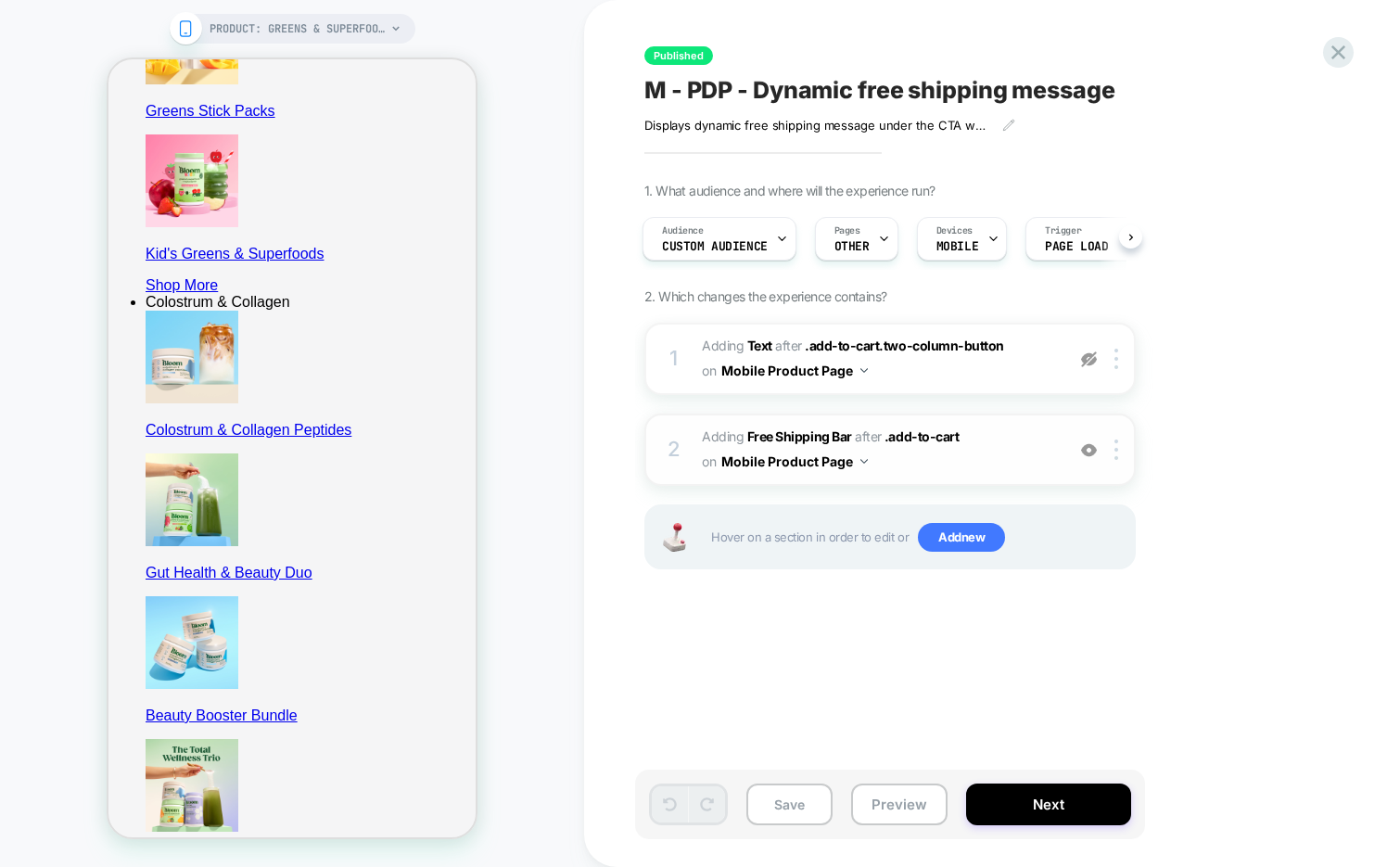
scroll to position [979, 0]
click at [1086, 452] on img at bounding box center [1088, 450] width 16 height 16
click at [1086, 354] on img at bounding box center [1088, 359] width 16 height 16
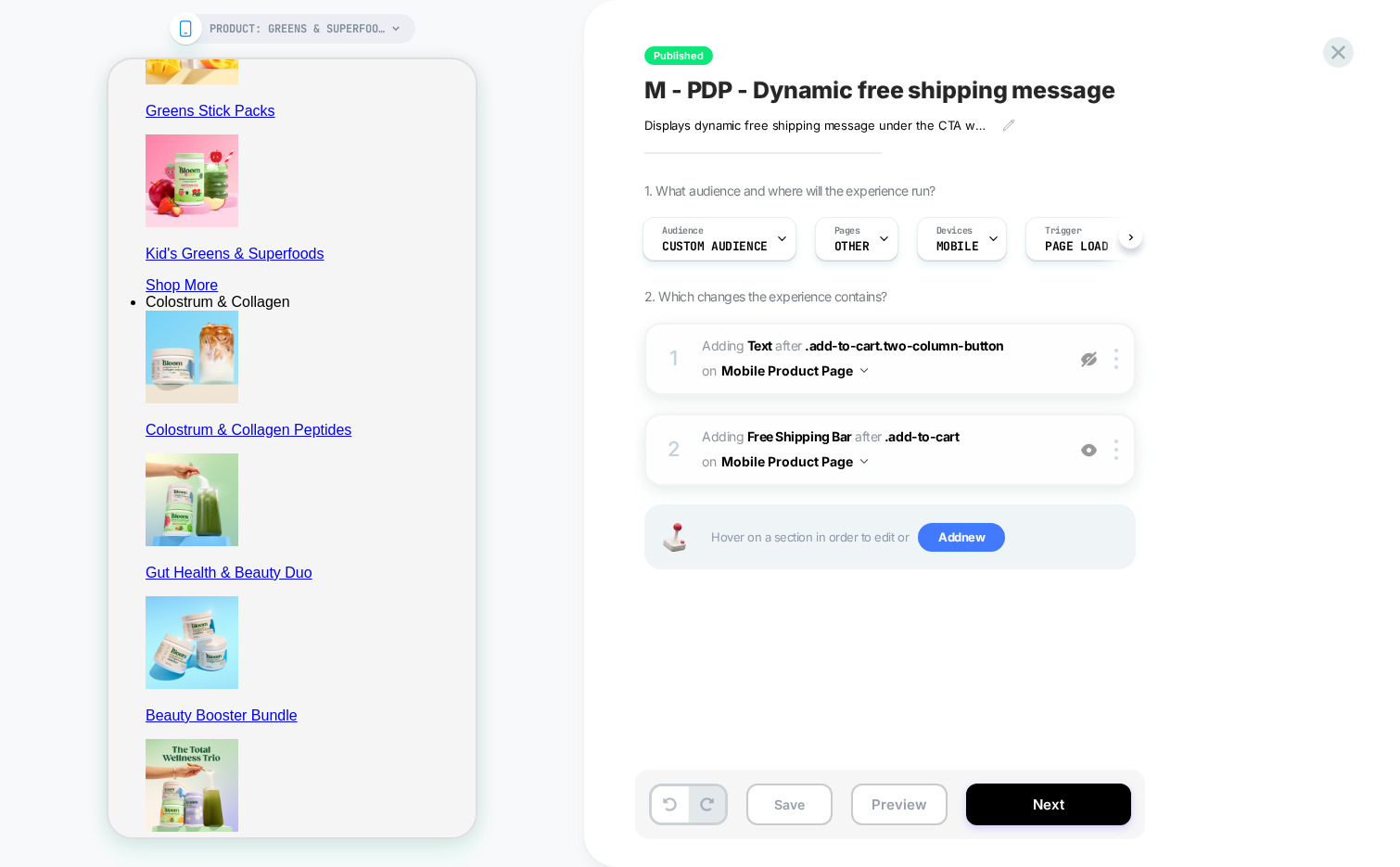
click at [1092, 447] on img at bounding box center [1088, 450] width 16 height 16
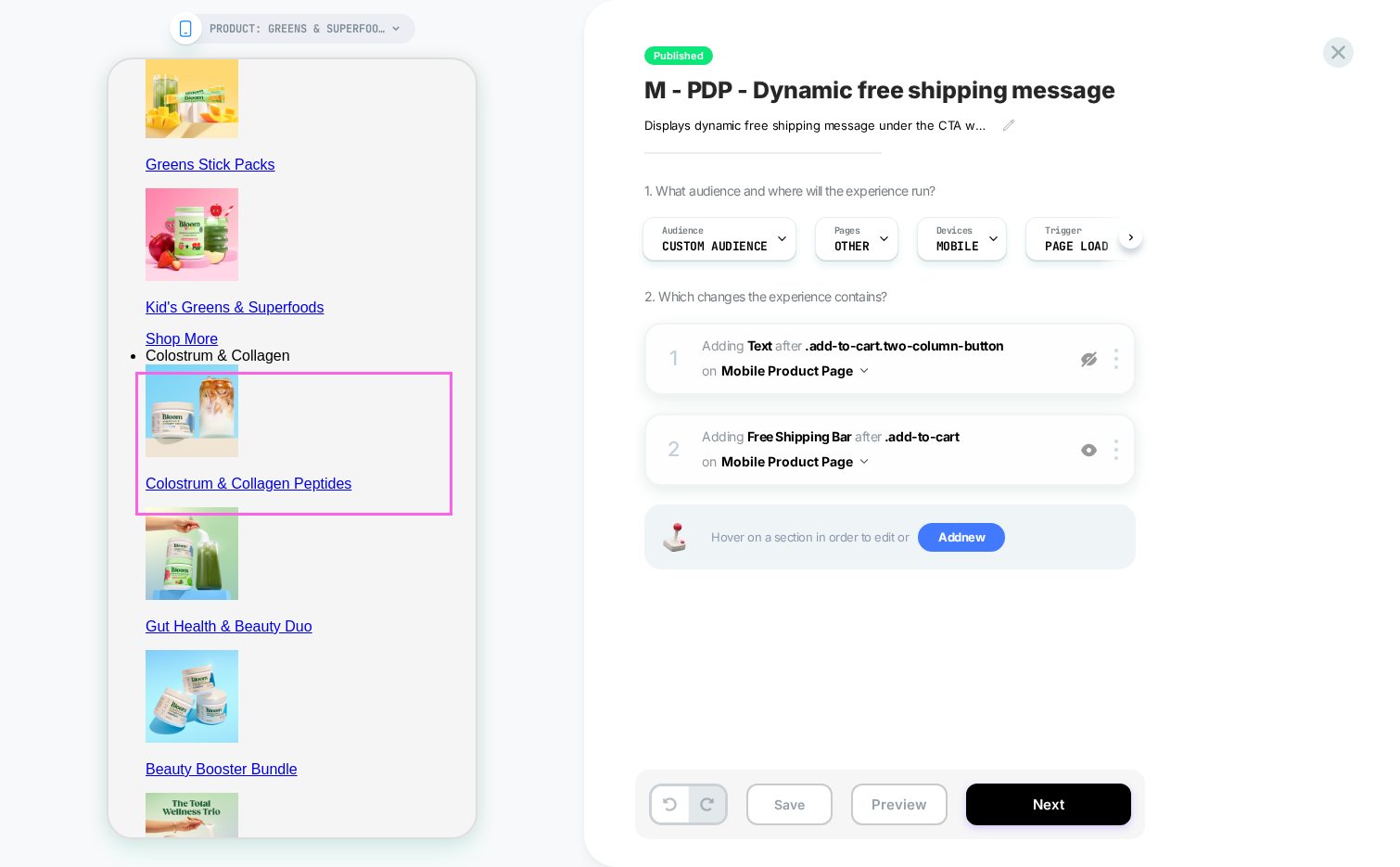
scroll to position [920, 0]
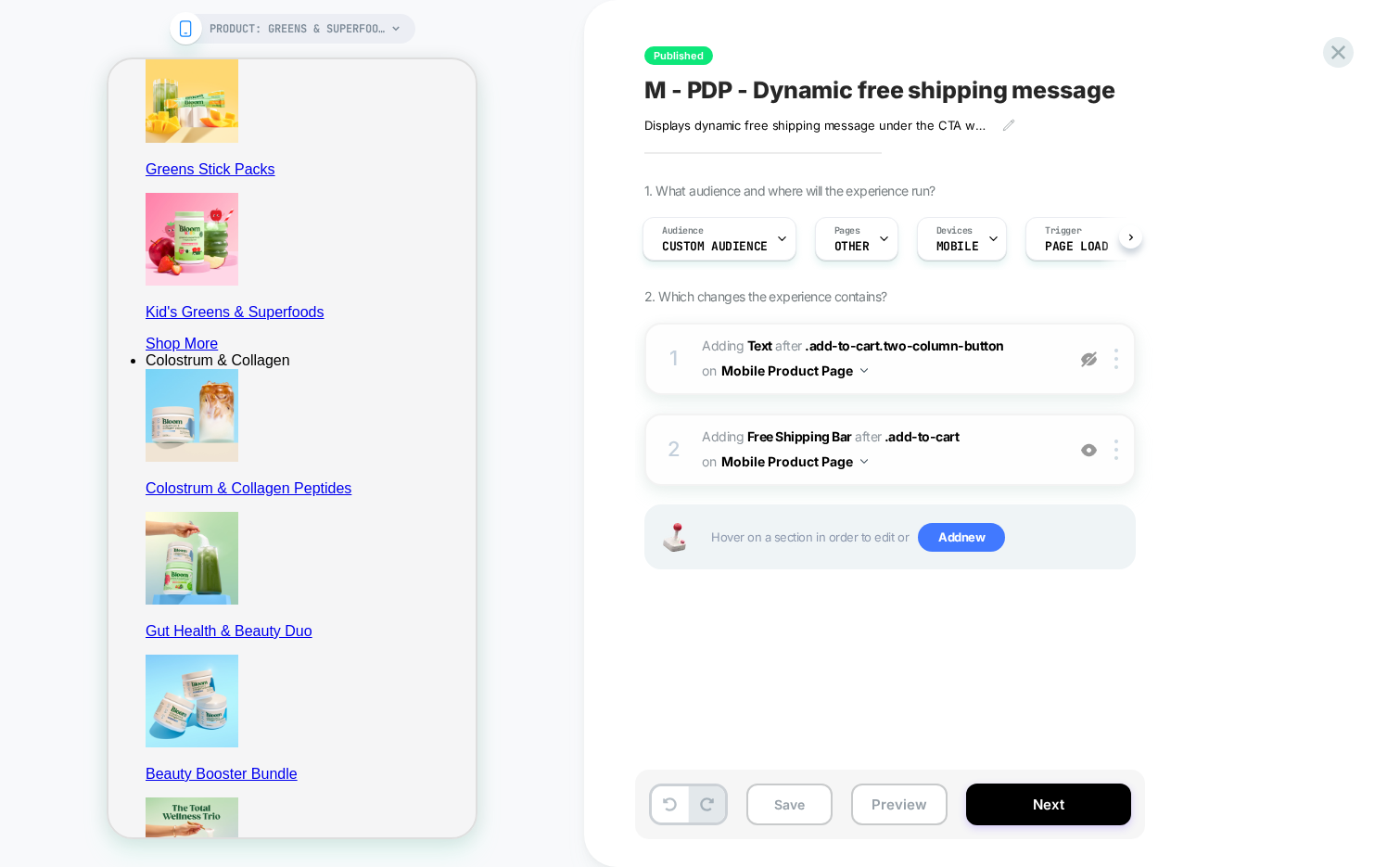
click at [1084, 453] on img at bounding box center [1088, 450] width 16 height 16
click at [1116, 450] on img at bounding box center [1116, 450] width 4 height 20
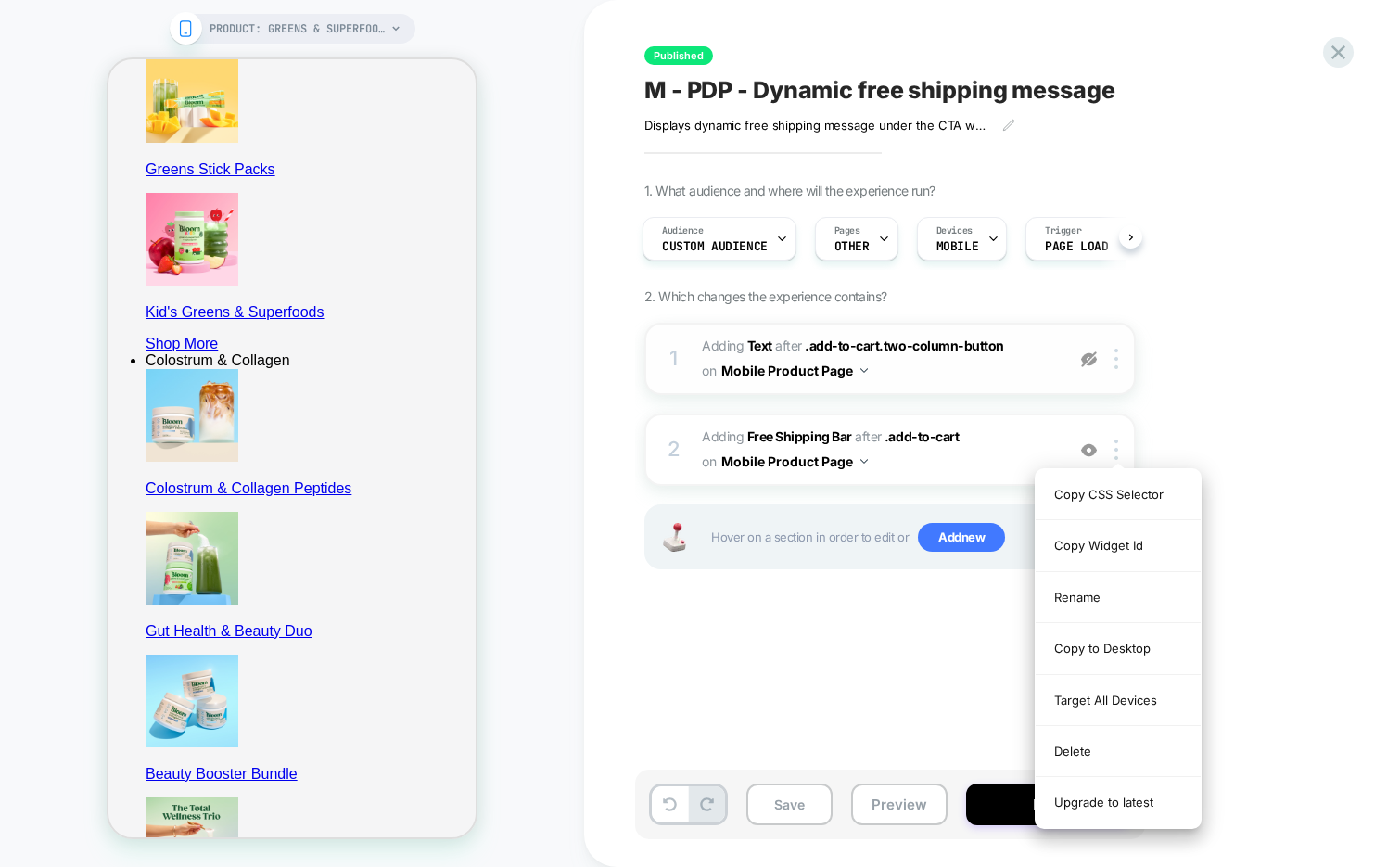
click at [886, 643] on div "Published M - PDP - Dynamic free shipping message Displays dynamic free shippin…" at bounding box center [982, 433] width 695 height 830
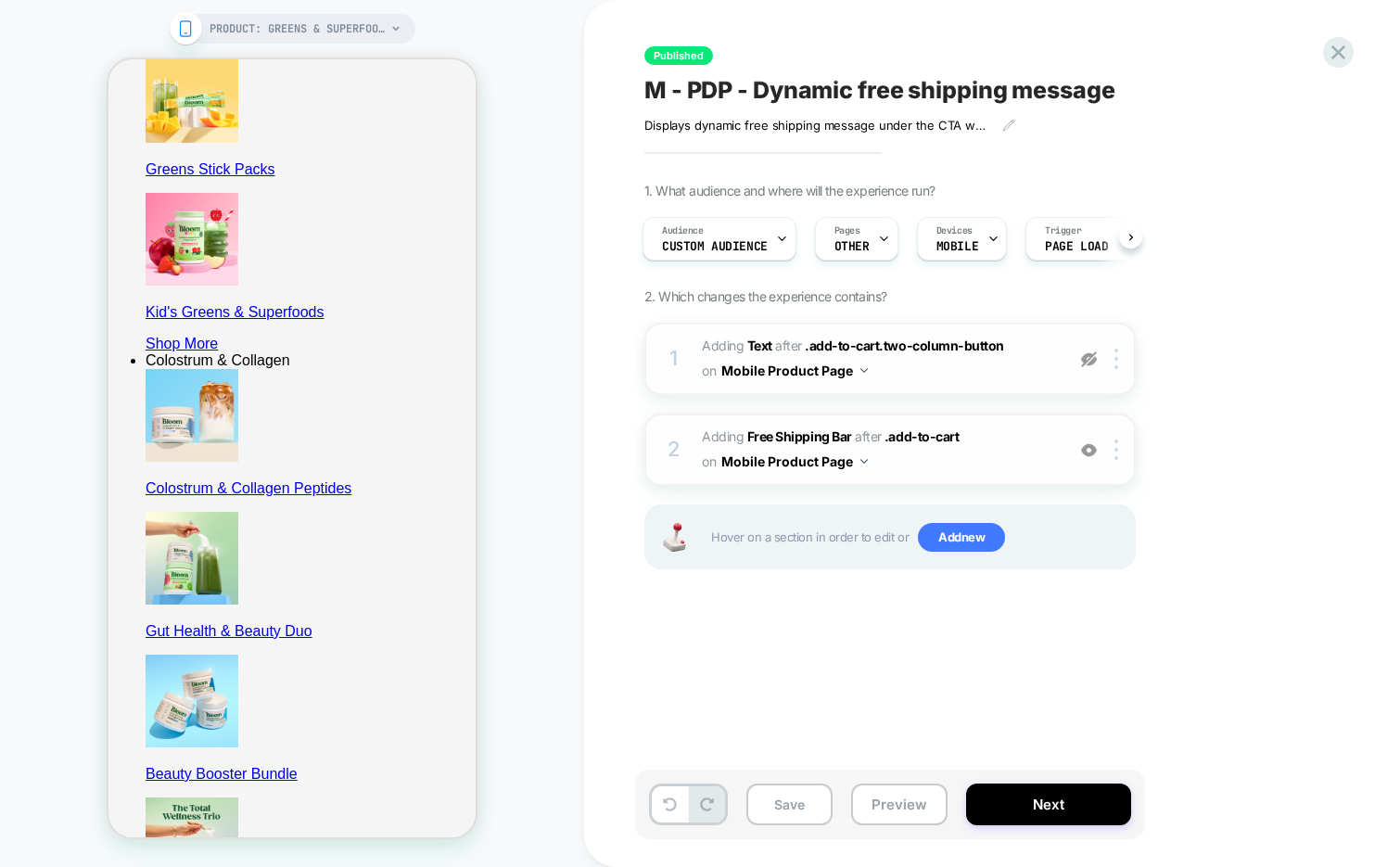
click at [952, 463] on span "#_loomi_addon_1754581400568 Adding Free Shipping Bar AFTER .add-to-cart .add-to…" at bounding box center [879, 450] width 354 height 50
click at [1347, 53] on icon at bounding box center [1338, 52] width 25 height 25
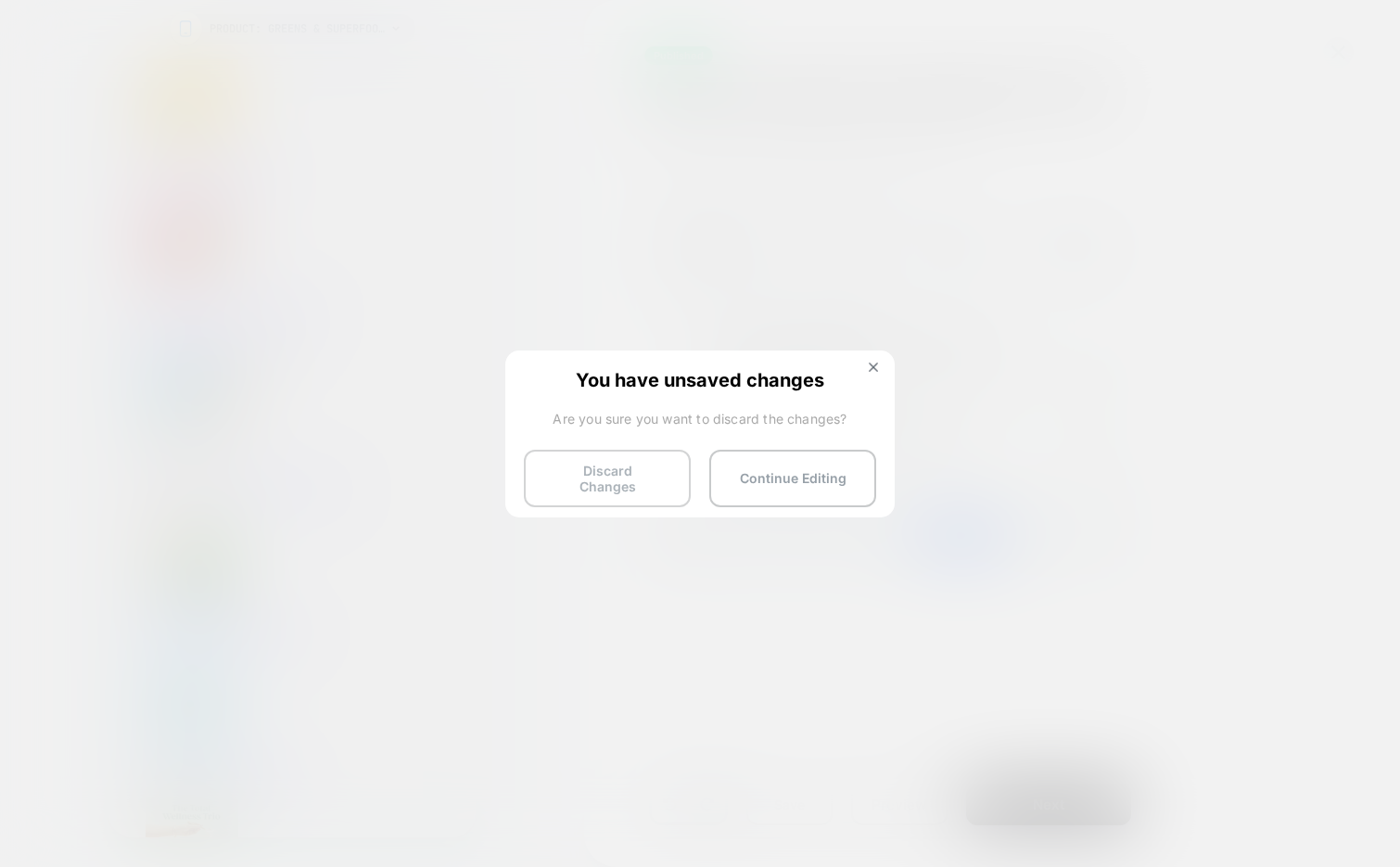
click at [599, 478] on button "Discard Changes" at bounding box center [607, 479] width 167 height 58
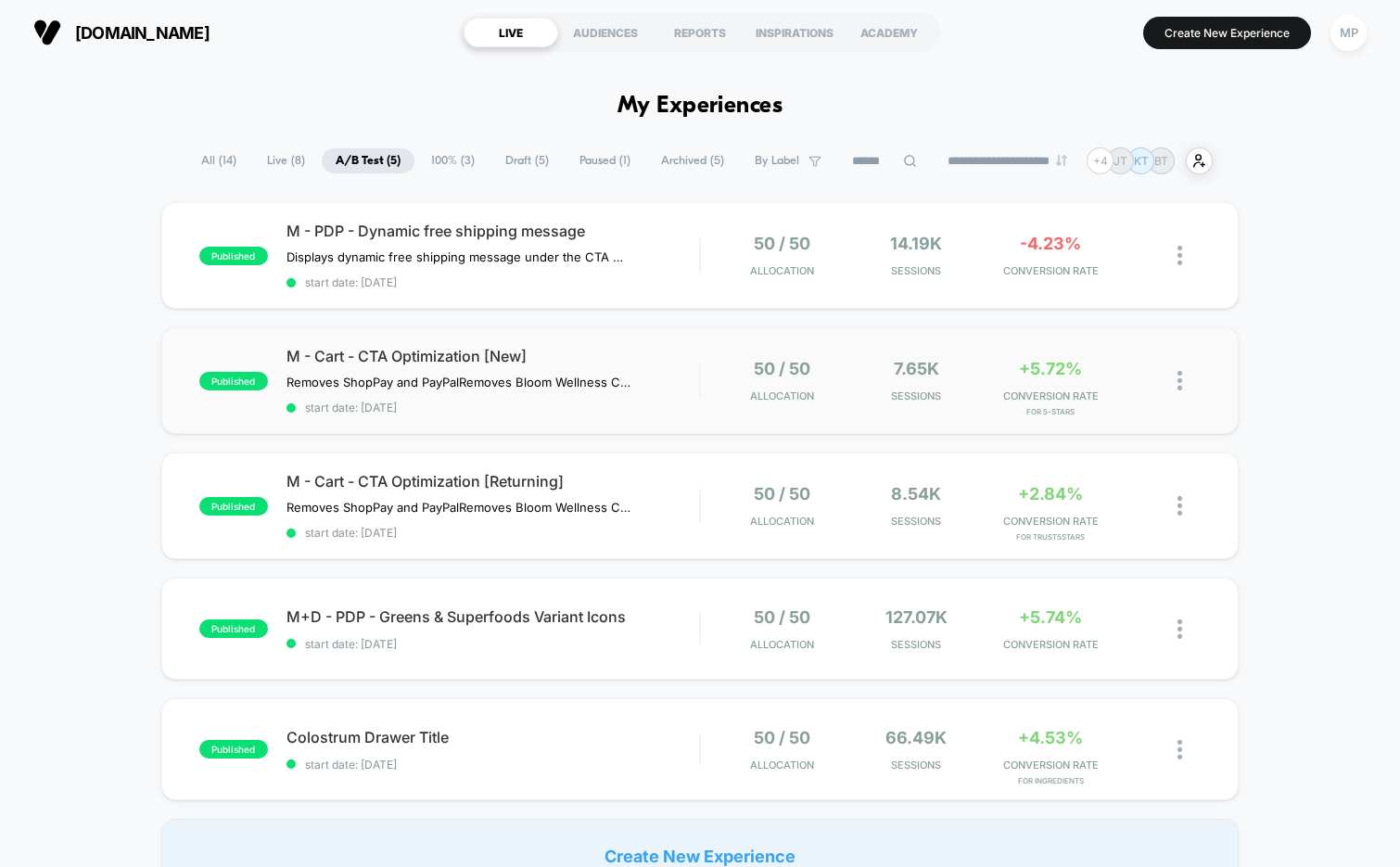
click at [513, 412] on div "published M - Cart - CTA Optimization [New] Removes ShopPay and PayPal Removes …" at bounding box center [700, 381] width 1078 height 107
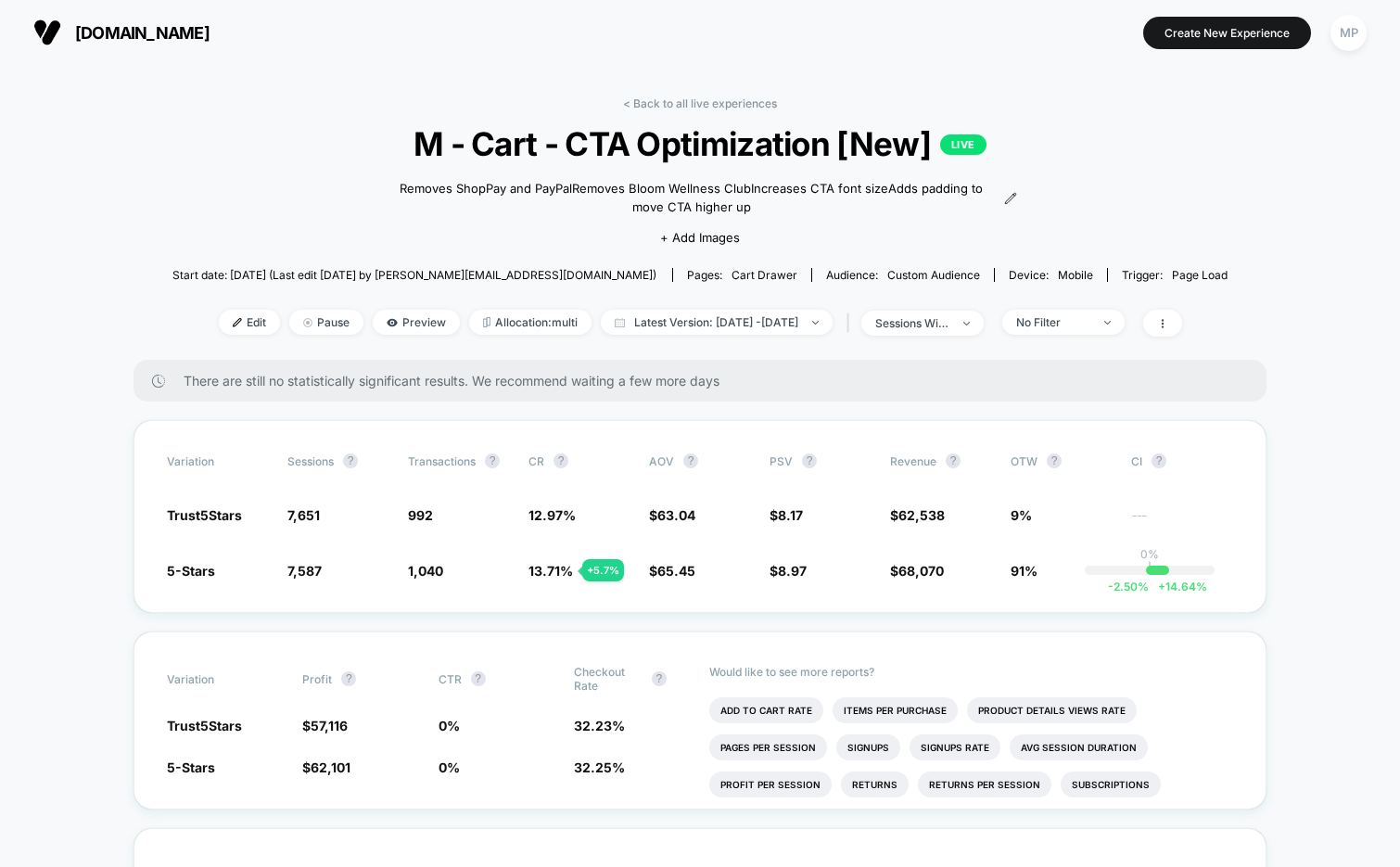
click at [716, 142] on span "M - Cart - CTA Optimization [New] LIVE" at bounding box center [700, 143] width 950 height 39
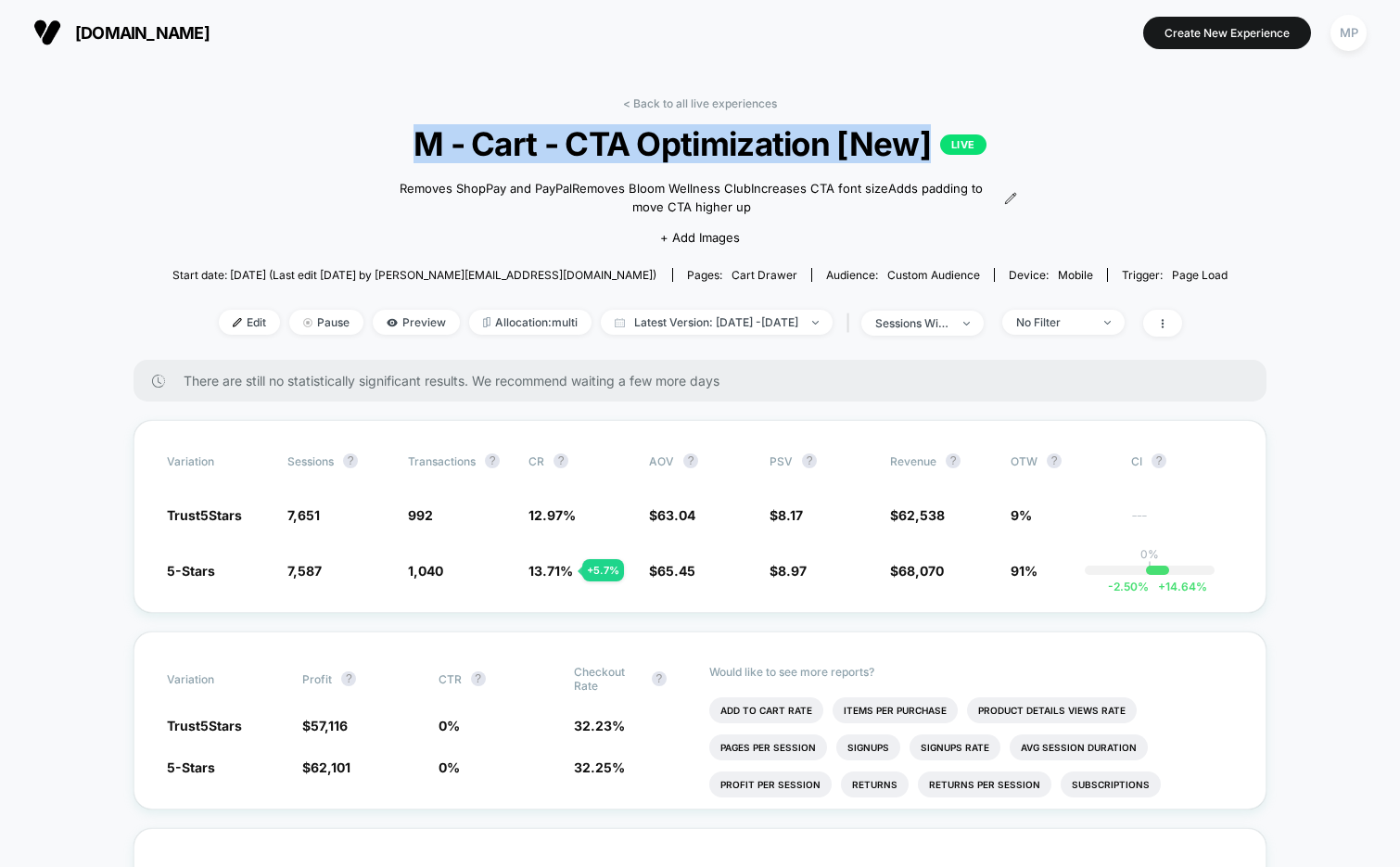
copy span "M - Cart - CTA Optimization [New]"
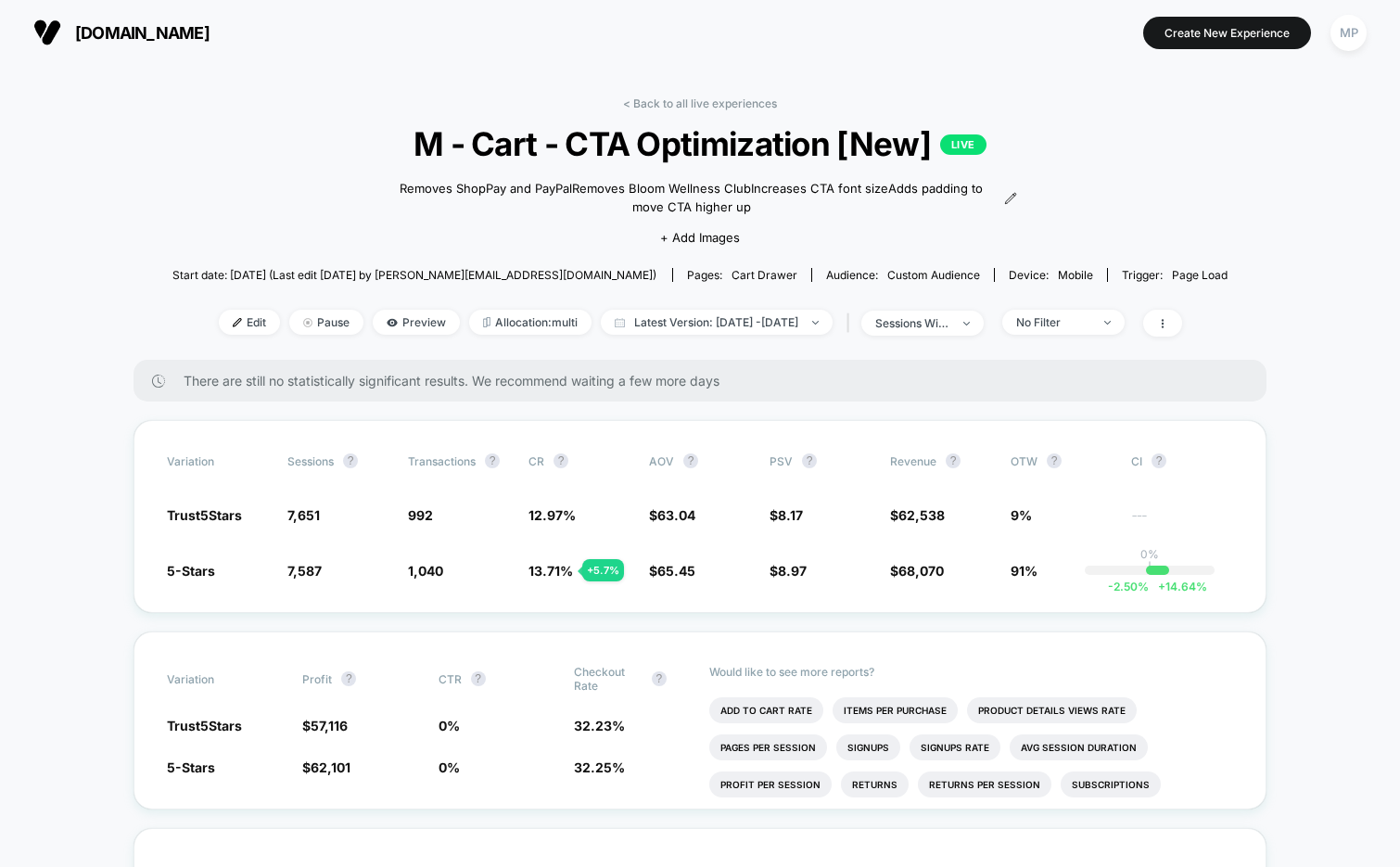
click at [660, 102] on link "< Back to all live experiences" at bounding box center [699, 103] width 154 height 14
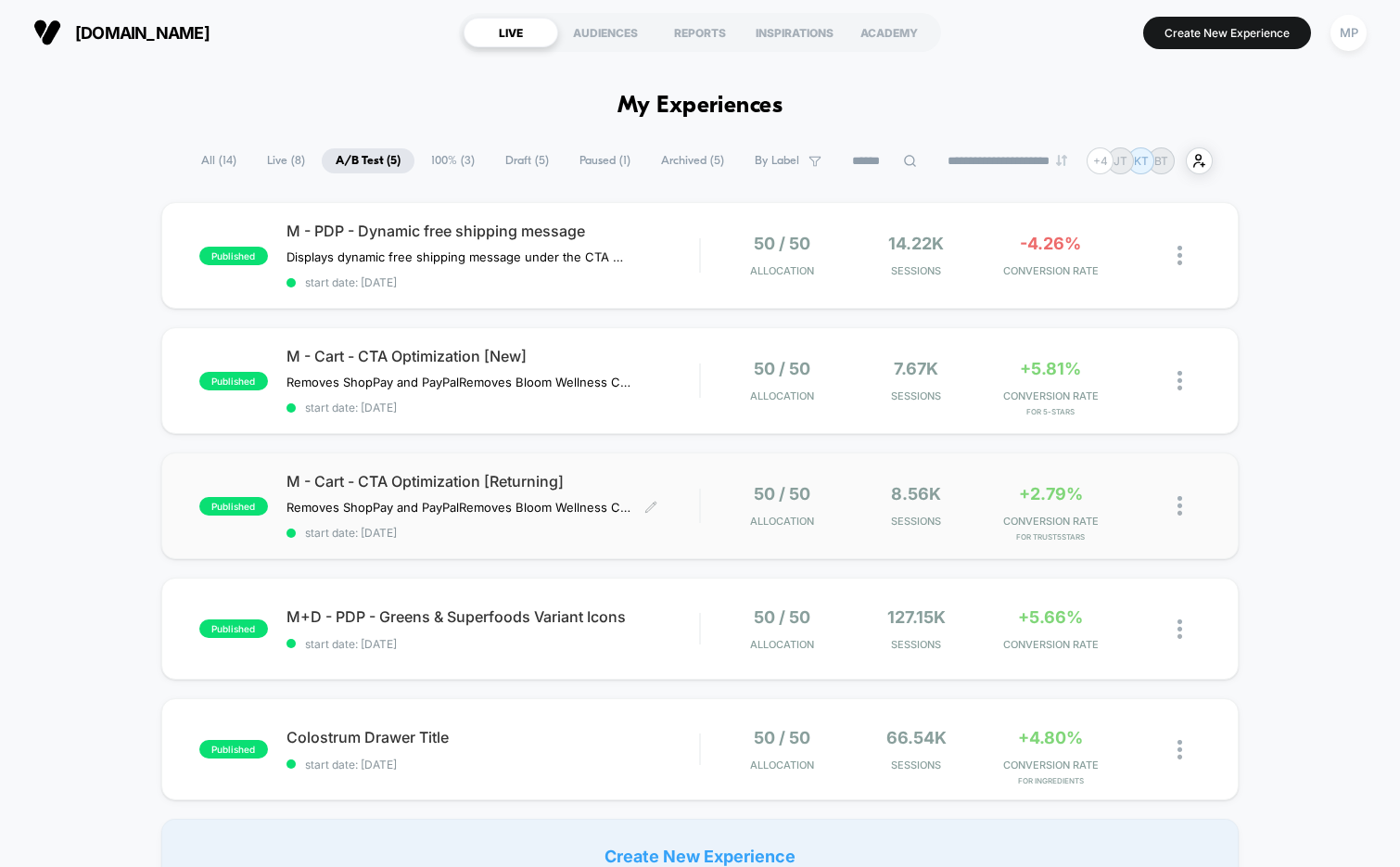
click at [500, 527] on span "start date: 8/7/2025" at bounding box center [493, 533] width 413 height 14
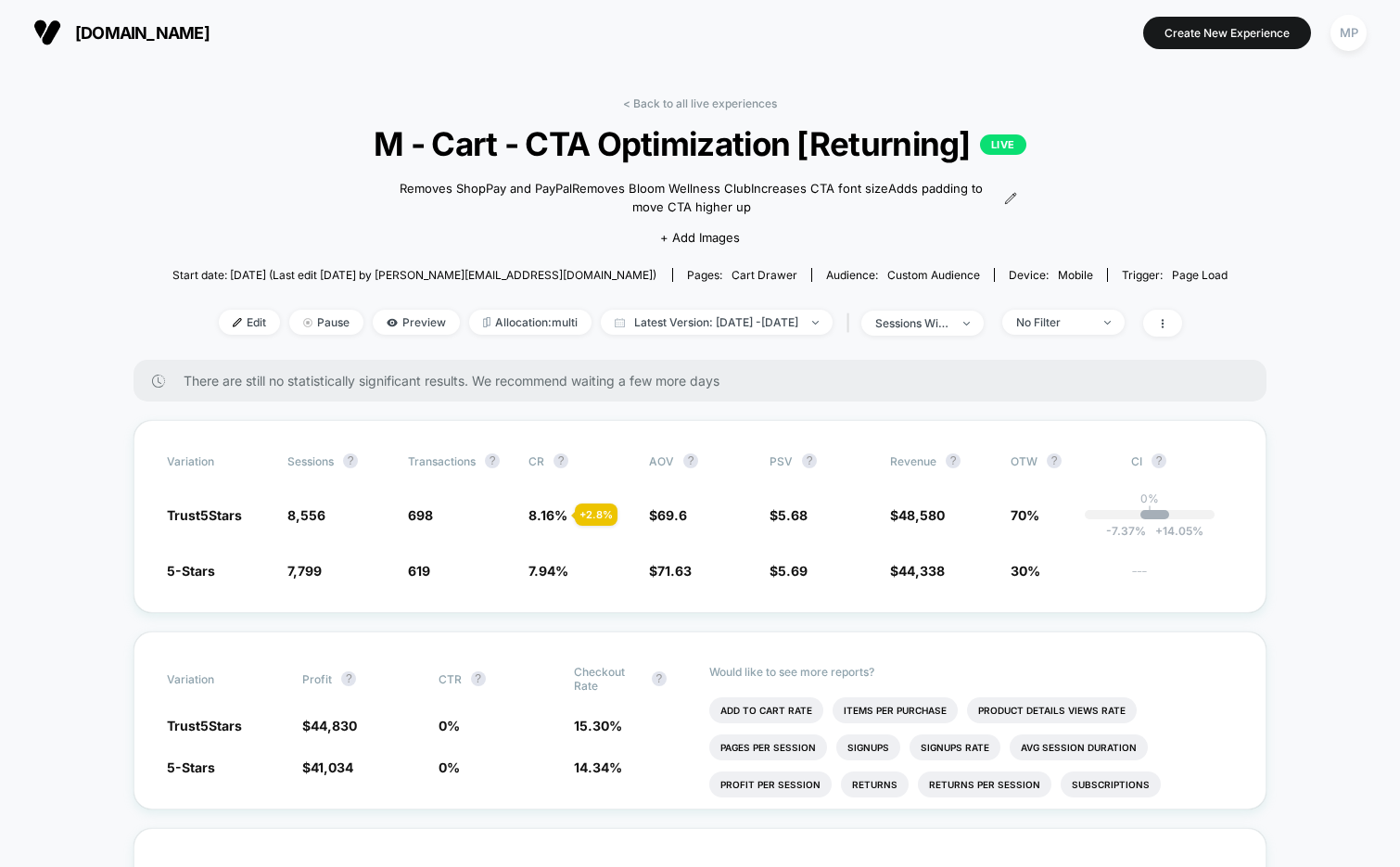
click at [637, 154] on span "M - Cart - CTA Optimization [Returning] LIVE" at bounding box center [700, 143] width 950 height 39
click at [637, 153] on span "M - Cart - CTA Optimization [Returning] LIVE" at bounding box center [700, 143] width 950 height 39
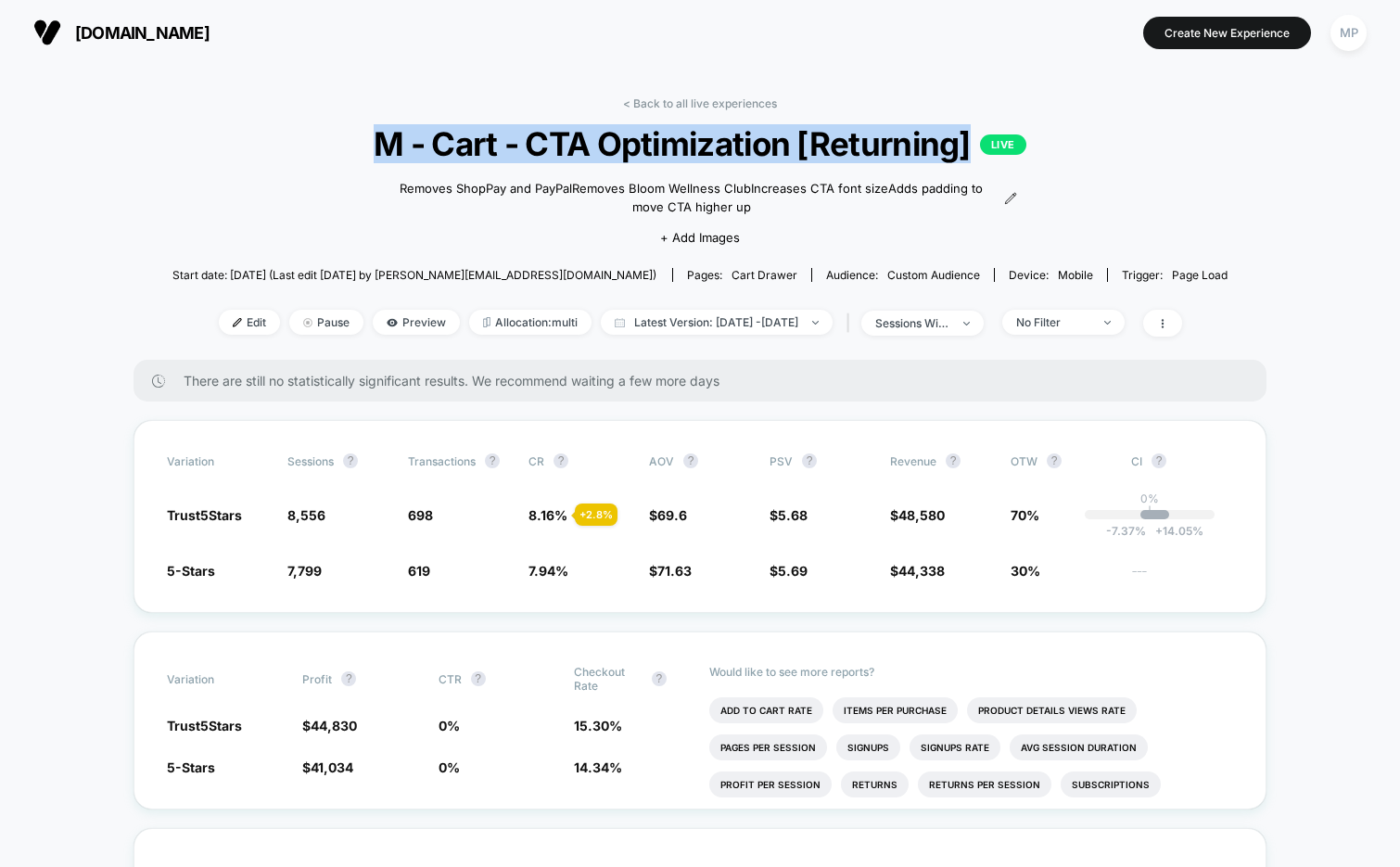
copy span "M - Cart - CTA Optimization [Returning]"
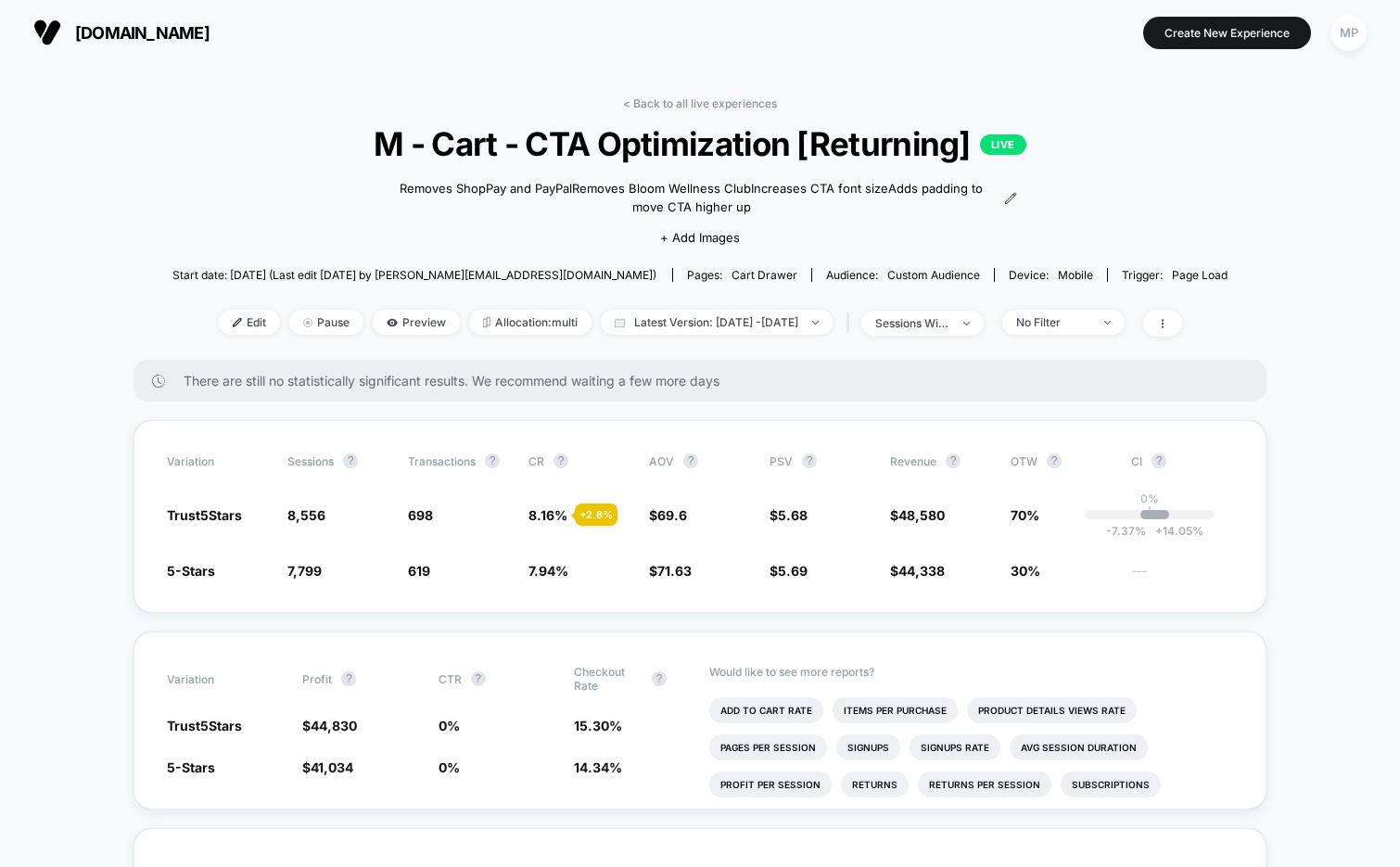
click at [527, 44] on section at bounding box center [699, 33] width 438 height 47
click at [949, 313] on span "sessions with impression" at bounding box center [922, 323] width 122 height 25
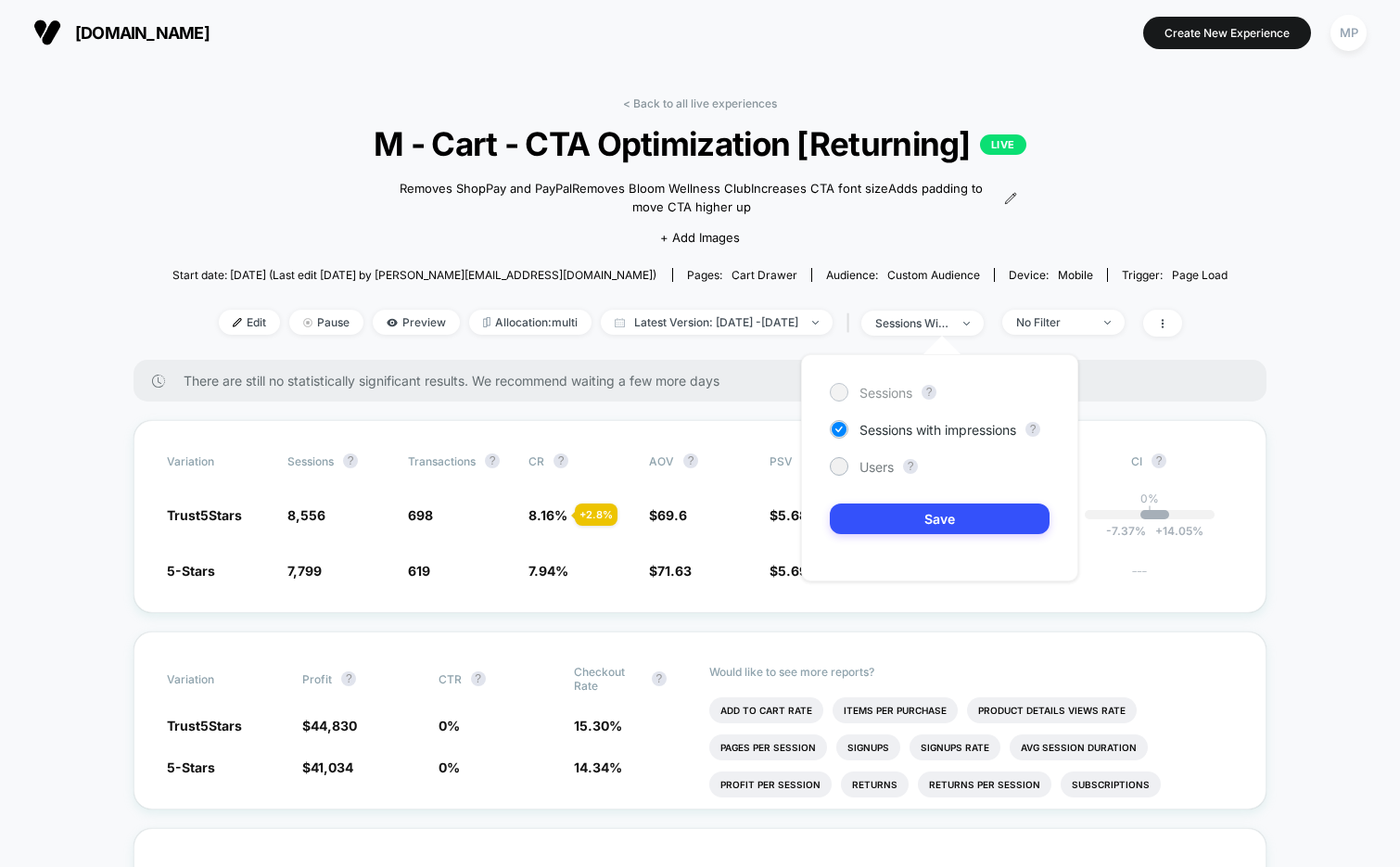
click at [880, 386] on span "Sessions" at bounding box center [885, 392] width 53 height 16
click at [875, 500] on div "Sessions ? Sessions with impressions ? Users ? Save" at bounding box center [940, 467] width 277 height 227
click at [875, 525] on button "Save" at bounding box center [939, 519] width 220 height 31
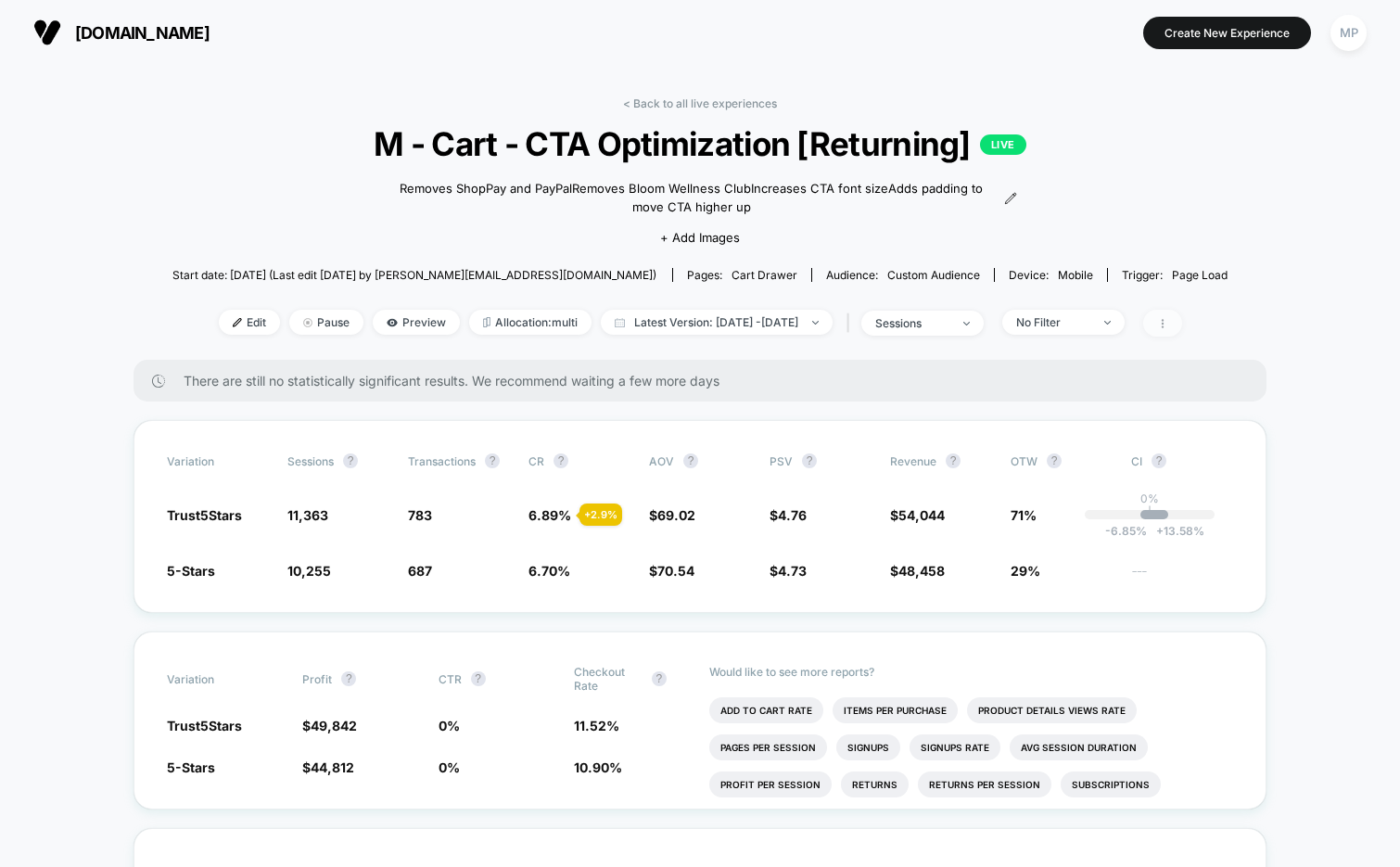
click at [1168, 320] on icon at bounding box center [1163, 324] width 11 height 11
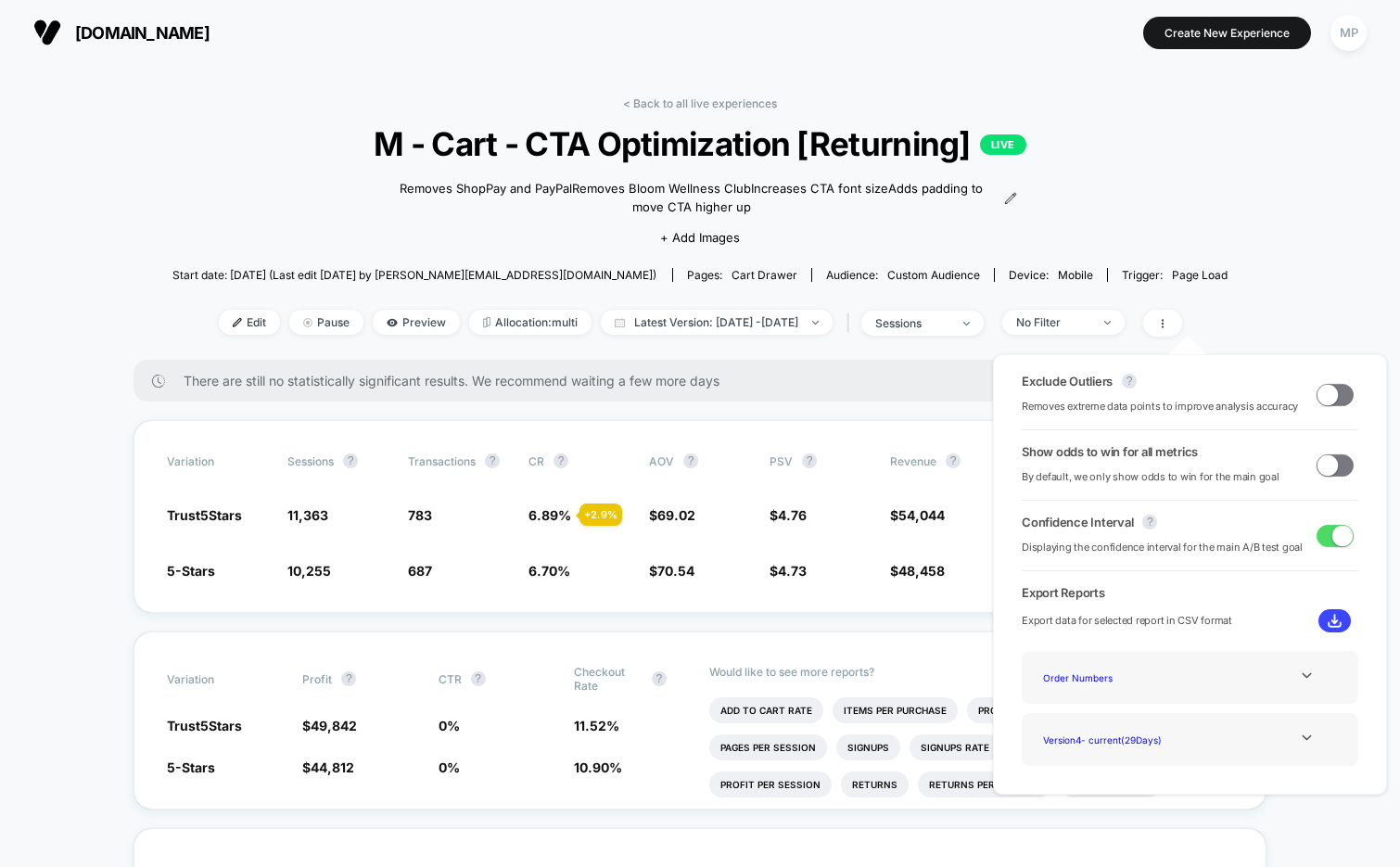
click at [1333, 462] on span at bounding box center [1335, 466] width 37 height 22
click at [252, 109] on div "< Back to all live experiences M - Cart - CTA Optimization [Returning] LIVE Rem…" at bounding box center [700, 228] width 1057 height 264
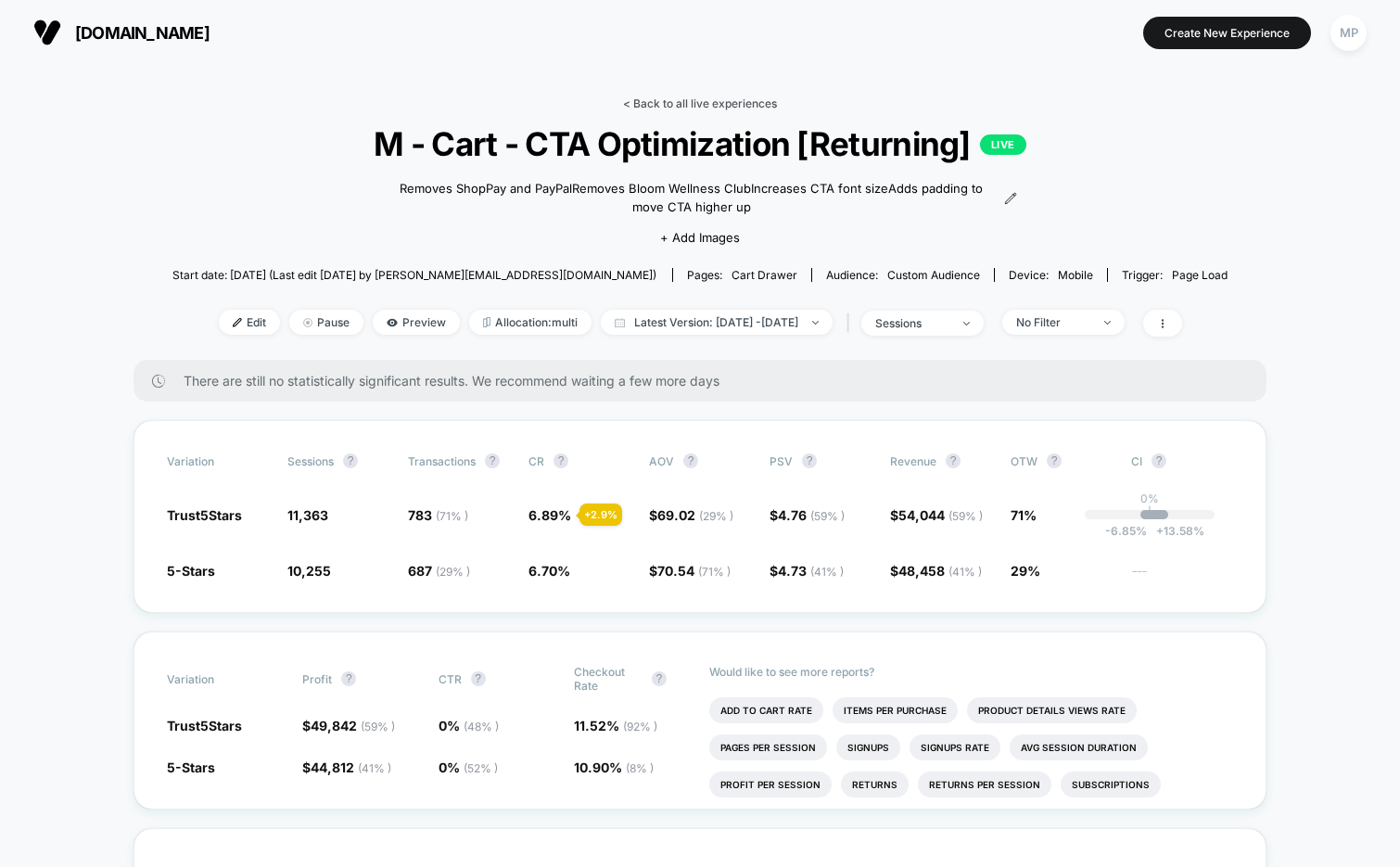
click at [656, 107] on link "< Back to all live experiences" at bounding box center [699, 103] width 154 height 14
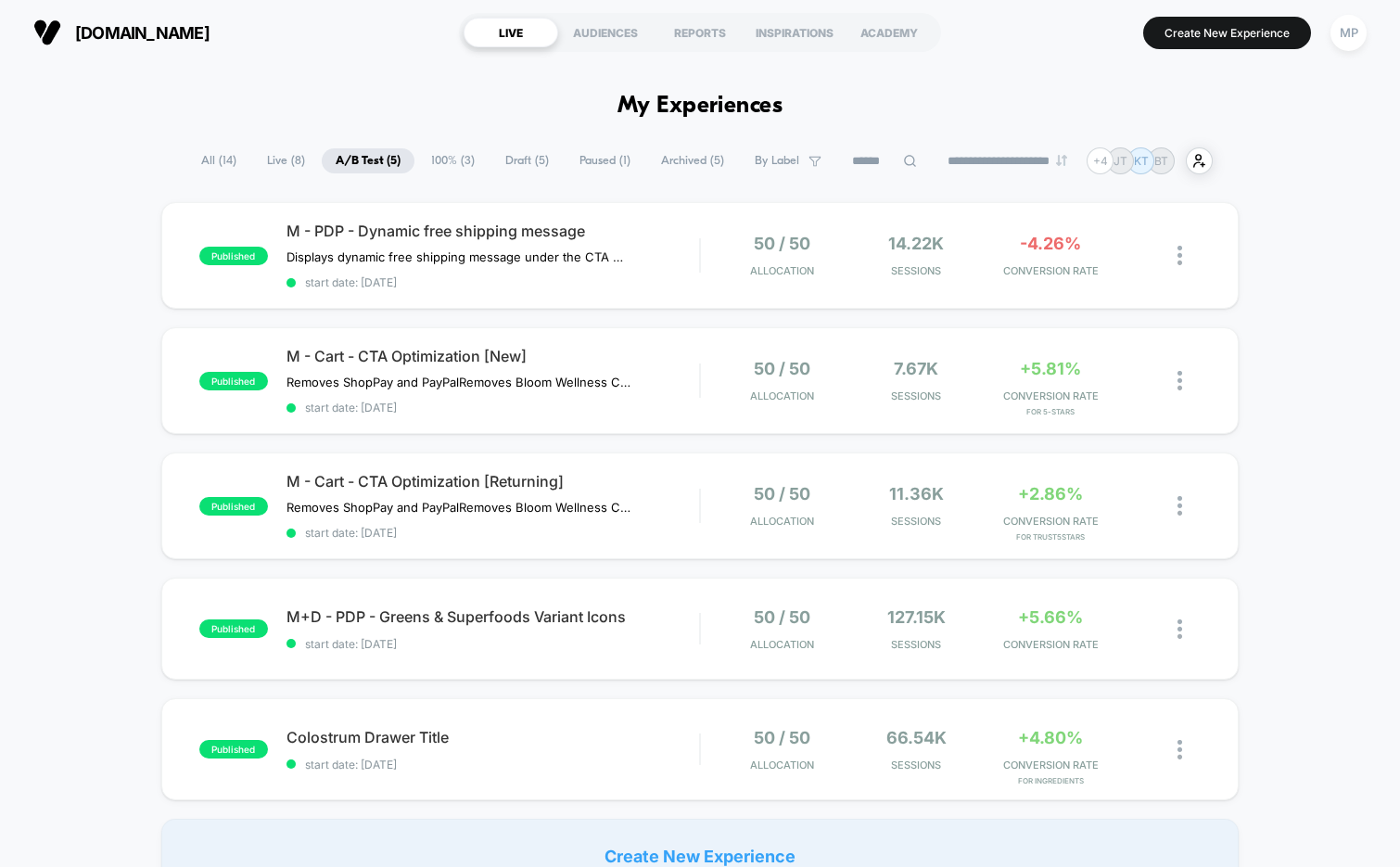
click at [524, 160] on span "Draft ( 5 )" at bounding box center [527, 160] width 72 height 25
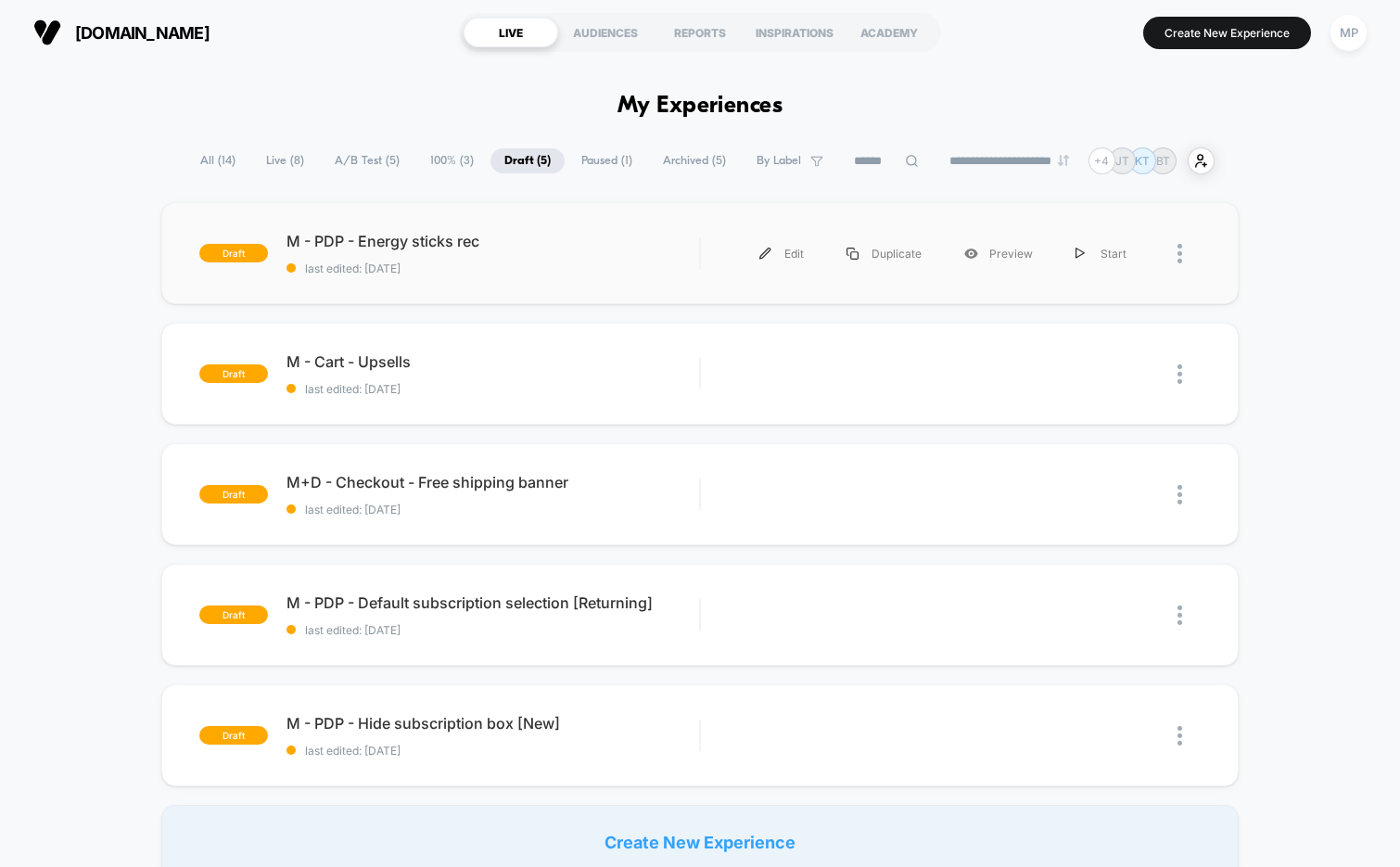
click at [568, 277] on div "draft M - PDP - Energy sticks rec last edited: 7/3/2025 Edit Duplicate Preview …" at bounding box center [700, 253] width 1078 height 102
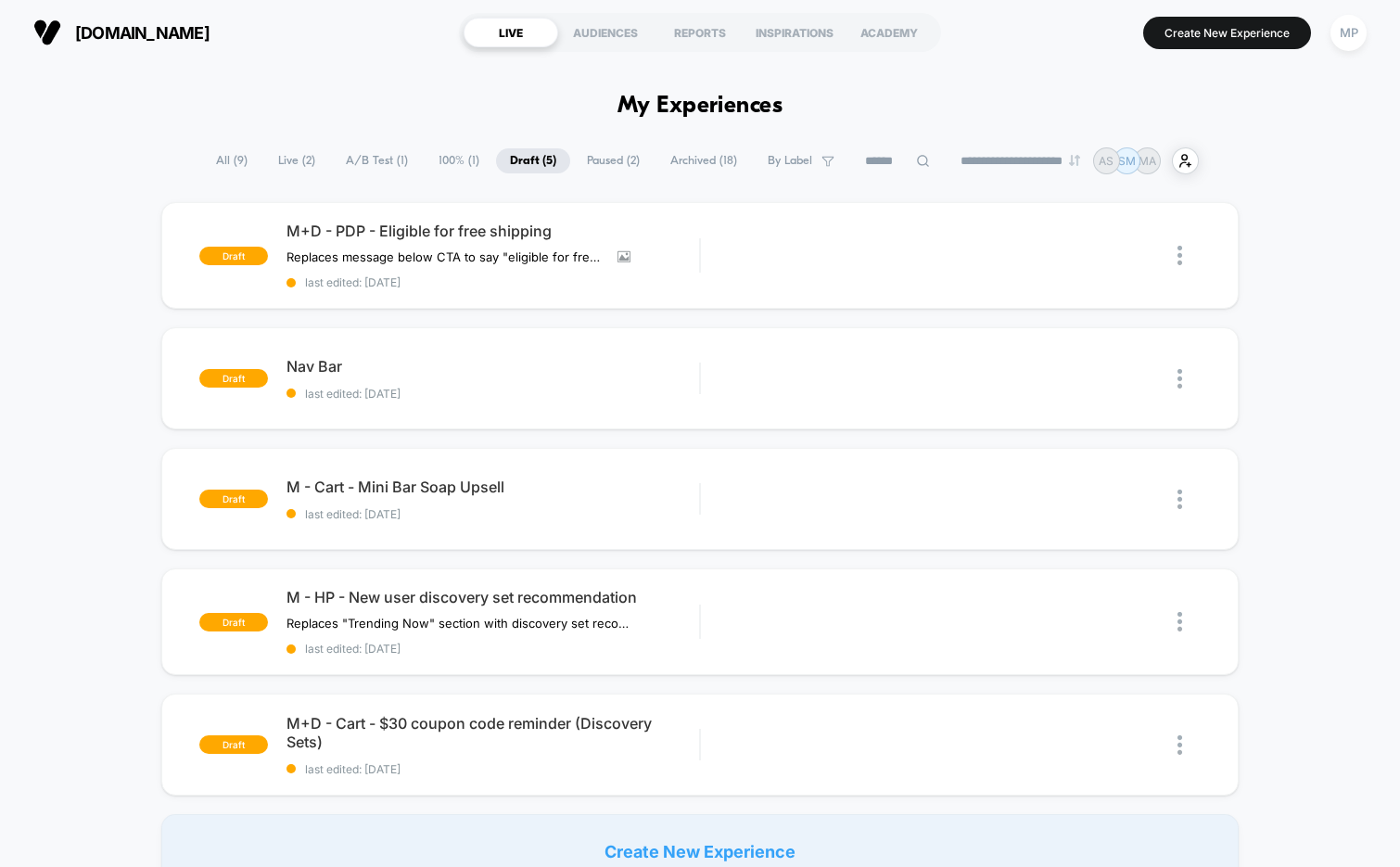
click at [367, 164] on span "A/B Test ( 1 )" at bounding box center [377, 160] width 90 height 25
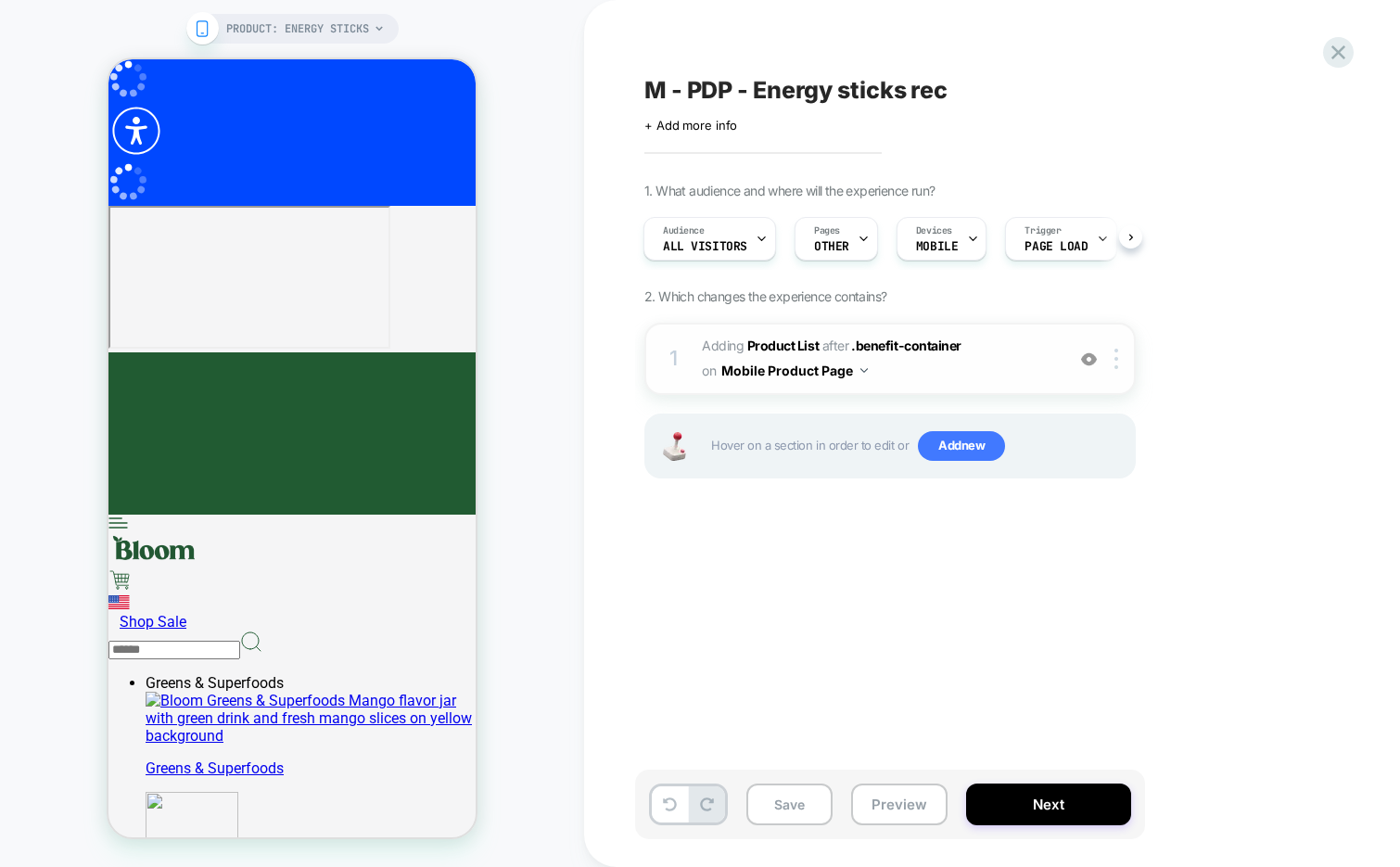
click at [1086, 356] on img at bounding box center [1088, 359] width 16 height 16
click at [367, 455] on img at bounding box center [183, 505] width 367 height 99
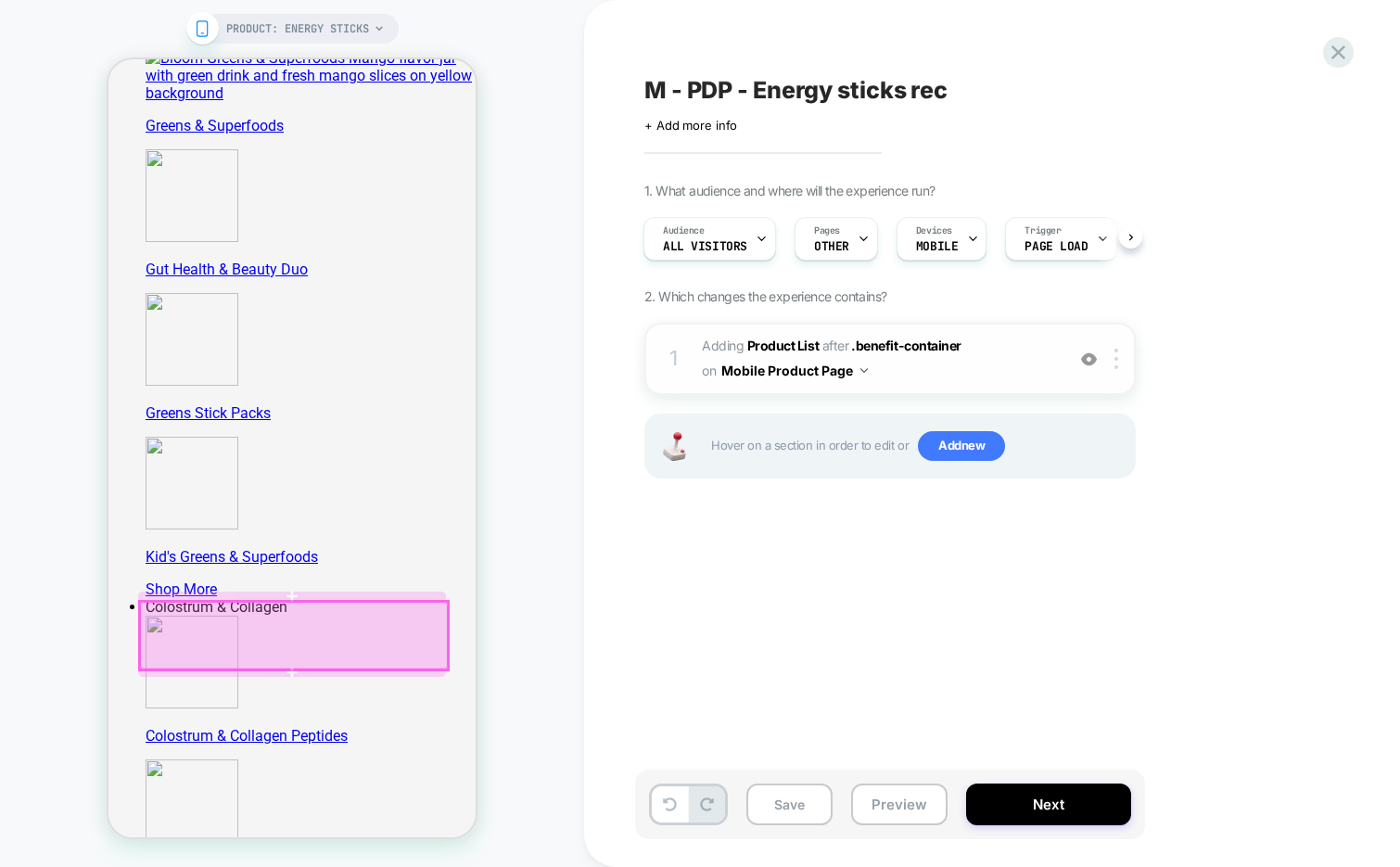
scroll to position [641, 0]
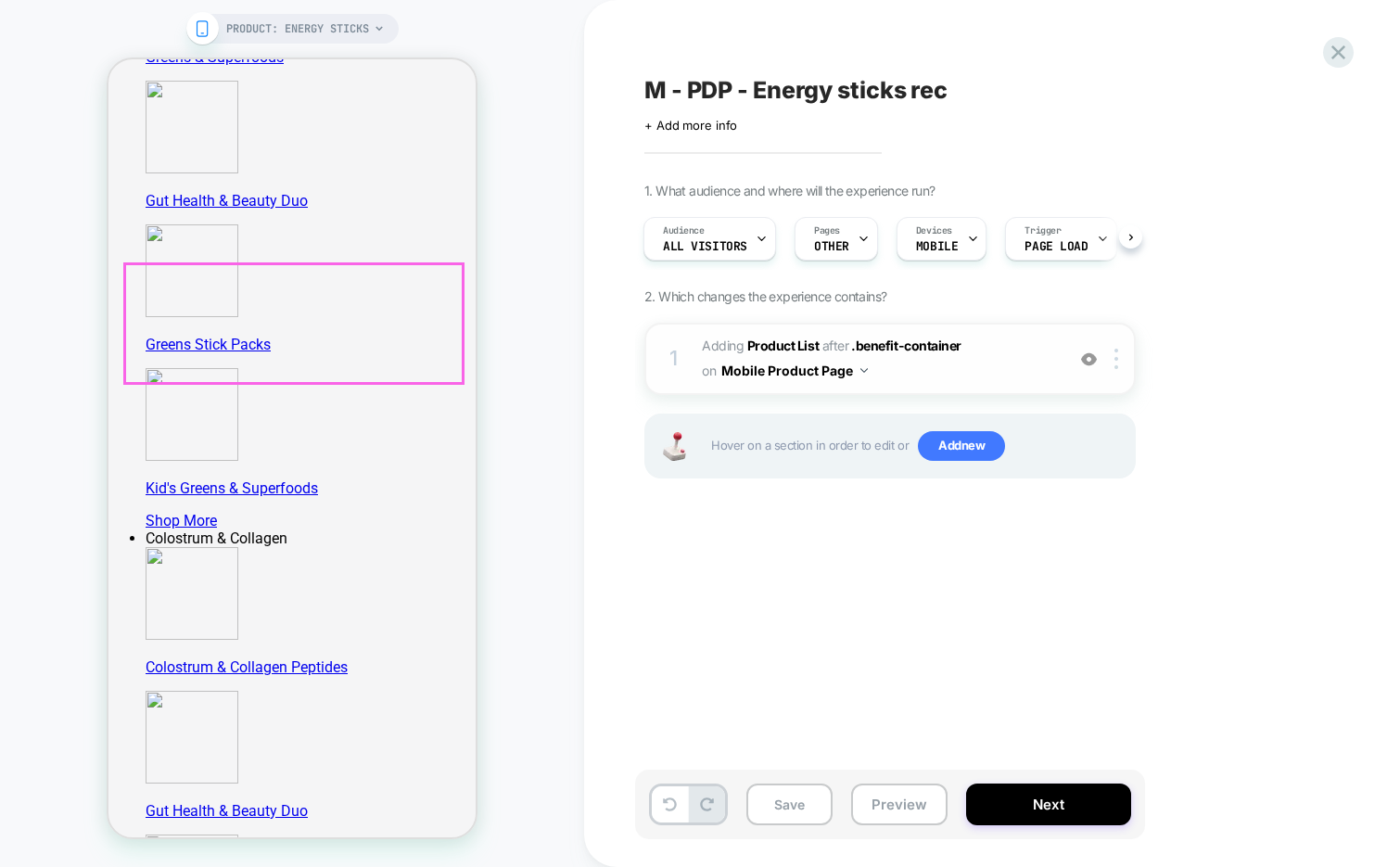
scroll to position [732, 0]
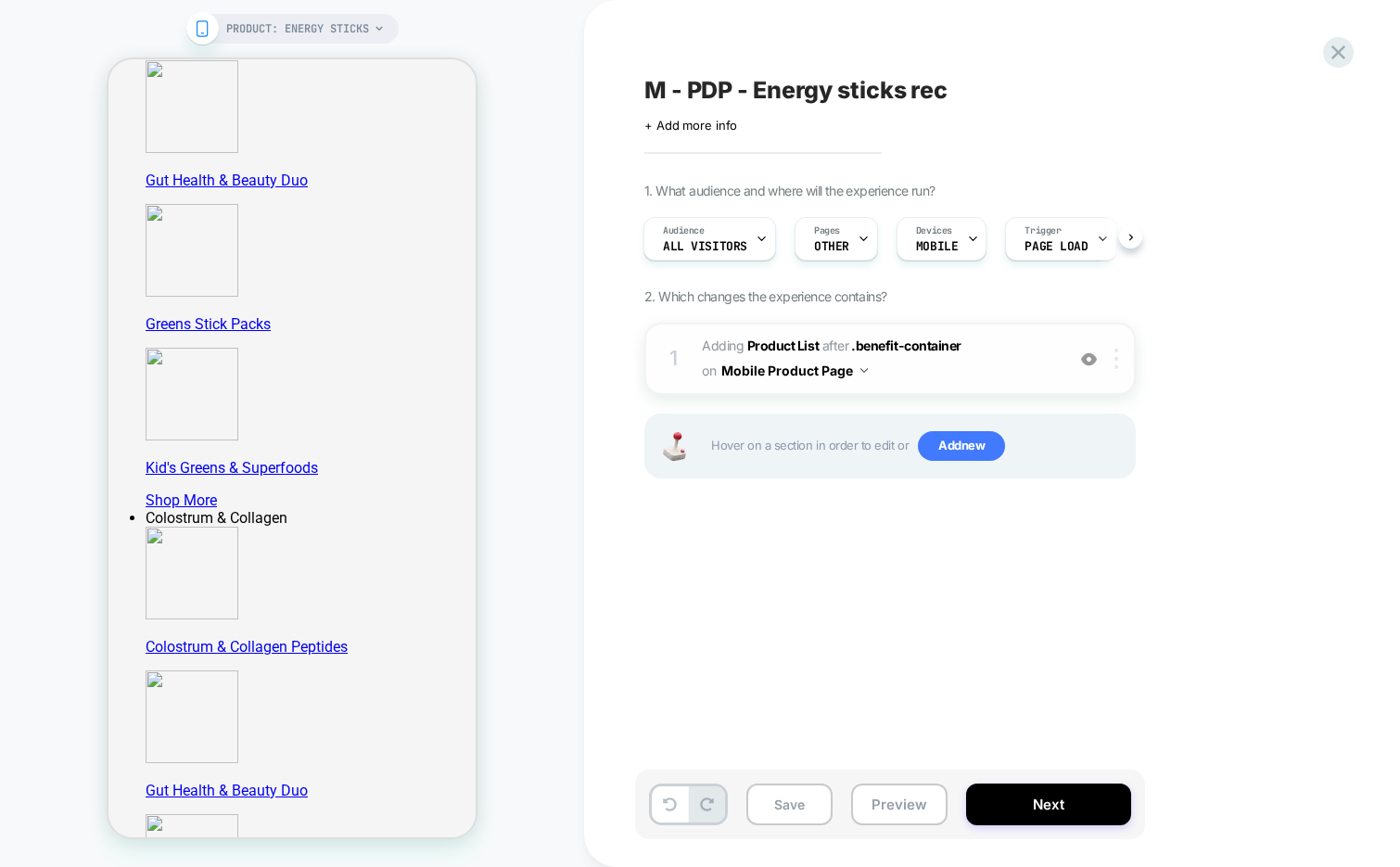
click at [1119, 360] on div at bounding box center [1119, 359] width 31 height 20
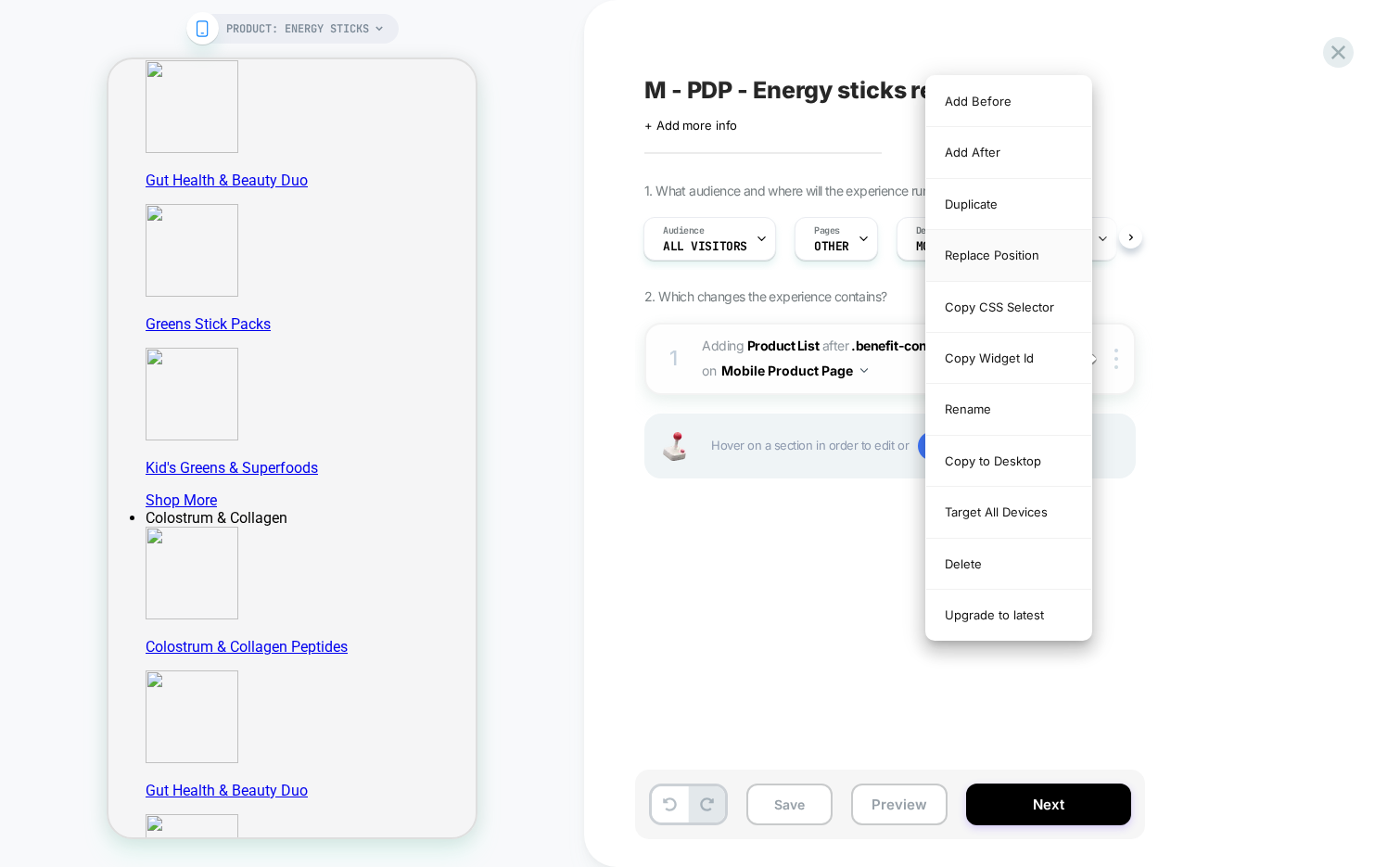
click at [1002, 242] on div "Replace Position" at bounding box center [1008, 255] width 165 height 51
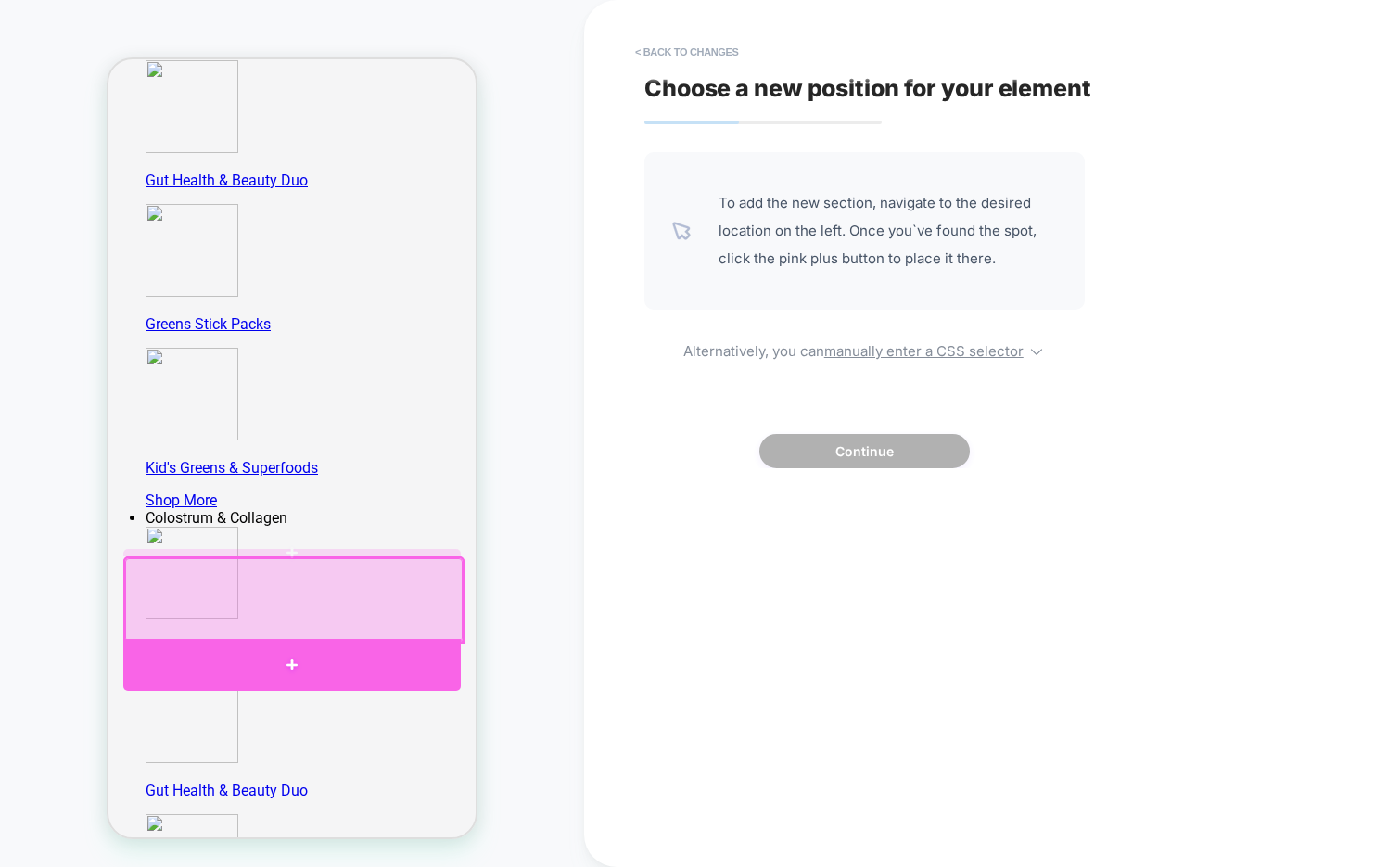
click at [357, 657] on div at bounding box center [291, 665] width 338 height 52
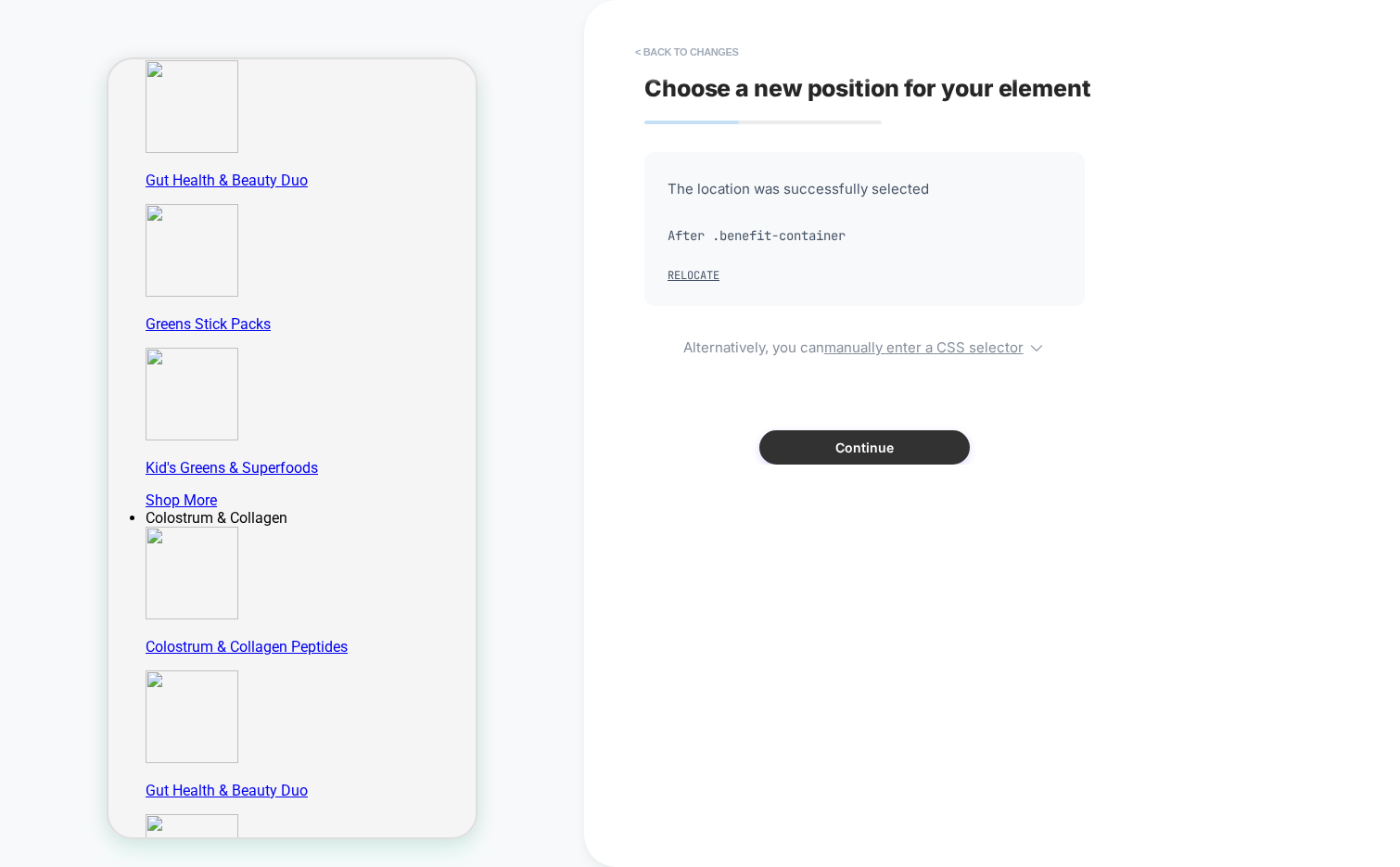
click at [817, 454] on button "Continue" at bounding box center [865, 447] width 210 height 34
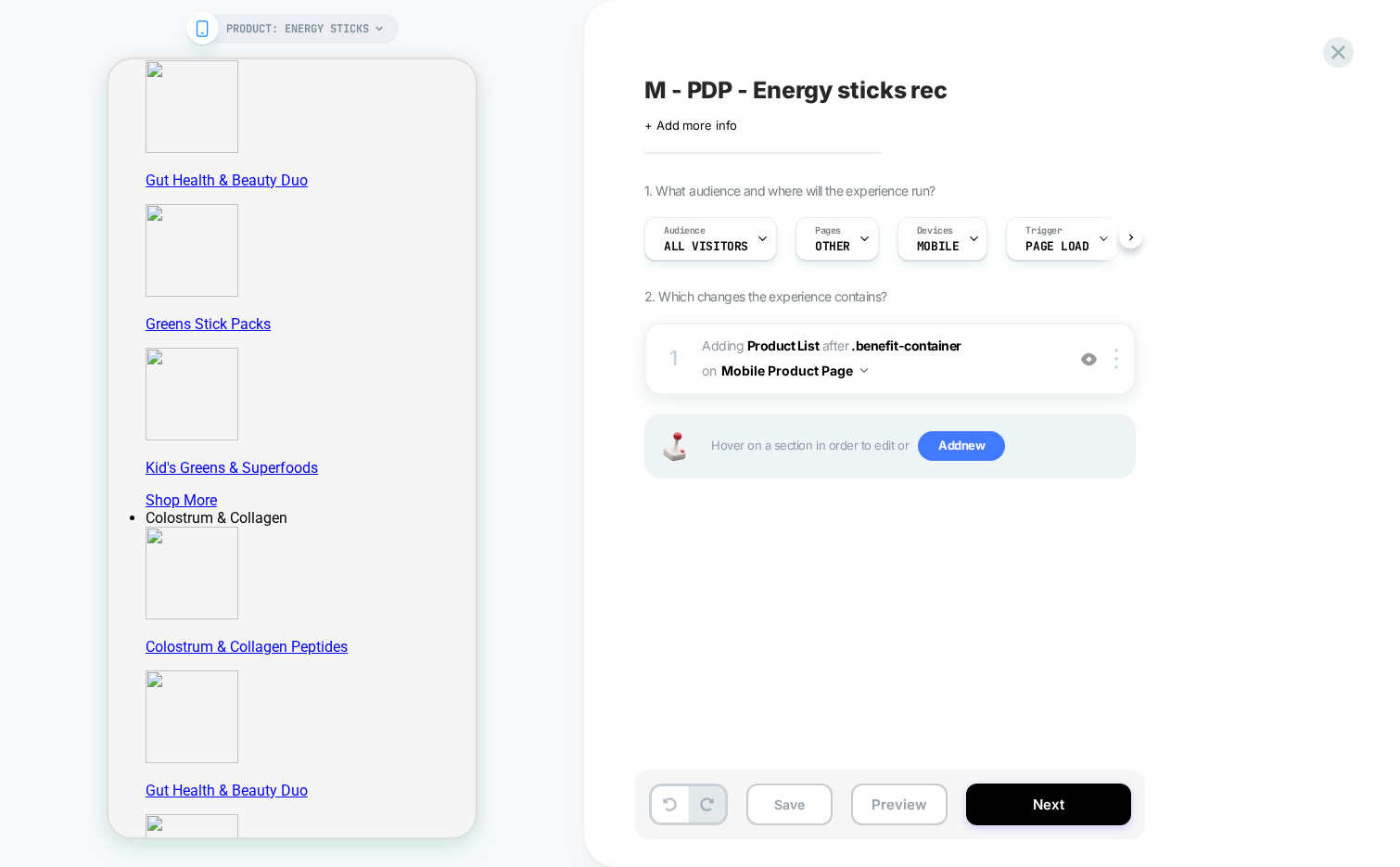
scroll to position [0, 1]
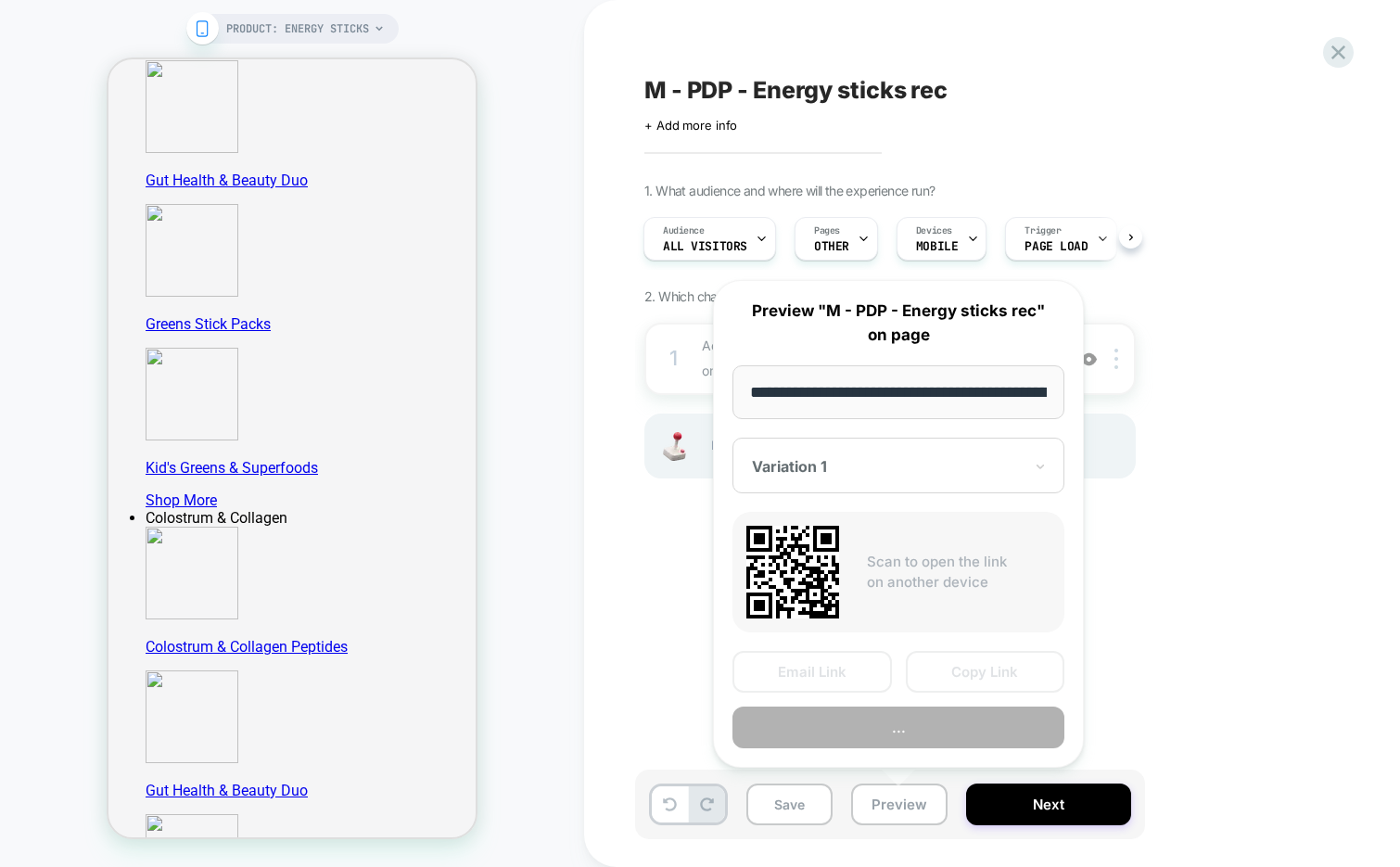
scroll to position [0, 179]
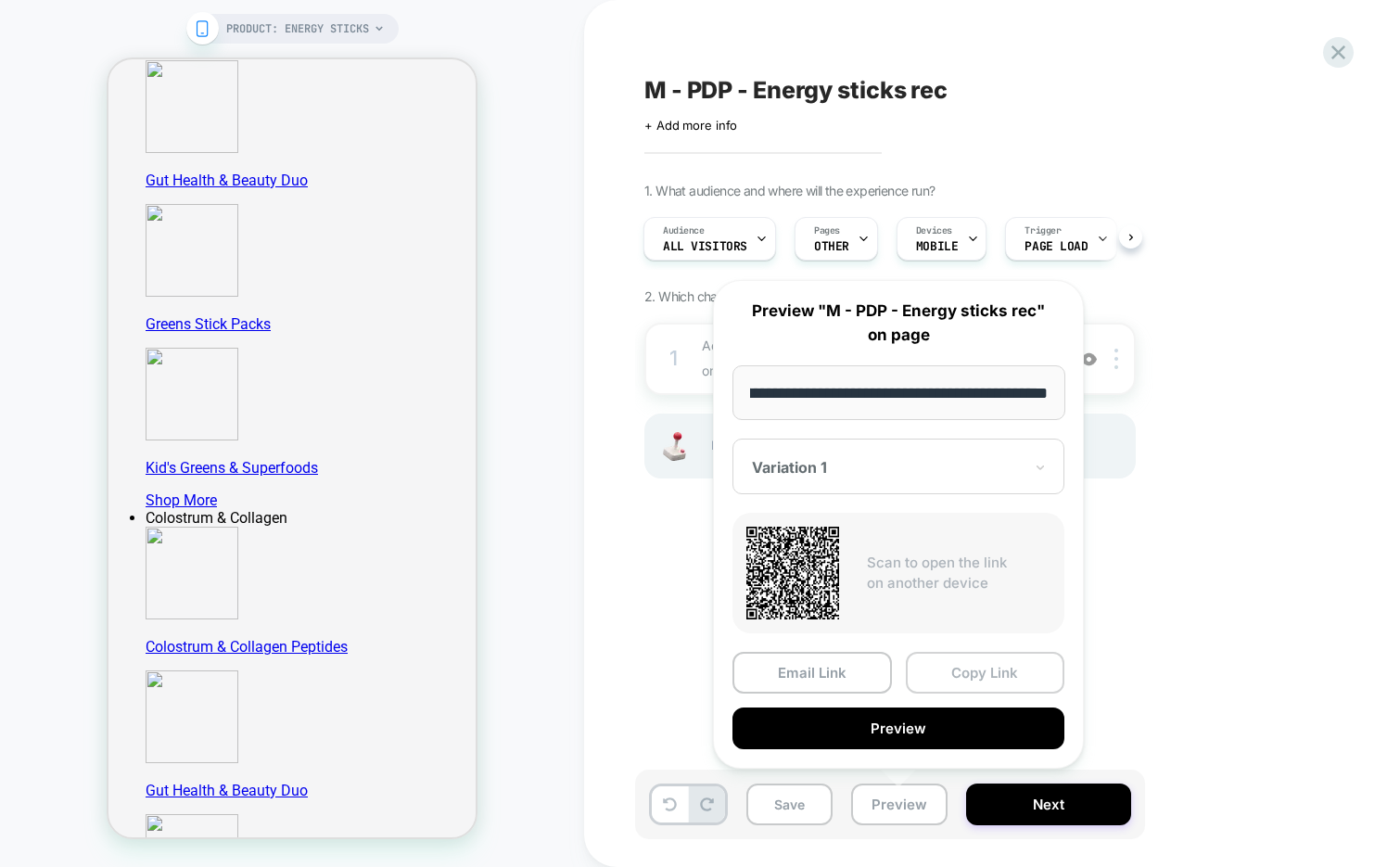
click at [985, 674] on button "Copy Link" at bounding box center [985, 672] width 159 height 42
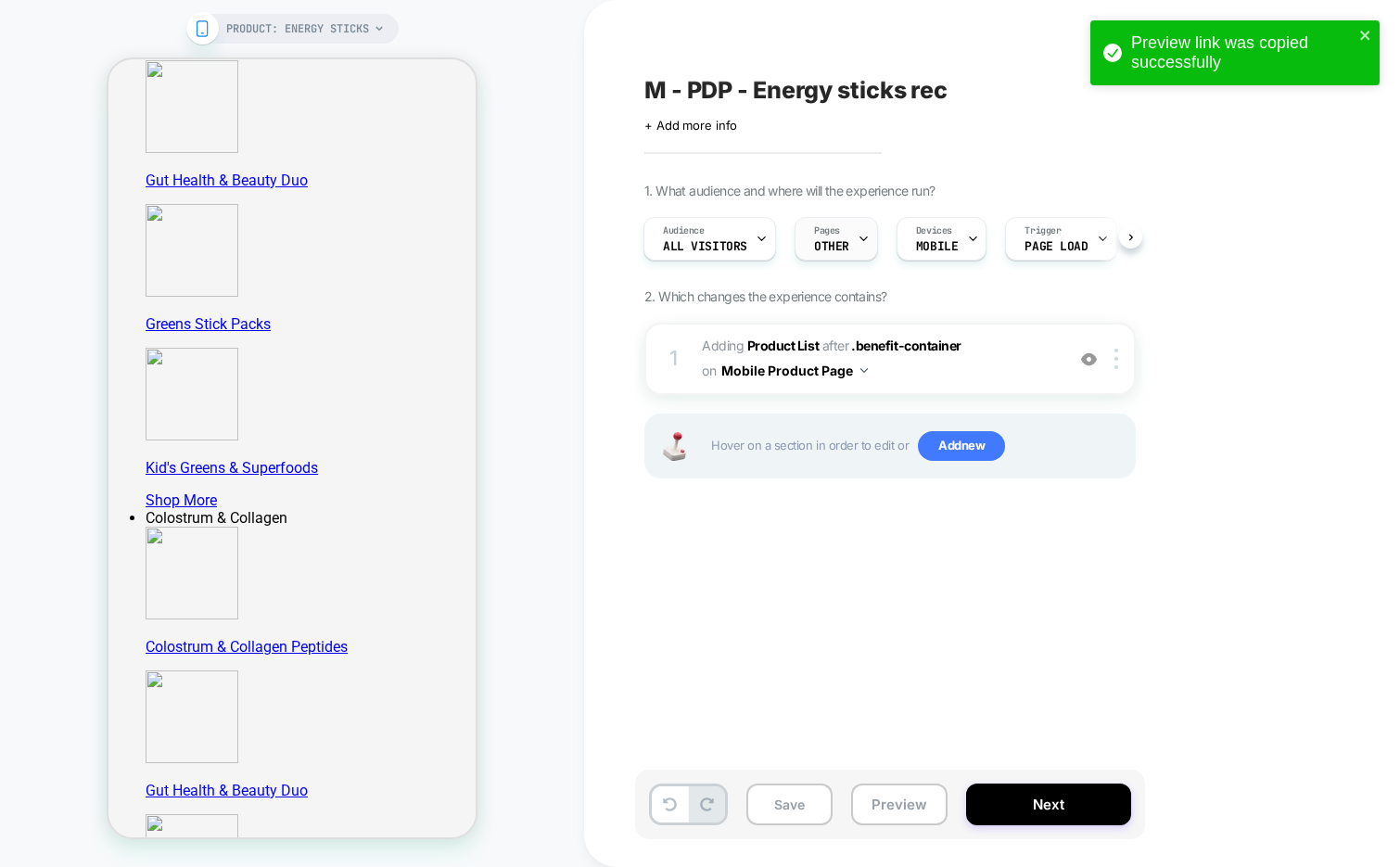
click at [37, 833] on span "OTHER" at bounding box center [37, 842] width 0 height 18
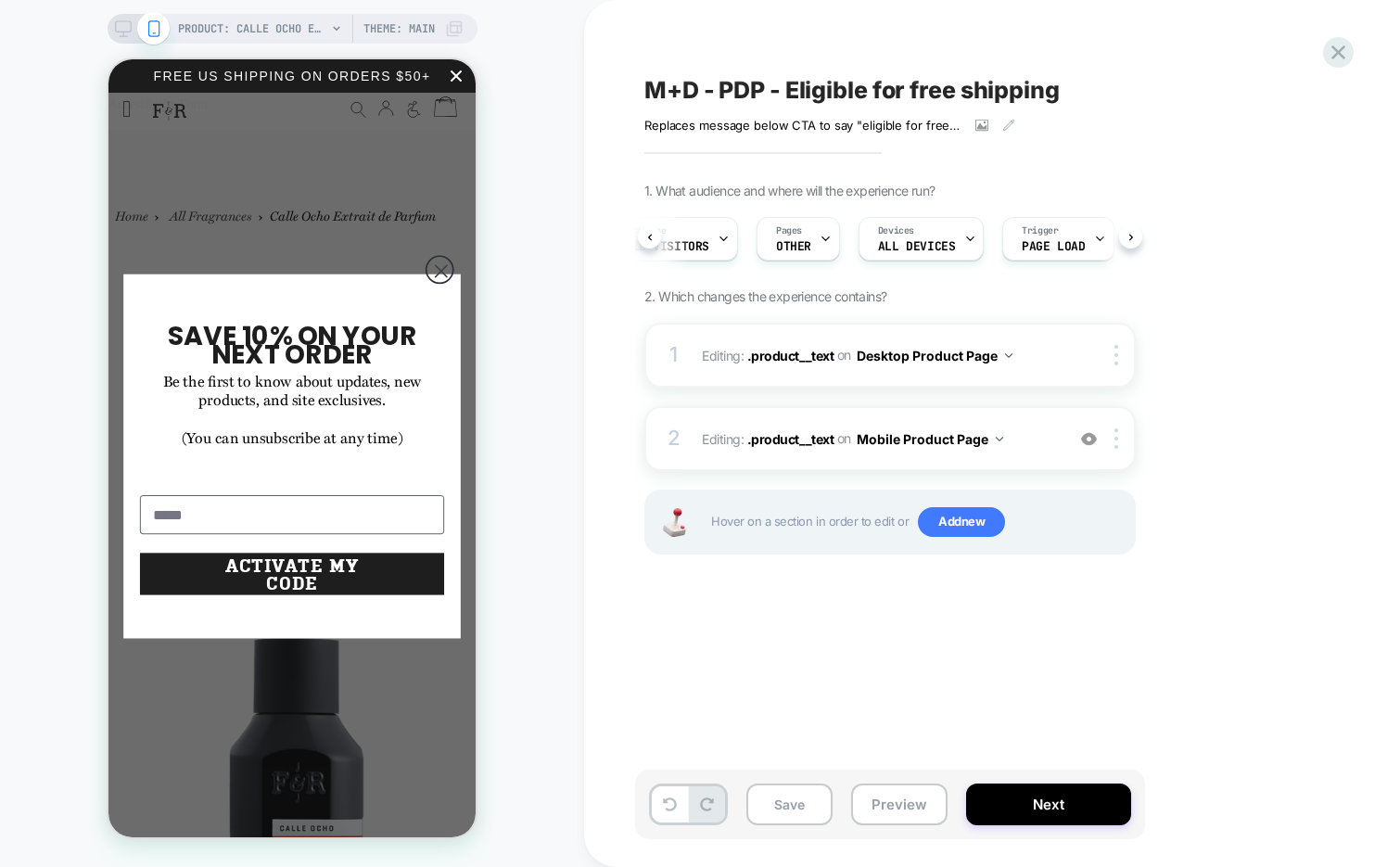
scroll to position [0, 65]
